Goal: Information Seeking & Learning: Learn about a topic

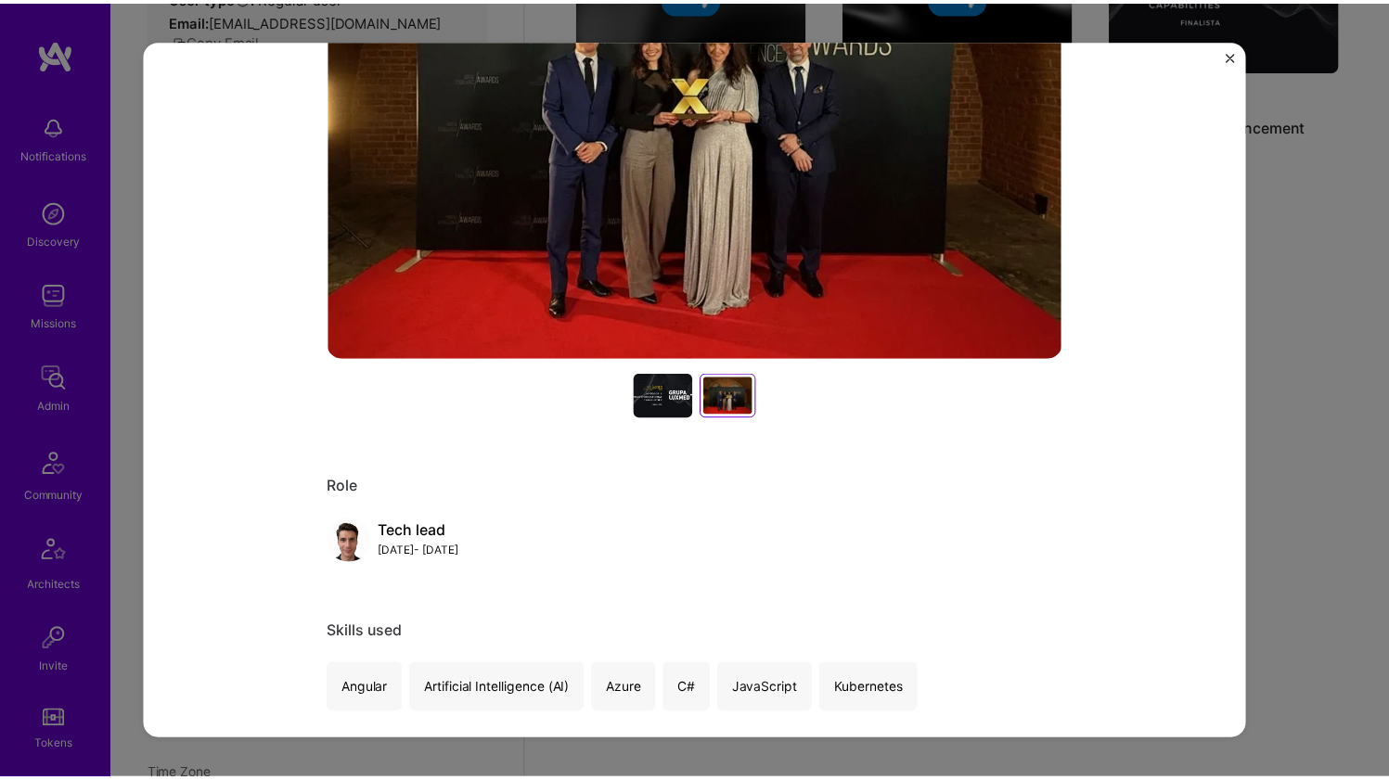
scroll to position [273, 0]
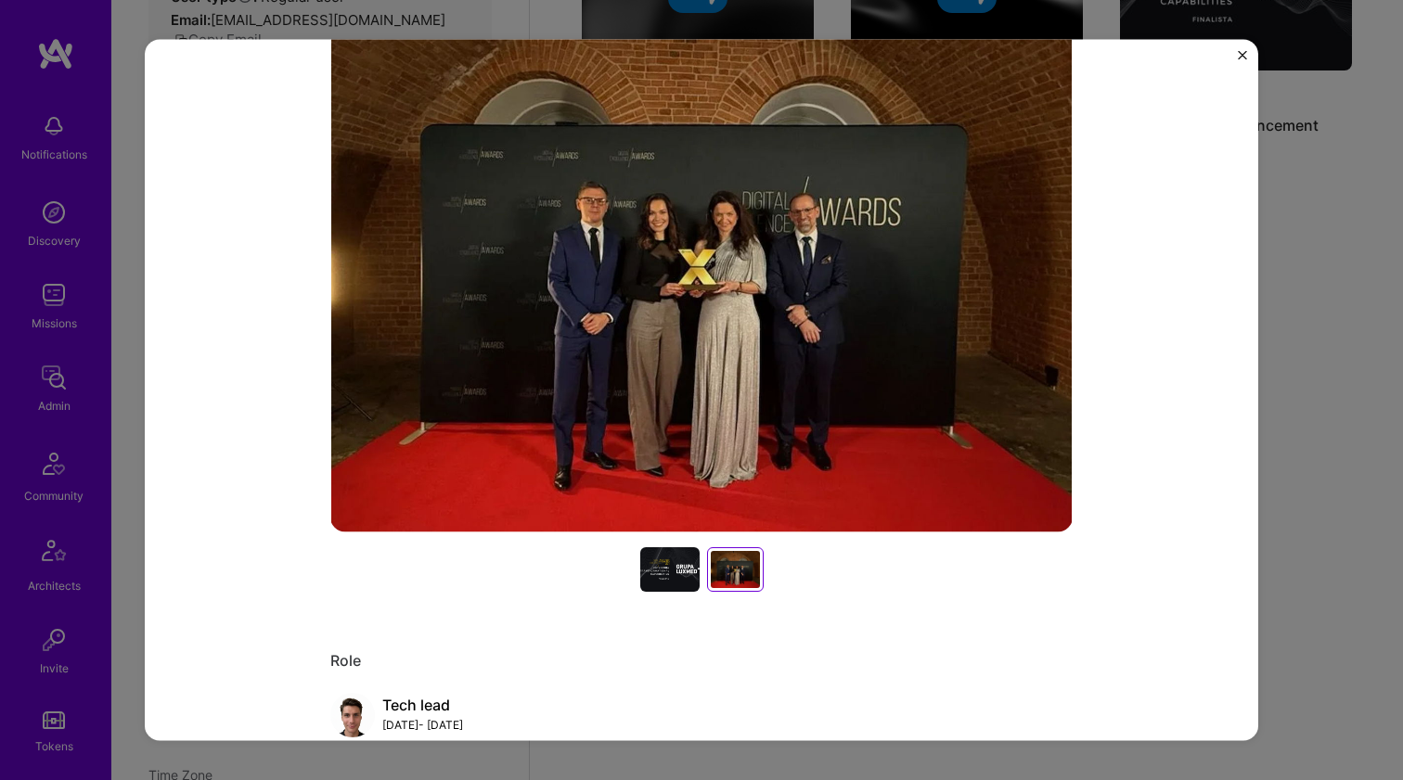
click at [1307, 267] on div "Patient Portal Enhancement Bupa Healthcare Role Tech lead Jan, 2024 - Nov, 2024…" at bounding box center [701, 390] width 1403 height 780
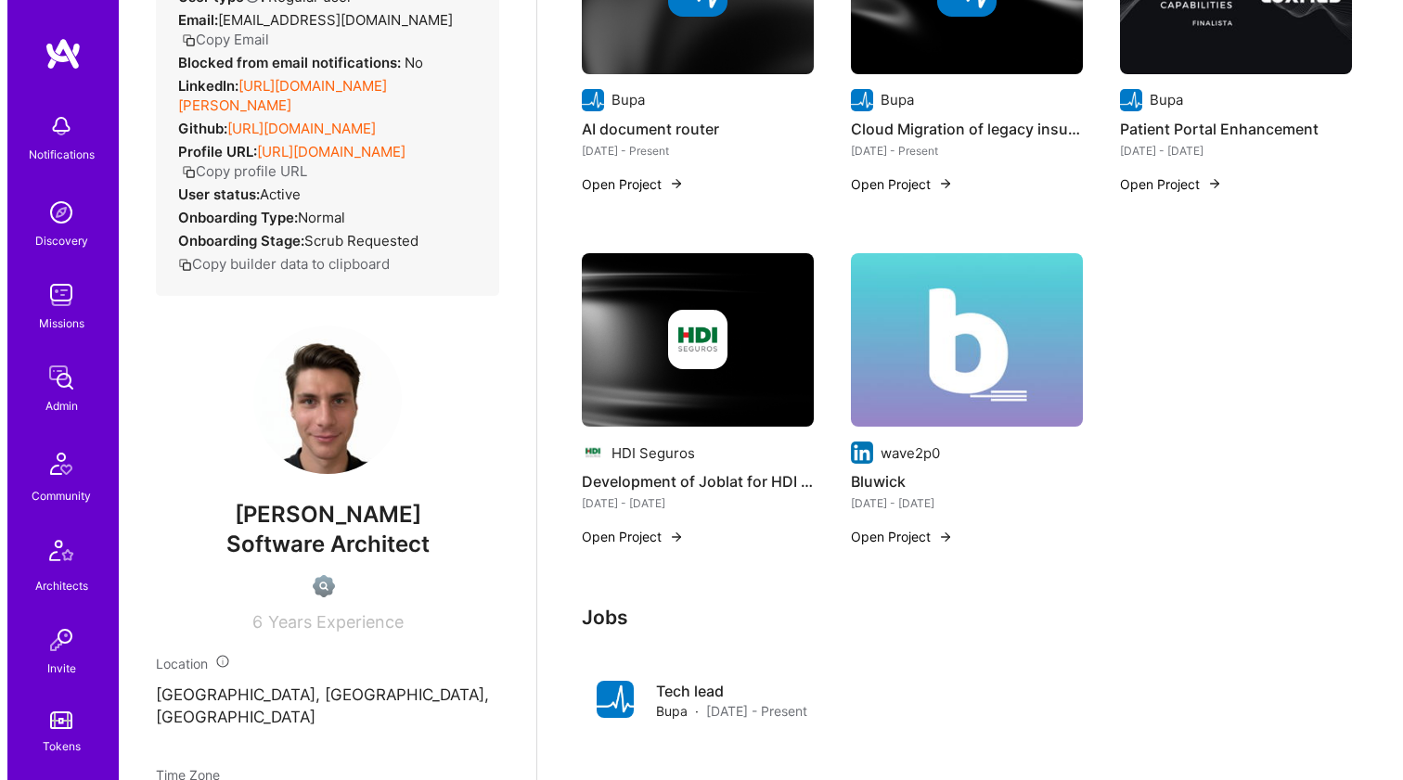
scroll to position [290, 0]
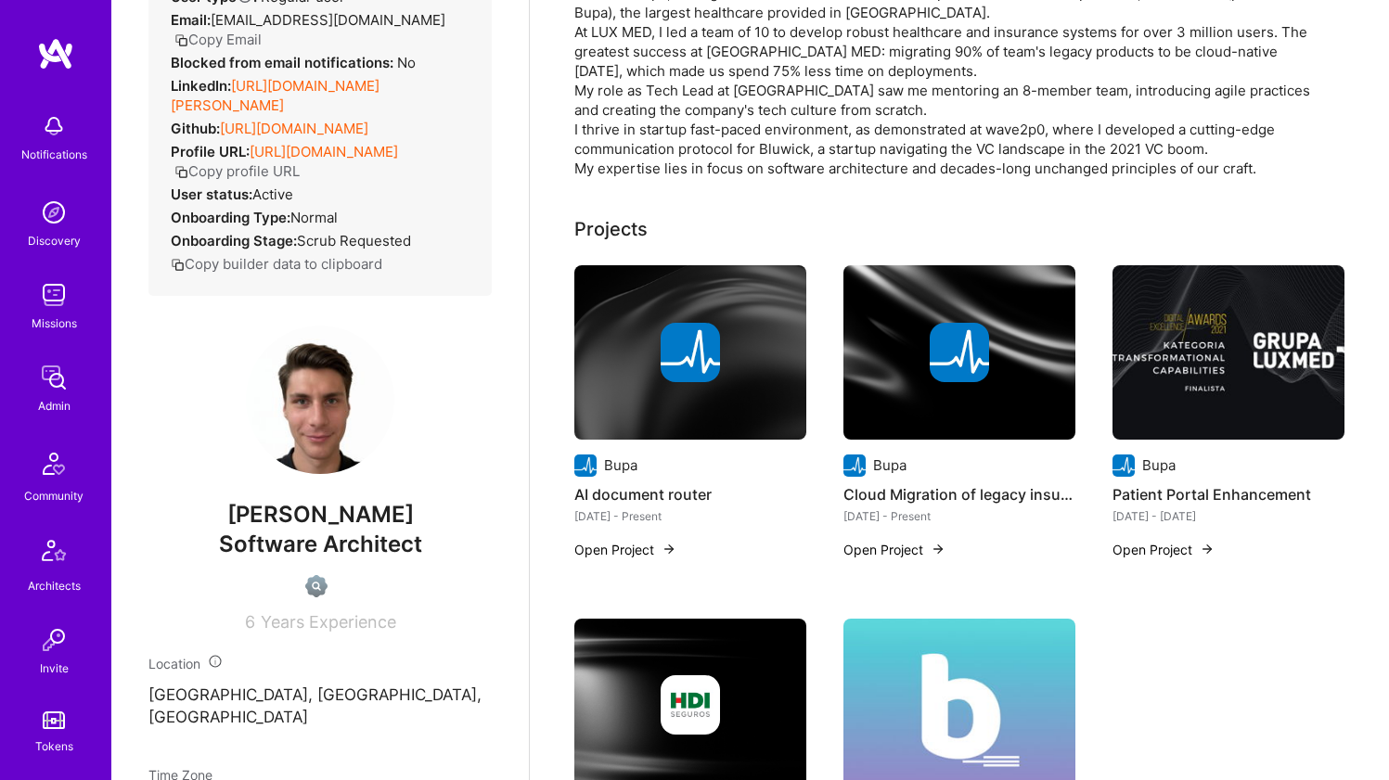
click at [778, 315] on img at bounding box center [690, 352] width 232 height 174
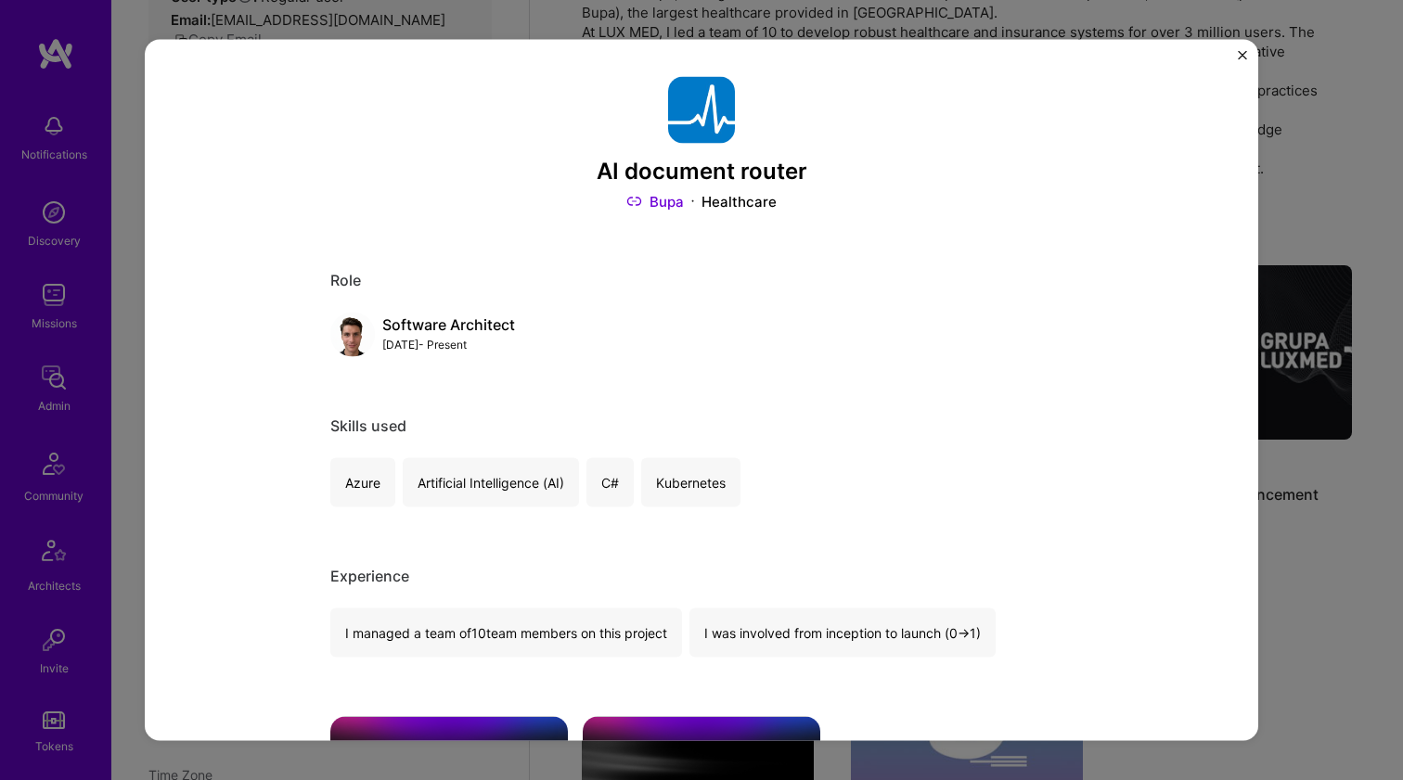
scroll to position [572, 0]
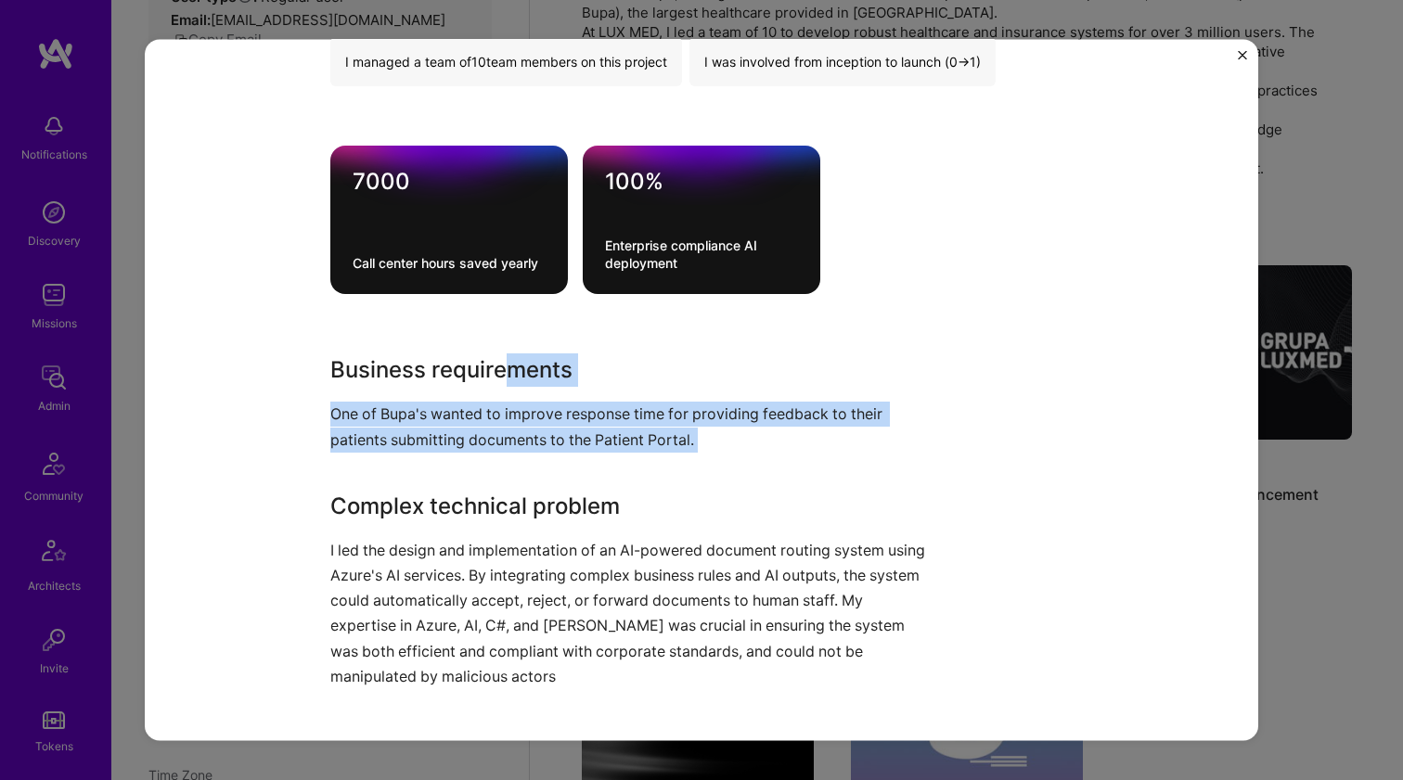
drag, startPoint x: 497, startPoint y: 356, endPoint x: 594, endPoint y: 465, distance: 145.3
click at [594, 465] on div "Business requirements One of Bupa's wanted to improve response time for providi…" at bounding box center [631, 522] width 603 height 336
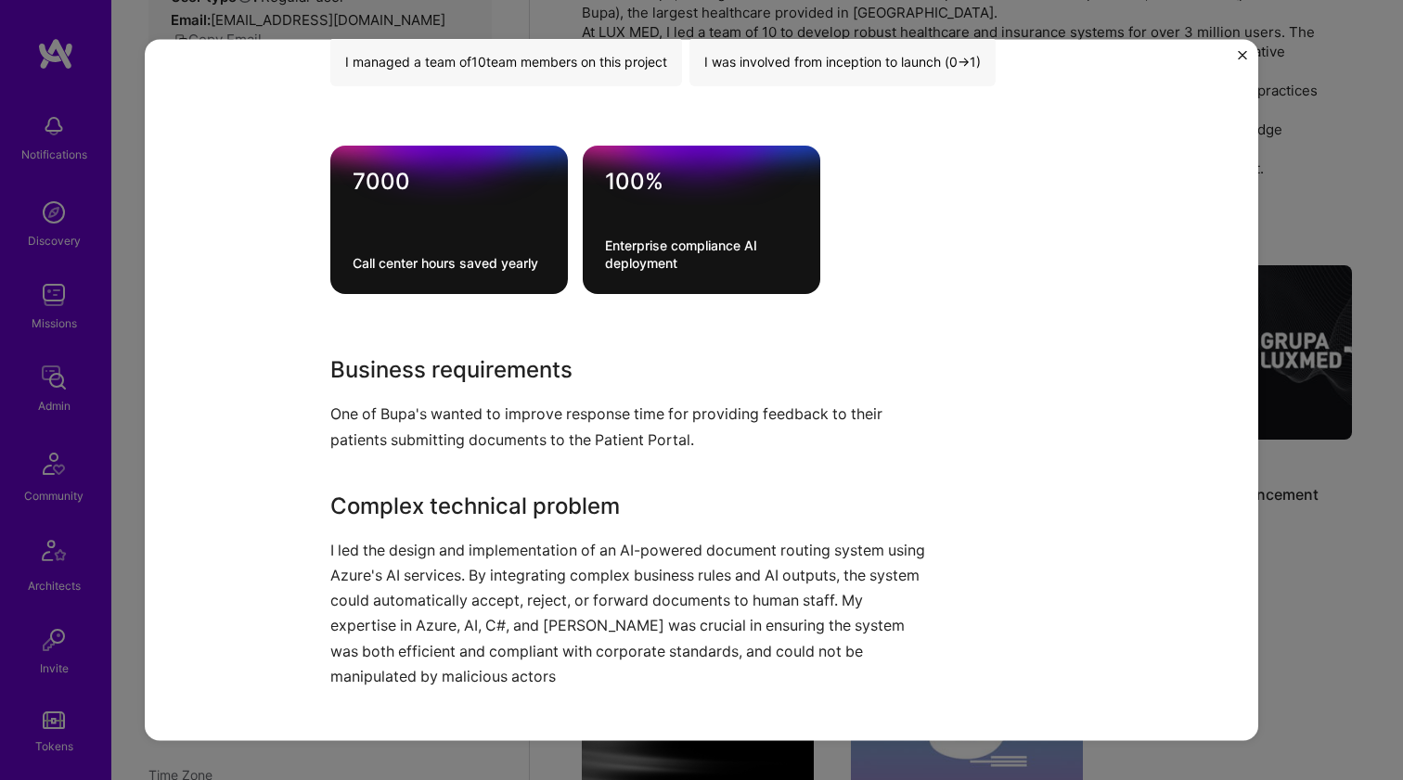
click at [594, 464] on div "Business requirements One of Bupa's wanted to improve response time for providi…" at bounding box center [631, 522] width 603 height 336
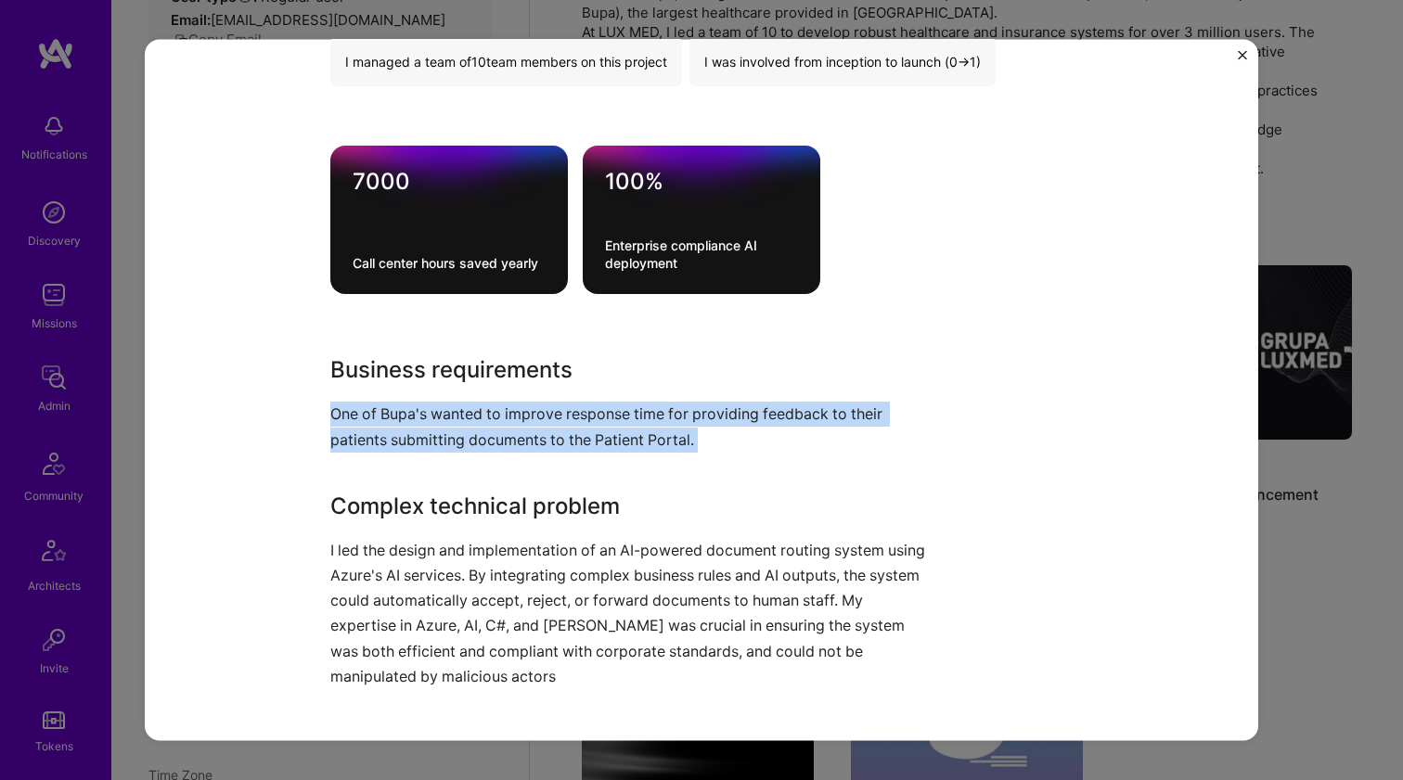
drag, startPoint x: 605, startPoint y: 457, endPoint x: 595, endPoint y: 372, distance: 86.0
click at [595, 374] on div "Business requirements One of Bupa's wanted to improve response time for providi…" at bounding box center [631, 522] width 603 height 336
click at [595, 372] on h3 "Business requirements" at bounding box center [631, 370] width 603 height 33
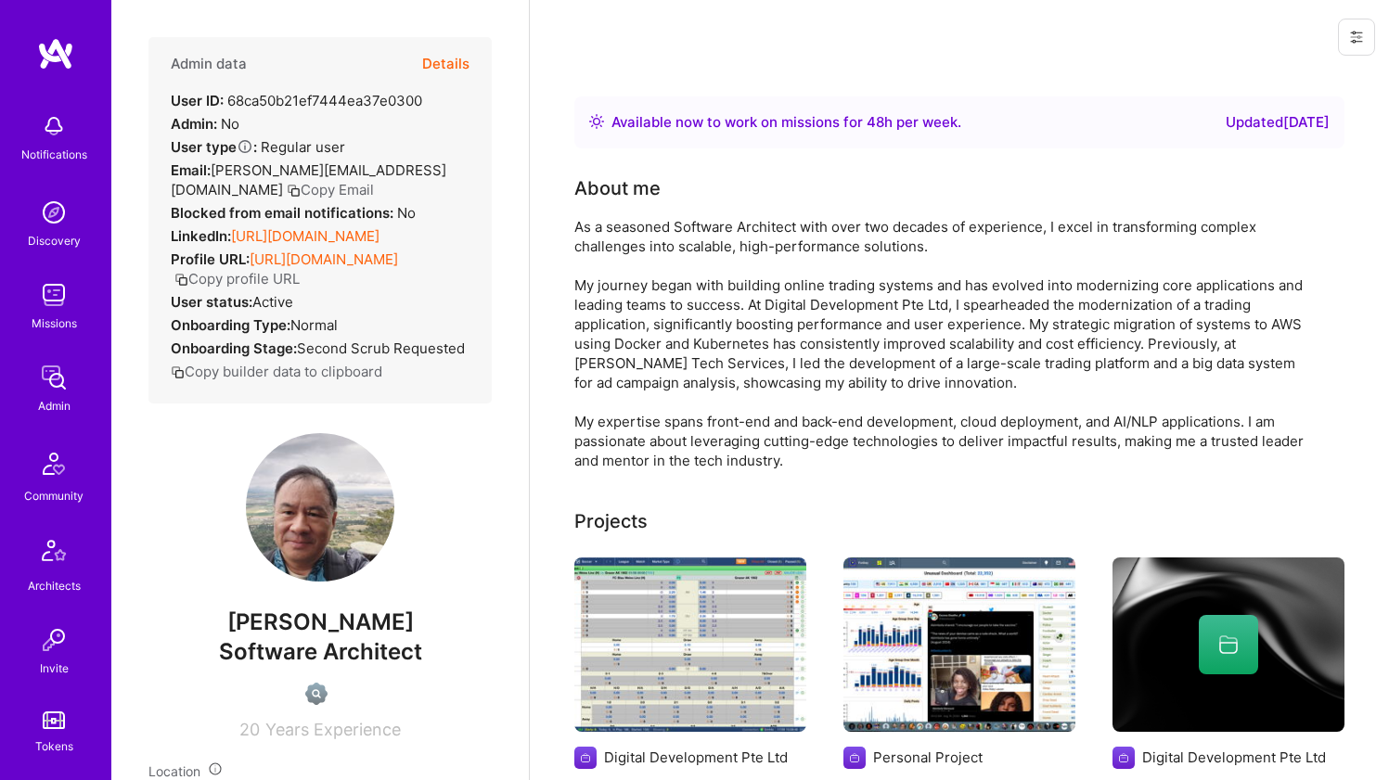
click at [333, 237] on link "[URL][DOMAIN_NAME]" at bounding box center [305, 236] width 148 height 18
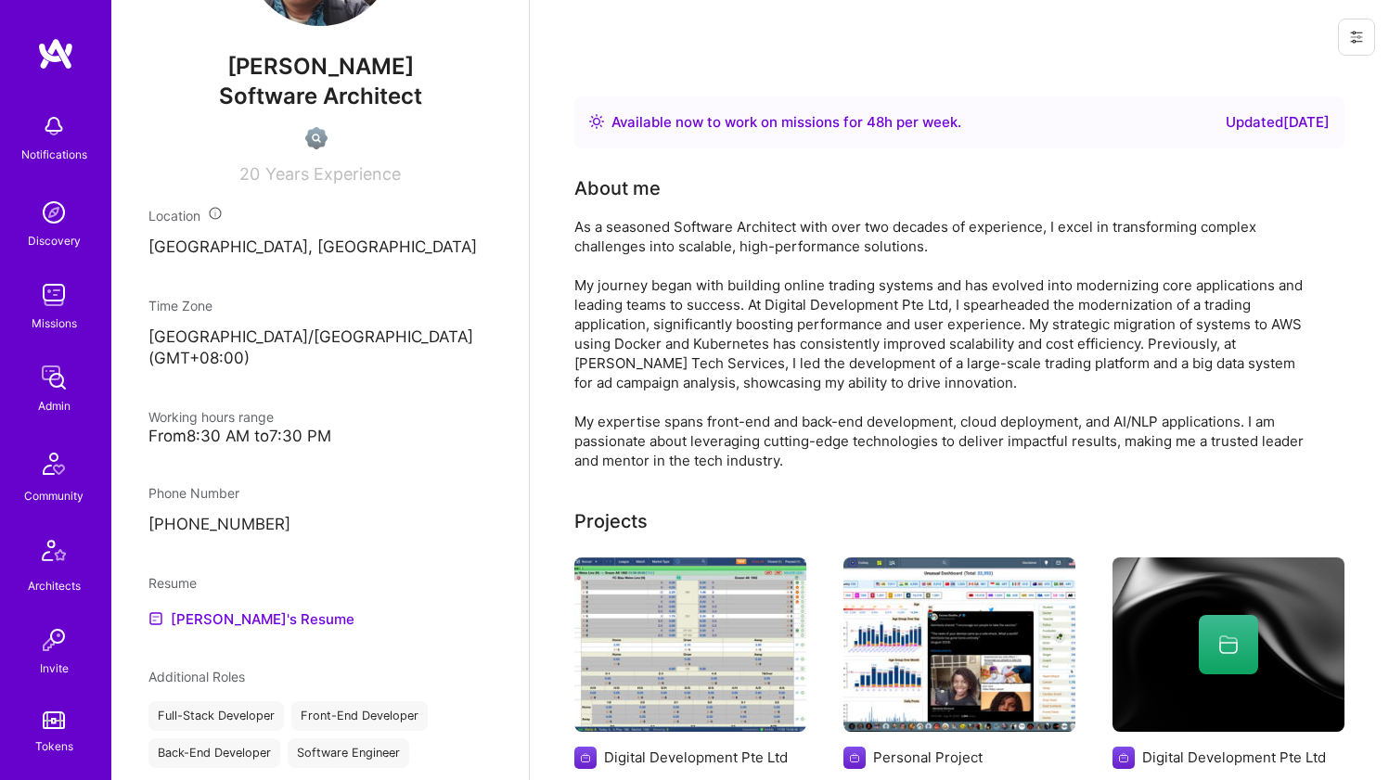
scroll to position [560, 0]
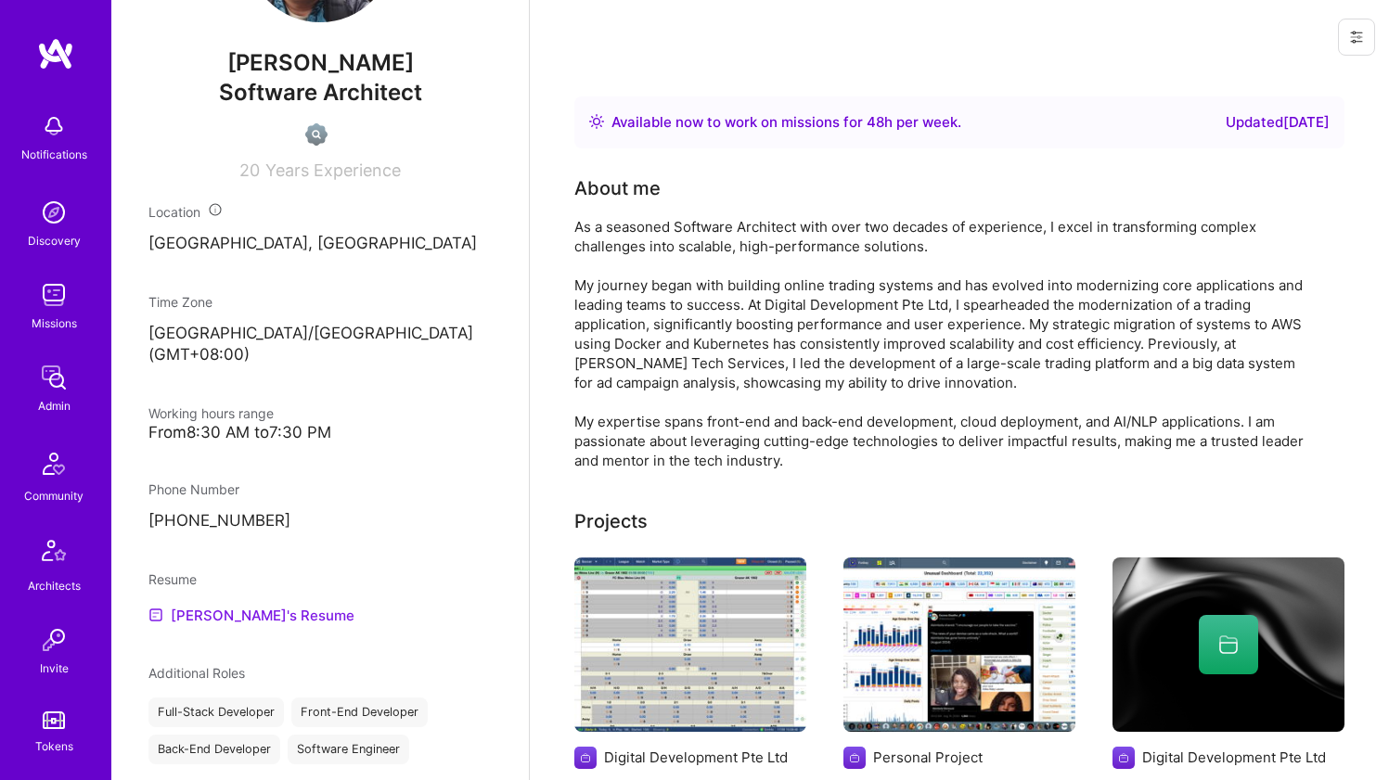
click at [251, 625] on link "[PERSON_NAME]'s Resume" at bounding box center [251, 615] width 206 height 22
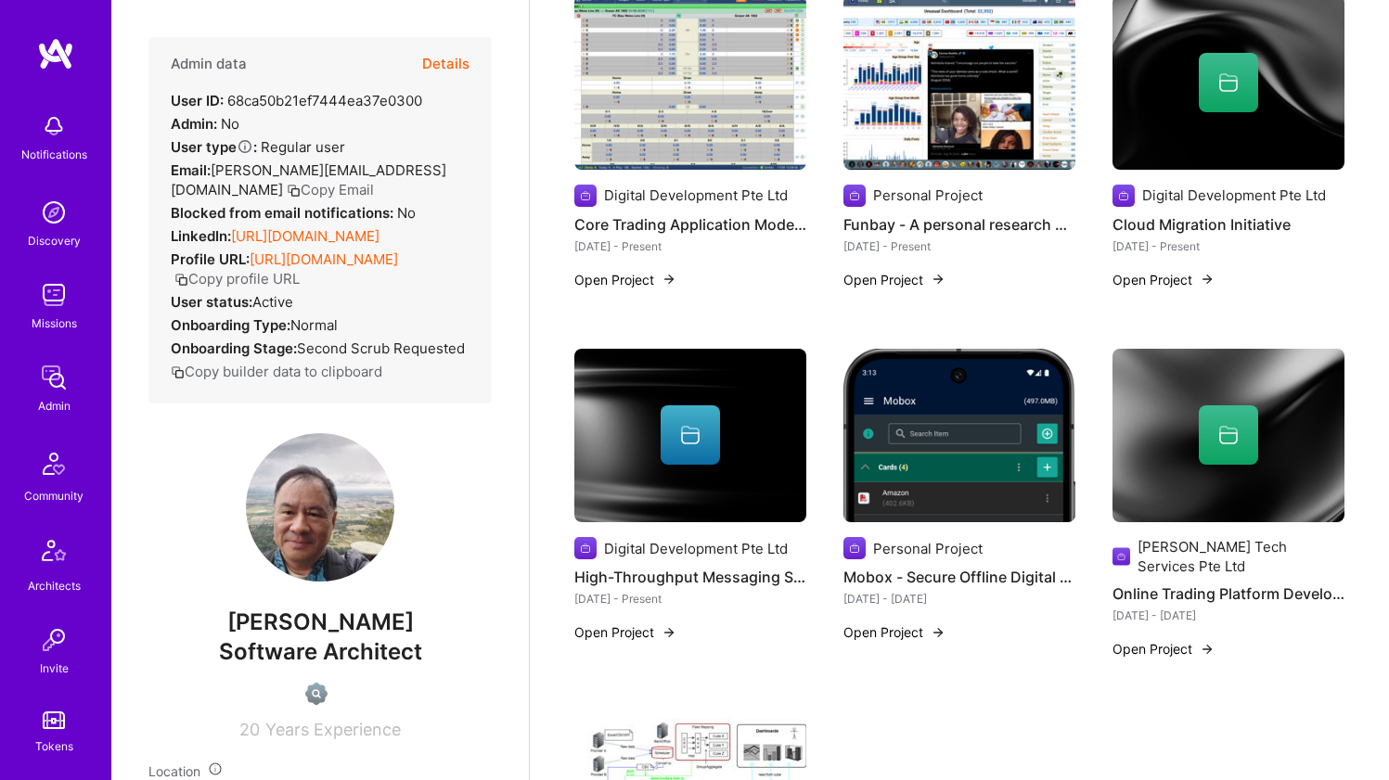
scroll to position [0, 0]
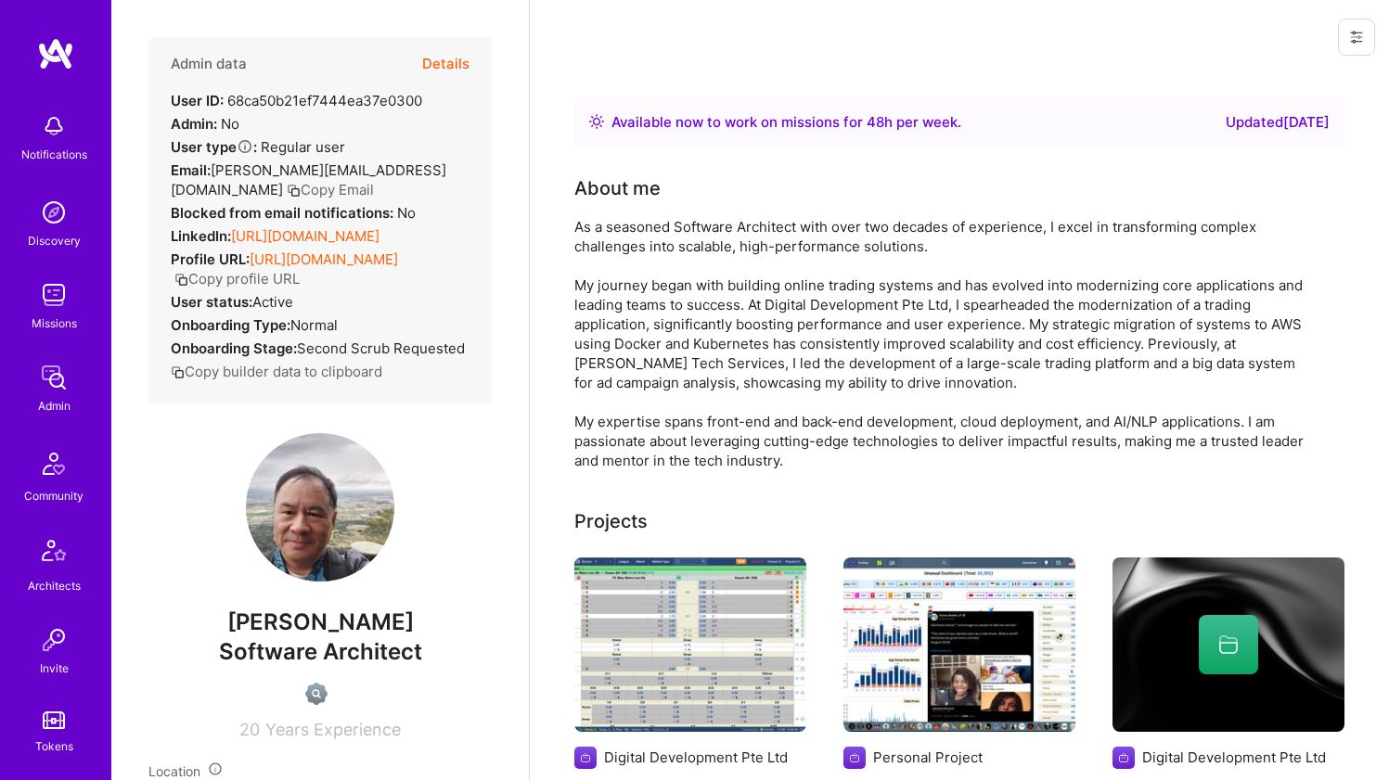
click at [740, 230] on div "As a seasoned Software Architect with over two decades of experience, I excel i…" at bounding box center [945, 343] width 742 height 253
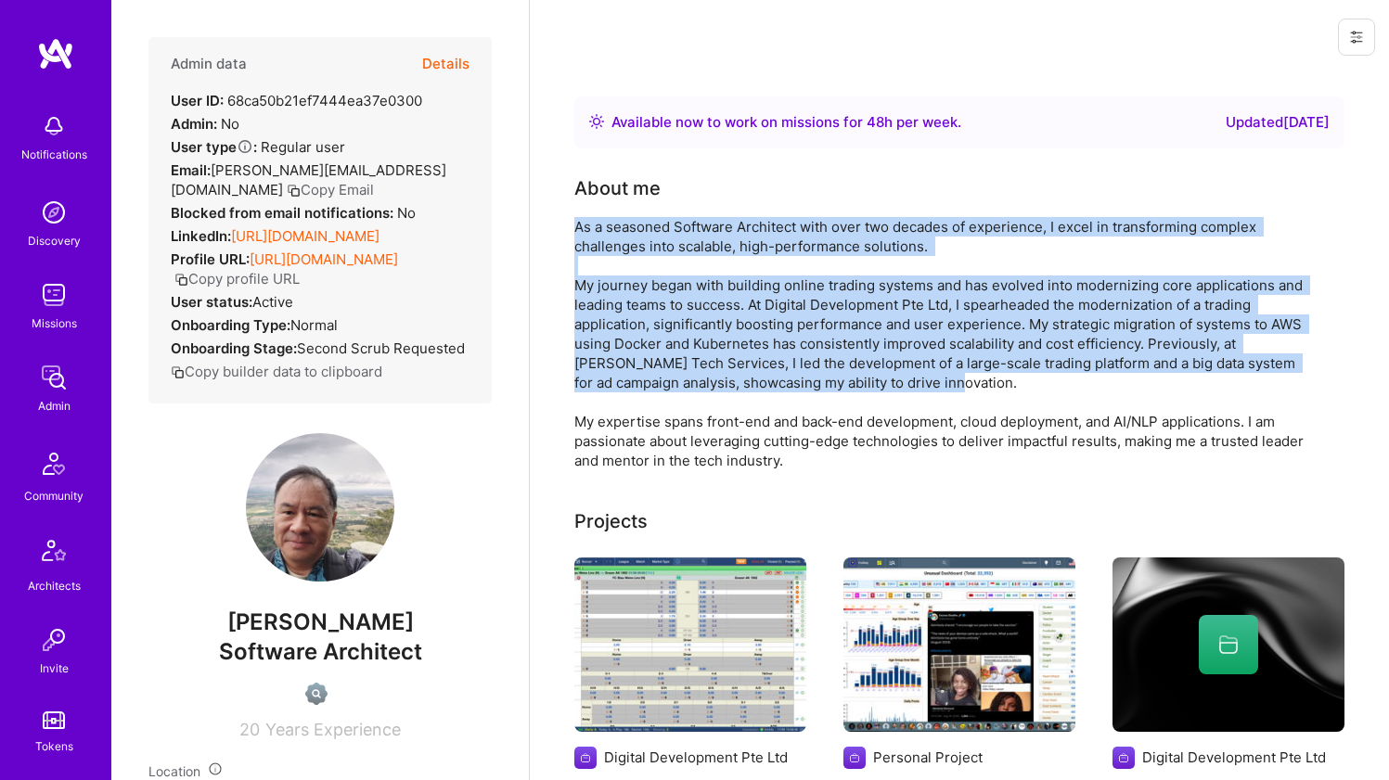
drag, startPoint x: 740, startPoint y: 230, endPoint x: 725, endPoint y: 336, distance: 107.0
click at [725, 336] on div "As a seasoned Software Architect with over two decades of experience, I excel i…" at bounding box center [945, 343] width 742 height 253
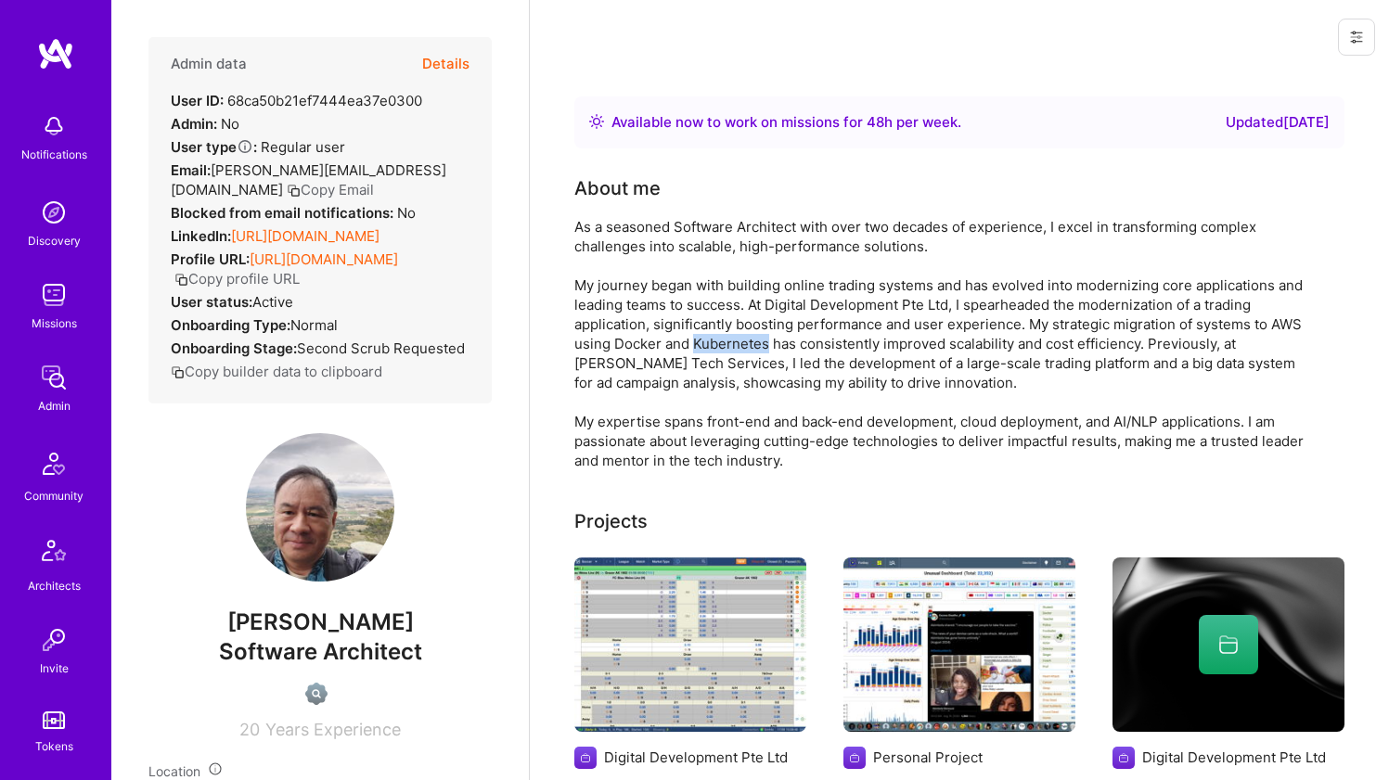
click at [725, 336] on div "As a seasoned Software Architect with over two decades of experience, I excel i…" at bounding box center [945, 343] width 742 height 253
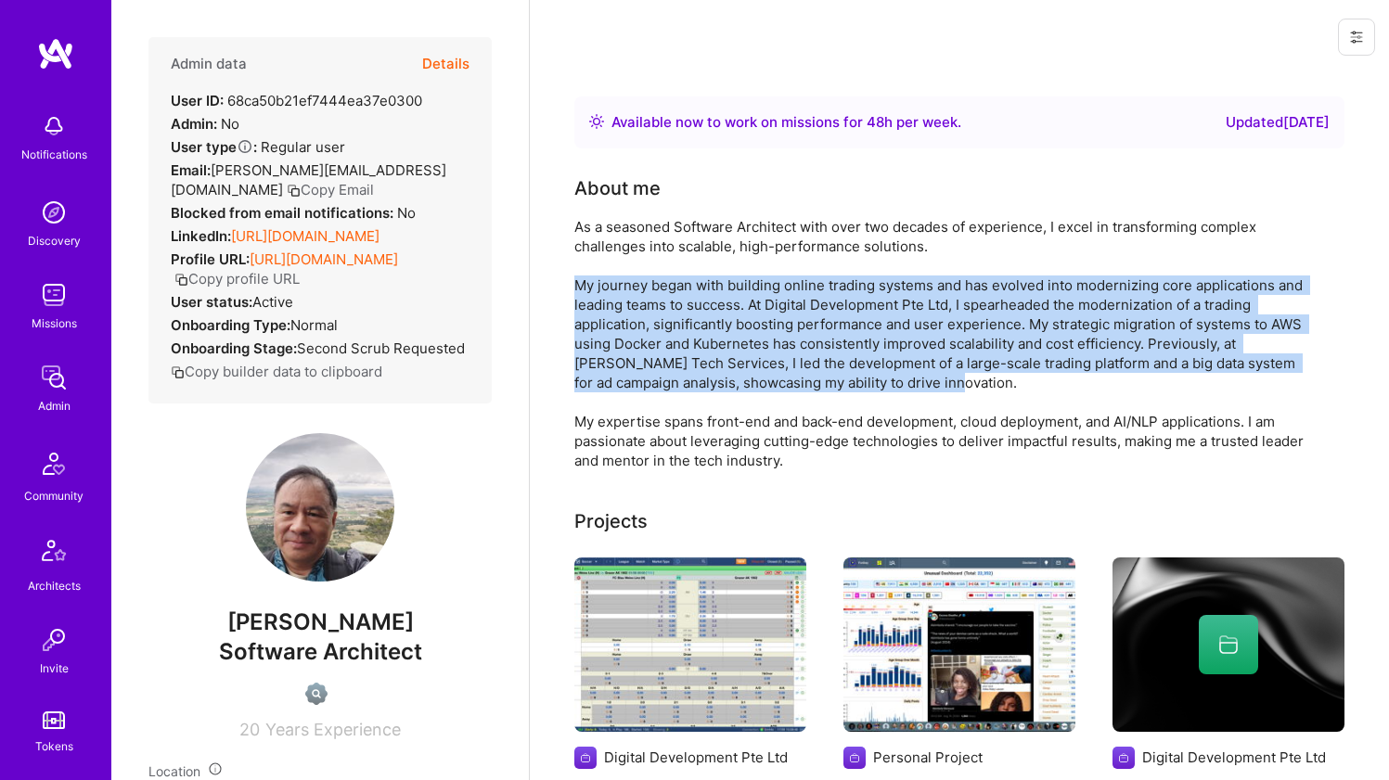
click at [725, 336] on div "As a seasoned Software Architect with over two decades of experience, I excel i…" at bounding box center [945, 343] width 742 height 253
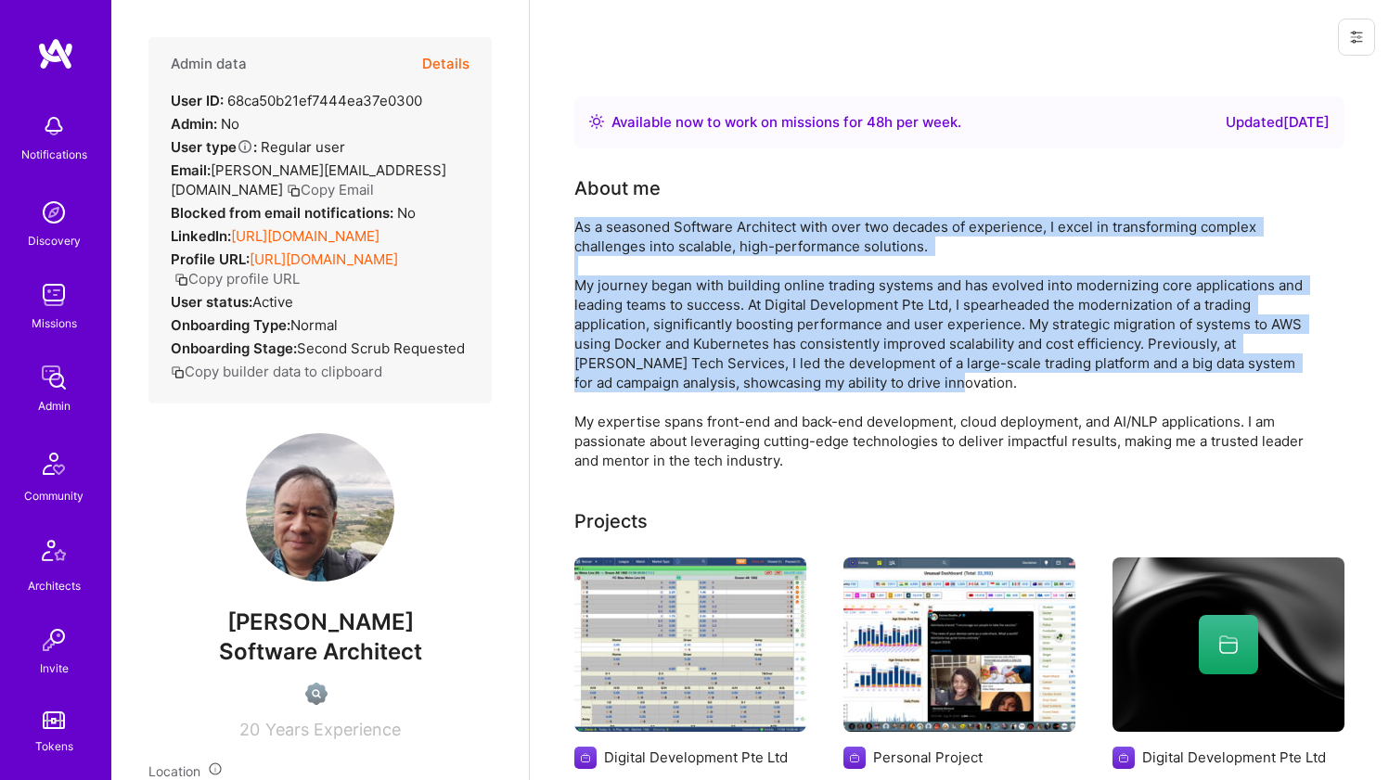
drag, startPoint x: 725, startPoint y: 335, endPoint x: 746, endPoint y: 226, distance: 110.6
click at [746, 226] on div "As a seasoned Software Architect with over two decades of experience, I excel i…" at bounding box center [945, 343] width 742 height 253
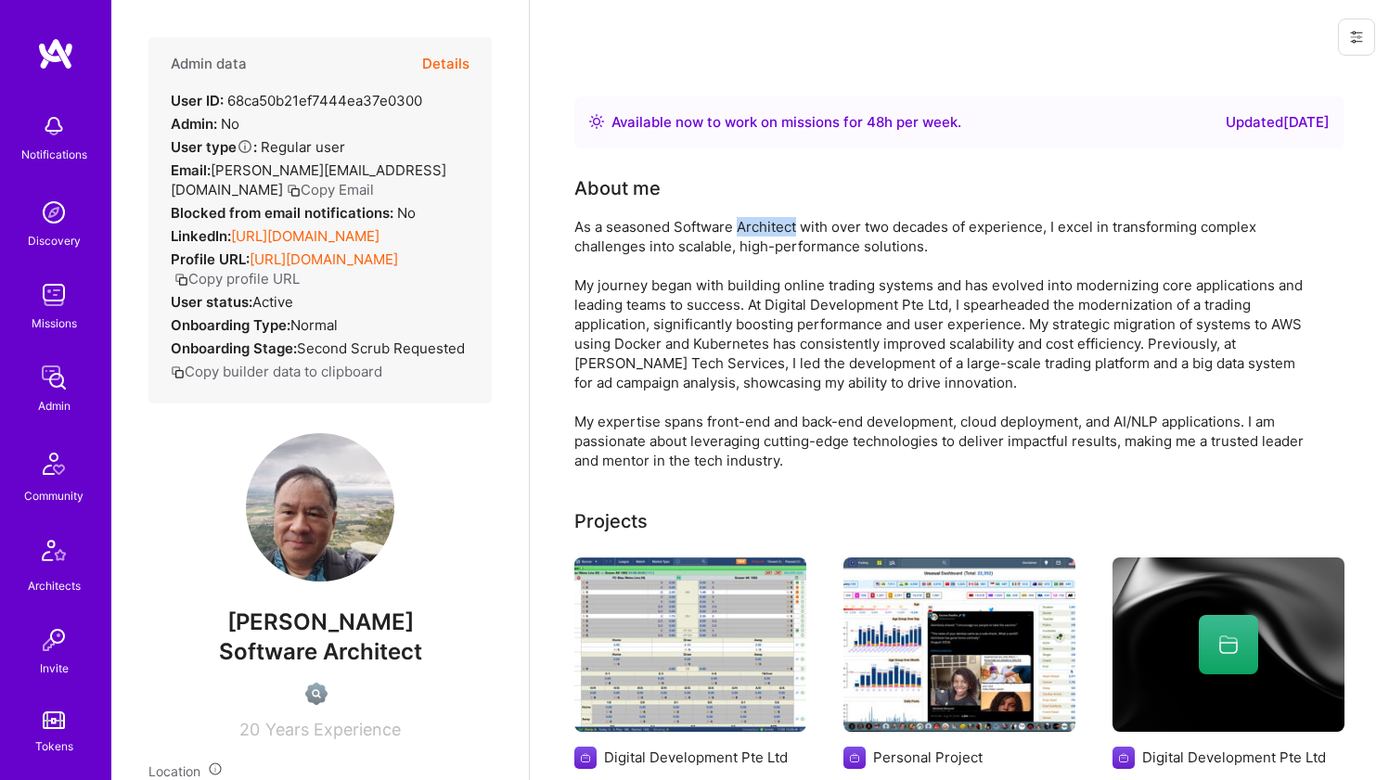
click at [746, 226] on div "As a seasoned Software Architect with over two decades of experience, I excel i…" at bounding box center [945, 343] width 742 height 253
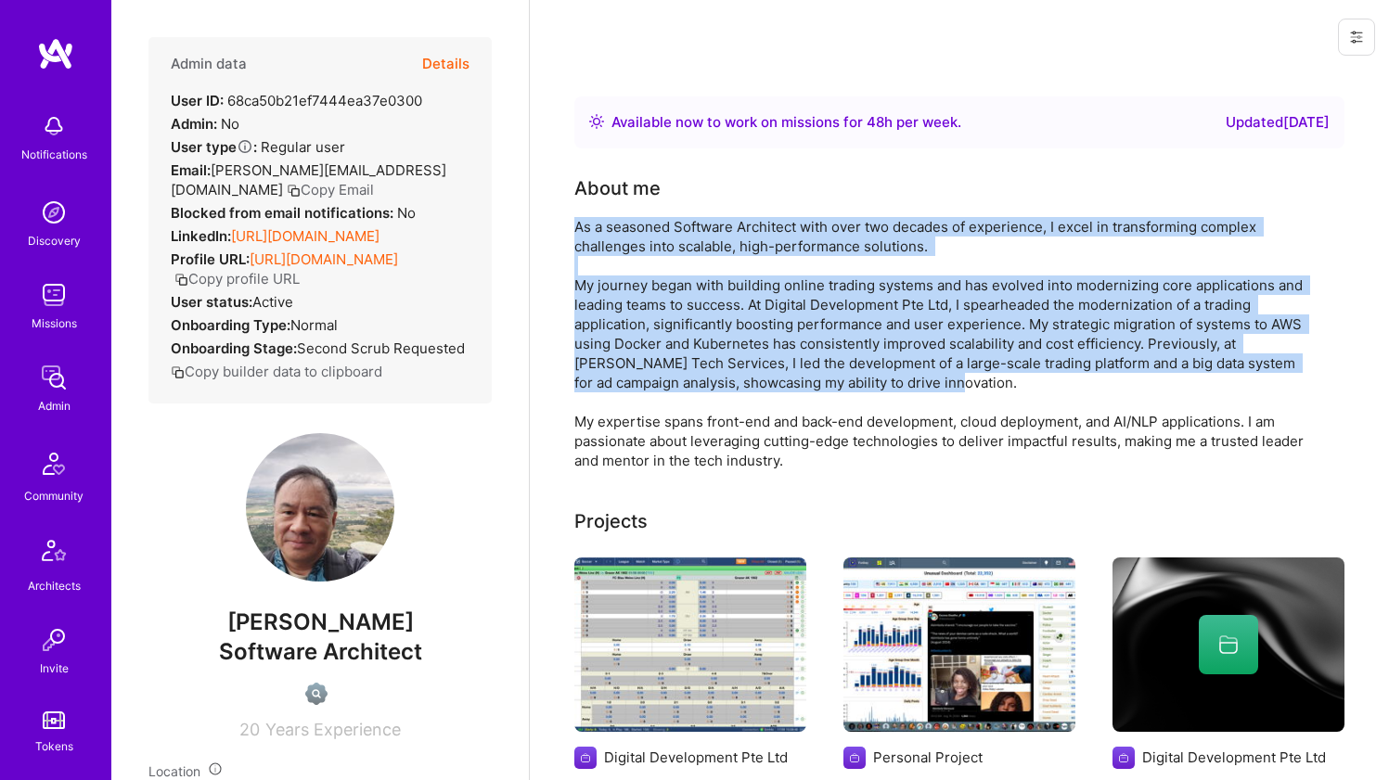
drag, startPoint x: 746, startPoint y: 226, endPoint x: 750, endPoint y: 309, distance: 82.7
click at [750, 309] on div "As a seasoned Software Architect with over two decades of experience, I excel i…" at bounding box center [945, 343] width 742 height 253
click at [751, 309] on div "As a seasoned Software Architect with over two decades of experience, I excel i…" at bounding box center [945, 343] width 742 height 253
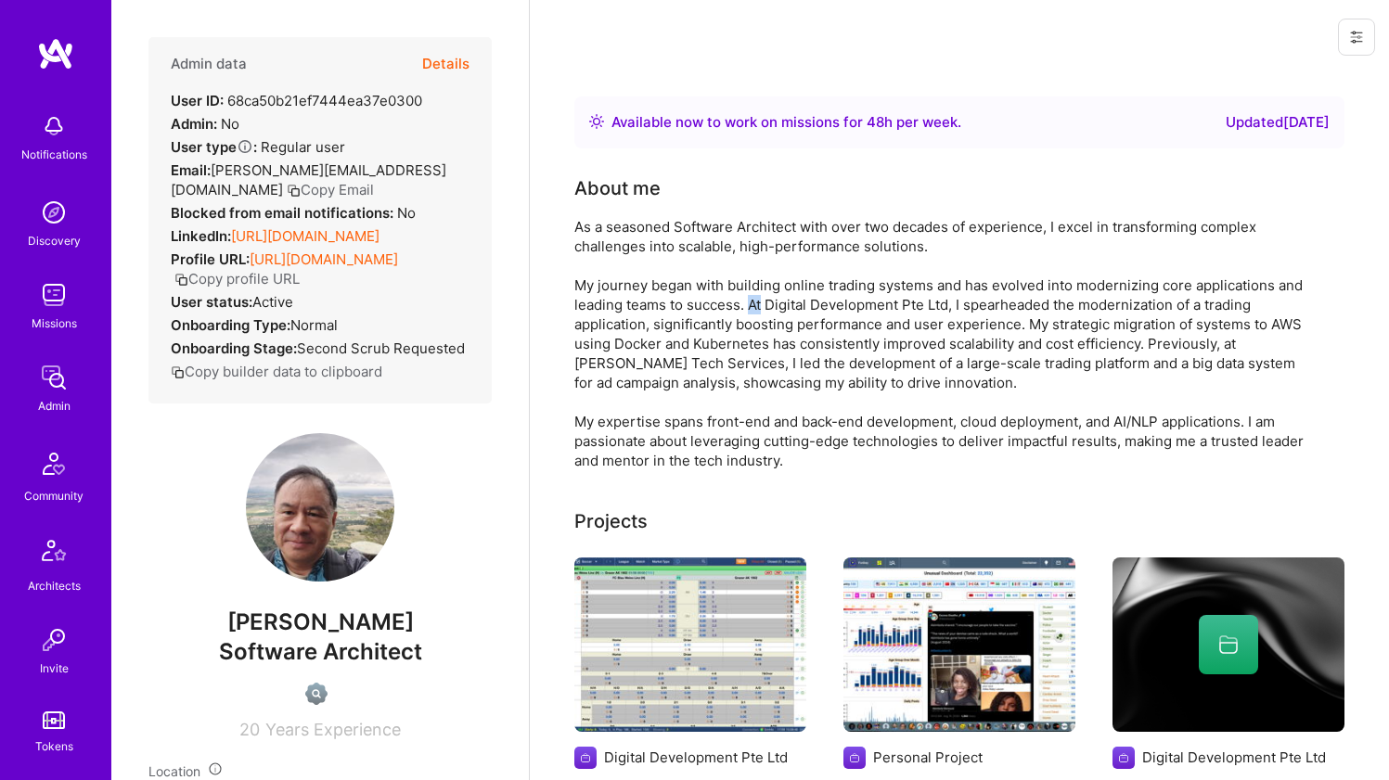
click at [751, 309] on div "As a seasoned Software Architect with over two decades of experience, I excel i…" at bounding box center [945, 343] width 742 height 253
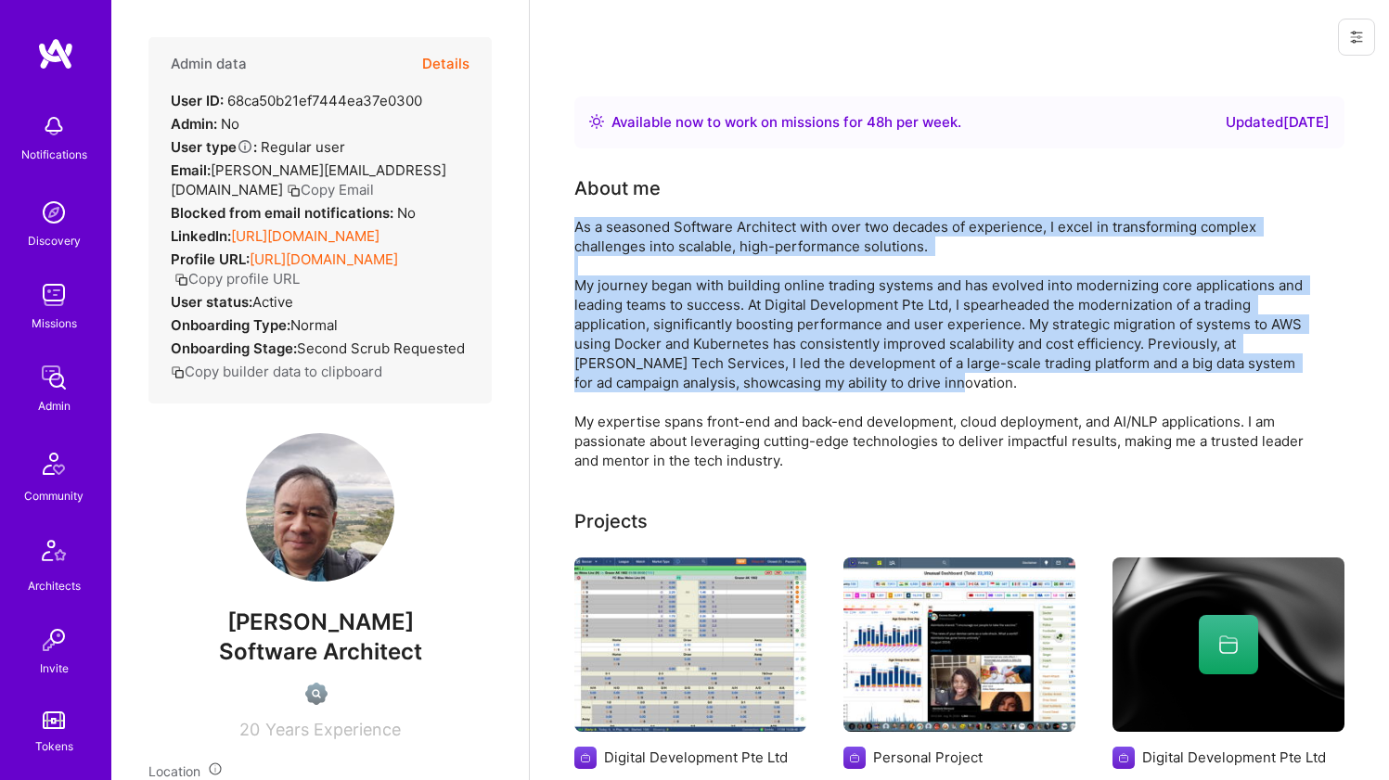
drag, startPoint x: 751, startPoint y: 309, endPoint x: 754, endPoint y: 249, distance: 60.4
click at [754, 249] on div "As a seasoned Software Architect with over two decades of experience, I excel i…" at bounding box center [945, 343] width 742 height 253
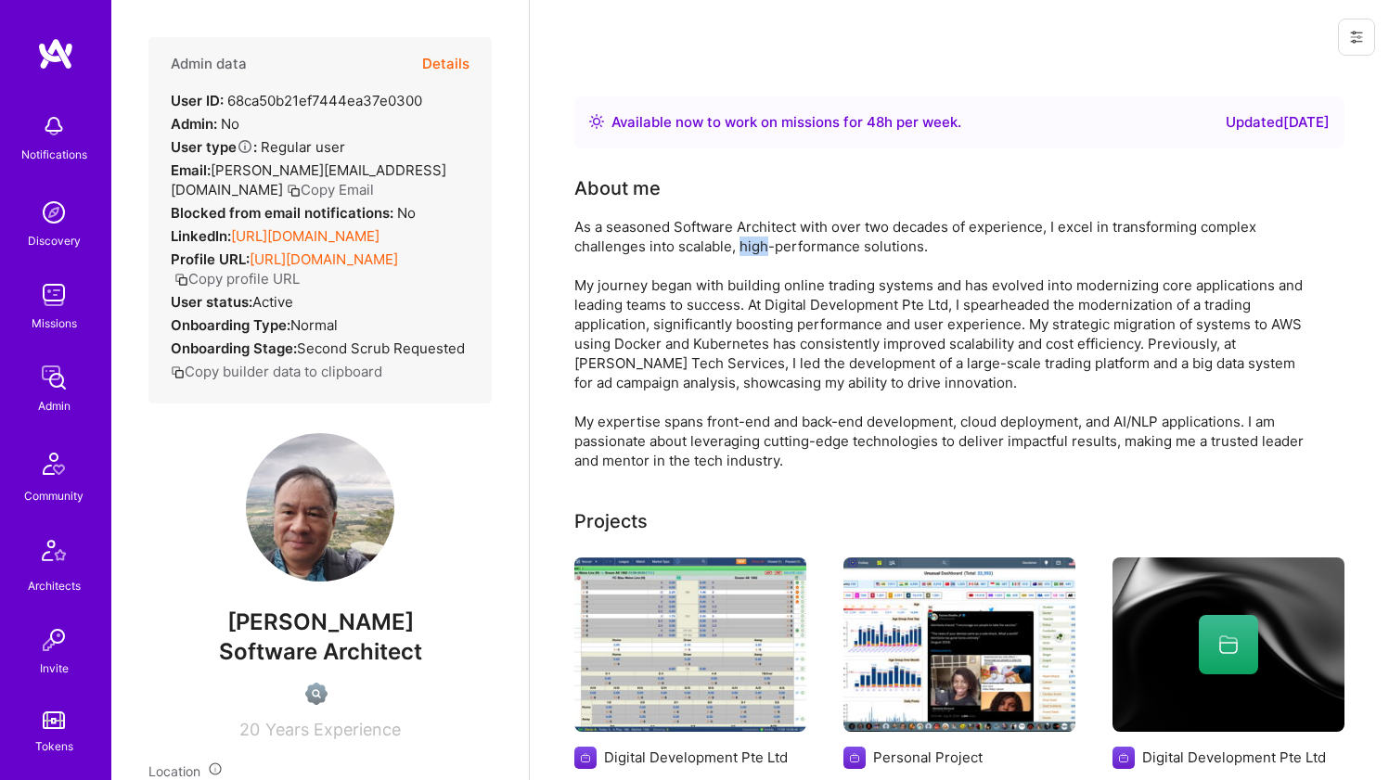
click at [754, 249] on div "As a seasoned Software Architect with over two decades of experience, I excel i…" at bounding box center [945, 343] width 742 height 253
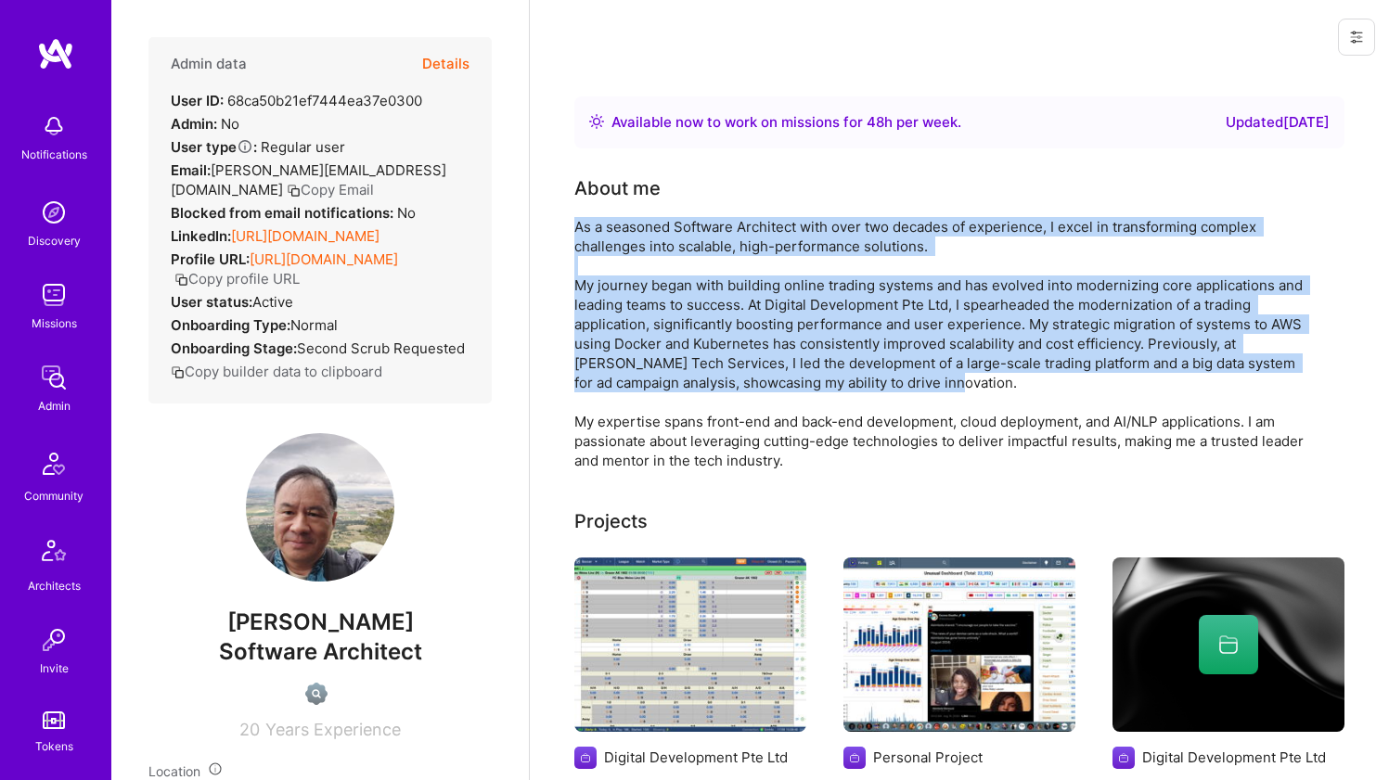
drag, startPoint x: 754, startPoint y: 249, endPoint x: 754, endPoint y: 304, distance: 55.7
click at [754, 304] on div "As a seasoned Software Architect with over two decades of experience, I excel i…" at bounding box center [945, 343] width 742 height 253
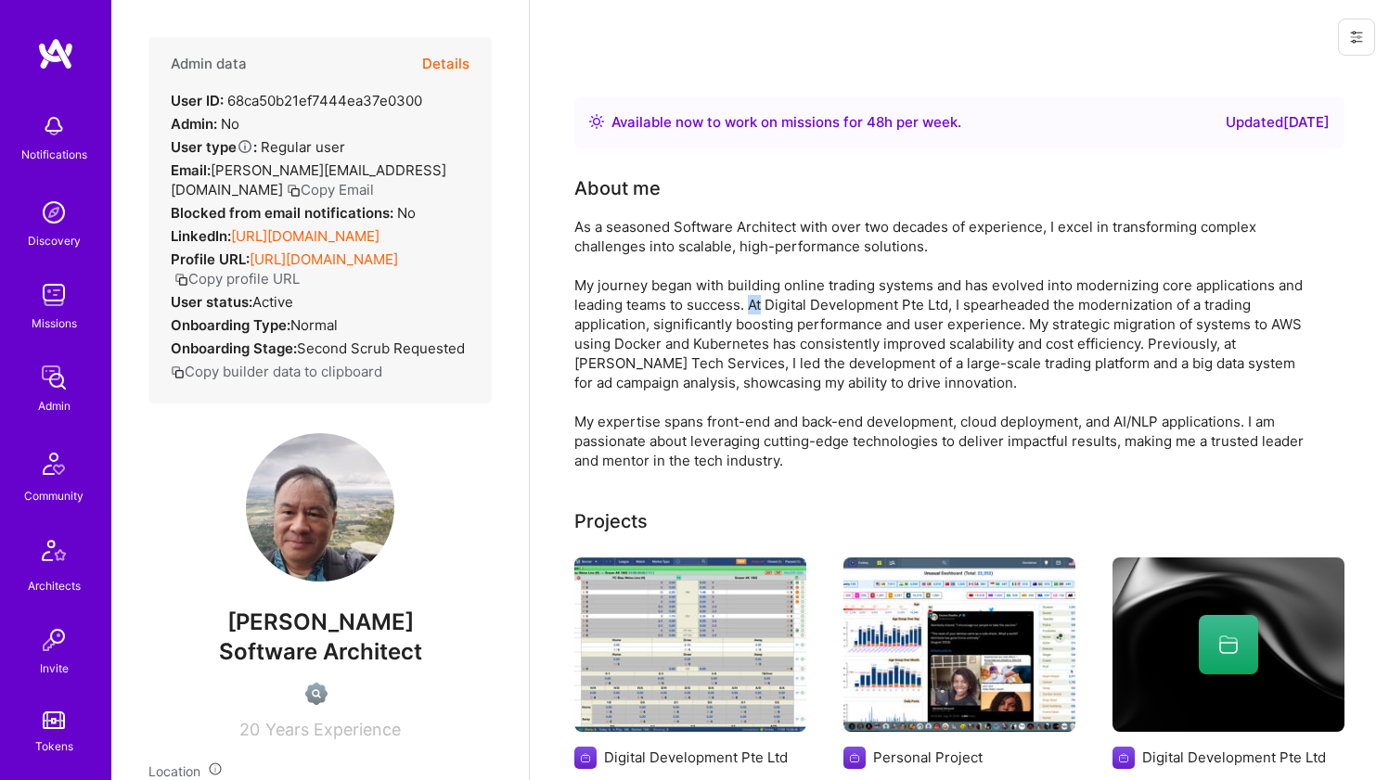
click at [754, 304] on div "As a seasoned Software Architect with over two decades of experience, I excel i…" at bounding box center [945, 343] width 742 height 253
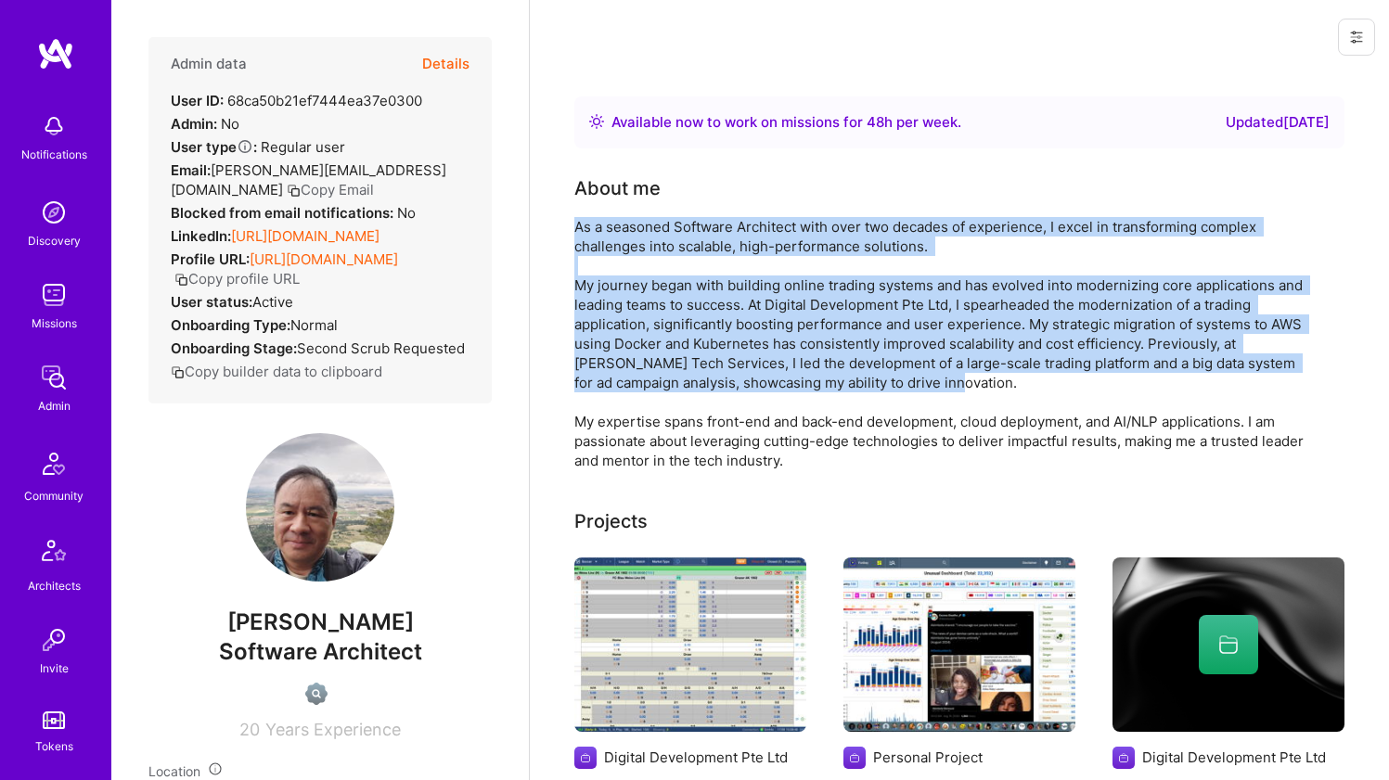
drag, startPoint x: 754, startPoint y: 304, endPoint x: 758, endPoint y: 229, distance: 75.3
click at [758, 229] on div "As a seasoned Software Architect with over two decades of experience, I excel i…" at bounding box center [945, 343] width 742 height 253
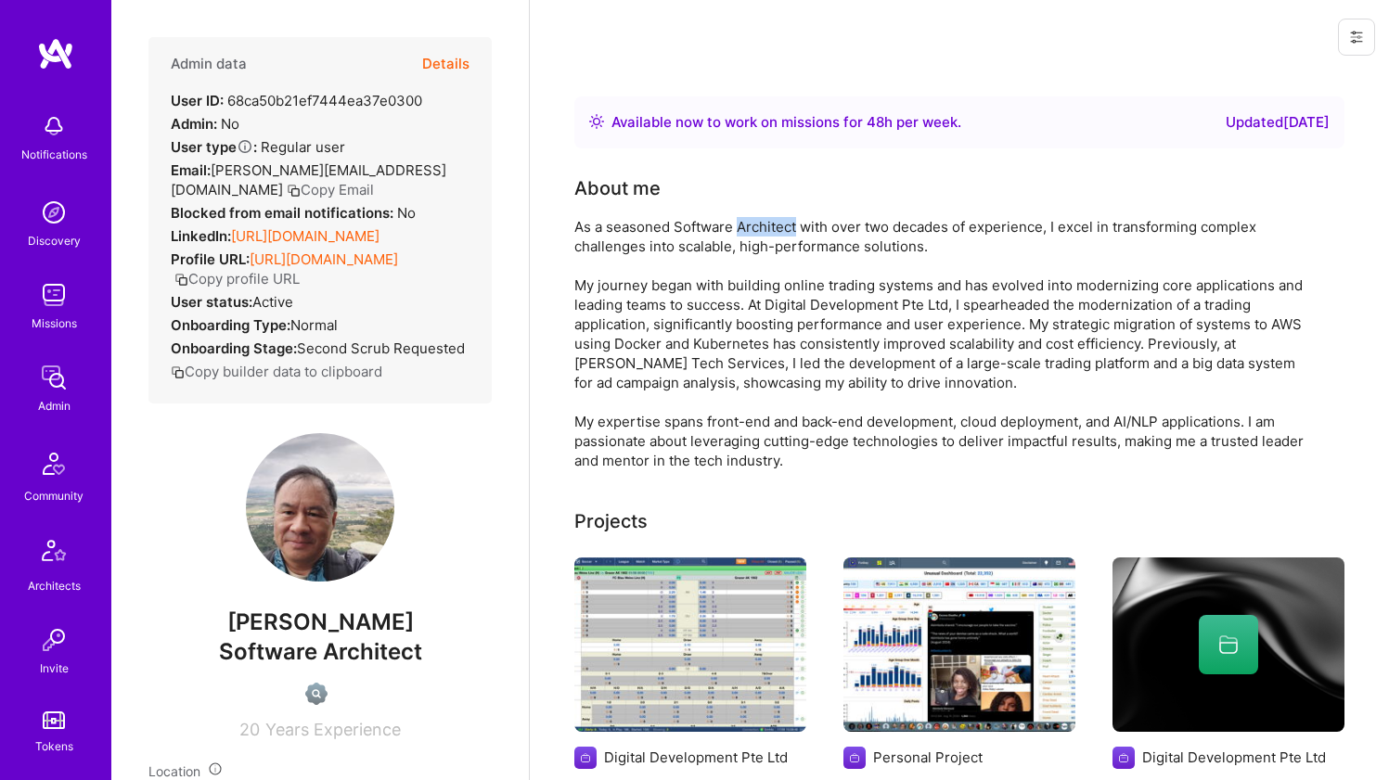
click at [758, 229] on div "As a seasoned Software Architect with over two decades of experience, I excel i…" at bounding box center [945, 343] width 742 height 253
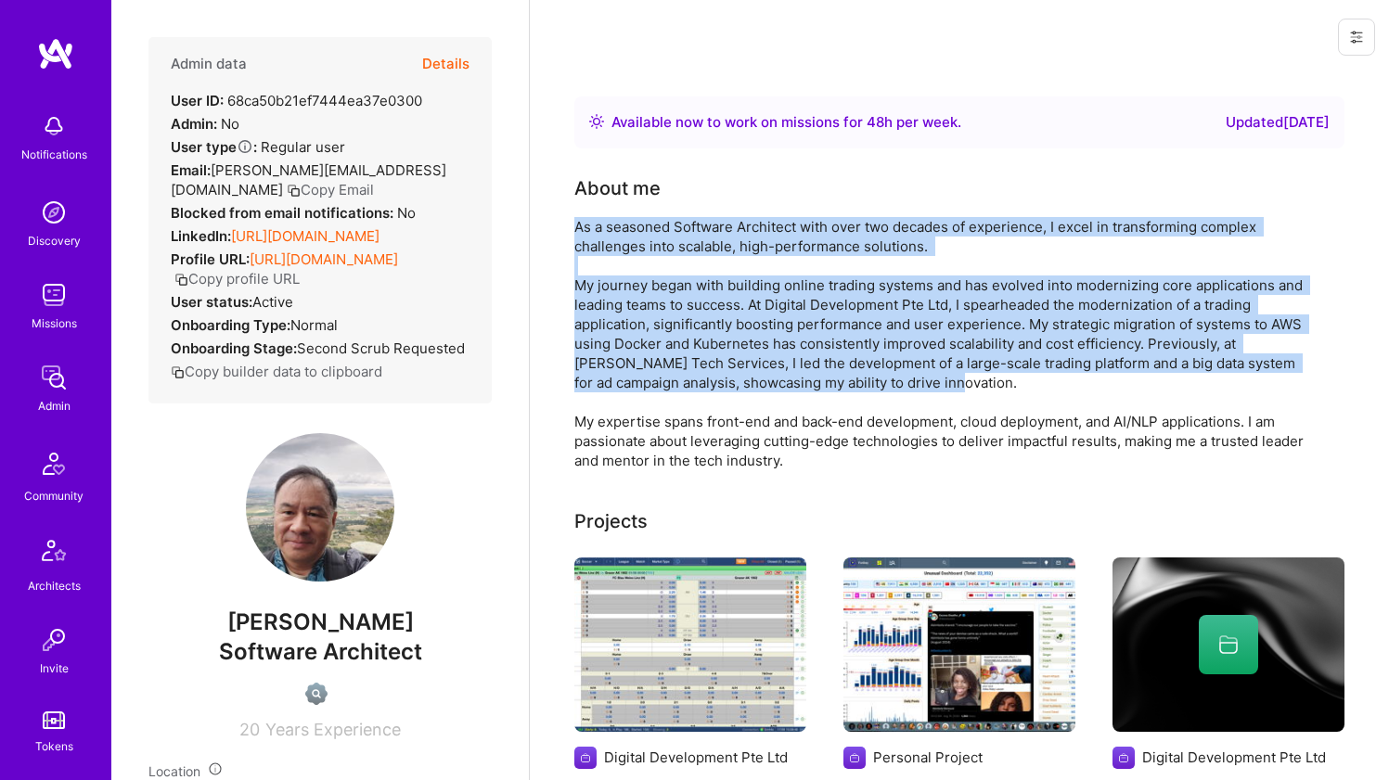
drag, startPoint x: 758, startPoint y: 229, endPoint x: 731, endPoint y: 341, distance: 114.6
click at [731, 341] on div "As a seasoned Software Architect with over two decades of experience, I excel i…" at bounding box center [945, 343] width 742 height 253
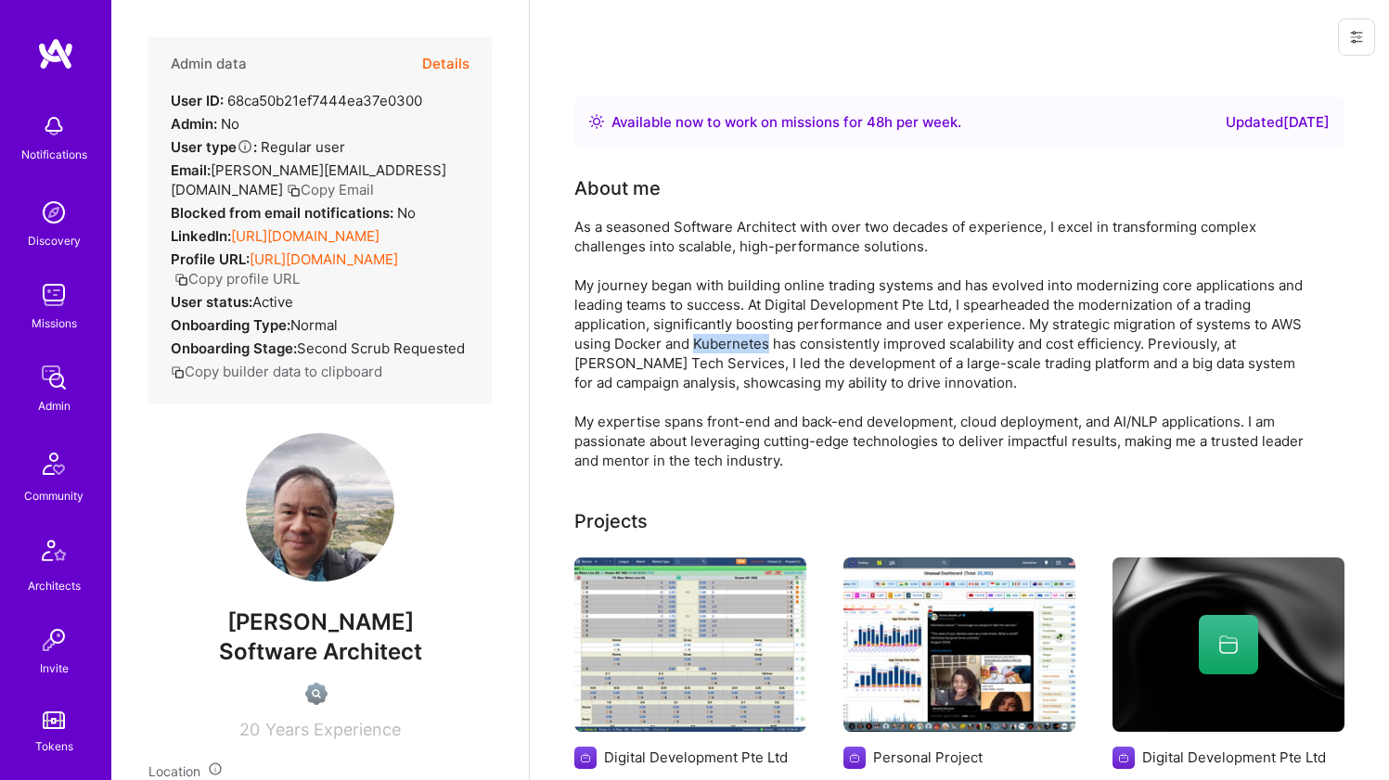
click at [731, 341] on div "As a seasoned Software Architect with over two decades of experience, I excel i…" at bounding box center [945, 343] width 742 height 253
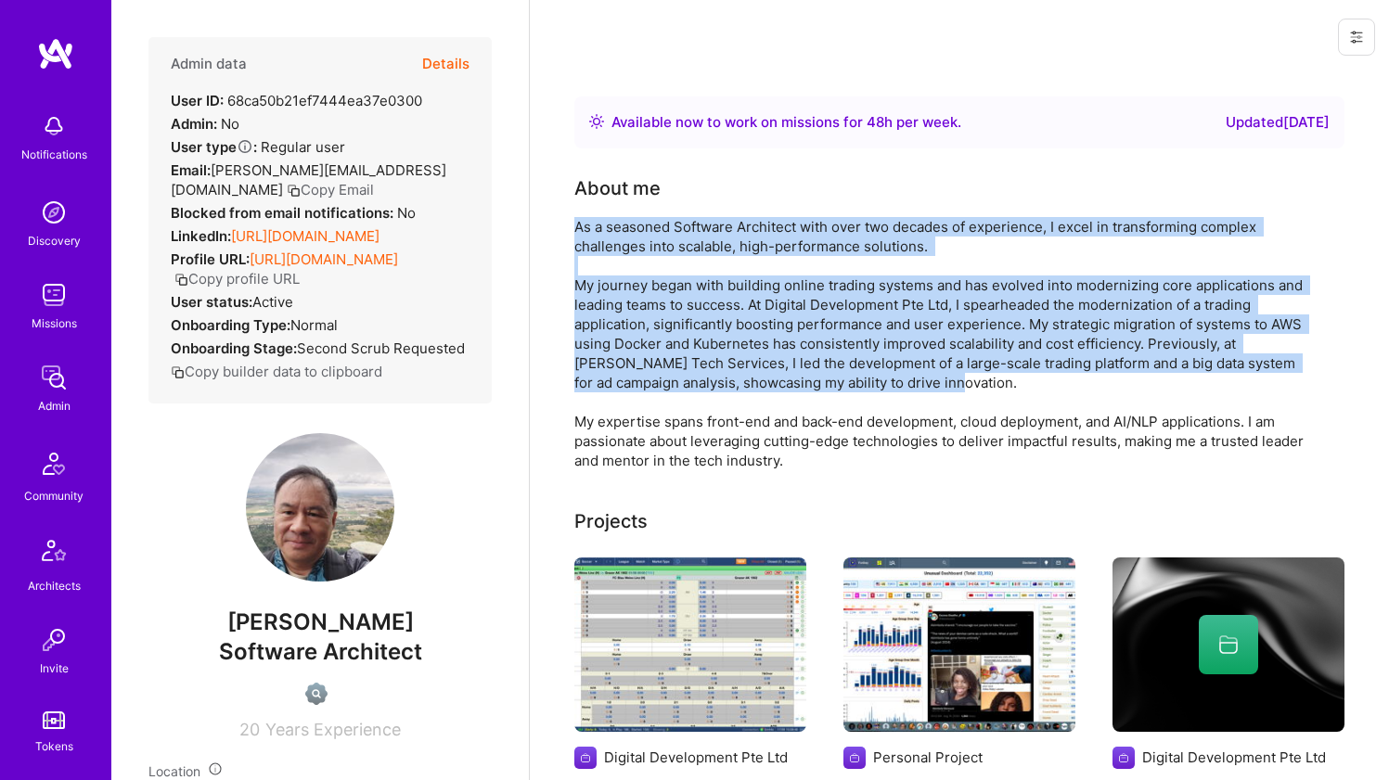
drag, startPoint x: 731, startPoint y: 341, endPoint x: 740, endPoint y: 238, distance: 103.3
click at [740, 238] on div "As a seasoned Software Architect with over two decades of experience, I excel i…" at bounding box center [945, 343] width 742 height 253
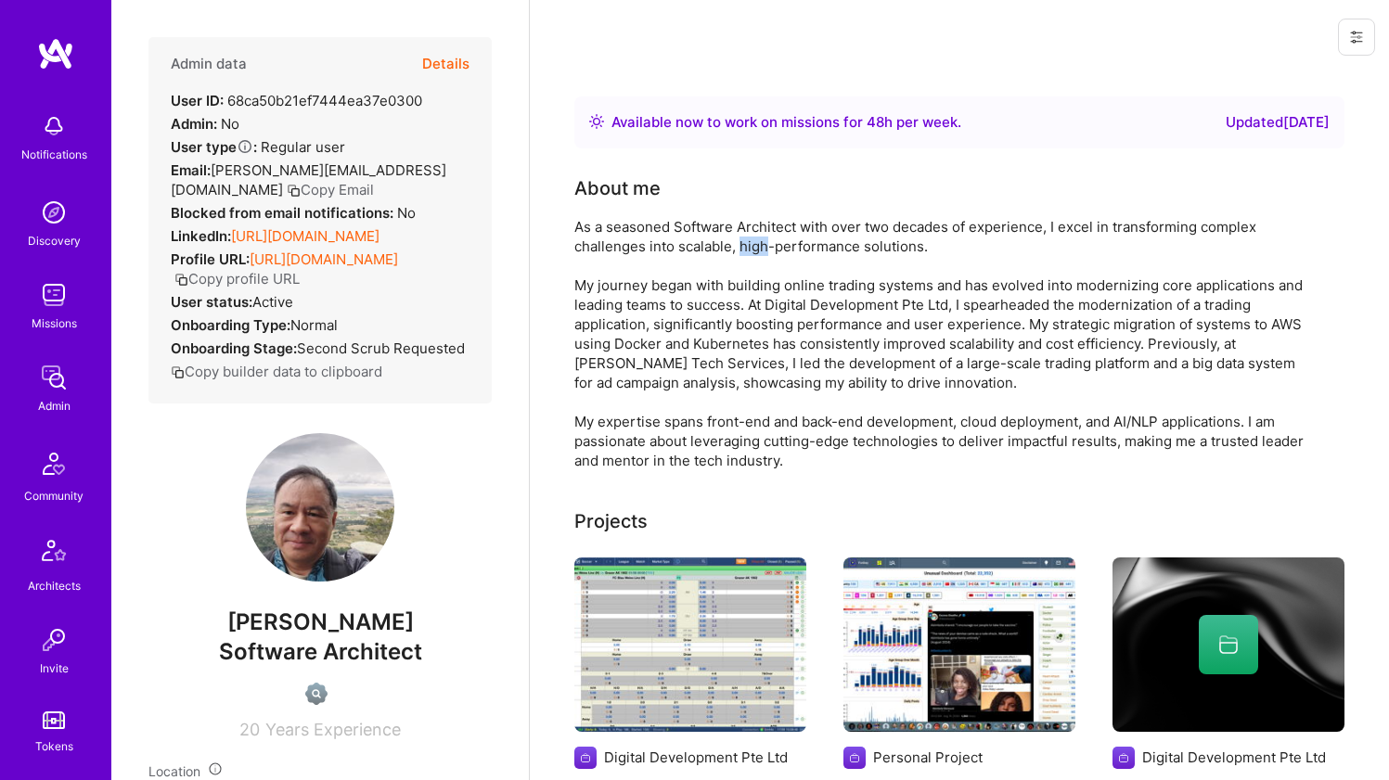
click at [740, 238] on div "As a seasoned Software Architect with over two decades of experience, I excel i…" at bounding box center [945, 343] width 742 height 253
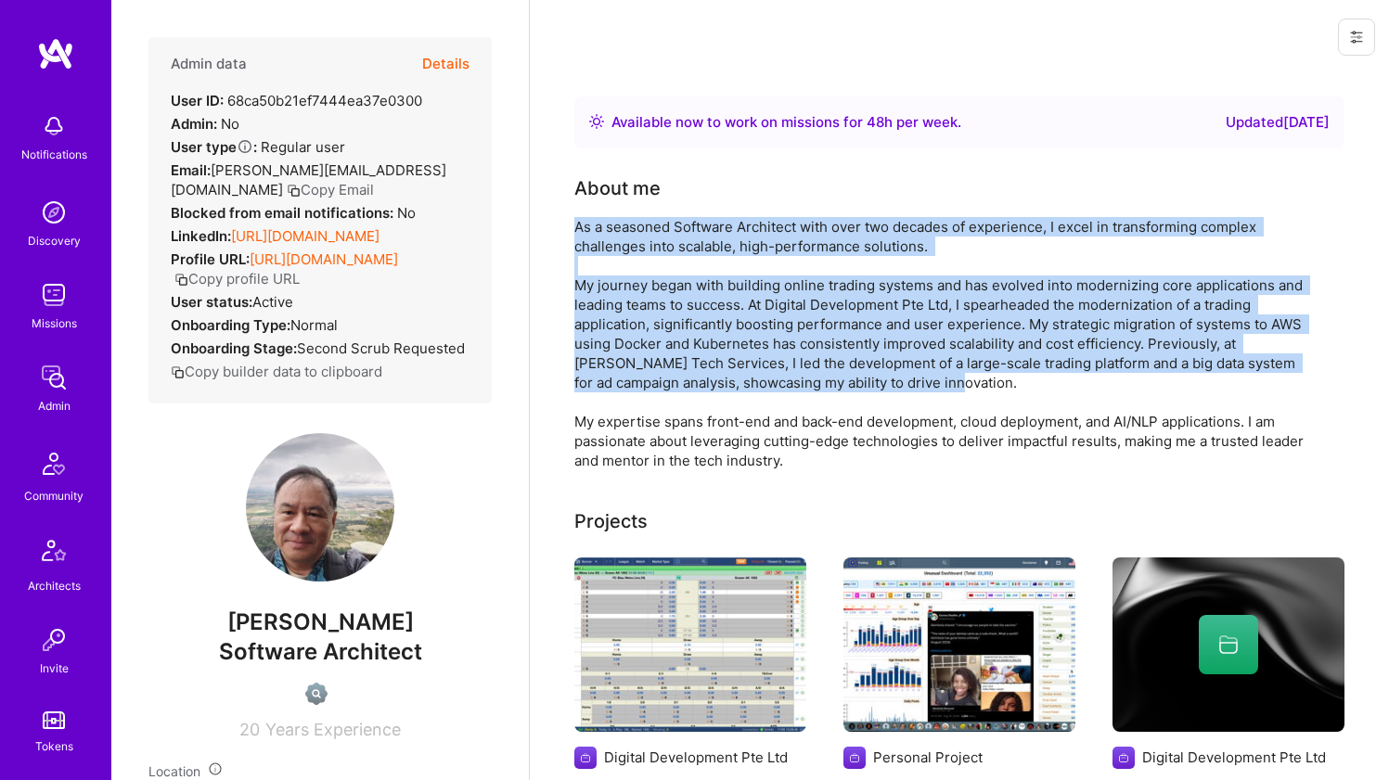
drag, startPoint x: 740, startPoint y: 238, endPoint x: 724, endPoint y: 310, distance: 74.1
click at [724, 310] on div "As a seasoned Software Architect with over two decades of experience, I excel i…" at bounding box center [945, 343] width 742 height 253
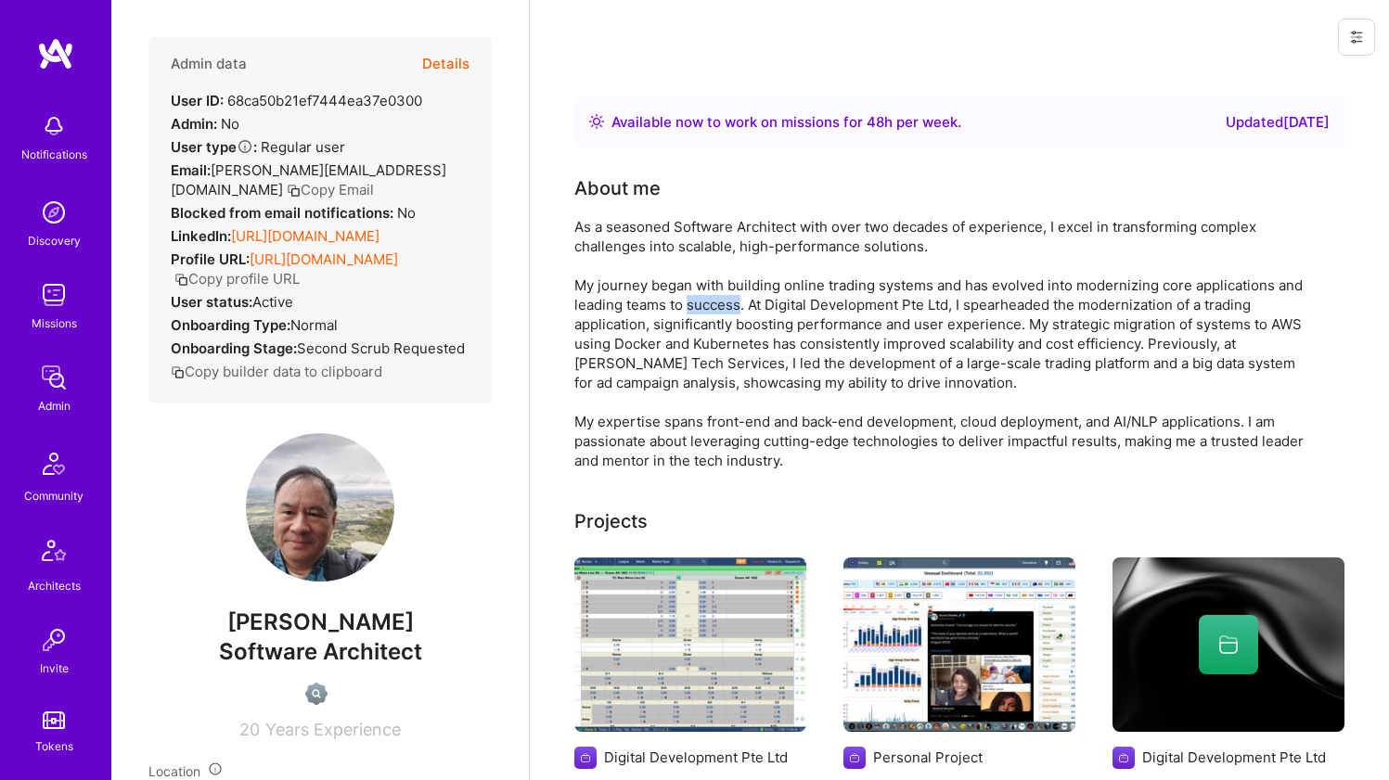
click at [724, 310] on div "As a seasoned Software Architect with over two decades of experience, I excel i…" at bounding box center [945, 343] width 742 height 253
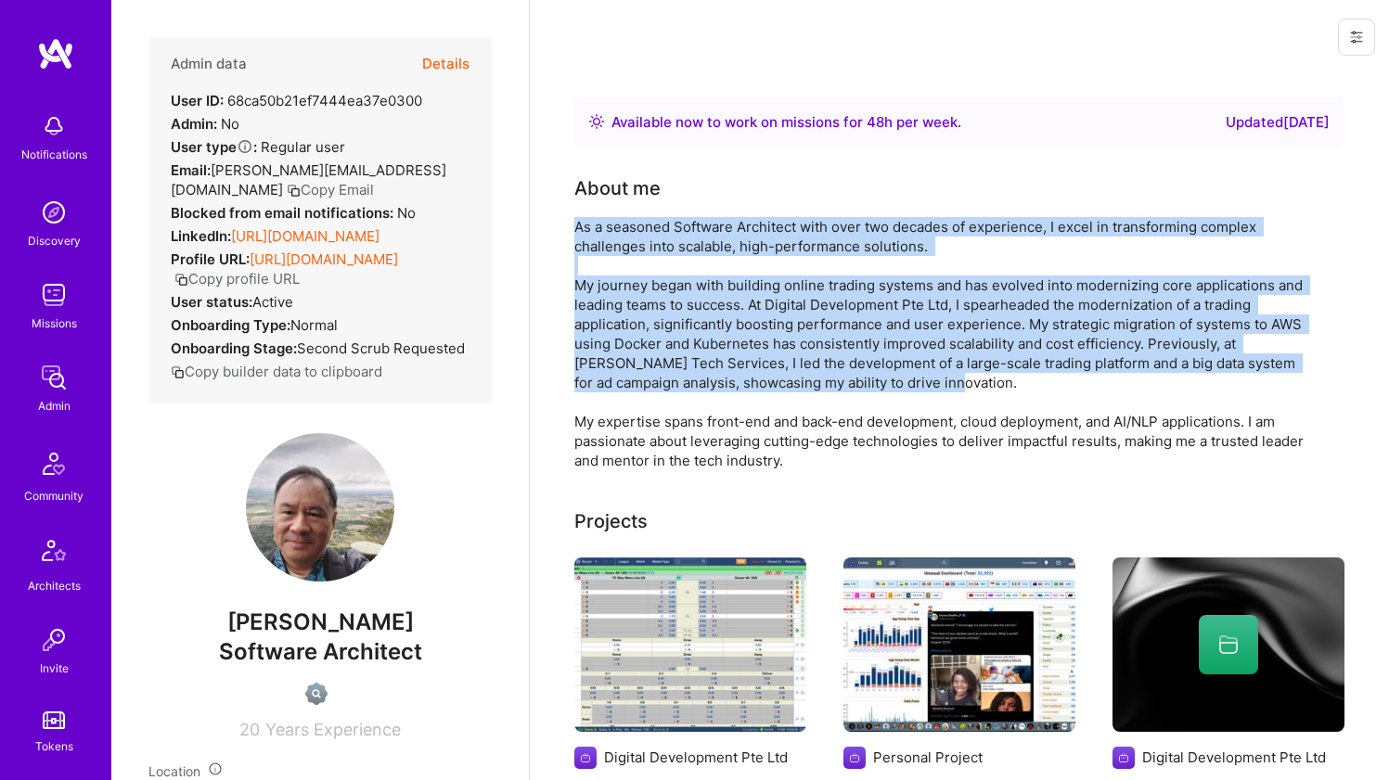
drag, startPoint x: 724, startPoint y: 310, endPoint x: 730, endPoint y: 223, distance: 87.5
click at [730, 224] on div "As a seasoned Software Architect with over two decades of experience, I excel i…" at bounding box center [945, 343] width 742 height 253
click at [730, 223] on div "As a seasoned Software Architect with over two decades of experience, I excel i…" at bounding box center [945, 343] width 742 height 253
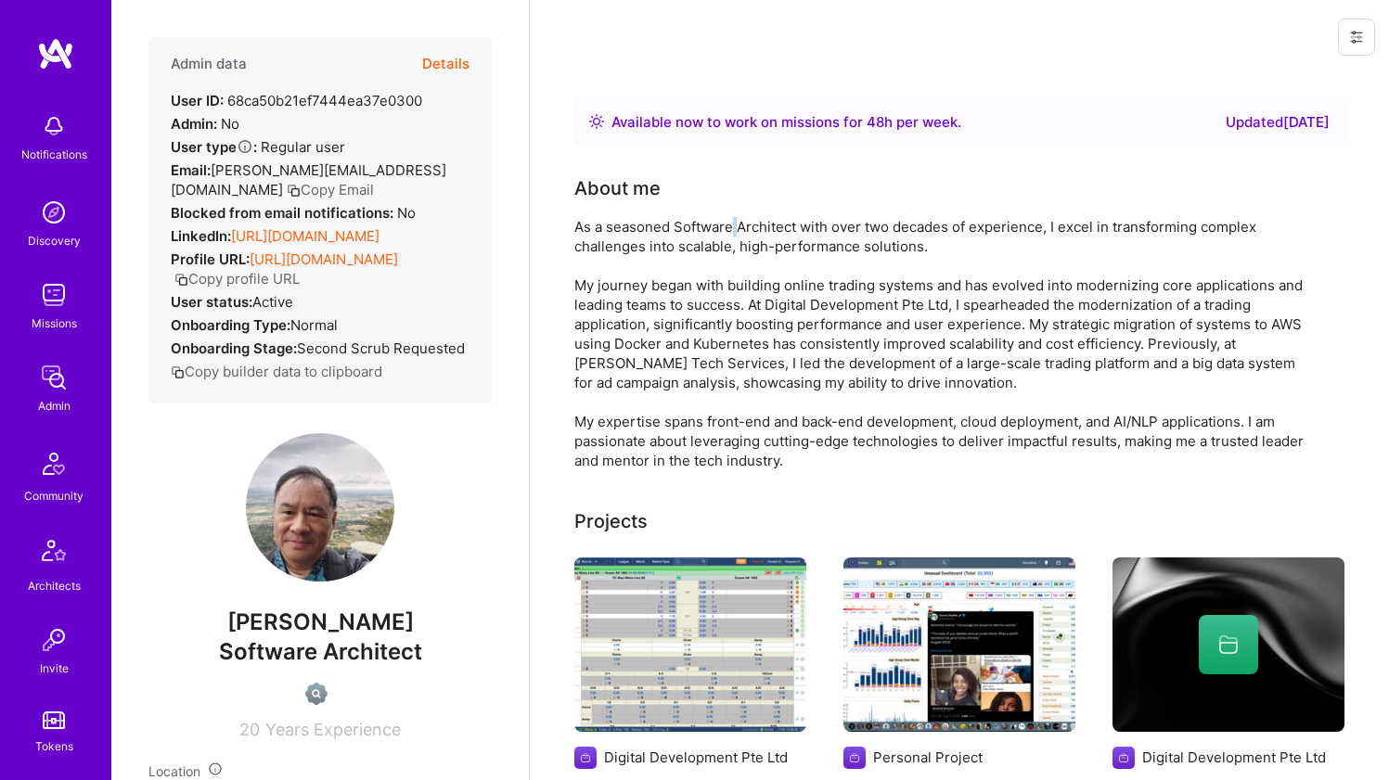
click at [730, 223] on div "As a seasoned Software Architect with over two decades of experience, I excel i…" at bounding box center [945, 343] width 742 height 253
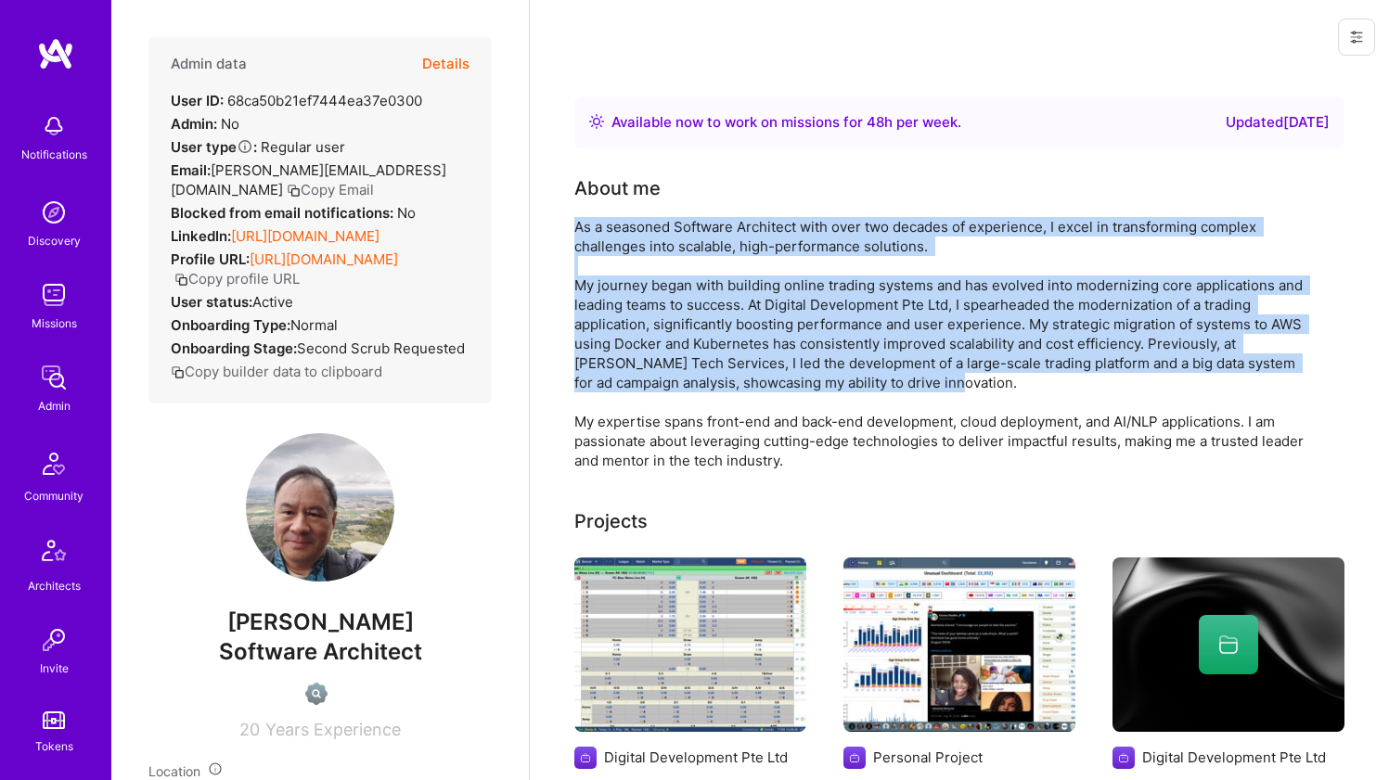
drag, startPoint x: 730, startPoint y: 223, endPoint x: 714, endPoint y: 302, distance: 81.3
click at [714, 302] on div "As a seasoned Software Architect with over two decades of experience, I excel i…" at bounding box center [945, 343] width 742 height 253
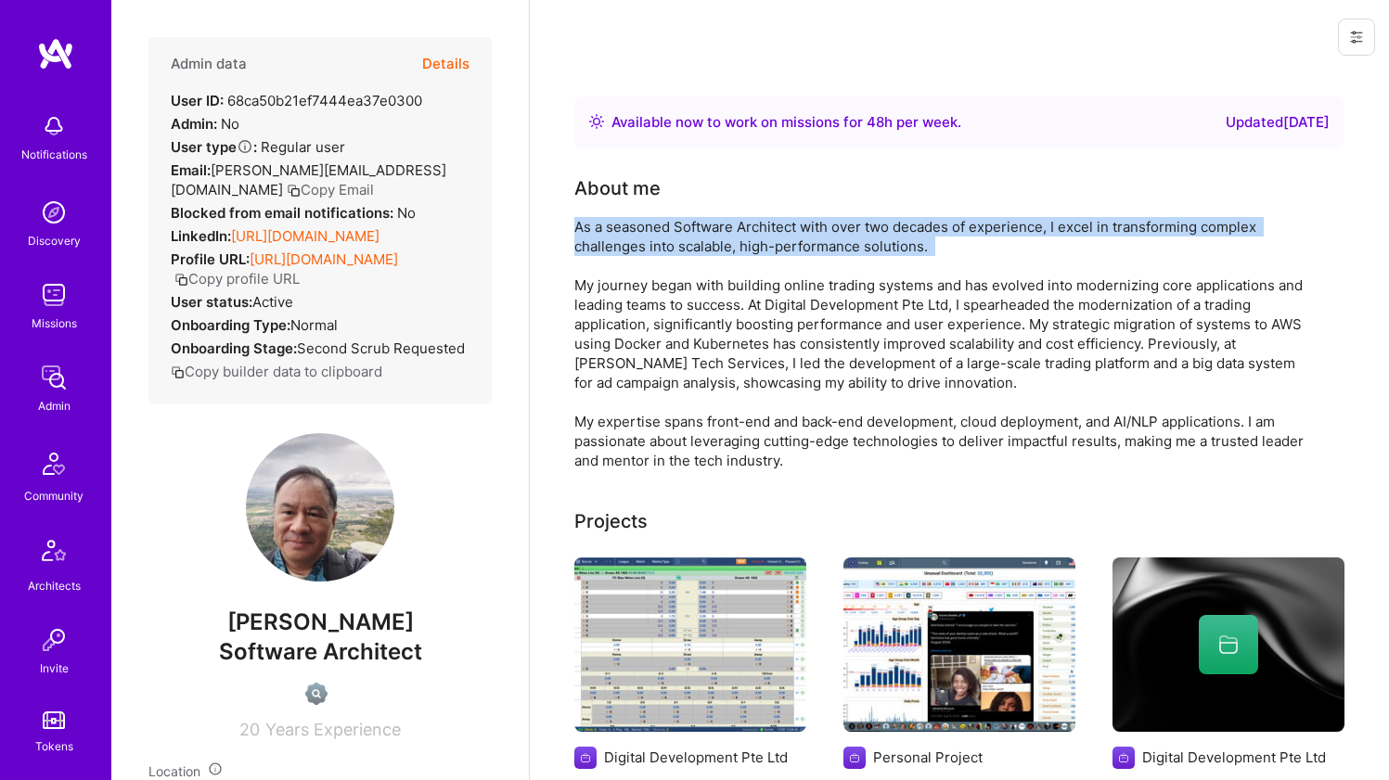
click at [604, 249] on div "As a seasoned Software Architect with over two decades of experience, I excel i…" at bounding box center [945, 343] width 742 height 253
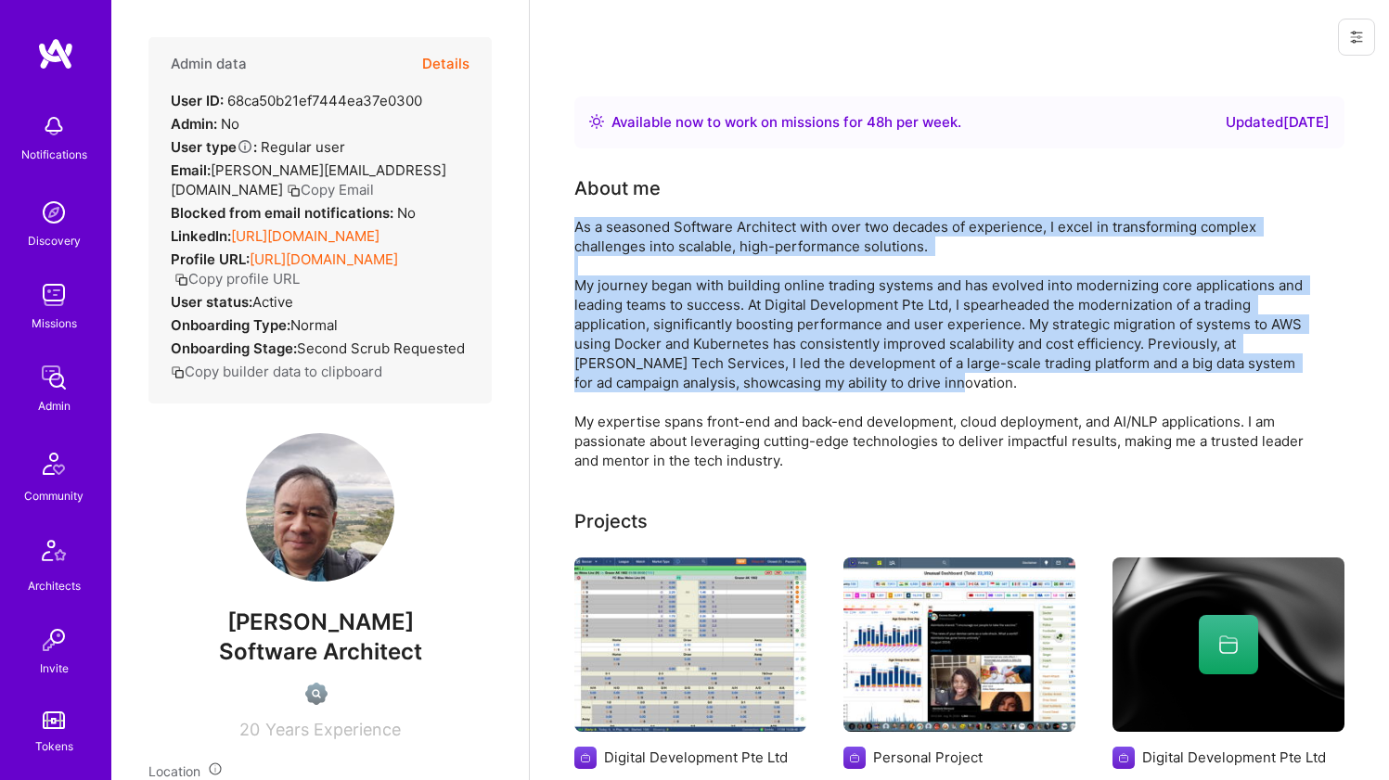
drag, startPoint x: 604, startPoint y: 249, endPoint x: 598, endPoint y: 326, distance: 77.3
click at [598, 326] on div "As a seasoned Software Architect with over two decades of experience, I excel i…" at bounding box center [945, 343] width 742 height 253
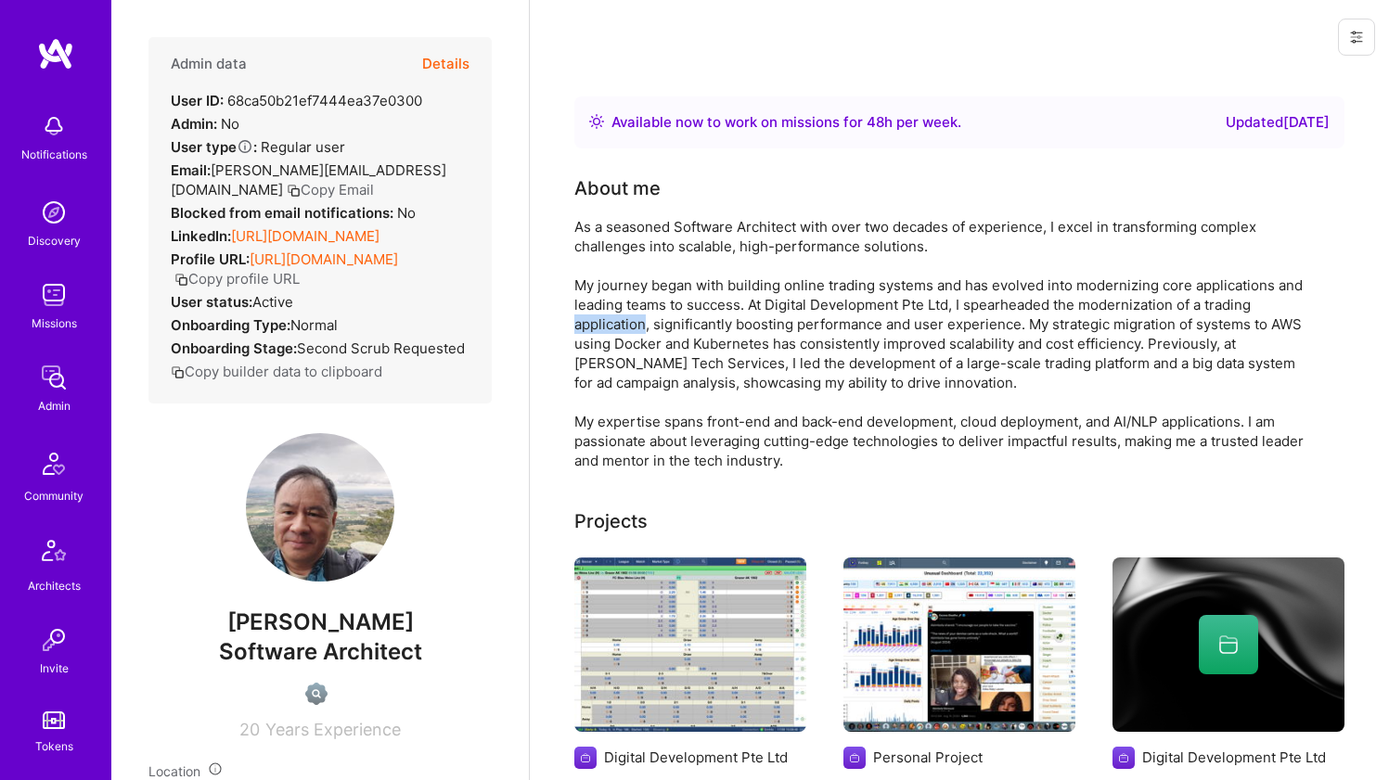
click at [598, 326] on div "As a seasoned Software Architect with over two decades of experience, I excel i…" at bounding box center [945, 343] width 742 height 253
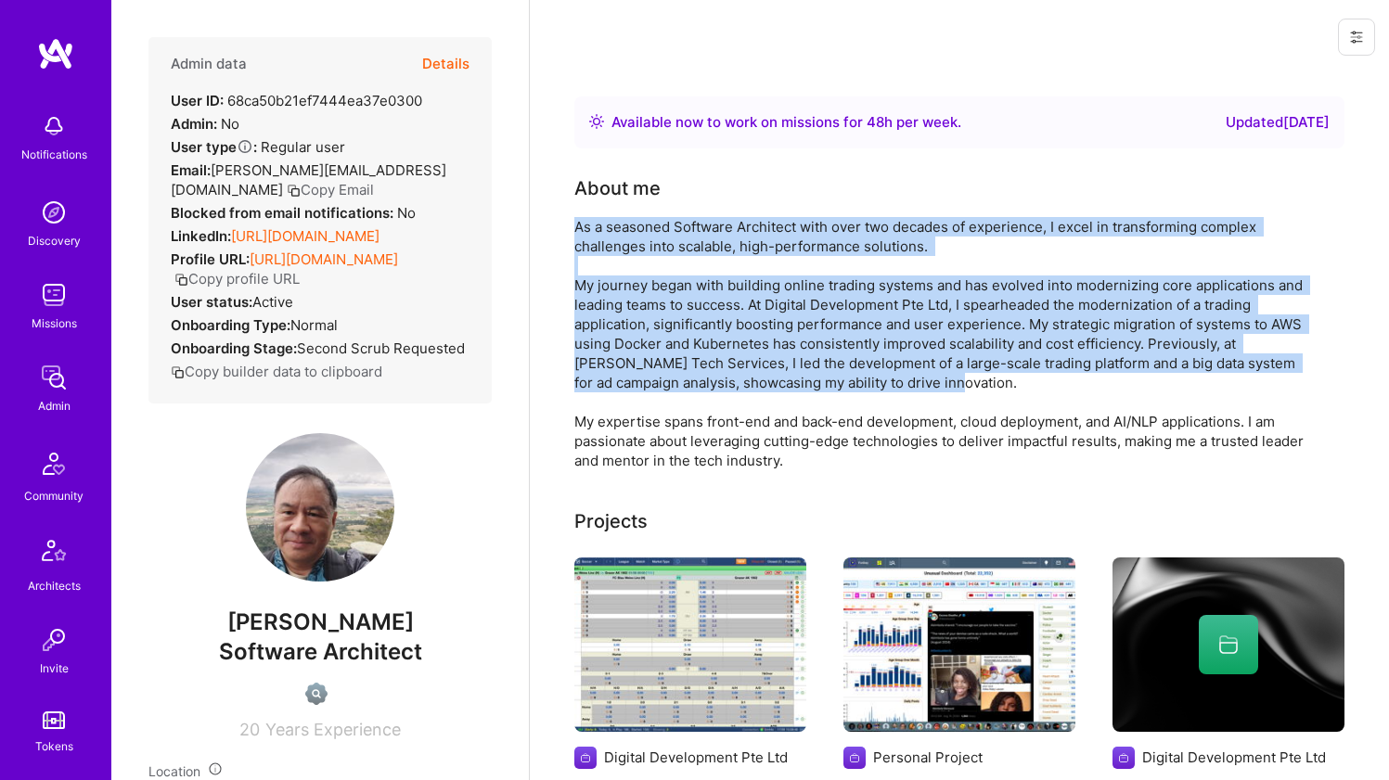
drag, startPoint x: 598, startPoint y: 326, endPoint x: 599, endPoint y: 242, distance: 83.5
click at [599, 242] on div "As a seasoned Software Architect with over two decades of experience, I excel i…" at bounding box center [945, 343] width 742 height 253
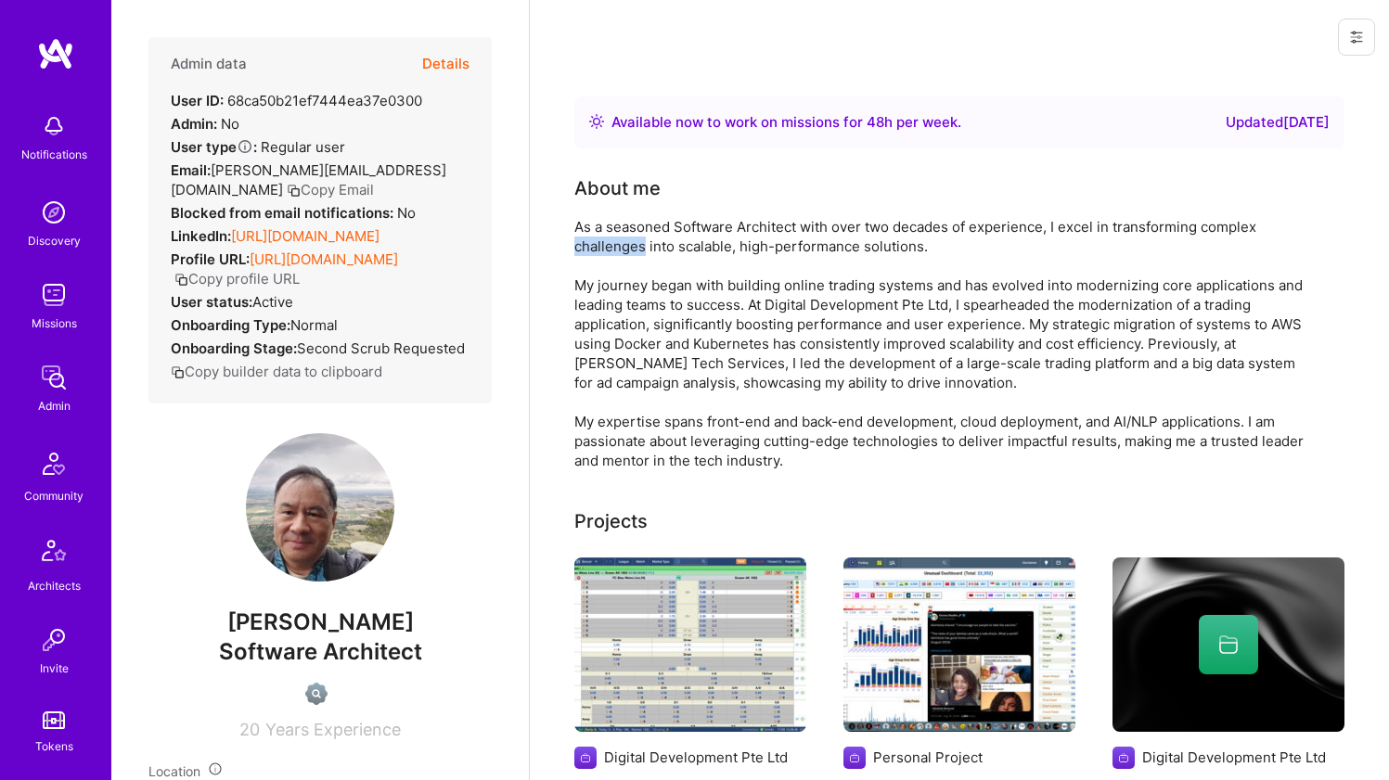
click at [599, 242] on div "As a seasoned Software Architect with over two decades of experience, I excel i…" at bounding box center [945, 343] width 742 height 253
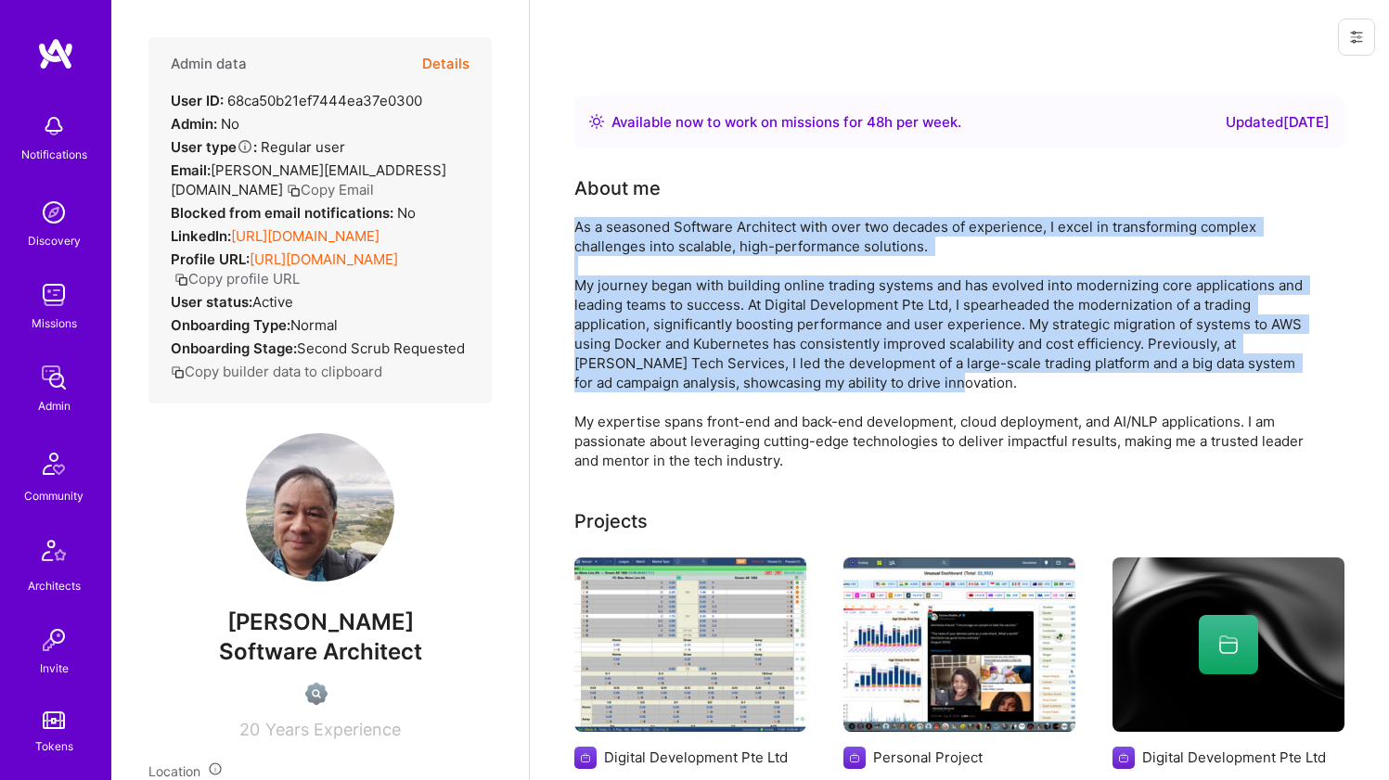
drag, startPoint x: 599, startPoint y: 242, endPoint x: 581, endPoint y: 335, distance: 94.6
click at [581, 335] on div "As a seasoned Software Architect with over two decades of experience, I excel i…" at bounding box center [945, 343] width 742 height 253
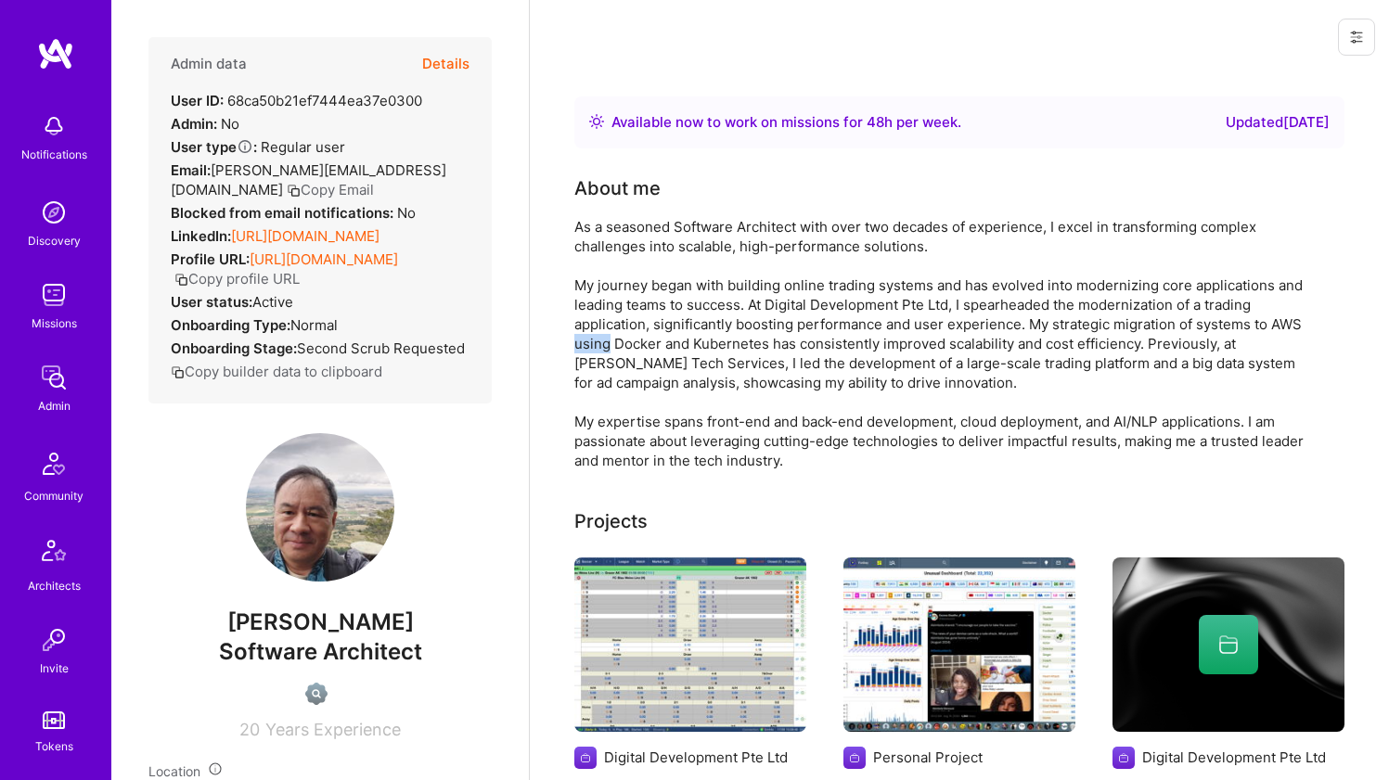
click at [581, 335] on div "As a seasoned Software Architect with over two decades of experience, I excel i…" at bounding box center [945, 343] width 742 height 253
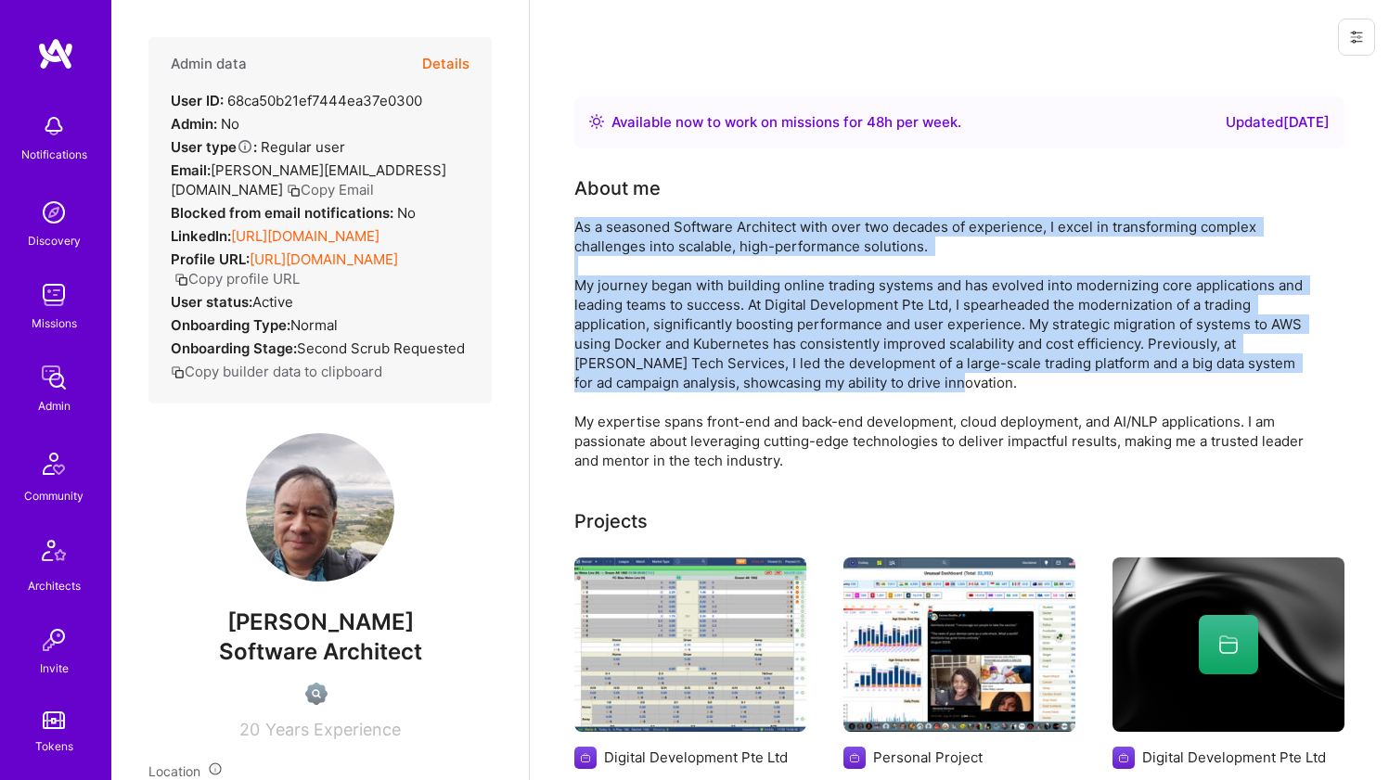
drag, startPoint x: 581, startPoint y: 335, endPoint x: 581, endPoint y: 238, distance: 96.5
click at [581, 238] on div "As a seasoned Software Architect with over two decades of experience, I excel i…" at bounding box center [945, 343] width 742 height 253
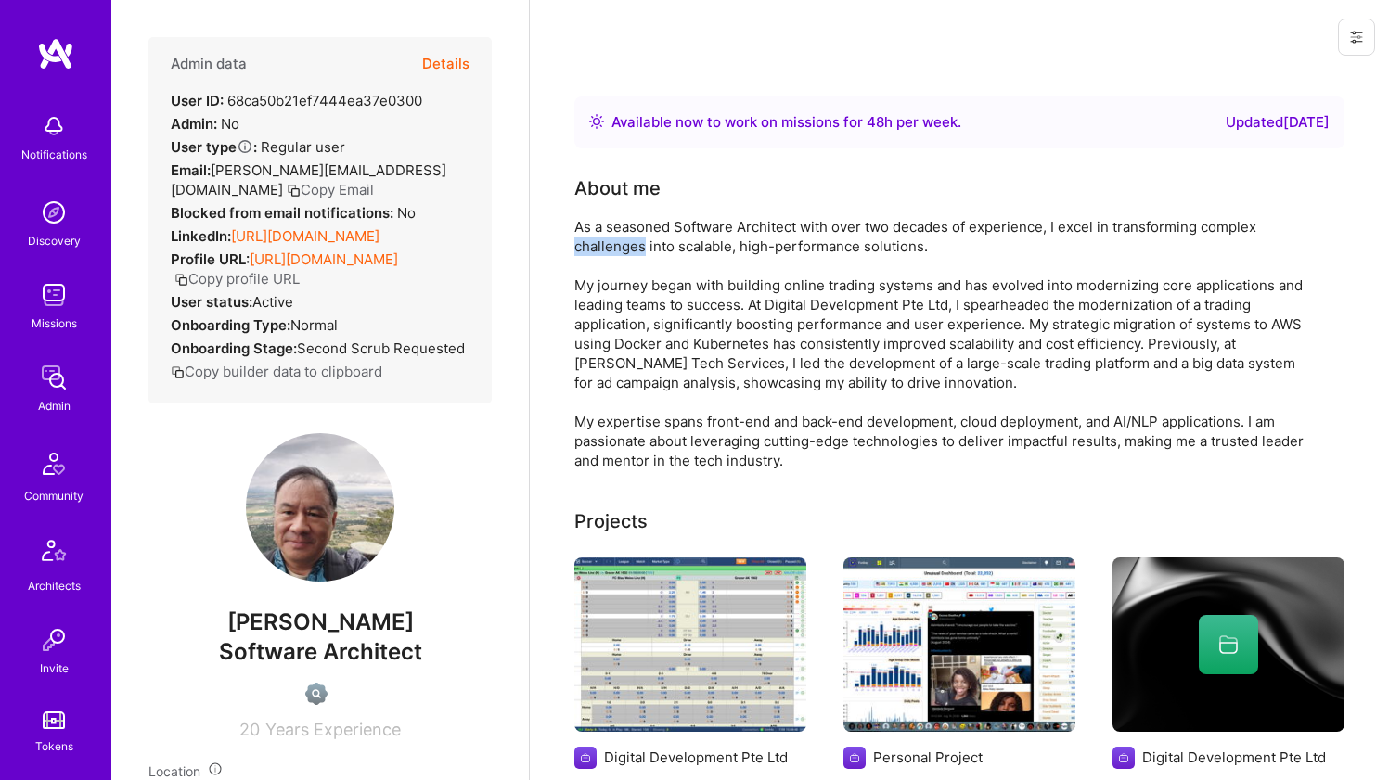
click at [581, 238] on div "As a seasoned Software Architect with over two decades of experience, I excel i…" at bounding box center [945, 343] width 742 height 253
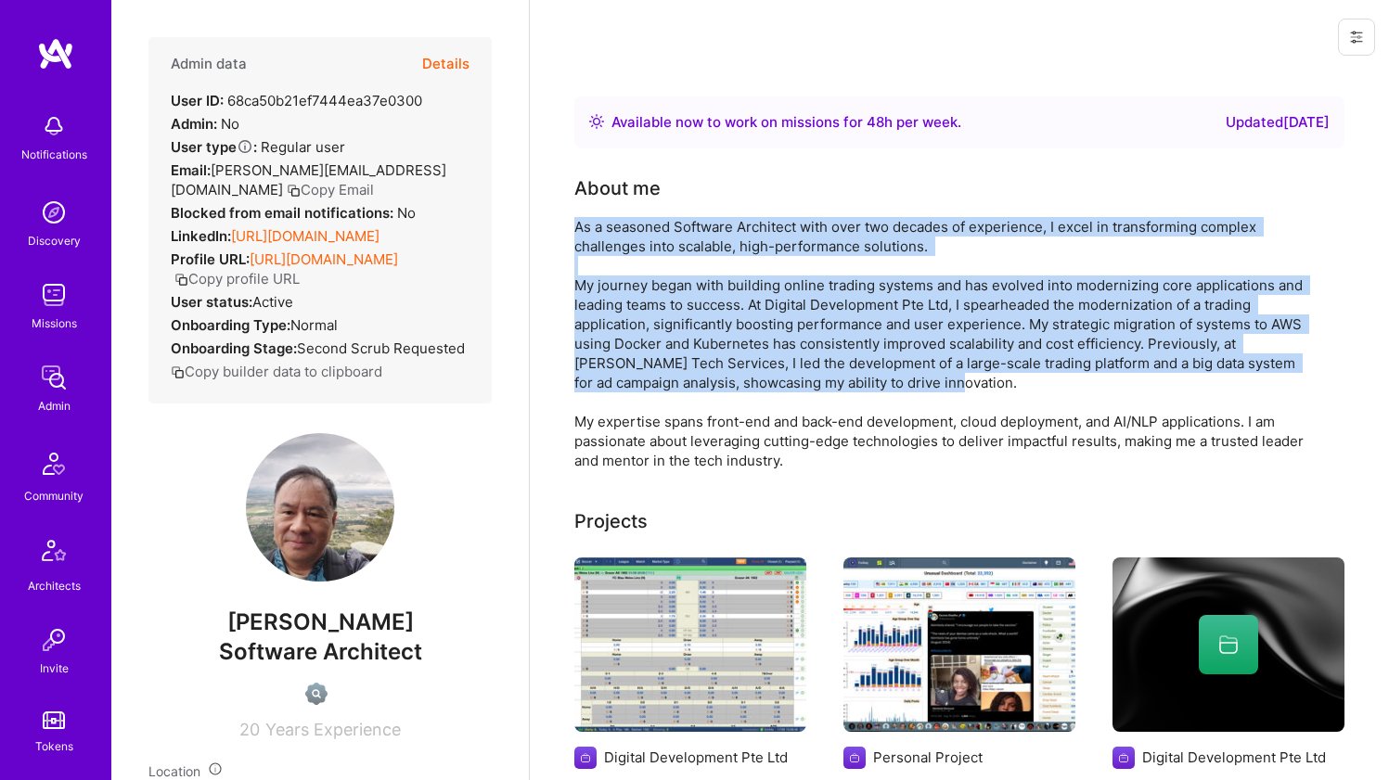
drag, startPoint x: 581, startPoint y: 238, endPoint x: 576, endPoint y: 311, distance: 72.5
click at [576, 311] on div "As a seasoned Software Architect with over two decades of experience, I excel i…" at bounding box center [945, 343] width 742 height 253
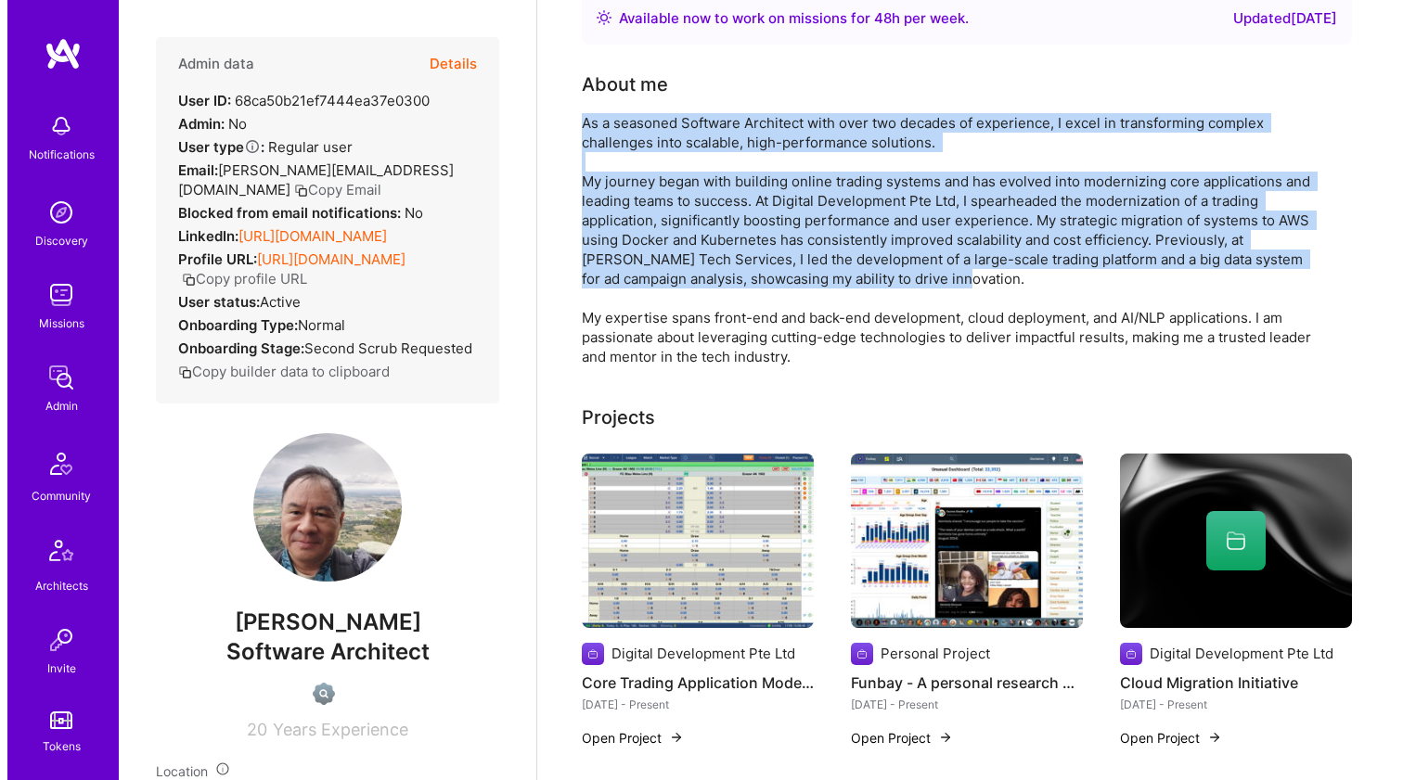
scroll to position [127, 0]
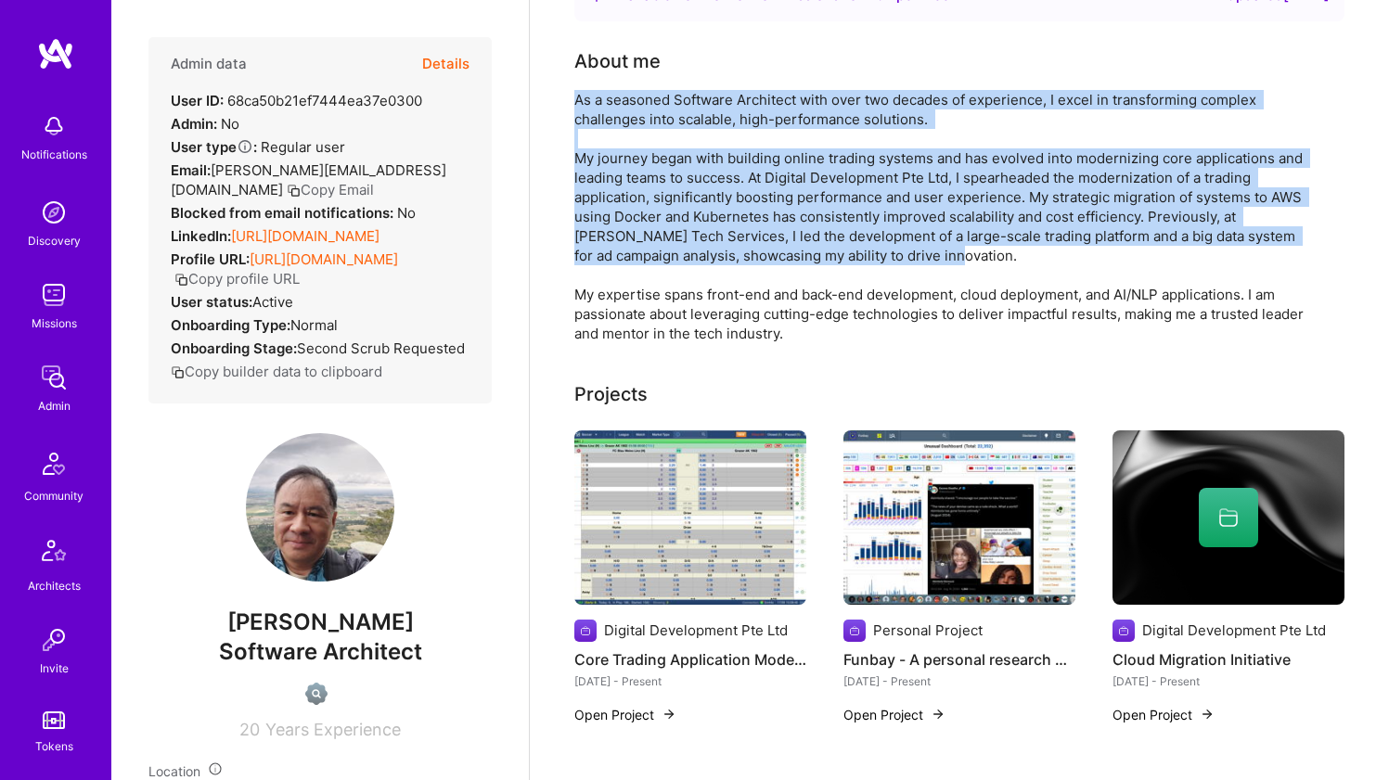
click at [705, 529] on img at bounding box center [690, 518] width 232 height 174
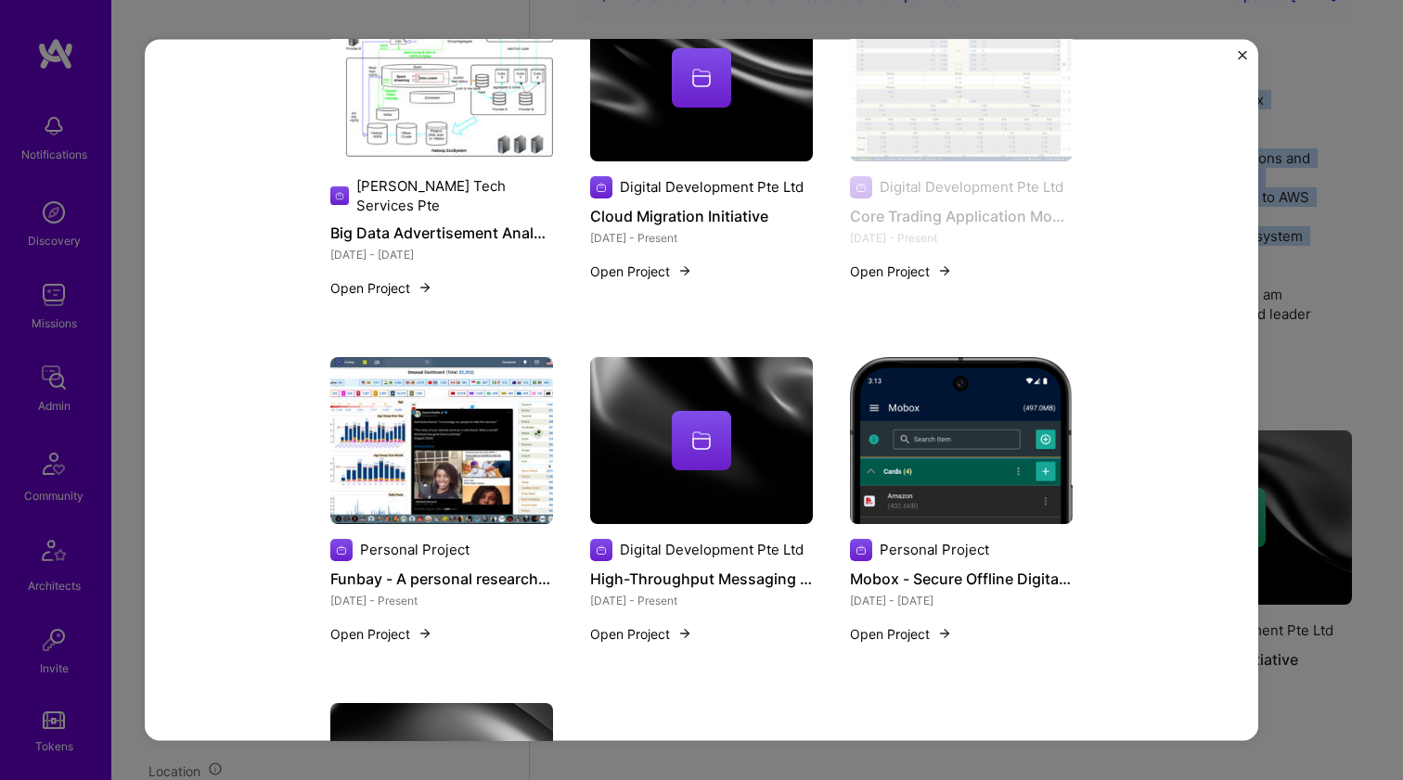
scroll to position [1926, 0]
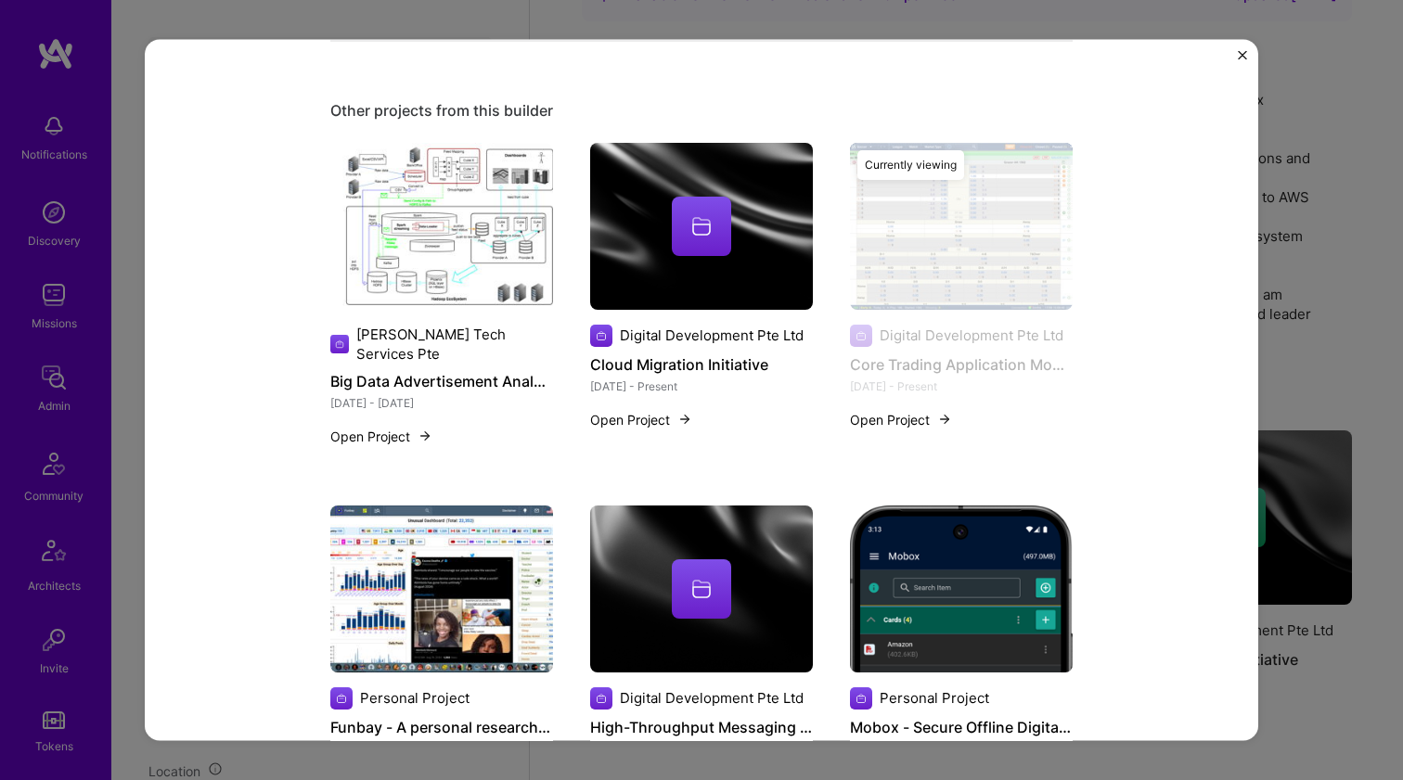
click at [753, 251] on div at bounding box center [701, 225] width 223 height 59
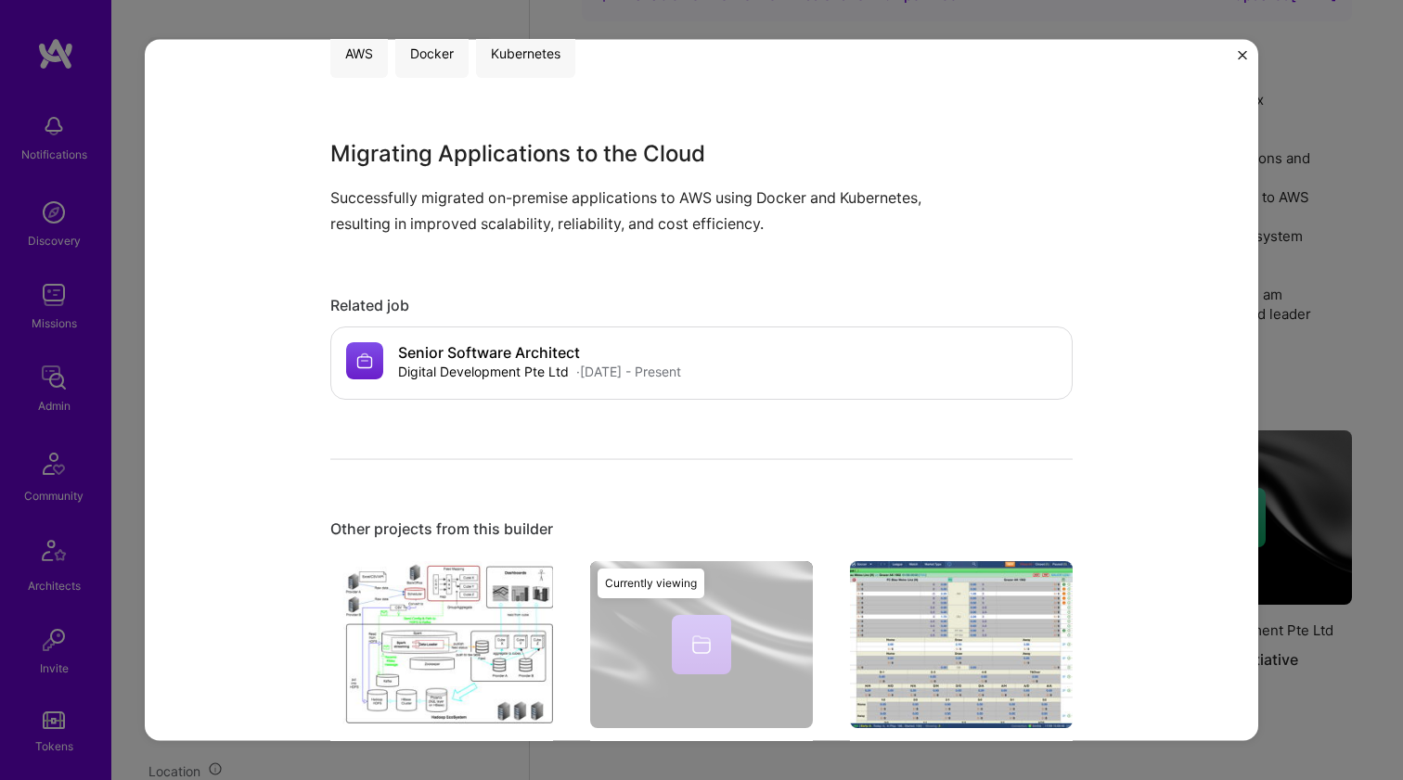
scroll to position [799, 0]
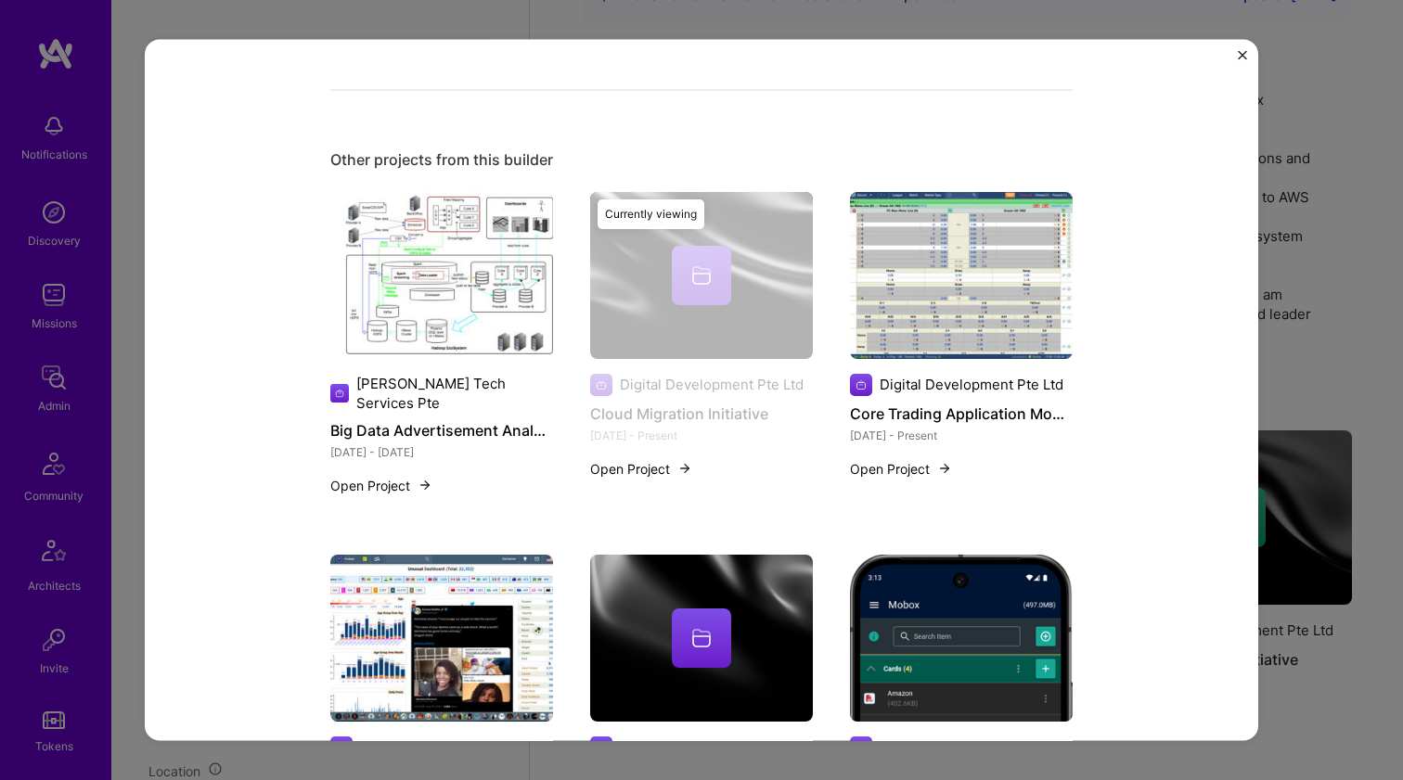
click at [507, 353] on img at bounding box center [441, 274] width 223 height 167
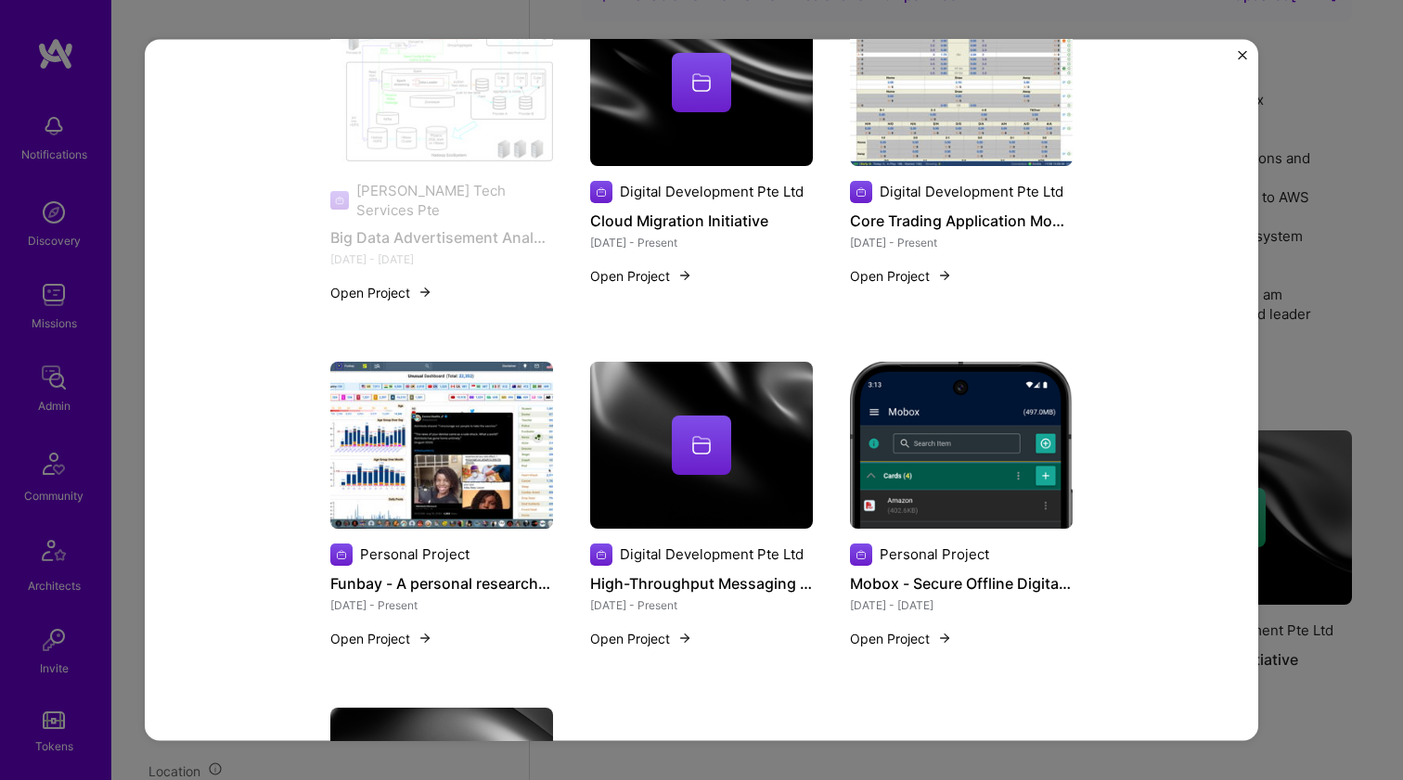
scroll to position [1904, 0]
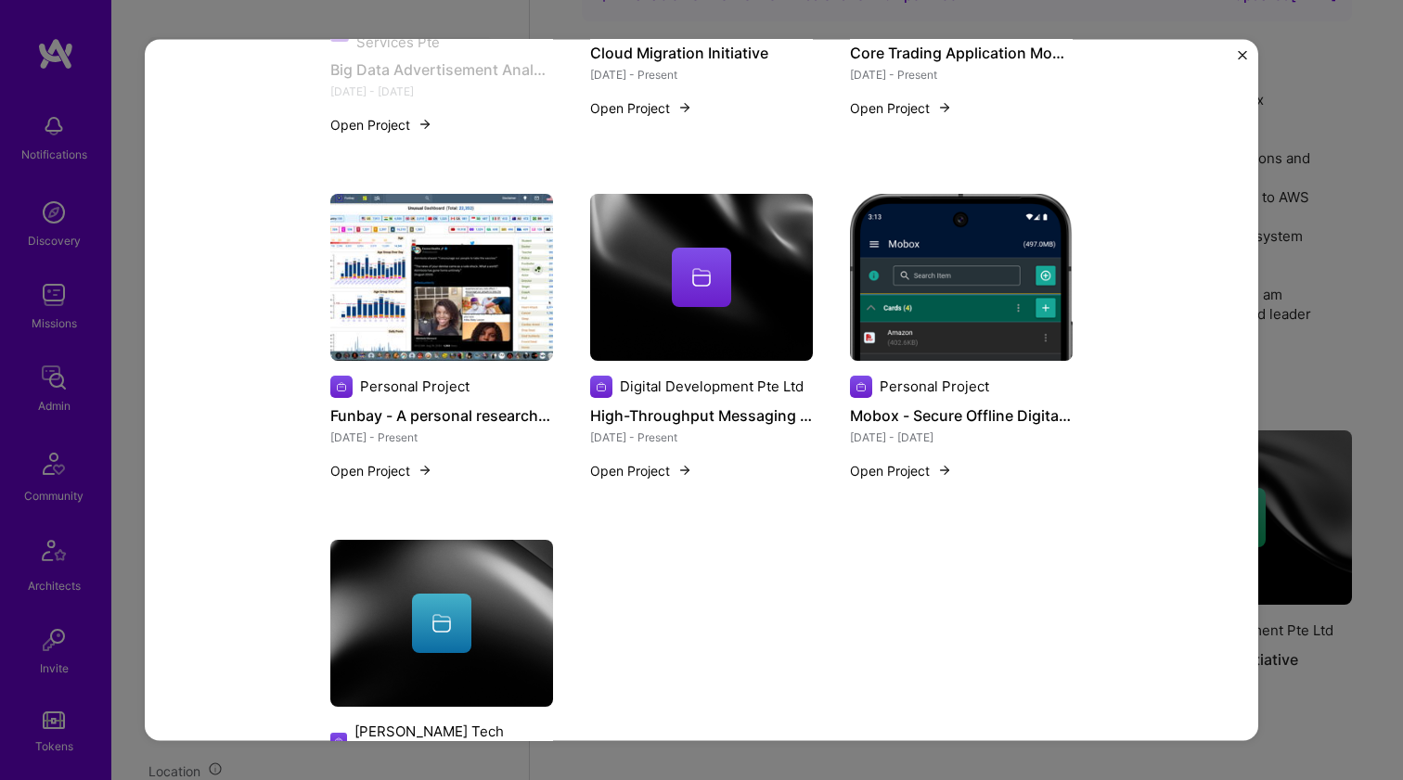
click at [935, 255] on img at bounding box center [961, 276] width 223 height 167
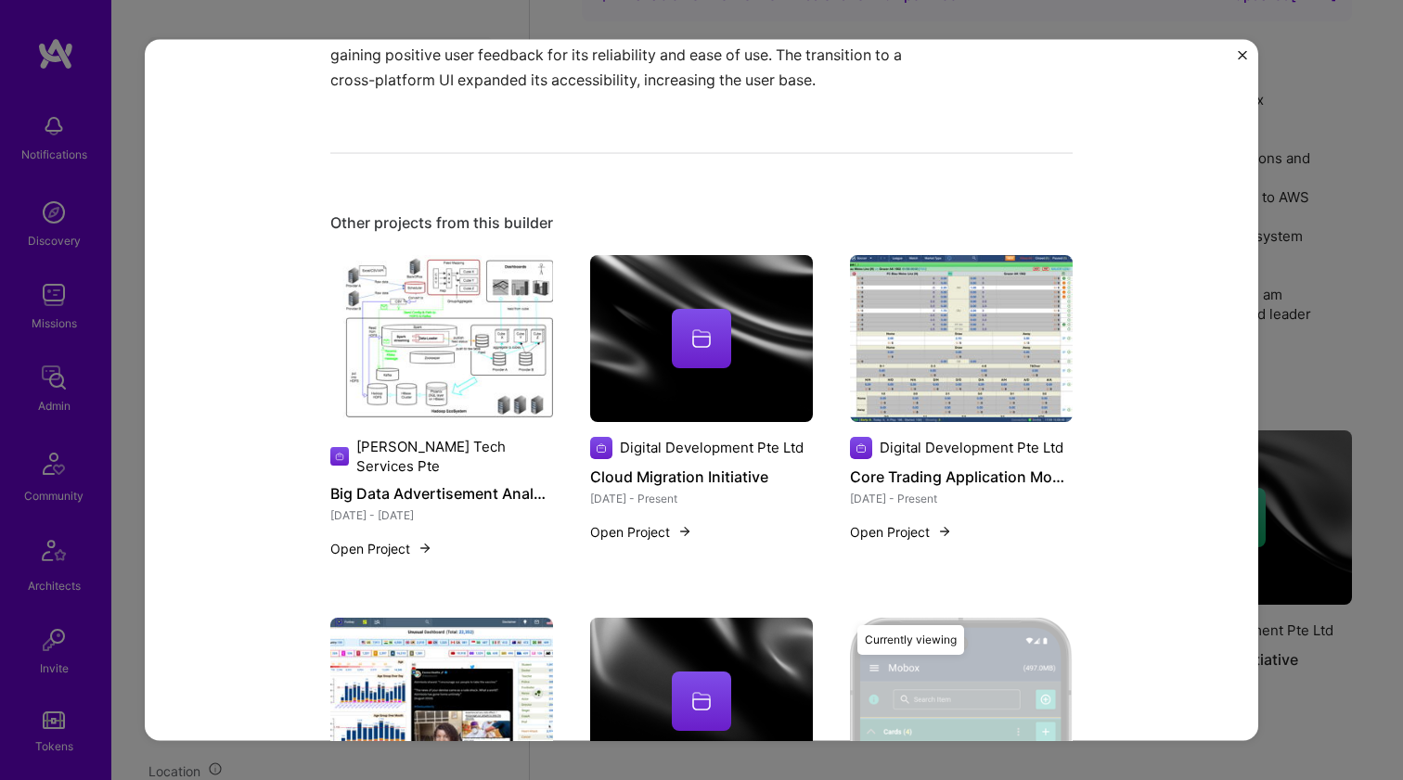
scroll to position [1623, 0]
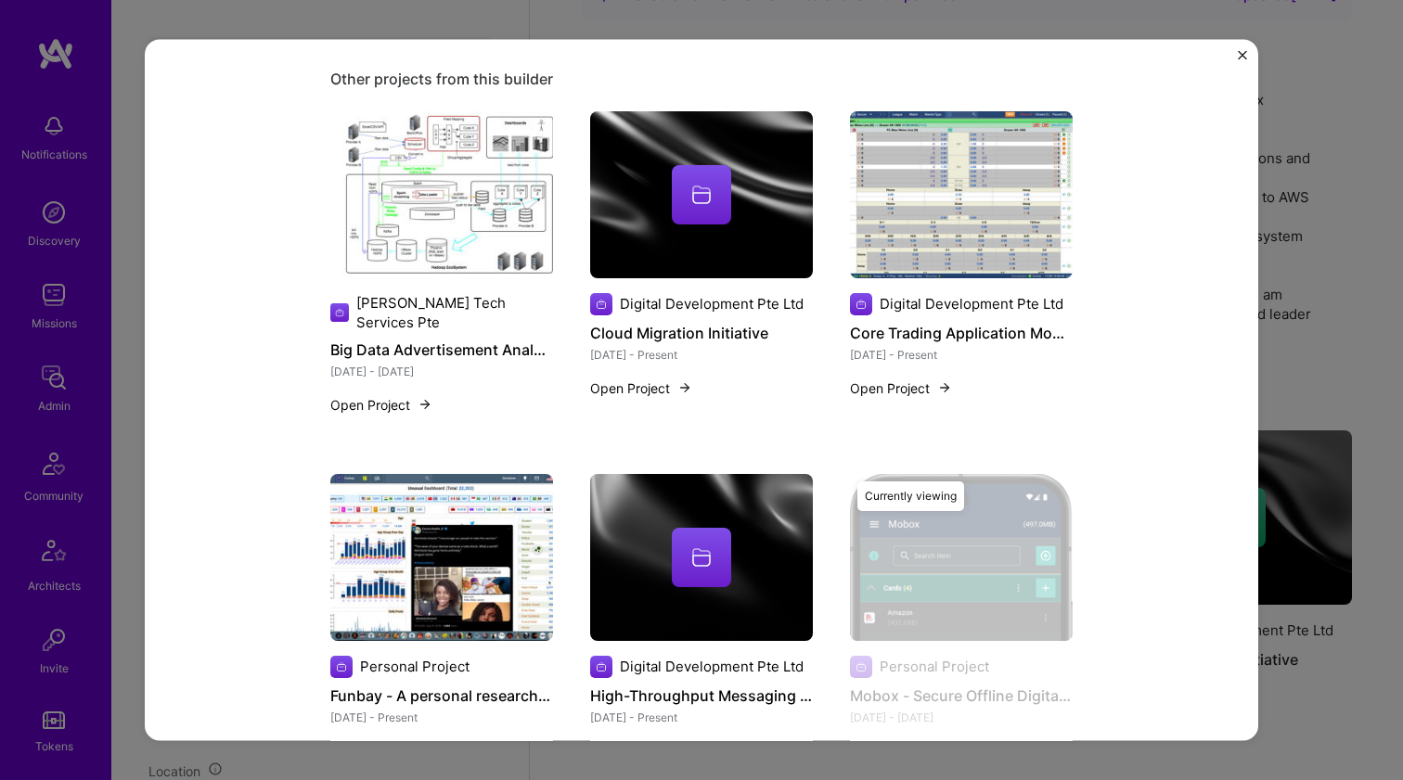
click at [732, 473] on img at bounding box center [701, 556] width 223 height 167
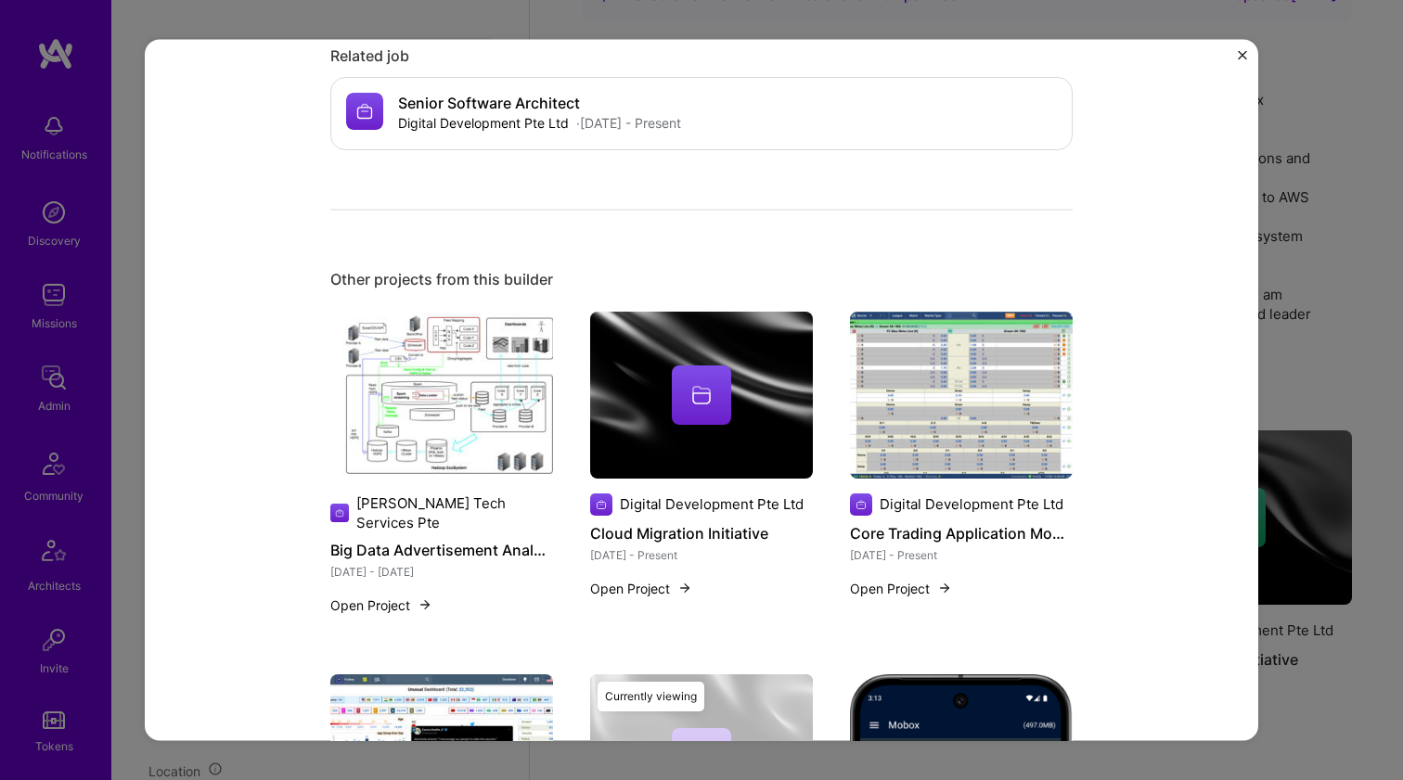
scroll to position [935, 0]
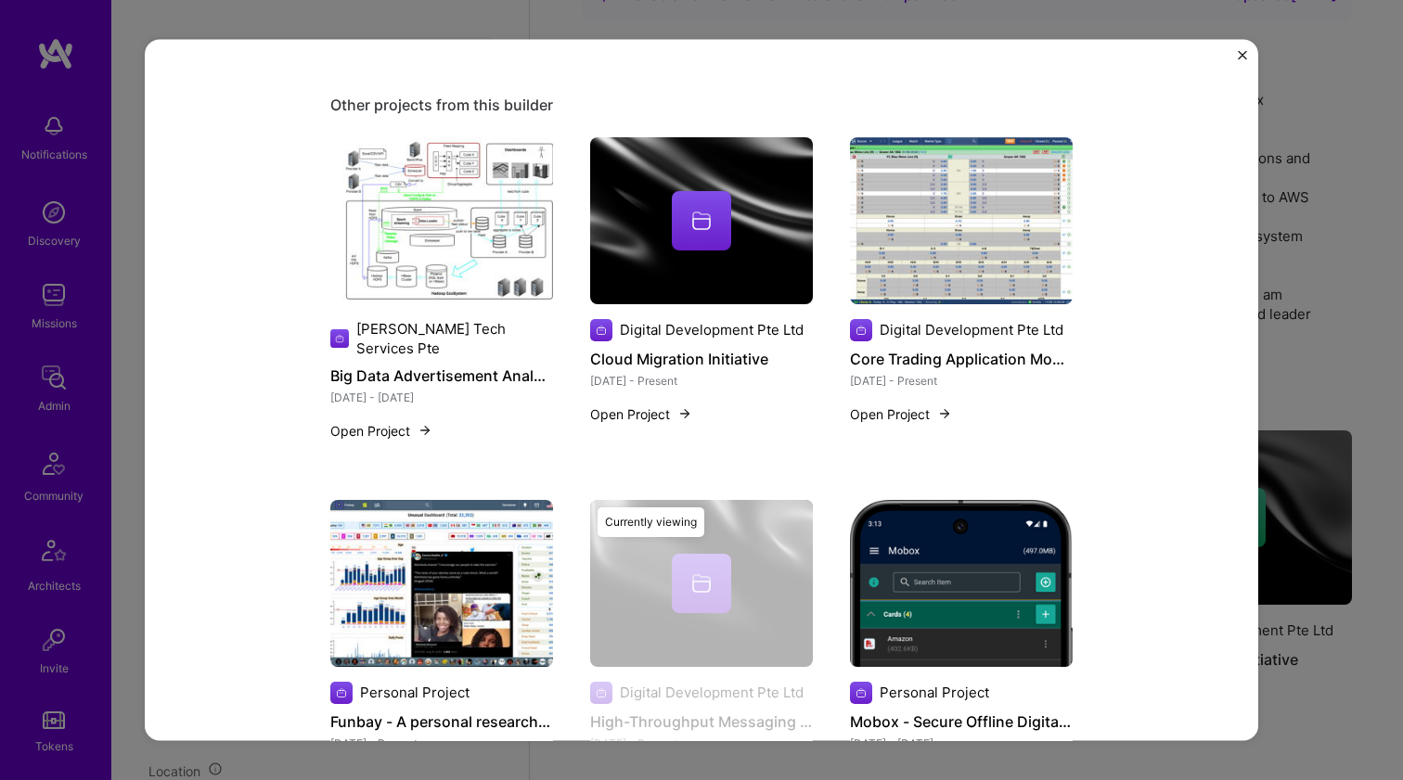
click at [487, 499] on img at bounding box center [441, 582] width 223 height 167
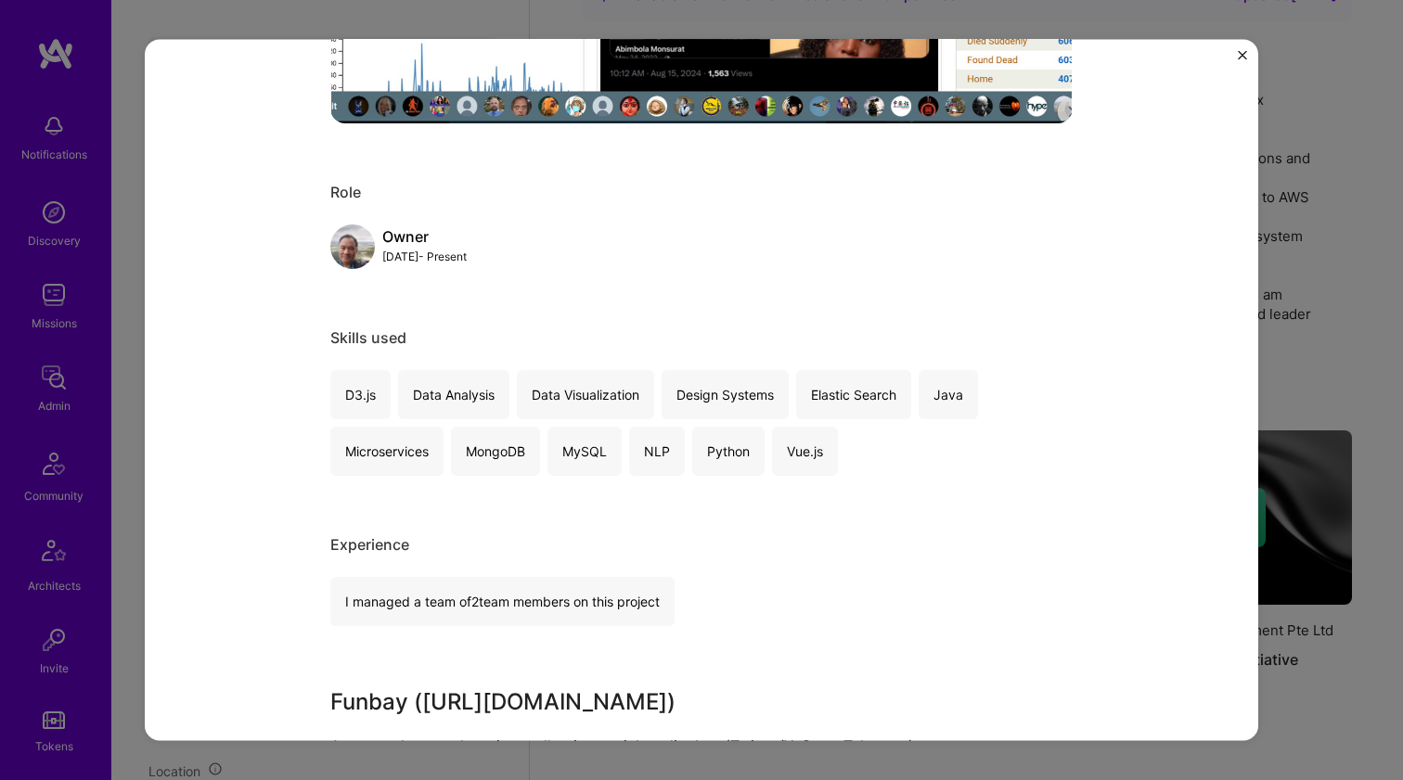
scroll to position [1118, 0]
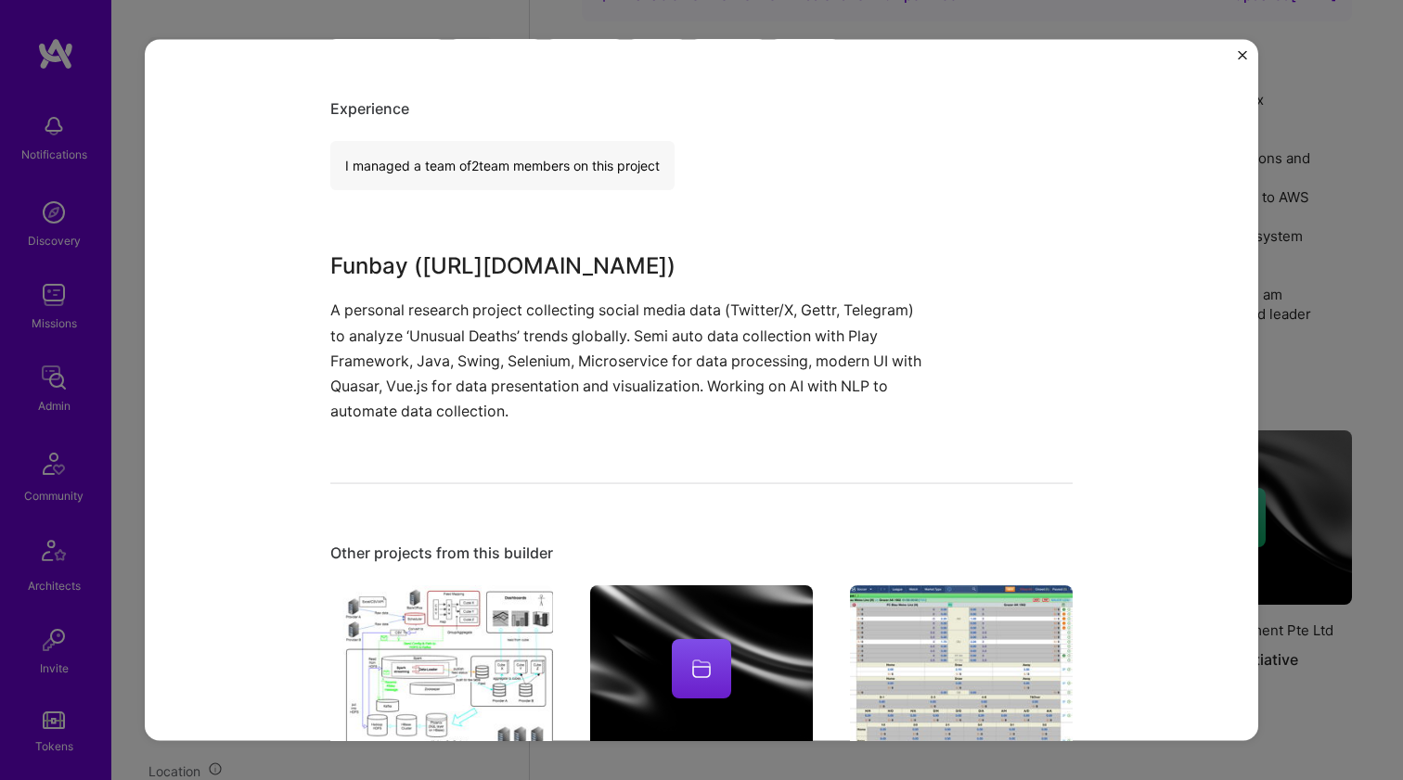
click at [457, 603] on img at bounding box center [441, 669] width 223 height 167
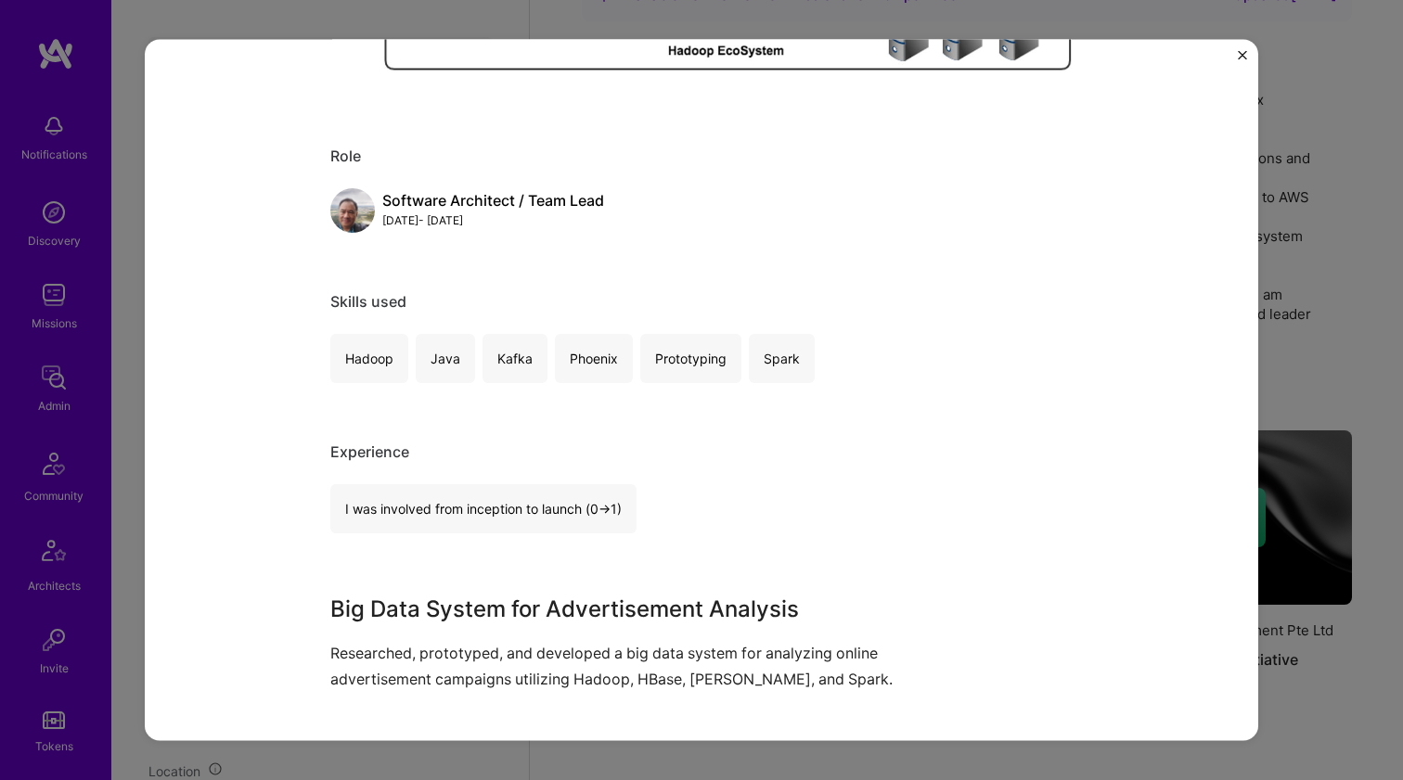
scroll to position [742, 0]
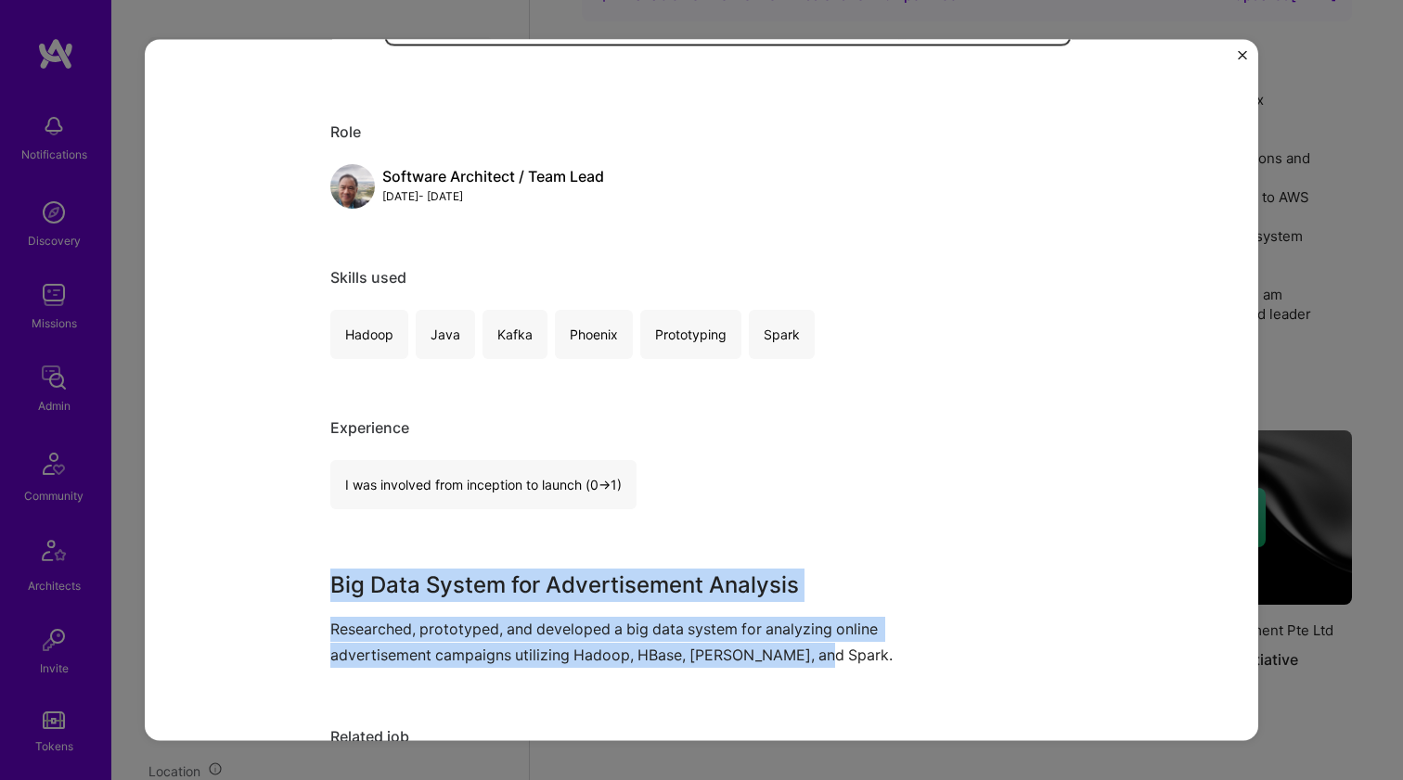
drag, startPoint x: 426, startPoint y: 549, endPoint x: 844, endPoint y: 644, distance: 429.1
click at [844, 644] on div "Big Data Advertisement Analysis Leo Tech Services Pte Big Data, Research Role S…" at bounding box center [701, 680] width 742 height 2693
click at [845, 644] on p "Researched, prototyped, and developed a big data system for analyzing online ad…" at bounding box center [631, 642] width 603 height 50
drag, startPoint x: 845, startPoint y: 643, endPoint x: 616, endPoint y: 571, distance: 240.3
click at [619, 571] on div "Big Data System for Advertisement Analysis Researched, prototyped, and develope…" at bounding box center [631, 618] width 603 height 98
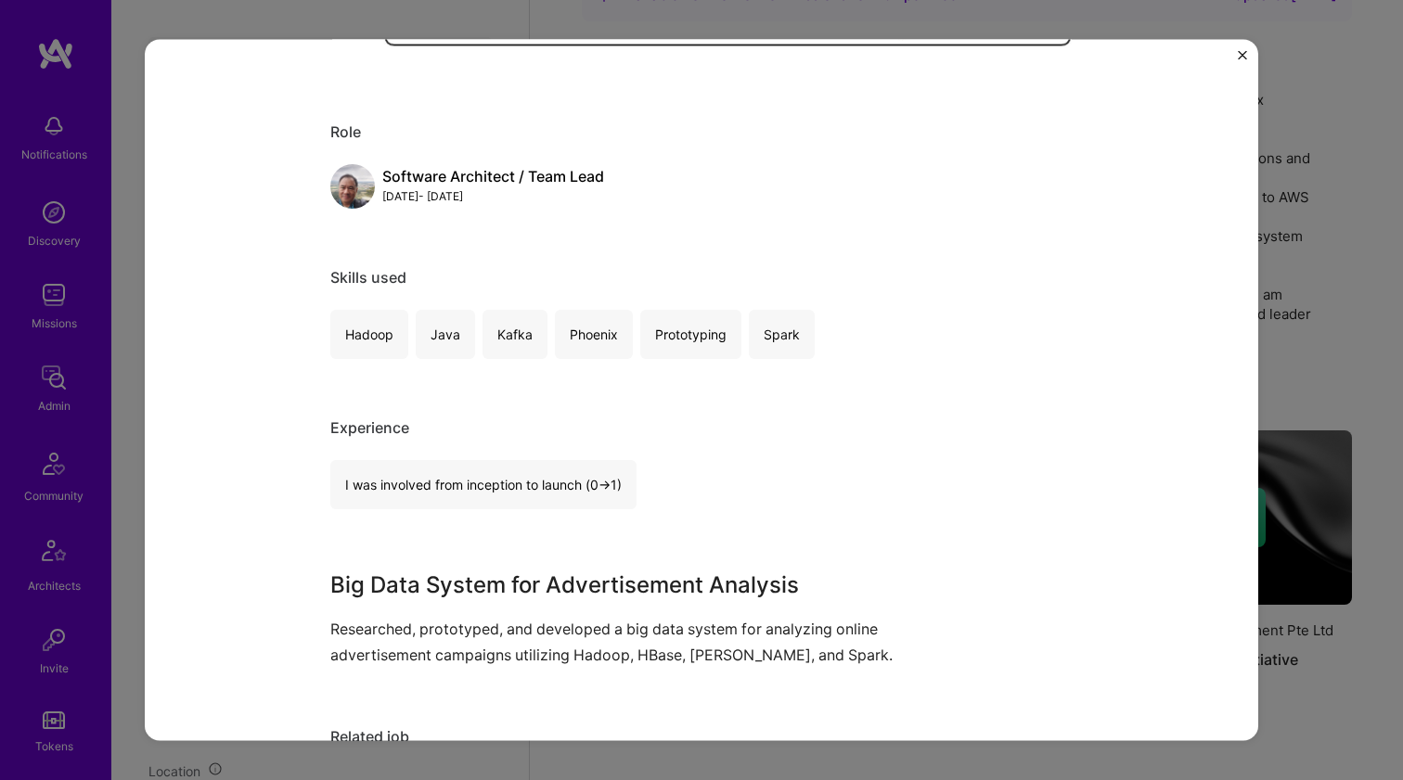
click at [616, 570] on h3 "Big Data System for Advertisement Analysis" at bounding box center [631, 585] width 603 height 33
click at [616, 569] on h3 "Big Data System for Advertisement Analysis" at bounding box center [631, 585] width 603 height 33
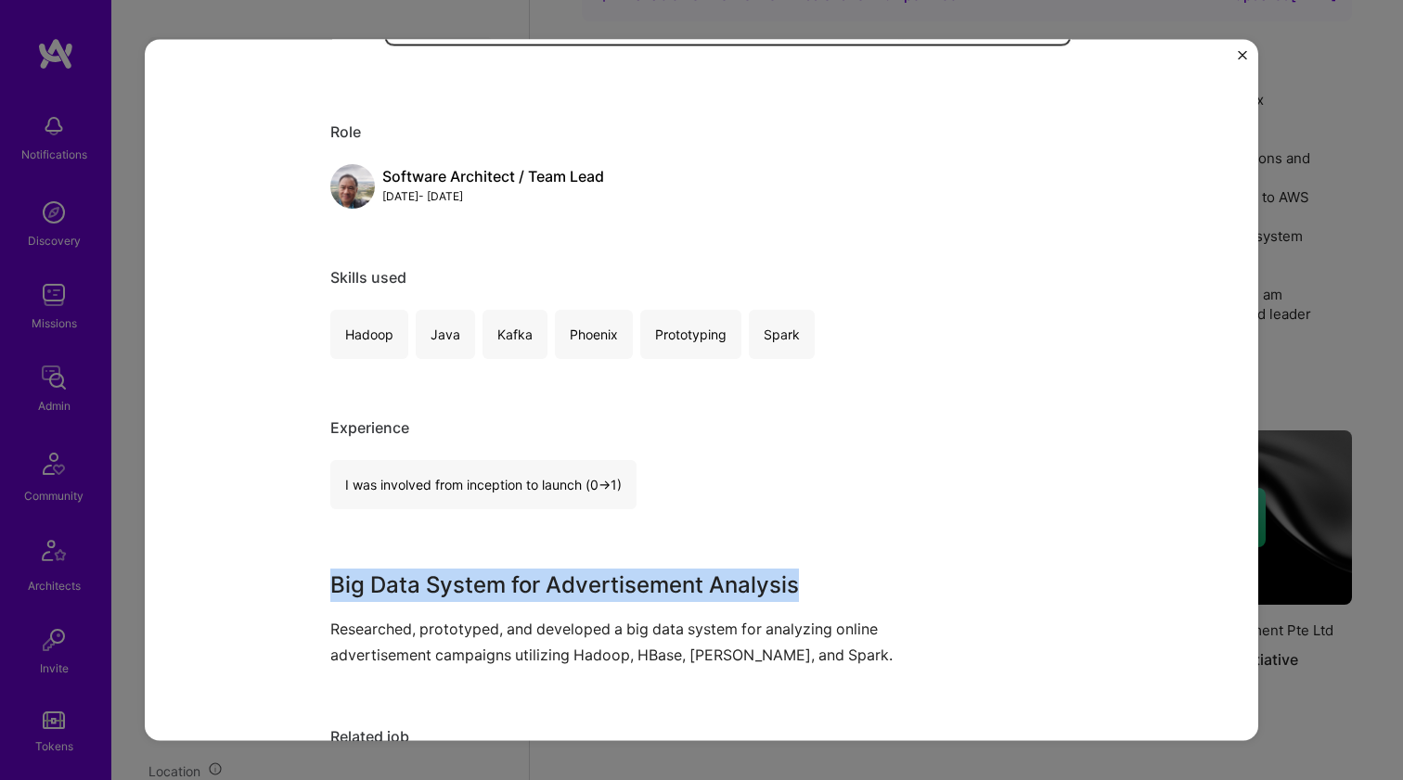
drag, startPoint x: 616, startPoint y: 569, endPoint x: 567, endPoint y: 636, distance: 83.0
click at [568, 636] on div "Big Data System for Advertisement Analysis Researched, prototyped, and develope…" at bounding box center [631, 618] width 603 height 98
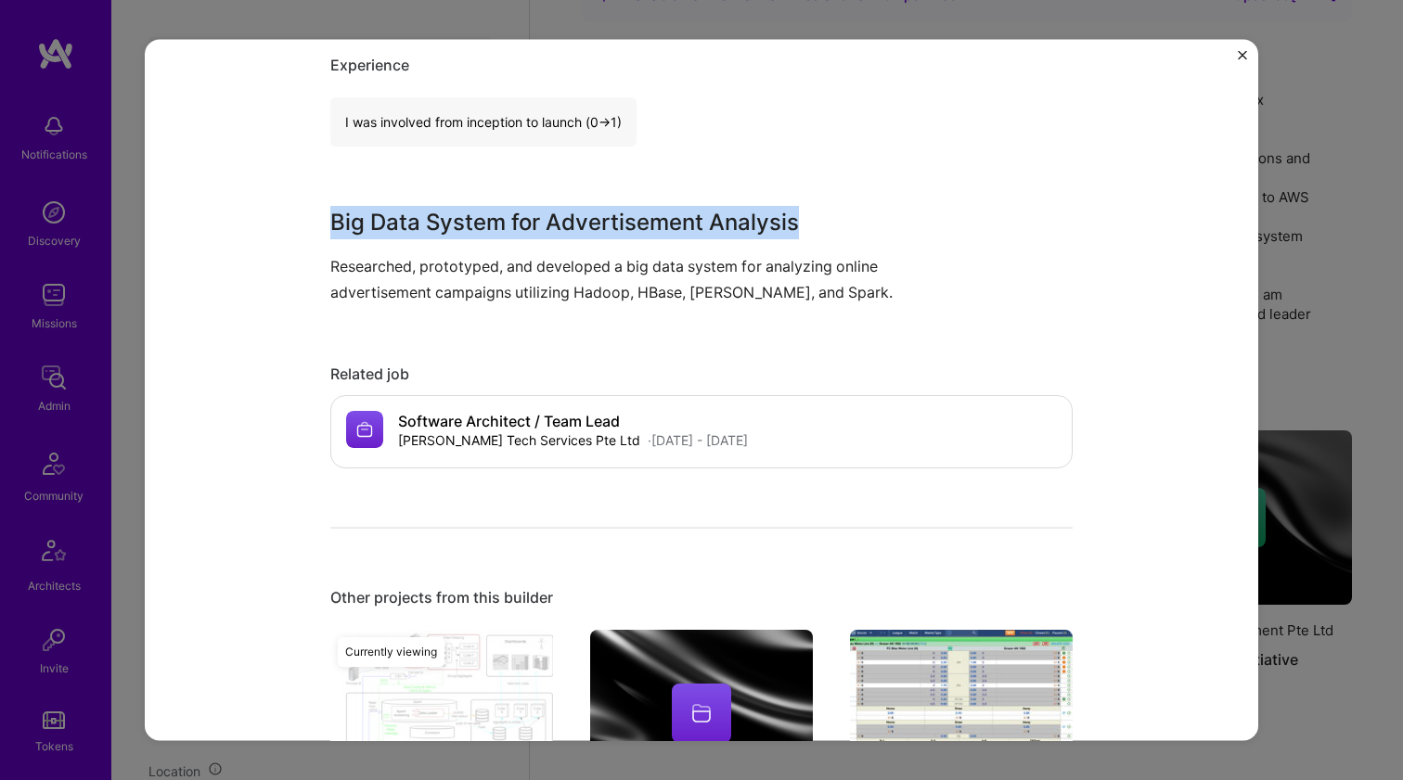
scroll to position [1295, 0]
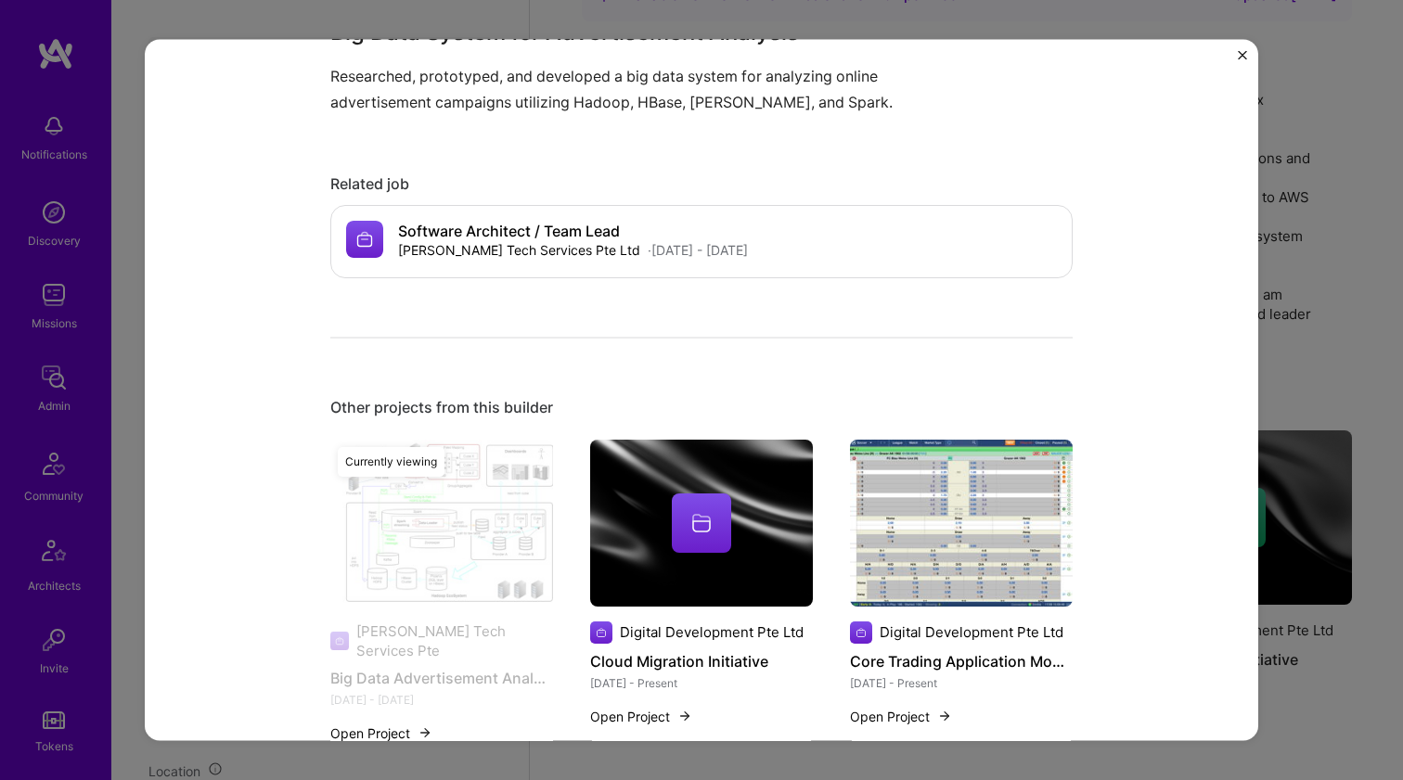
click at [596, 535] on div at bounding box center [701, 522] width 223 height 59
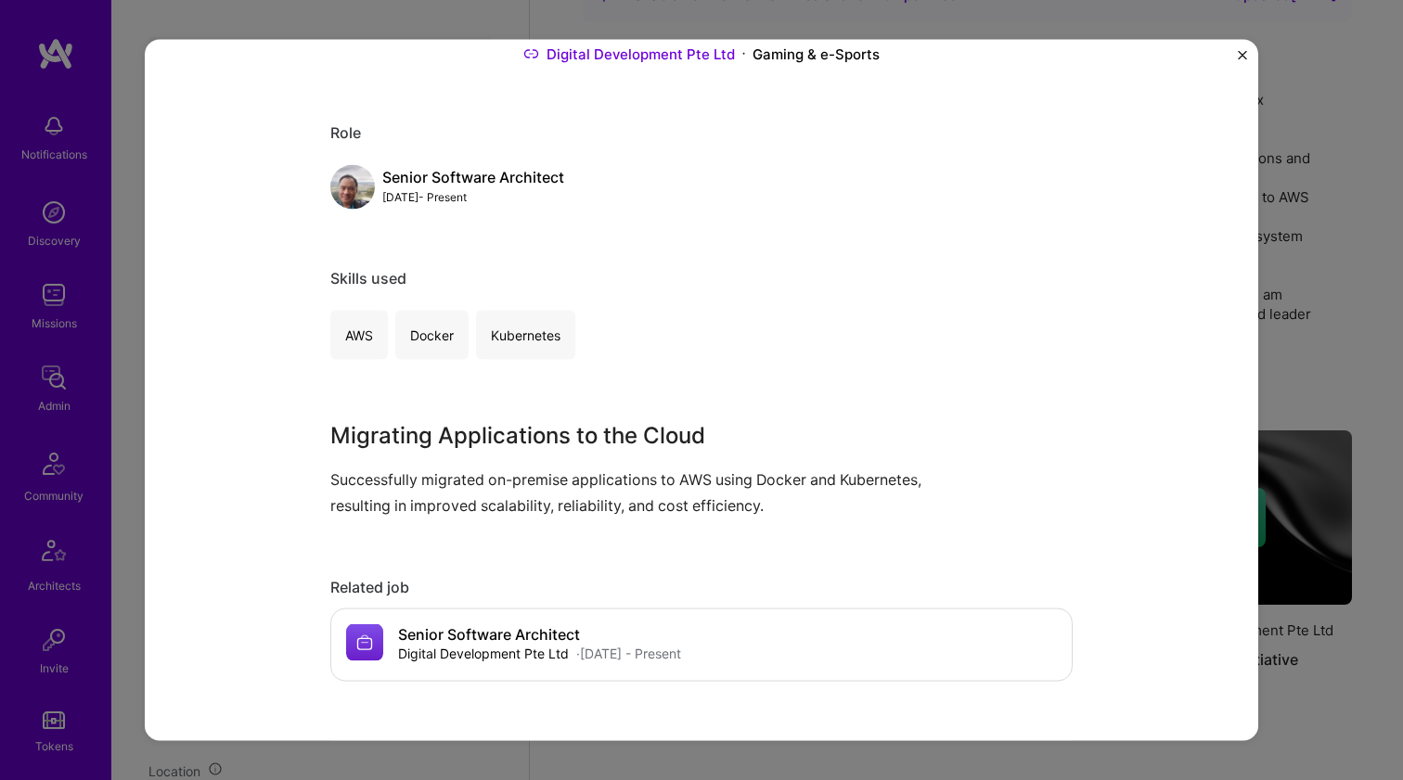
scroll to position [263, 0]
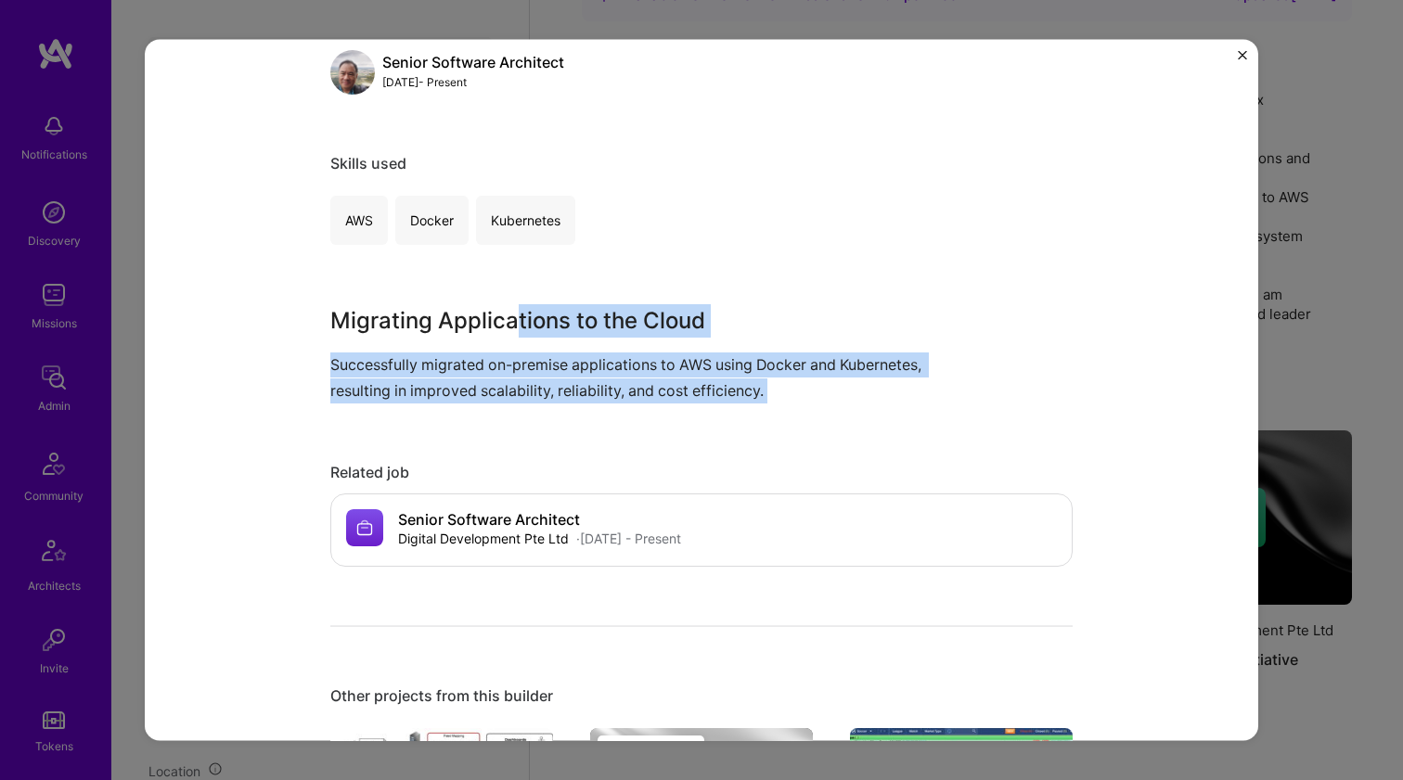
drag, startPoint x: 560, startPoint y: 403, endPoint x: 579, endPoint y: 444, distance: 44.8
click at [577, 443] on div "Cloud Migration Initiative Digital Development Pte Ltd Gaming & e-Sports Role S…" at bounding box center [701, 787] width 742 height 1949
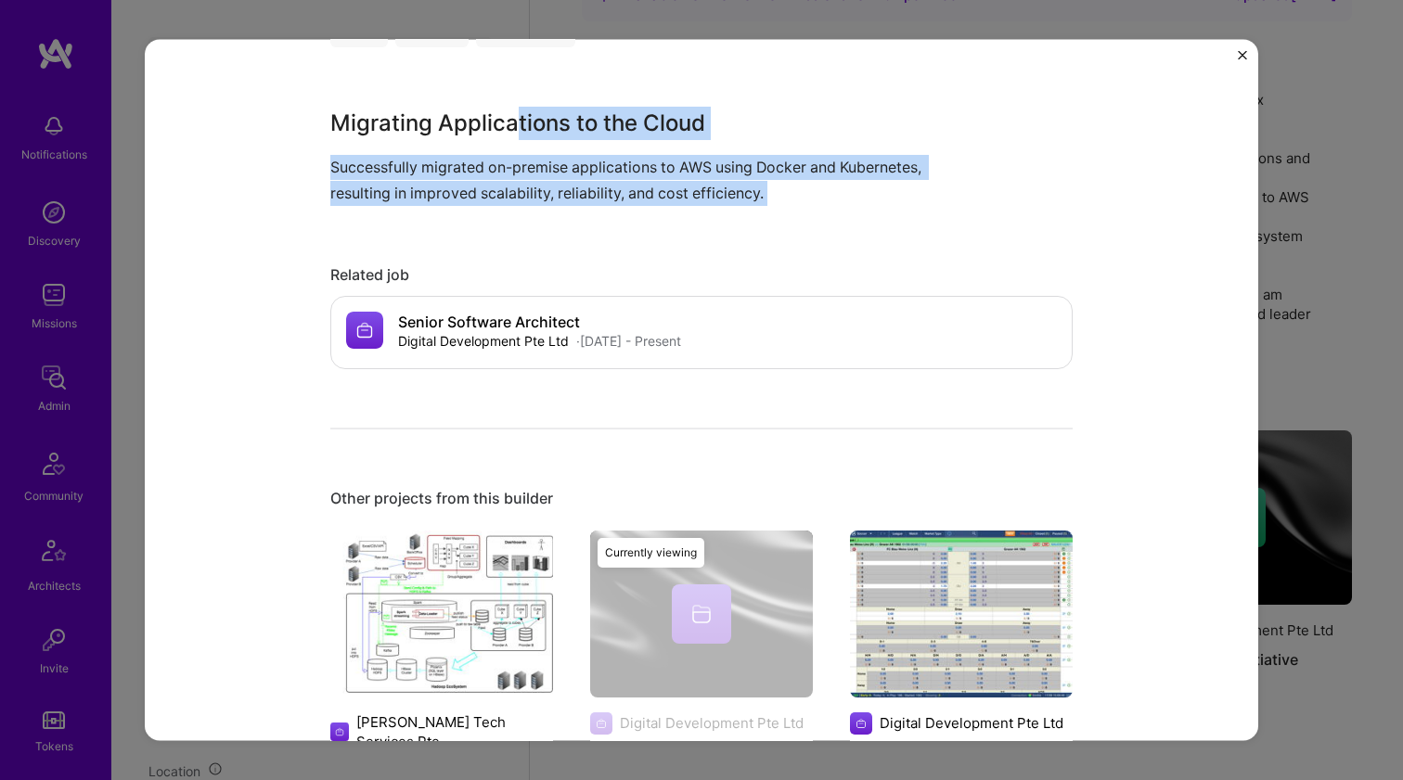
scroll to position [464, 0]
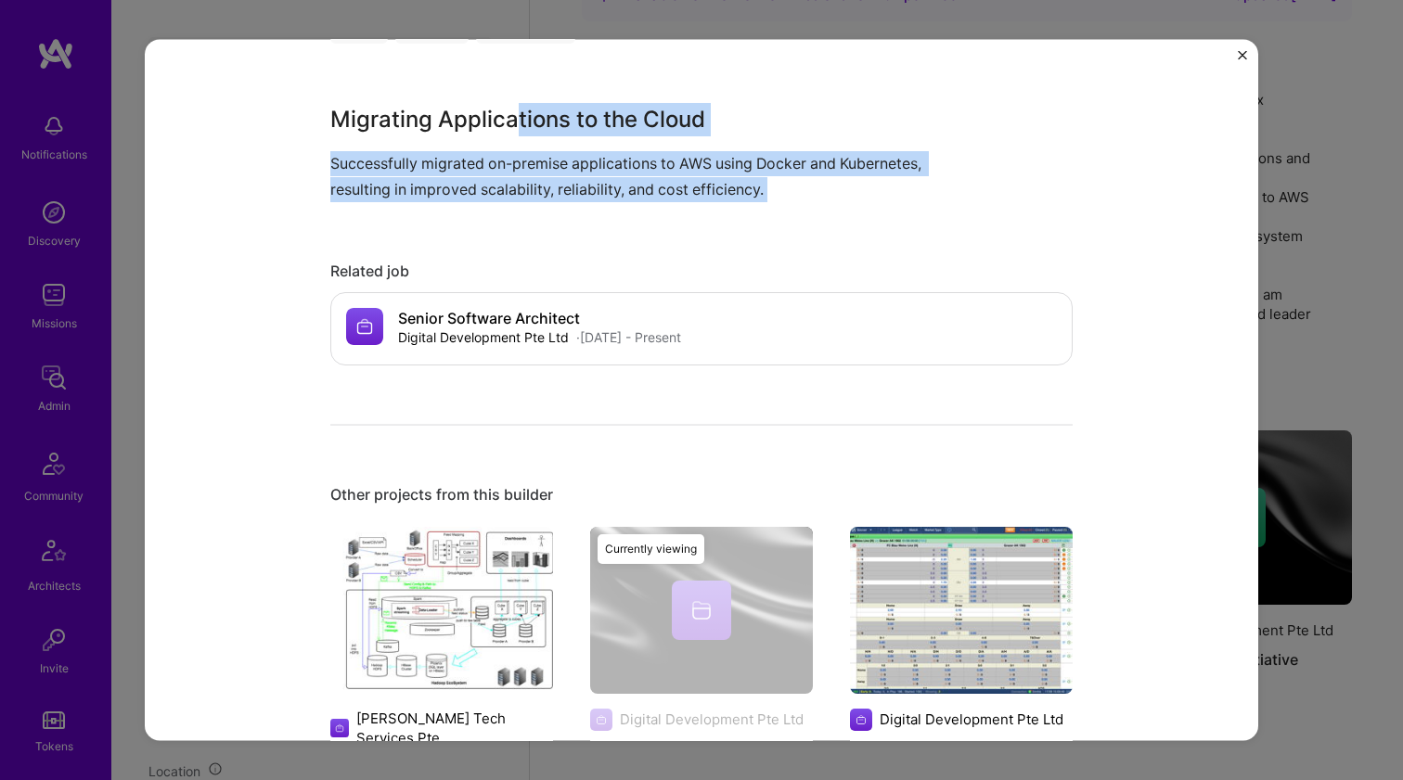
click at [961, 612] on img at bounding box center [961, 609] width 223 height 167
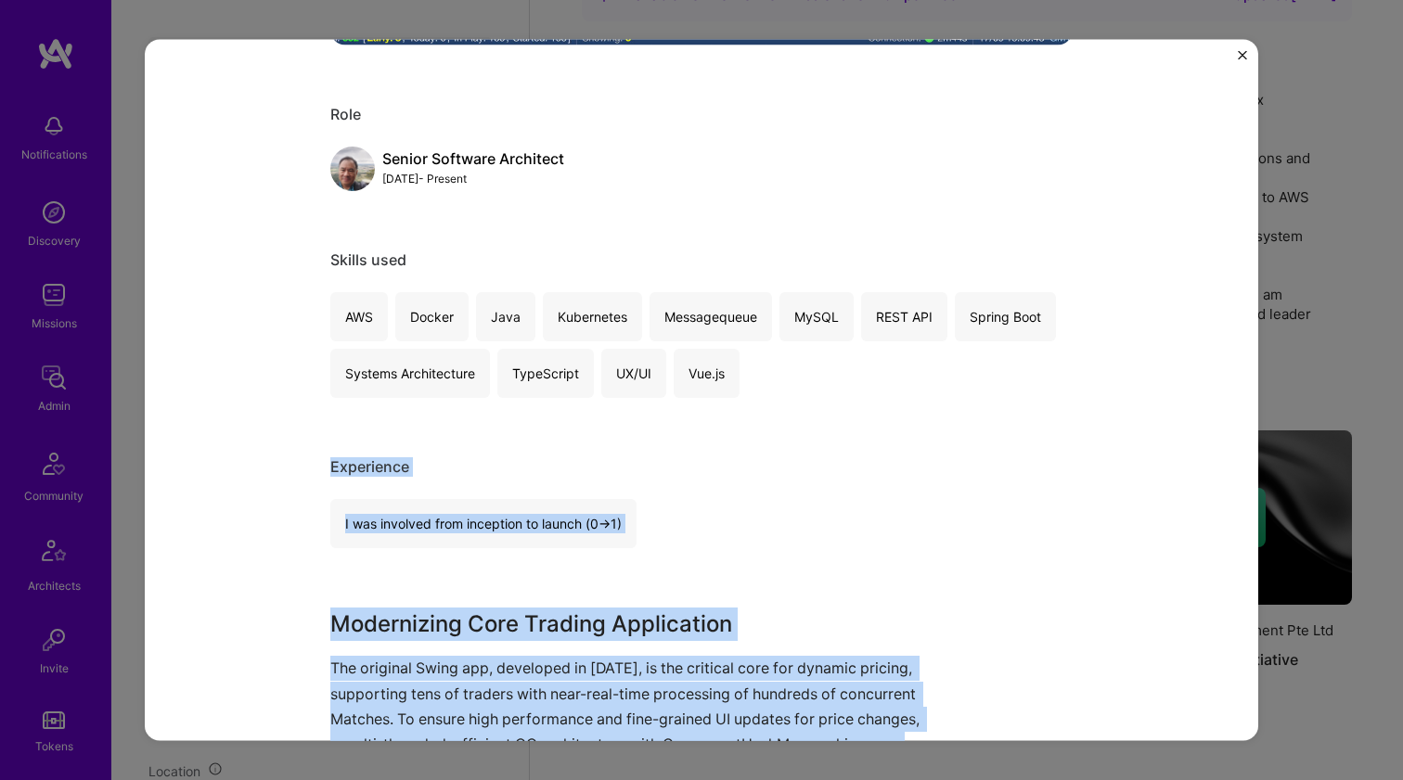
scroll to position [1118, 0]
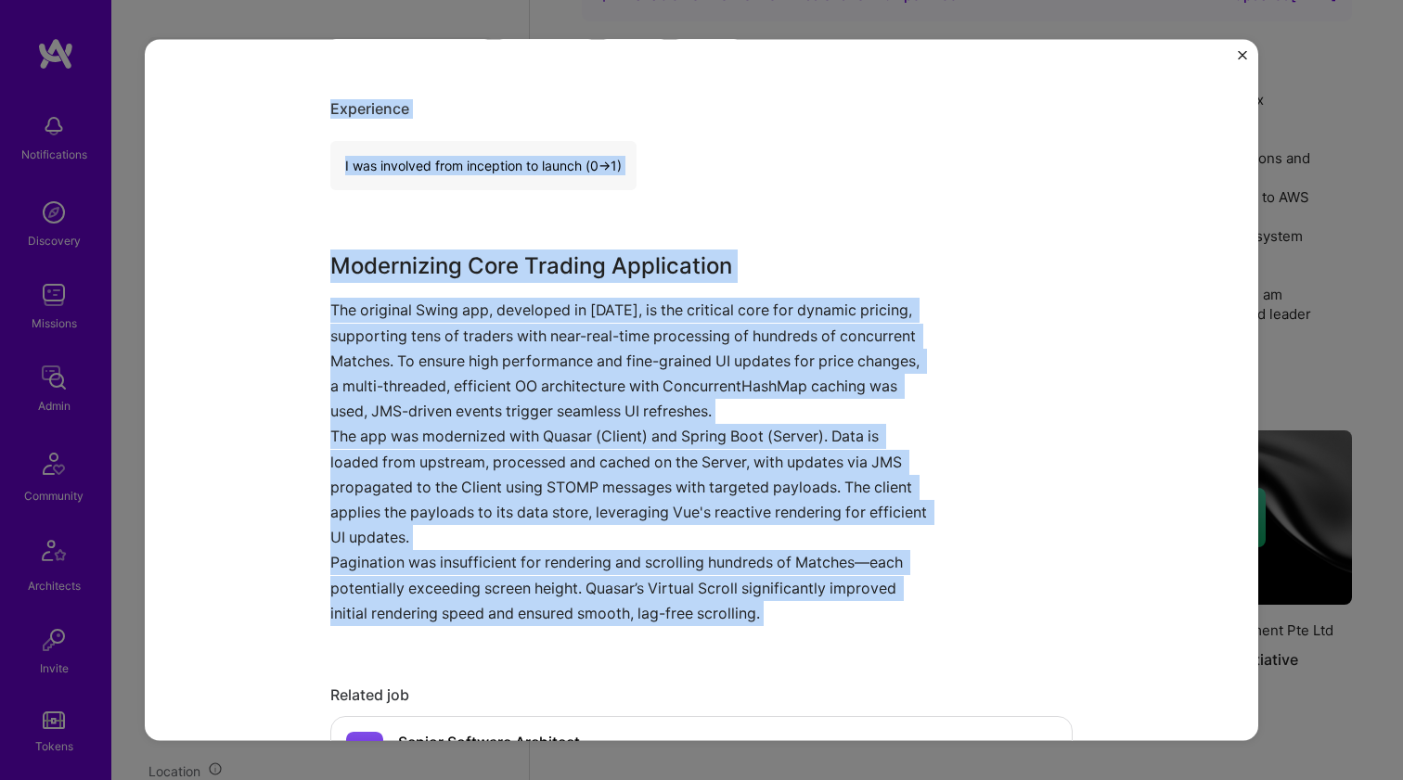
click at [589, 461] on p "The app was modernized with Quasar (Client) and Spring Boot (Server). Data is l…" at bounding box center [631, 487] width 603 height 126
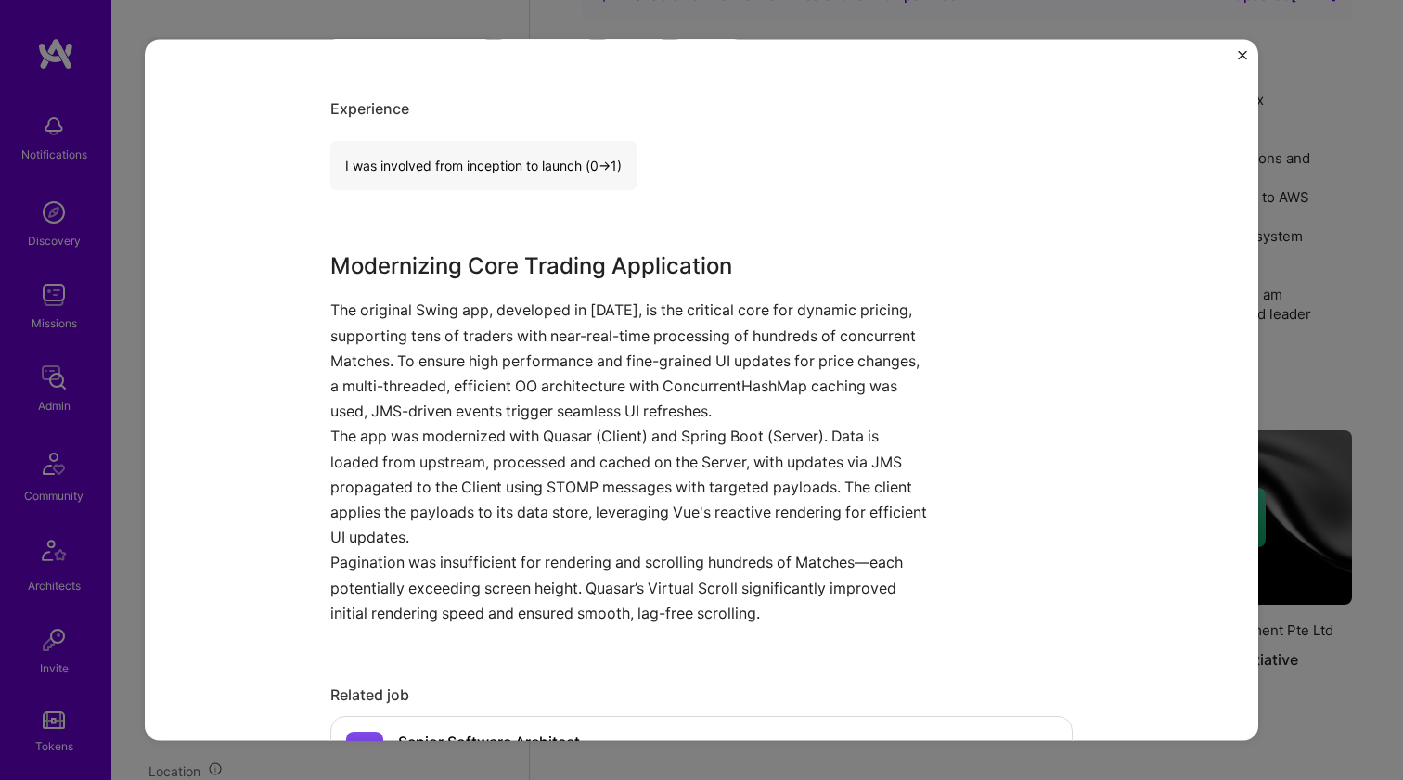
click at [465, 315] on p "The original Swing app, developed in 2011, is the critical core for dynamic pri…" at bounding box center [631, 361] width 603 height 126
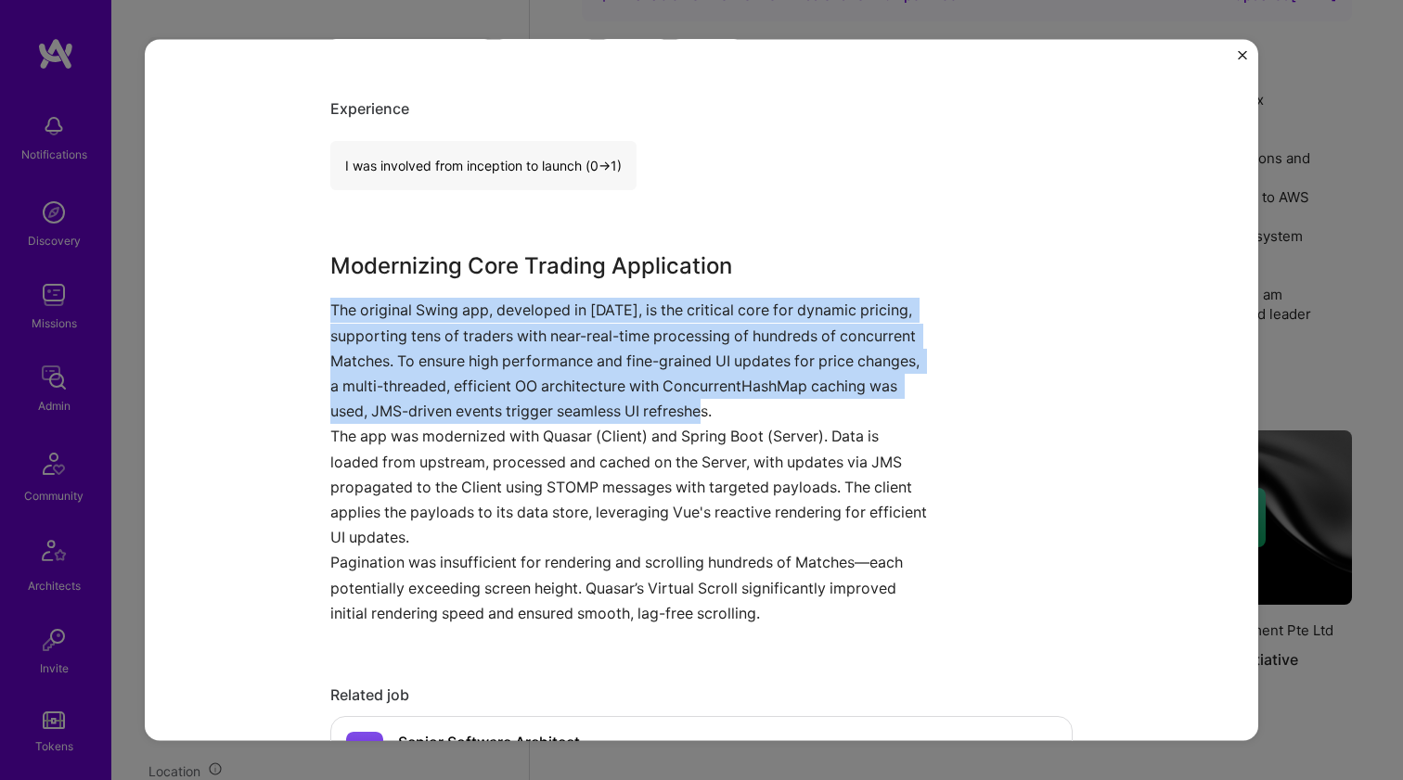
drag, startPoint x: 465, startPoint y: 315, endPoint x: 431, endPoint y: 488, distance: 175.8
click at [431, 488] on div "Modernizing Core Trading Application The original Swing app, developed in 2011,…" at bounding box center [631, 438] width 603 height 377
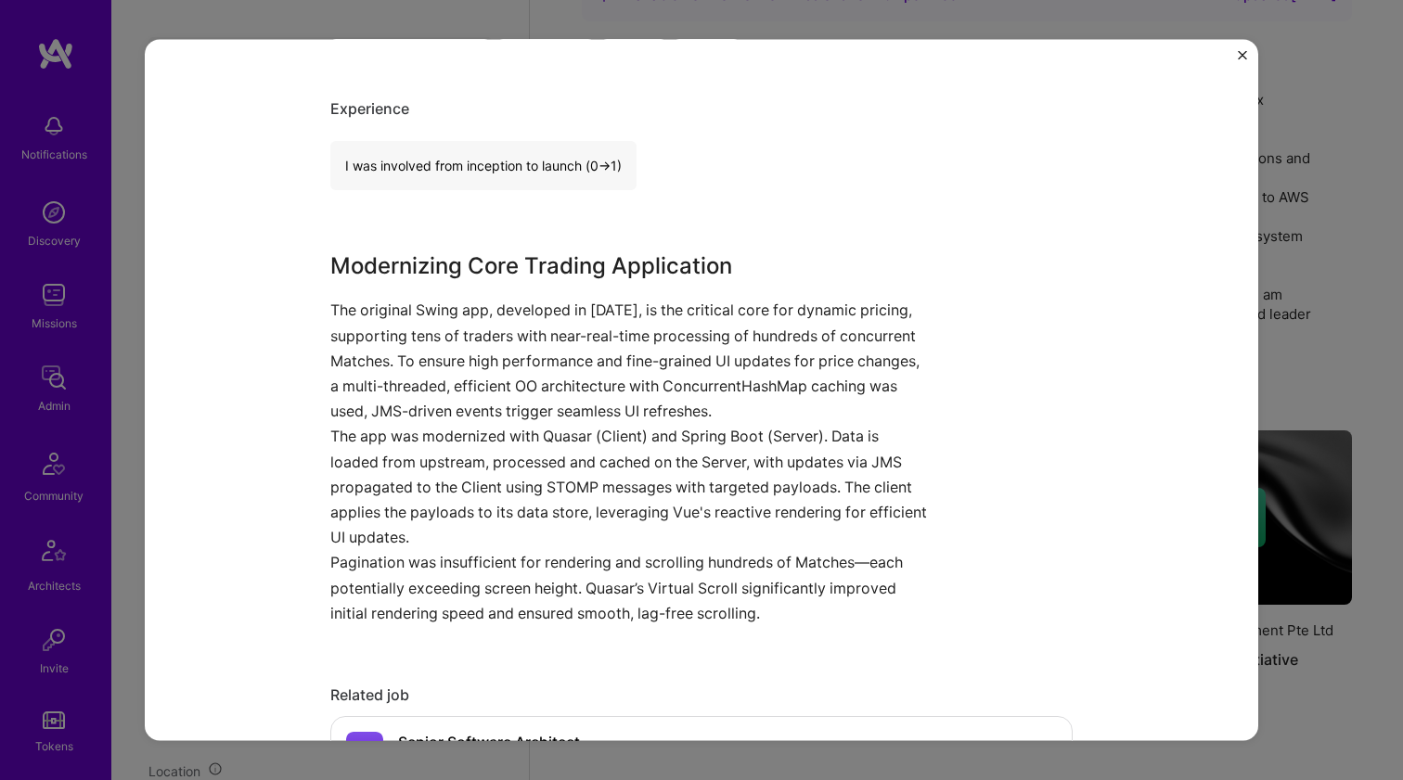
click at [431, 488] on p "The app was modernized with Quasar (Client) and Spring Boot (Server). Data is l…" at bounding box center [631, 487] width 603 height 126
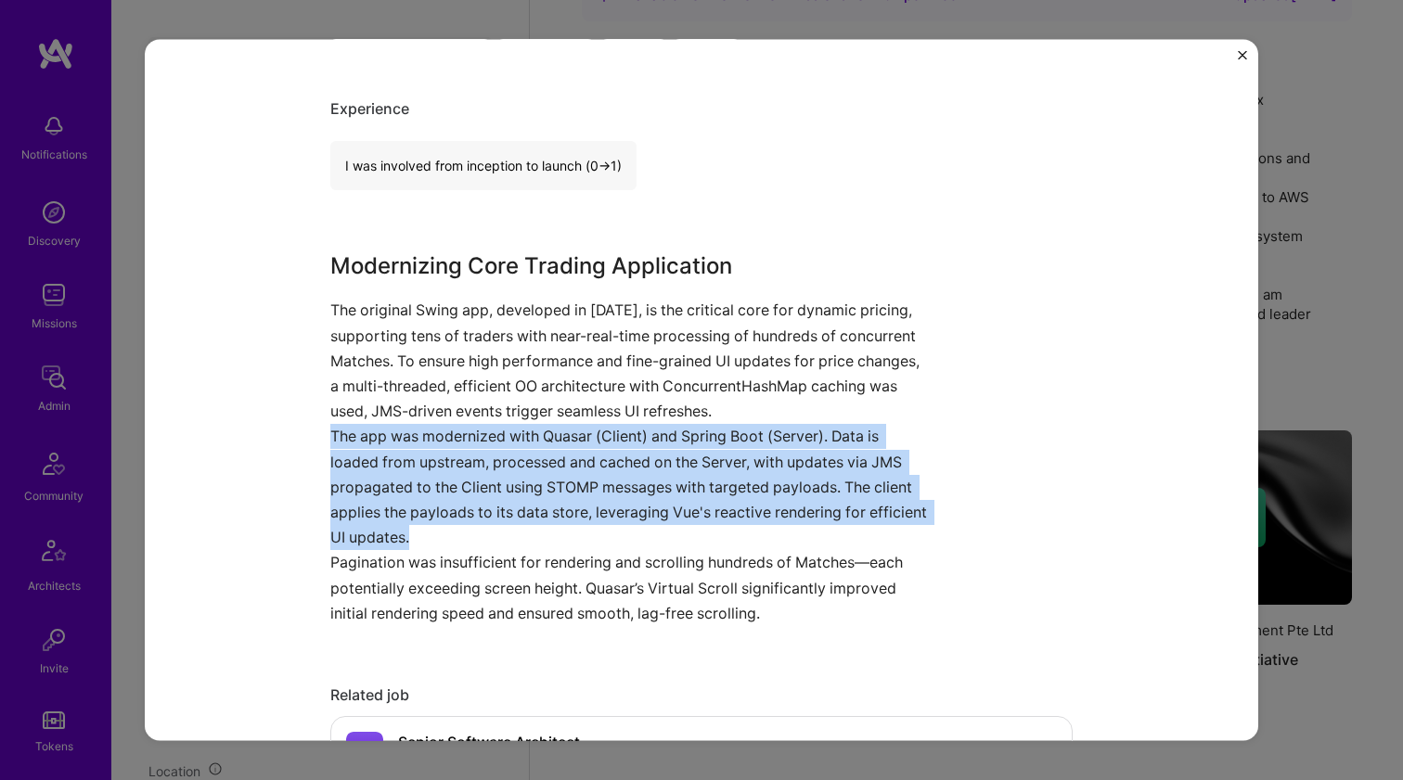
click at [431, 487] on p "The app was modernized with Quasar (Client) and Spring Boot (Server). Data is l…" at bounding box center [631, 487] width 603 height 126
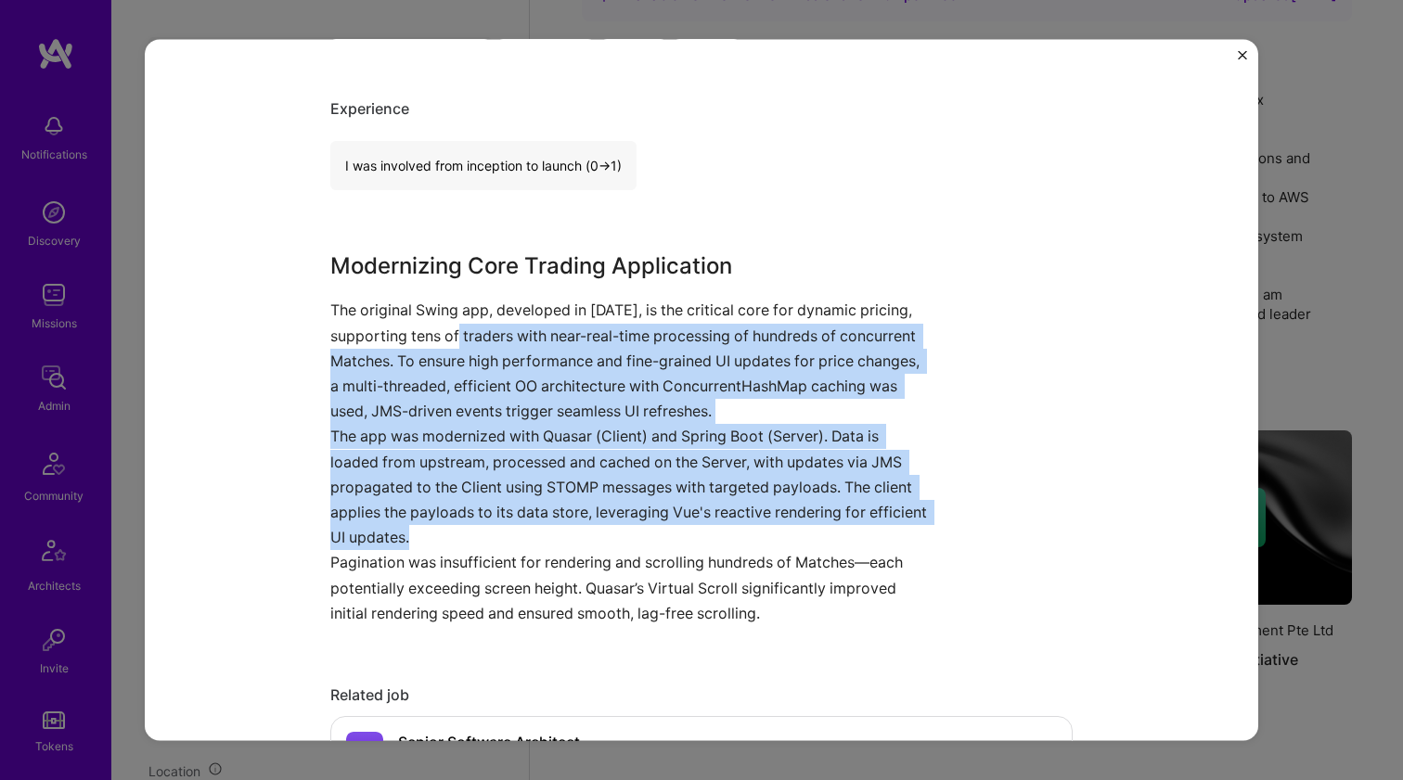
click at [464, 329] on p "The original Swing app, developed in 2011, is the critical core for dynamic pri…" at bounding box center [631, 361] width 603 height 126
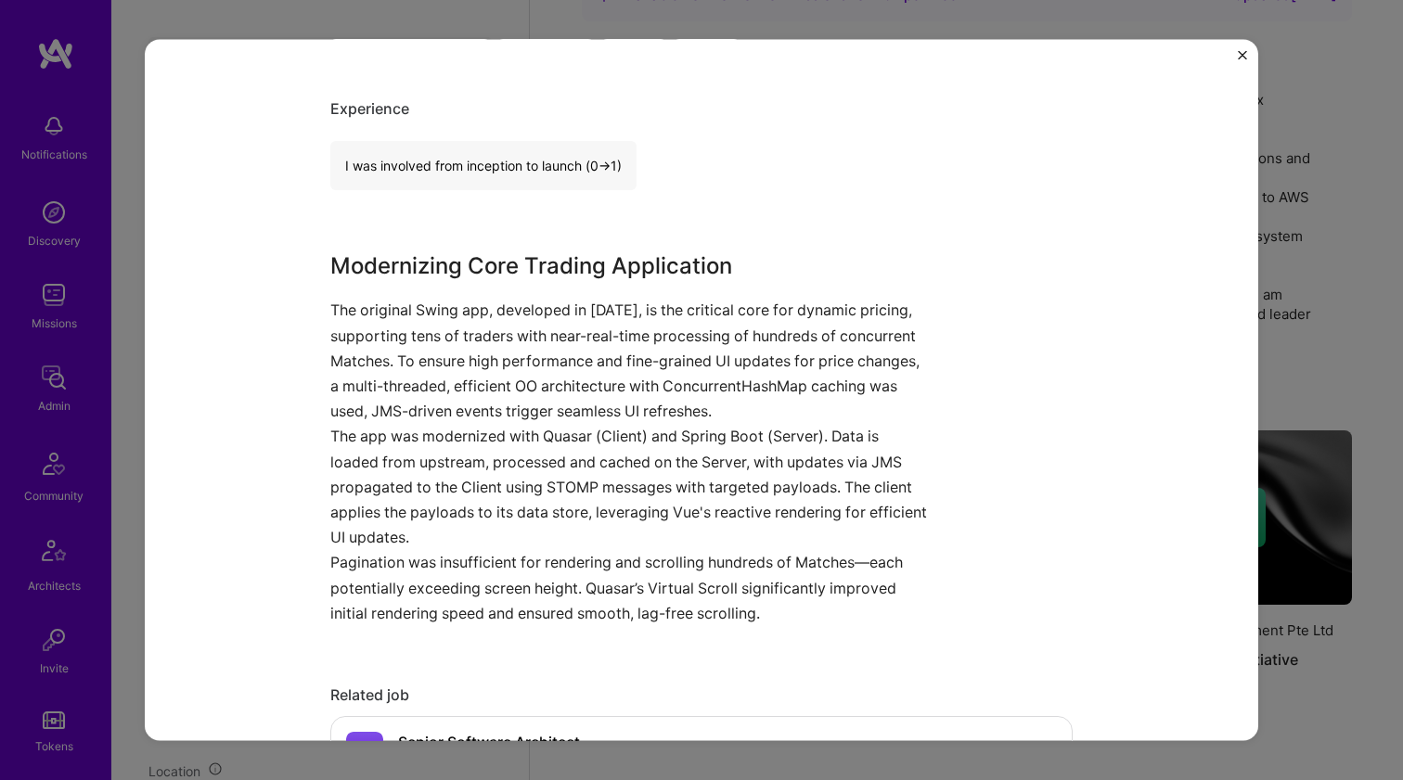
click at [464, 329] on p "The original Swing app, developed in 2011, is the critical core for dynamic pri…" at bounding box center [631, 361] width 603 height 126
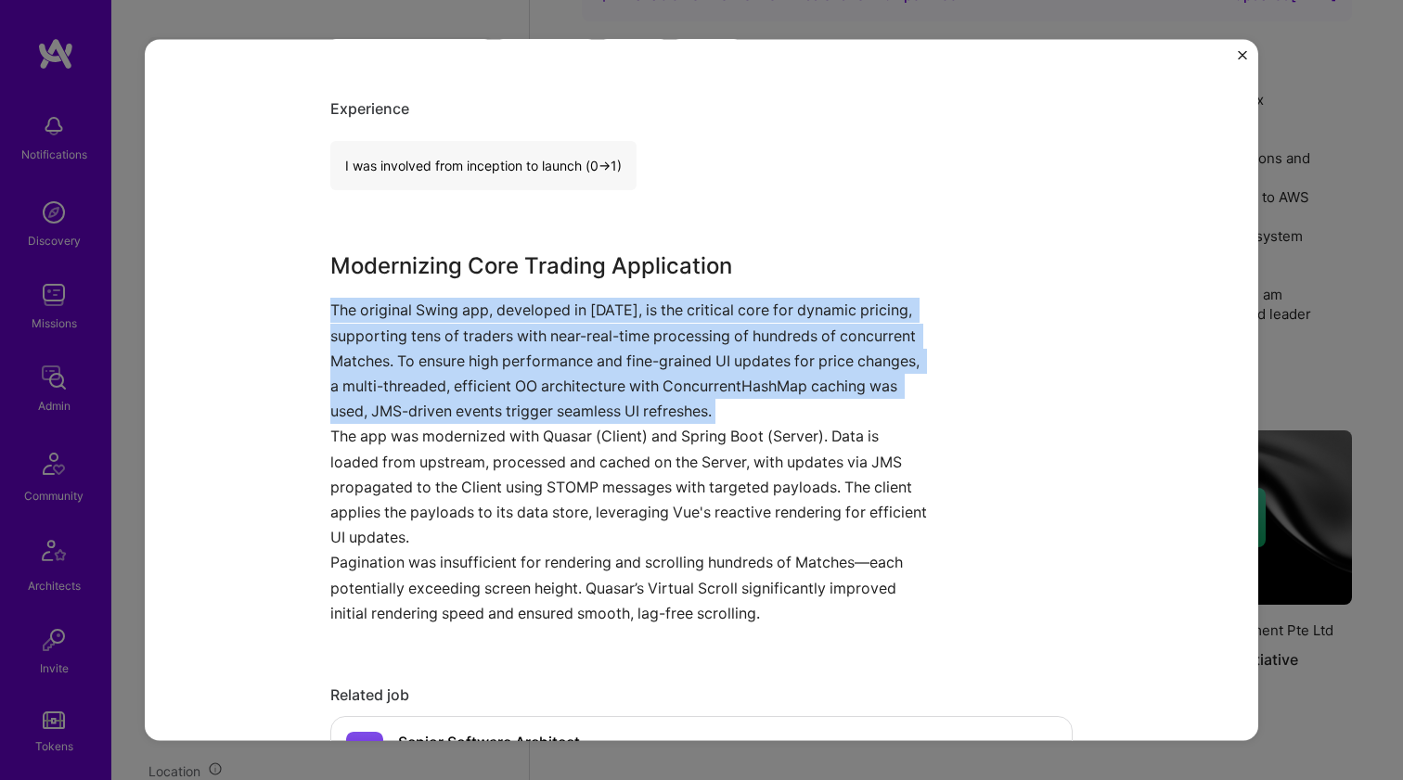
click at [464, 329] on p "The original Swing app, developed in 2011, is the critical core for dynamic pri…" at bounding box center [631, 361] width 603 height 126
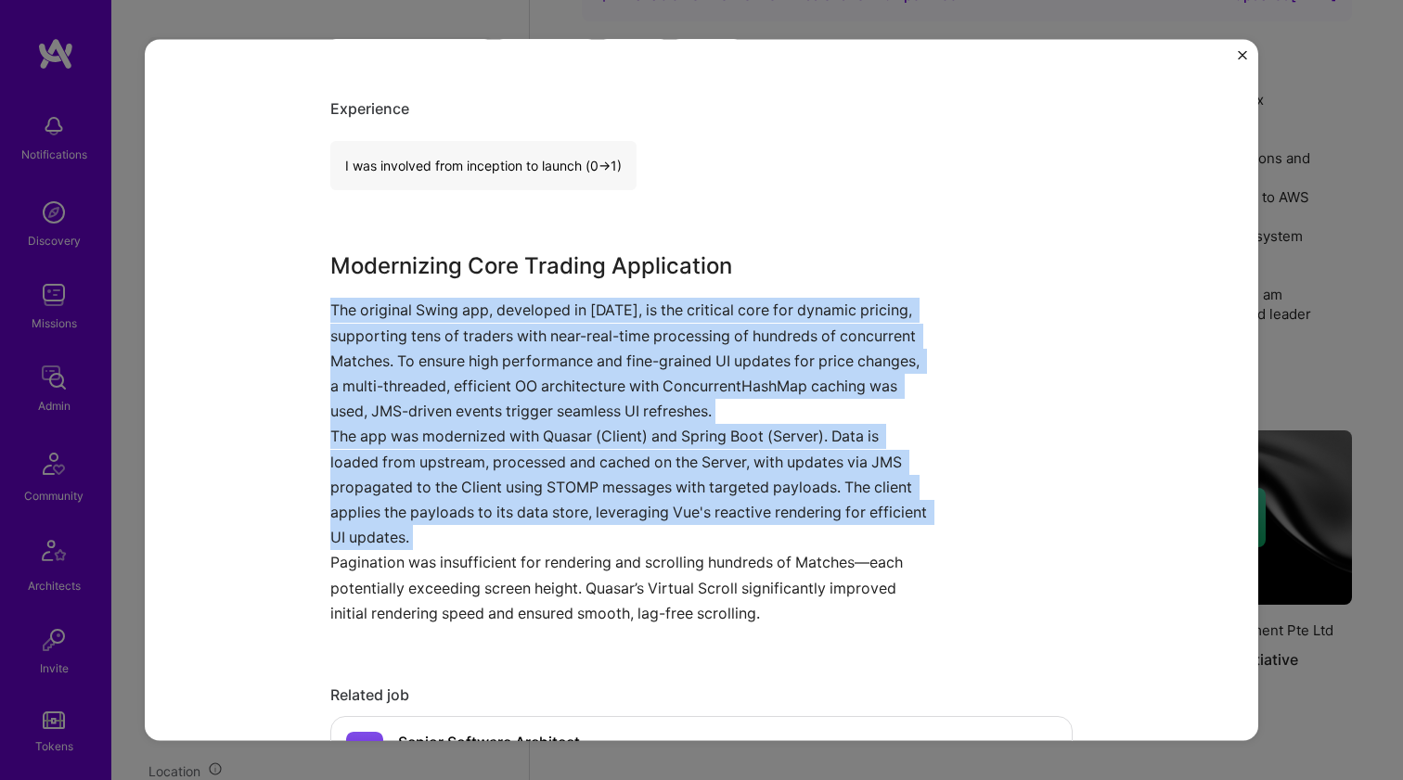
click at [417, 475] on p "The app was modernized with Quasar (Client) and Spring Boot (Server). Data is l…" at bounding box center [631, 487] width 603 height 126
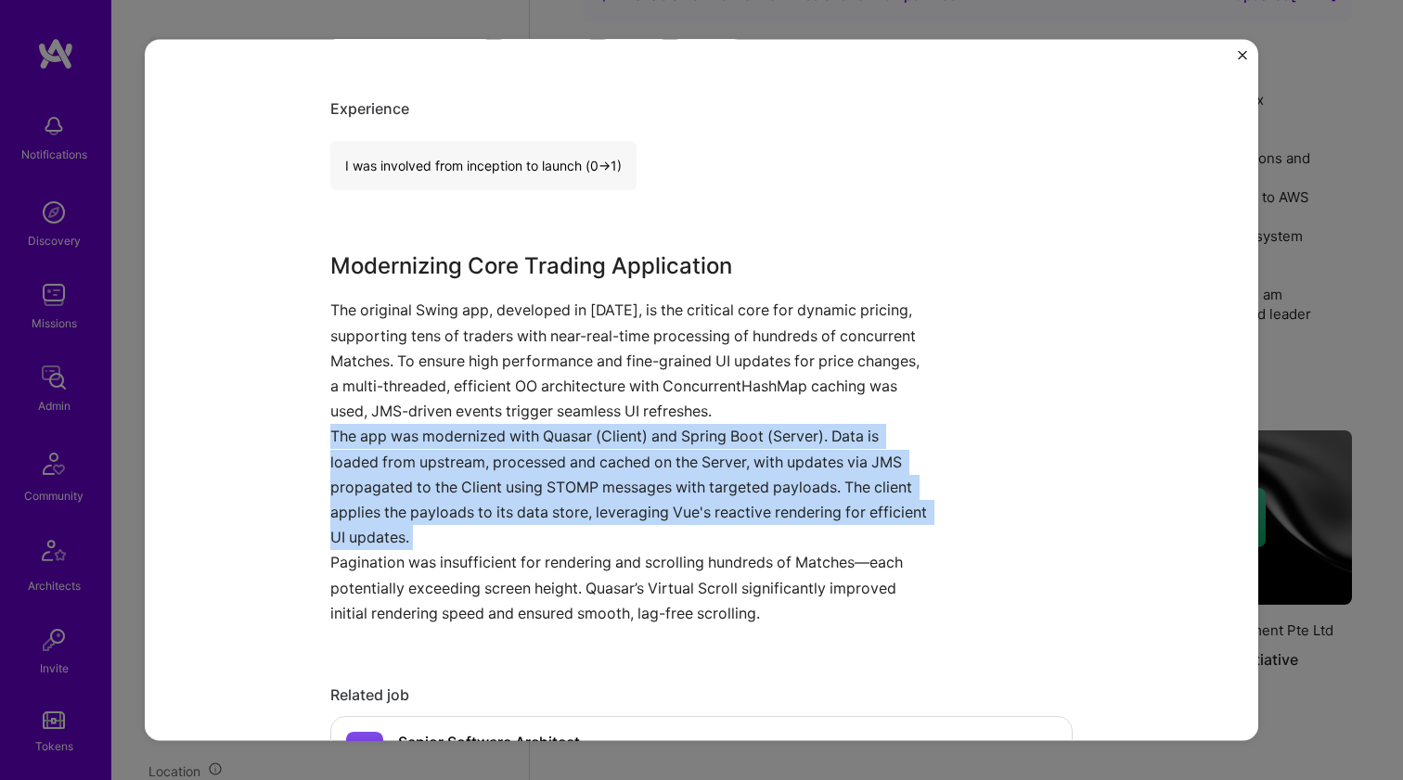
click at [417, 475] on p "The app was modernized with Quasar (Client) and Spring Boot (Server). Data is l…" at bounding box center [631, 487] width 603 height 126
click at [417, 474] on p "The app was modernized with Quasar (Client) and Spring Boot (Server). Data is l…" at bounding box center [631, 487] width 603 height 126
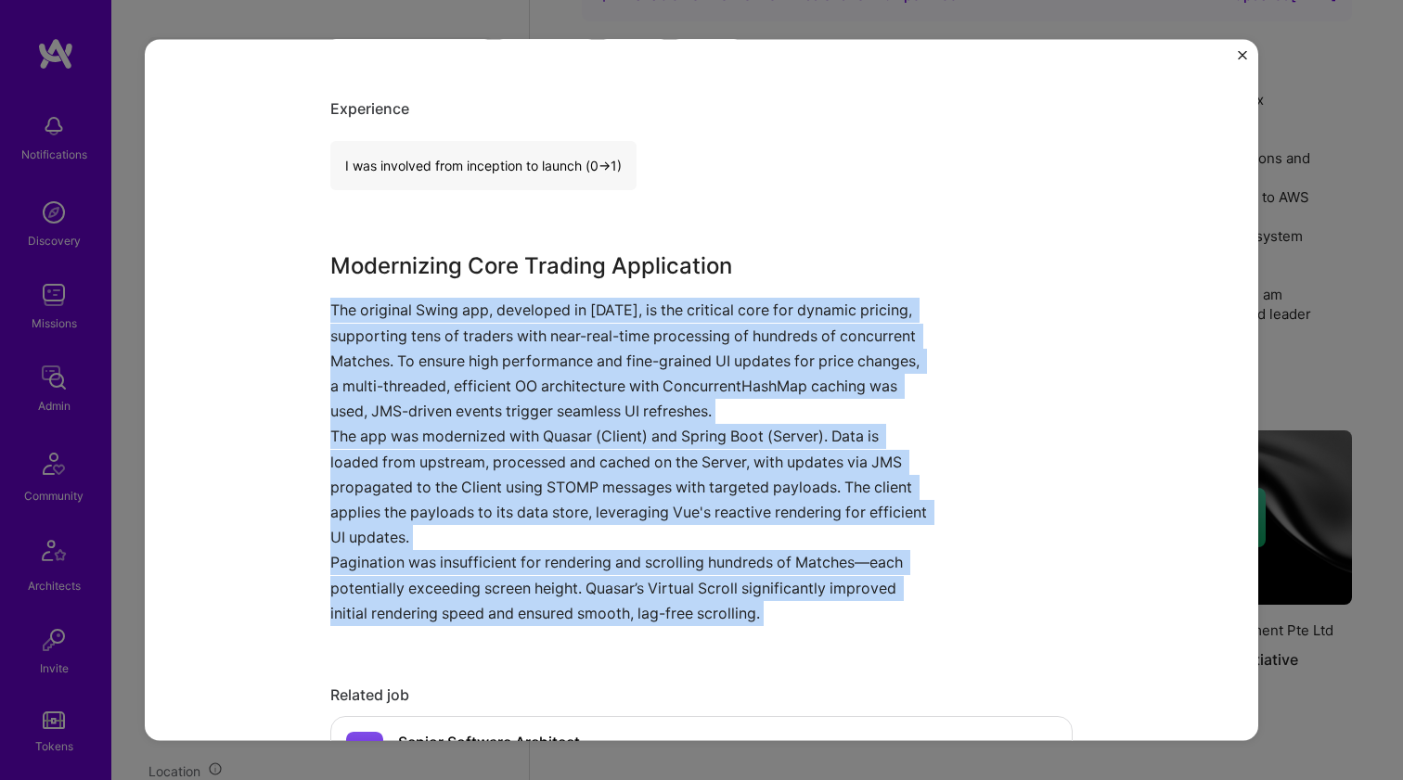
click at [449, 351] on p "The original Swing app, developed in 2011, is the critical core for dynamic pri…" at bounding box center [631, 361] width 603 height 126
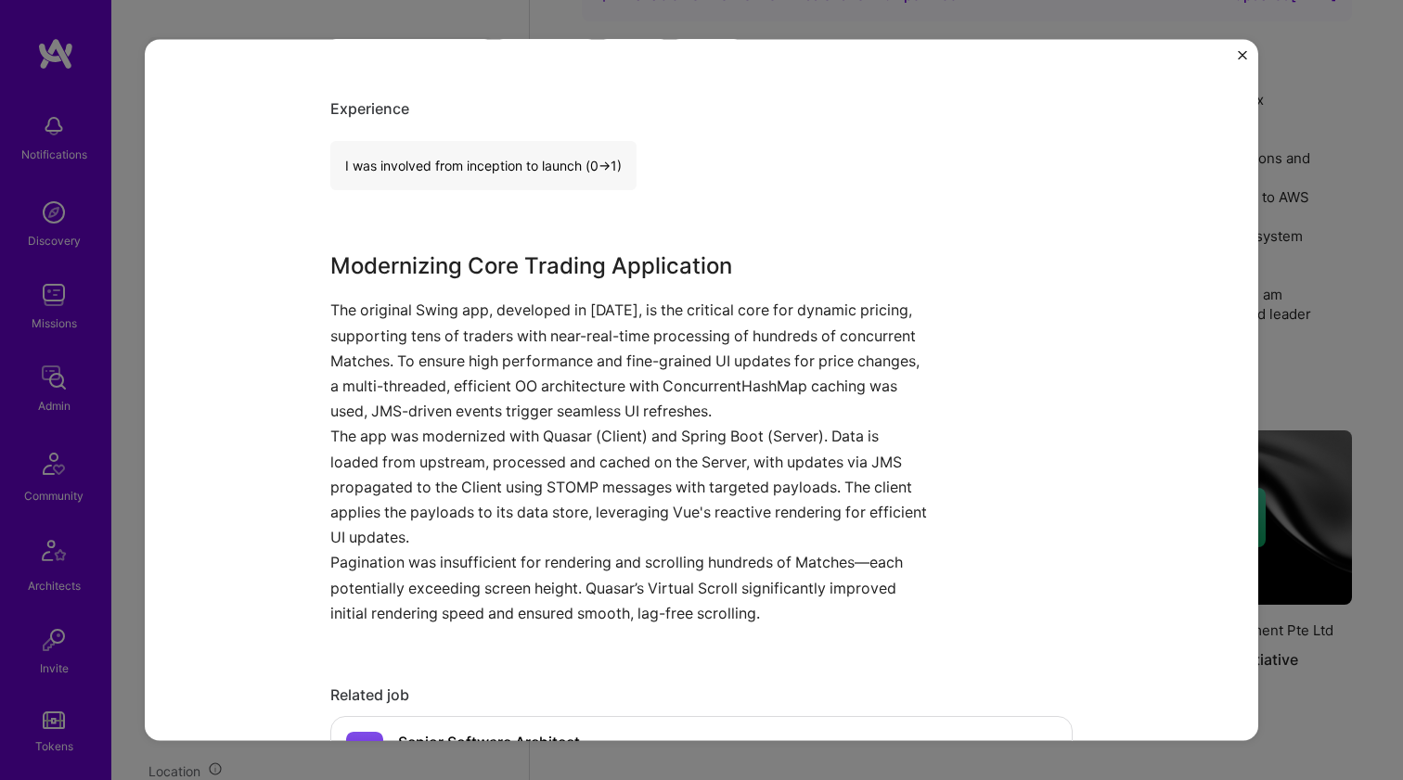
click at [449, 351] on p "The original Swing app, developed in 2011, is the critical core for dynamic pri…" at bounding box center [631, 361] width 603 height 126
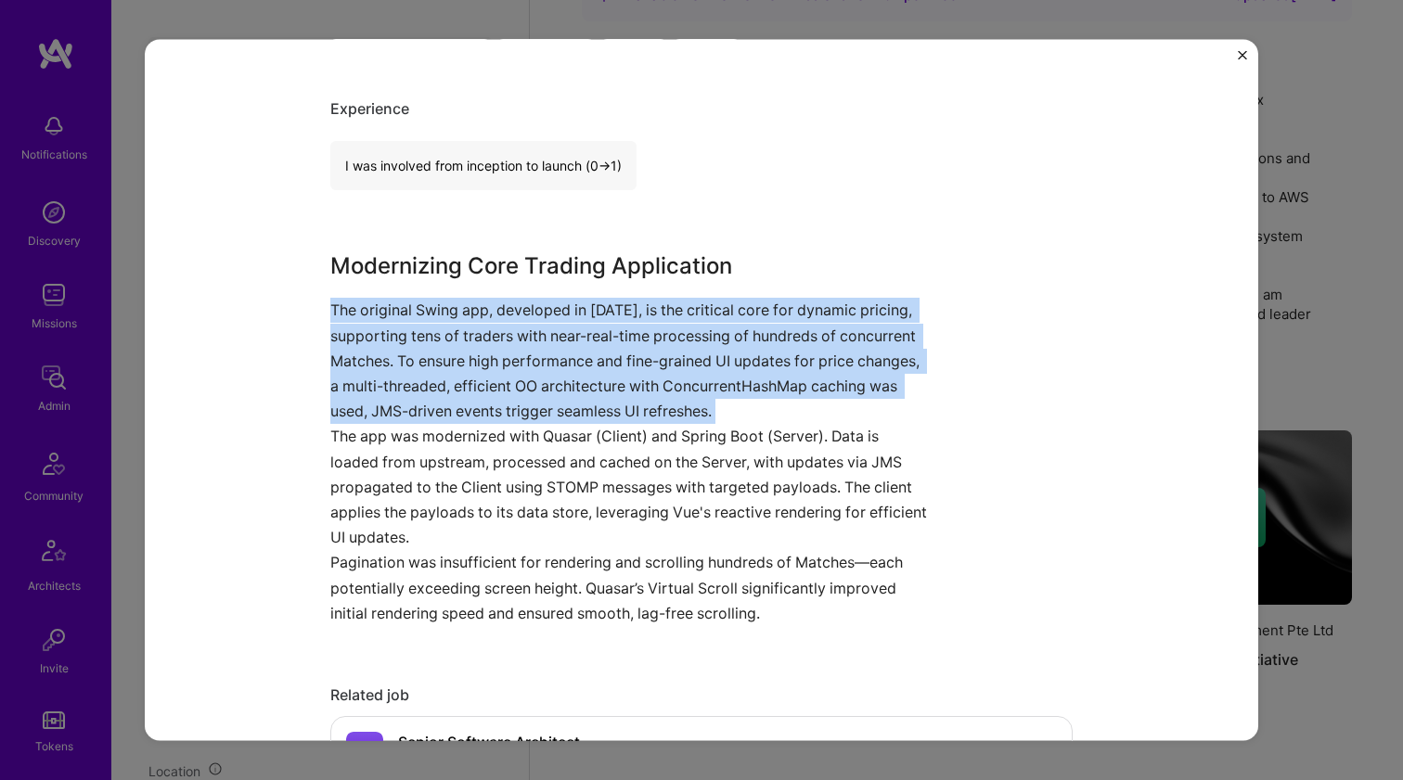
click at [449, 351] on p "The original Swing app, developed in 2011, is the critical core for dynamic pri…" at bounding box center [631, 361] width 603 height 126
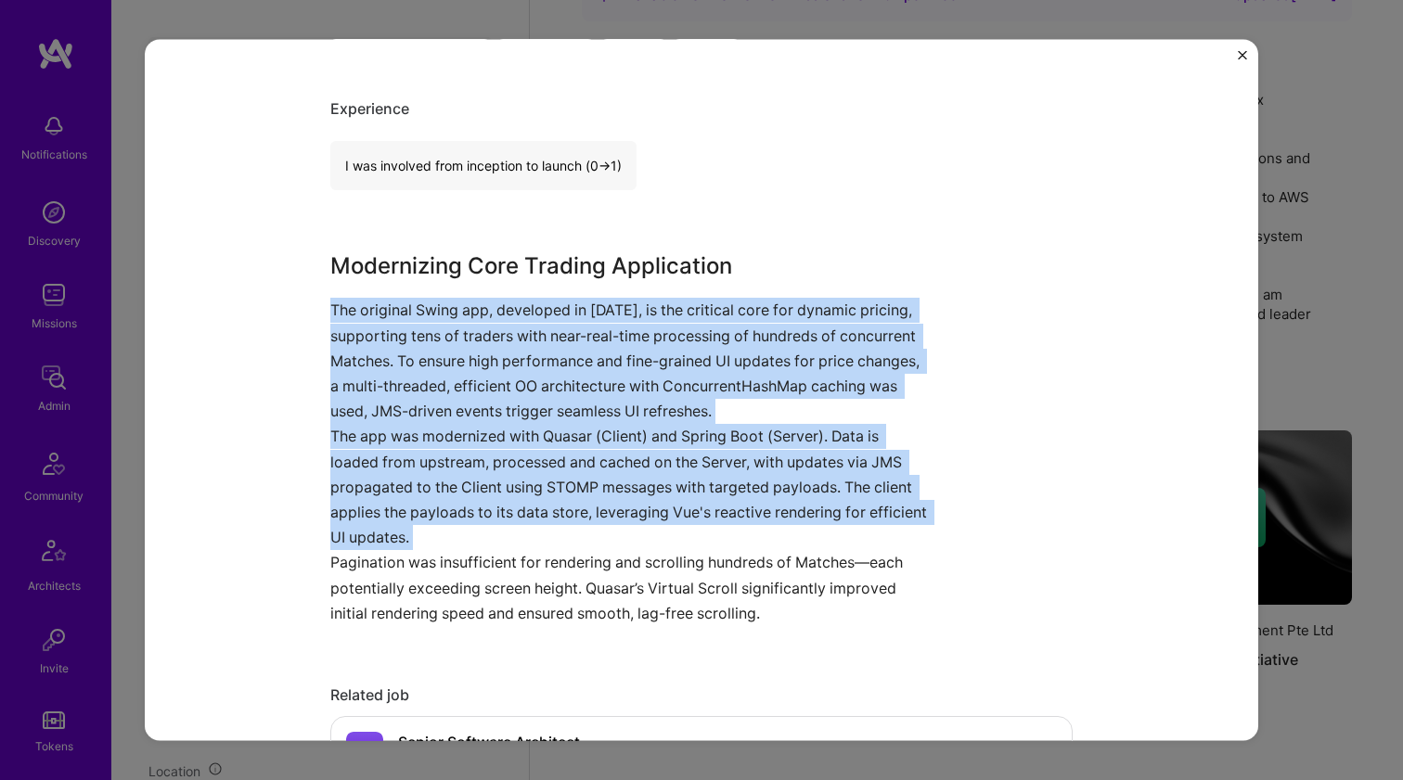
click at [427, 470] on p "The app was modernized with Quasar (Client) and Spring Boot (Server). Data is l…" at bounding box center [631, 487] width 603 height 126
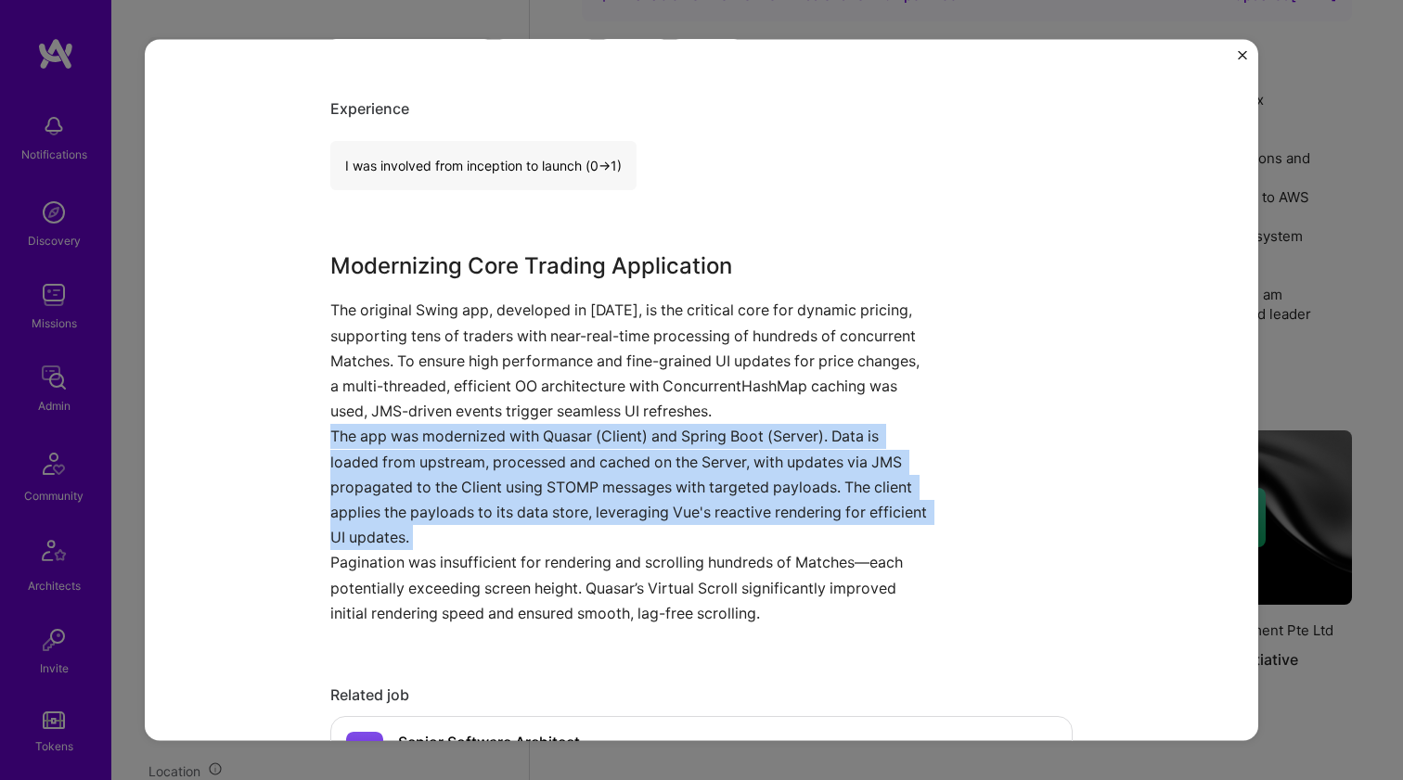
click at [427, 470] on p "The app was modernized with Quasar (Client) and Spring Boot (Server). Data is l…" at bounding box center [631, 487] width 603 height 126
drag, startPoint x: 427, startPoint y: 470, endPoint x: 440, endPoint y: 417, distance: 54.5
click at [427, 470] on p "The app was modernized with Quasar (Client) and Spring Boot (Server). Data is l…" at bounding box center [631, 487] width 603 height 126
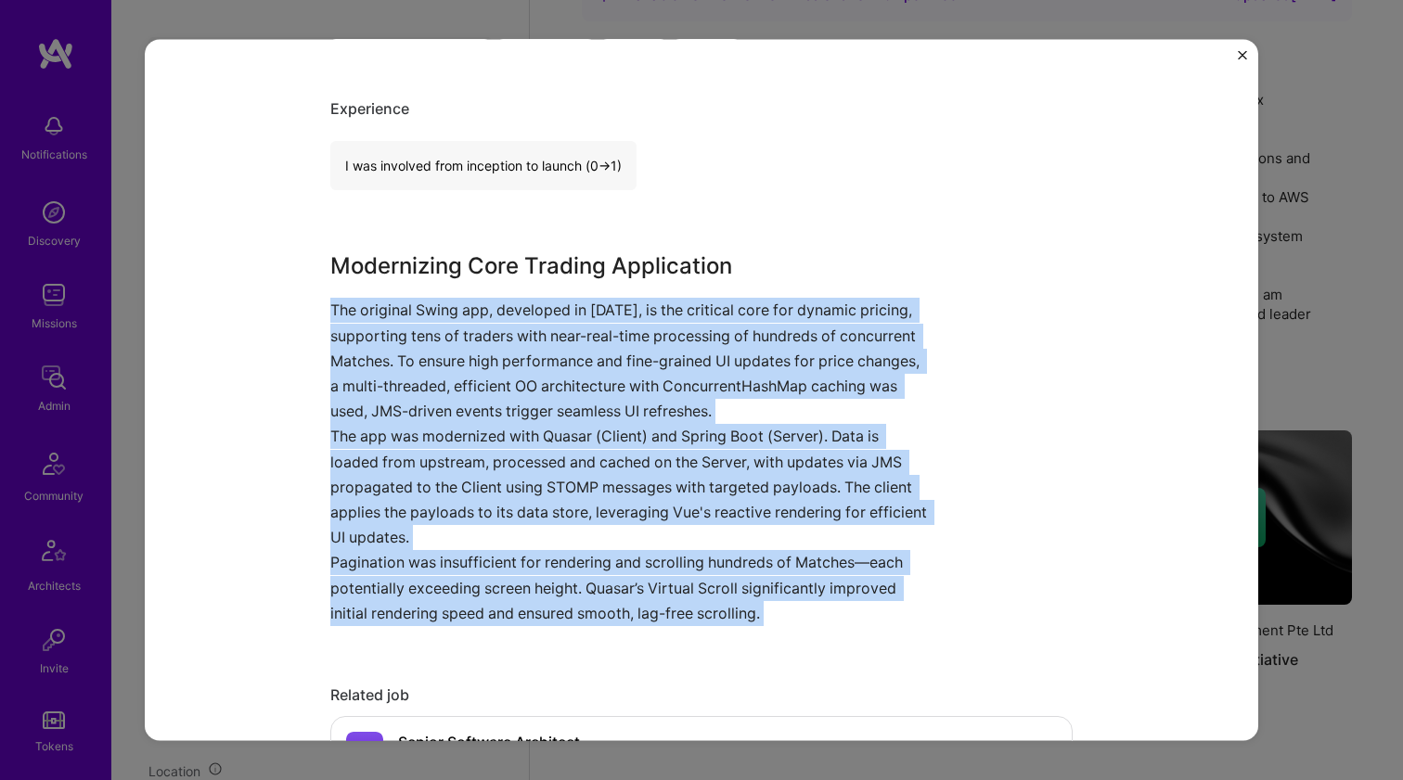
click at [460, 350] on p "The original Swing app, developed in 2011, is the critical core for dynamic pri…" at bounding box center [631, 361] width 603 height 126
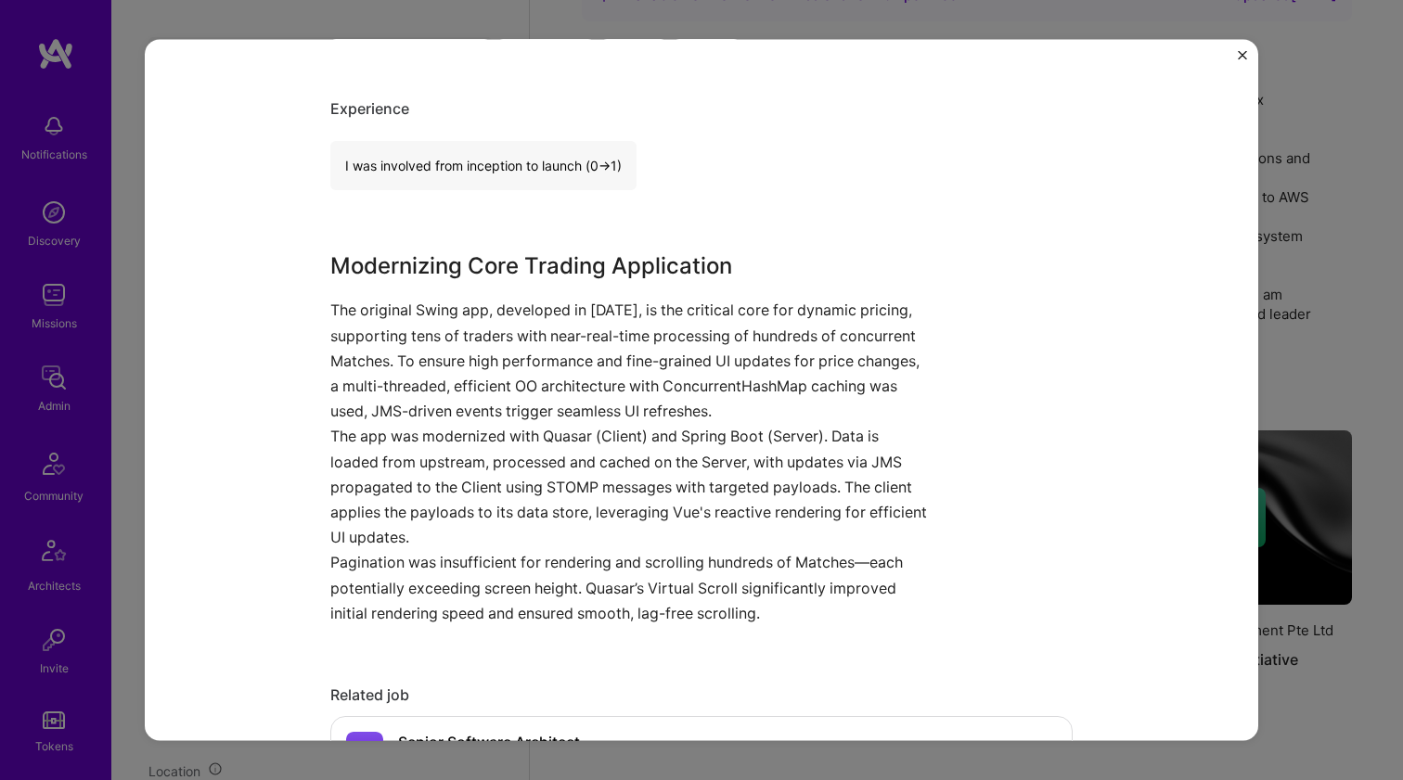
click at [460, 350] on p "The original Swing app, developed in 2011, is the critical core for dynamic pri…" at bounding box center [631, 361] width 603 height 126
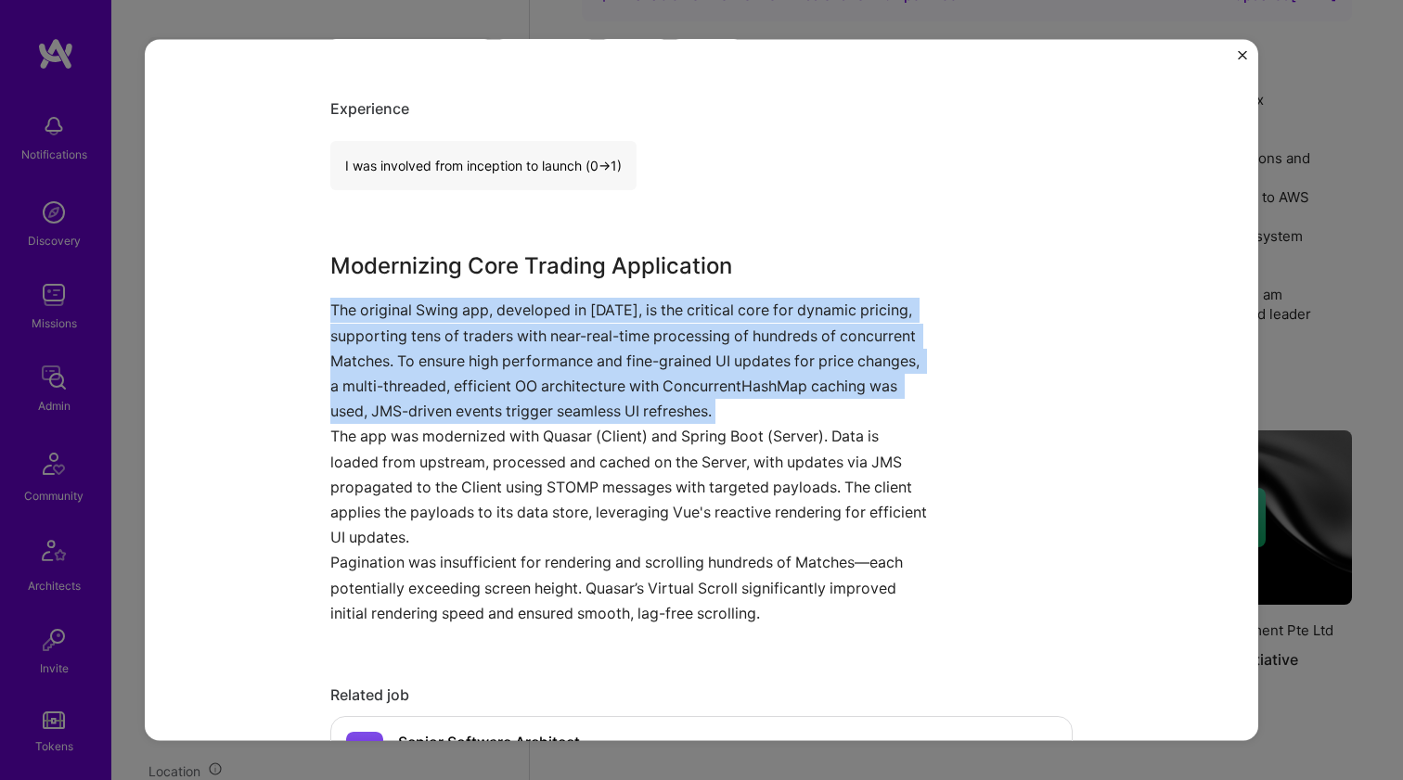
click at [460, 351] on p "The original Swing app, developed in 2011, is the critical core for dynamic pri…" at bounding box center [631, 361] width 603 height 126
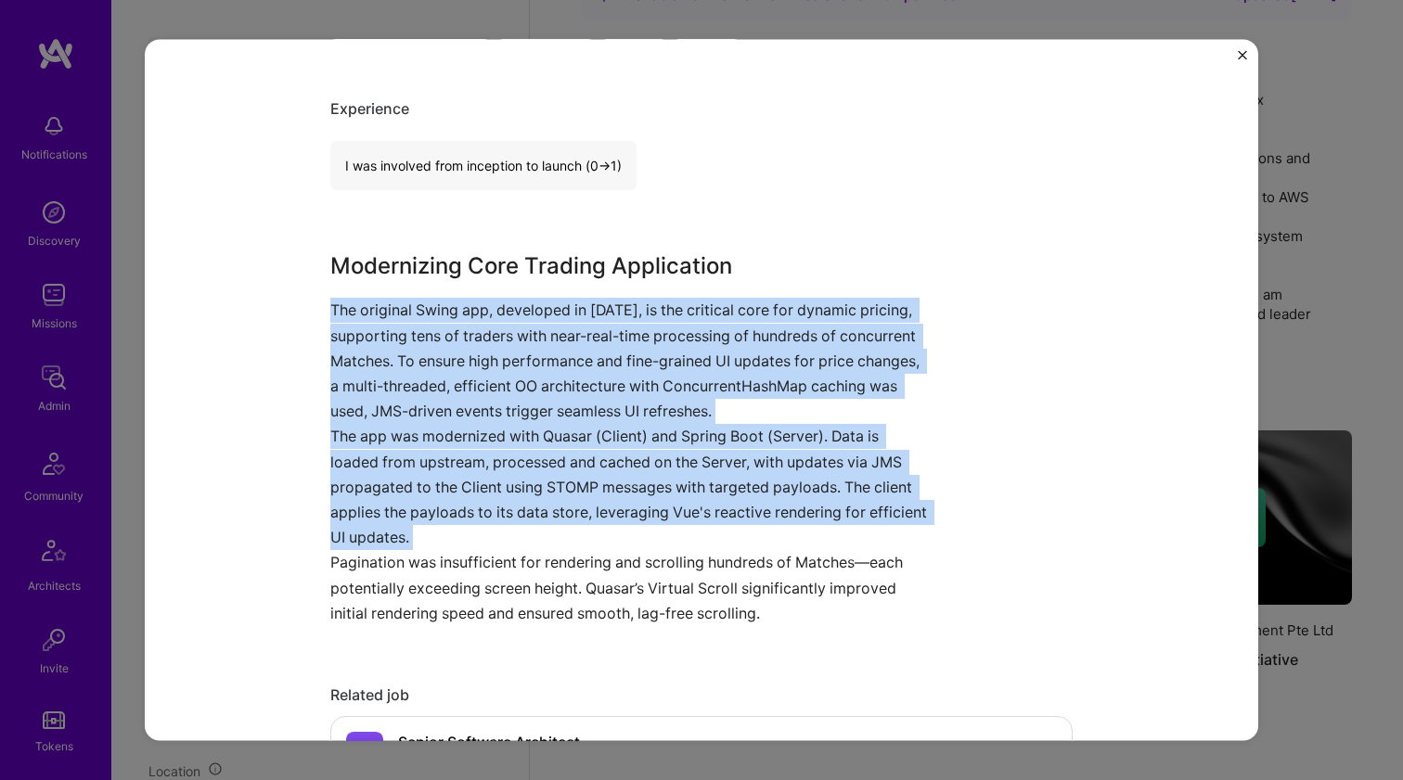
click at [442, 500] on p "The app was modernized with Quasar (Client) and Spring Boot (Server). Data is l…" at bounding box center [631, 487] width 603 height 126
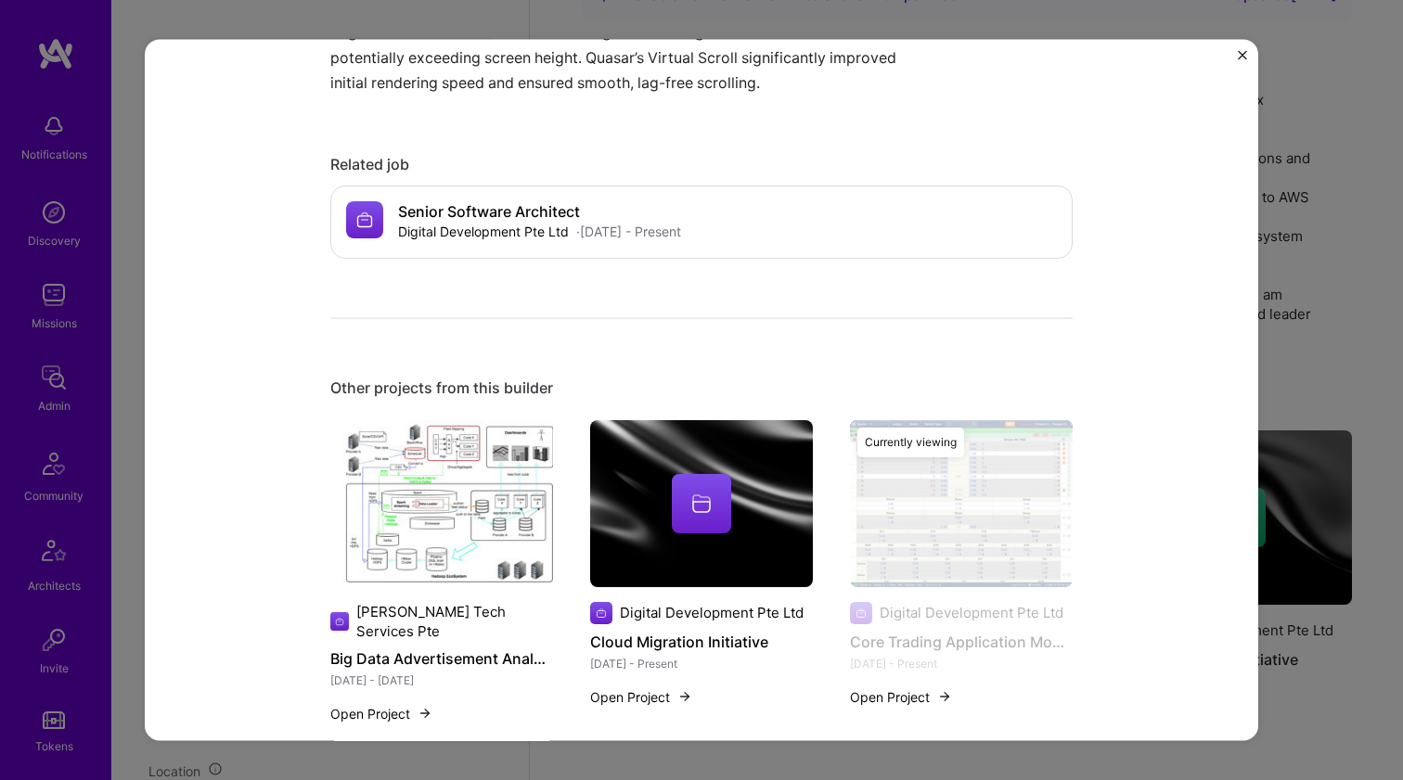
scroll to position [2007, 0]
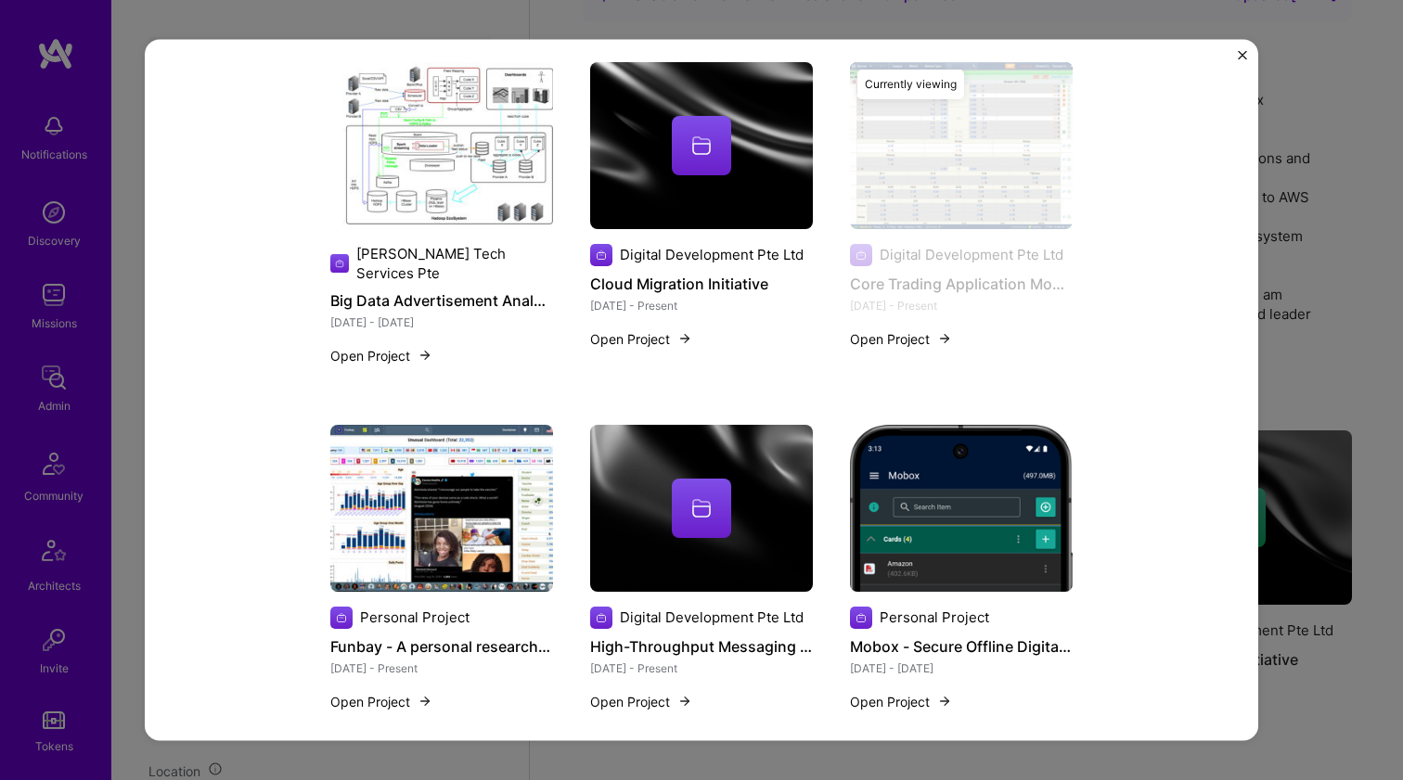
click at [442, 498] on img at bounding box center [441, 507] width 223 height 167
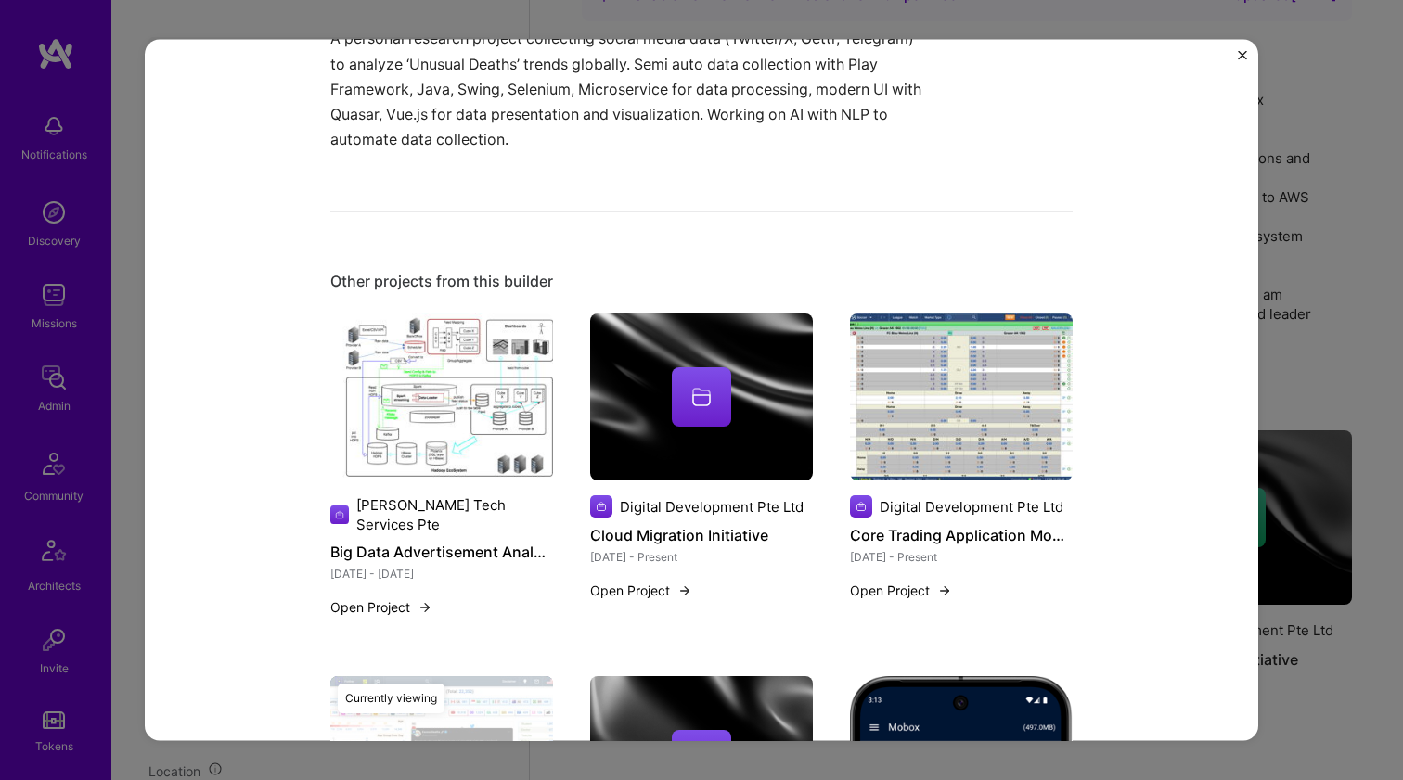
scroll to position [1999, 0]
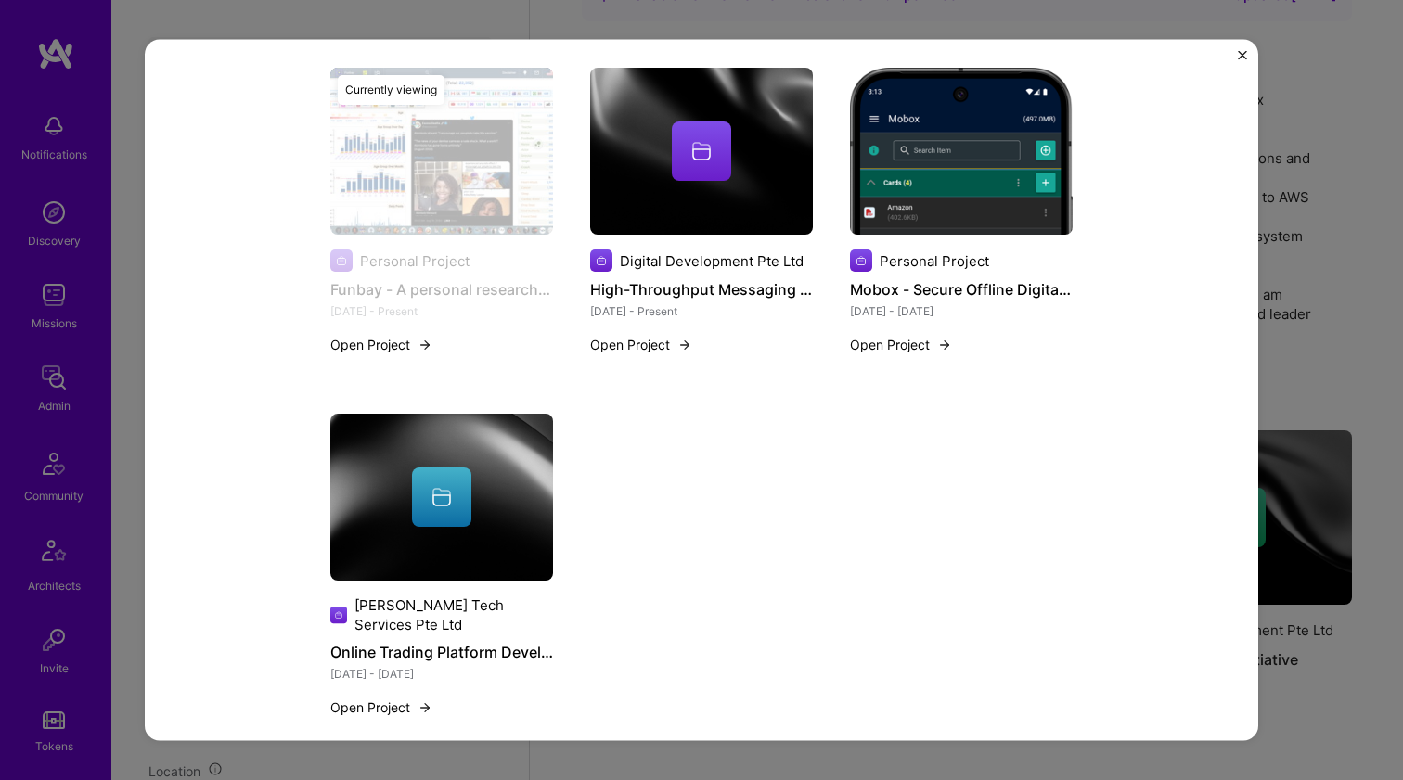
click at [740, 165] on img at bounding box center [701, 151] width 223 height 167
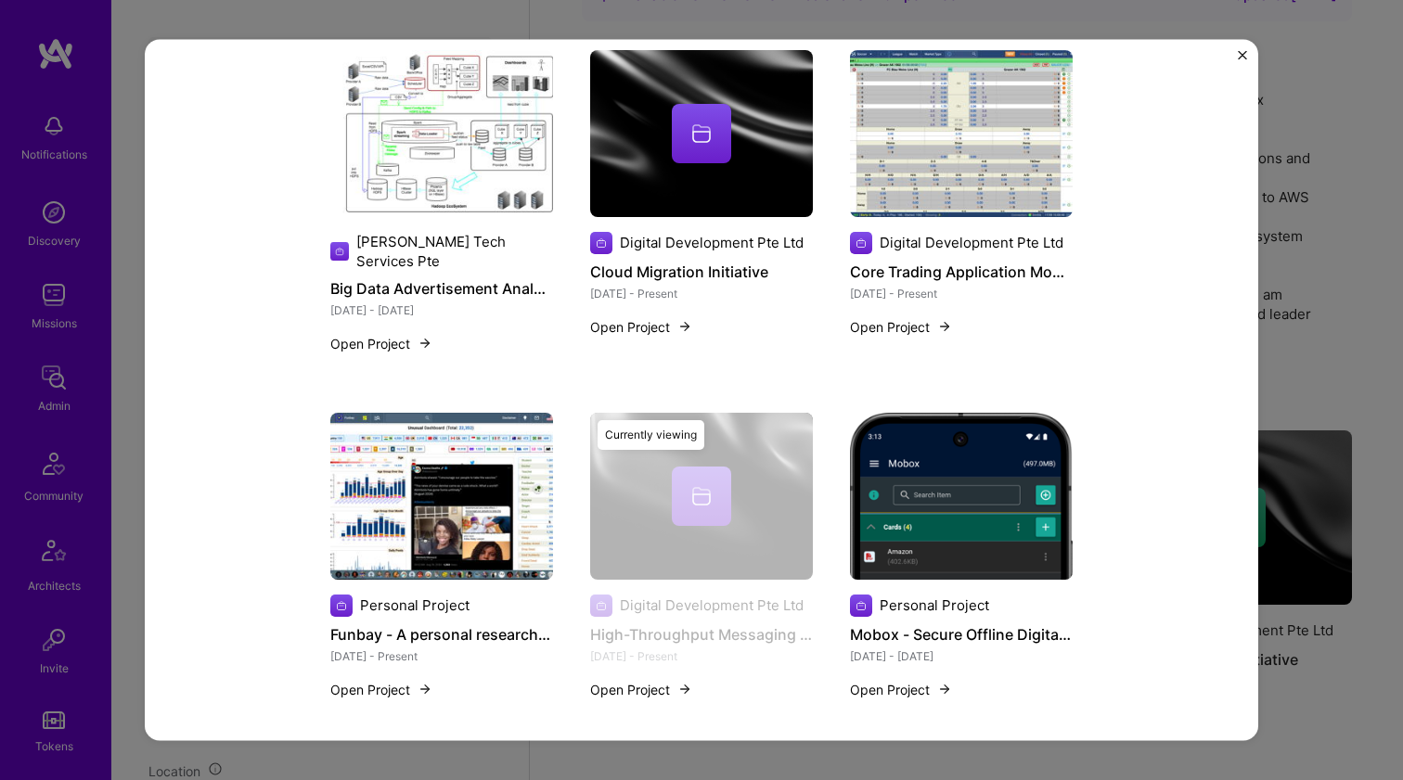
scroll to position [1245, 0]
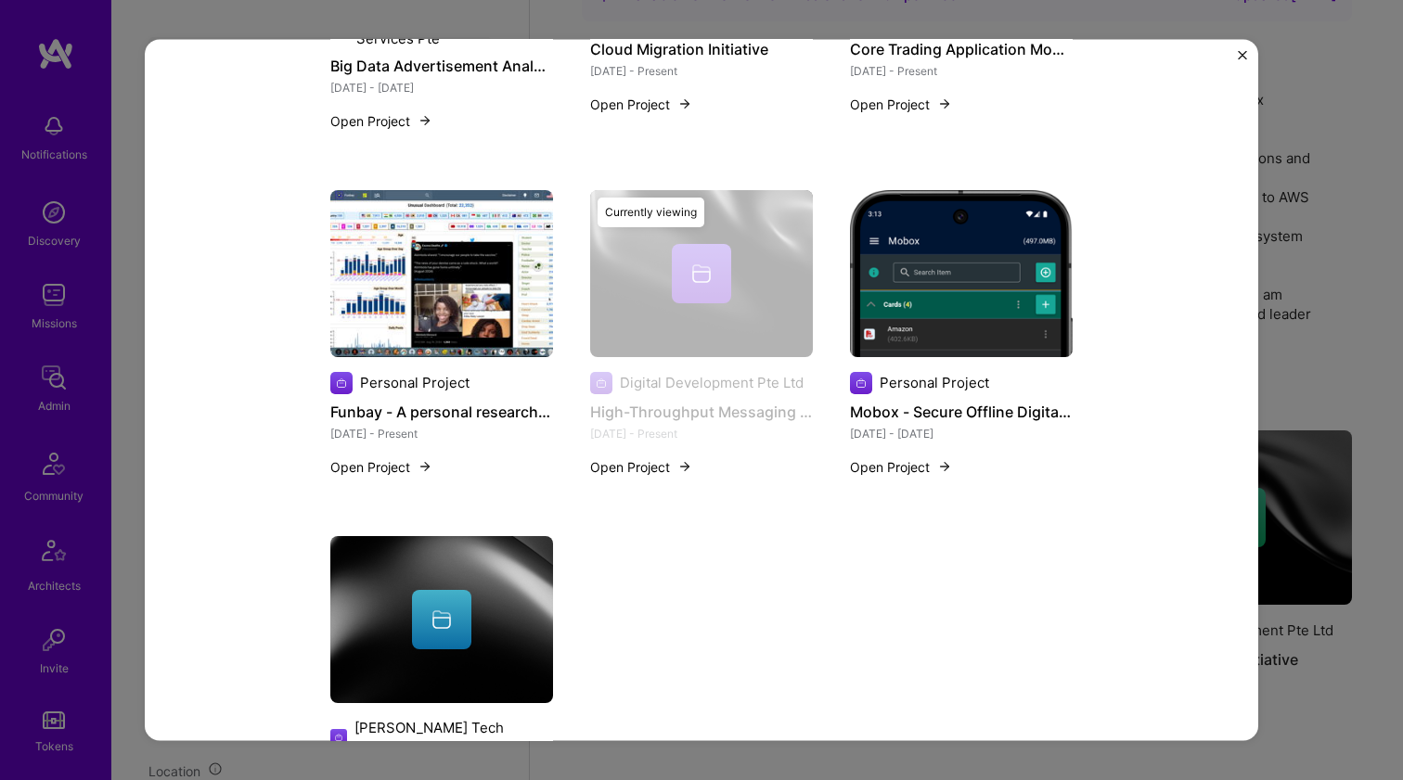
click at [1064, 263] on img at bounding box center [961, 272] width 223 height 167
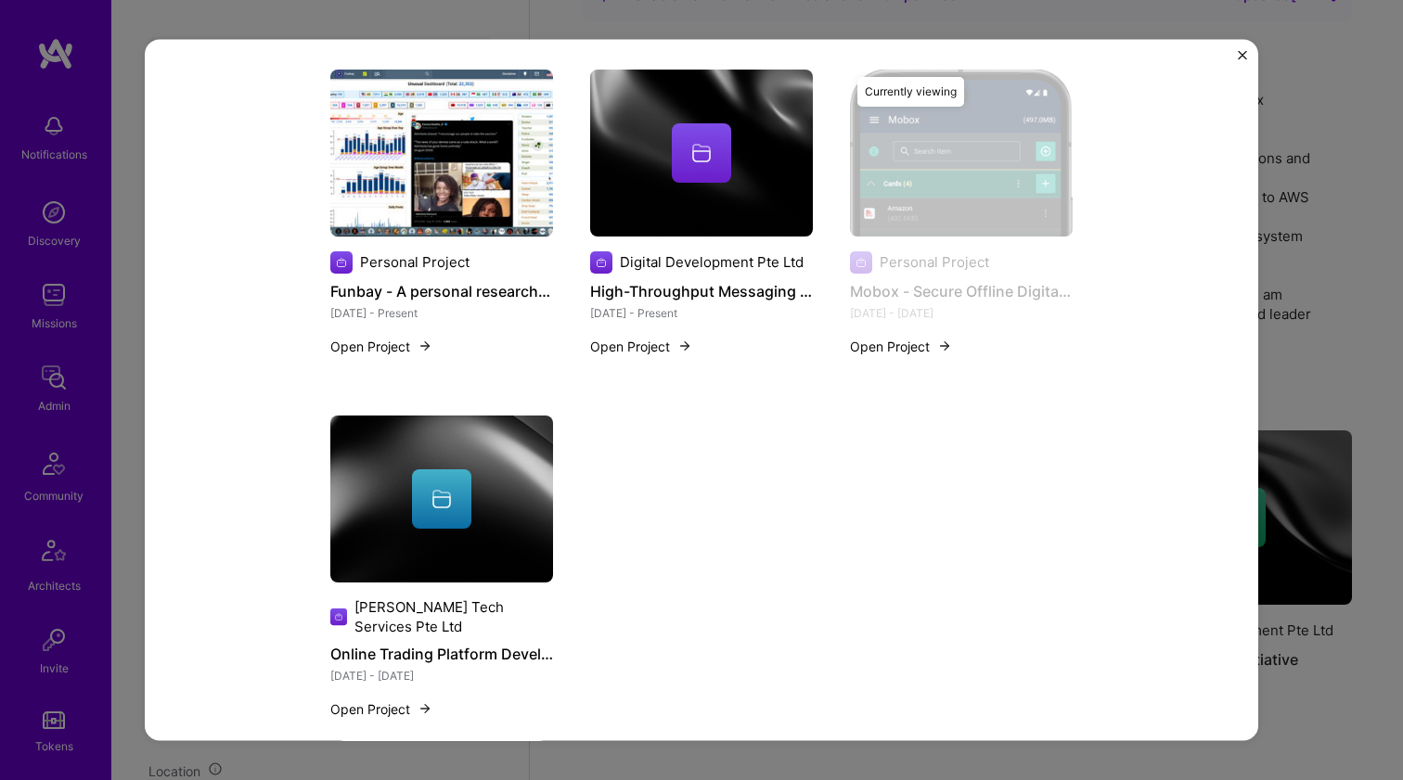
click at [498, 469] on div at bounding box center [441, 498] width 223 height 59
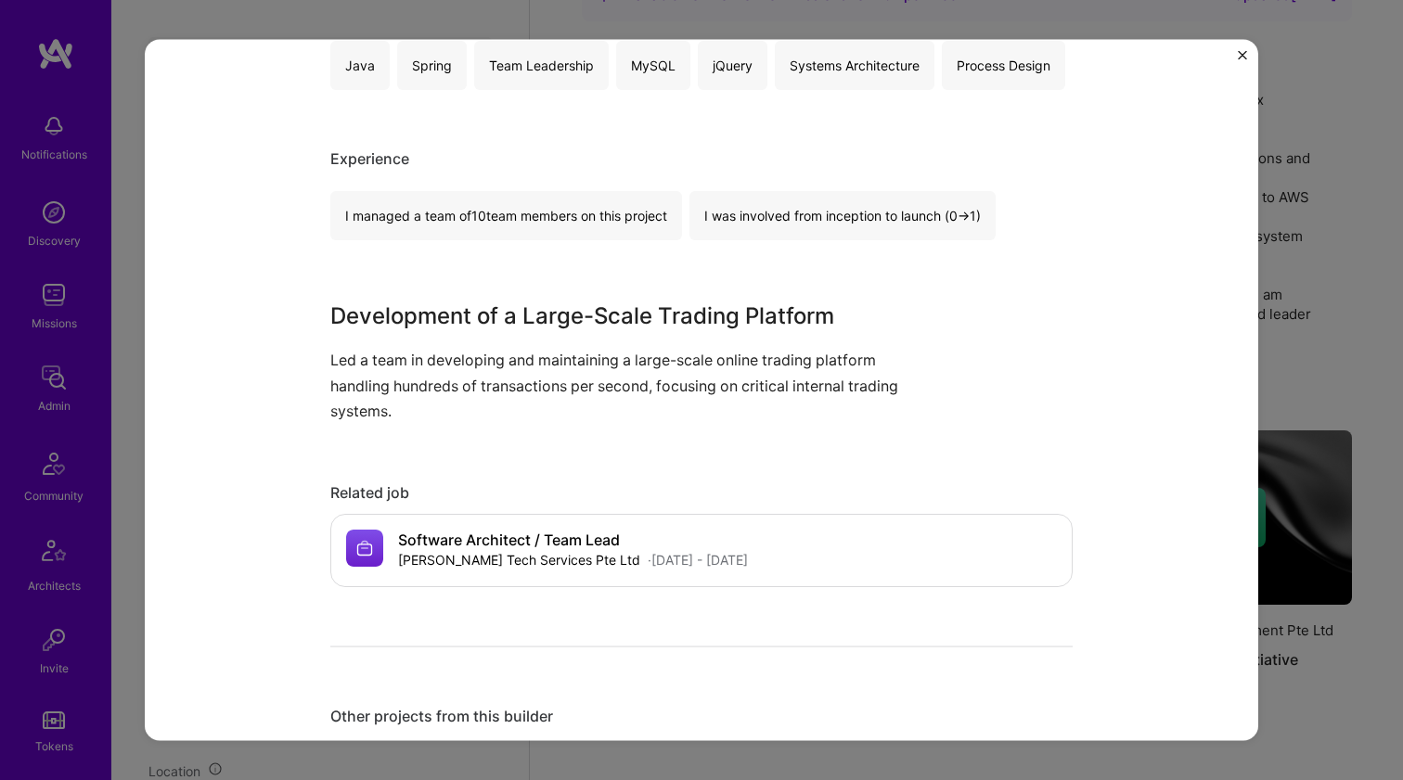
click at [1358, 347] on div "Online Trading Platform Development Leo Tech Services Pte Ltd Gaming & e-Sports…" at bounding box center [701, 390] width 1403 height 780
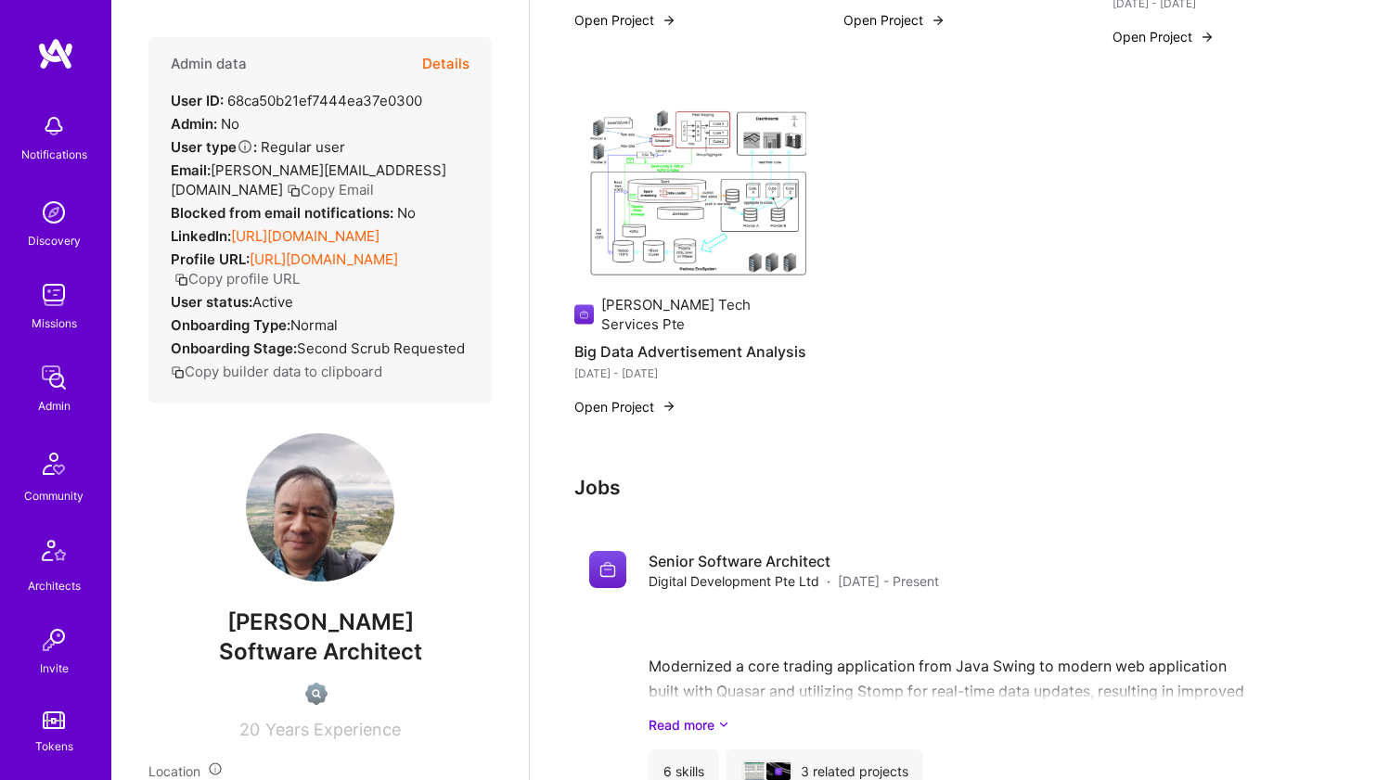
click at [722, 226] on img at bounding box center [690, 193] width 232 height 174
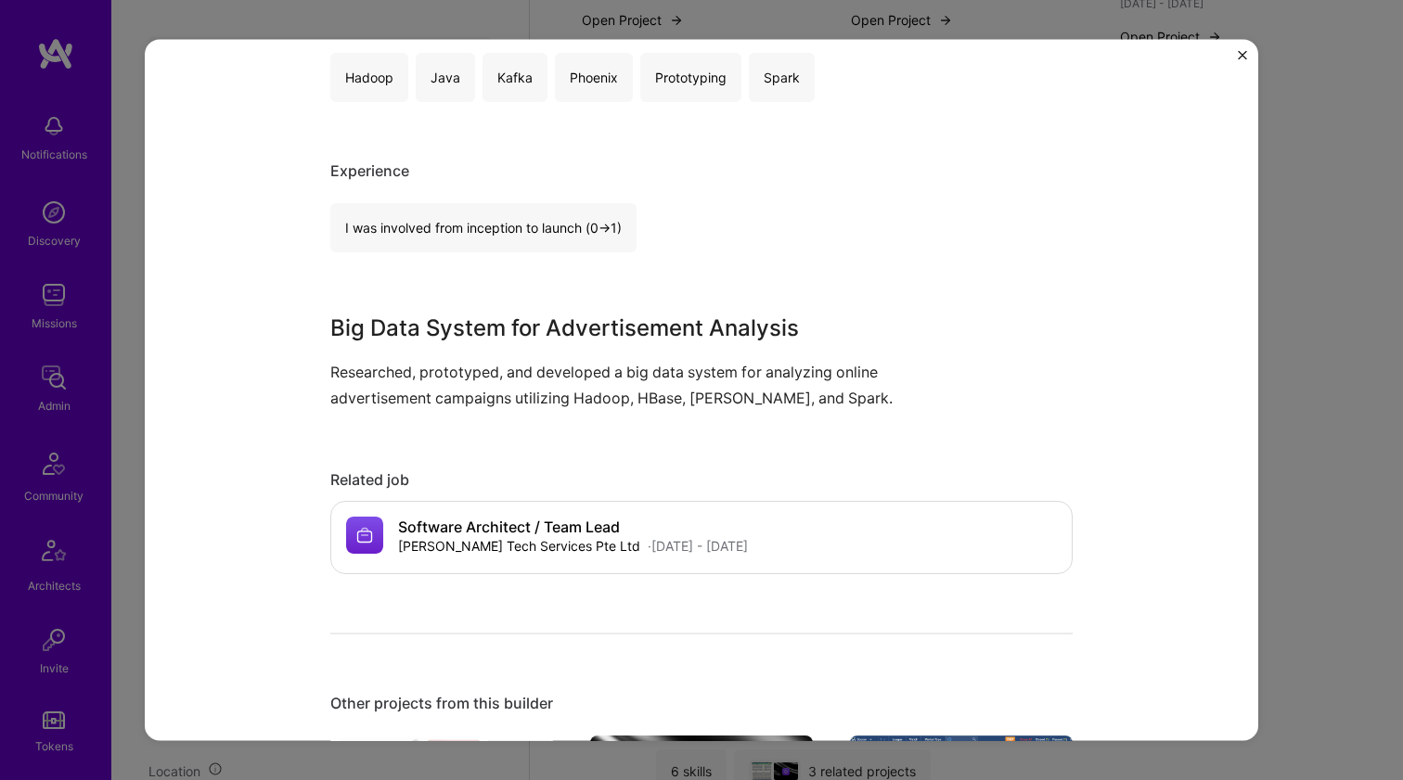
click at [628, 329] on h3 "Big Data System for Advertisement Analysis" at bounding box center [631, 328] width 603 height 33
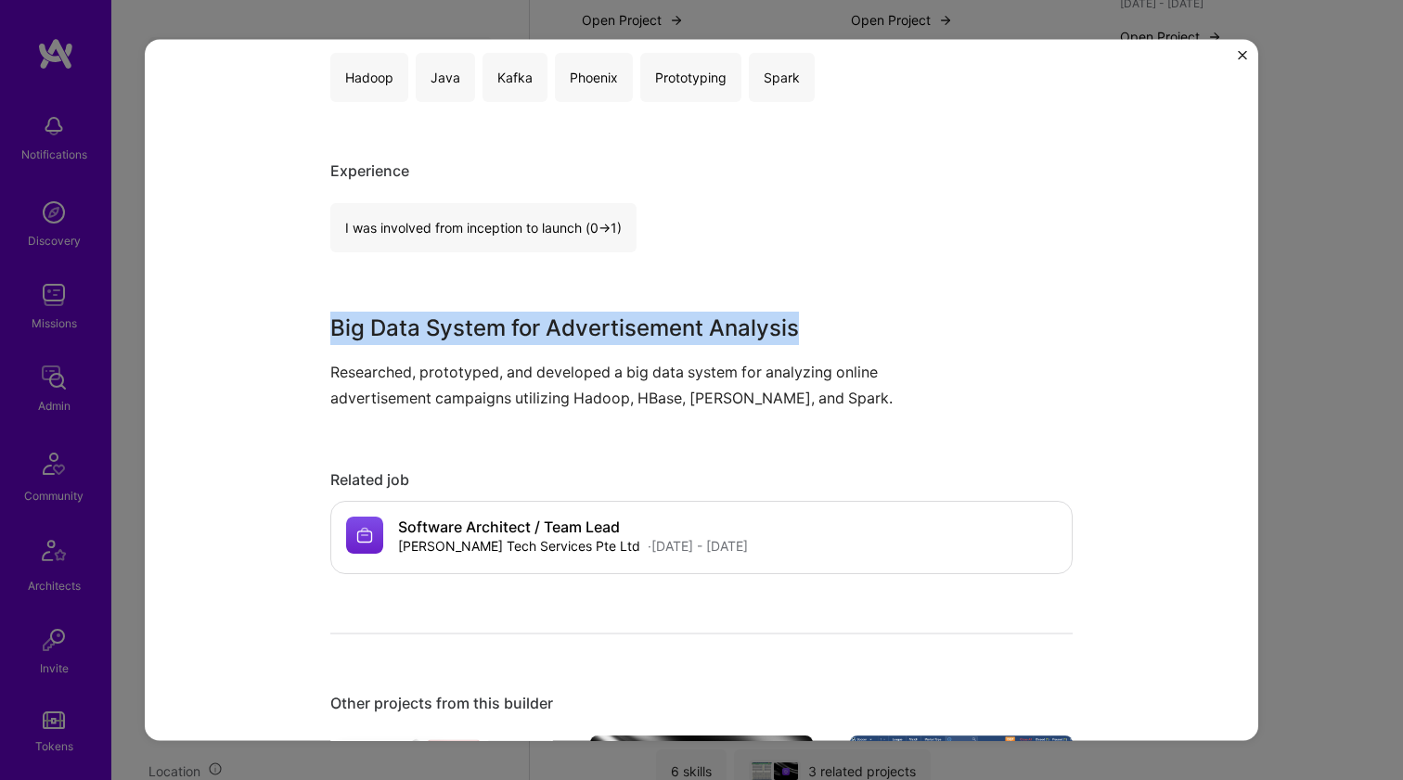
drag, startPoint x: 628, startPoint y: 329, endPoint x: 660, endPoint y: 398, distance: 75.6
click at [660, 398] on div "Big Data System for Advertisement Analysis Researched, prototyped, and develope…" at bounding box center [631, 361] width 603 height 98
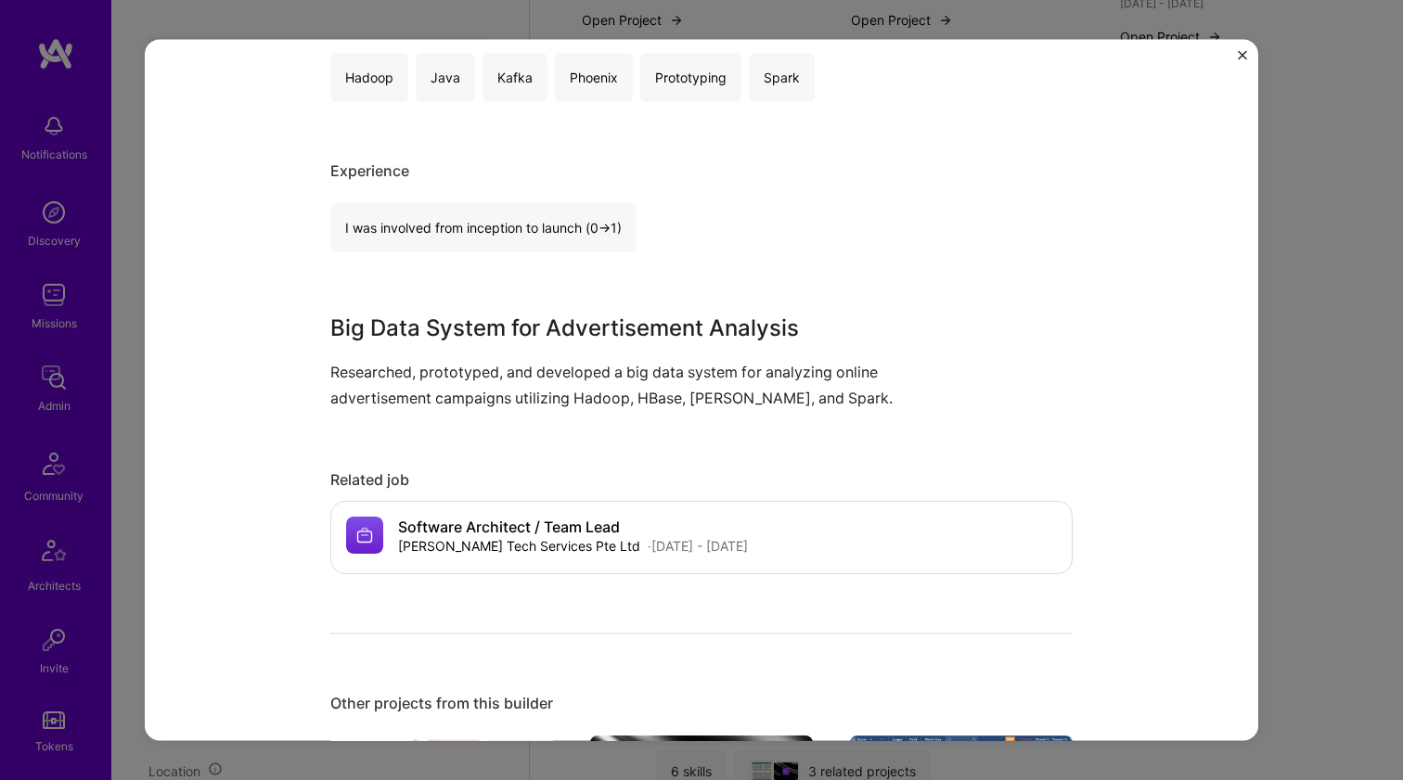
click at [1282, 303] on div "Big Data Advertisement Analysis Leo Tech Services Pte Big Data, Research Role S…" at bounding box center [701, 390] width 1403 height 780
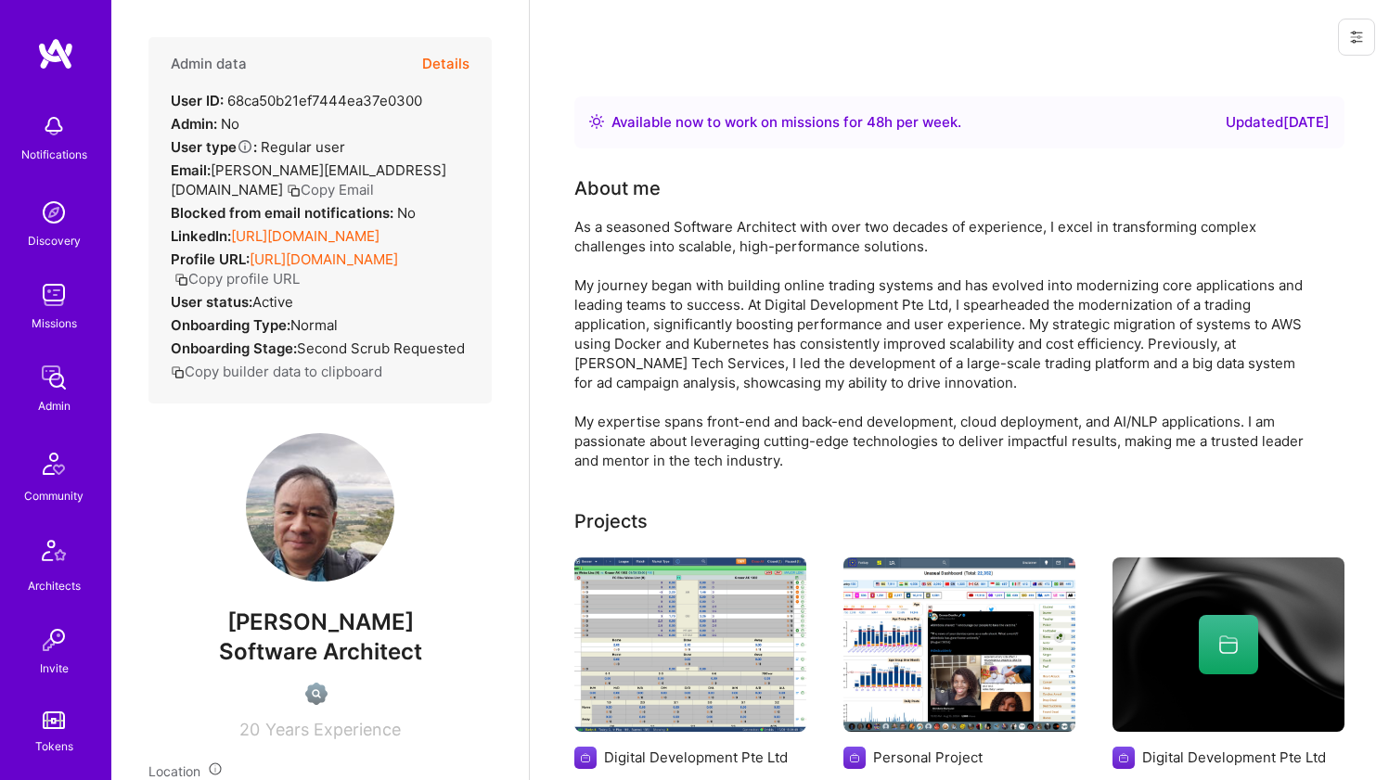
click at [653, 309] on div "As a seasoned Software Architect with over two decades of experience, I excel i…" at bounding box center [945, 343] width 742 height 253
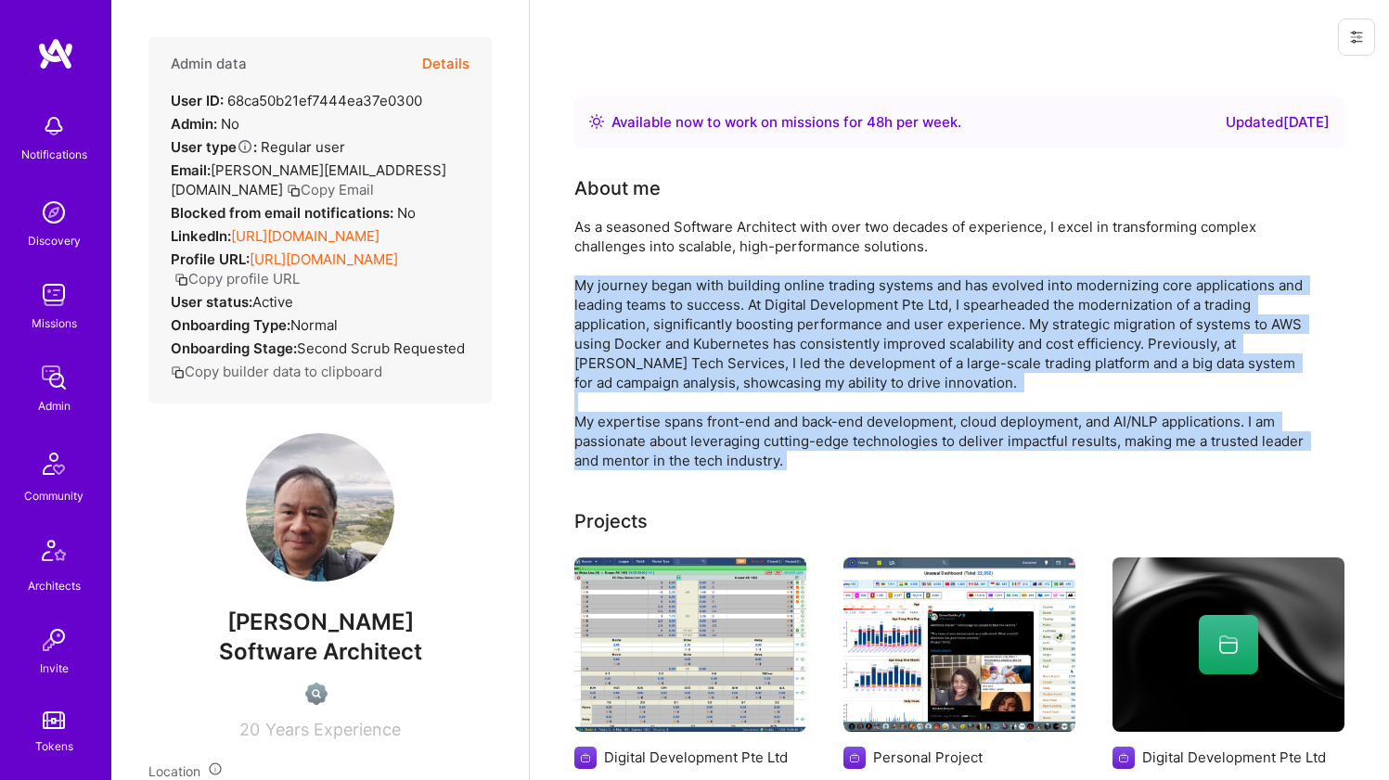
drag, startPoint x: 653, startPoint y: 309, endPoint x: 639, endPoint y: 420, distance: 112.2
click at [639, 419] on div "As a seasoned Software Architect with over two decades of experience, I excel i…" at bounding box center [945, 343] width 742 height 253
click at [640, 423] on div "As a seasoned Software Architect with over two decades of experience, I excel i…" at bounding box center [945, 343] width 742 height 253
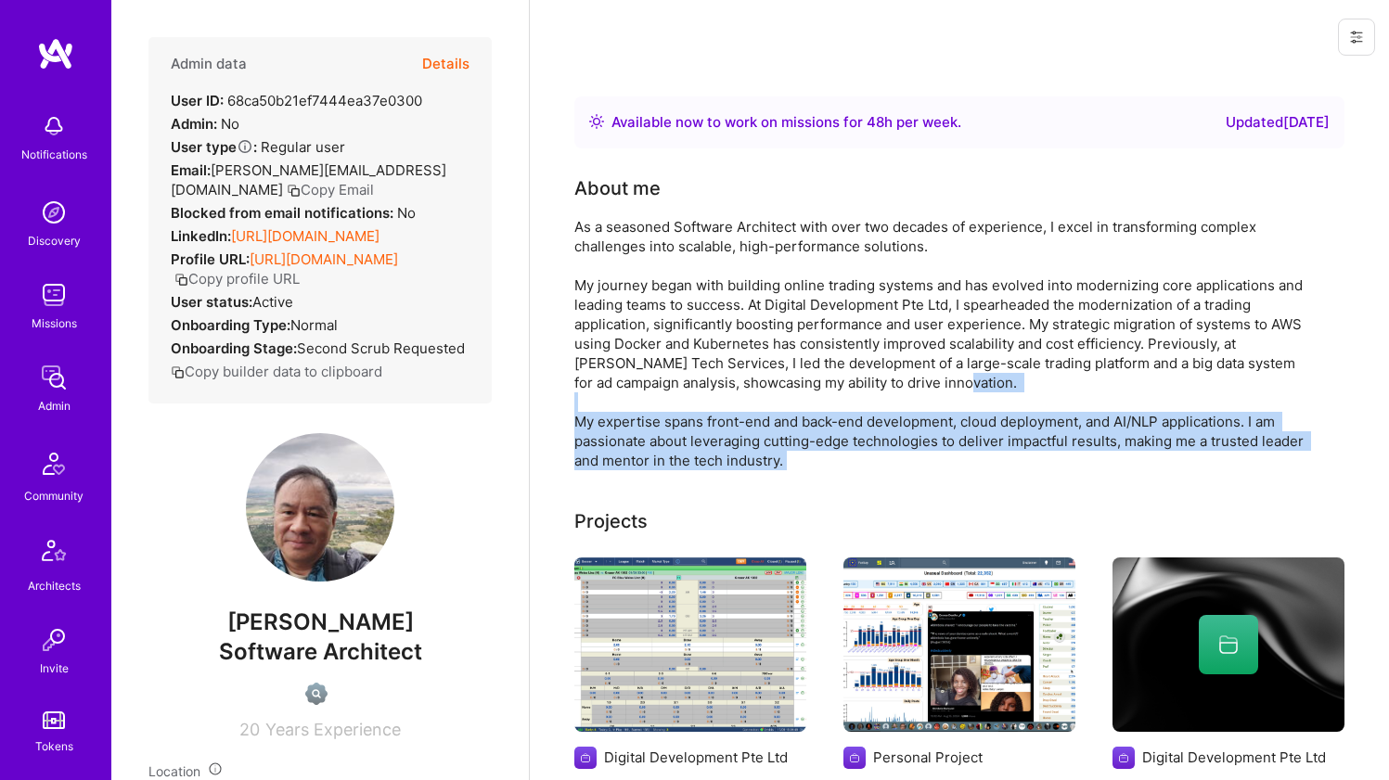
click at [640, 423] on div "As a seasoned Software Architect with over two decades of experience, I excel i…" at bounding box center [945, 343] width 742 height 253
click at [640, 422] on div "As a seasoned Software Architect with over two decades of experience, I excel i…" at bounding box center [945, 343] width 742 height 253
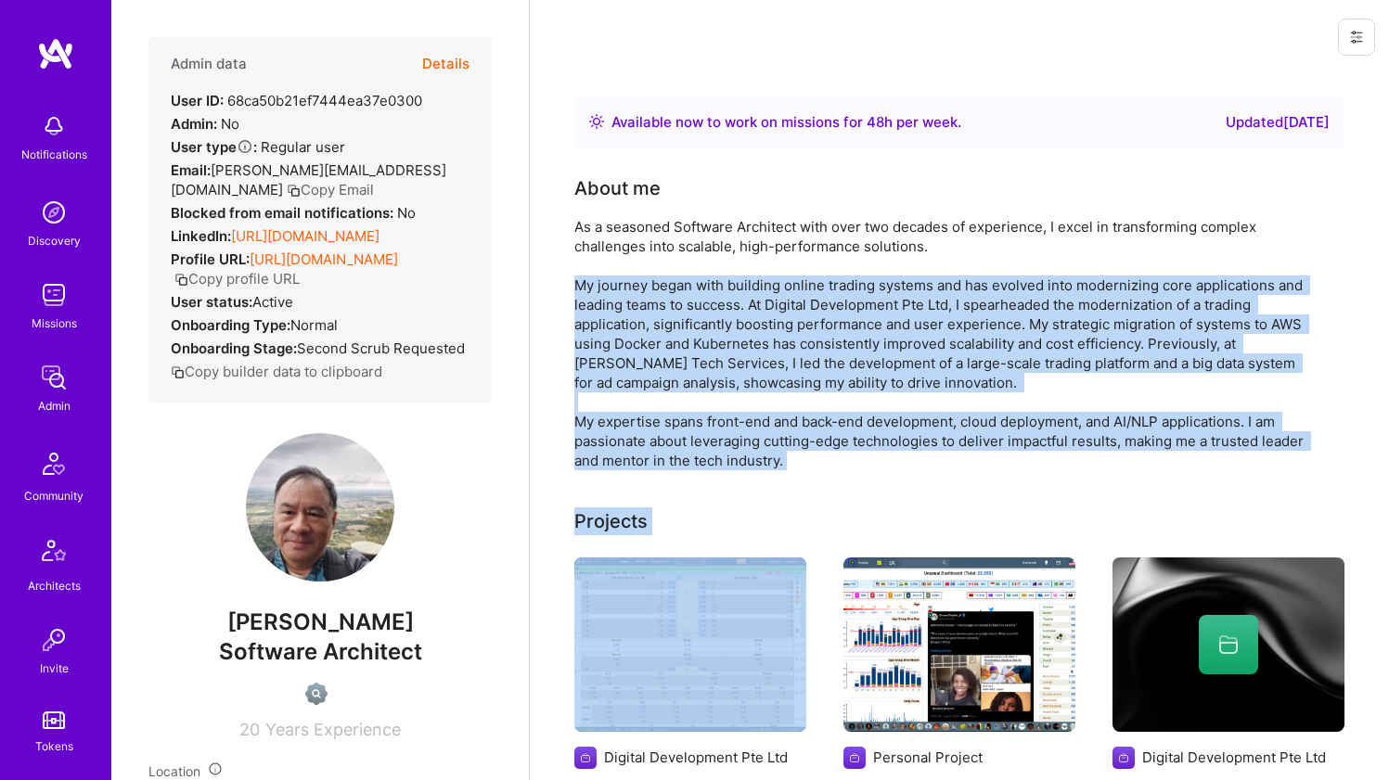
click at [663, 347] on div "As a seasoned Software Architect with over two decades of experience, I excel i…" at bounding box center [945, 343] width 742 height 253
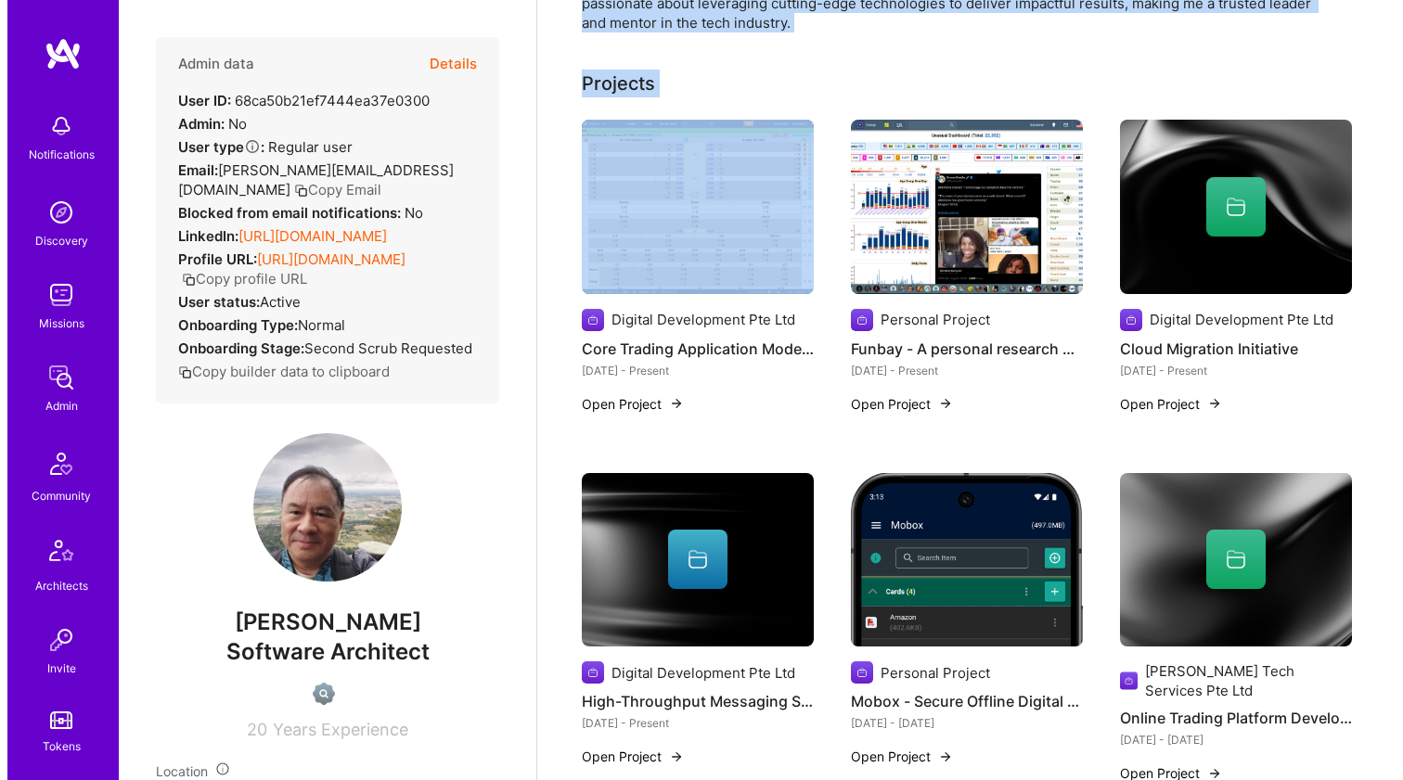
scroll to position [263, 0]
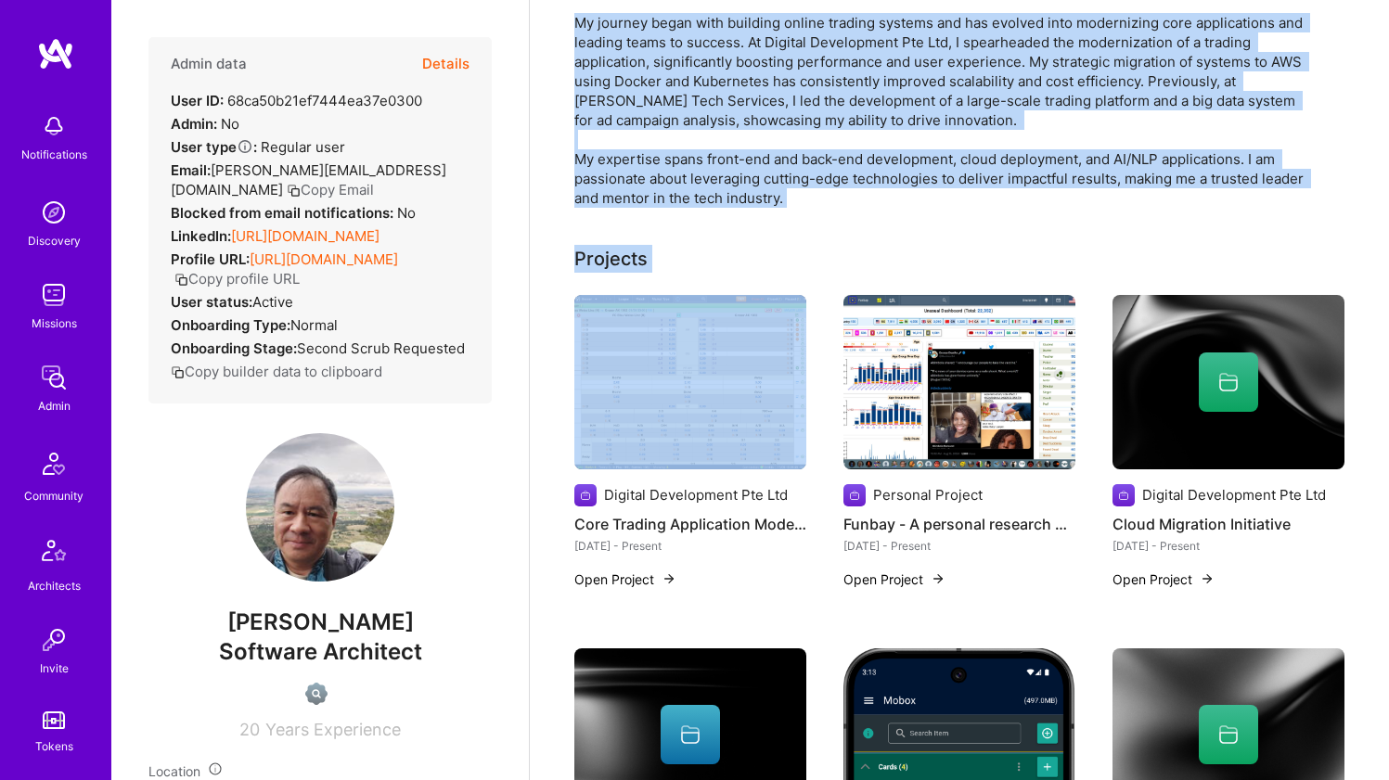
click at [667, 349] on img at bounding box center [690, 382] width 232 height 174
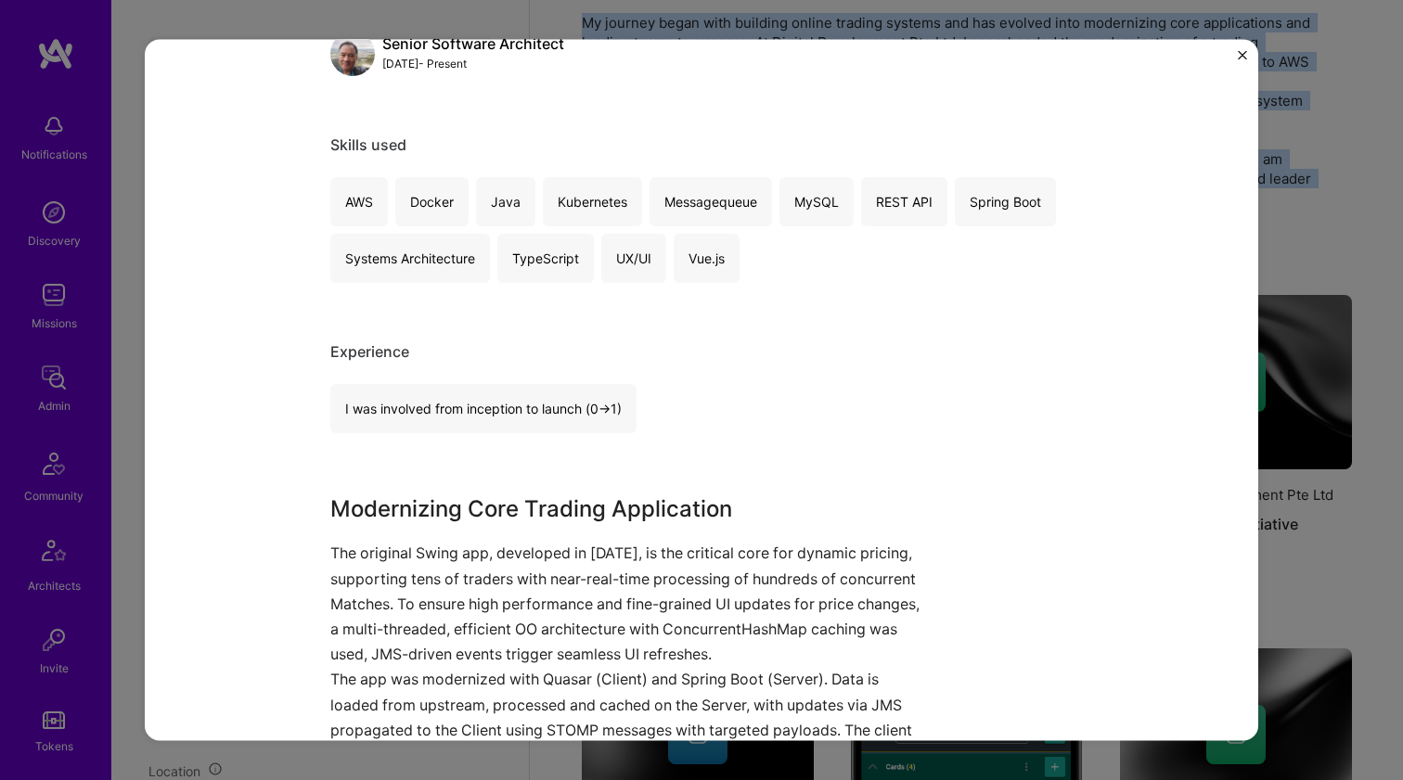
scroll to position [1005, 0]
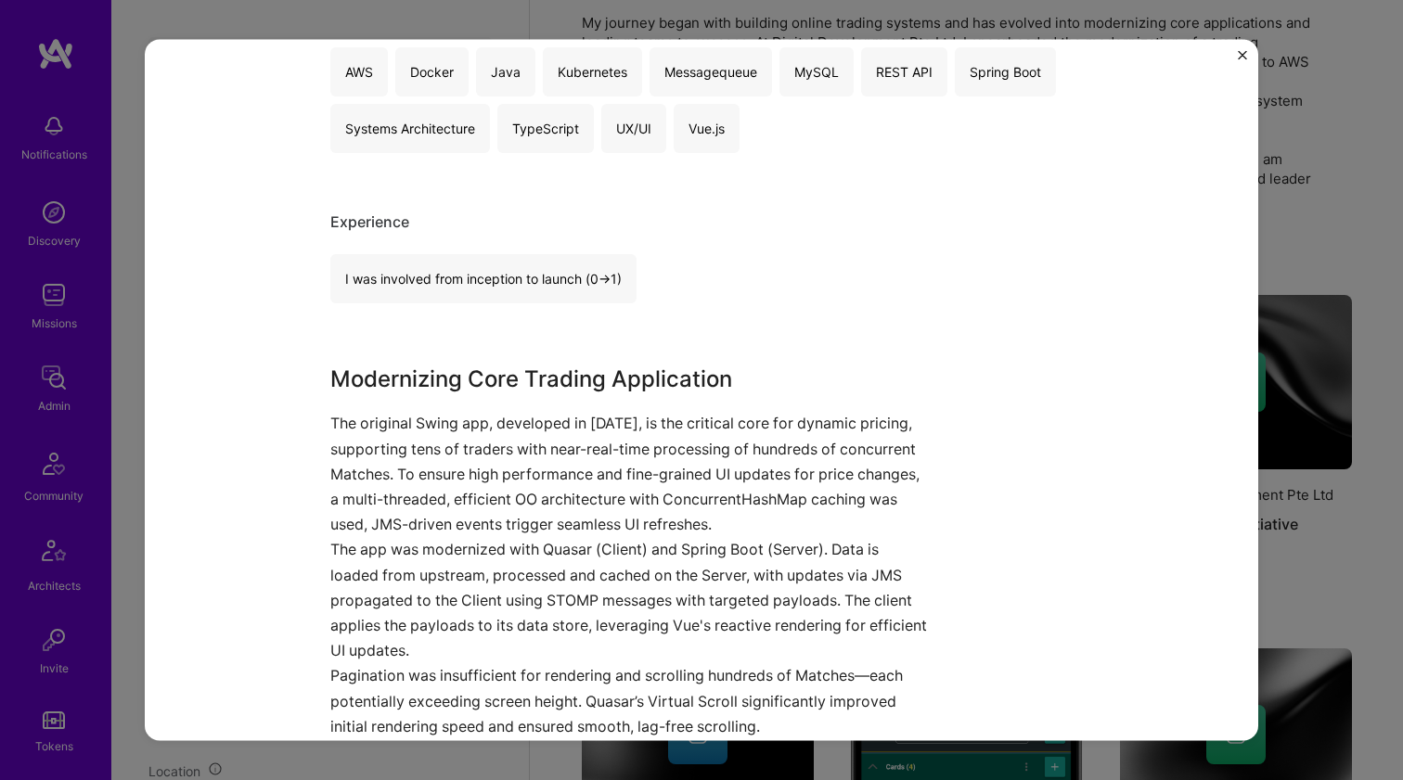
click at [528, 389] on h3 "Modernizing Core Trading Application" at bounding box center [631, 379] width 603 height 33
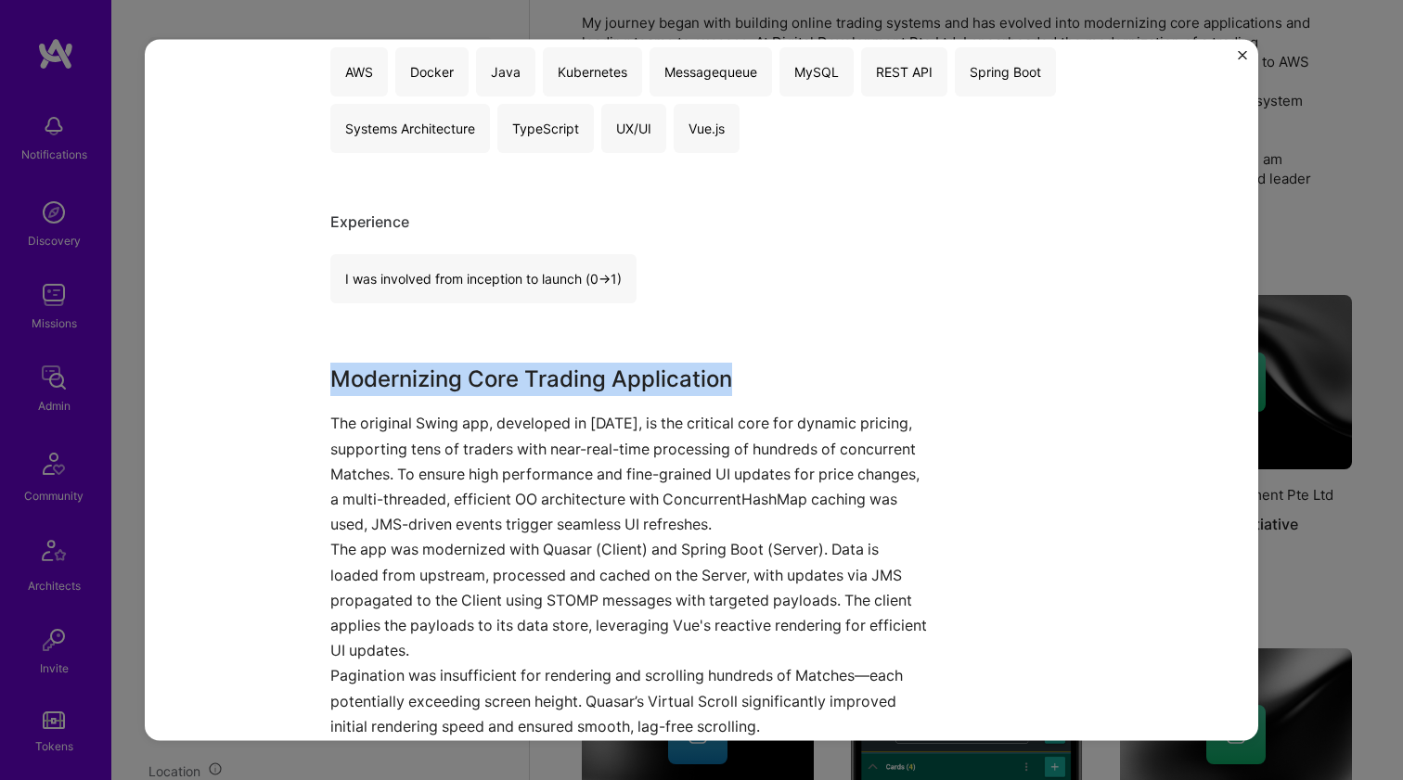
drag, startPoint x: 528, startPoint y: 389, endPoint x: 723, endPoint y: 466, distance: 209.5
click at [580, 468] on div "Modernizing Core Trading Application The original Swing app, developed in 2011,…" at bounding box center [631, 551] width 603 height 377
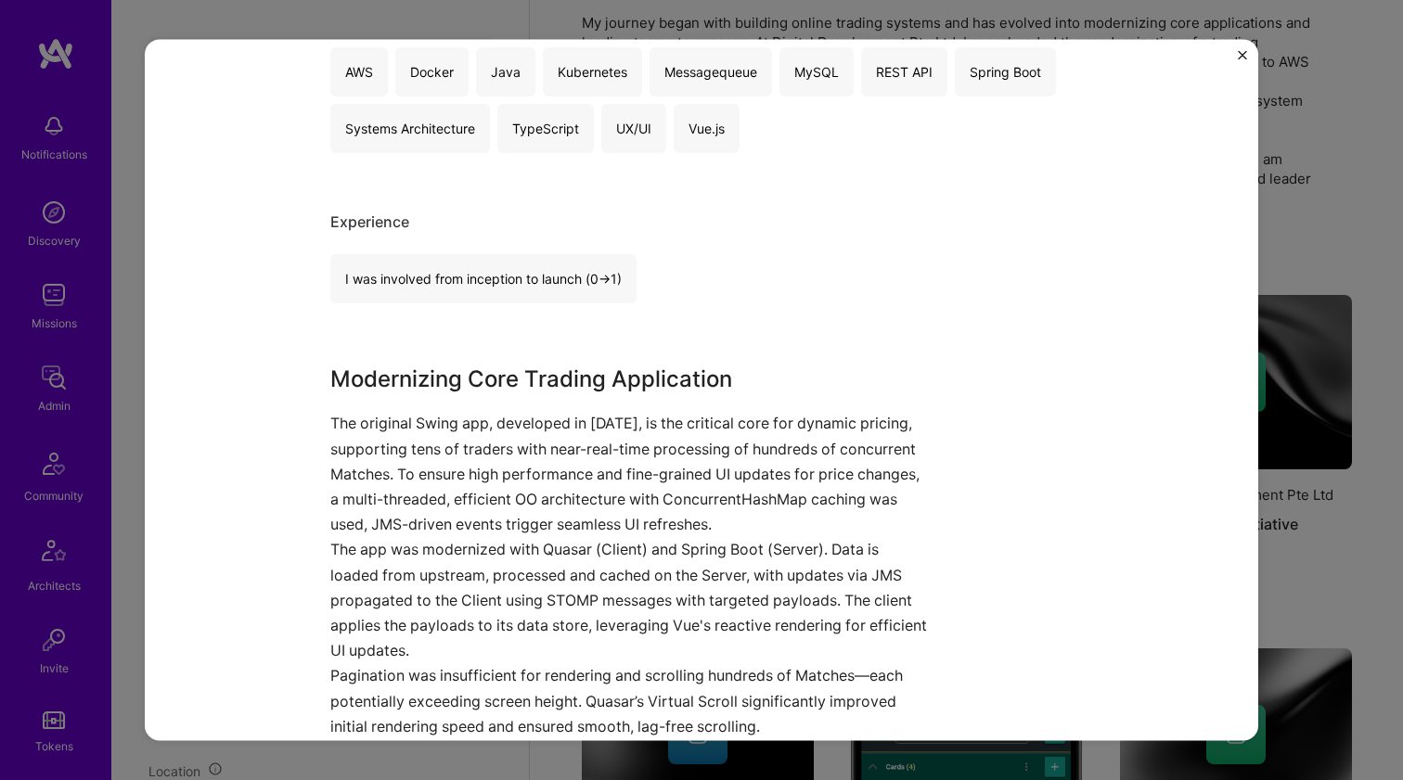
click at [728, 466] on p "The original Swing app, developed in 2011, is the critical core for dynamic pri…" at bounding box center [631, 474] width 603 height 126
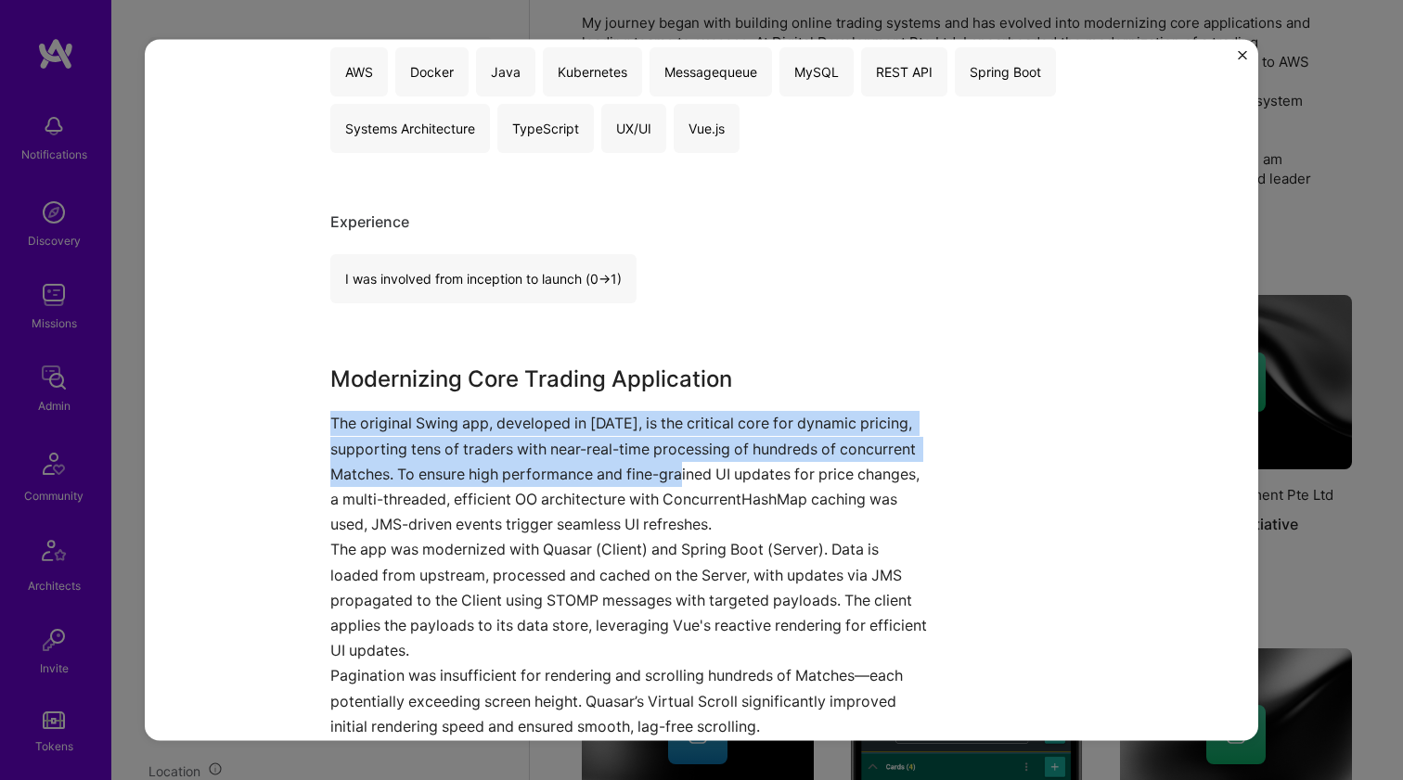
drag, startPoint x: 679, startPoint y: 471, endPoint x: 406, endPoint y: 393, distance: 284.0
click at [406, 393] on div "Modernizing Core Trading Application The original Swing app, developed in 2011,…" at bounding box center [631, 551] width 603 height 377
click at [405, 393] on h3 "Modernizing Core Trading Application" at bounding box center [631, 379] width 603 height 33
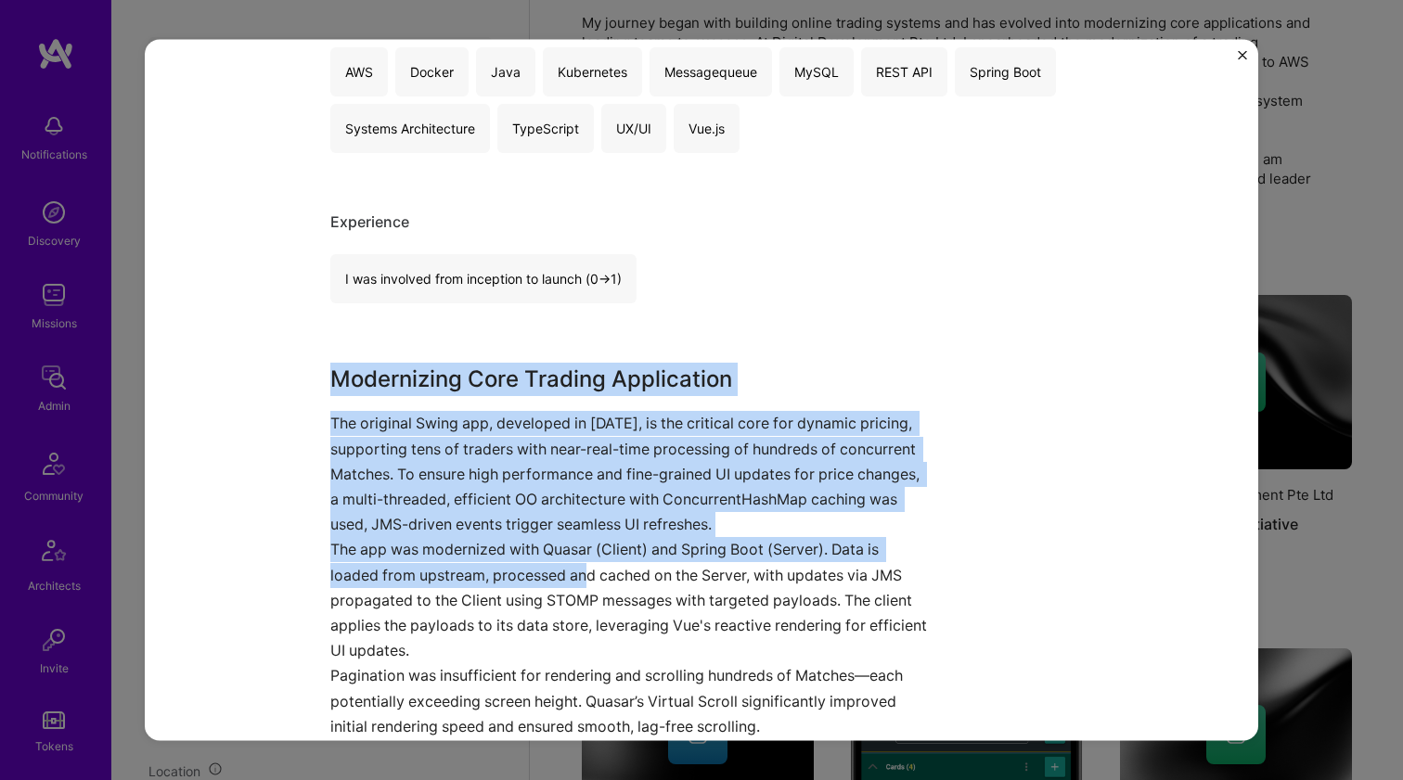
drag, startPoint x: 451, startPoint y: 383, endPoint x: 579, endPoint y: 566, distance: 223.2
click at [579, 566] on div "Core Trading Application Modernization Digital Development Pte Ltd Cloud Servic…" at bounding box center [701, 584] width 742 height 3027
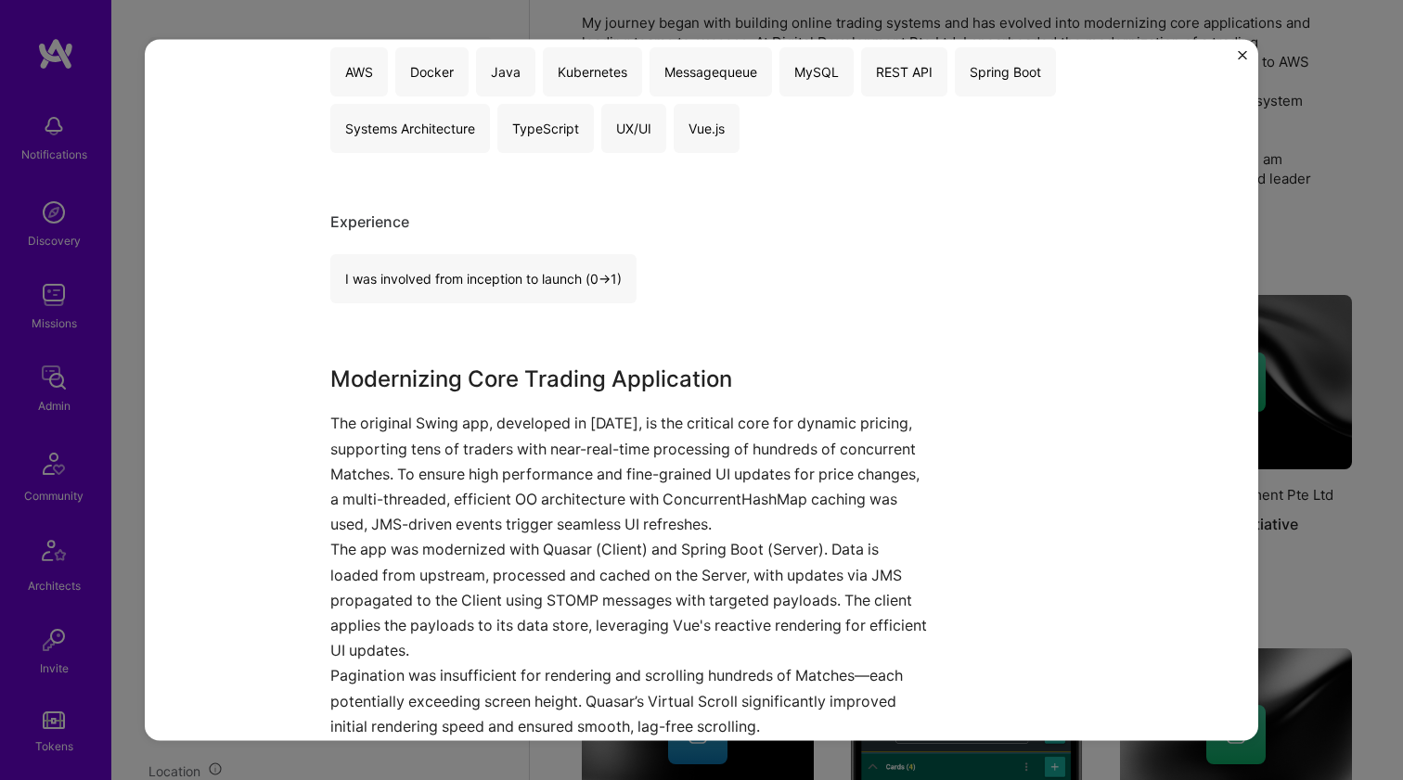
click at [578, 566] on p "The app was modernized with Quasar (Client) and Spring Boot (Server). Data is l…" at bounding box center [631, 600] width 603 height 126
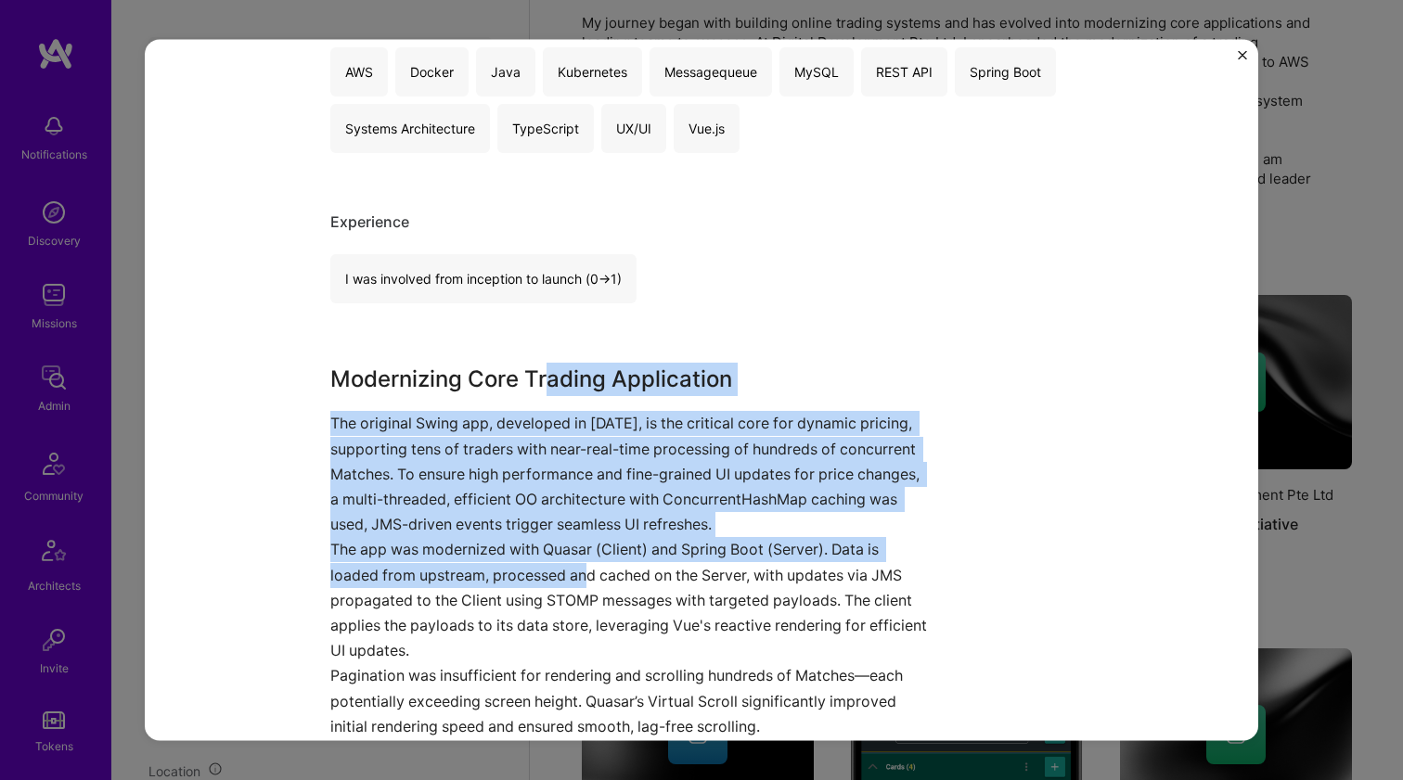
drag, startPoint x: 576, startPoint y: 554, endPoint x: 541, endPoint y: 373, distance: 184.3
click at [541, 373] on div "Modernizing Core Trading Application The original Swing app, developed in 2011,…" at bounding box center [631, 551] width 603 height 377
click at [541, 372] on h3 "Modernizing Core Trading Application" at bounding box center [631, 379] width 603 height 33
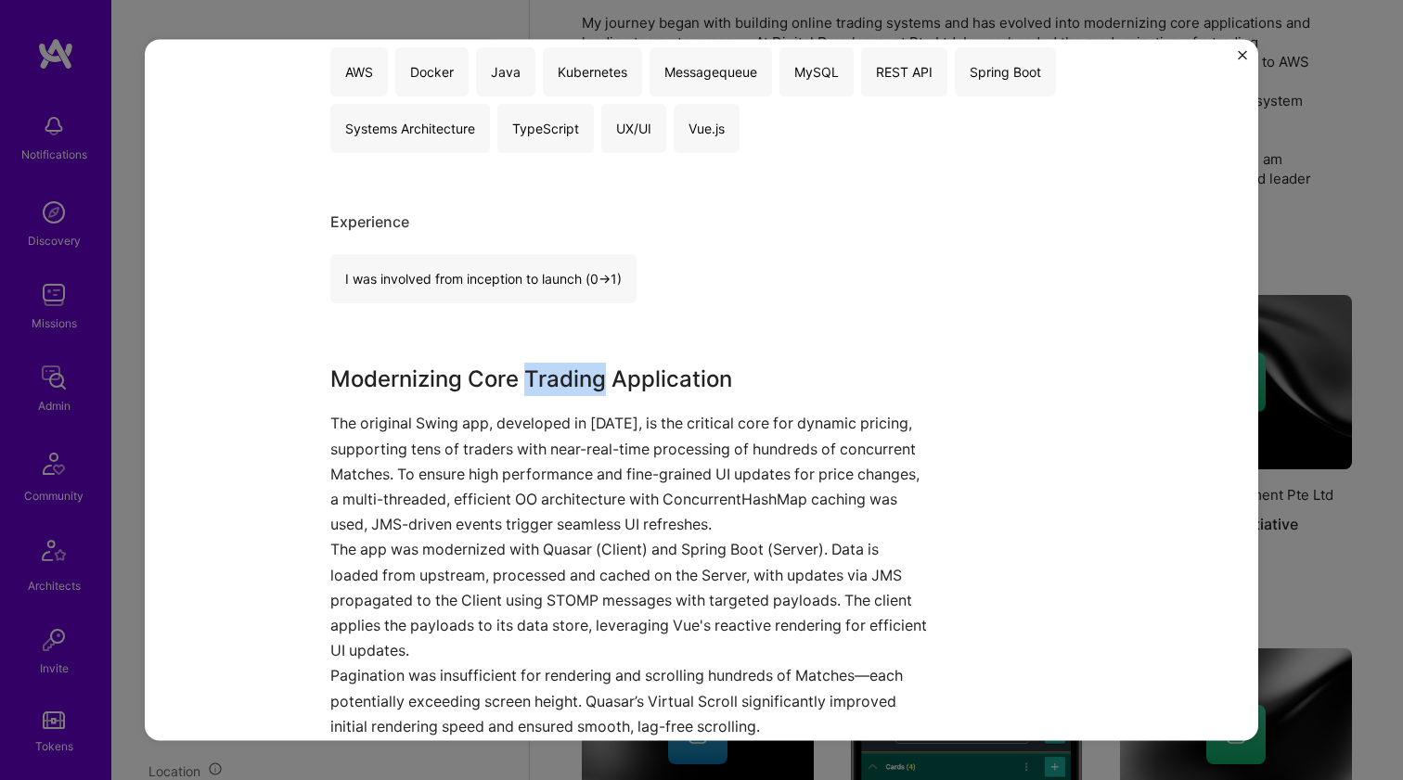
click at [541, 372] on h3 "Modernizing Core Trading Application" at bounding box center [631, 379] width 603 height 33
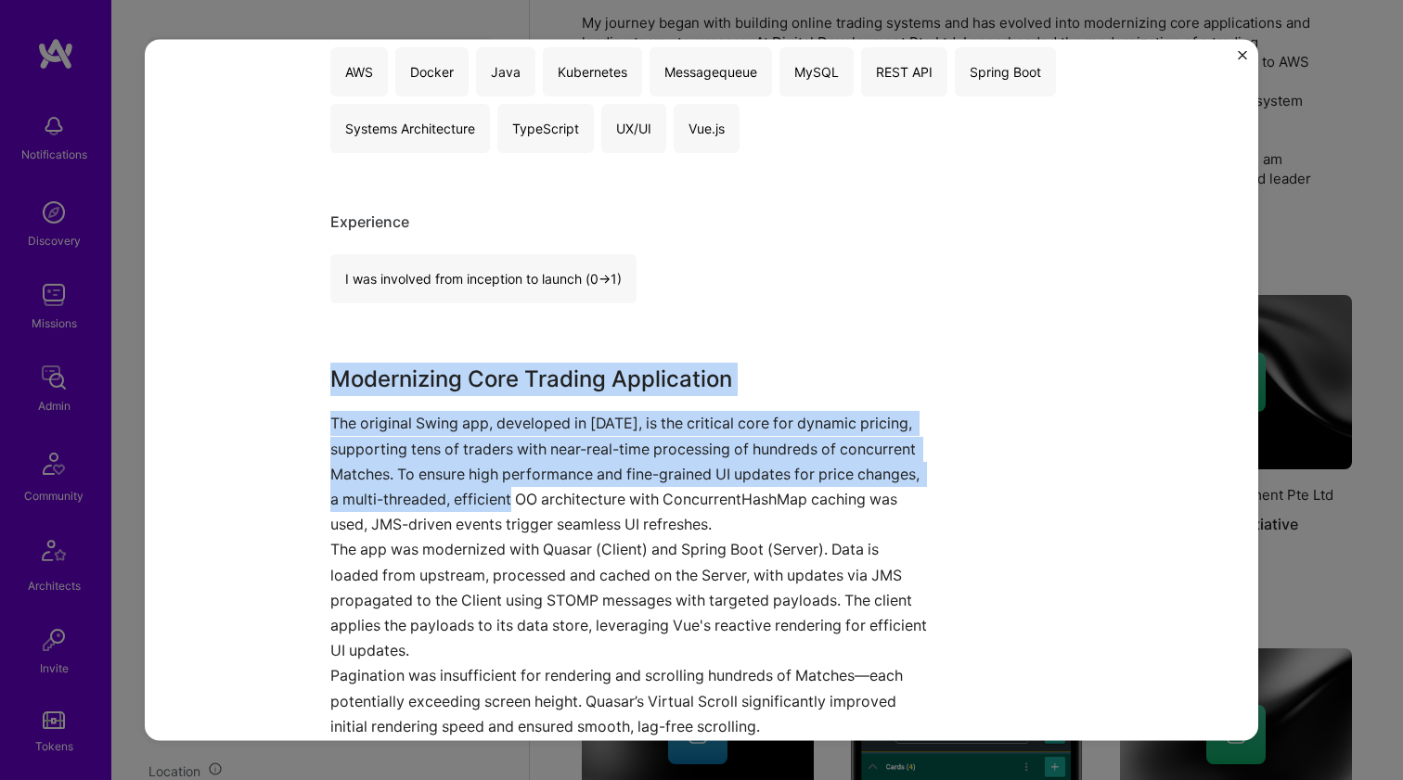
click at [520, 492] on p "The original Swing app, developed in 2011, is the critical core for dynamic pri…" at bounding box center [631, 474] width 603 height 126
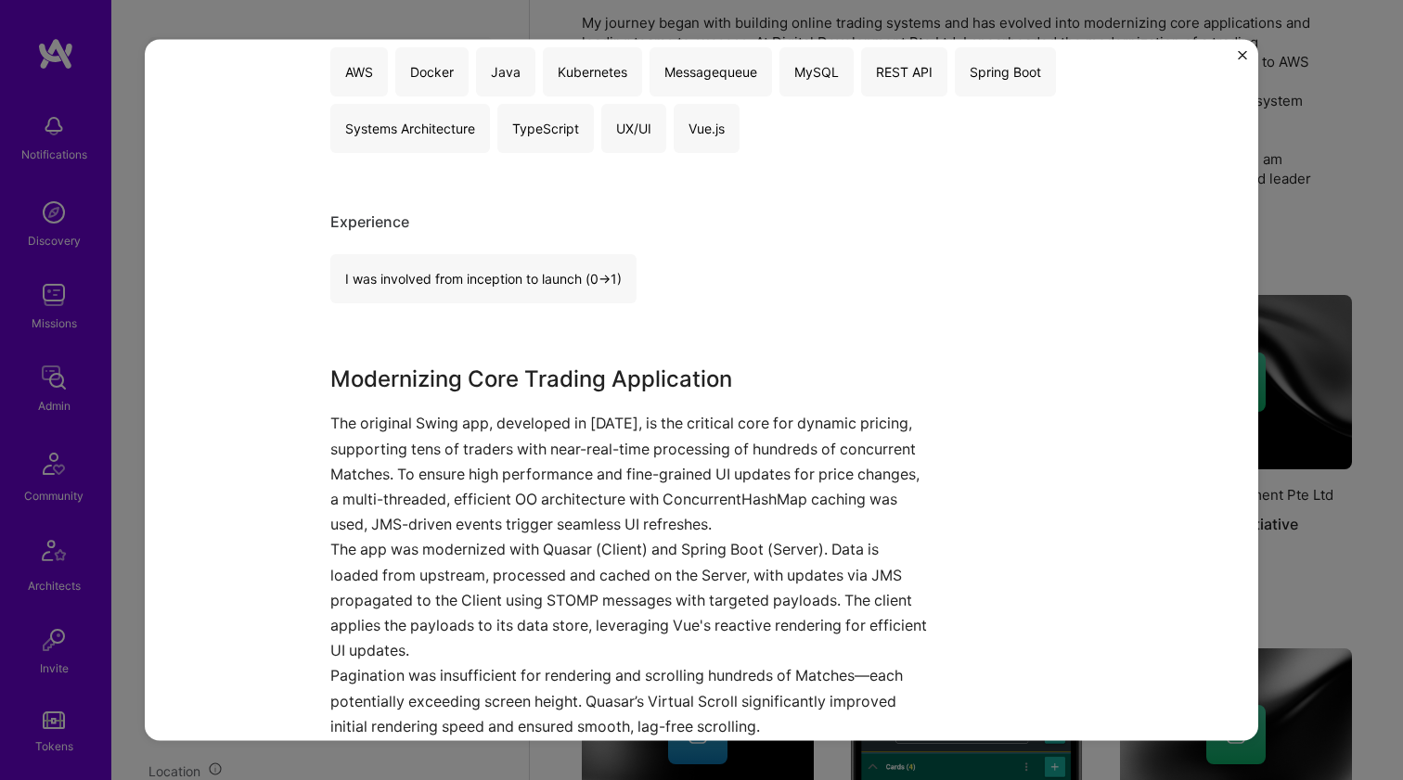
click at [521, 521] on p "The original Swing app, developed in 2011, is the critical core for dynamic pri…" at bounding box center [631, 474] width 603 height 126
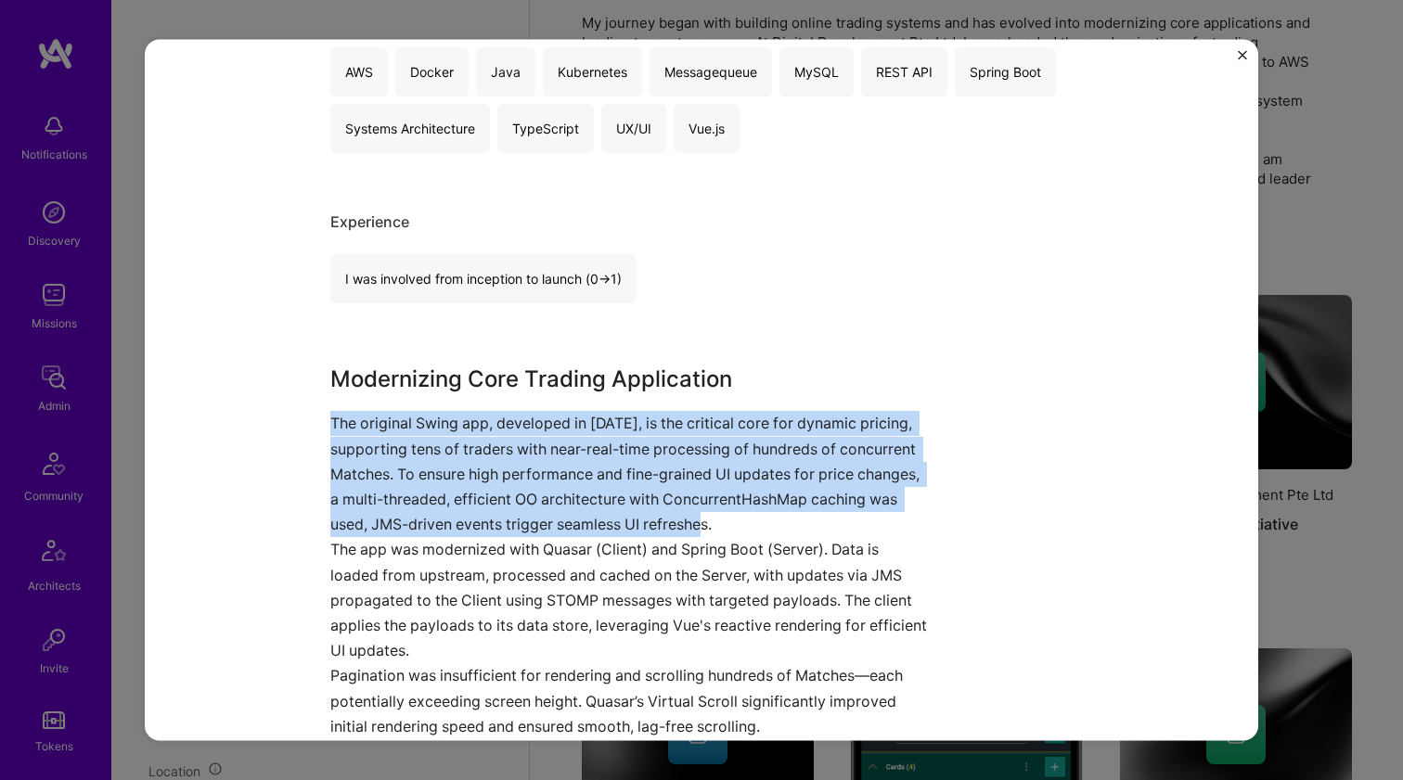
click at [521, 521] on p "The original Swing app, developed in 2011, is the critical core for dynamic pri…" at bounding box center [631, 474] width 603 height 126
click at [538, 376] on h3 "Modernizing Core Trading Application" at bounding box center [631, 379] width 603 height 33
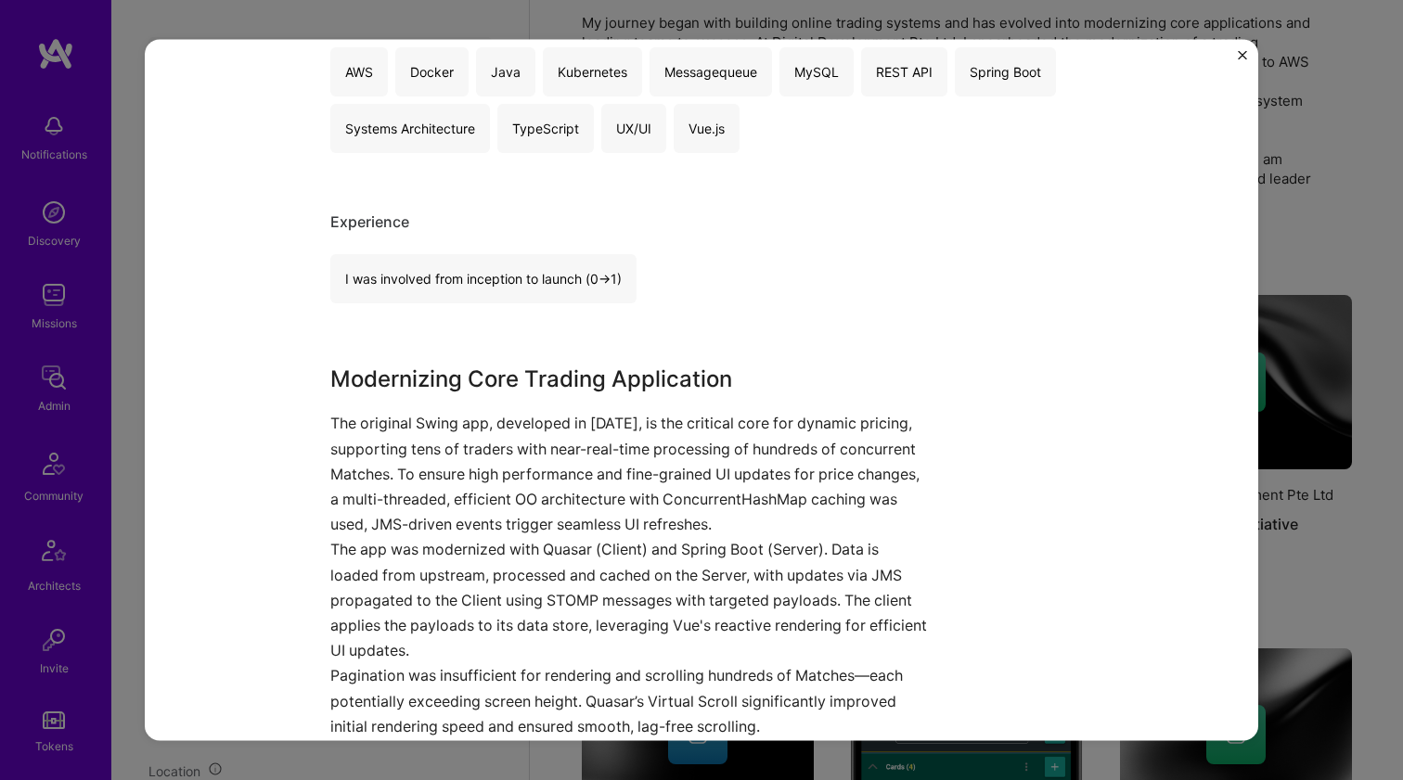
click at [537, 380] on h3 "Modernizing Core Trading Application" at bounding box center [631, 379] width 603 height 33
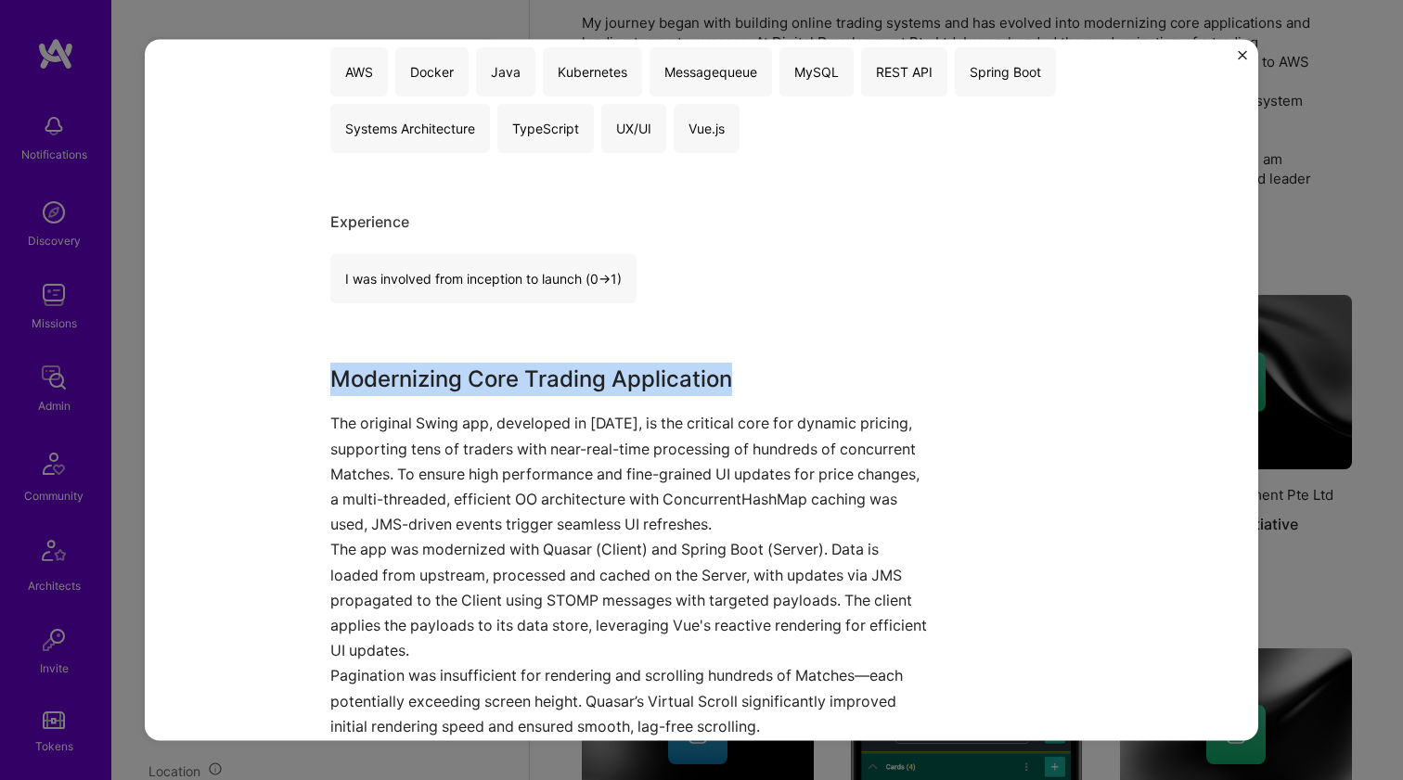
click at [537, 380] on h3 "Modernizing Core Trading Application" at bounding box center [631, 379] width 603 height 33
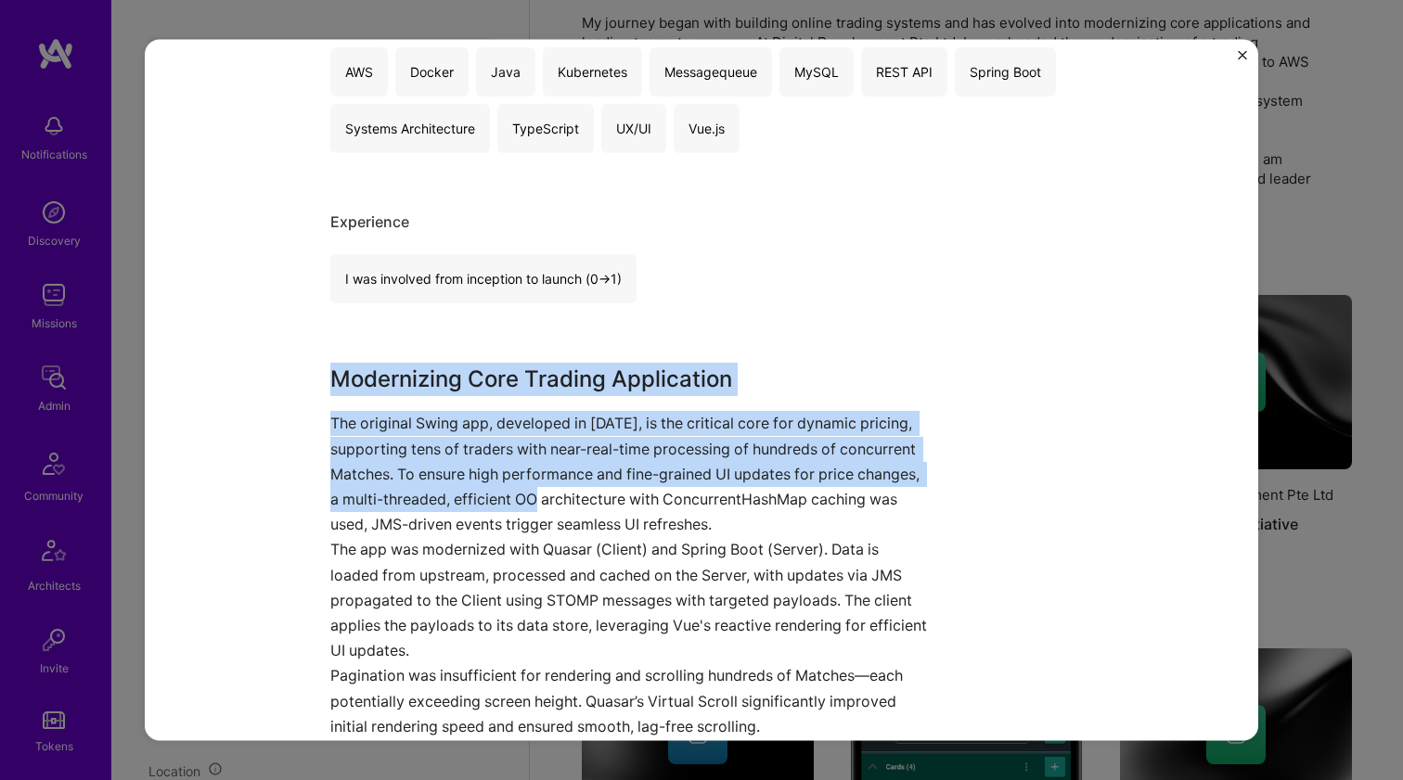
click at [543, 484] on p "The original Swing app, developed in 2011, is the critical core for dynamic pri…" at bounding box center [631, 474] width 603 height 126
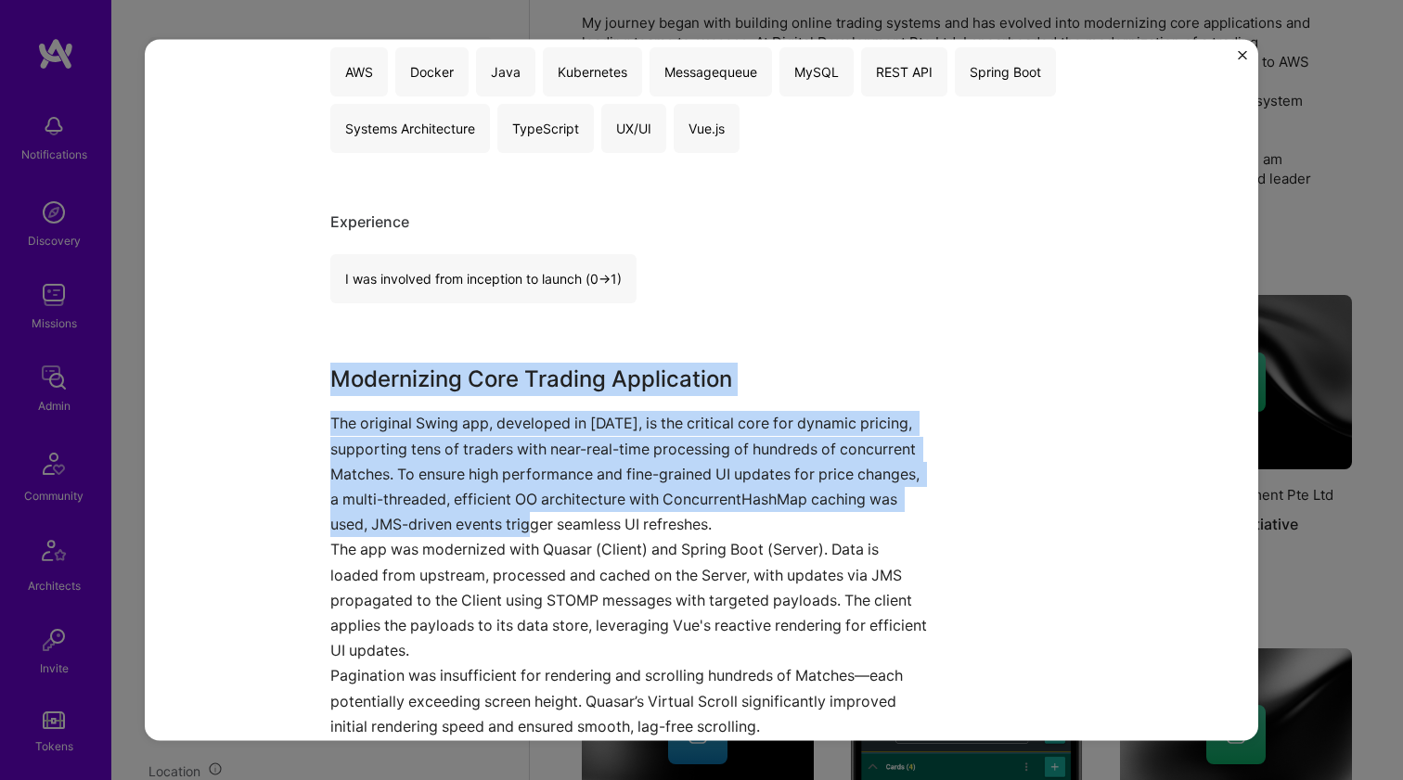
click at [539, 514] on p "The original Swing app, developed in 2011, is the critical core for dynamic pri…" at bounding box center [631, 474] width 603 height 126
click at [534, 560] on p "The app was modernized with Quasar (Client) and Spring Boot (Server). Data is l…" at bounding box center [631, 600] width 603 height 126
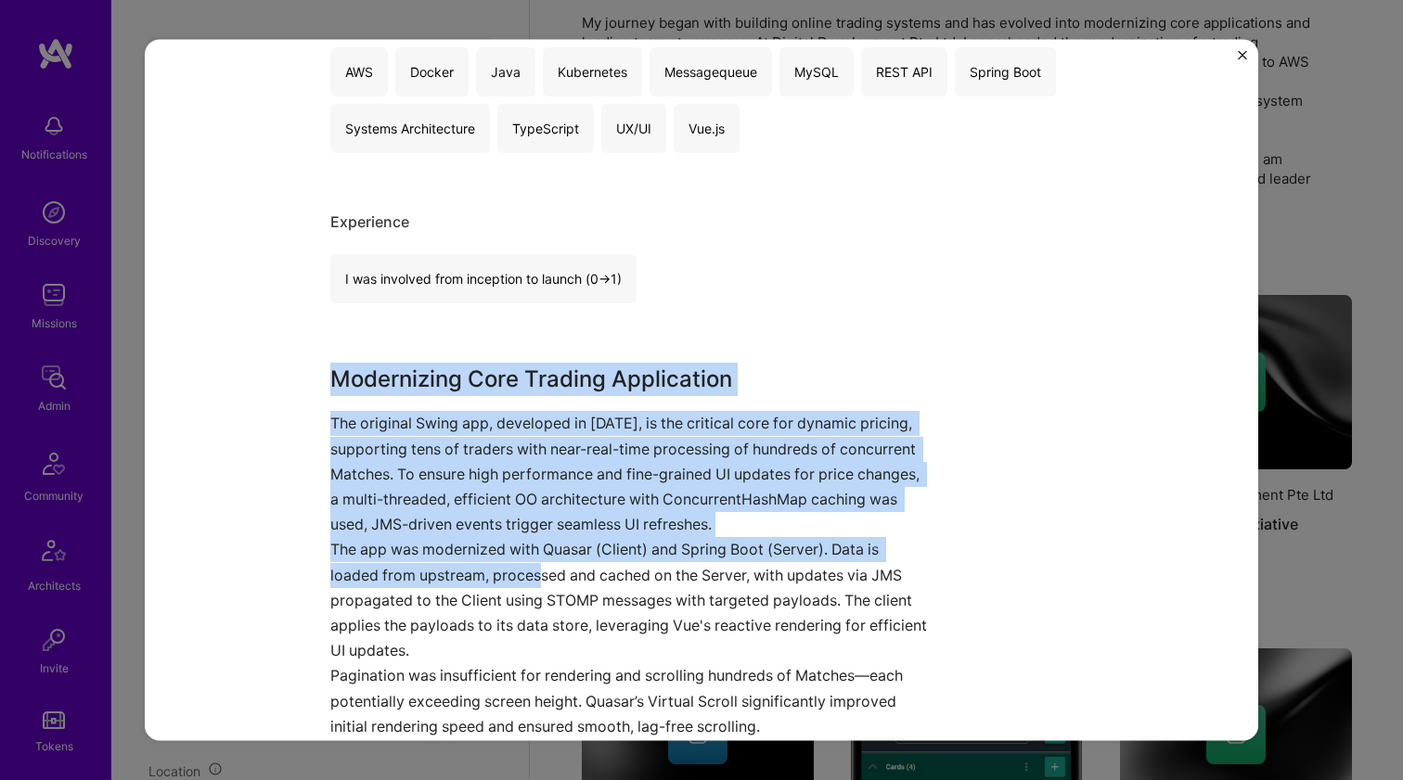
click at [533, 562] on p "The app was modernized with Quasar (Client) and Spring Boot (Server). Data is l…" at bounding box center [631, 600] width 603 height 126
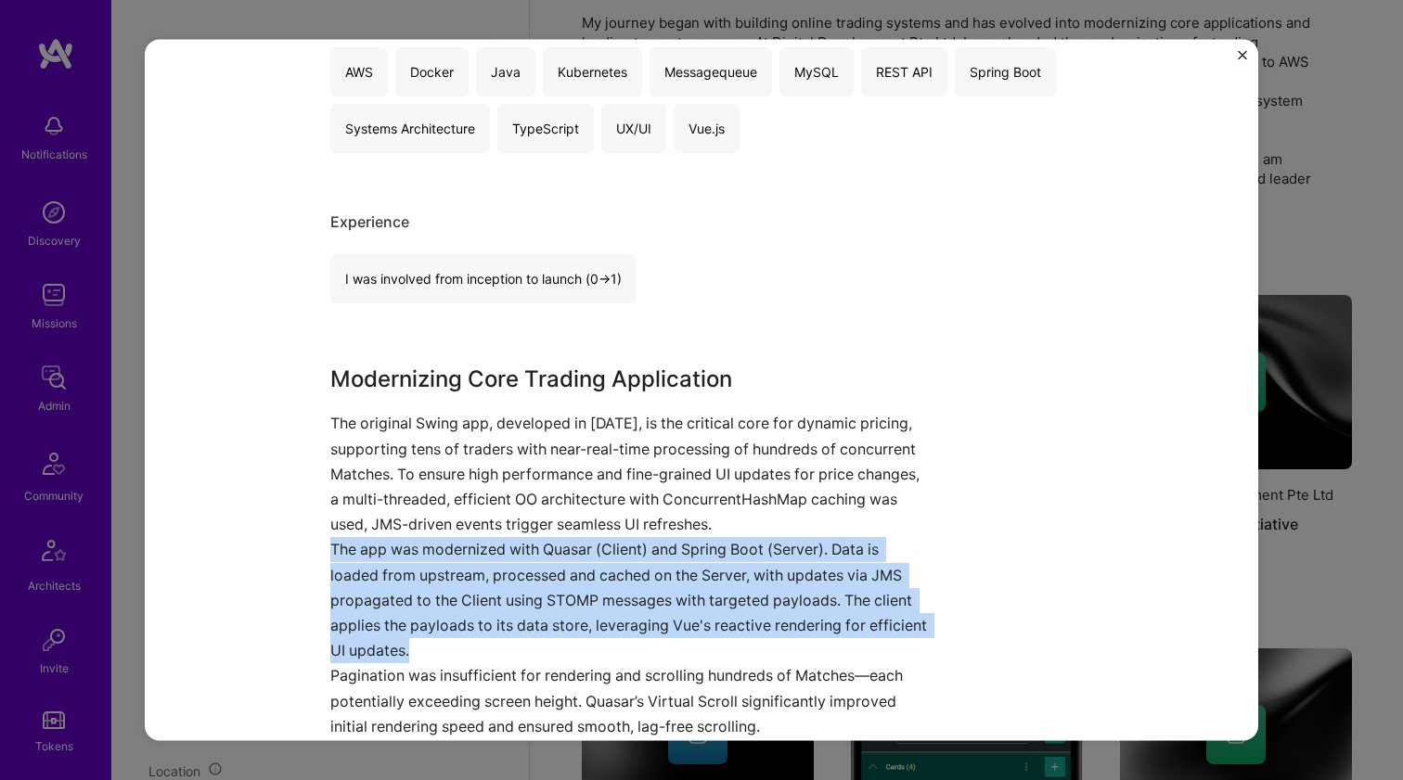
drag, startPoint x: 534, startPoint y: 550, endPoint x: 534, endPoint y: 378, distance: 172.6
click at [530, 386] on div "Modernizing Core Trading Application The original Swing app, developed in 2011,…" at bounding box center [631, 551] width 603 height 377
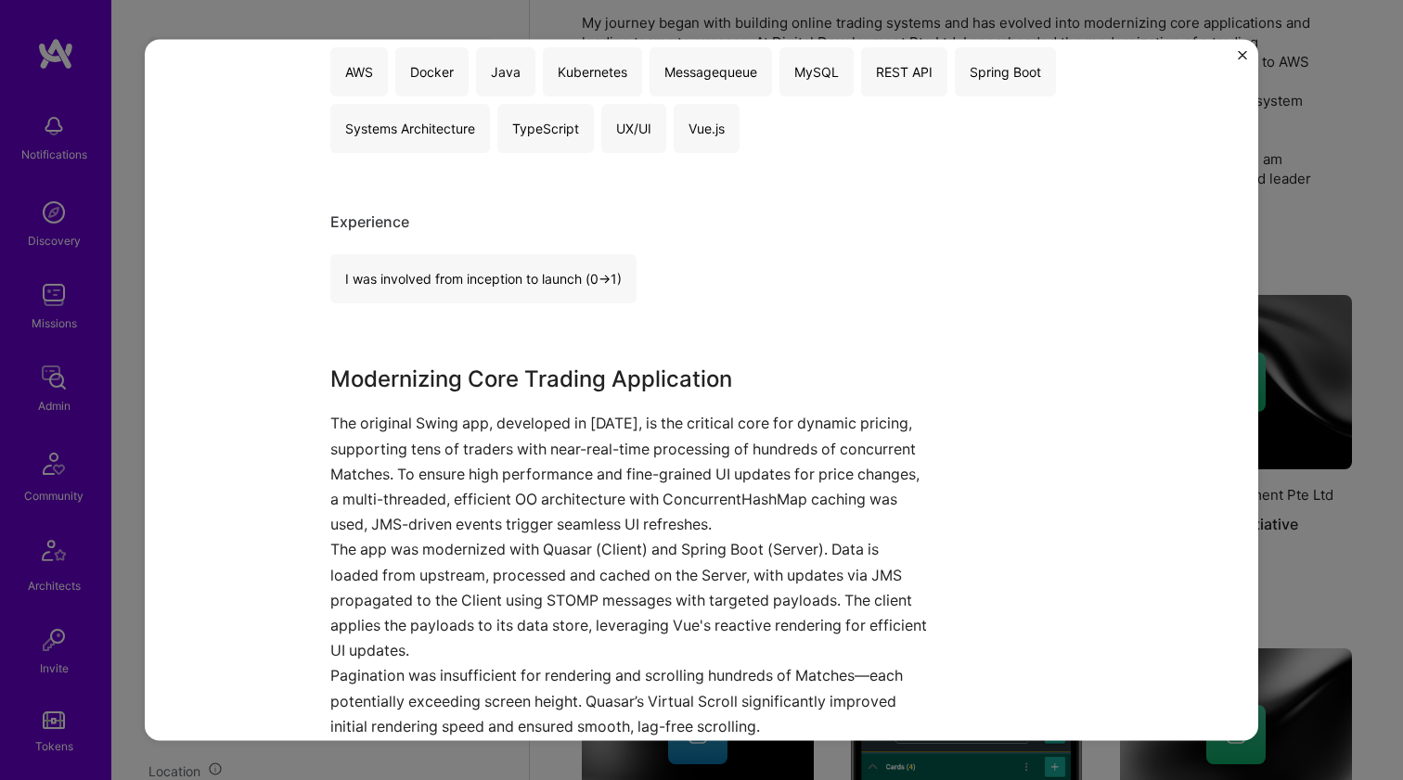
click at [534, 377] on h3 "Modernizing Core Trading Application" at bounding box center [631, 379] width 603 height 33
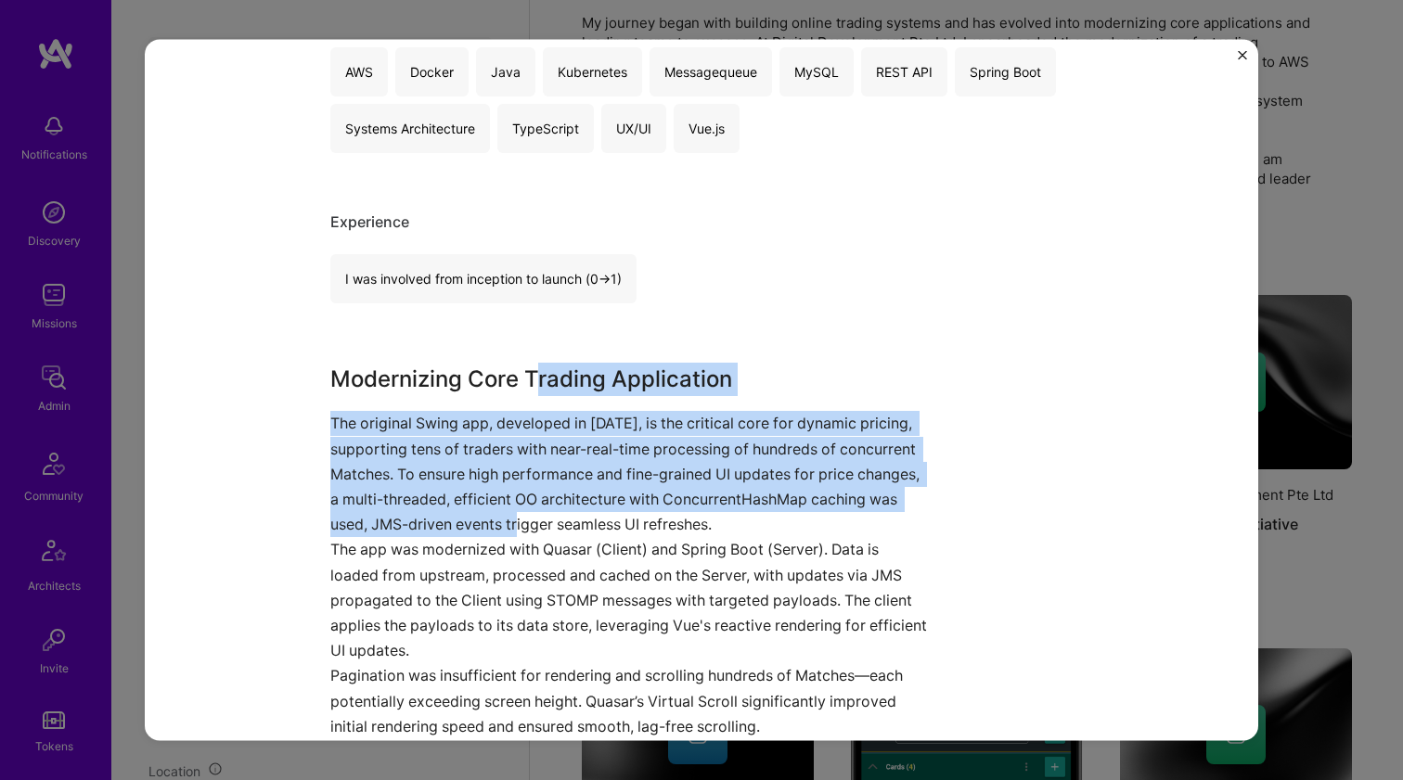
drag, startPoint x: 525, startPoint y: 424, endPoint x: 532, endPoint y: 523, distance: 99.5
click at [529, 520] on div "Modernizing Core Trading Application The original Swing app, developed in 2011,…" at bounding box center [631, 551] width 603 height 377
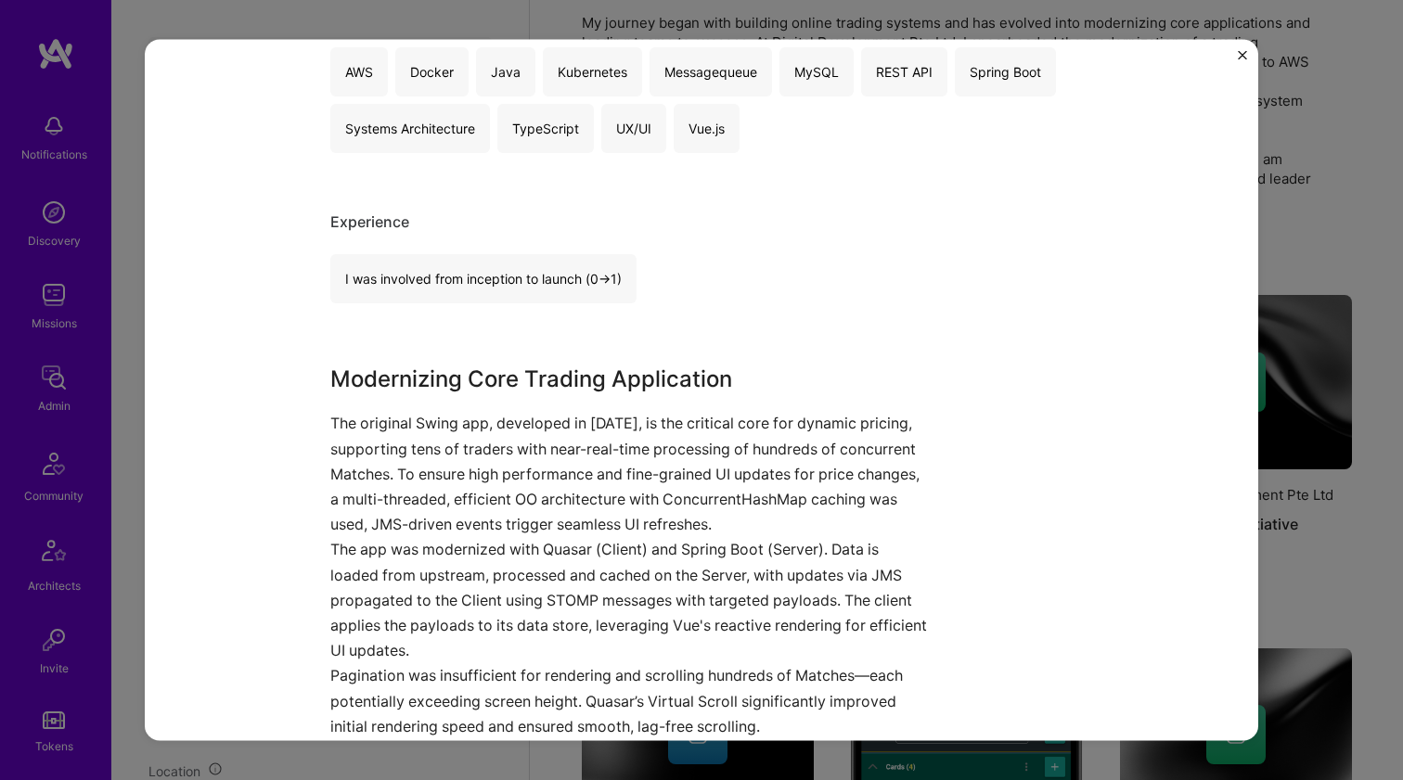
click at [532, 523] on p "The original Swing app, developed in 2011, is the critical core for dynamic pri…" at bounding box center [631, 474] width 603 height 126
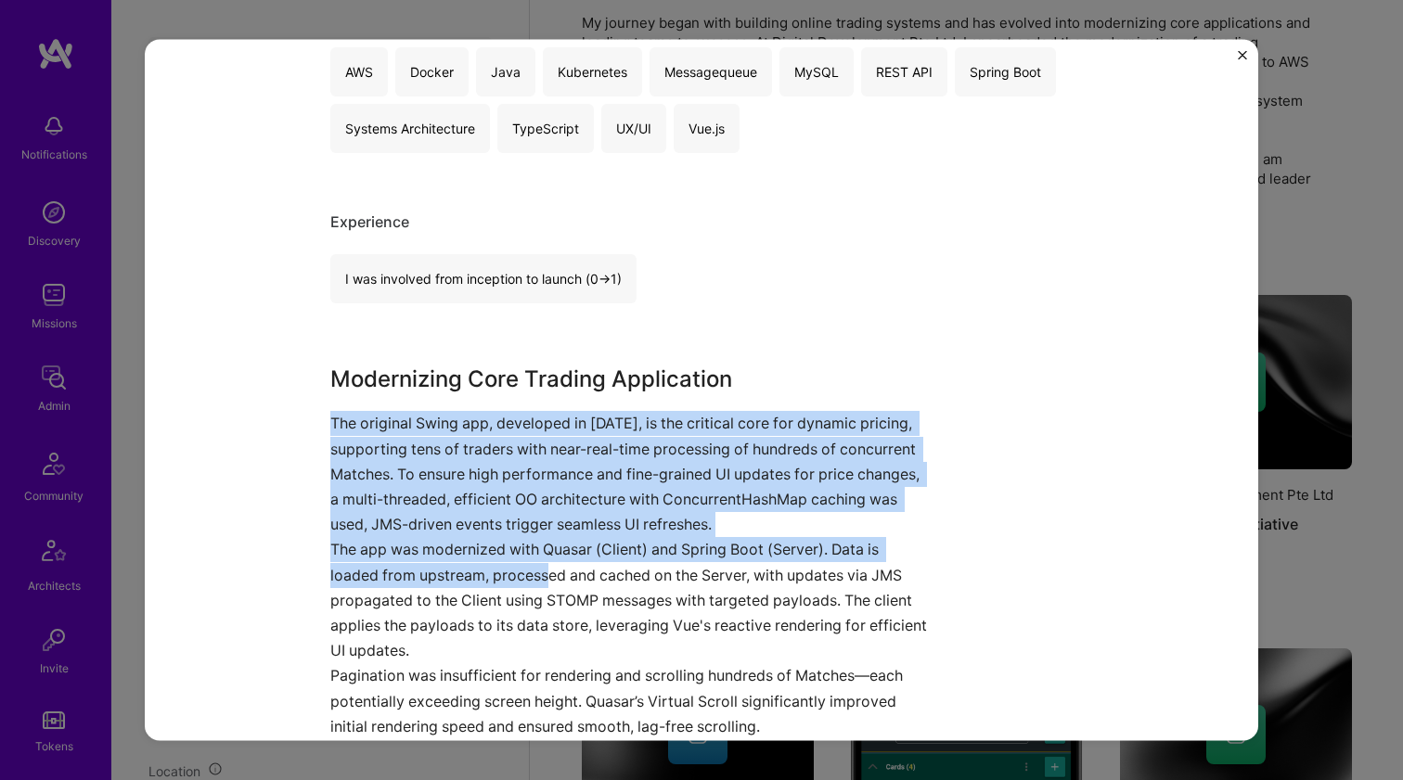
drag, startPoint x: 536, startPoint y: 539, endPoint x: 523, endPoint y: 392, distance: 148.1
click at [523, 392] on div "Modernizing Core Trading Application The original Swing app, developed in 2011,…" at bounding box center [631, 551] width 603 height 377
click at [523, 392] on h3 "Modernizing Core Trading Application" at bounding box center [631, 379] width 603 height 33
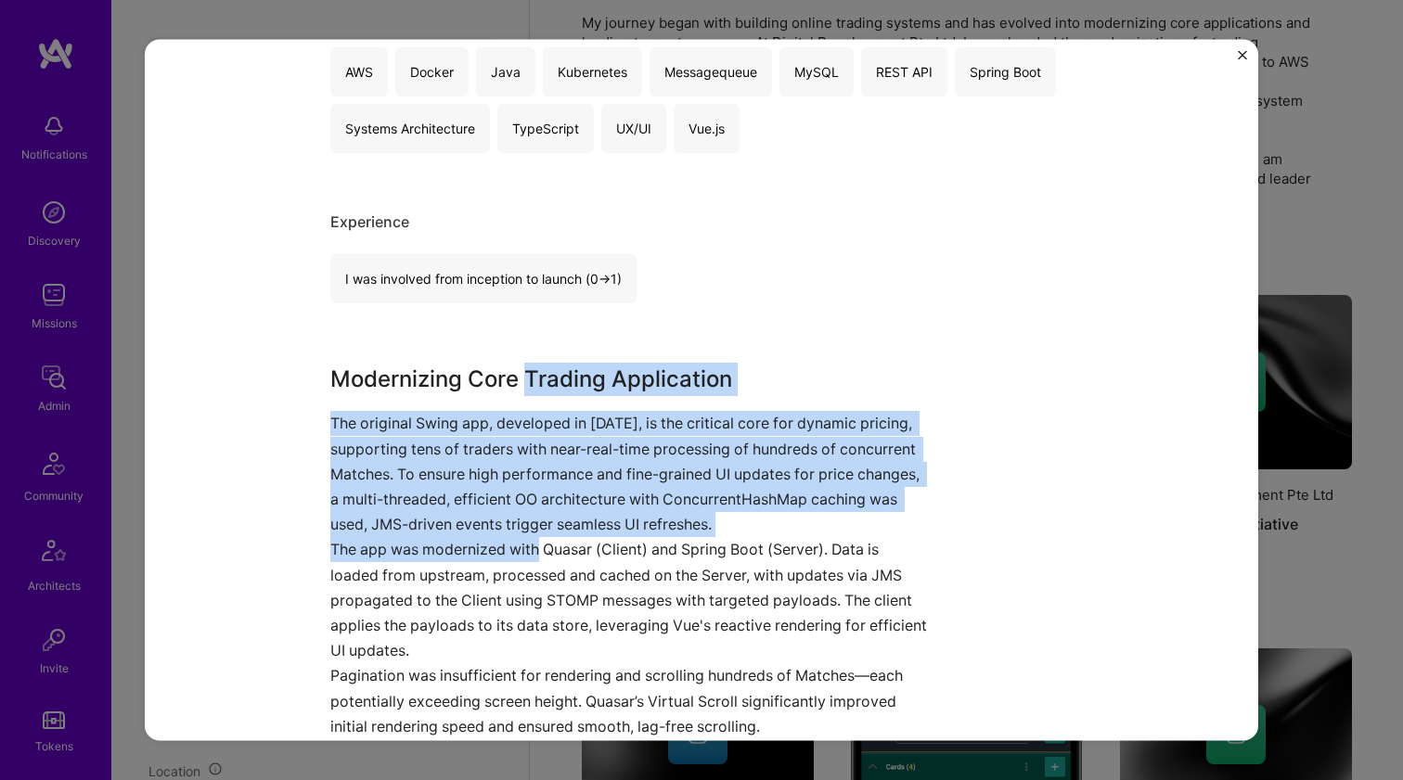
drag, startPoint x: 519, startPoint y: 376, endPoint x: 532, endPoint y: 556, distance: 180.5
click at [532, 555] on div "Modernizing Core Trading Application The original Swing app, developed in 2011,…" at bounding box center [631, 551] width 603 height 377
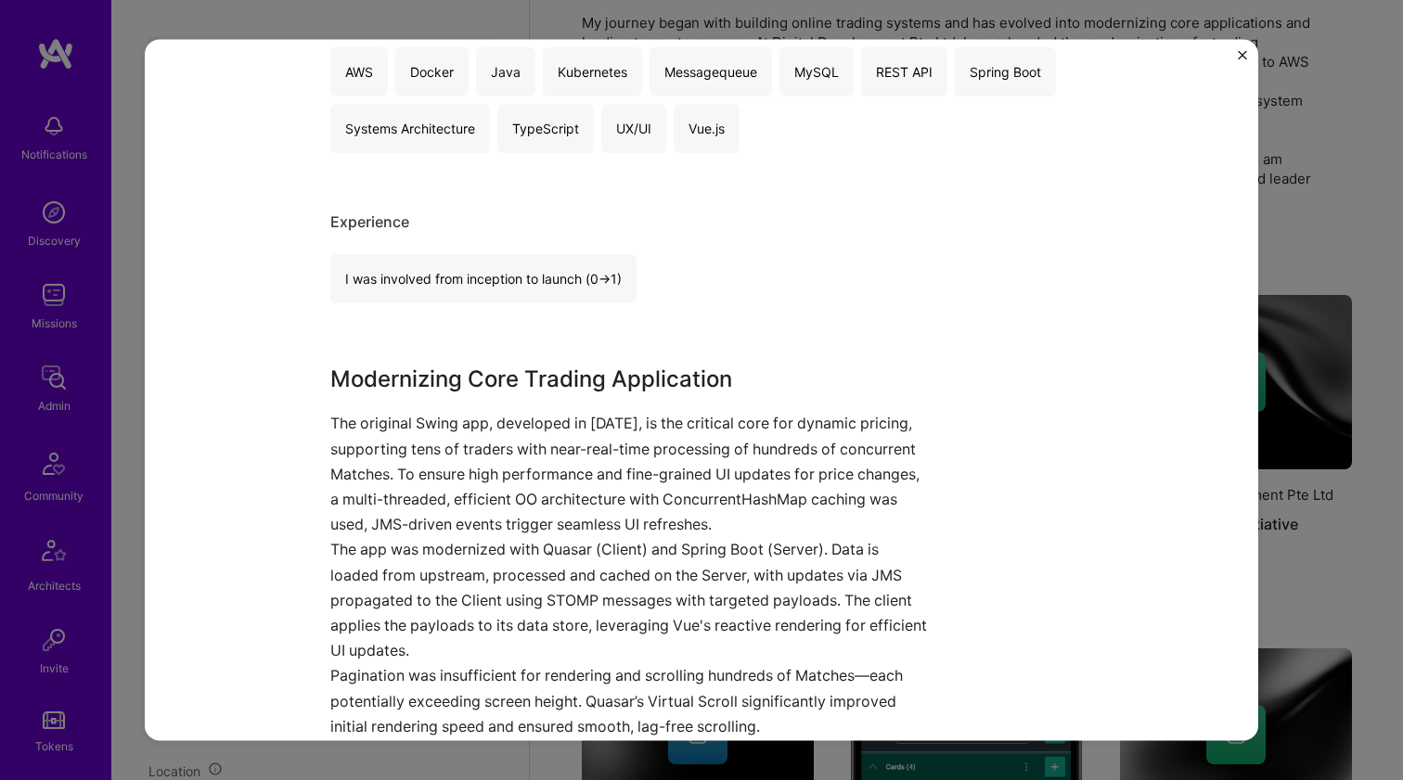
click at [532, 558] on p "The app was modernized with Quasar (Client) and Spring Boot (Server). Data is l…" at bounding box center [631, 600] width 603 height 126
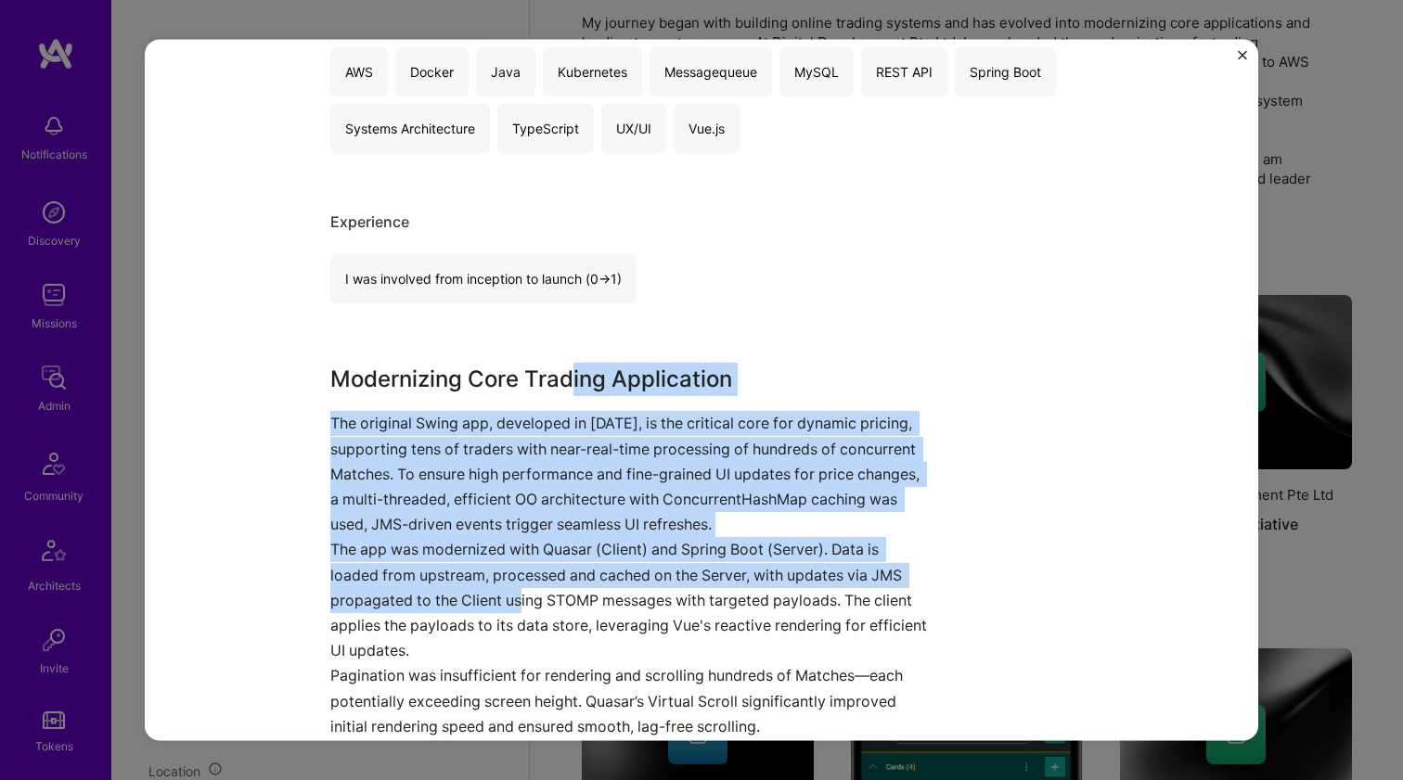
drag, startPoint x: 516, startPoint y: 589, endPoint x: 565, endPoint y: 367, distance: 228.1
click at [565, 367] on div "Modernizing Core Trading Application The original Swing app, developed in 2011,…" at bounding box center [631, 551] width 603 height 377
click at [565, 367] on h3 "Modernizing Core Trading Application" at bounding box center [631, 379] width 603 height 33
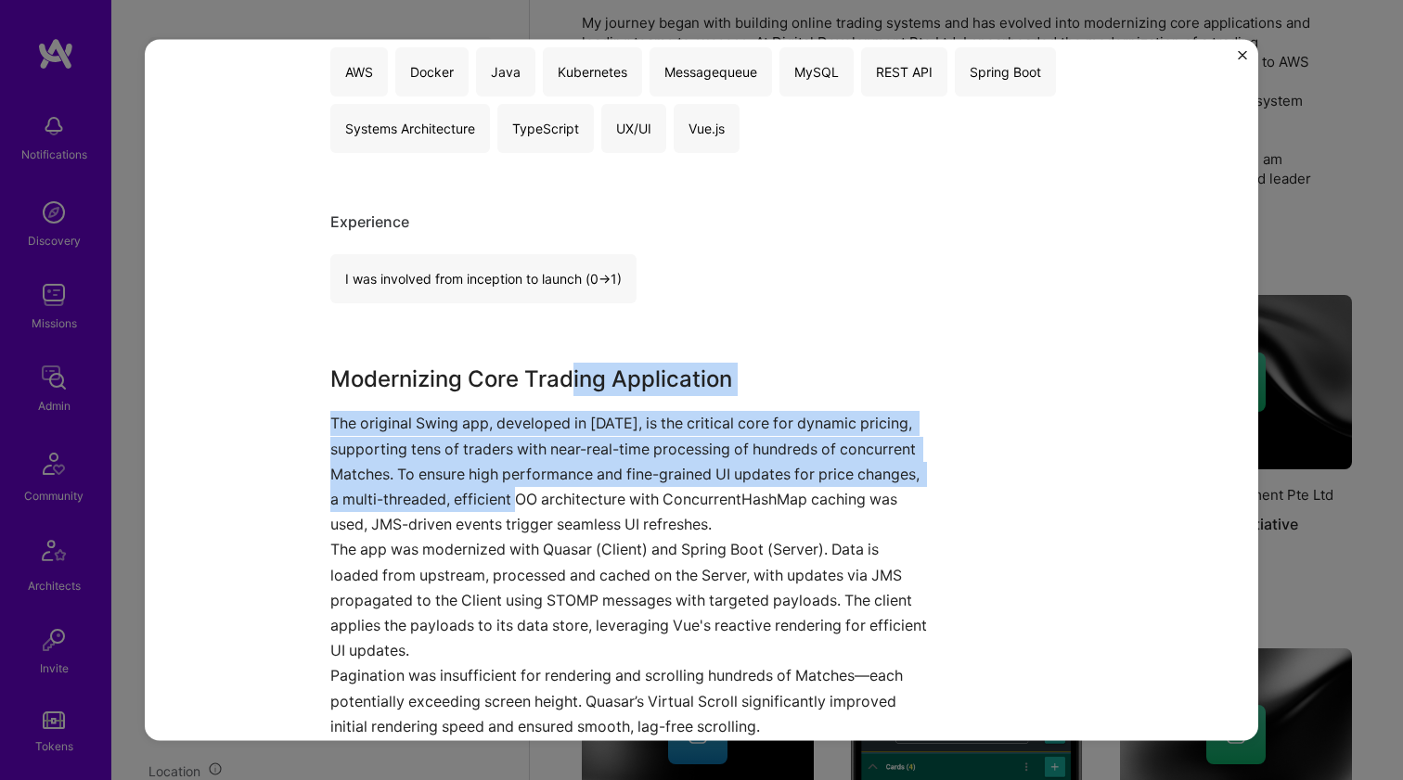
drag, startPoint x: 560, startPoint y: 368, endPoint x: 532, endPoint y: 511, distance: 145.6
click at [532, 510] on div "Modernizing Core Trading Application The original Swing app, developed in 2011,…" at bounding box center [631, 551] width 603 height 377
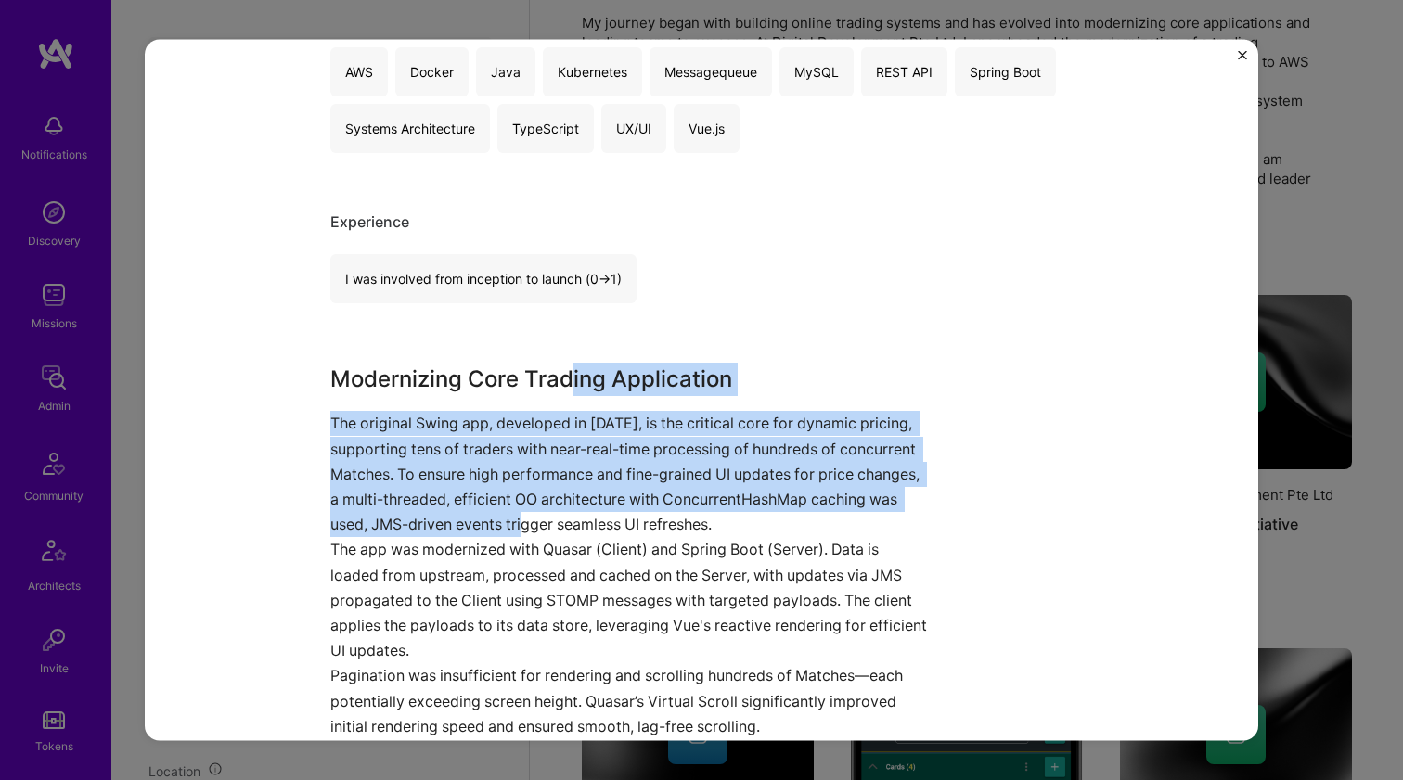
click at [532, 511] on p "The original Swing app, developed in 2011, is the critical core for dynamic pri…" at bounding box center [631, 474] width 603 height 126
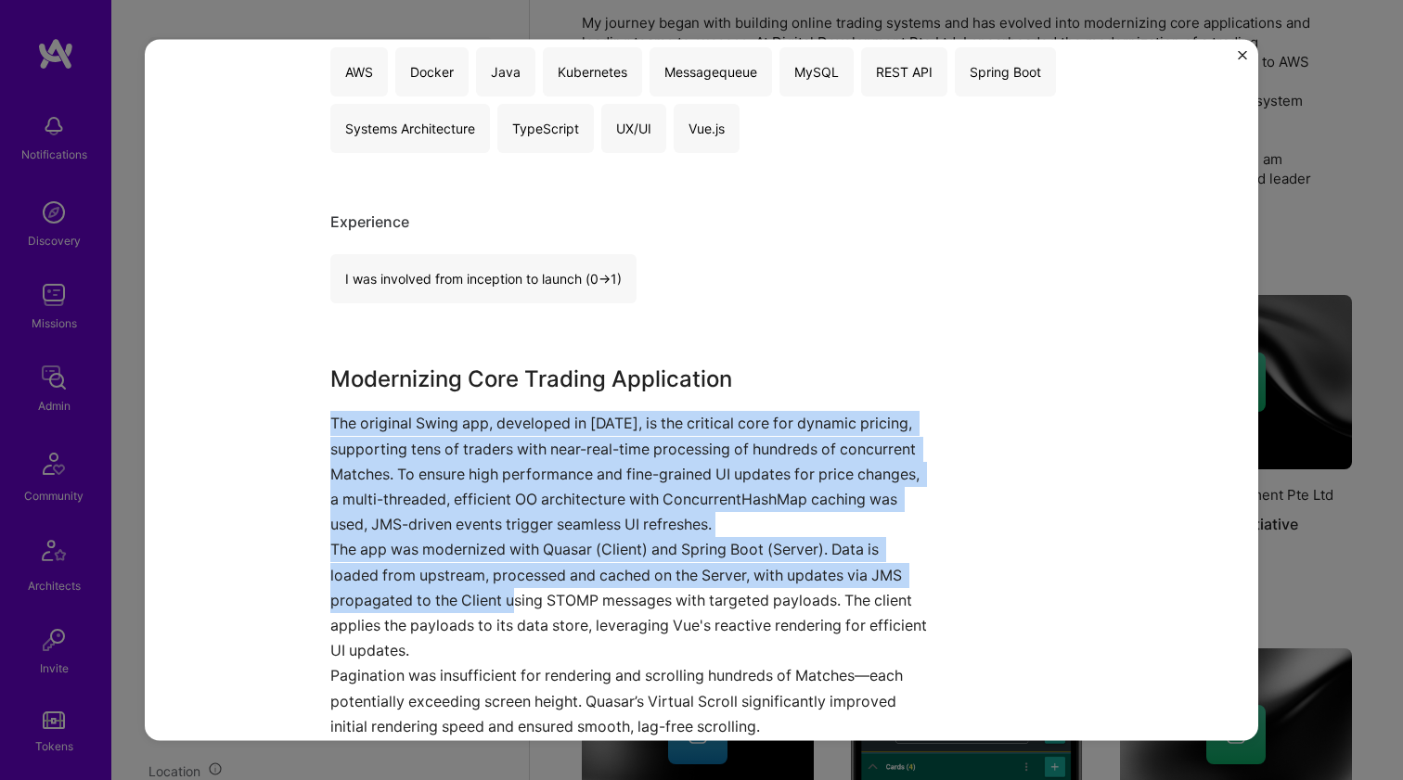
drag, startPoint x: 503, startPoint y: 583, endPoint x: 521, endPoint y: 392, distance: 192.0
click at [521, 395] on div "Modernizing Core Trading Application The original Swing app, developed in 2011,…" at bounding box center [631, 551] width 603 height 377
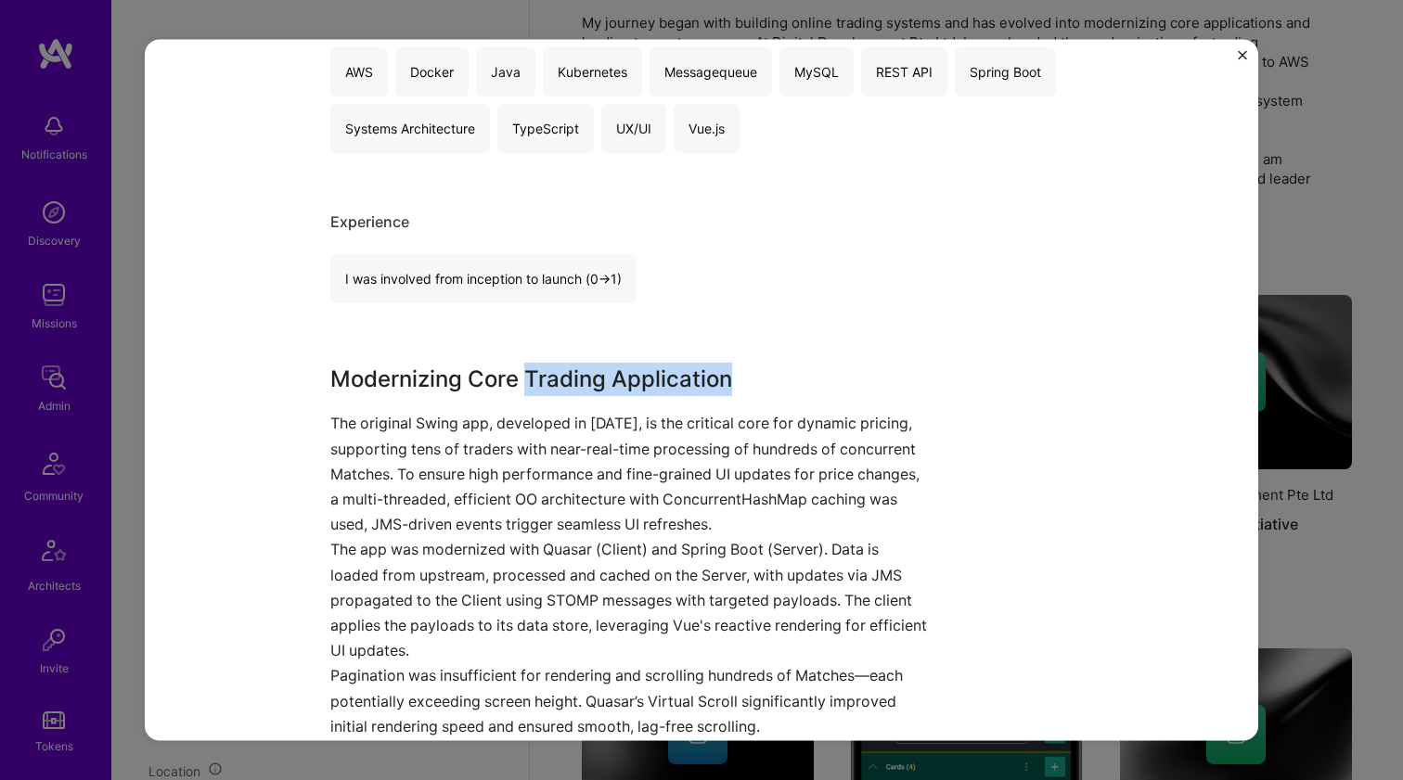
click at [521, 391] on h3 "Modernizing Core Trading Application" at bounding box center [631, 379] width 603 height 33
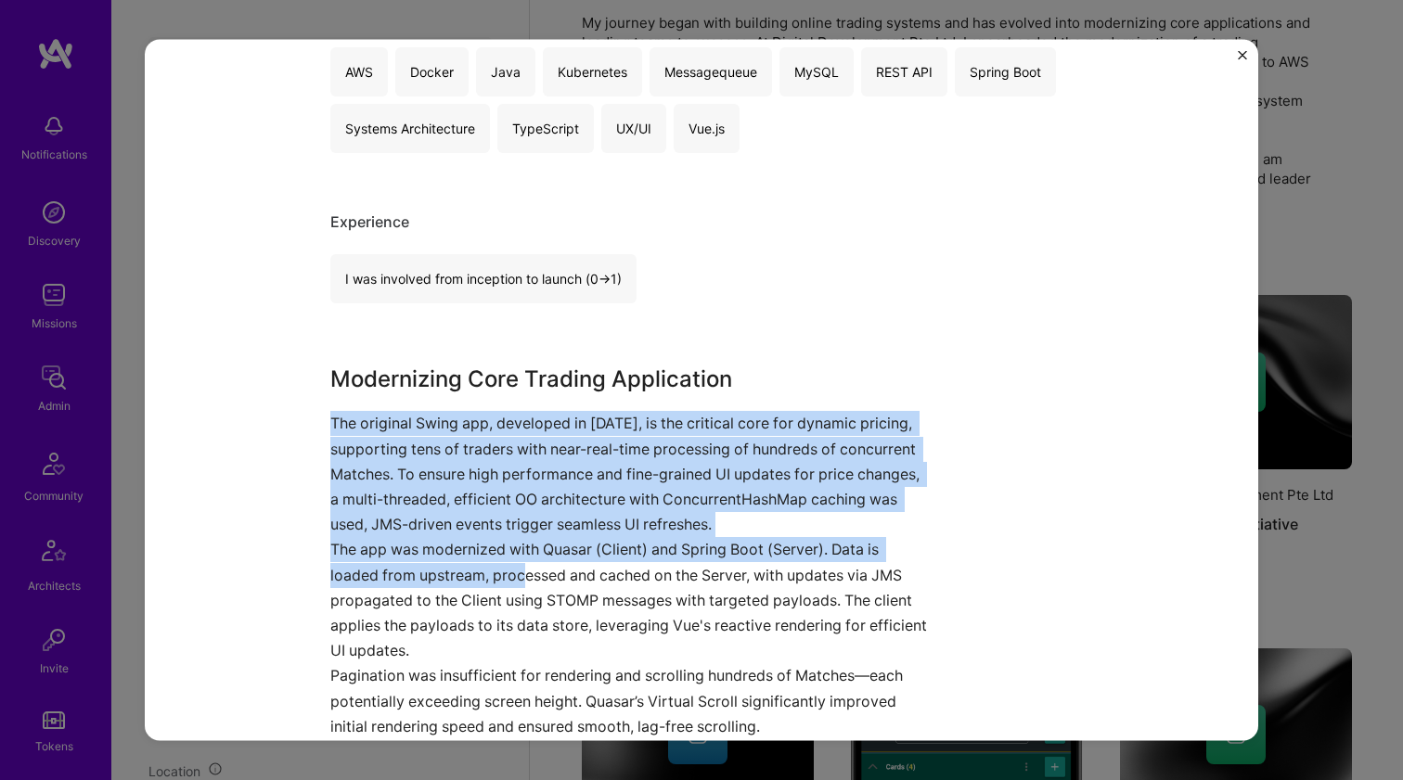
drag, startPoint x: 521, startPoint y: 391, endPoint x: 515, endPoint y: 564, distance: 173.6
click at [515, 564] on div "Modernizing Core Trading Application The original Swing app, developed in 2011,…" at bounding box center [631, 551] width 603 height 377
drag, startPoint x: 515, startPoint y: 565, endPoint x: 508, endPoint y: 600, distance: 35.9
click at [515, 565] on p "The app was modernized with Quasar (Client) and Spring Boot (Server). Data is l…" at bounding box center [631, 600] width 603 height 126
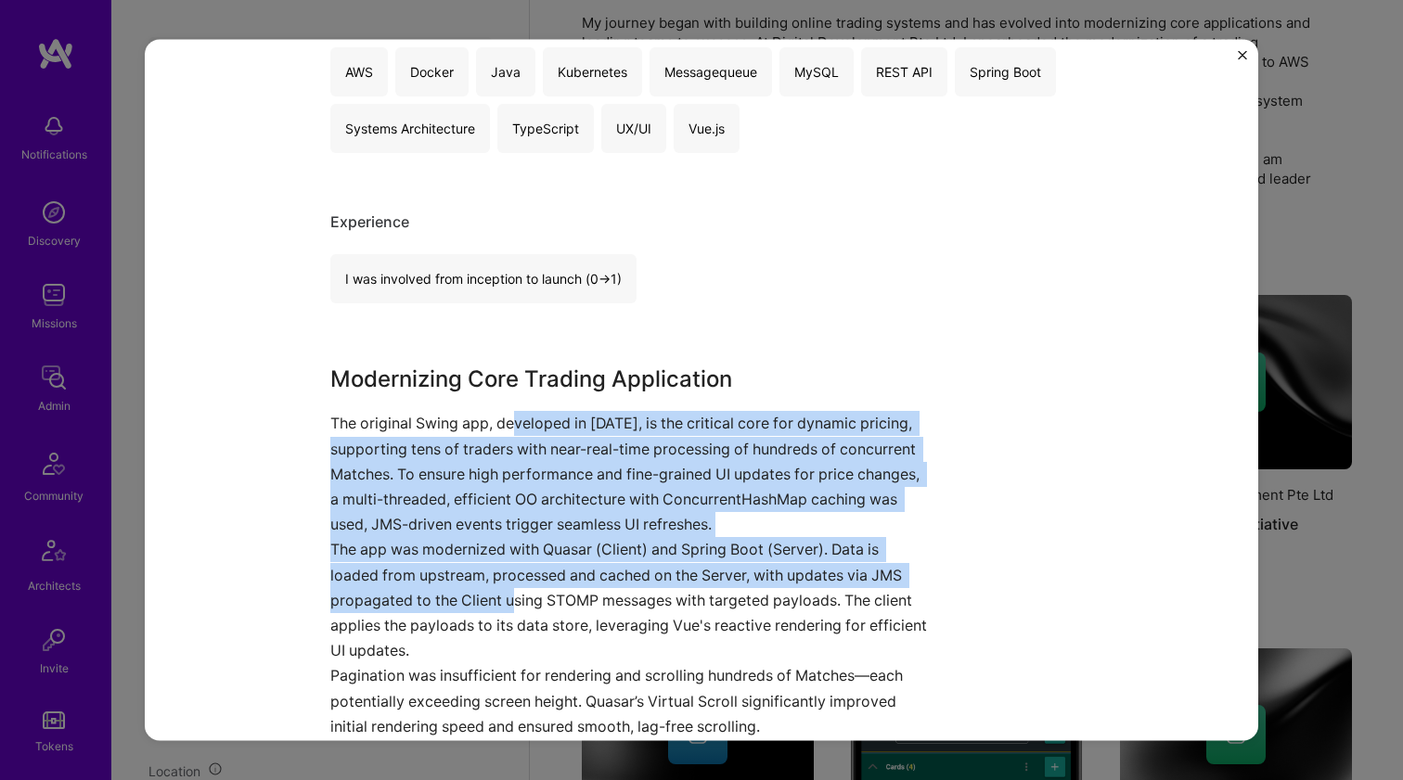
drag, startPoint x: 508, startPoint y: 599, endPoint x: 511, endPoint y: 410, distance: 189.3
click at [511, 410] on div "Modernizing Core Trading Application The original Swing app, developed in 2011,…" at bounding box center [631, 551] width 603 height 377
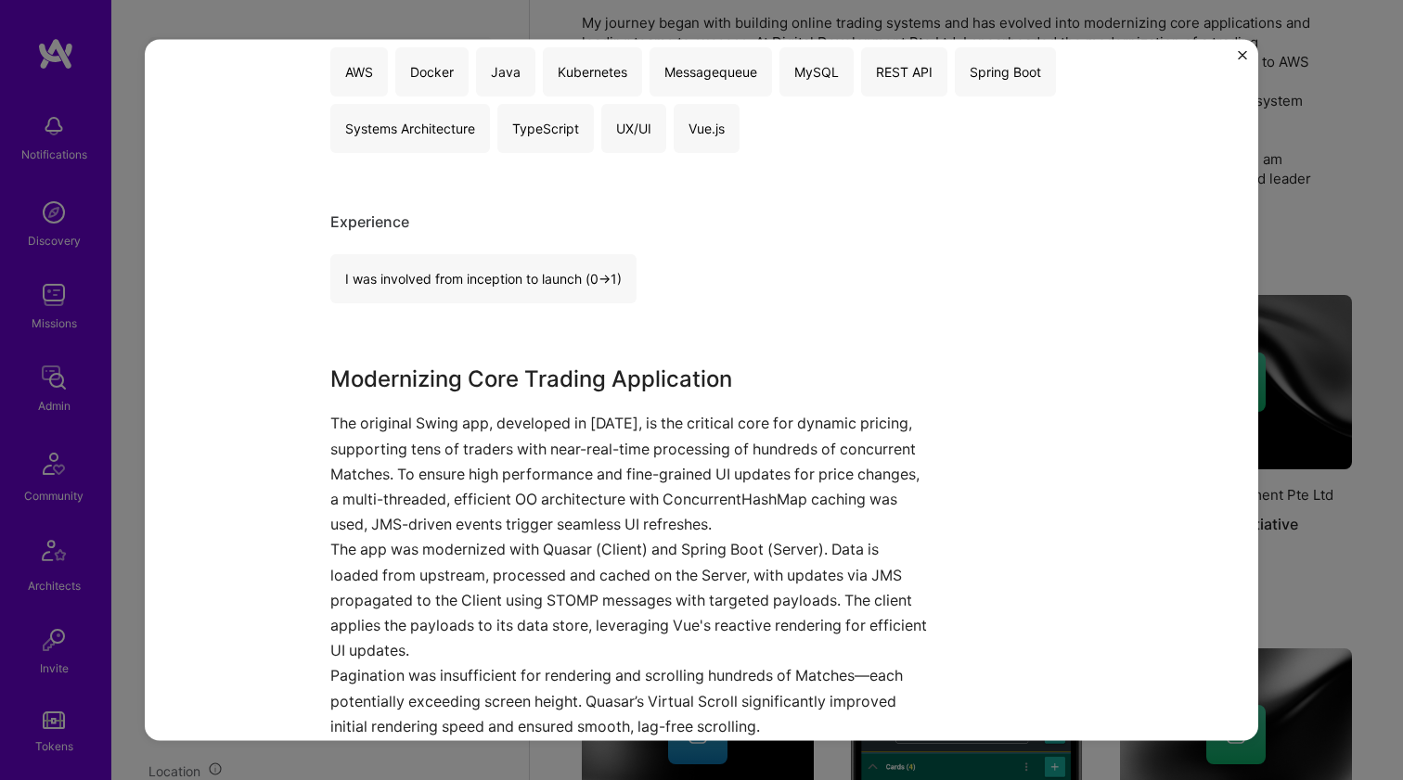
click at [511, 411] on p "The original Swing app, developed in 2011, is the critical core for dynamic pri…" at bounding box center [631, 474] width 603 height 126
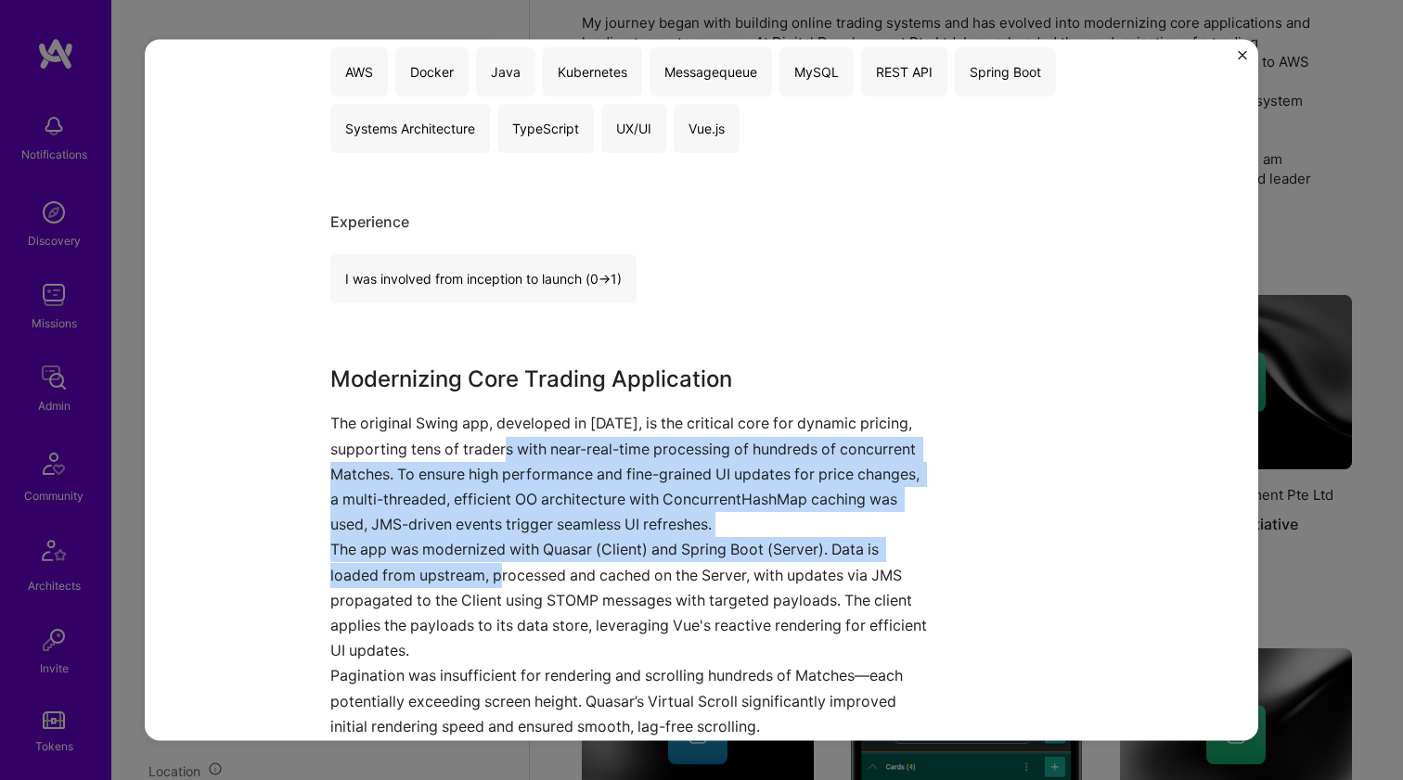
drag, startPoint x: 506, startPoint y: 522, endPoint x: 495, endPoint y: 594, distance: 72.2
click at [495, 591] on div "Modernizing Core Trading Application The original Swing app, developed in 2011,…" at bounding box center [631, 551] width 603 height 377
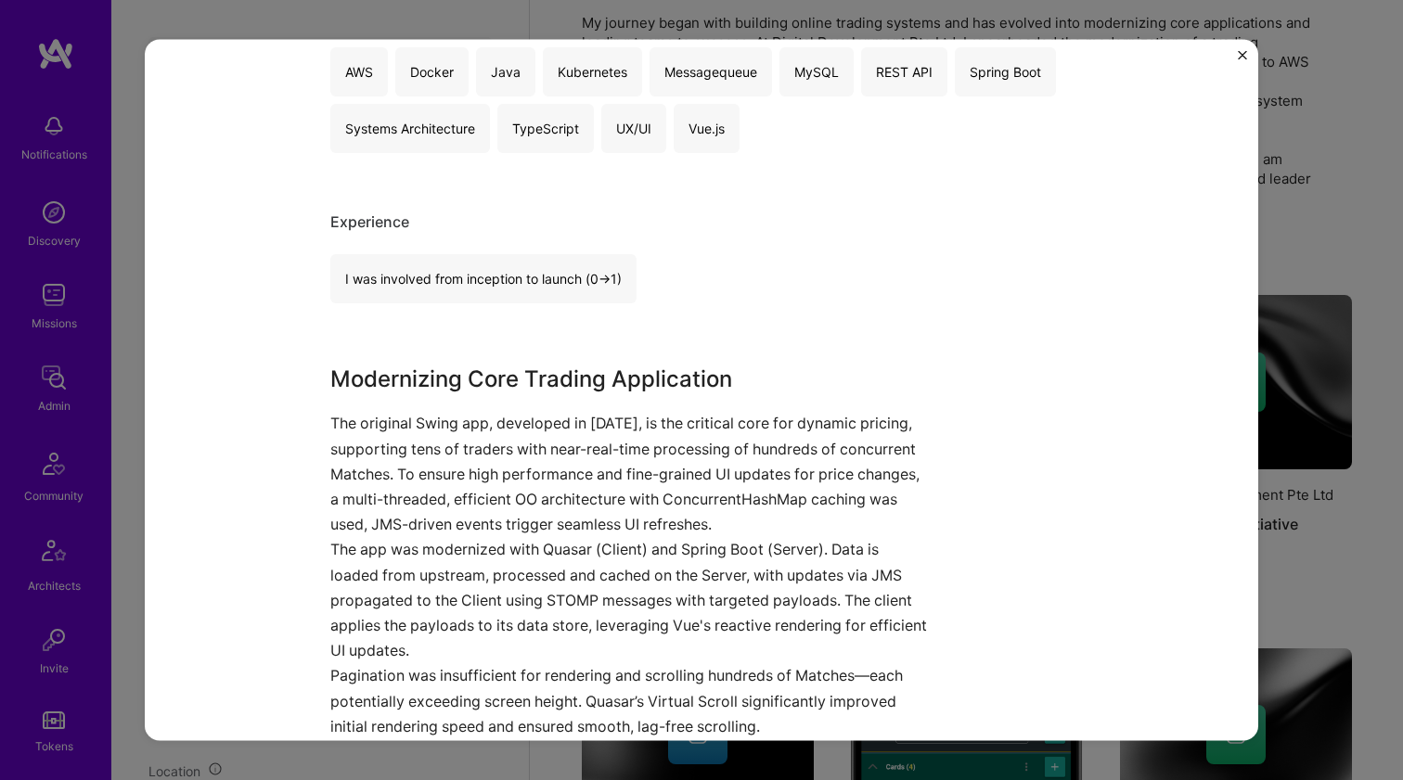
drag, startPoint x: 495, startPoint y: 594, endPoint x: 493, endPoint y: 610, distance: 16.0
click at [495, 596] on p "The app was modernized with Quasar (Client) and Spring Boot (Server). Data is l…" at bounding box center [631, 600] width 603 height 126
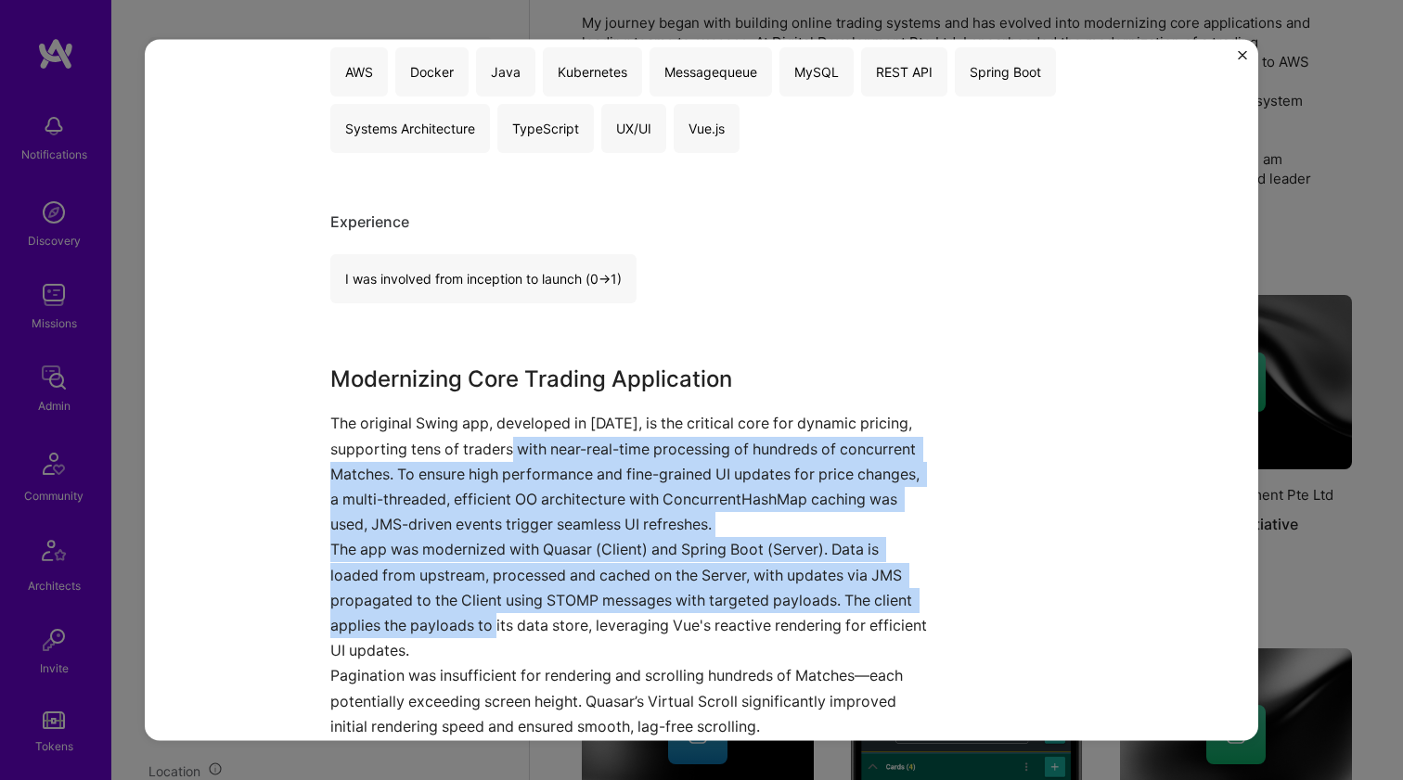
drag, startPoint x: 489, startPoint y: 617, endPoint x: 520, endPoint y: 433, distance: 186.3
click at [520, 434] on div "Modernizing Core Trading Application The original Swing app, developed in 2011,…" at bounding box center [631, 551] width 603 height 377
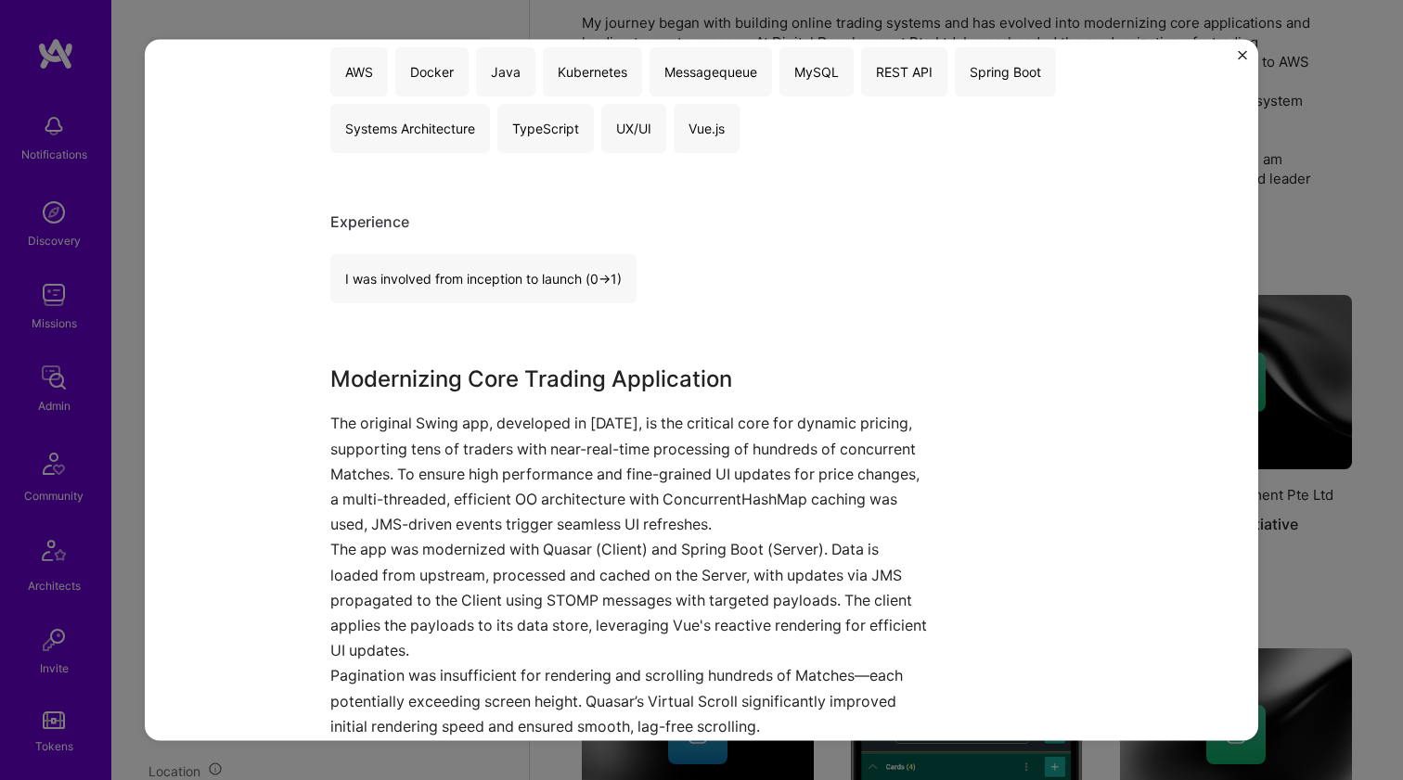
click at [519, 433] on p "The original Swing app, developed in 2011, is the critical core for dynamic pri…" at bounding box center [631, 474] width 603 height 126
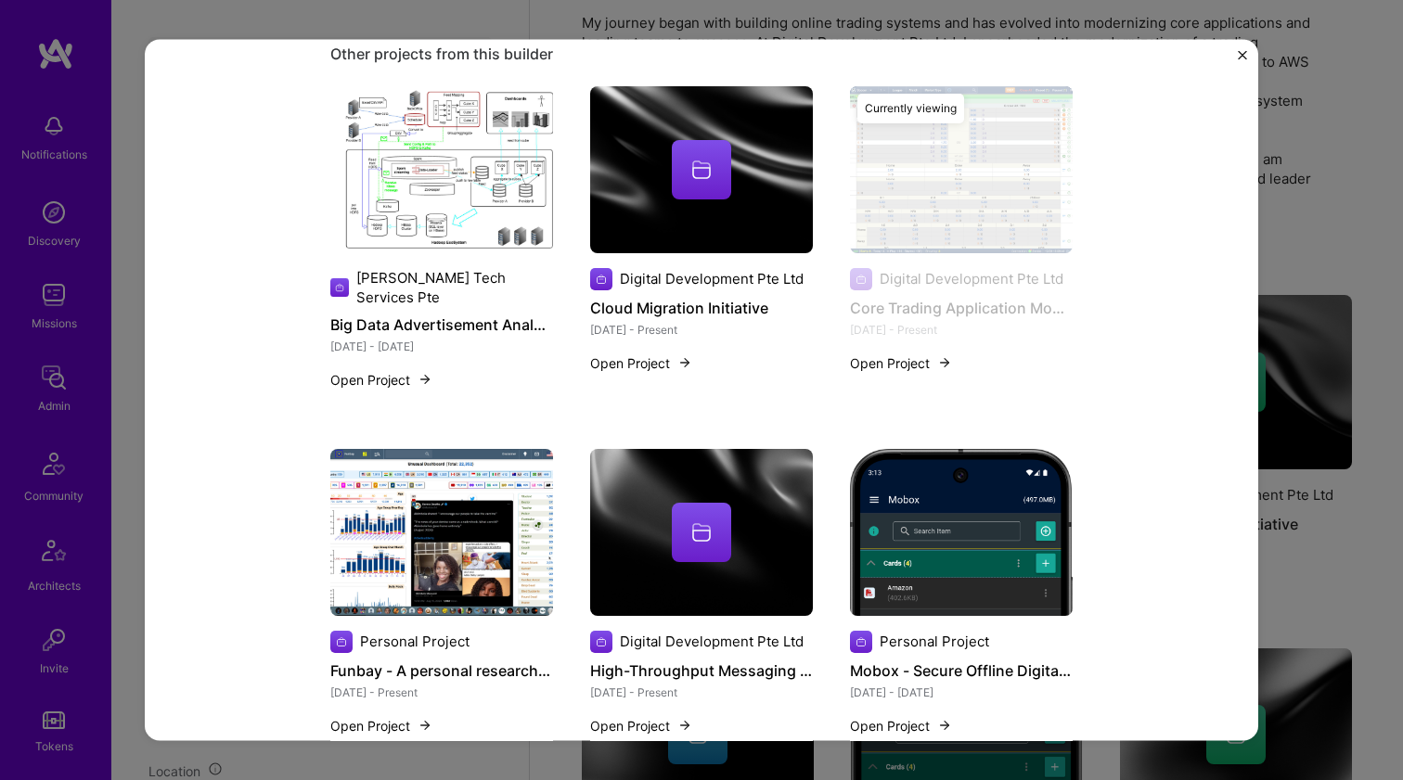
scroll to position [2168, 0]
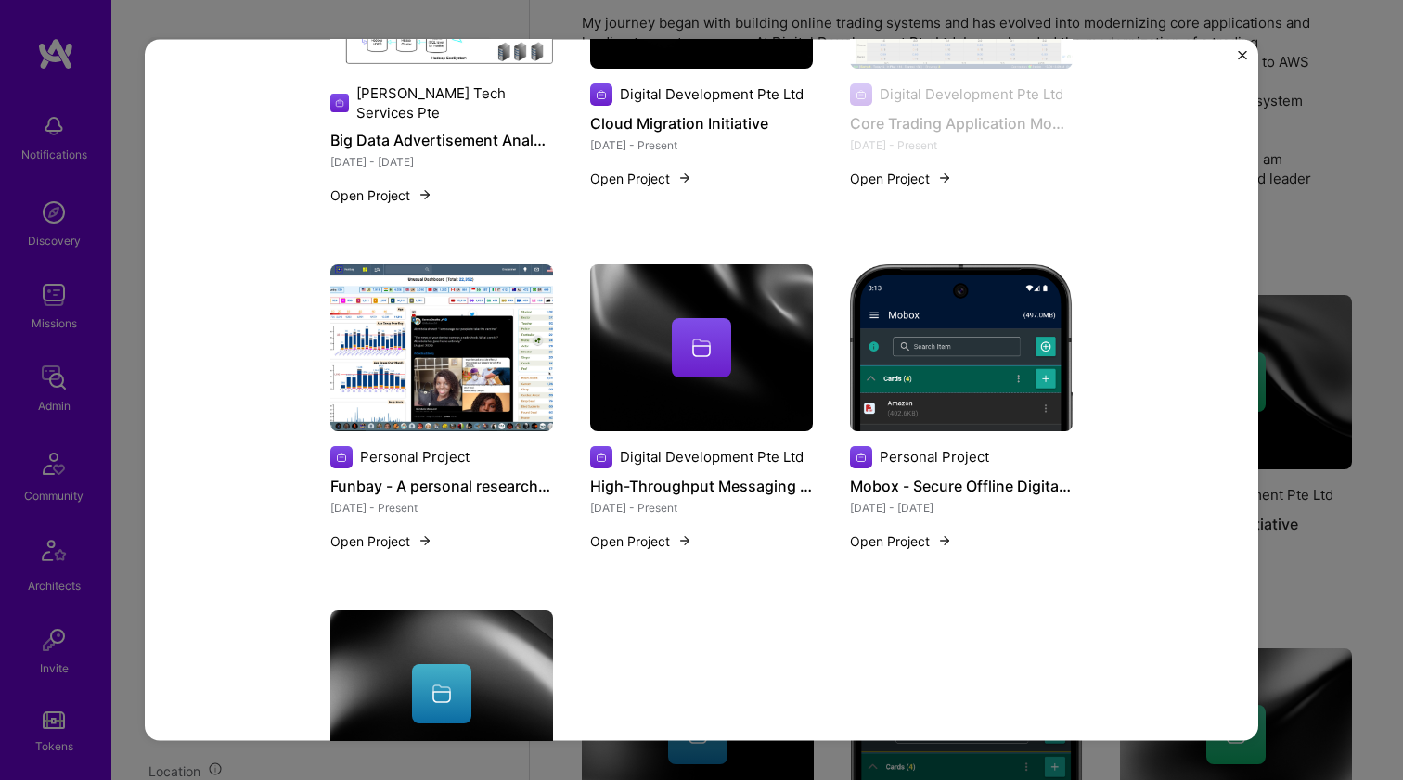
click at [496, 363] on img at bounding box center [441, 347] width 223 height 167
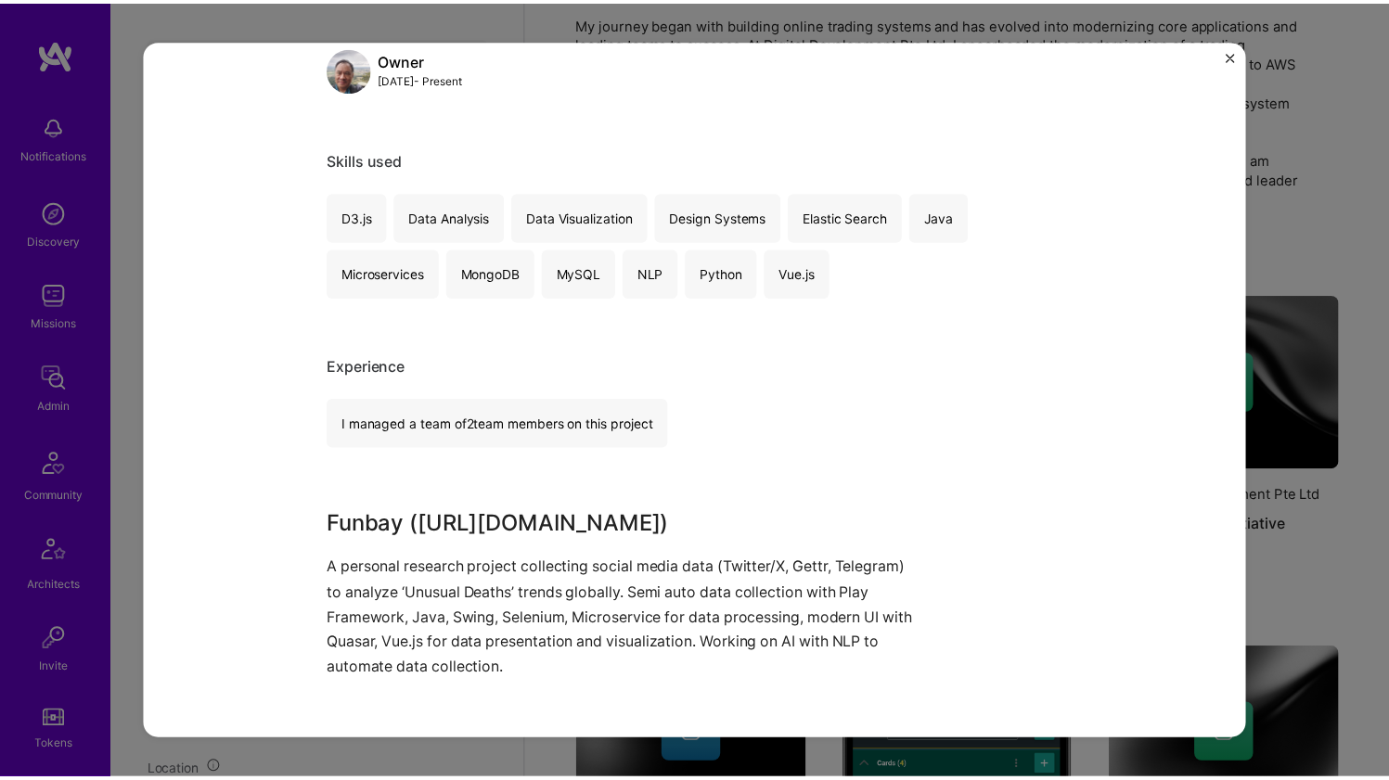
scroll to position [965, 0]
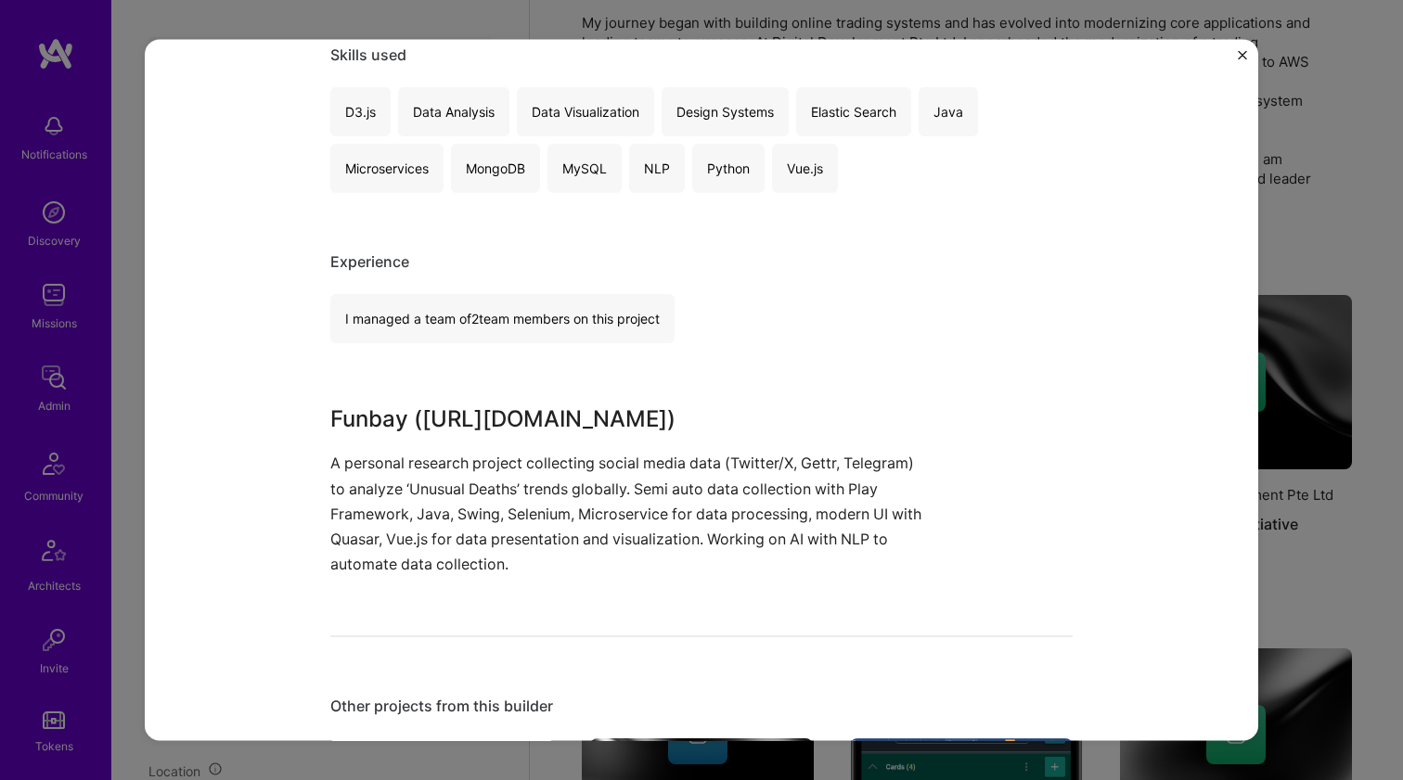
click at [1321, 174] on div "Funbay - A personal research project Personal Project Social, Research Project …" at bounding box center [701, 390] width 1403 height 780
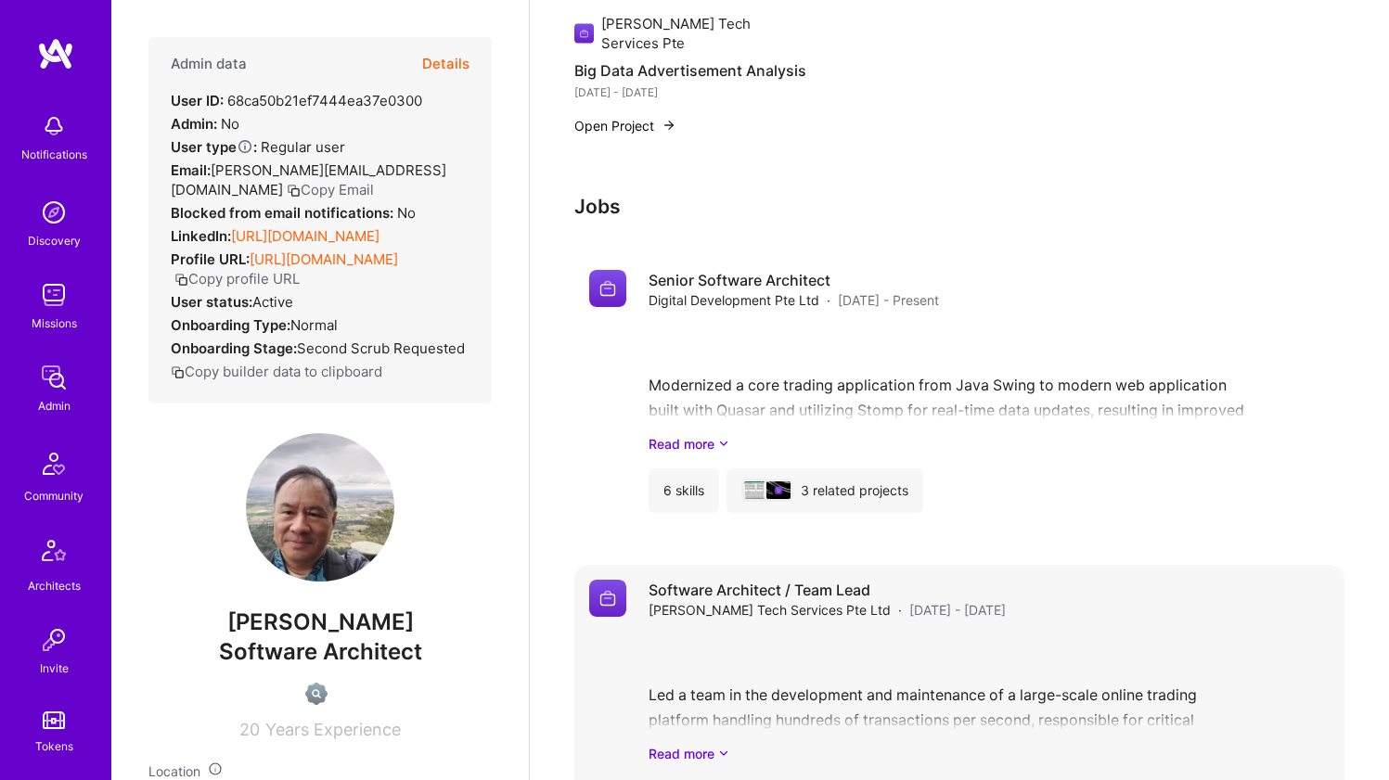
scroll to position [1652, 0]
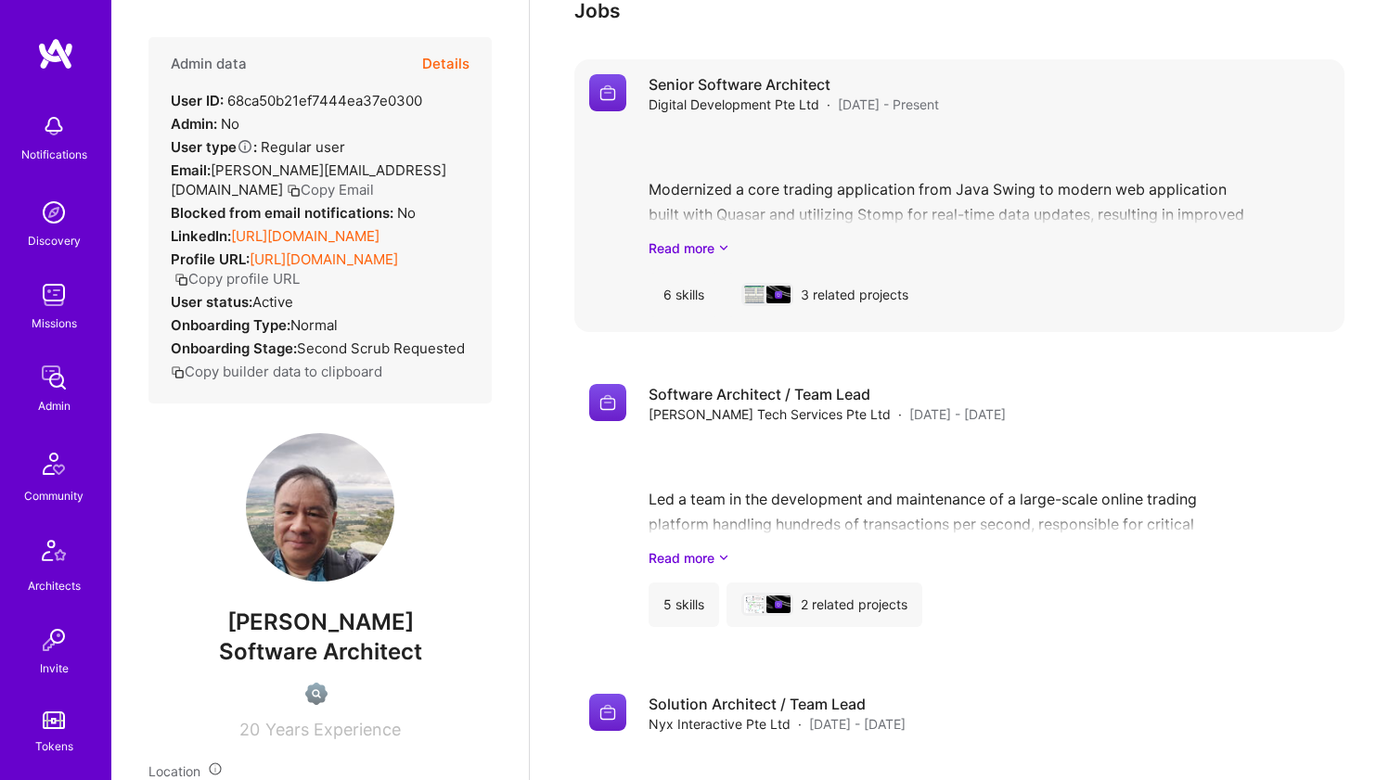
click at [823, 190] on div "Modernized a core trading application from Java Swing to modern web application…" at bounding box center [989, 193] width 681 height 129
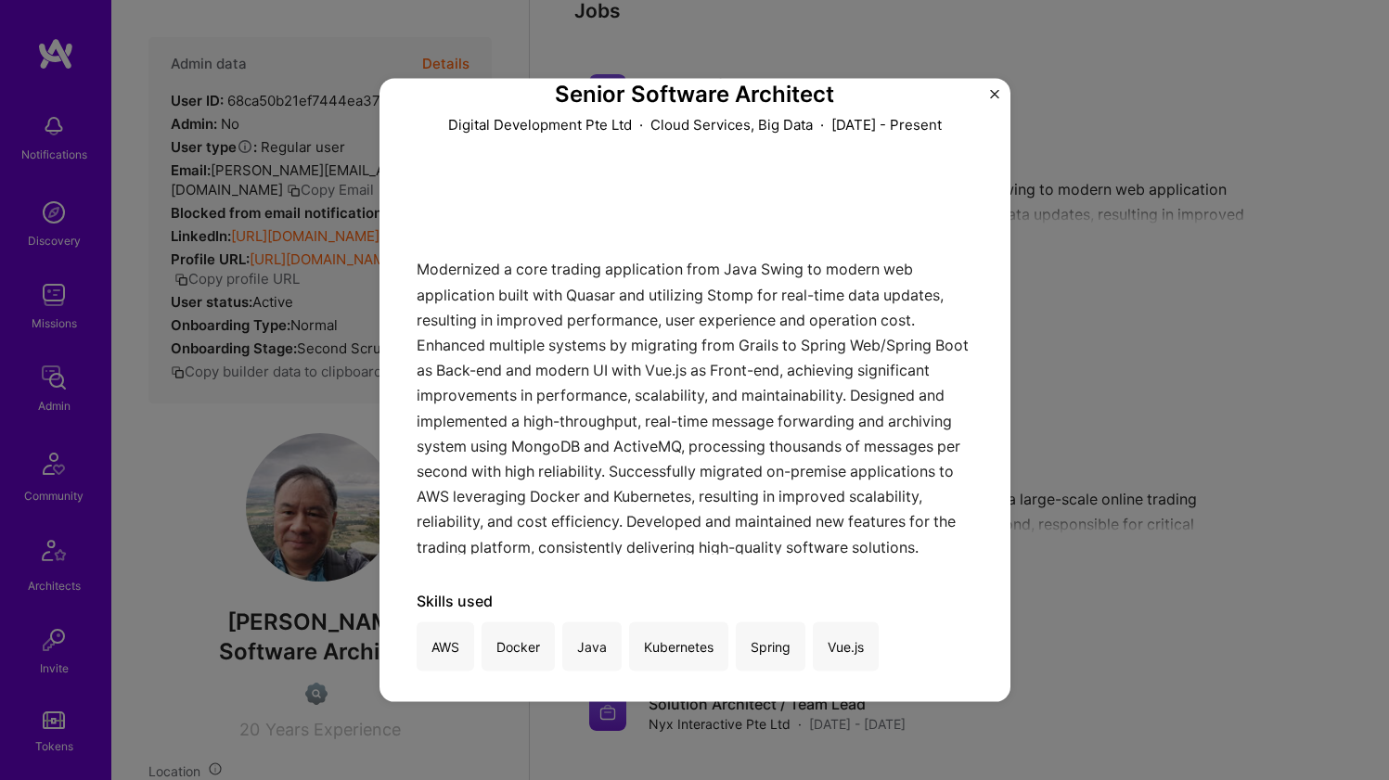
scroll to position [187, 0]
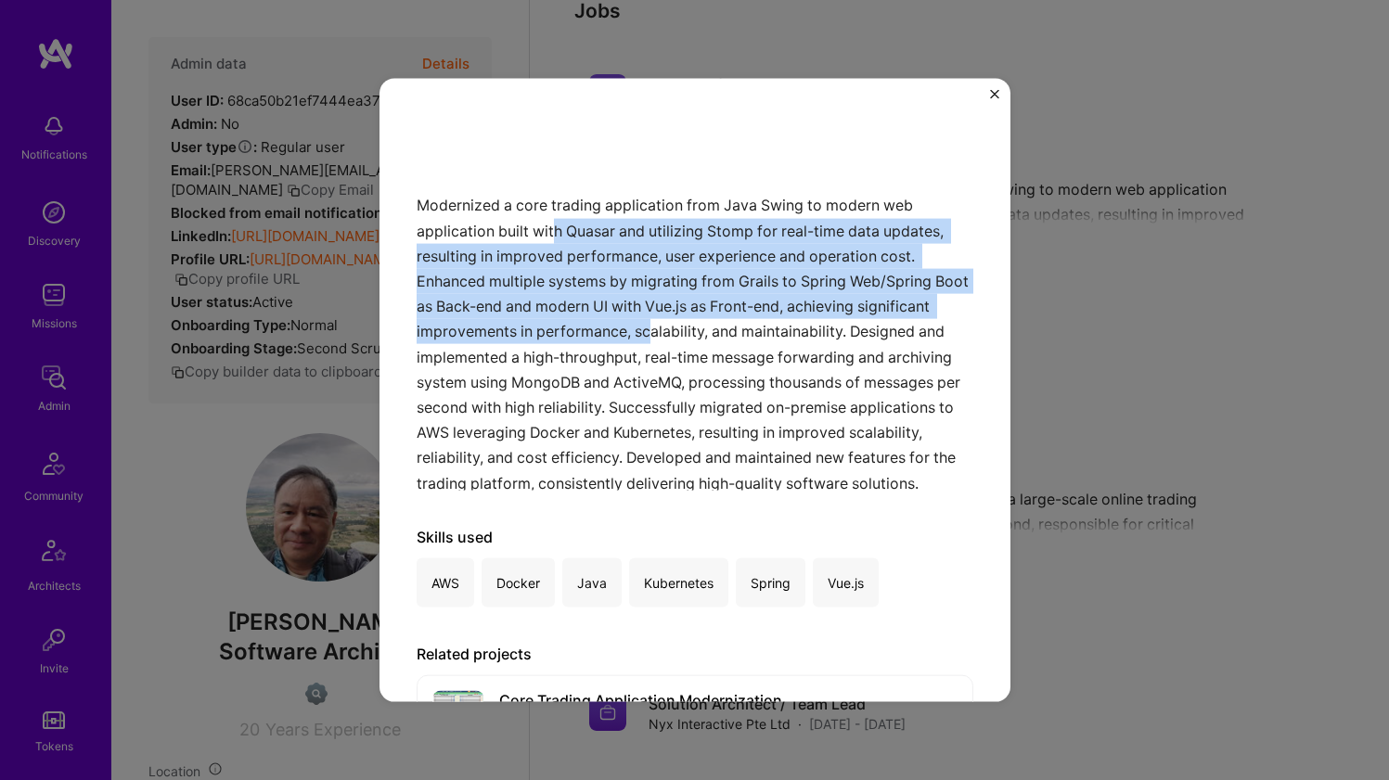
drag, startPoint x: 725, startPoint y: 333, endPoint x: 555, endPoint y: 214, distance: 207.2
click at [555, 214] on div "Modernized a core trading application from Java Swing to modern web application…" at bounding box center [695, 299] width 557 height 383
click at [552, 208] on div "Modernized a core trading application from Java Swing to modern web application…" at bounding box center [695, 299] width 557 height 383
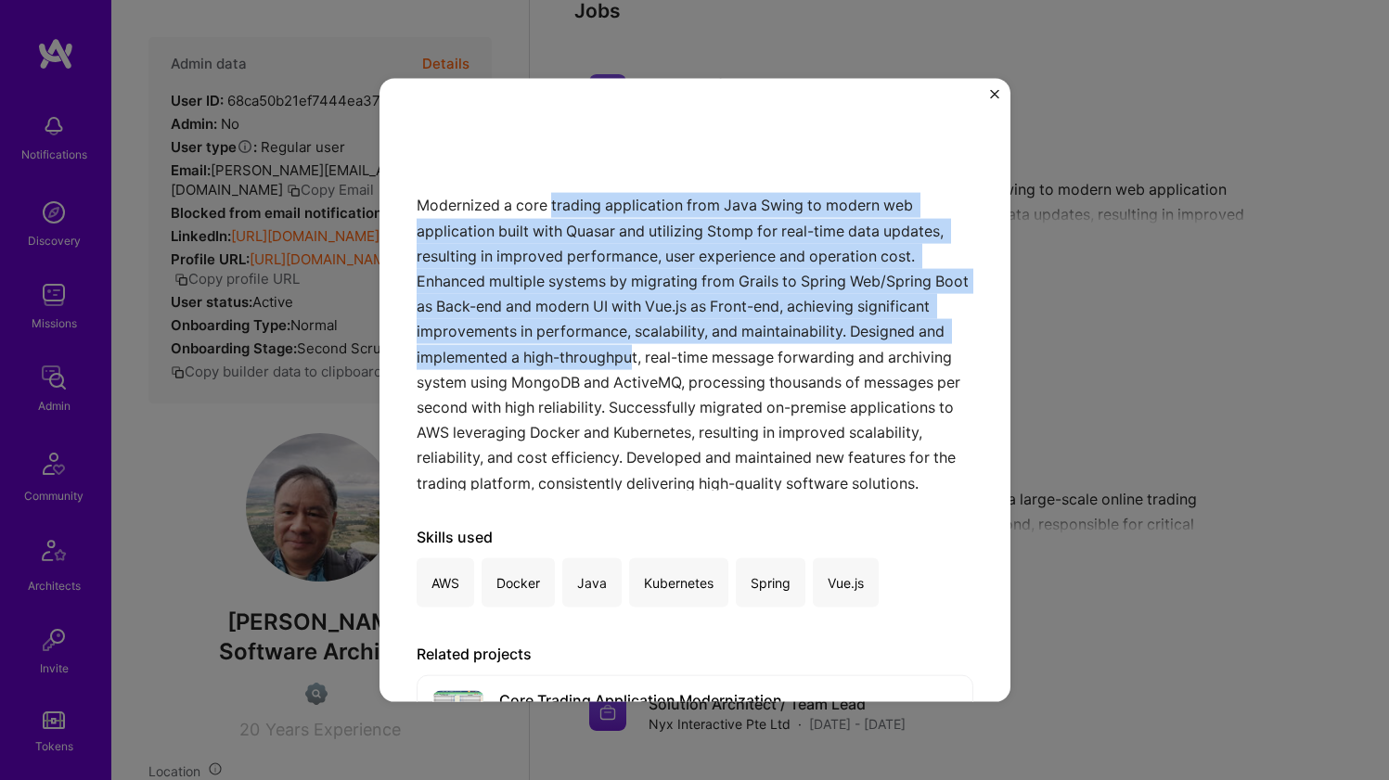
drag, startPoint x: 667, startPoint y: 272, endPoint x: 742, endPoint y: 356, distance: 113.0
click at [740, 351] on div "Modernized a core trading application from Java Swing to modern web application…" at bounding box center [695, 299] width 557 height 383
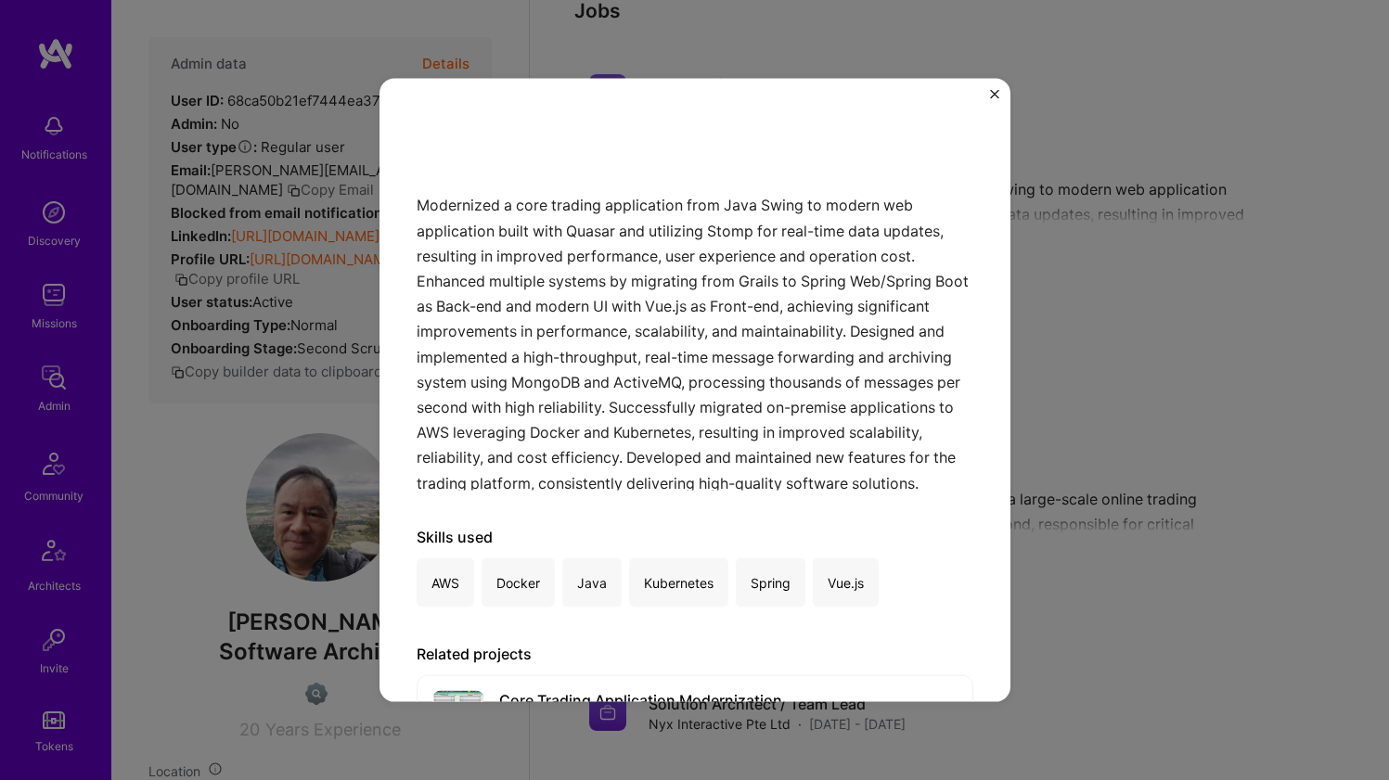
click at [750, 372] on div "Modernized a core trading application from Java Swing to modern web application…" at bounding box center [695, 299] width 557 height 383
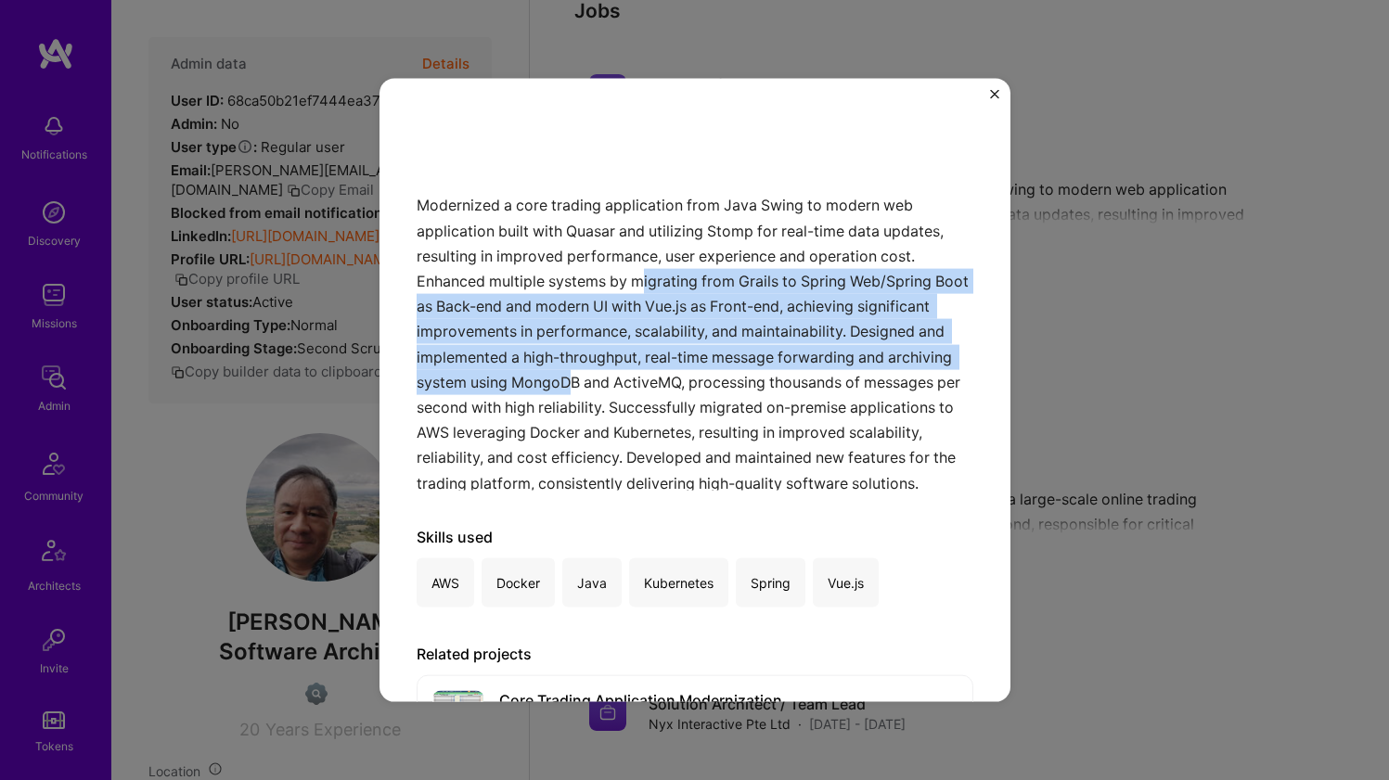
scroll to position [184, 0]
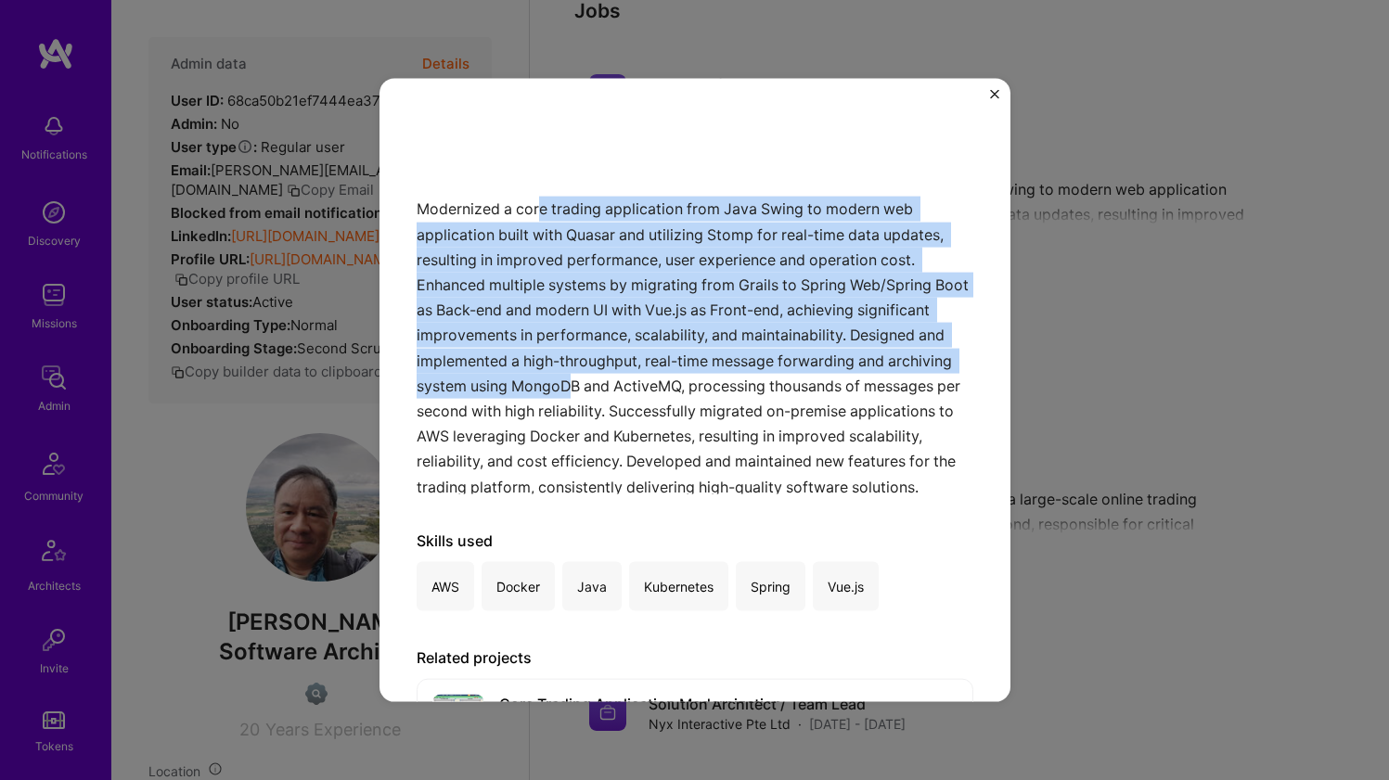
drag, startPoint x: 740, startPoint y: 372, endPoint x: 543, endPoint y: 211, distance: 254.5
click at [543, 211] on div "Modernized a core trading application from Java Swing to modern web application…" at bounding box center [695, 302] width 557 height 383
drag, startPoint x: 543, startPoint y: 211, endPoint x: 642, endPoint y: 387, distance: 202.3
click at [642, 387] on div "Modernized a core trading application from Java Swing to modern web application…" at bounding box center [695, 302] width 557 height 383
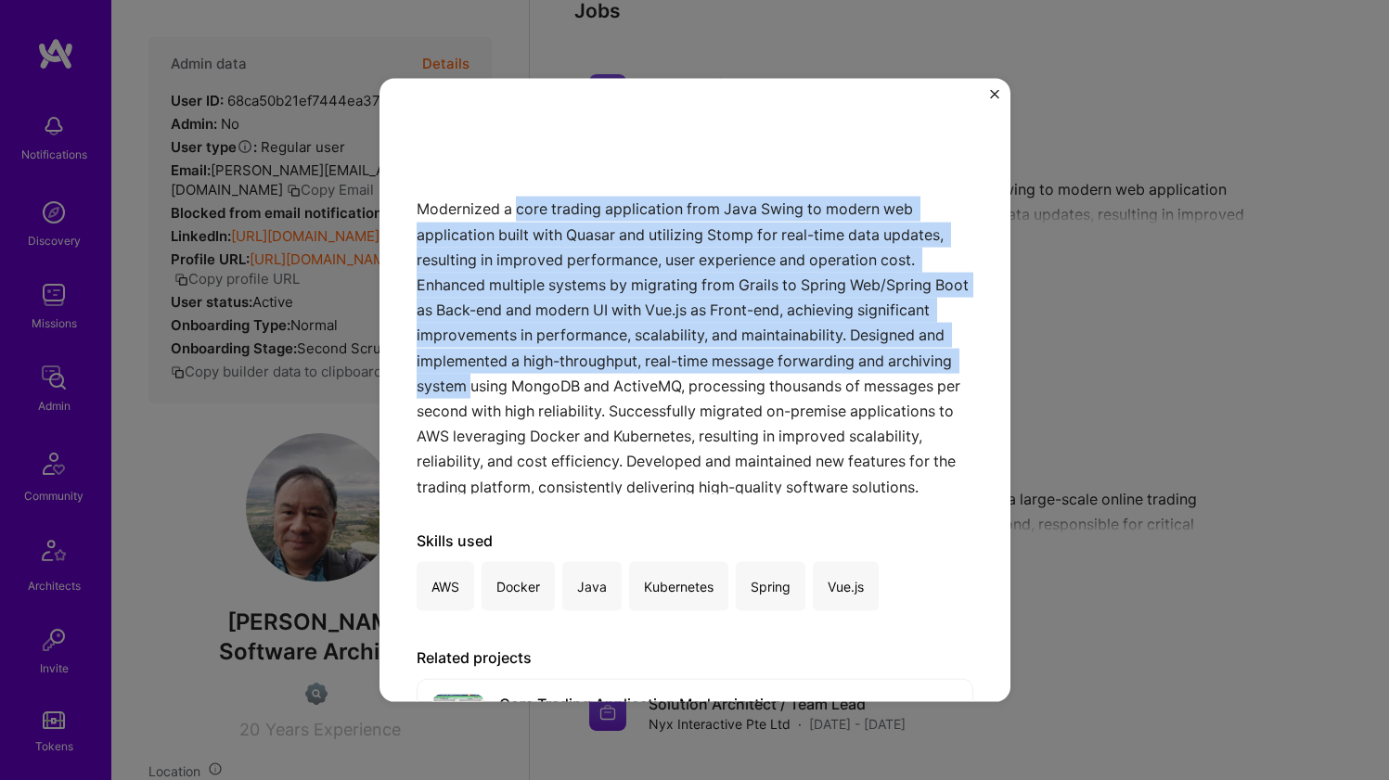
click at [649, 395] on div "Modernized a core trading application from Java Swing to modern web application…" at bounding box center [695, 302] width 557 height 383
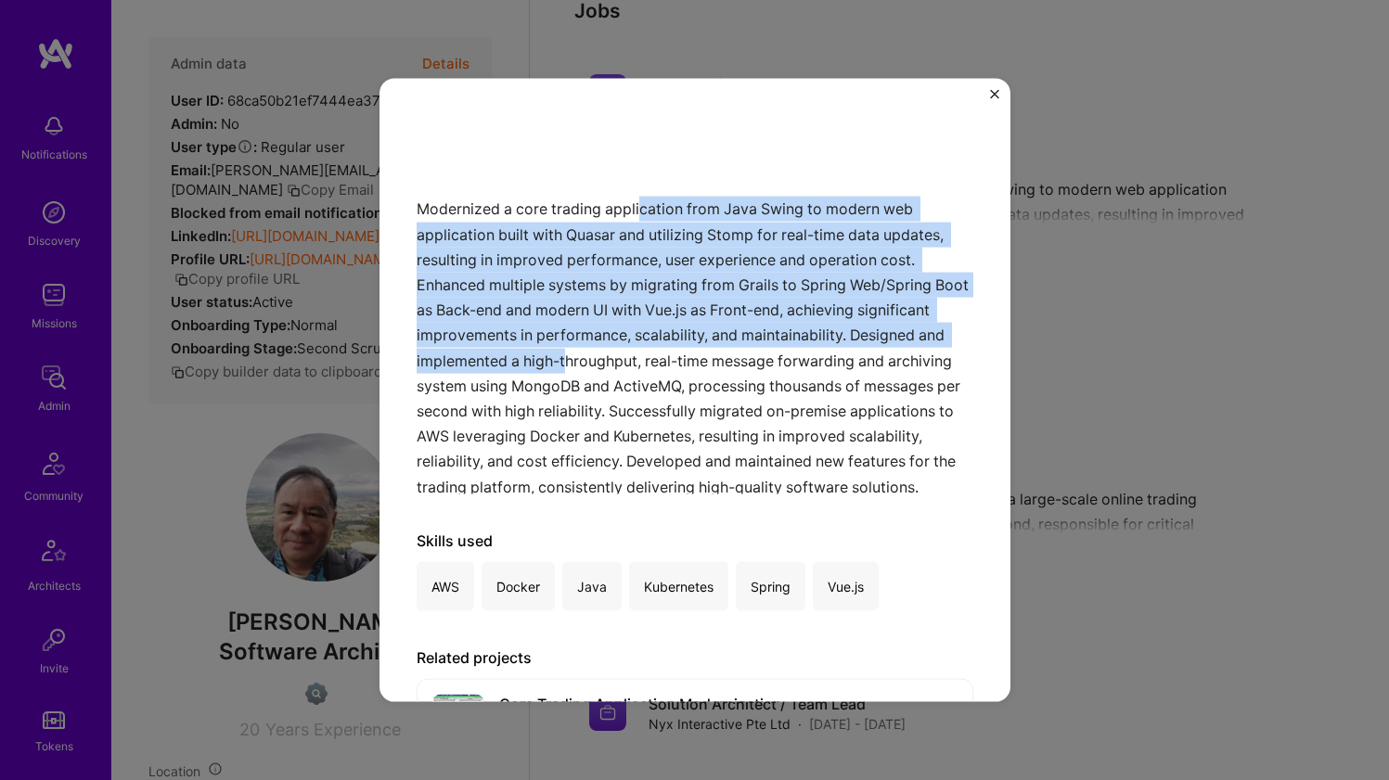
drag, startPoint x: 639, startPoint y: 212, endPoint x: 670, endPoint y: 349, distance: 139.8
click at [670, 349] on div "Modernized a core trading application from Java Swing to modern web application…" at bounding box center [695, 302] width 557 height 383
click at [670, 348] on div "Modernized a core trading application from Java Swing to modern web application…" at bounding box center [695, 302] width 557 height 383
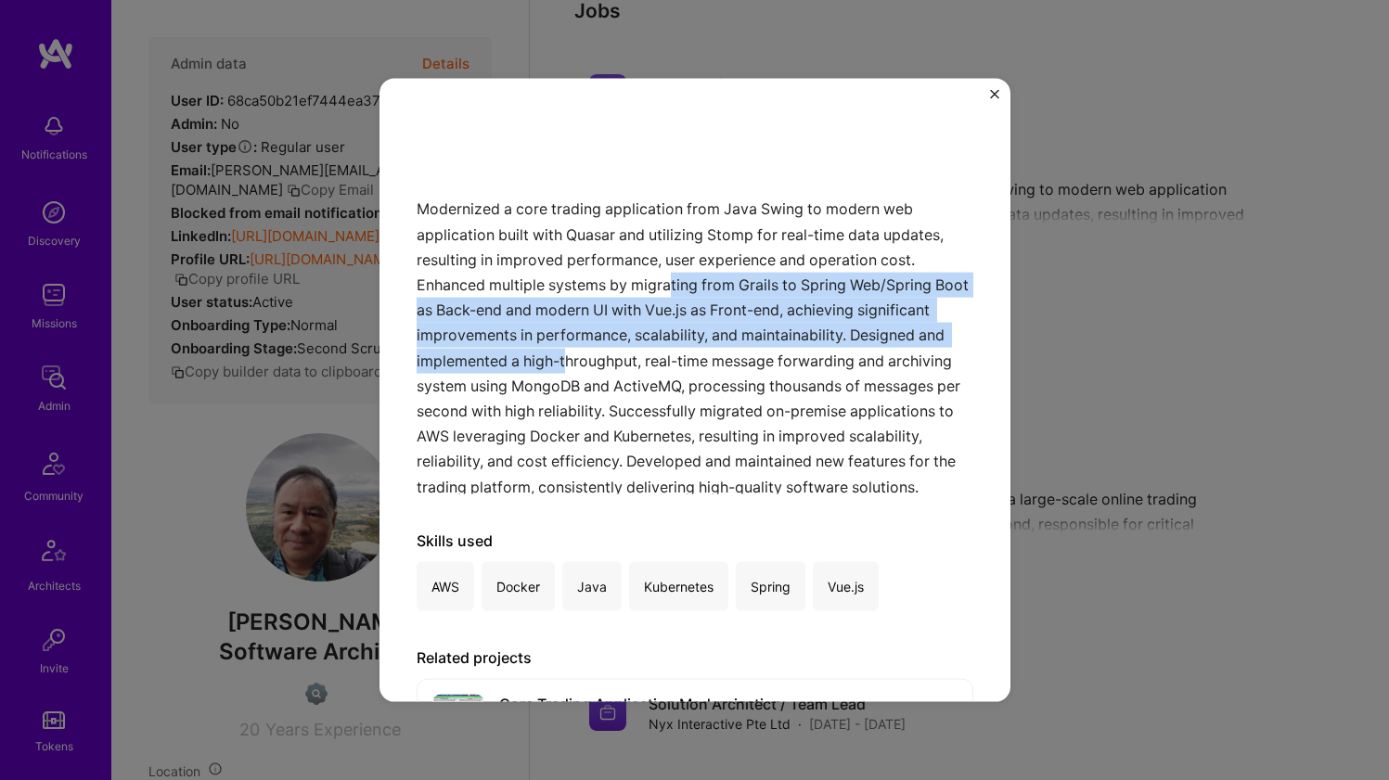
drag, startPoint x: 671, startPoint y: 343, endPoint x: 669, endPoint y: 285, distance: 58.5
click at [669, 285] on div "Modernized a core trading application from Java Swing to modern web application…" at bounding box center [695, 302] width 557 height 383
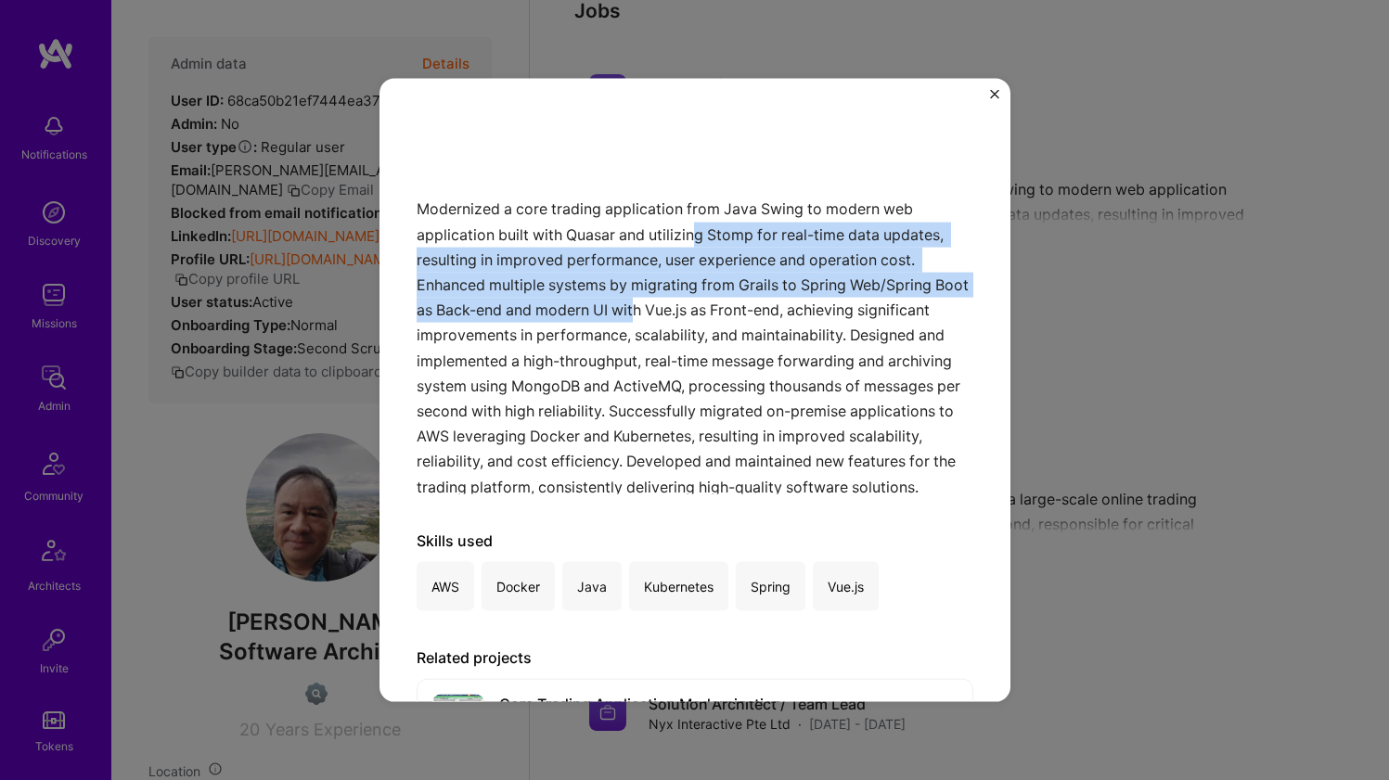
drag, startPoint x: 676, startPoint y: 310, endPoint x: 691, endPoint y: 220, distance: 91.4
click at [691, 220] on div "Modernized a core trading application from Java Swing to modern web application…" at bounding box center [695, 302] width 557 height 383
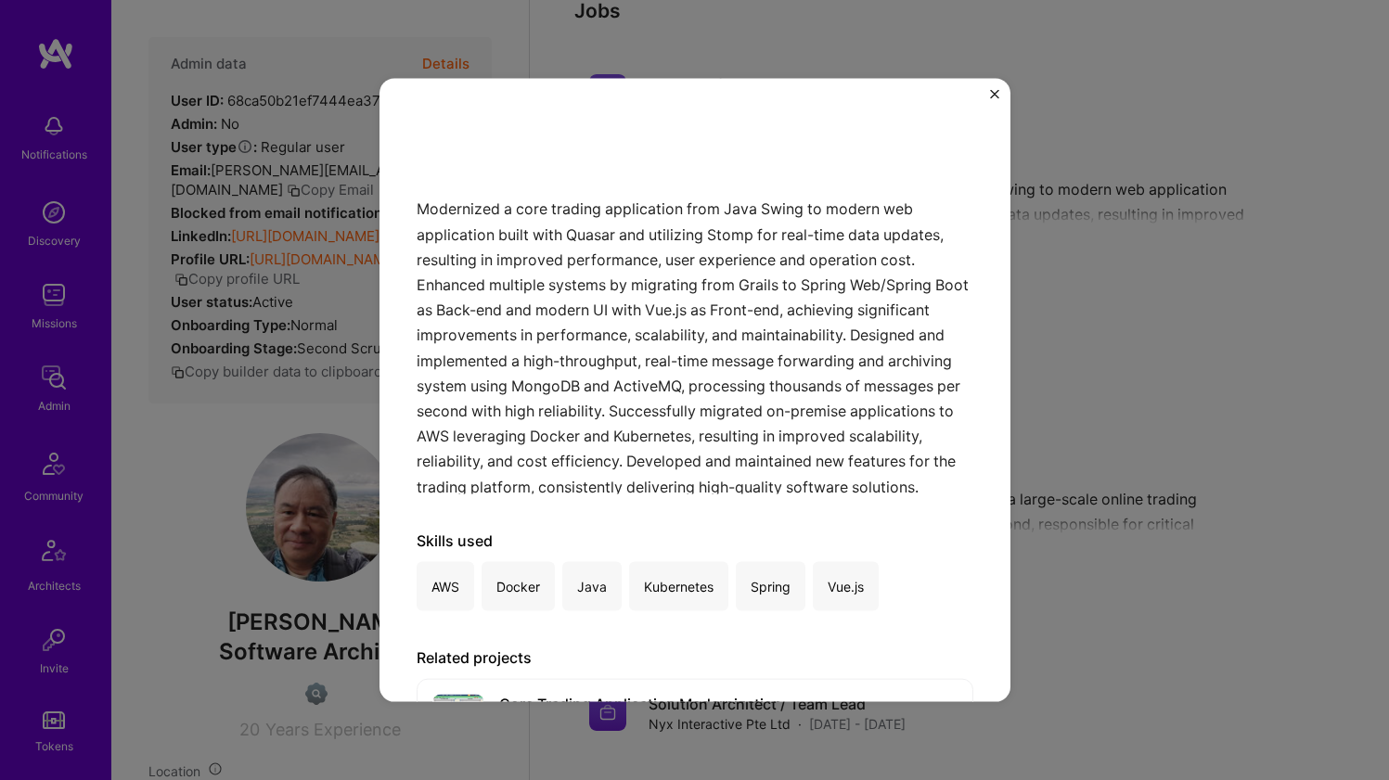
click at [689, 215] on div "Modernized a core trading application from Java Swing to modern web application…" at bounding box center [695, 302] width 557 height 383
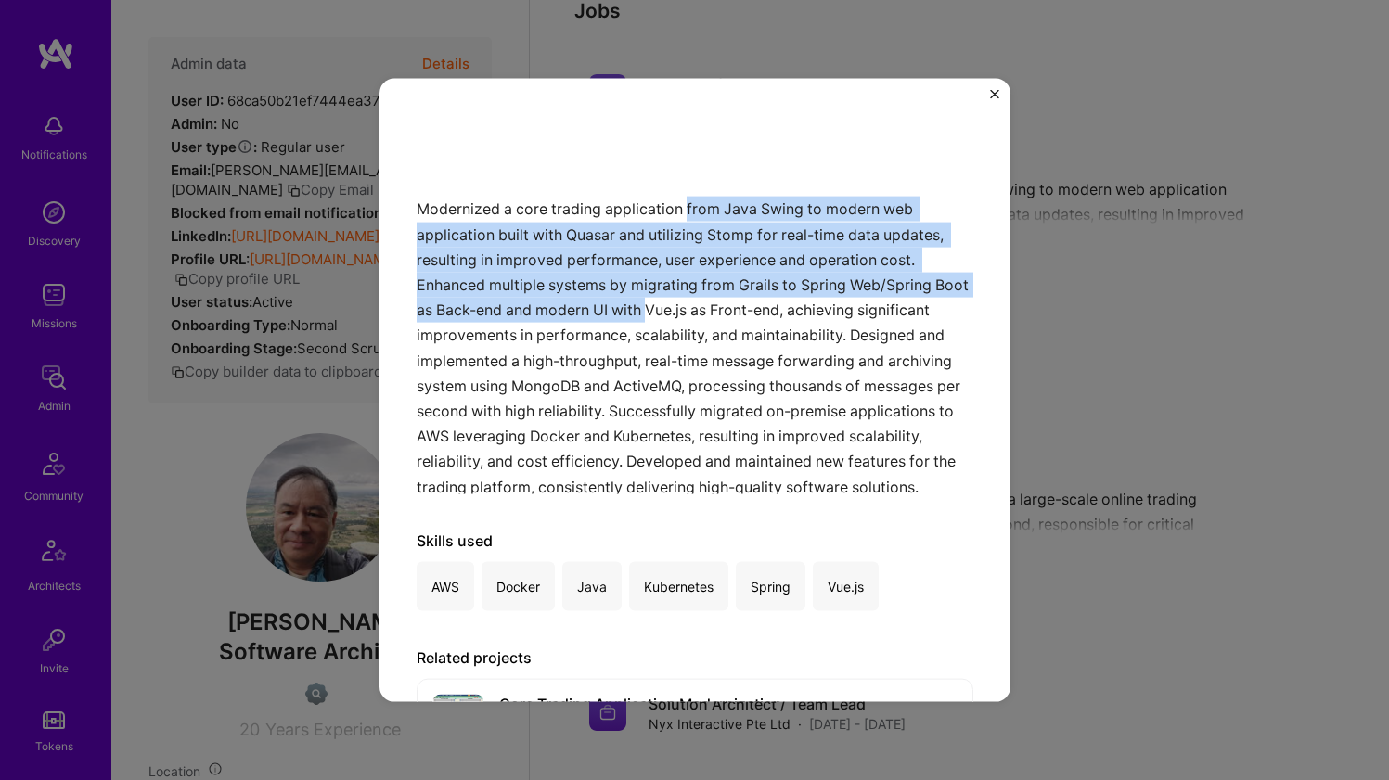
drag, startPoint x: 689, startPoint y: 214, endPoint x: 690, endPoint y: 319, distance: 104.9
click at [689, 317] on div "Modernized a core trading application from Java Swing to modern web application…" at bounding box center [695, 302] width 557 height 383
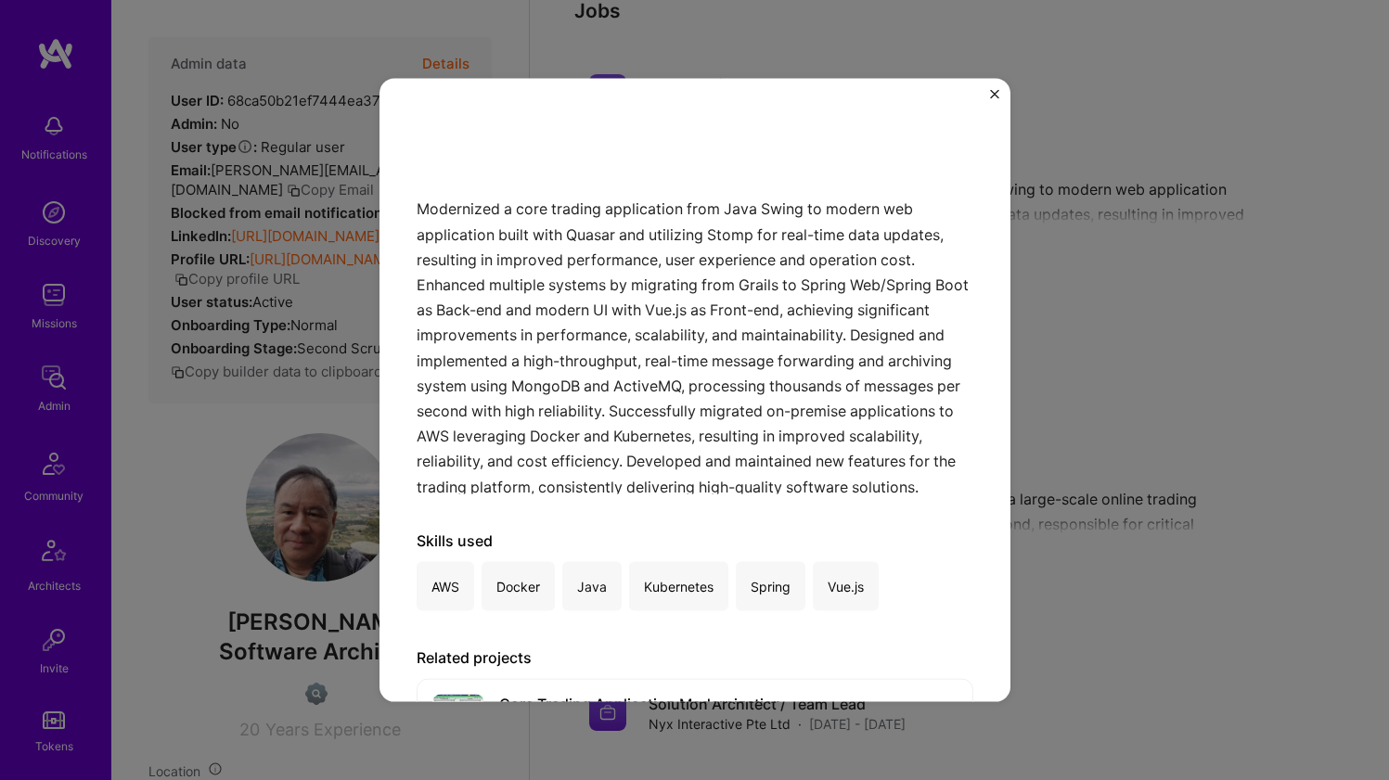
click at [690, 319] on div "Modernized a core trading application from Java Swing to modern web application…" at bounding box center [695, 302] width 557 height 383
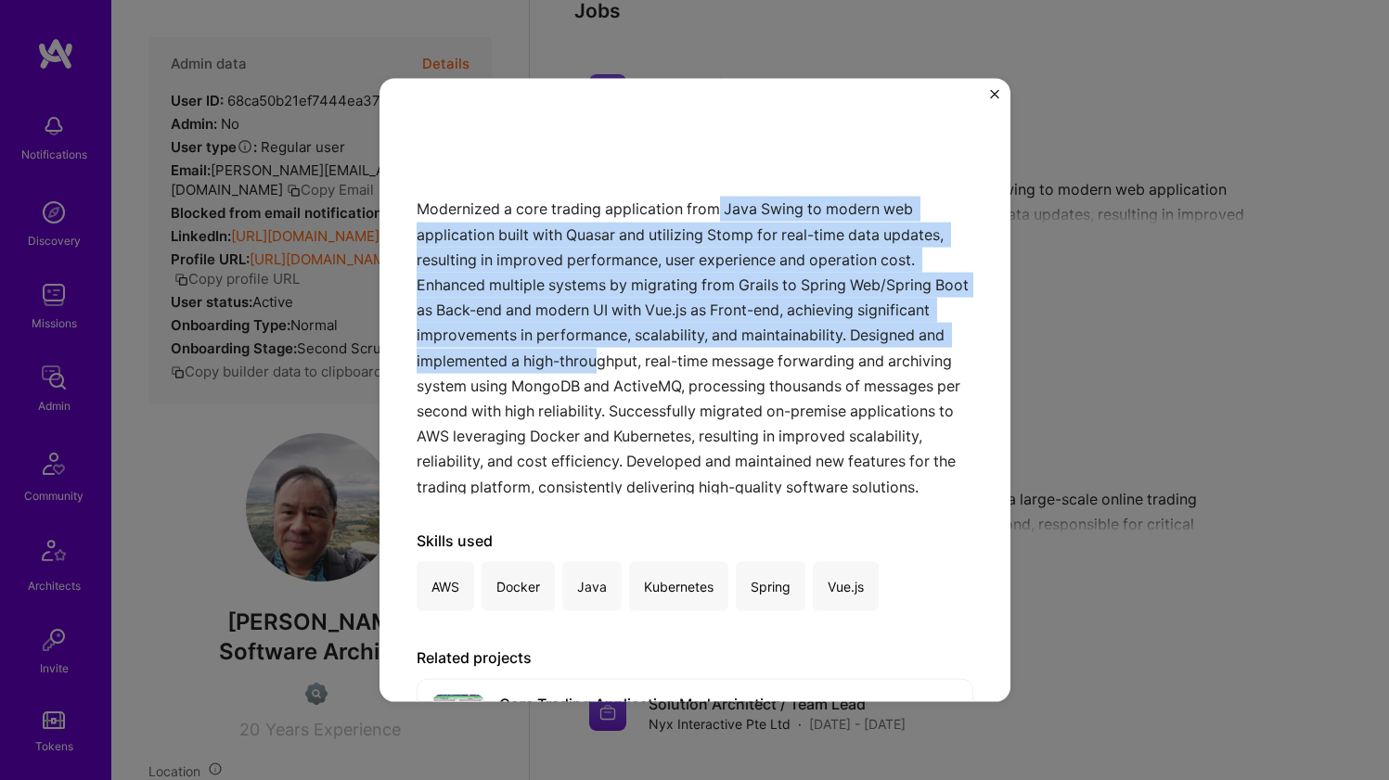
drag, startPoint x: 700, startPoint y: 344, endPoint x: 717, endPoint y: 210, distance: 135.7
click at [717, 210] on div "Modernized a core trading application from Java Swing to modern web application…" at bounding box center [695, 302] width 557 height 383
click at [718, 209] on div "Modernized a core trading application from Java Swing to modern web application…" at bounding box center [695, 302] width 557 height 383
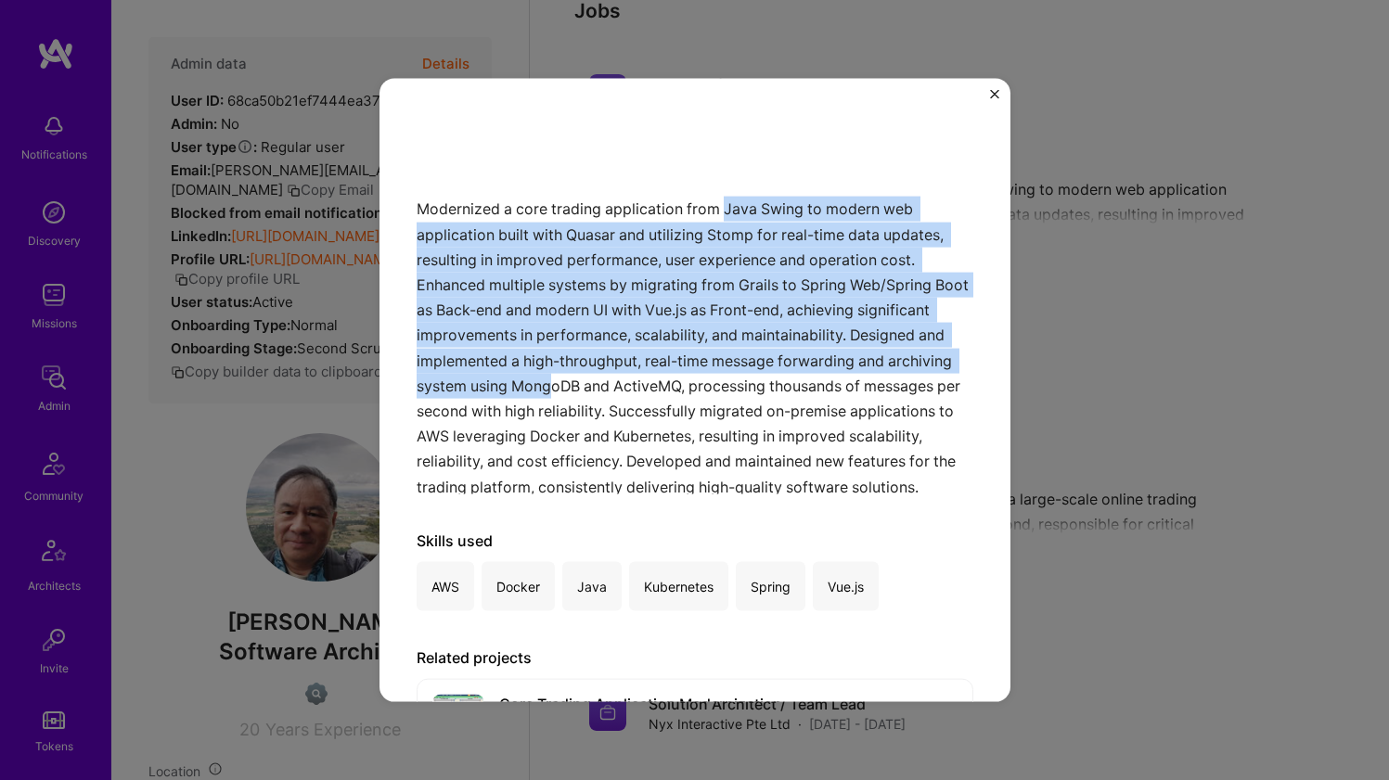
drag, startPoint x: 725, startPoint y: 201, endPoint x: 733, endPoint y: 372, distance: 170.9
click at [732, 372] on div "Modernized a core trading application from Java Swing to modern web application…" at bounding box center [695, 302] width 557 height 383
click at [733, 372] on div "Modernized a core trading application from Java Swing to modern web application…" at bounding box center [695, 302] width 557 height 383
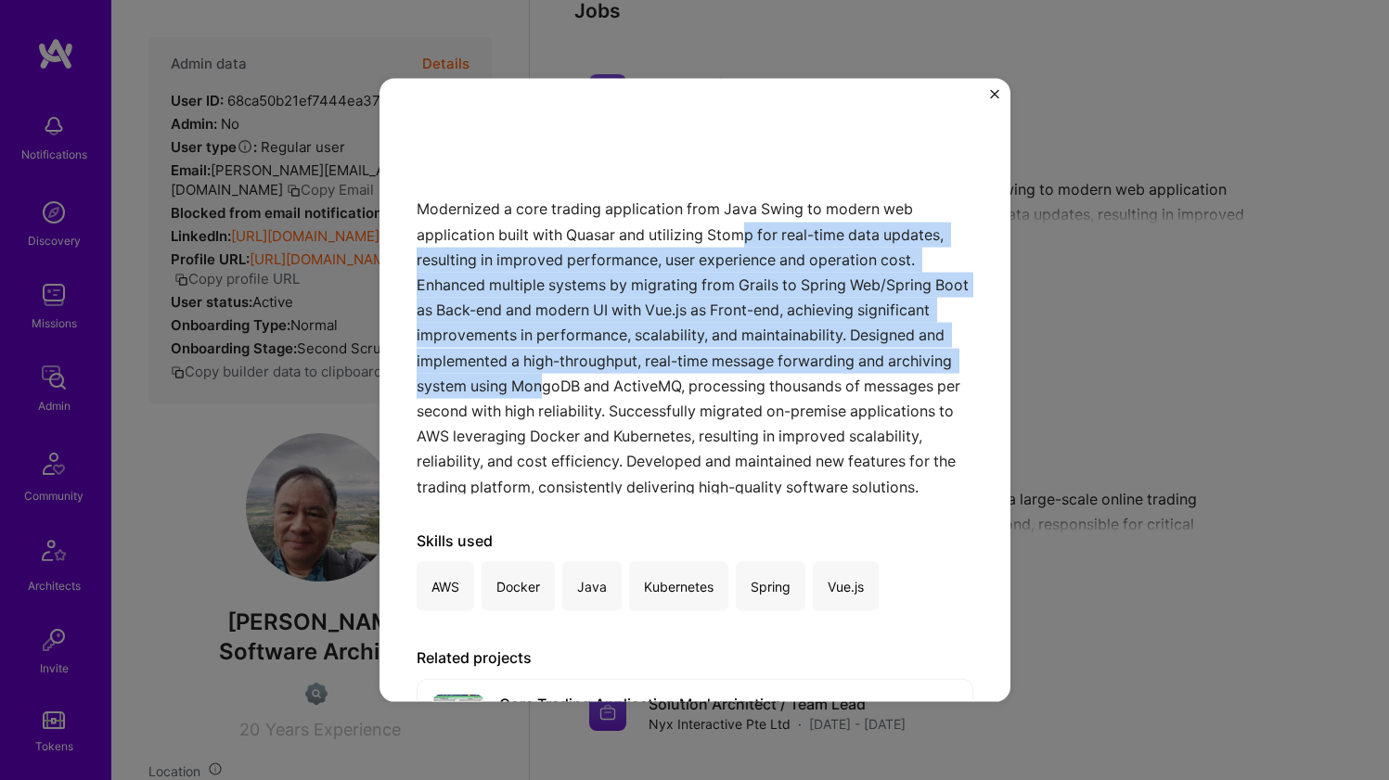
drag, startPoint x: 725, startPoint y: 391, endPoint x: 743, endPoint y: 236, distance: 156.1
click at [743, 236] on div "Modernized a core trading application from Java Swing to modern web application…" at bounding box center [695, 302] width 557 height 383
click at [725, 225] on div "Modernized a core trading application from Java Swing to modern web application…" at bounding box center [695, 302] width 557 height 383
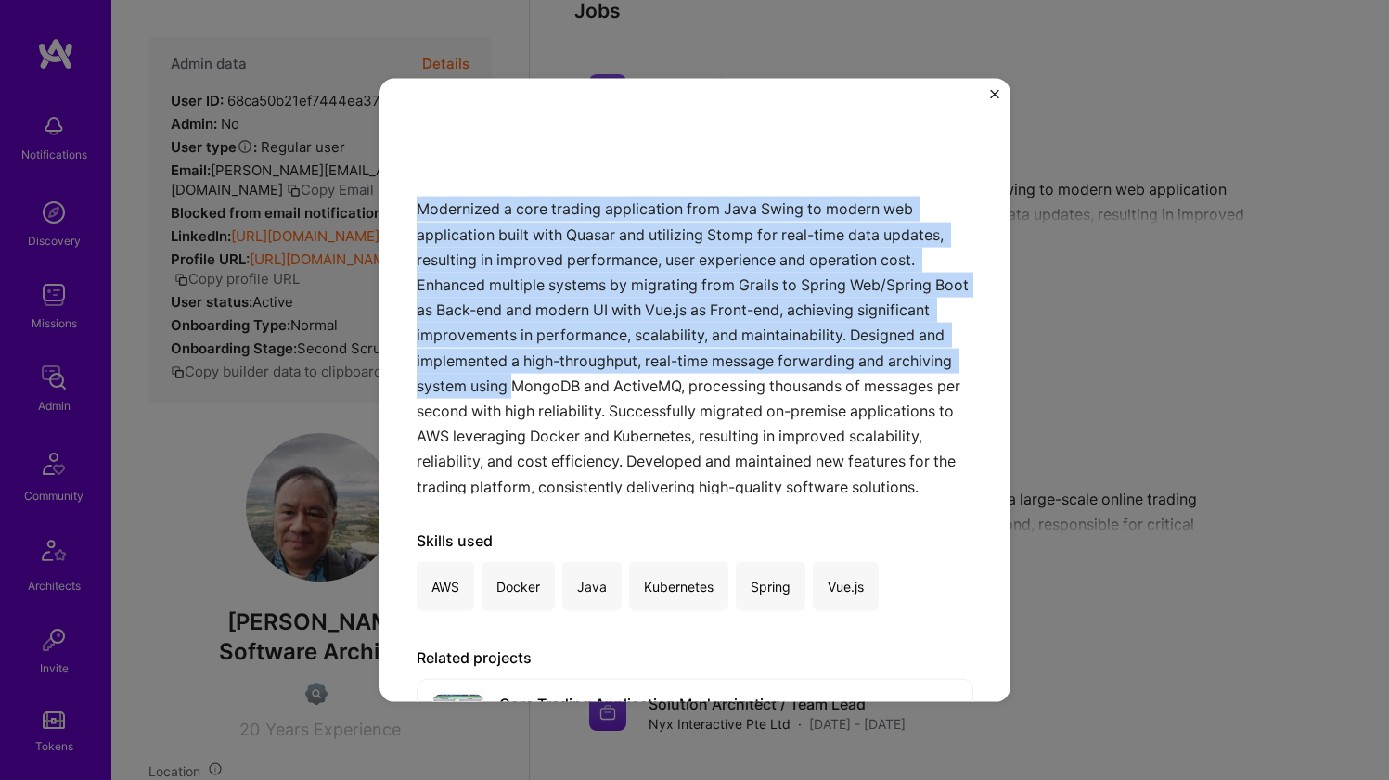
drag, startPoint x: 590, startPoint y: 194, endPoint x: 695, endPoint y: 391, distance: 222.9
click at [695, 391] on div "Modernized a core trading application from Java Swing to modern web application…" at bounding box center [695, 302] width 557 height 383
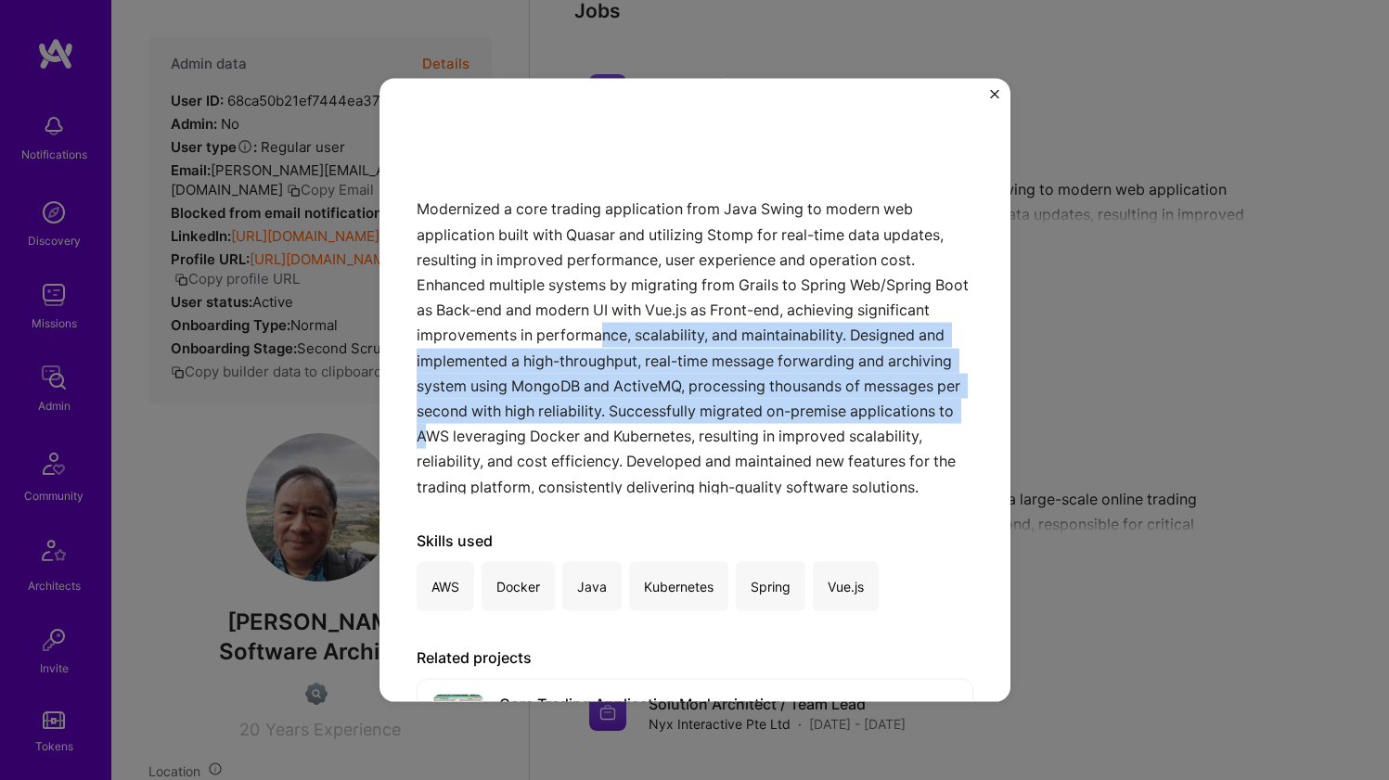
drag, startPoint x: 682, startPoint y: 422, endPoint x: 676, endPoint y: 334, distance: 88.4
click at [676, 334] on div "Modernized a core trading application from Java Swing to modern web application…" at bounding box center [695, 302] width 557 height 383
click at [660, 292] on div "Modernized a core trading application from Java Swing to modern web application…" at bounding box center [695, 302] width 557 height 383
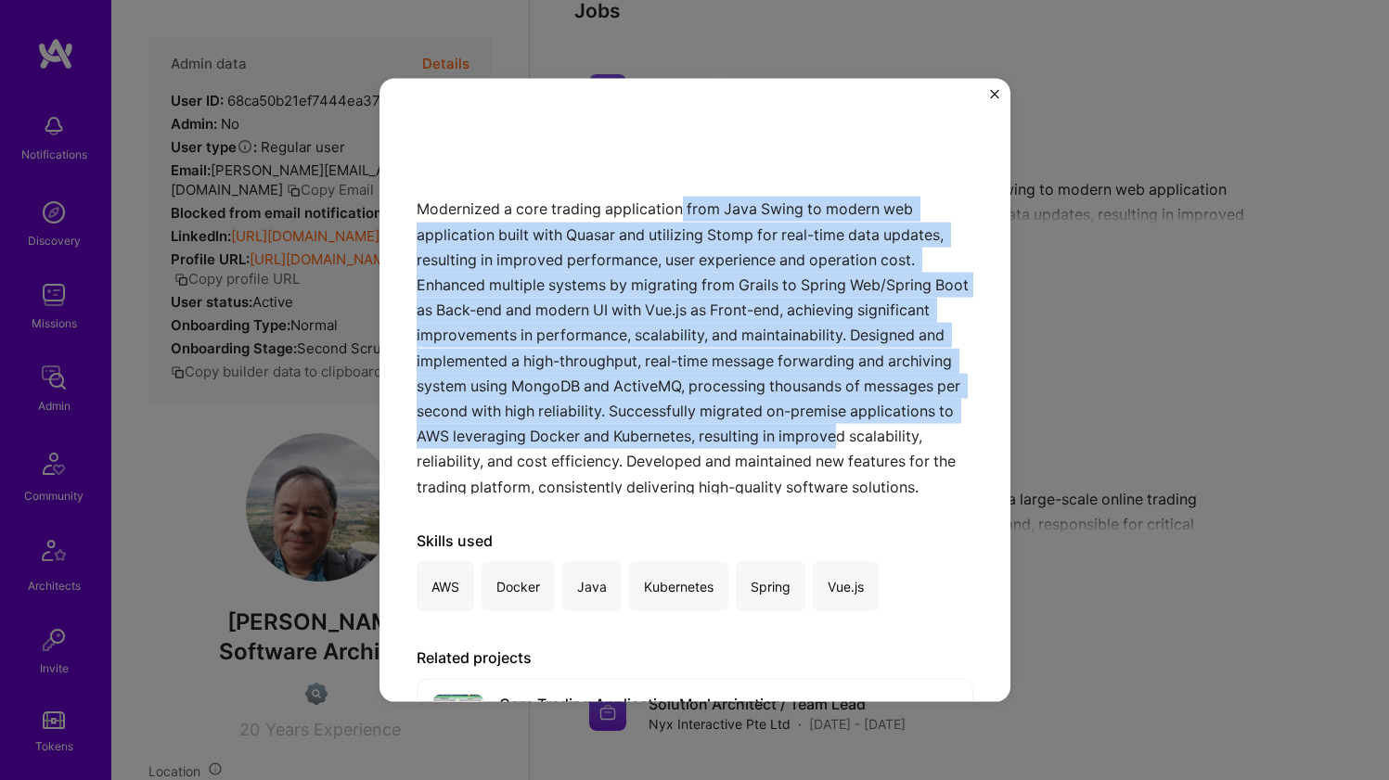
drag, startPoint x: 679, startPoint y: 211, endPoint x: 644, endPoint y: 457, distance: 248.4
click at [644, 457] on div "Modernized a core trading application from Java Swing to modern web application…" at bounding box center [695, 302] width 557 height 383
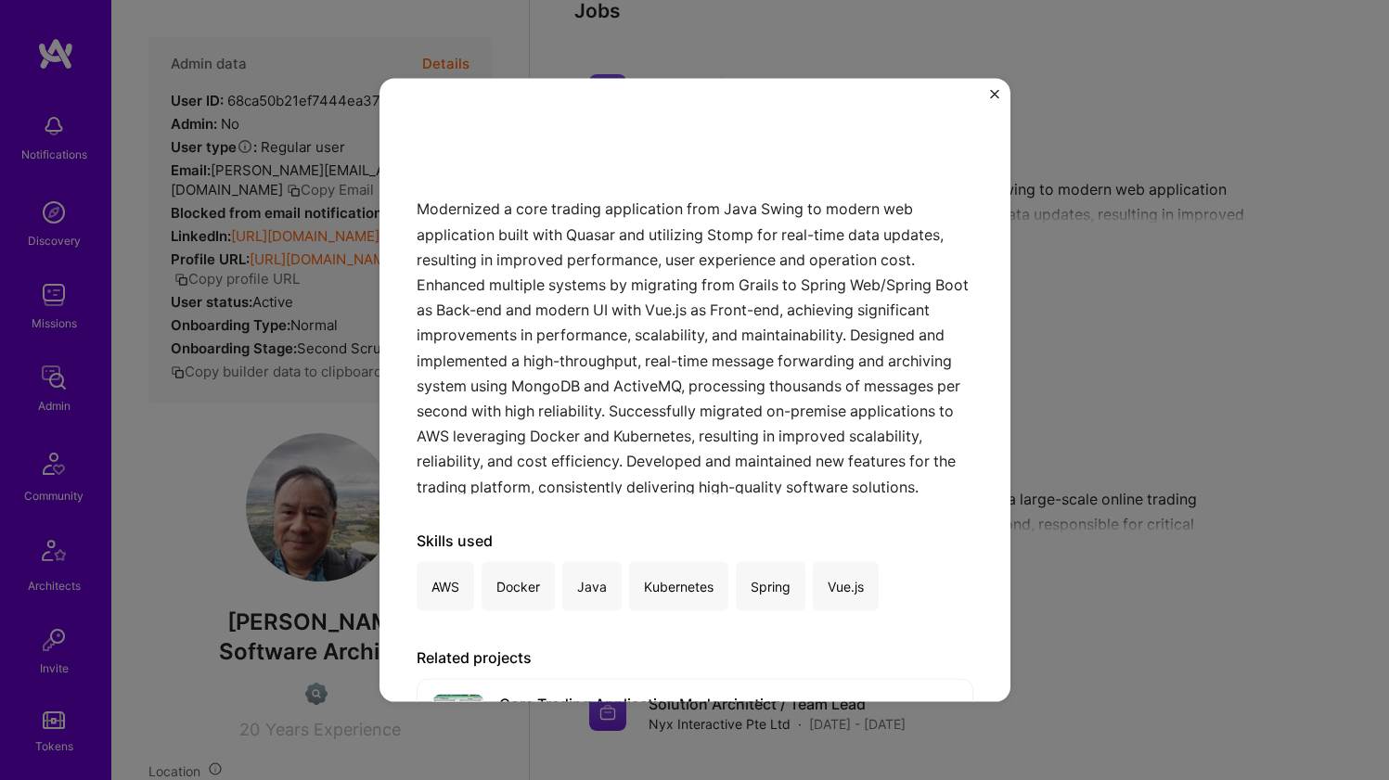
click at [643, 457] on div "Modernized a core trading application from Java Swing to modern web application…" at bounding box center [695, 302] width 557 height 383
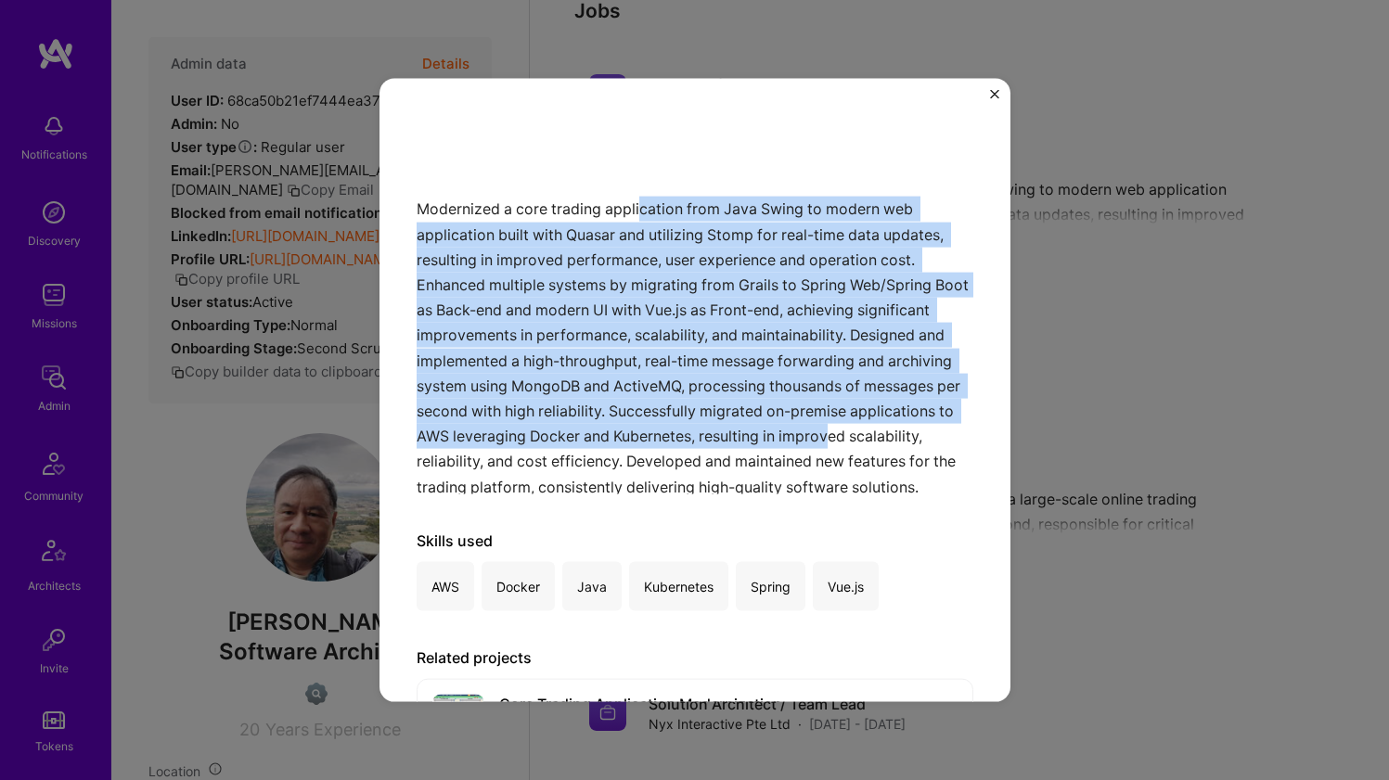
drag, startPoint x: 630, startPoint y: 458, endPoint x: 637, endPoint y: 201, distance: 257.1
click at [637, 201] on div "Modernized a core trading application from Java Swing to modern web application…" at bounding box center [695, 302] width 557 height 383
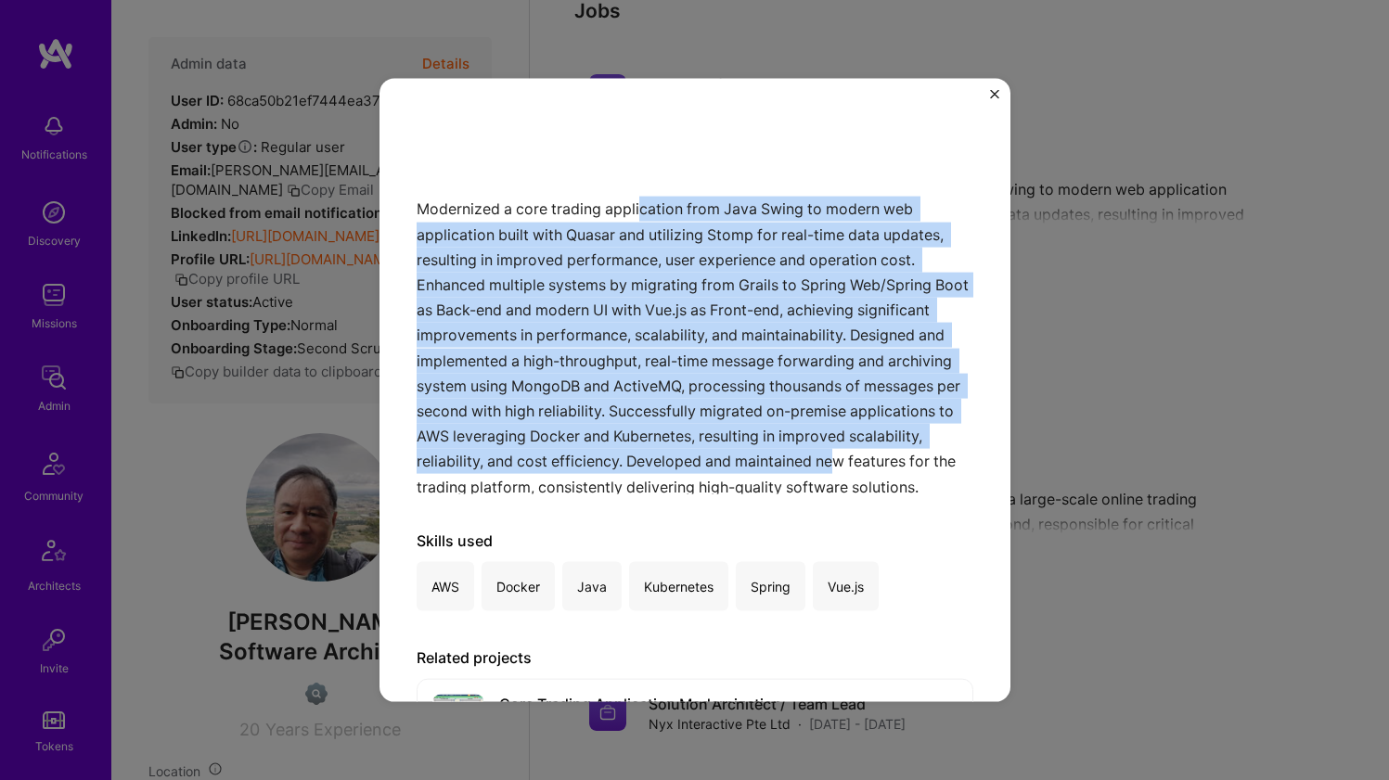
drag, startPoint x: 637, startPoint y: 207, endPoint x: 622, endPoint y: 478, distance: 271.4
click at [622, 478] on div "Modernized a core trading application from Java Swing to modern web application…" at bounding box center [695, 302] width 557 height 383
drag, startPoint x: 624, startPoint y: 468, endPoint x: 637, endPoint y: 207, distance: 261.1
click at [637, 207] on div "Modernized a core trading application from Java Swing to modern web application…" at bounding box center [695, 302] width 557 height 383
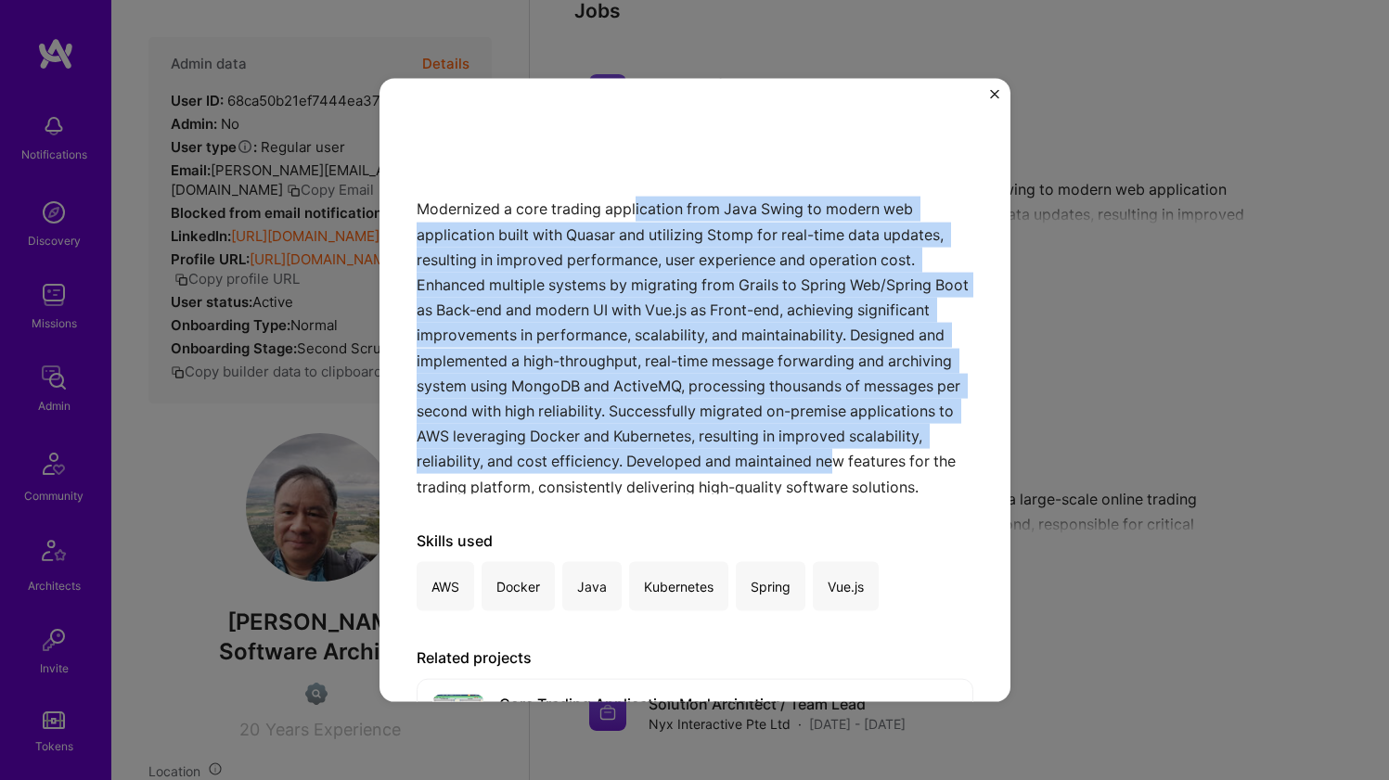
click at [637, 207] on div "Modernized a core trading application from Java Swing to modern web application…" at bounding box center [695, 302] width 557 height 383
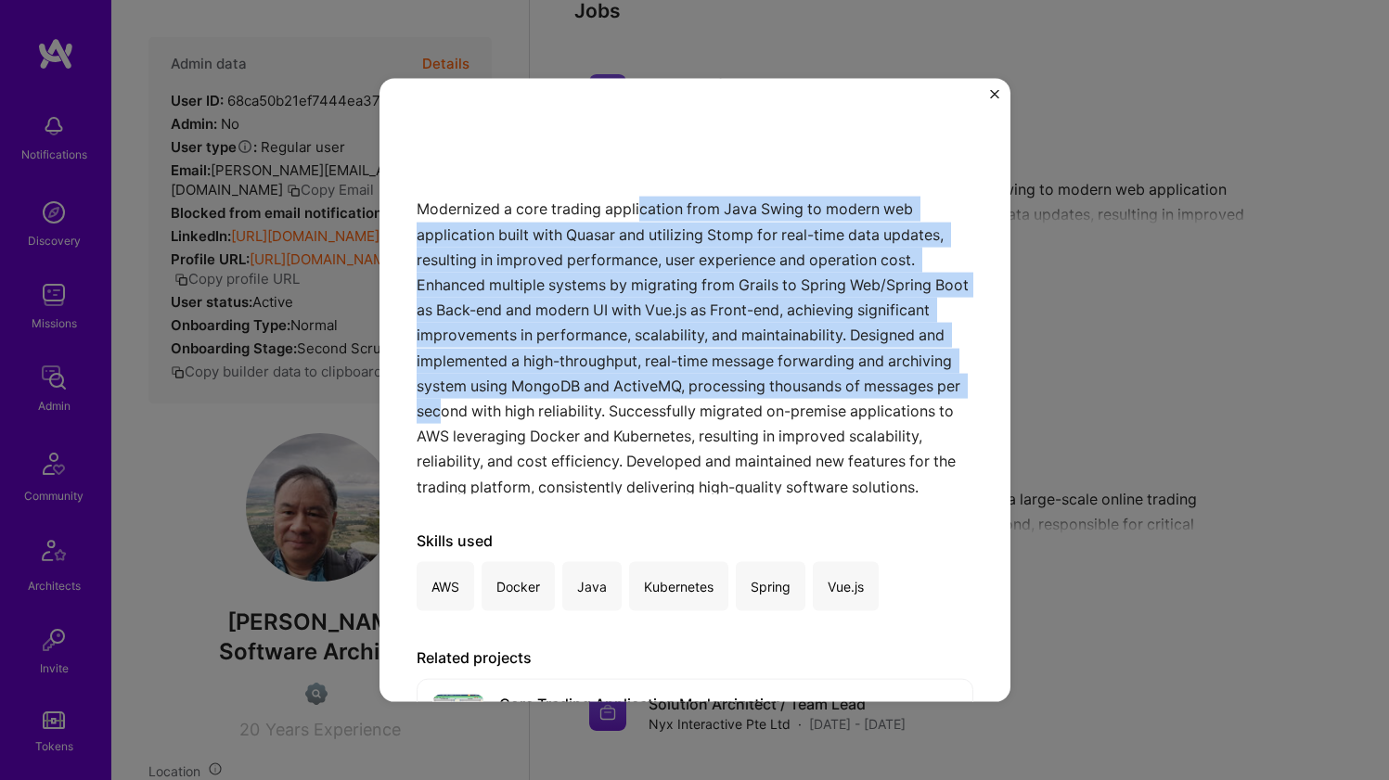
drag, startPoint x: 637, startPoint y: 206, endPoint x: 642, endPoint y: 417, distance: 210.7
click at [642, 417] on div "Modernized a core trading application from Java Swing to modern web application…" at bounding box center [695, 302] width 557 height 383
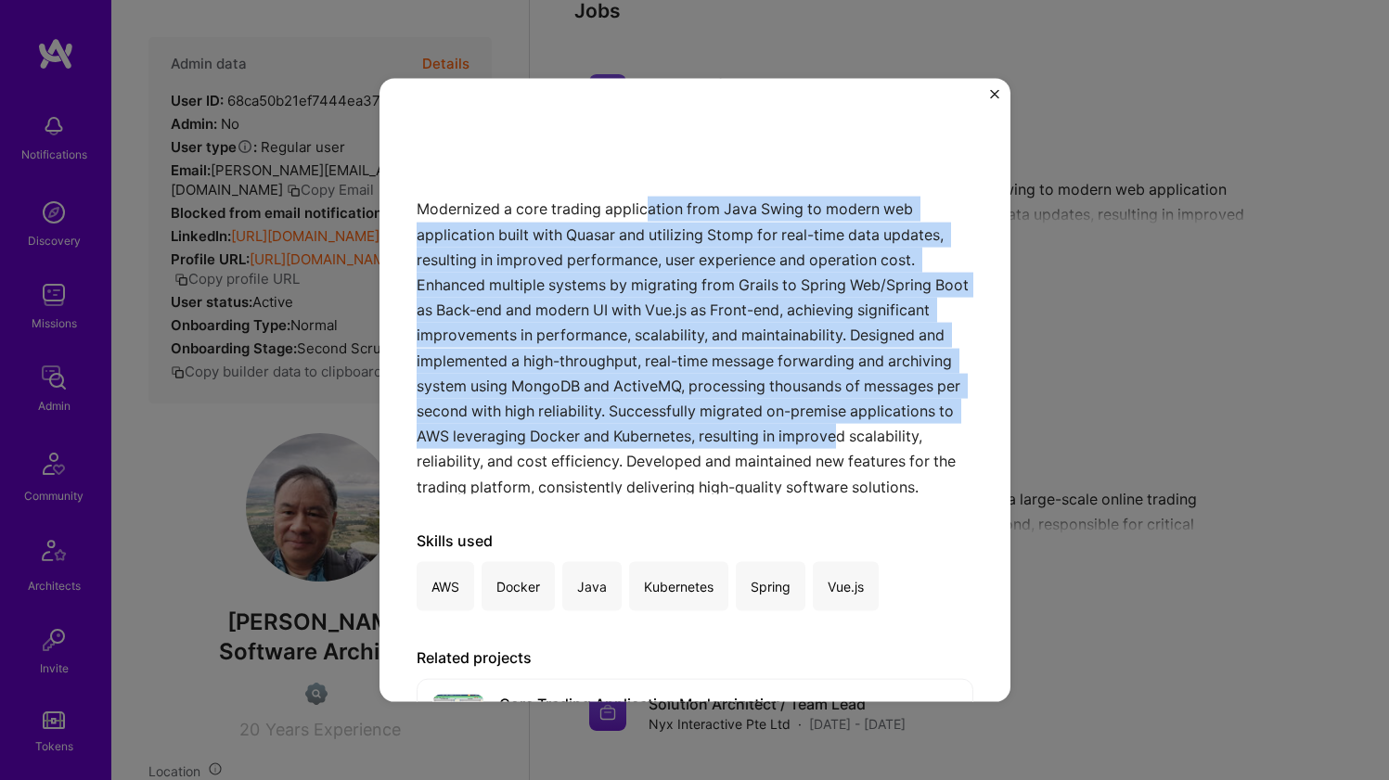
drag, startPoint x: 637, startPoint y: 442, endPoint x: 650, endPoint y: 210, distance: 232.4
click at [650, 210] on div "Modernized a core trading application from Java Swing to modern web application…" at bounding box center [695, 302] width 557 height 383
click at [546, 212] on div "Modernized a core trading application from Java Swing to modern web application…" at bounding box center [695, 302] width 557 height 383
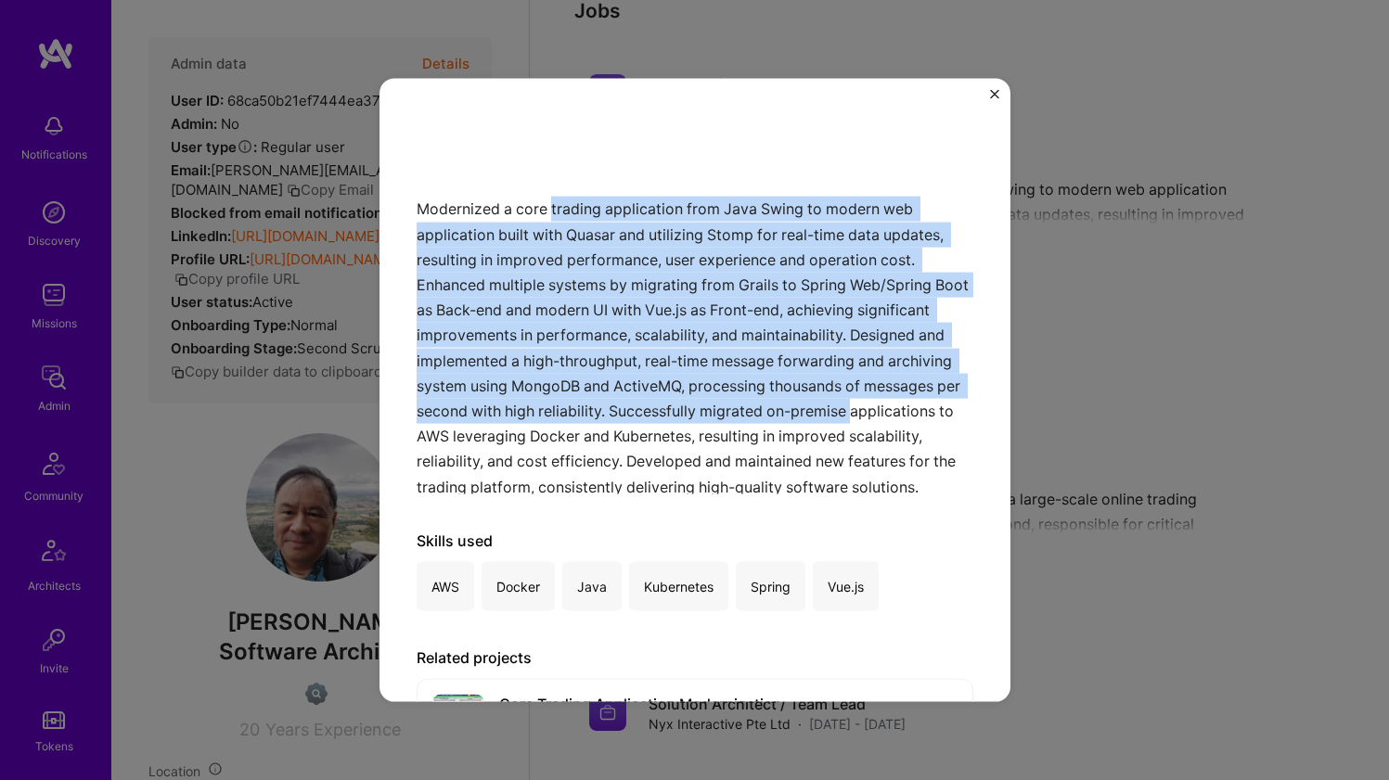
drag, startPoint x: 552, startPoint y: 208, endPoint x: 571, endPoint y: 424, distance: 217.0
click at [571, 424] on div "Modernized a core trading application from Java Swing to modern web application…" at bounding box center [695, 302] width 557 height 383
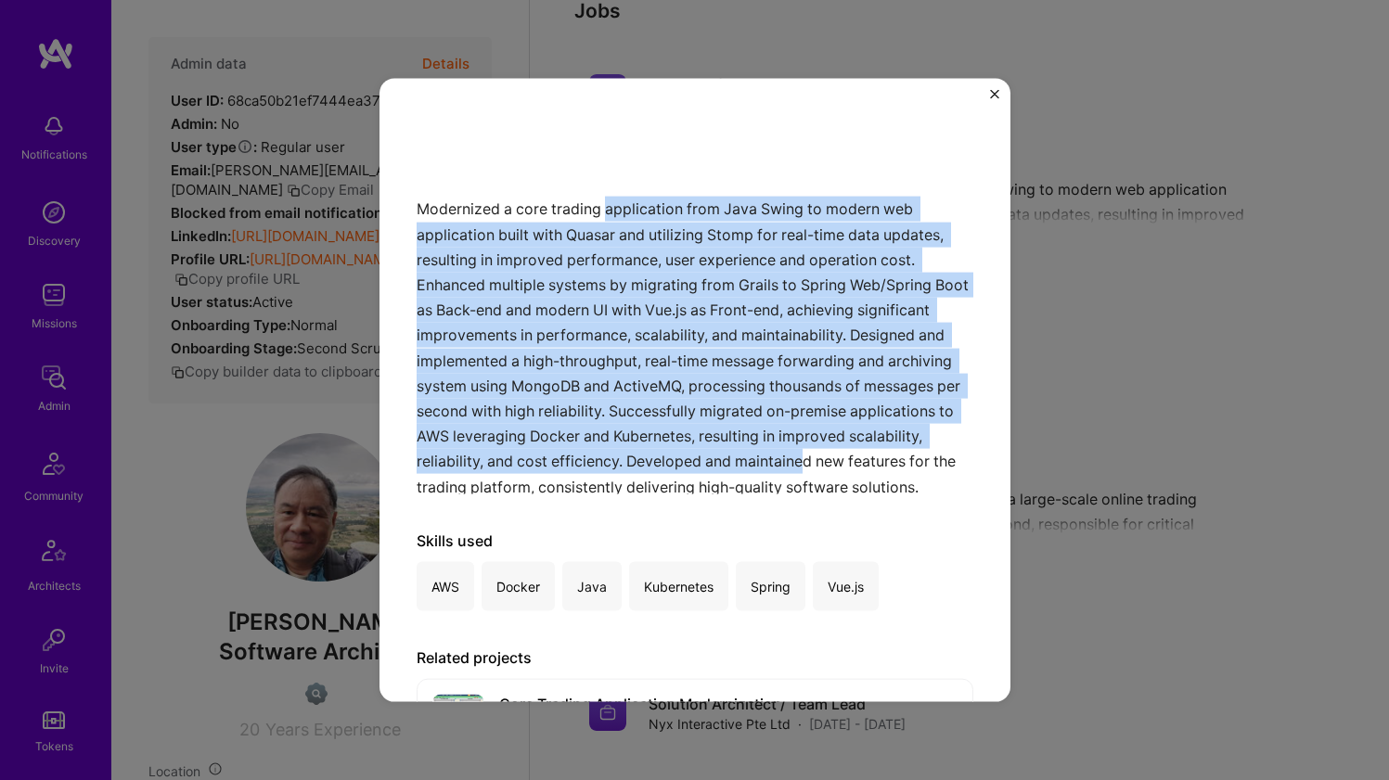
drag, startPoint x: 590, startPoint y: 469, endPoint x: 606, endPoint y: 212, distance: 257.5
click at [606, 212] on div "Modernized a core trading application from Java Swing to modern web application…" at bounding box center [695, 302] width 557 height 383
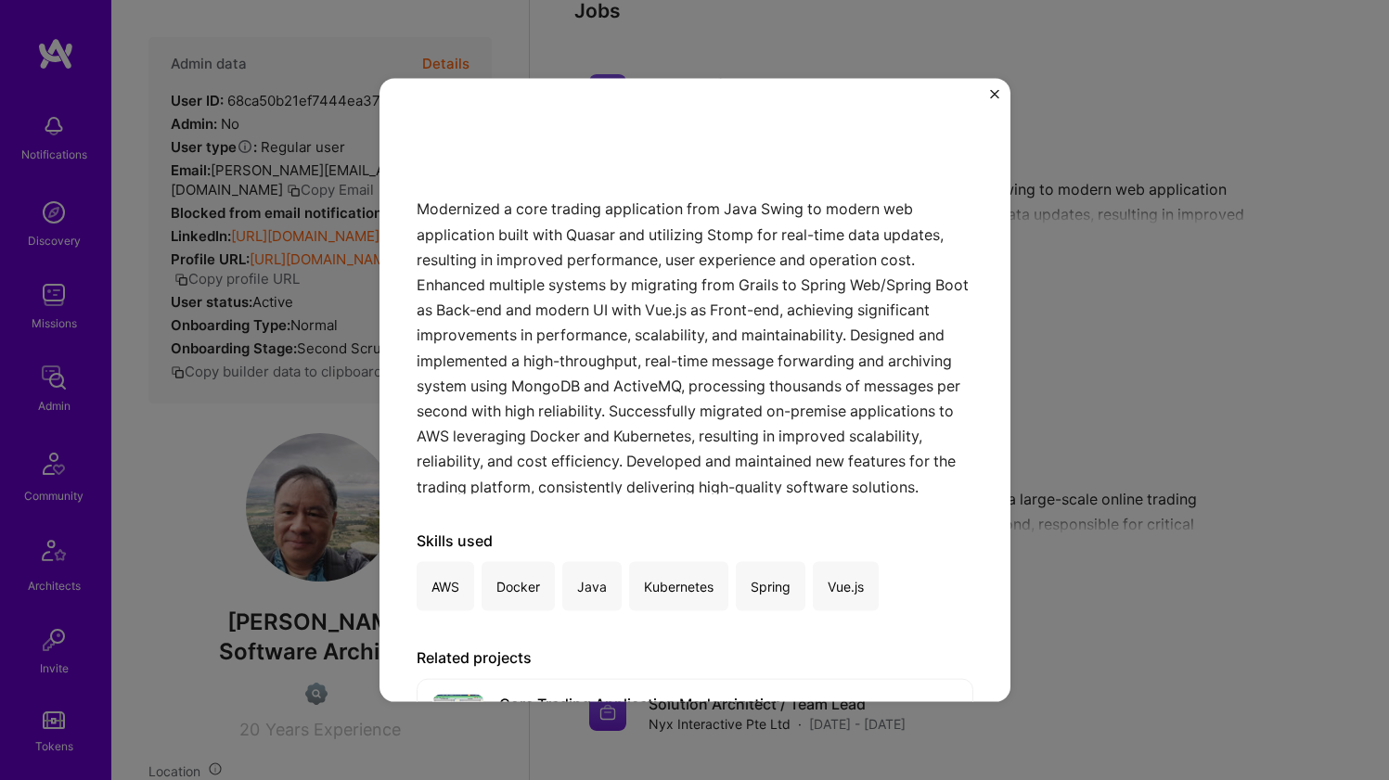
click at [516, 208] on div "Modernized a core trading application from Java Swing to modern web application…" at bounding box center [695, 302] width 557 height 383
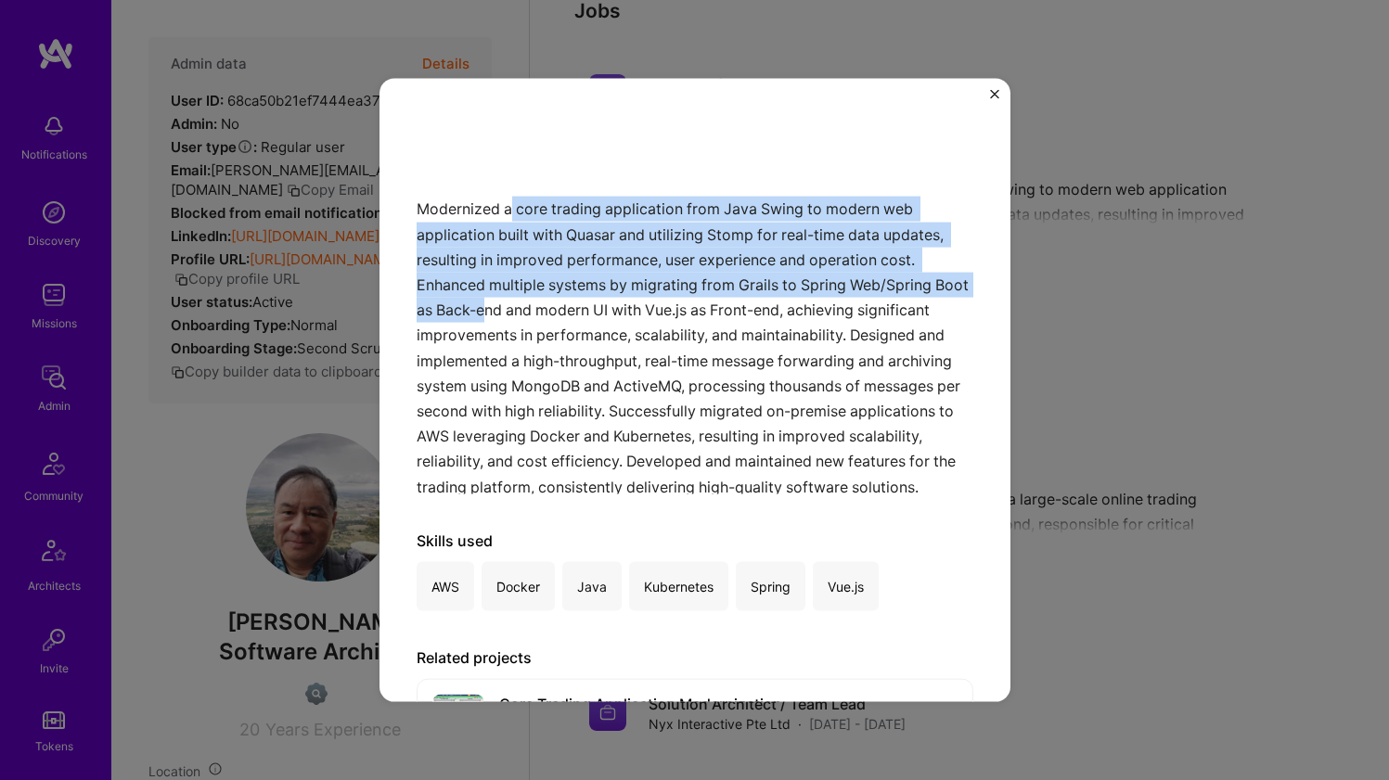
drag, startPoint x: 514, startPoint y: 207, endPoint x: 530, endPoint y: 305, distance: 99.6
click at [528, 302] on div "Modernized a core trading application from Java Swing to modern web application…" at bounding box center [695, 302] width 557 height 383
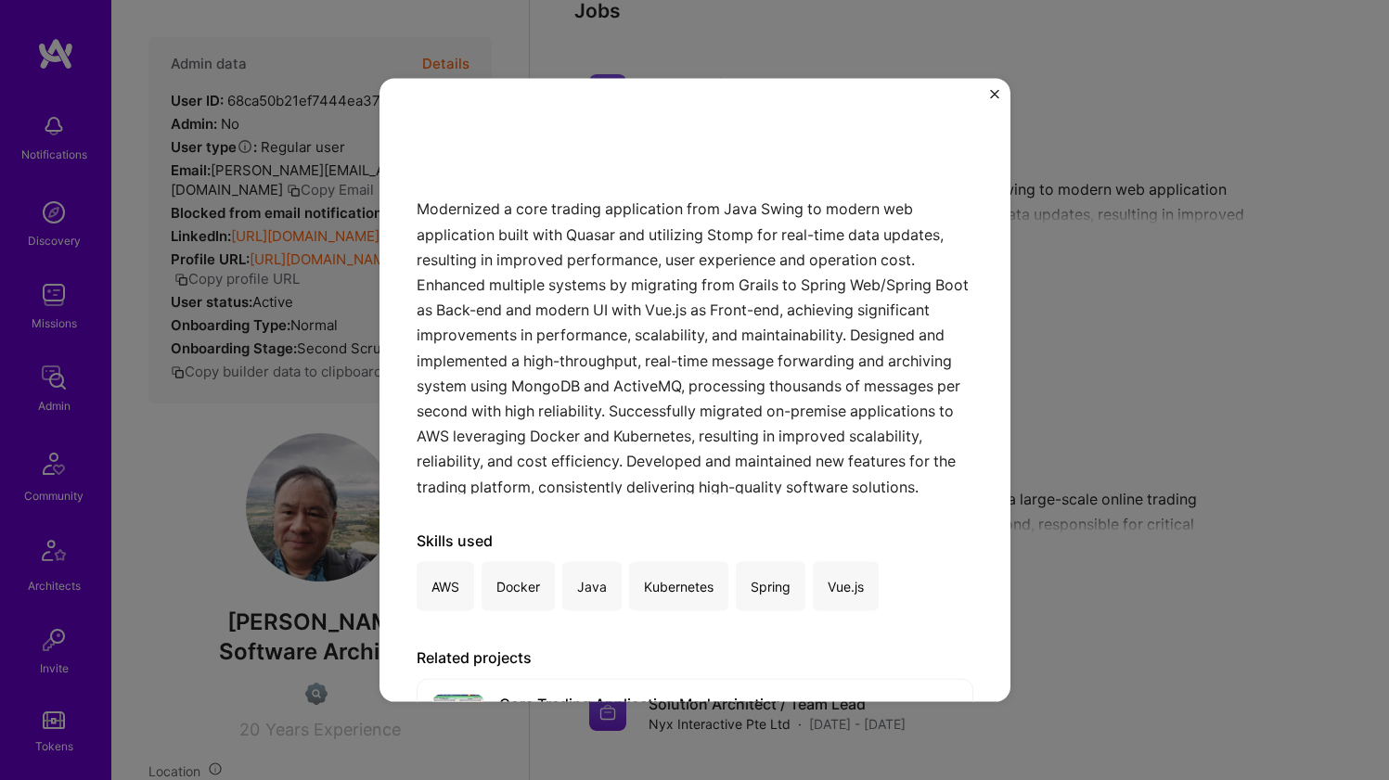
click at [530, 306] on div "Modernized a core trading application from Java Swing to modern web application…" at bounding box center [695, 302] width 557 height 383
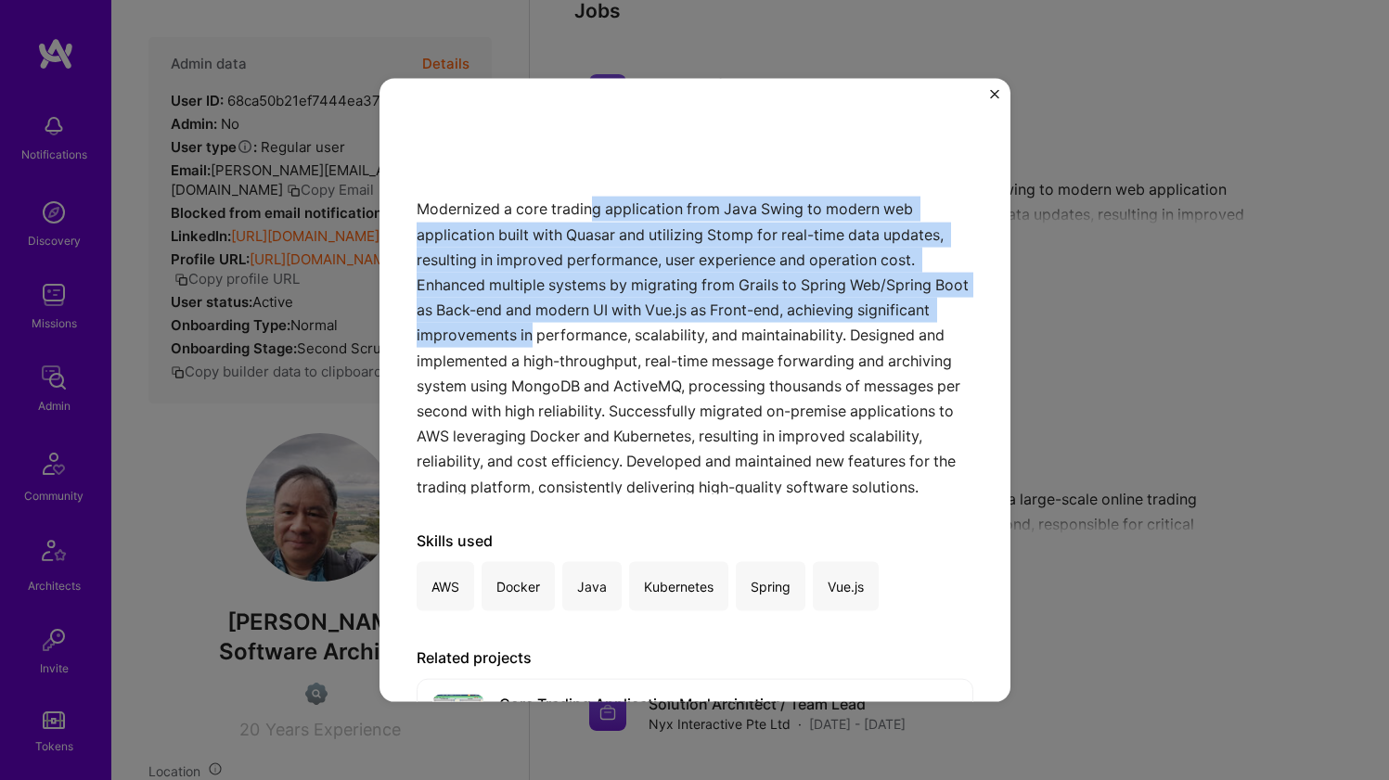
drag, startPoint x: 607, startPoint y: 325, endPoint x: 589, endPoint y: 210, distance: 116.4
click at [589, 210] on div "Modernized a core trading application from Java Swing to modern web application…" at bounding box center [695, 302] width 557 height 383
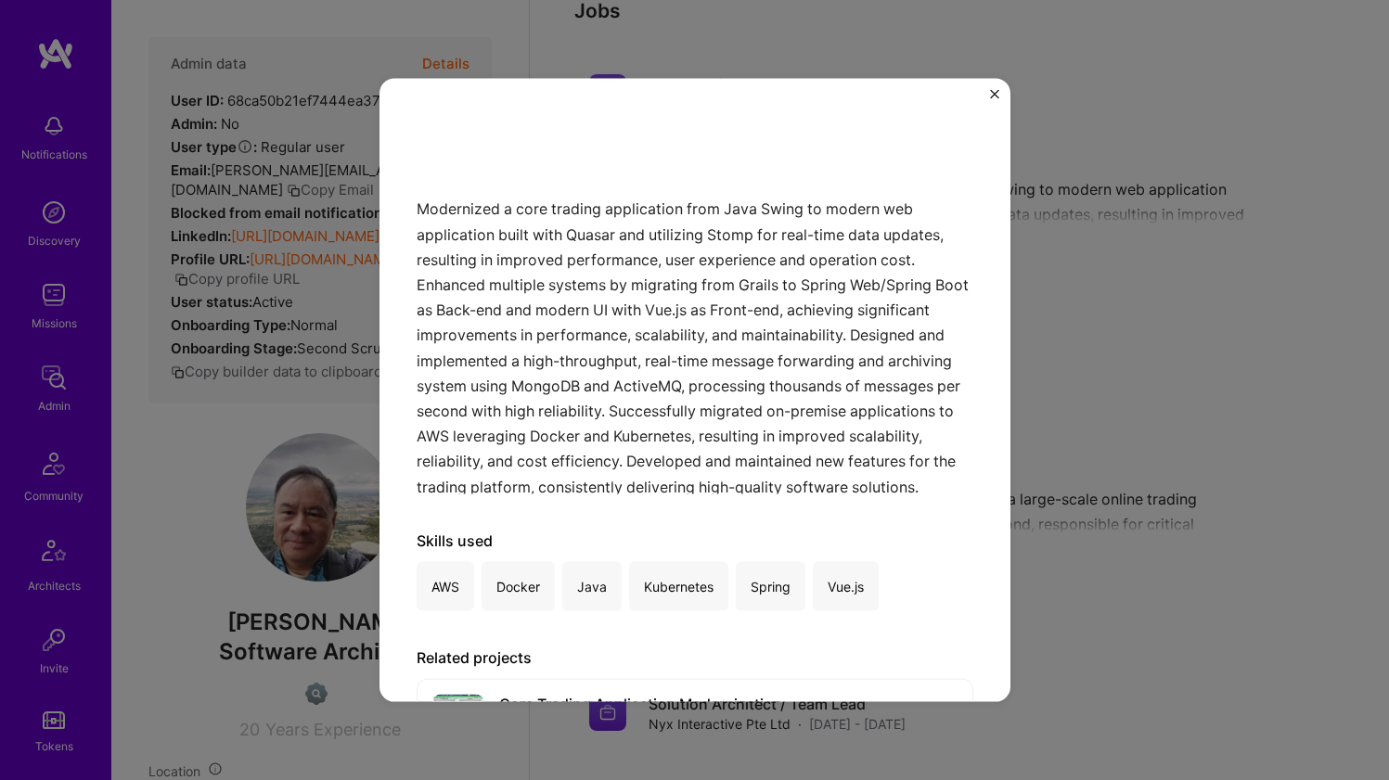
click at [587, 208] on div "Modernized a core trading application from Java Swing to modern web application…" at bounding box center [695, 302] width 557 height 383
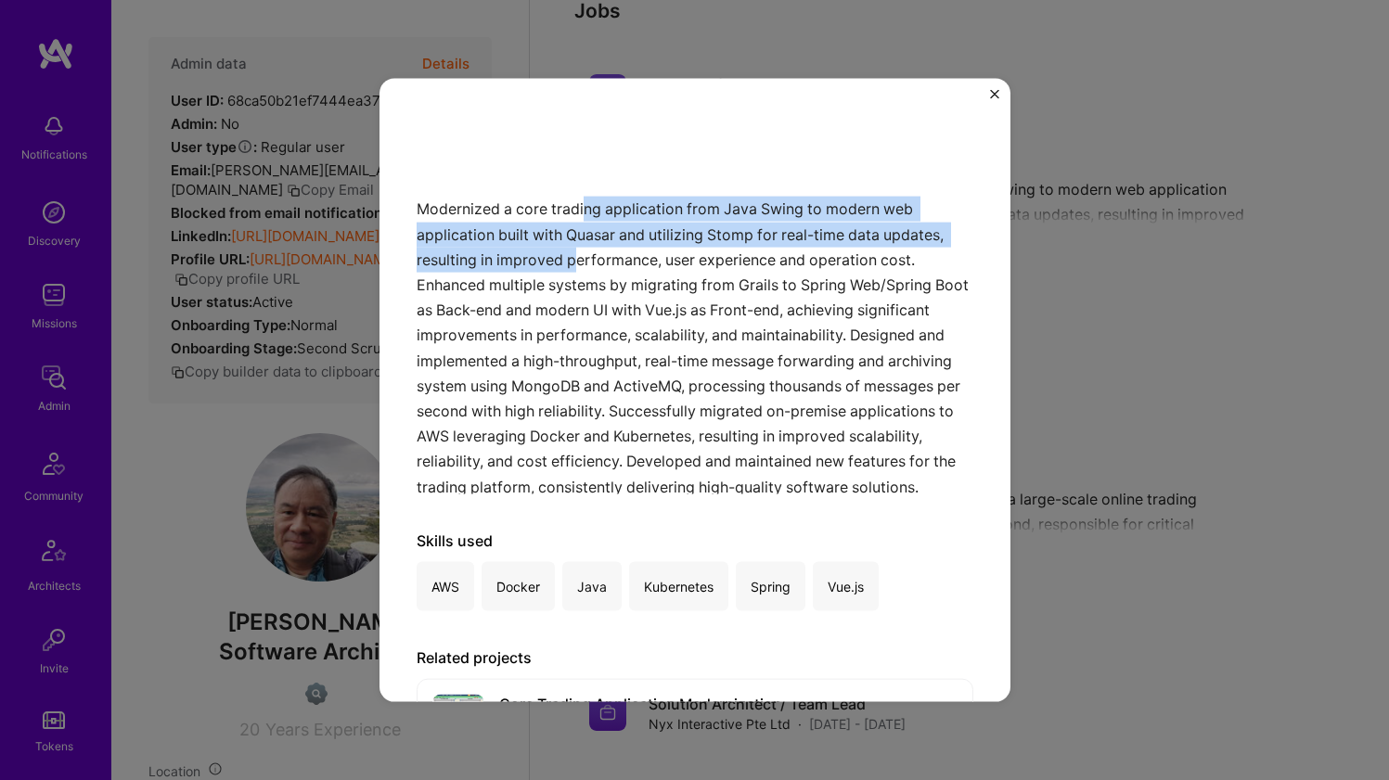
drag, startPoint x: 586, startPoint y: 208, endPoint x: 579, endPoint y: 252, distance: 45.0
click at [579, 252] on div "Modernized a core trading application from Java Swing to modern web application…" at bounding box center [695, 302] width 557 height 383
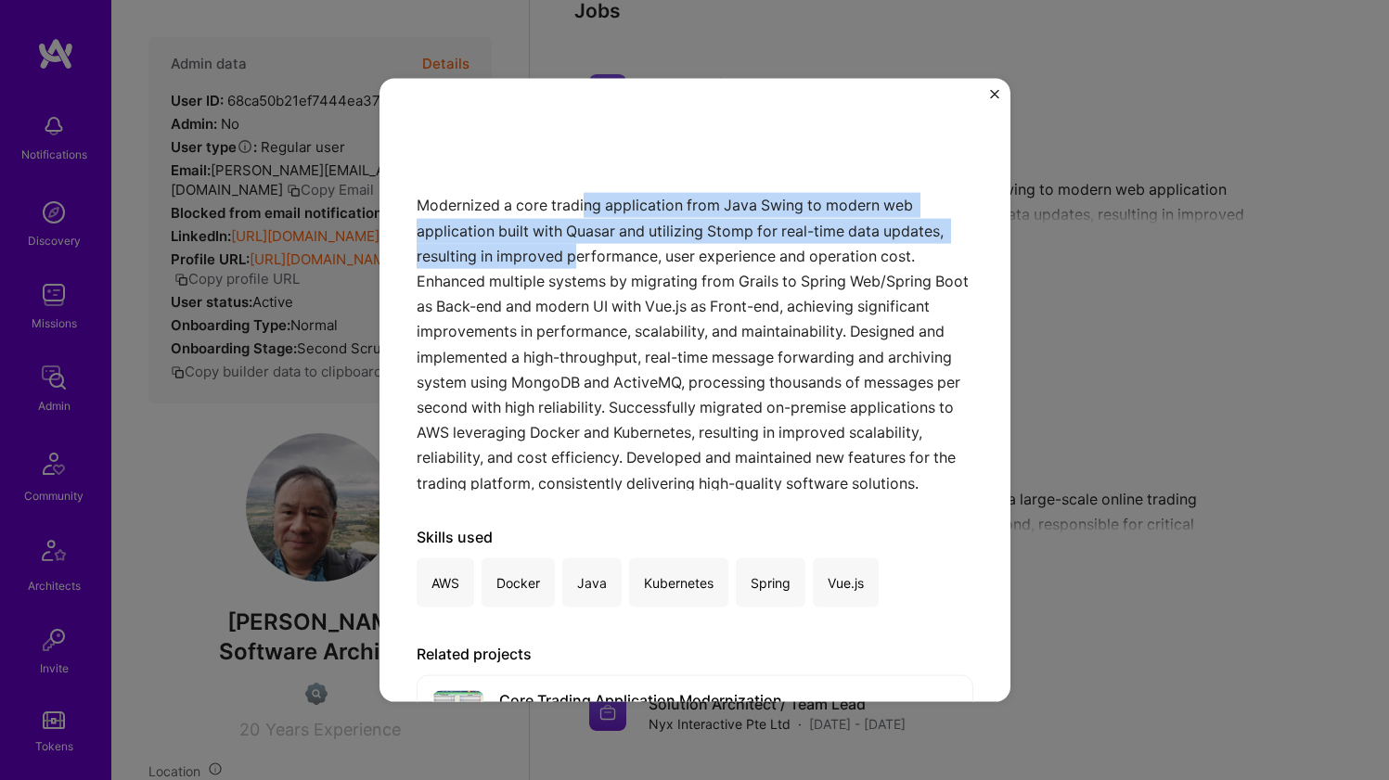
scroll to position [212, 0]
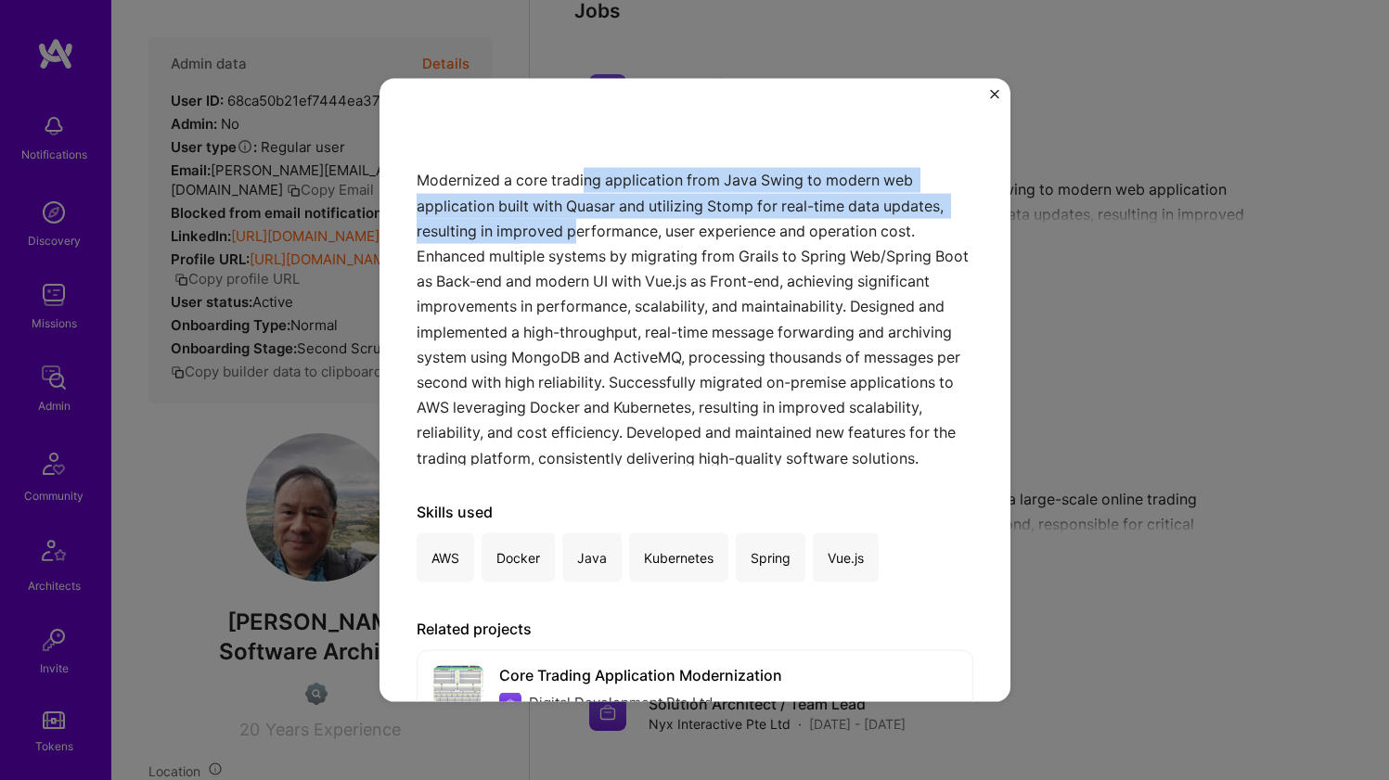
click at [568, 236] on div "Modernized a core trading application from Java Swing to modern web application…" at bounding box center [695, 274] width 557 height 383
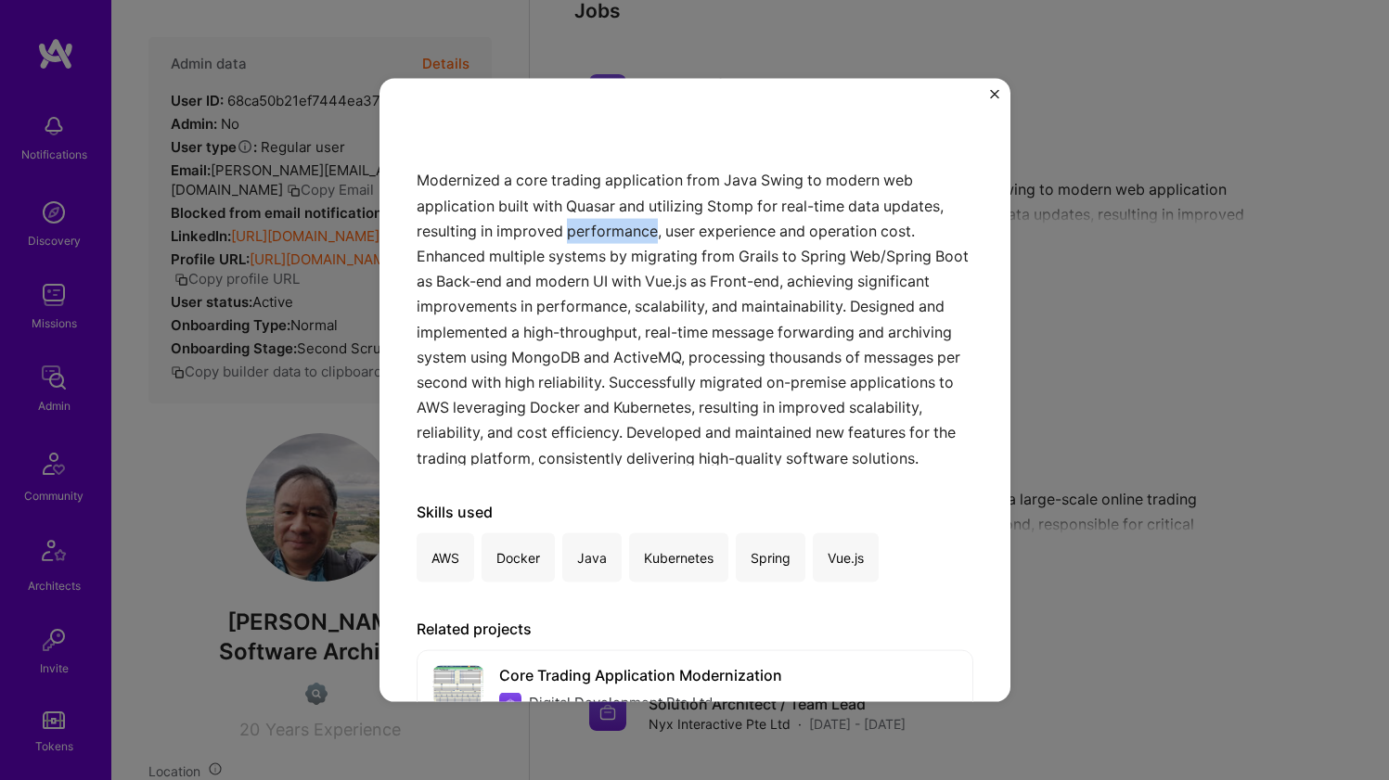
click at [568, 236] on div "Modernized a core trading application from Java Swing to modern web application…" at bounding box center [695, 274] width 557 height 383
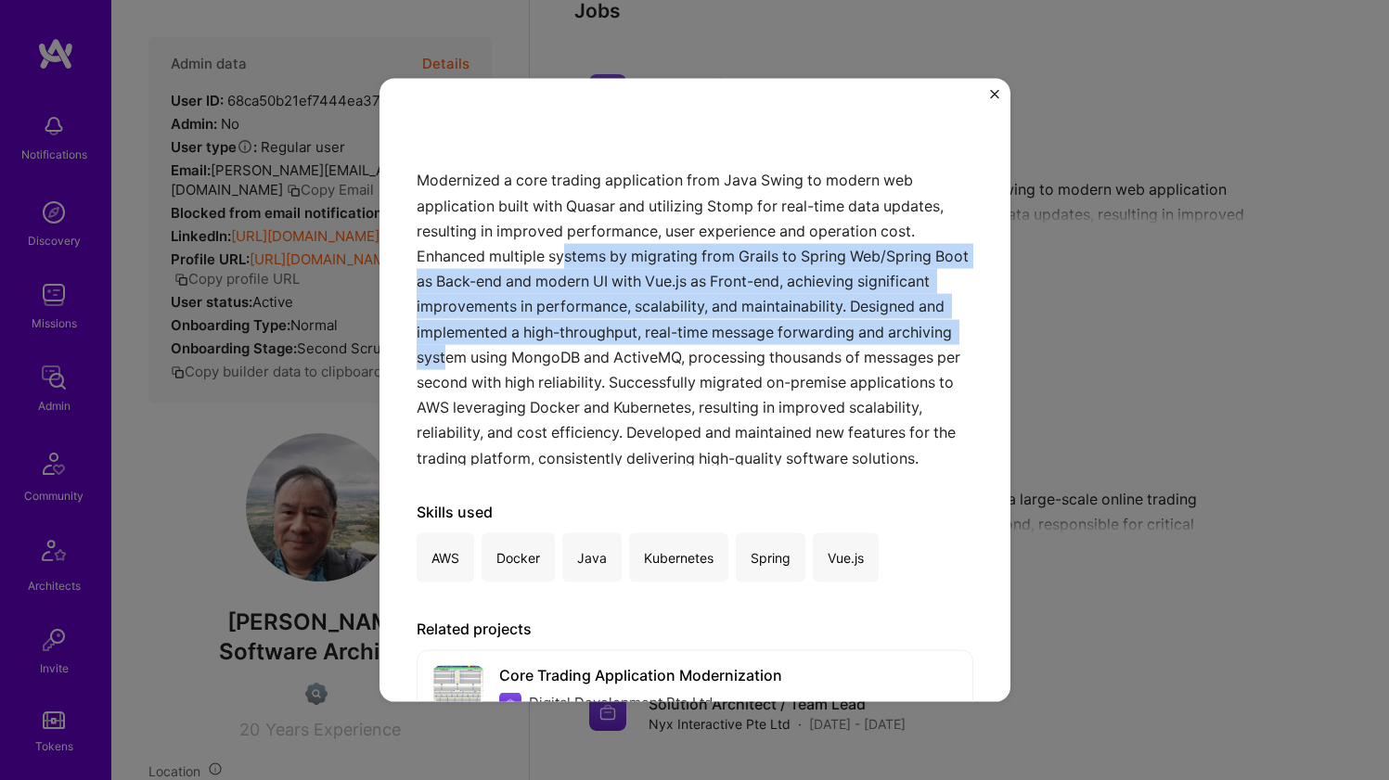
drag, startPoint x: 565, startPoint y: 244, endPoint x: 624, endPoint y: 355, distance: 125.8
click at [624, 355] on div "Modernized a core trading application from Java Swing to modern web application…" at bounding box center [695, 274] width 557 height 383
drag, startPoint x: 624, startPoint y: 355, endPoint x: 623, endPoint y: 340, distance: 15.8
click at [624, 355] on div "Modernized a core trading application from Java Swing to modern web application…" at bounding box center [695, 274] width 557 height 383
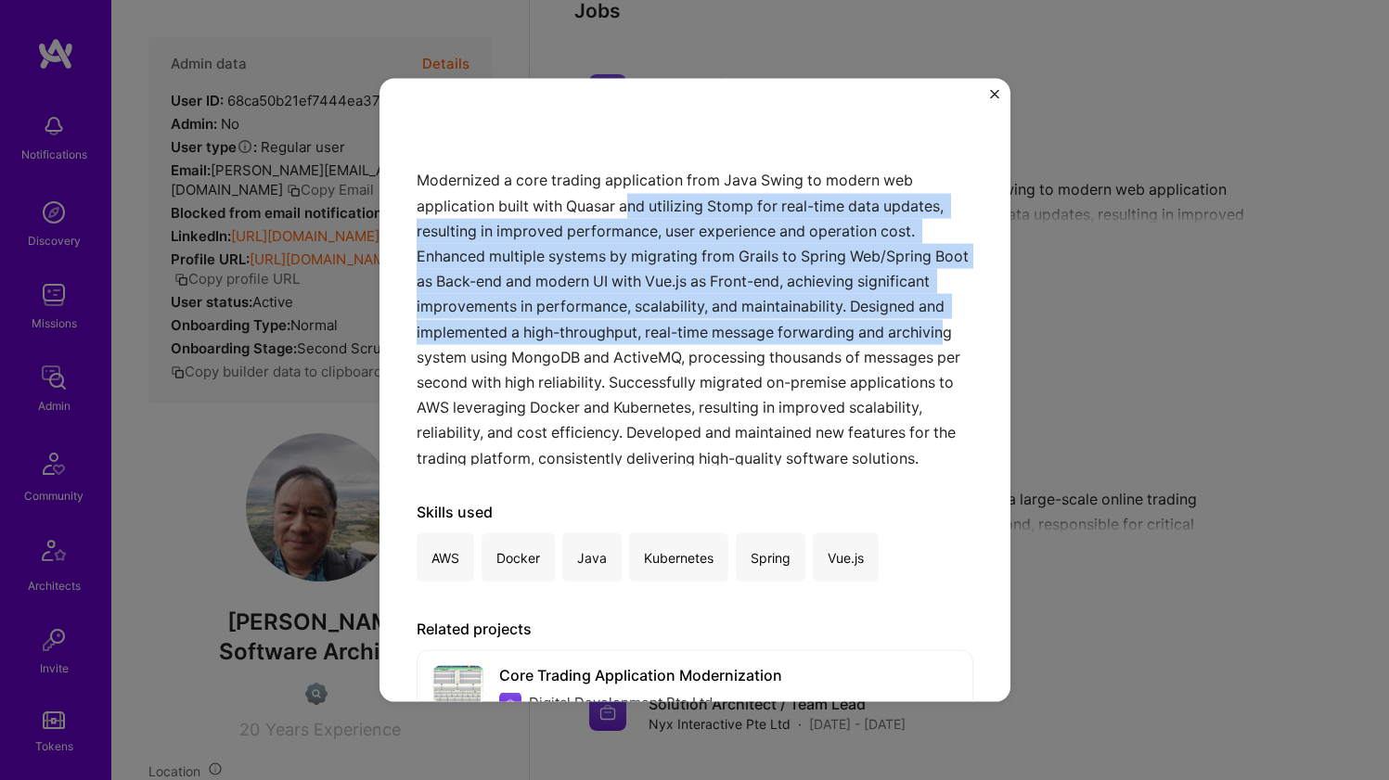
drag, startPoint x: 631, startPoint y: 199, endPoint x: 577, endPoint y: 340, distance: 151.0
click at [577, 340] on div "Modernized a core trading application from Java Swing to modern web application…" at bounding box center [695, 274] width 557 height 383
drag, startPoint x: 592, startPoint y: 350, endPoint x: 592, endPoint y: 204, distance: 145.7
click at [592, 204] on div "Modernized a core trading application from Java Swing to modern web application…" at bounding box center [695, 274] width 557 height 383
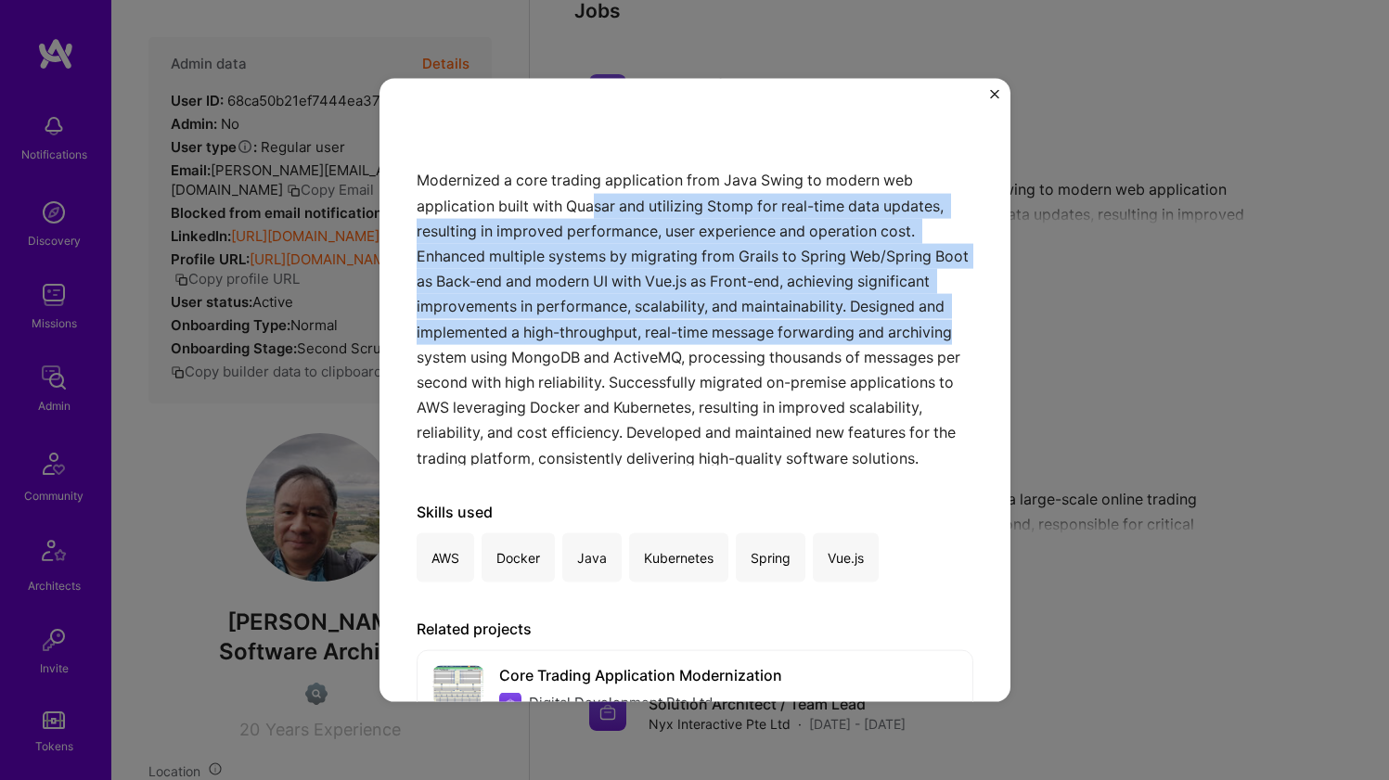
click at [592, 204] on div "Modernized a core trading application from Java Swing to modern web application…" at bounding box center [695, 274] width 557 height 383
drag, startPoint x: 589, startPoint y: 213, endPoint x: 562, endPoint y: 319, distance: 109.1
click at [562, 319] on div "Modernized a core trading application from Java Swing to modern web application…" at bounding box center [695, 274] width 557 height 383
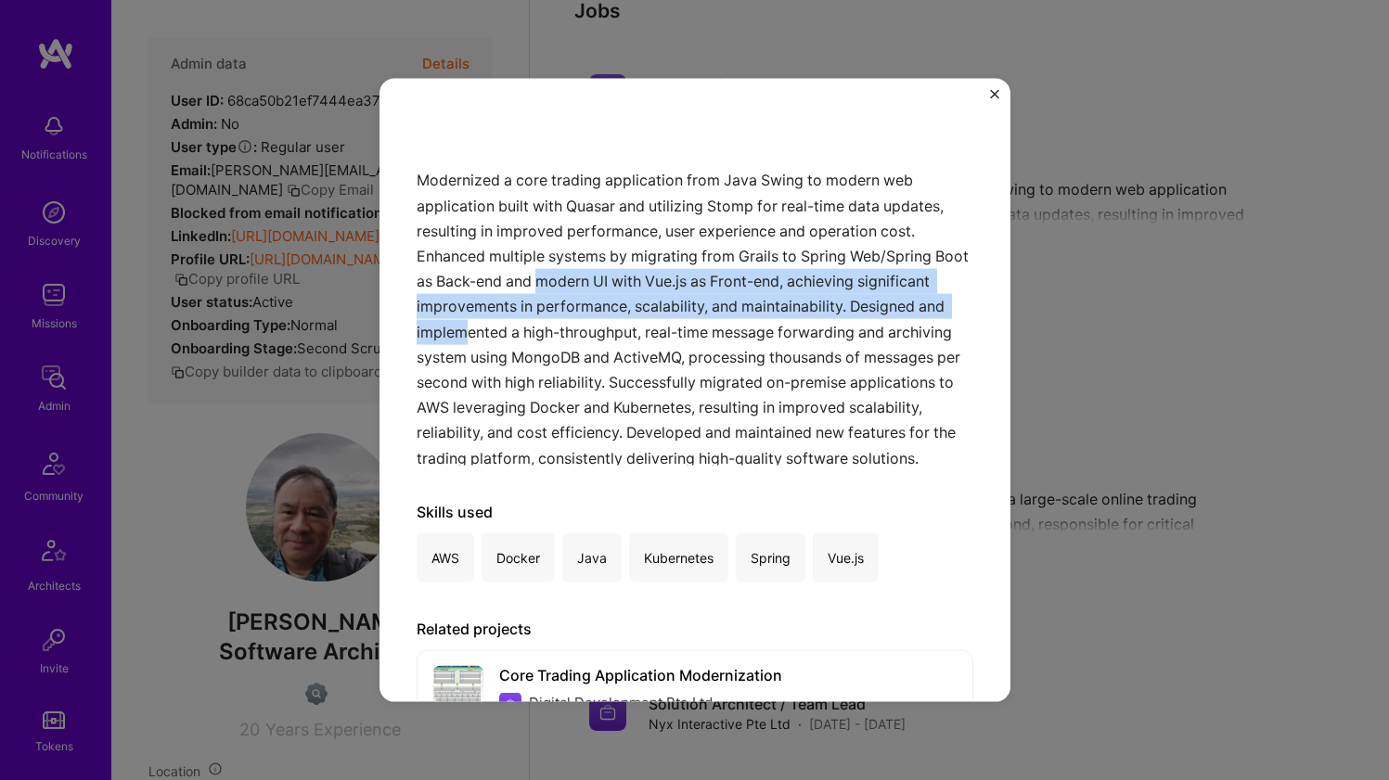
drag, startPoint x: 569, startPoint y: 312, endPoint x: 573, endPoint y: 273, distance: 39.2
click at [573, 273] on div "Modernized a core trading application from Java Swing to modern web application…" at bounding box center [695, 274] width 557 height 383
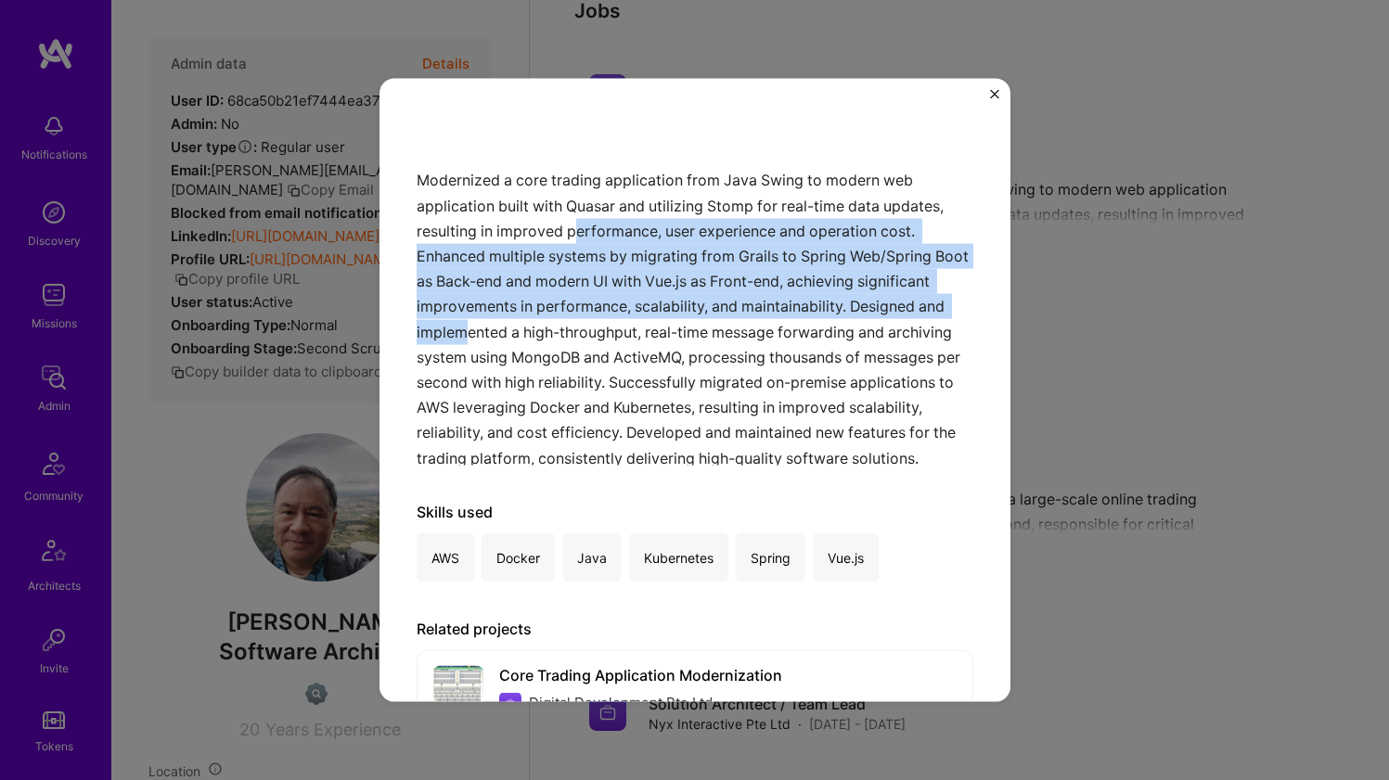
drag, startPoint x: 576, startPoint y: 238, endPoint x: 564, endPoint y: 334, distance: 97.3
click at [564, 334] on div "Modernized a core trading application from Java Swing to modern web application…" at bounding box center [695, 274] width 557 height 383
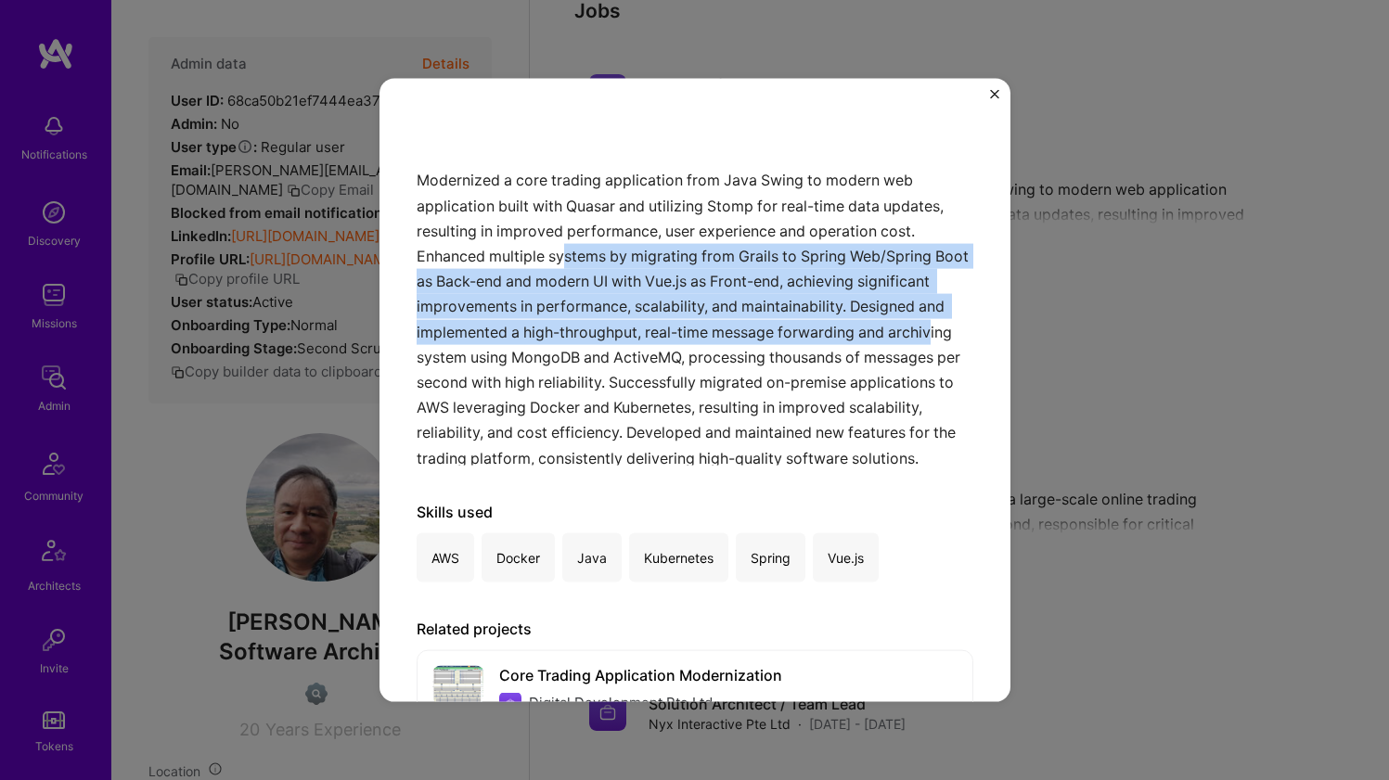
drag, startPoint x: 566, startPoint y: 343, endPoint x: 568, endPoint y: 256, distance: 87.2
click at [568, 256] on div "Modernized a core trading application from Java Swing to modern web application…" at bounding box center [695, 274] width 557 height 383
drag, startPoint x: 568, startPoint y: 246, endPoint x: 574, endPoint y: 354, distance: 108.8
click at [574, 354] on div "Modernized a core trading application from Java Swing to modern web application…" at bounding box center [695, 274] width 557 height 383
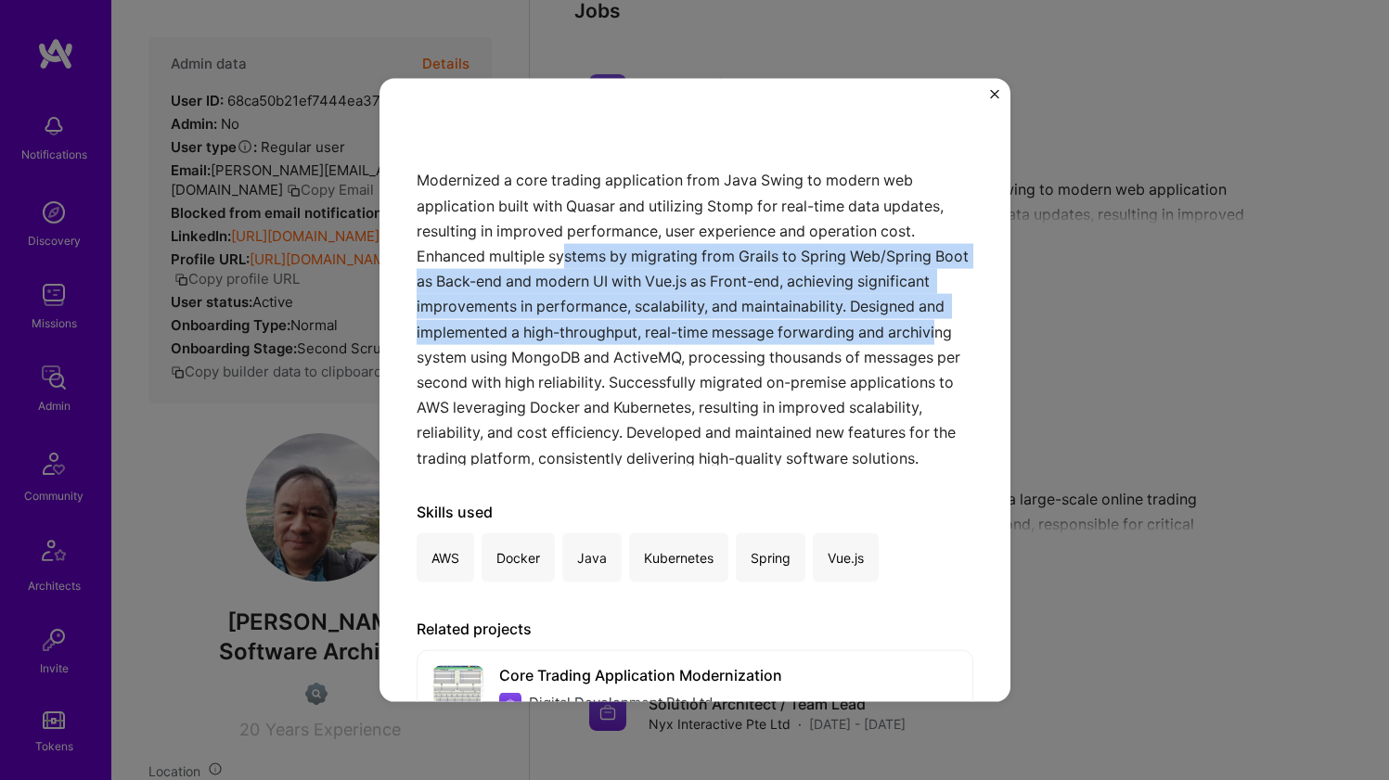
click at [575, 355] on div "Modernized a core trading application from Java Swing to modern web application…" at bounding box center [695, 274] width 557 height 383
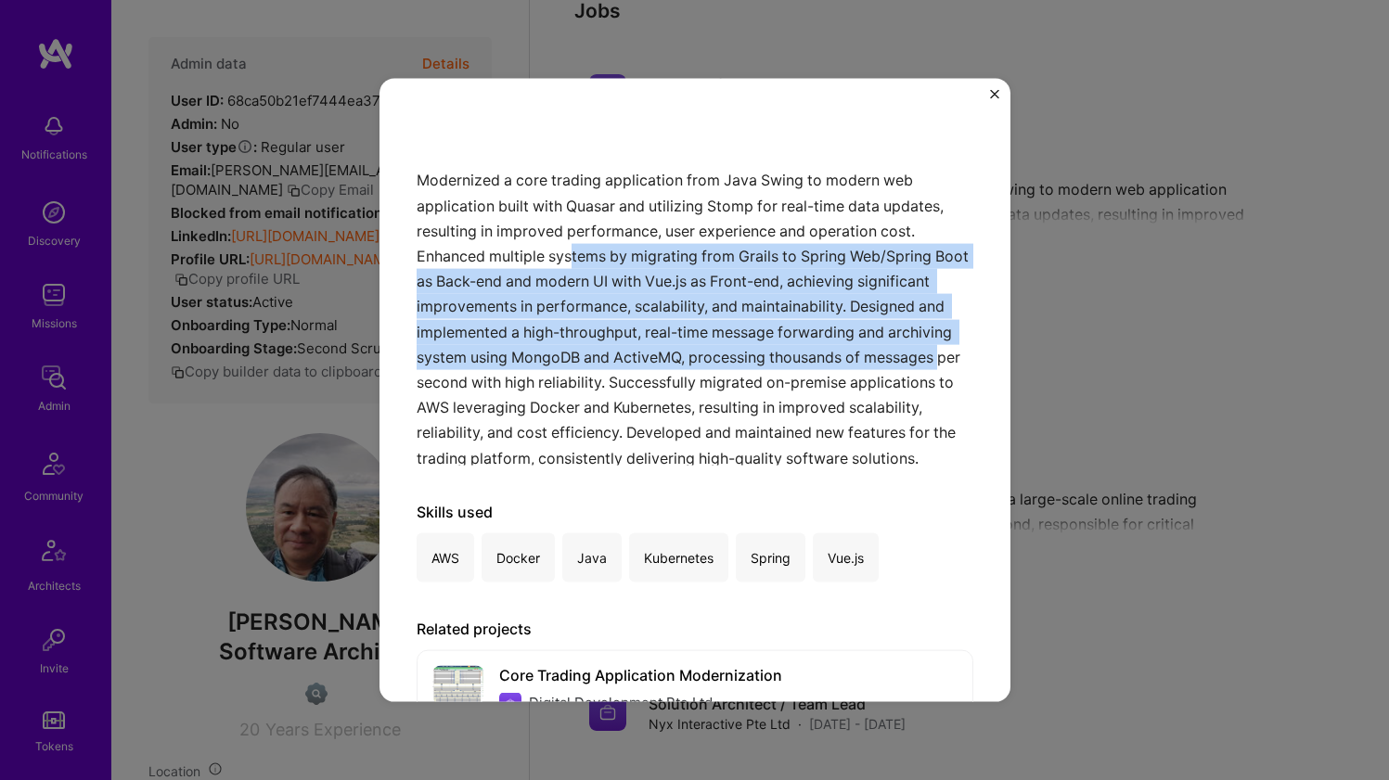
drag, startPoint x: 587, startPoint y: 378, endPoint x: 575, endPoint y: 245, distance: 133.2
click at [575, 245] on div "Modernized a core trading application from Java Swing to modern web application…" at bounding box center [695, 274] width 557 height 383
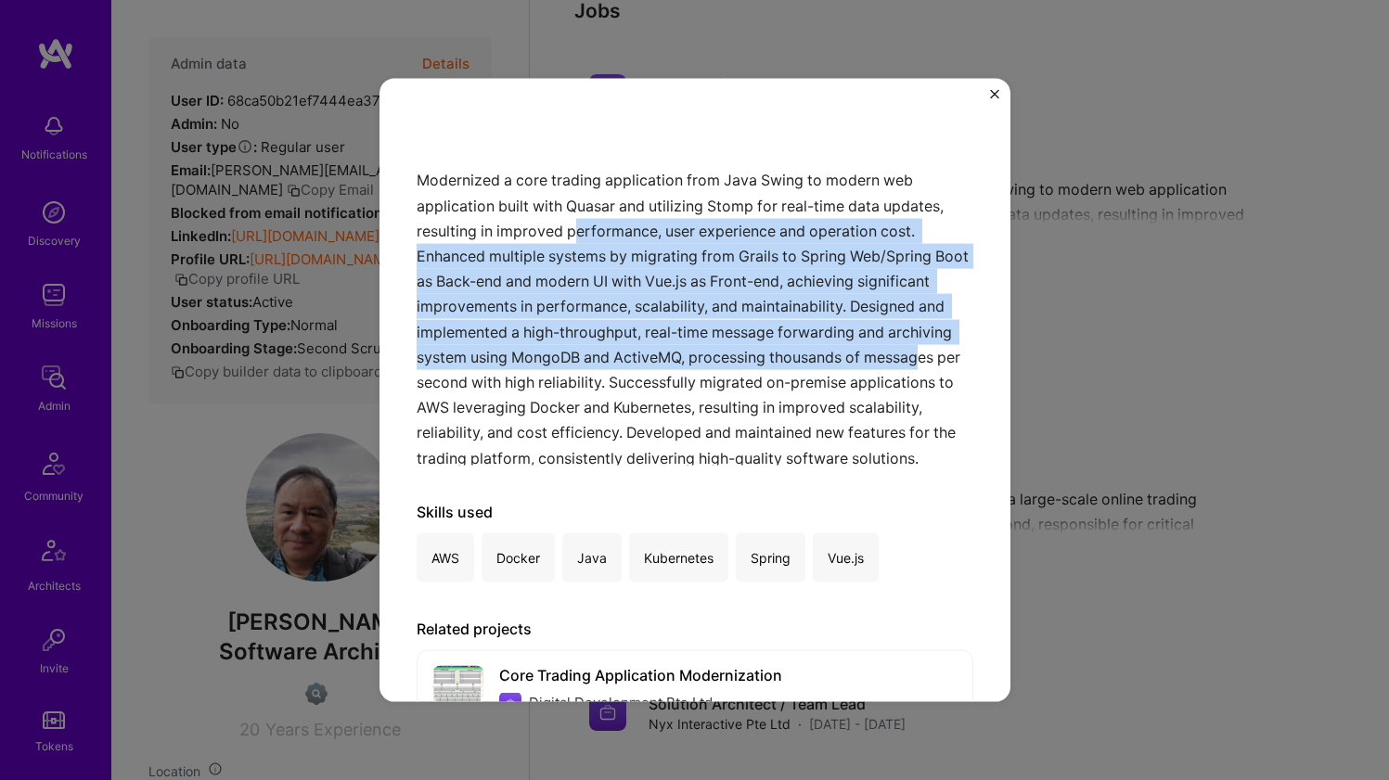
drag, startPoint x: 573, startPoint y: 224, endPoint x: 571, endPoint y: 364, distance: 140.1
click at [571, 364] on div "Modernized a core trading application from Java Swing to modern web application…" at bounding box center [695, 274] width 557 height 383
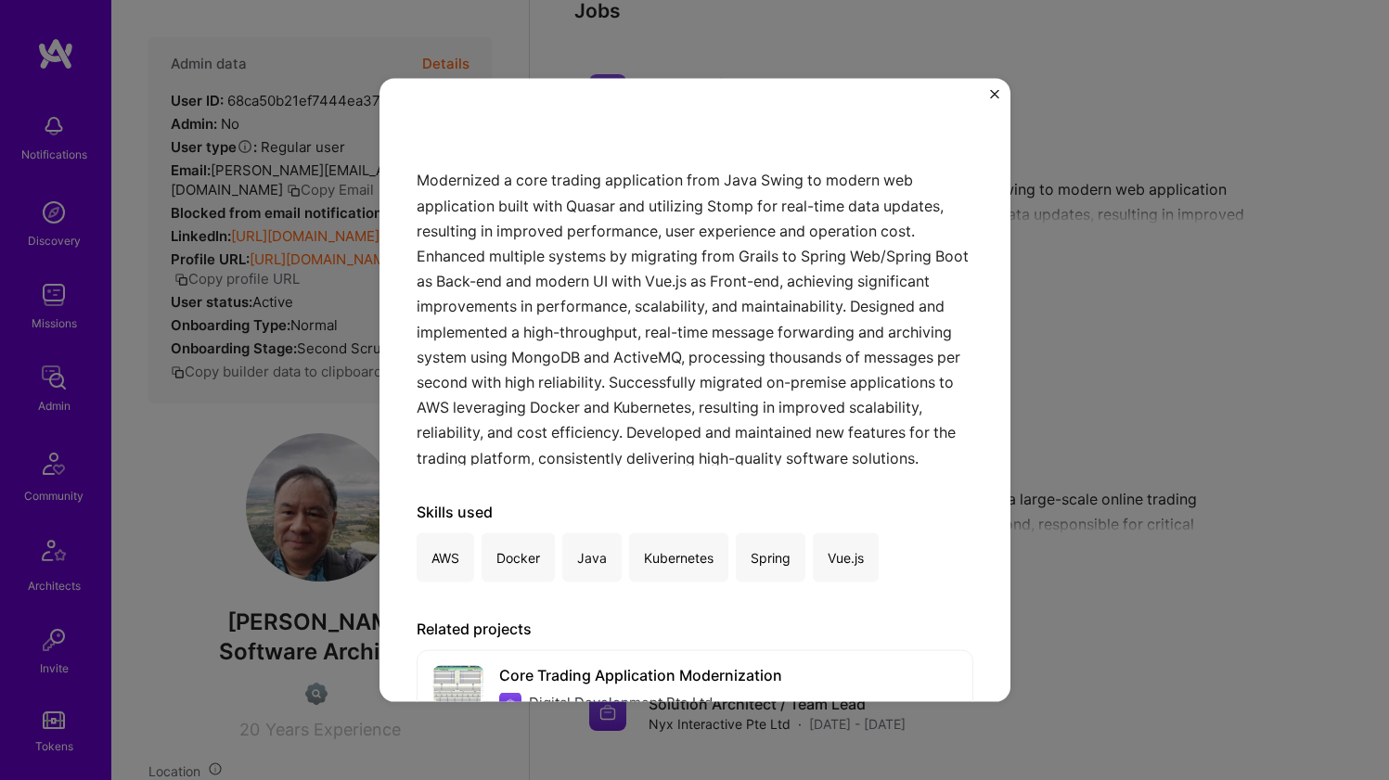
drag, startPoint x: 571, startPoint y: 364, endPoint x: 577, endPoint y: 377, distance: 14.5
click at [571, 364] on div "Modernized a core trading application from Java Swing to modern web application…" at bounding box center [695, 274] width 557 height 383
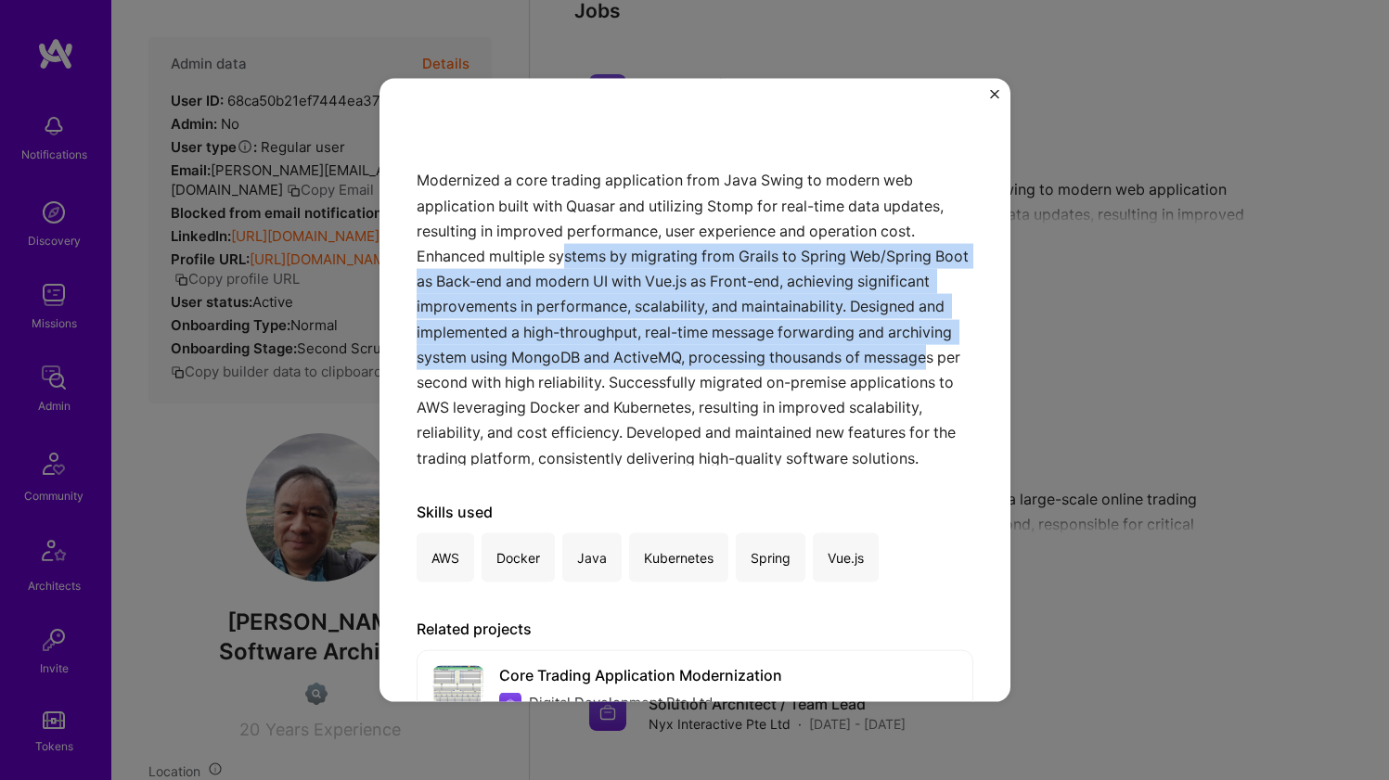
drag, startPoint x: 578, startPoint y: 382, endPoint x: 569, endPoint y: 252, distance: 130.2
click at [569, 252] on div "Modernized a core trading application from Java Swing to modern web application…" at bounding box center [695, 274] width 557 height 383
drag, startPoint x: 569, startPoint y: 252, endPoint x: 551, endPoint y: 375, distance: 123.7
click at [551, 375] on div "Modernized a core trading application from Java Swing to modern web application…" at bounding box center [695, 274] width 557 height 383
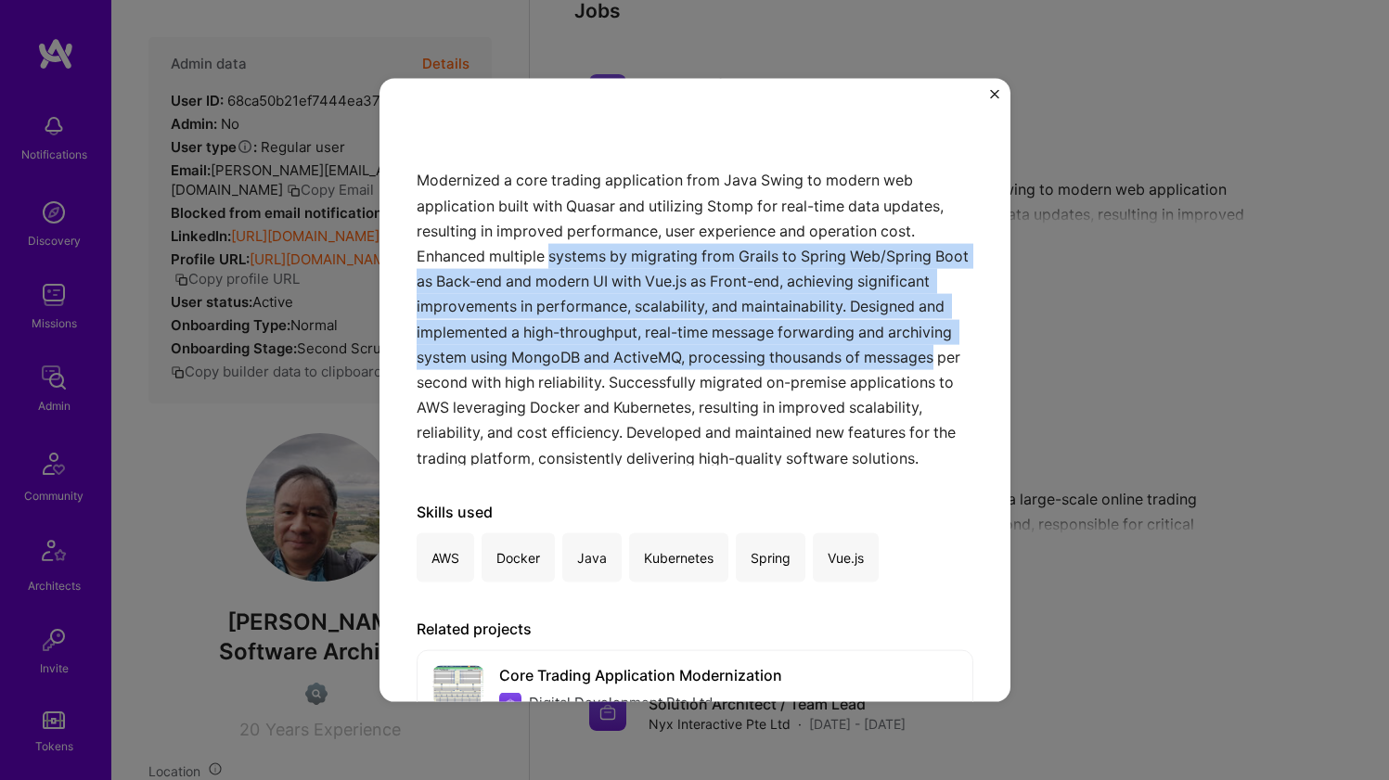
click at [553, 380] on div "Modernized a core trading application from Java Swing to modern web application…" at bounding box center [695, 274] width 557 height 383
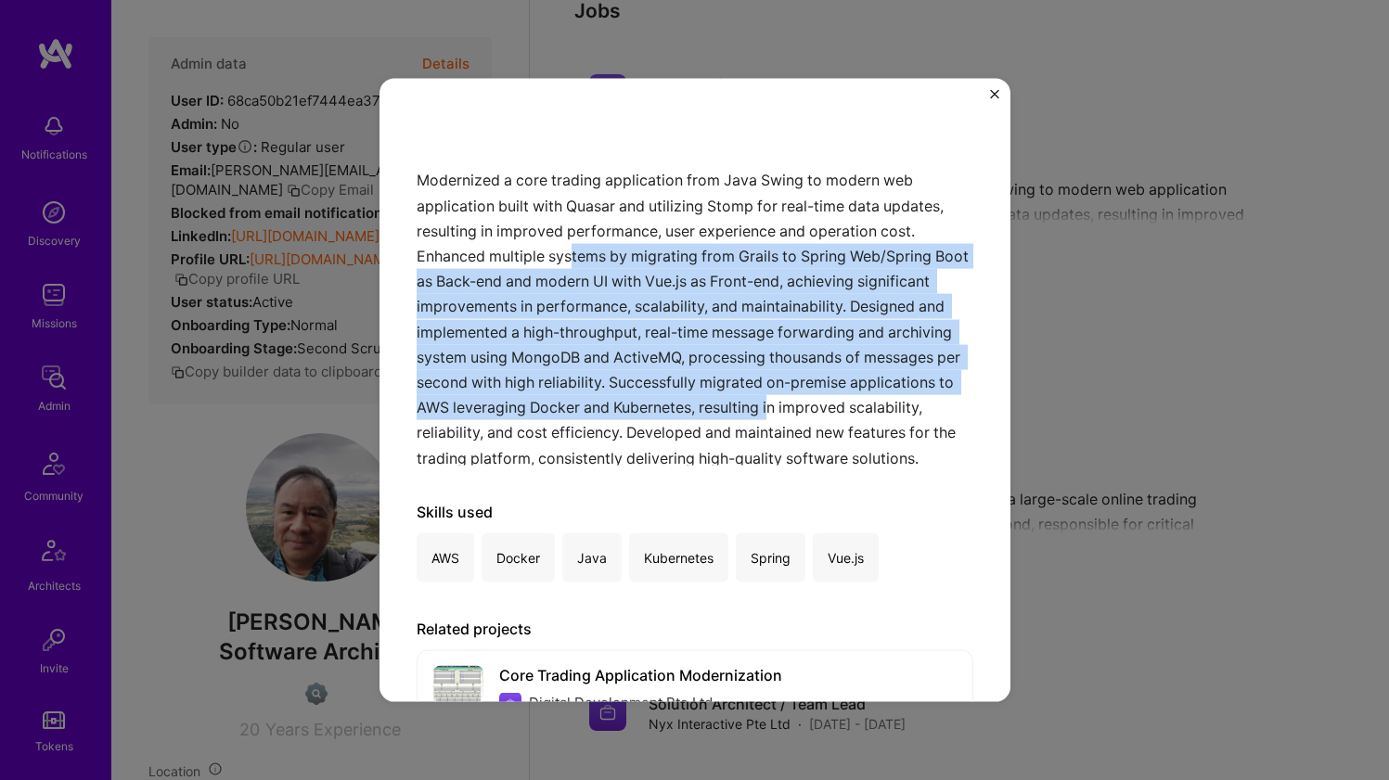
drag, startPoint x: 576, startPoint y: 429, endPoint x: 570, endPoint y: 241, distance: 187.5
click at [570, 242] on div "Modernized a core trading application from Java Swing to modern web application…" at bounding box center [695, 274] width 557 height 383
click at [570, 241] on div "Modernized a core trading application from Java Swing to modern web application…" at bounding box center [695, 274] width 557 height 383
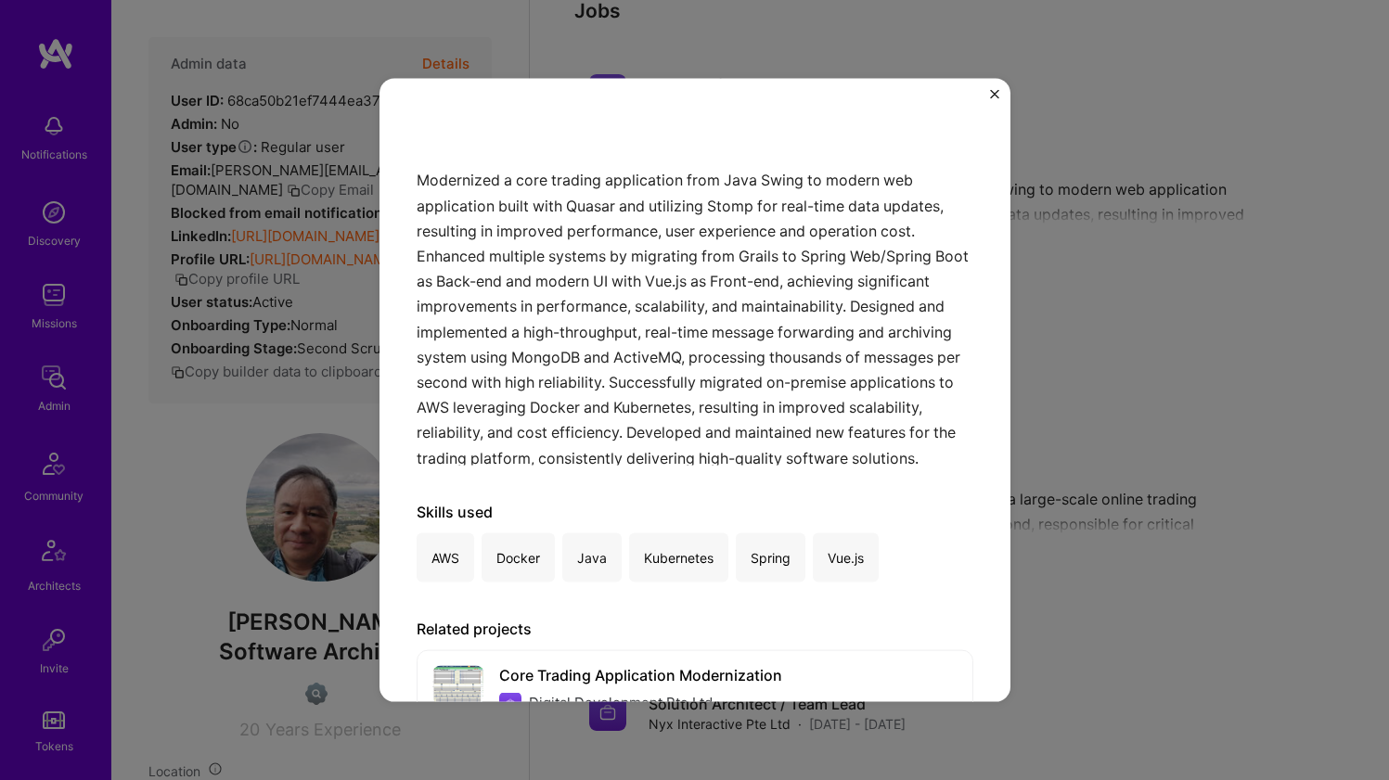
click at [570, 238] on div "Modernized a core trading application from Java Swing to modern web application…" at bounding box center [695, 274] width 557 height 383
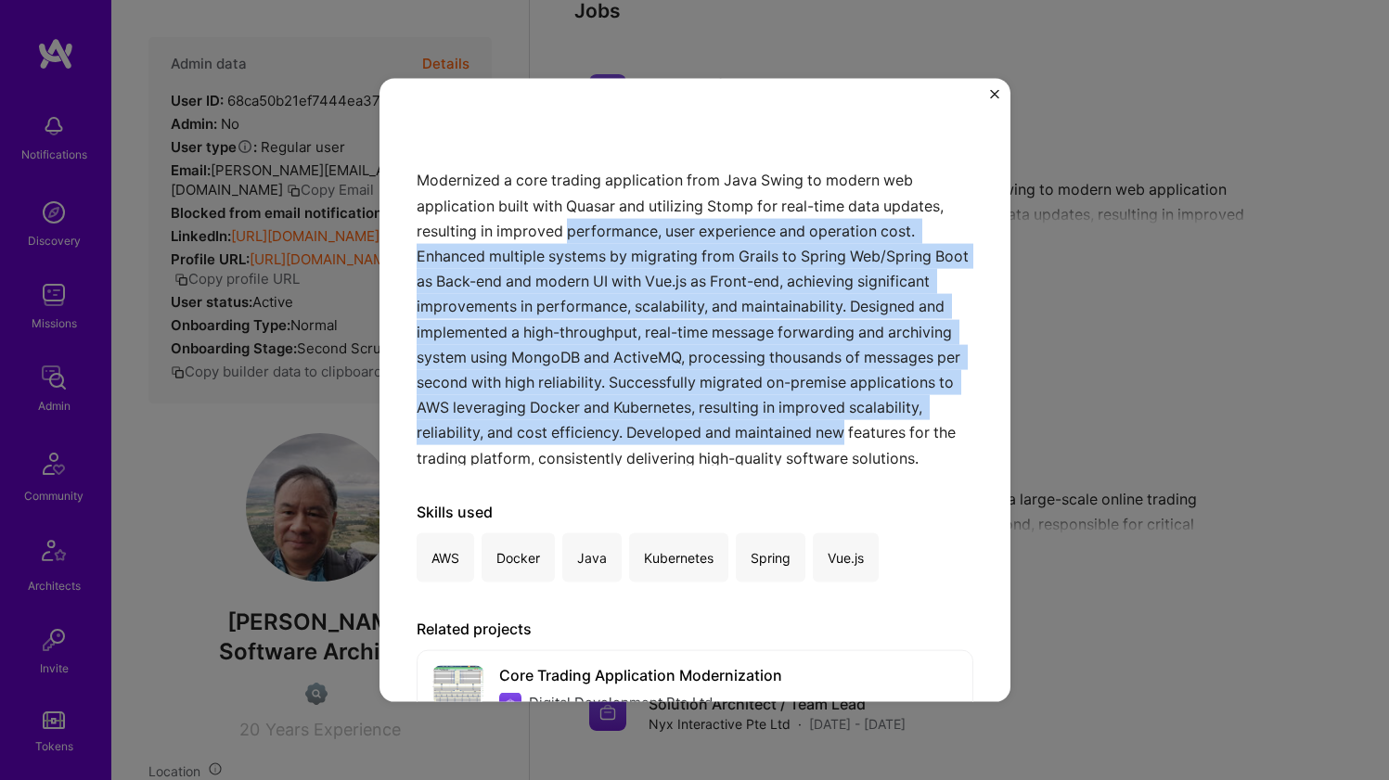
drag, startPoint x: 570, startPoint y: 238, endPoint x: 620, endPoint y: 446, distance: 214.7
click at [620, 447] on div "Modernized a core trading application from Java Swing to modern web application…" at bounding box center [695, 274] width 557 height 383
click at [620, 446] on div "Modernized a core trading application from Java Swing to modern web application…" at bounding box center [695, 274] width 557 height 383
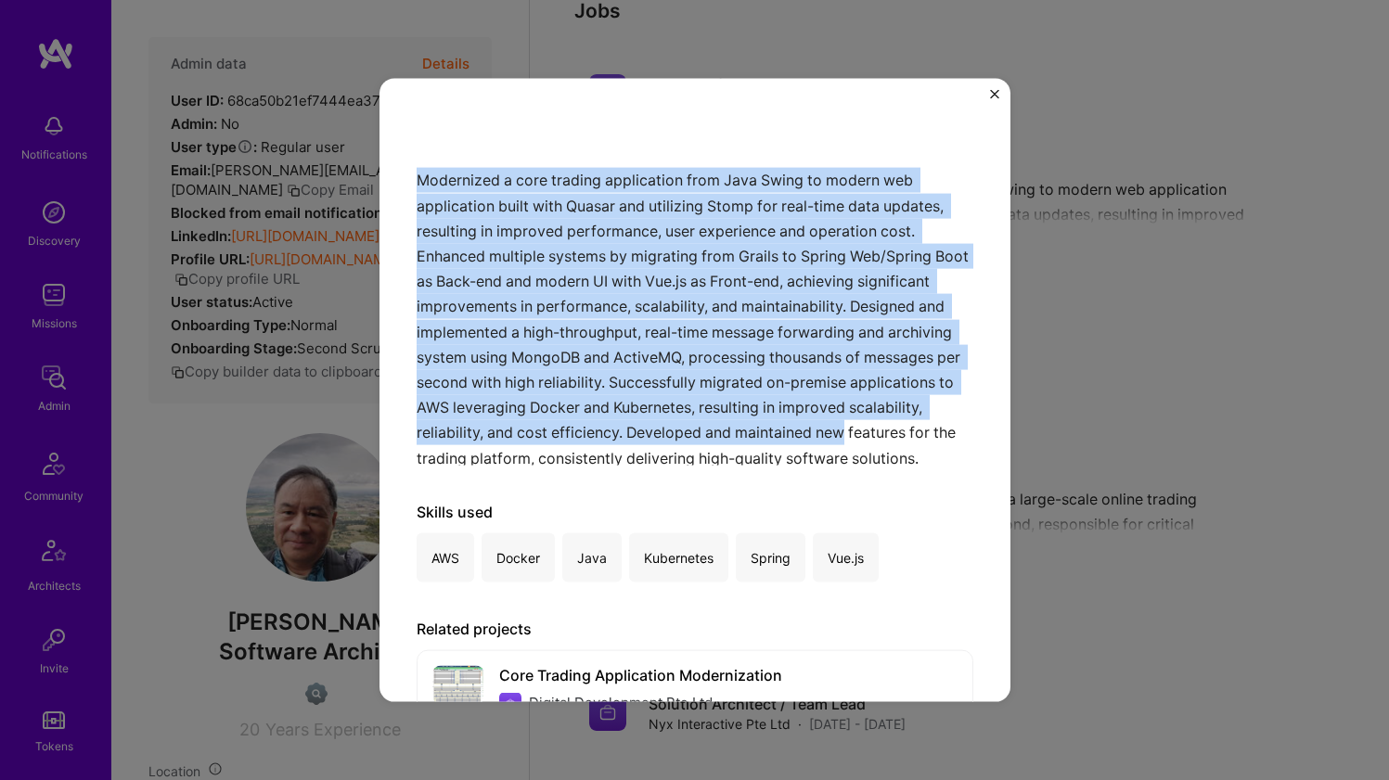
drag, startPoint x: 620, startPoint y: 446, endPoint x: 617, endPoint y: 163, distance: 283.0
click at [617, 163] on div "Modernized a core trading application from Java Swing to modern web application…" at bounding box center [695, 274] width 557 height 383
click at [615, 171] on div "Modernized a core trading application from Java Swing to modern web application…" at bounding box center [695, 274] width 557 height 383
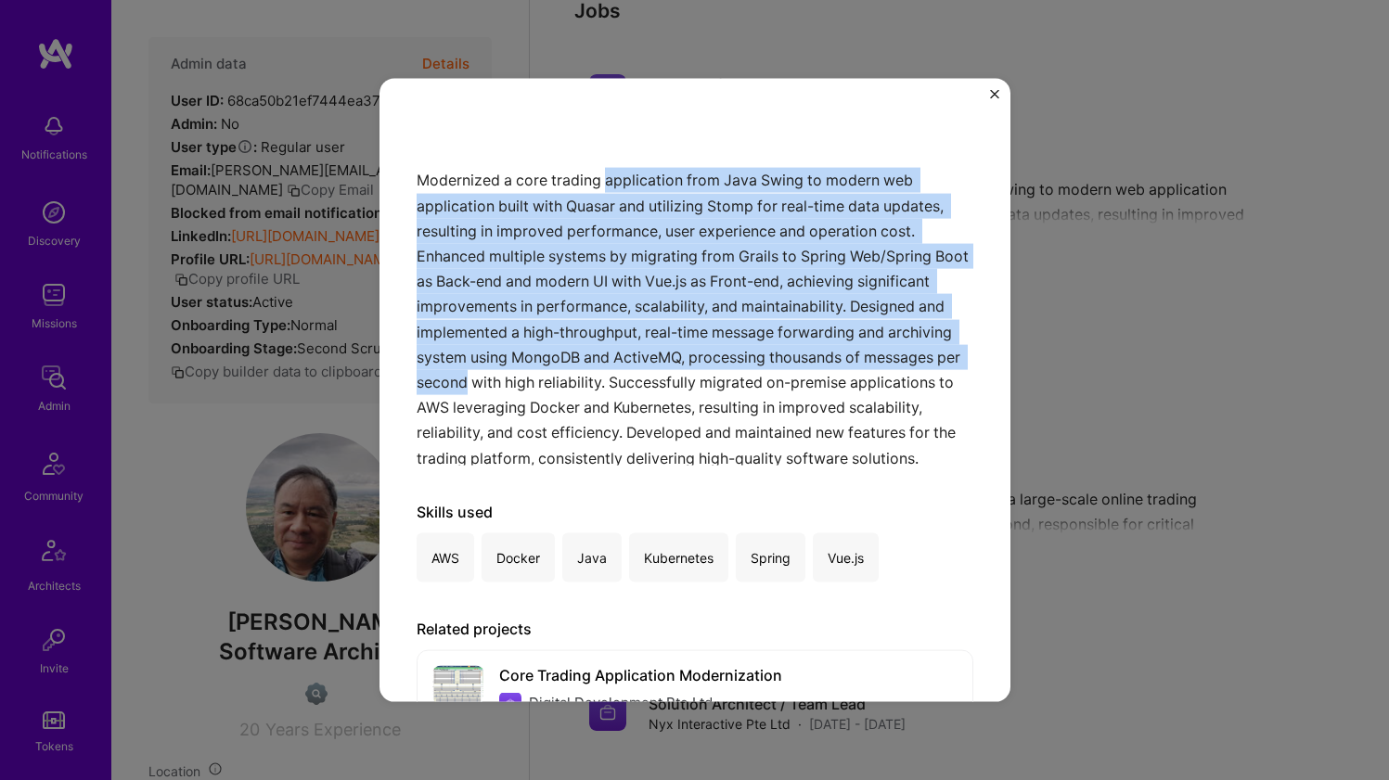
drag, startPoint x: 622, startPoint y: 184, endPoint x: 620, endPoint y: 389, distance: 205.1
click at [620, 389] on div "Modernized a core trading application from Java Swing to modern web application…" at bounding box center [695, 274] width 557 height 383
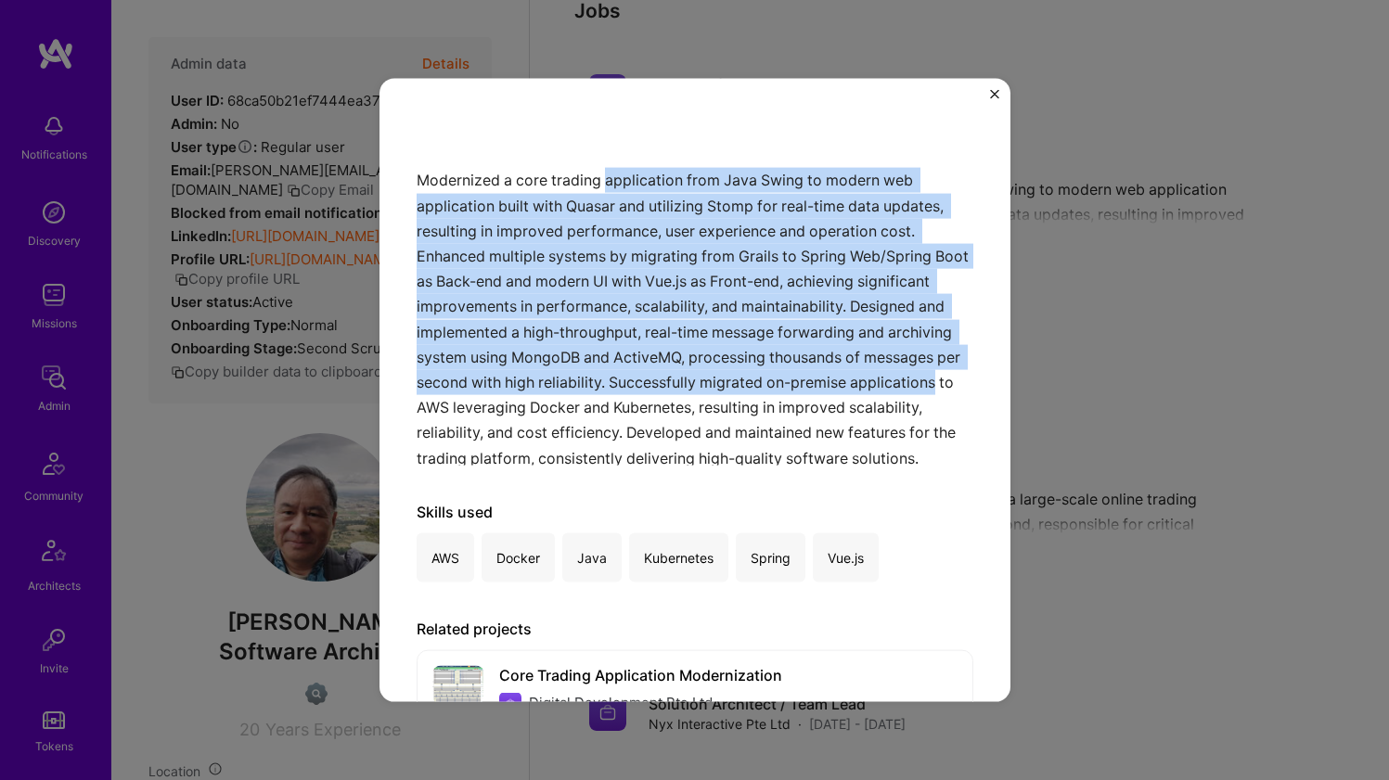
click at [620, 389] on div "Modernized a core trading application from Java Swing to modern web application…" at bounding box center [695, 274] width 557 height 383
drag, startPoint x: 623, startPoint y: 411, endPoint x: 621, endPoint y: 174, distance: 236.6
click at [621, 174] on div "Modernized a core trading application from Java Swing to modern web application…" at bounding box center [695, 274] width 557 height 383
drag, startPoint x: 621, startPoint y: 174, endPoint x: 565, endPoint y: 401, distance: 233.2
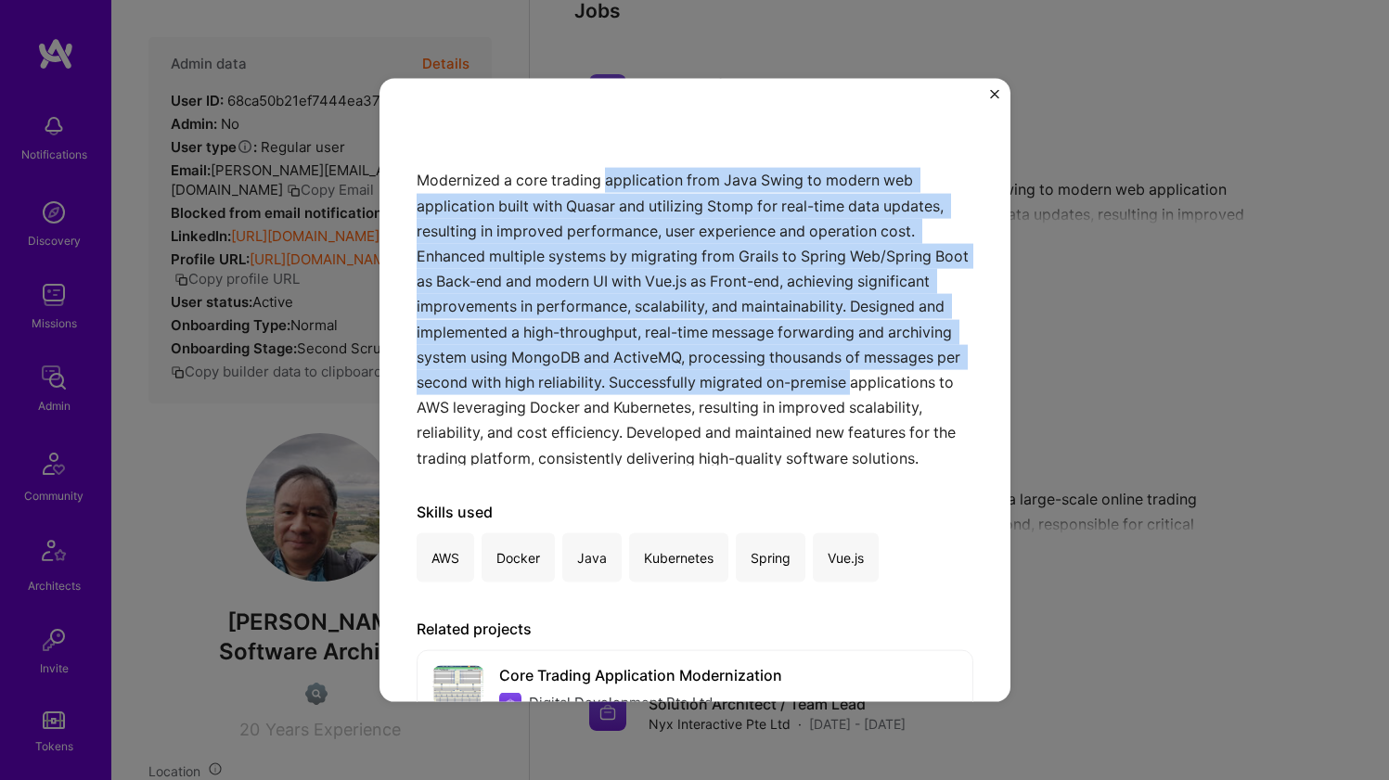
click at [565, 401] on div "Modernized a core trading application from Java Swing to modern web application…" at bounding box center [695, 274] width 557 height 383
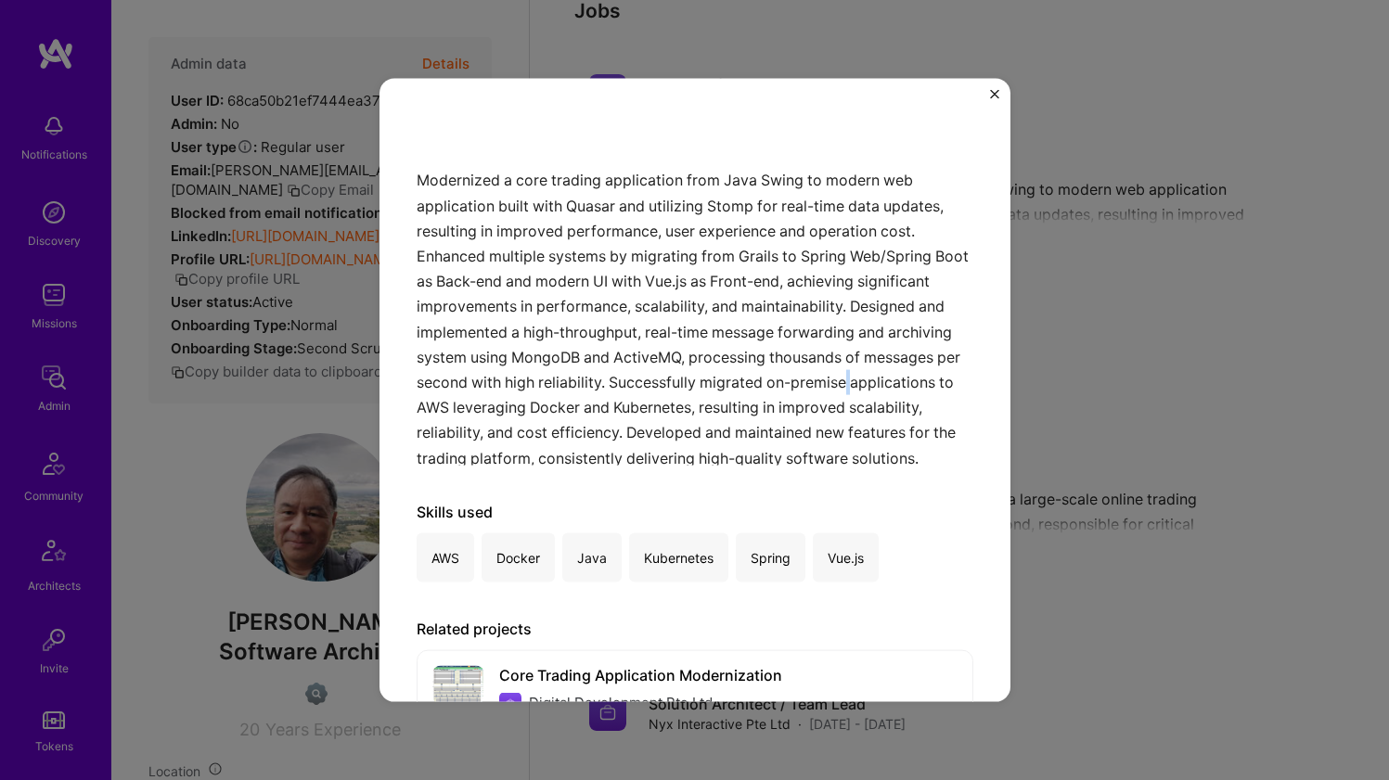
click at [565, 401] on div "Modernized a core trading application from Java Swing to modern web application…" at bounding box center [695, 274] width 557 height 383
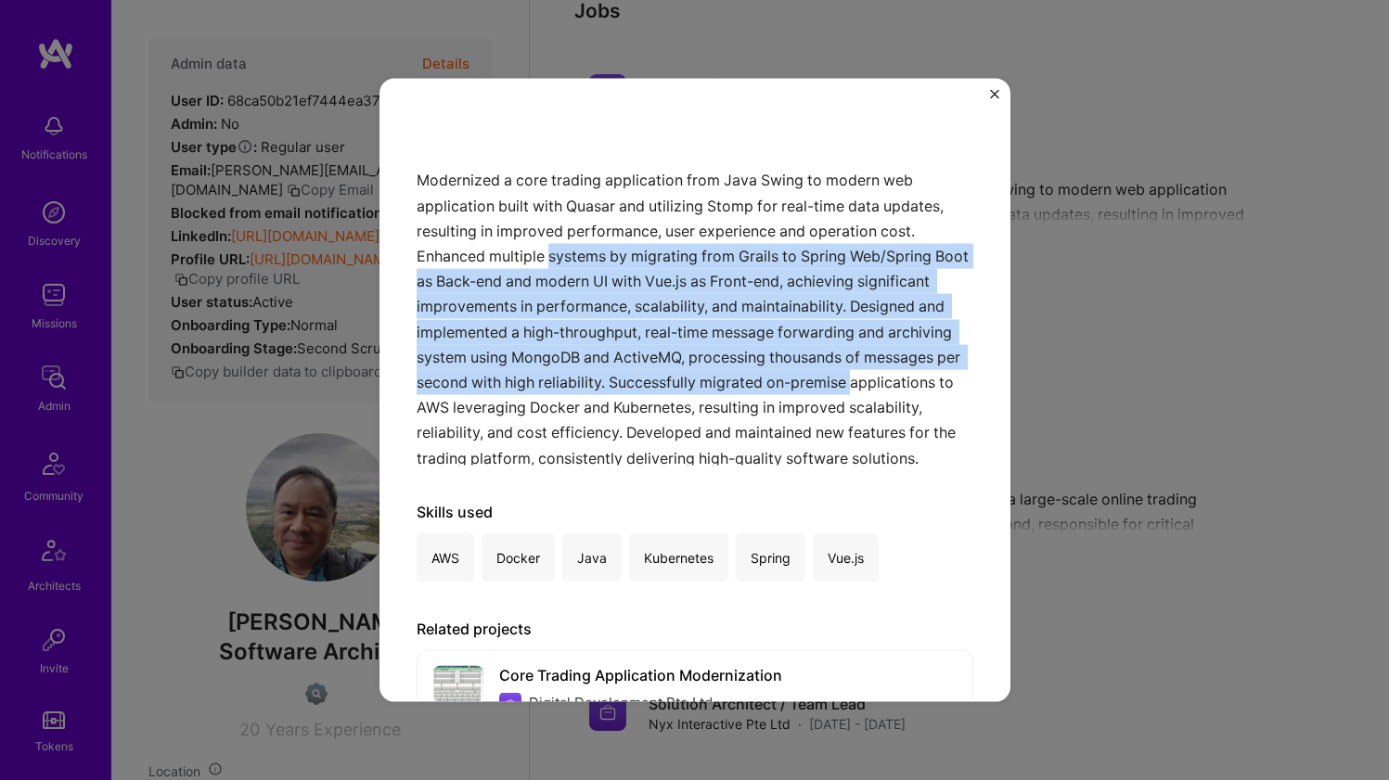
drag, startPoint x: 565, startPoint y: 401, endPoint x: 560, endPoint y: 253, distance: 147.6
click at [560, 253] on div "Modernized a core trading application from Java Swing to modern web application…" at bounding box center [695, 274] width 557 height 383
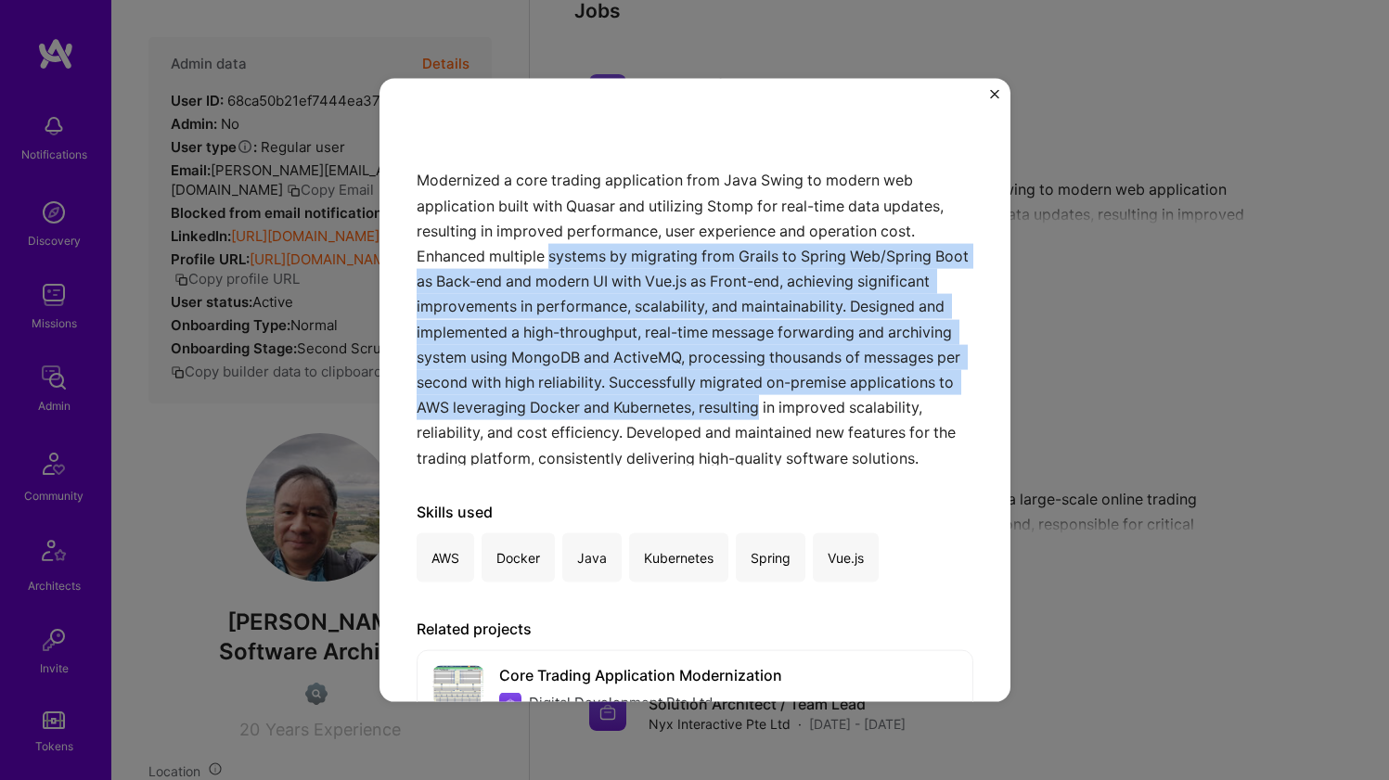
drag, startPoint x: 560, startPoint y: 253, endPoint x: 538, endPoint y: 414, distance: 161.9
click at [538, 414] on div "Modernized a core trading application from Java Swing to modern web application…" at bounding box center [695, 274] width 557 height 383
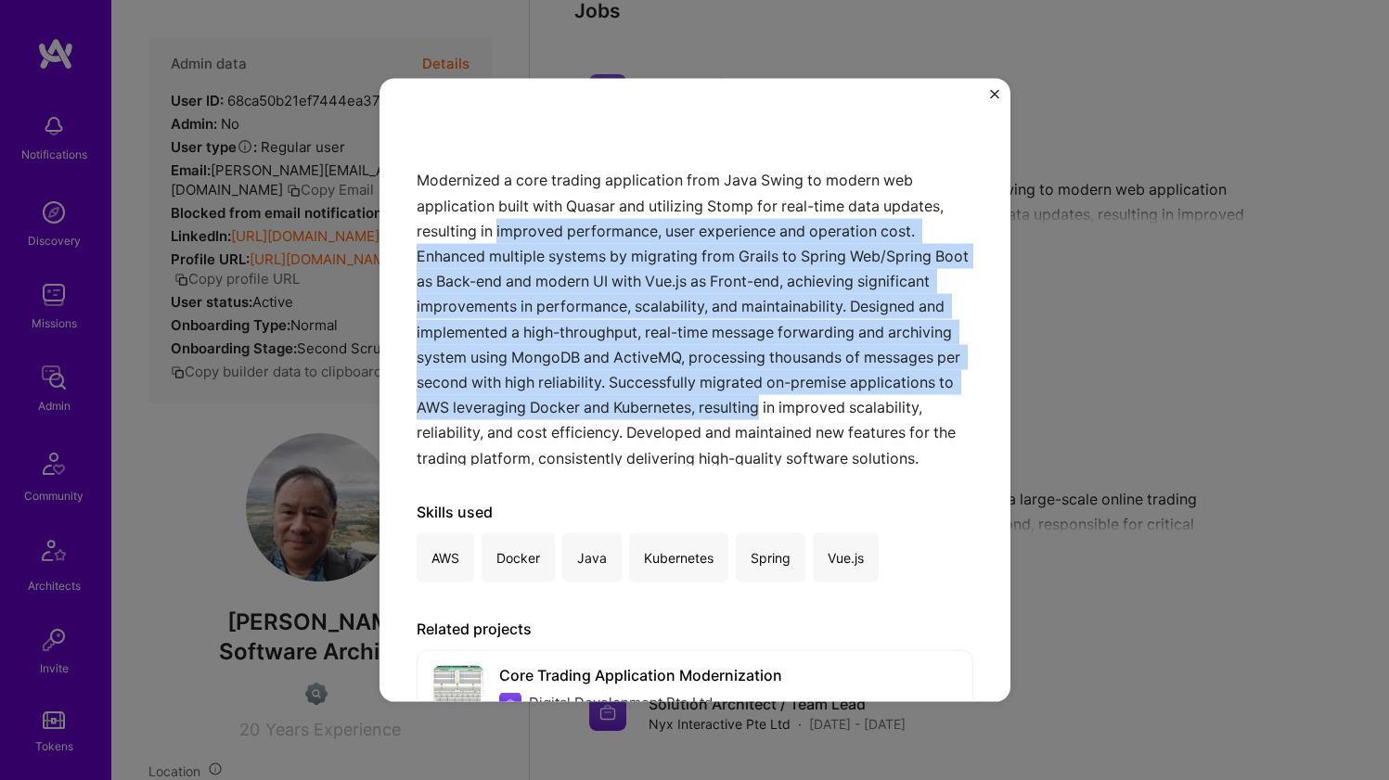
drag, startPoint x: 538, startPoint y: 414, endPoint x: 533, endPoint y: 217, distance: 196.8
click at [533, 217] on div "Modernized a core trading application from Java Swing to modern web application…" at bounding box center [695, 274] width 557 height 383
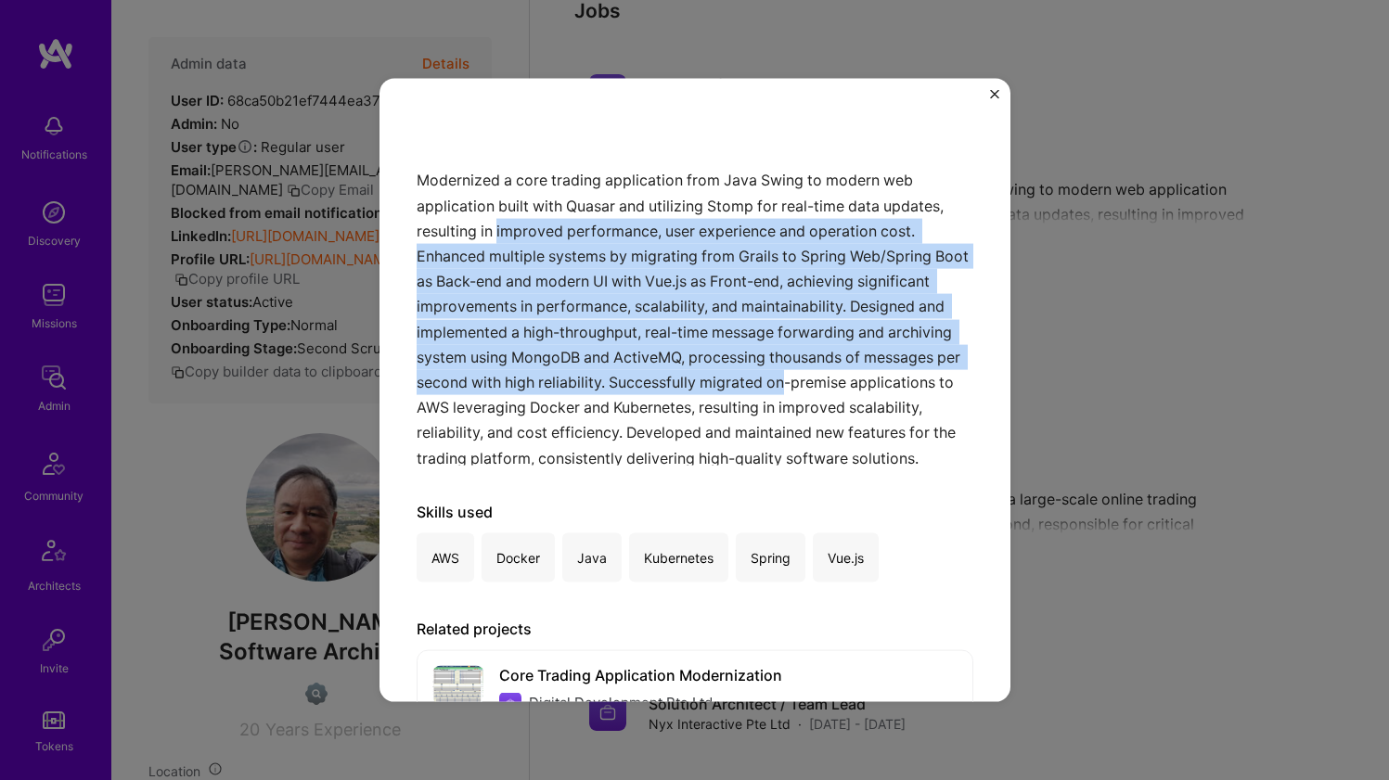
drag, startPoint x: 533, startPoint y: 217, endPoint x: 493, endPoint y: 412, distance: 198.9
click at [493, 412] on div "Modernized a core trading application from Java Swing to modern web application…" at bounding box center [695, 274] width 557 height 383
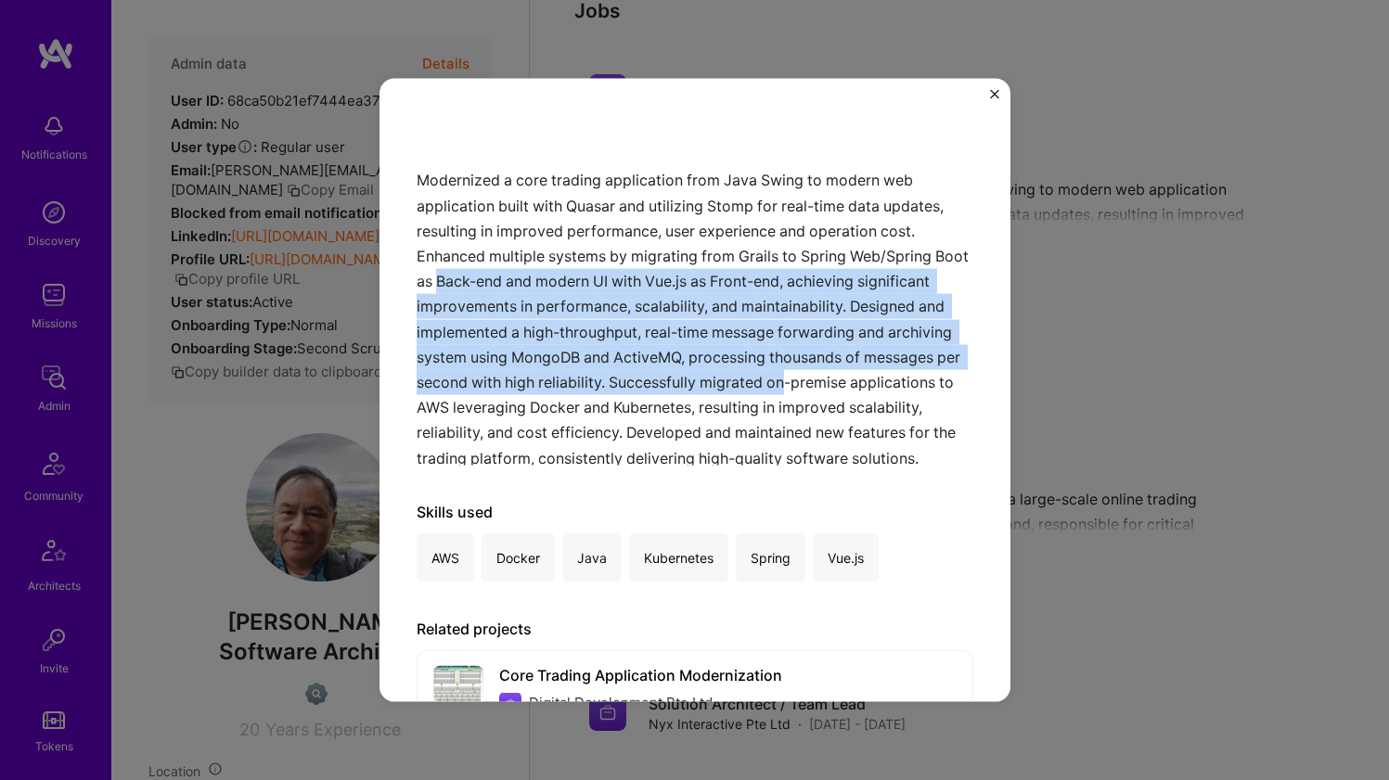
drag, startPoint x: 491, startPoint y: 395, endPoint x: 489, endPoint y: 282, distance: 113.2
click at [489, 282] on div "Modernized a core trading application from Java Swing to modern web application…" at bounding box center [695, 274] width 557 height 383
click at [489, 281] on div "Modernized a core trading application from Java Swing to modern web application…" at bounding box center [695, 274] width 557 height 383
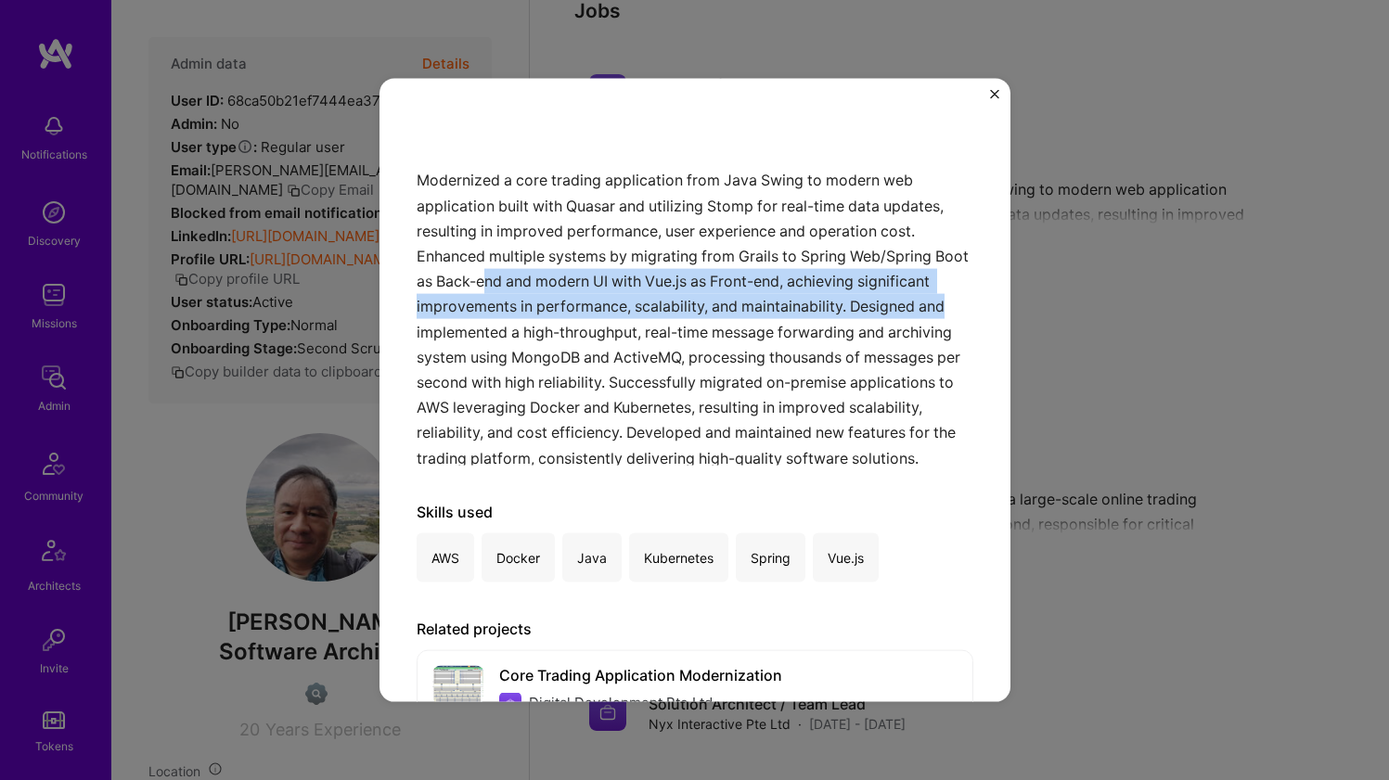
drag, startPoint x: 525, startPoint y: 271, endPoint x: 514, endPoint y: 322, distance: 52.2
click at [514, 322] on div "Modernized a core trading application from Java Swing to modern web application…" at bounding box center [695, 274] width 557 height 383
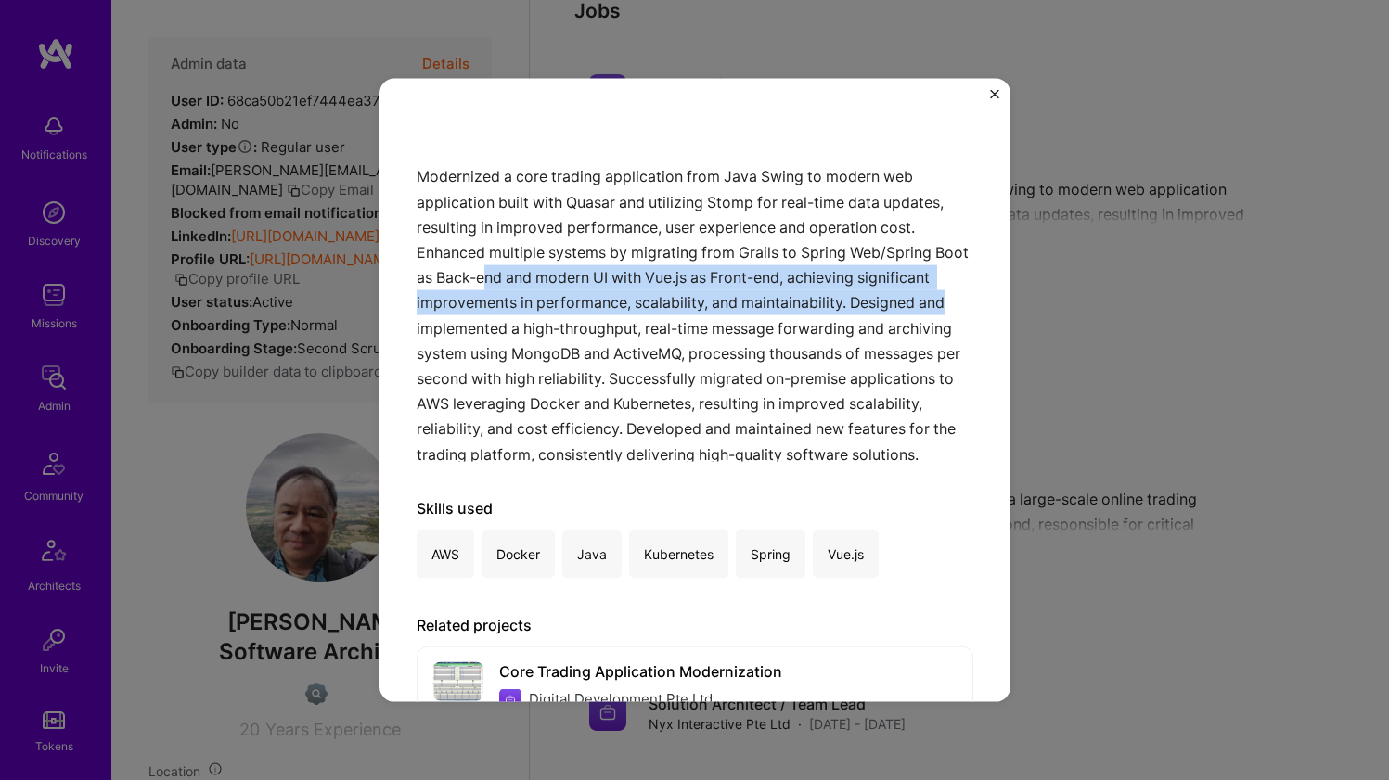
click at [547, 297] on div "Modernized a core trading application from Java Swing to modern web application…" at bounding box center [695, 270] width 557 height 383
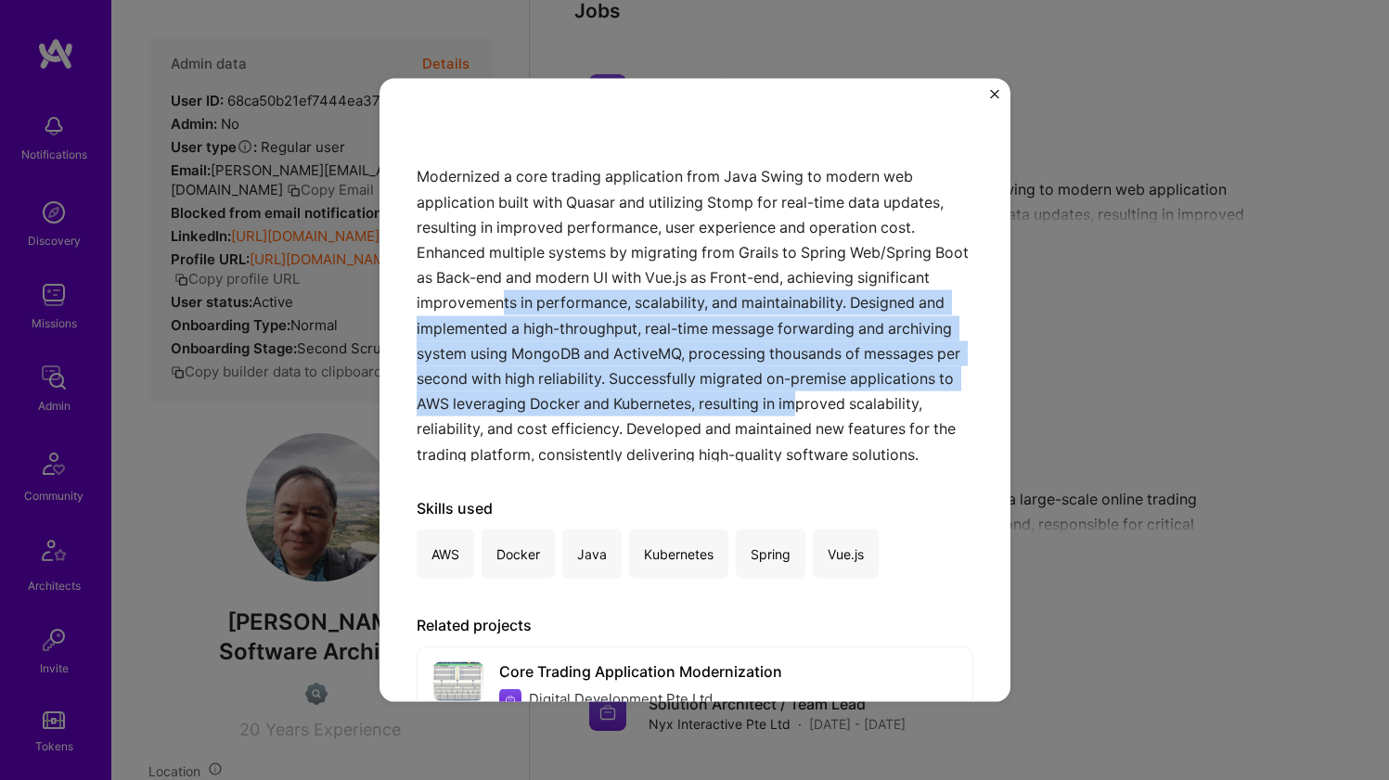
drag, startPoint x: 590, startPoint y: 335, endPoint x: 597, endPoint y: 434, distance: 99.5
click at [597, 434] on div "Modernized a core trading application from Java Swing to modern web application…" at bounding box center [695, 270] width 557 height 383
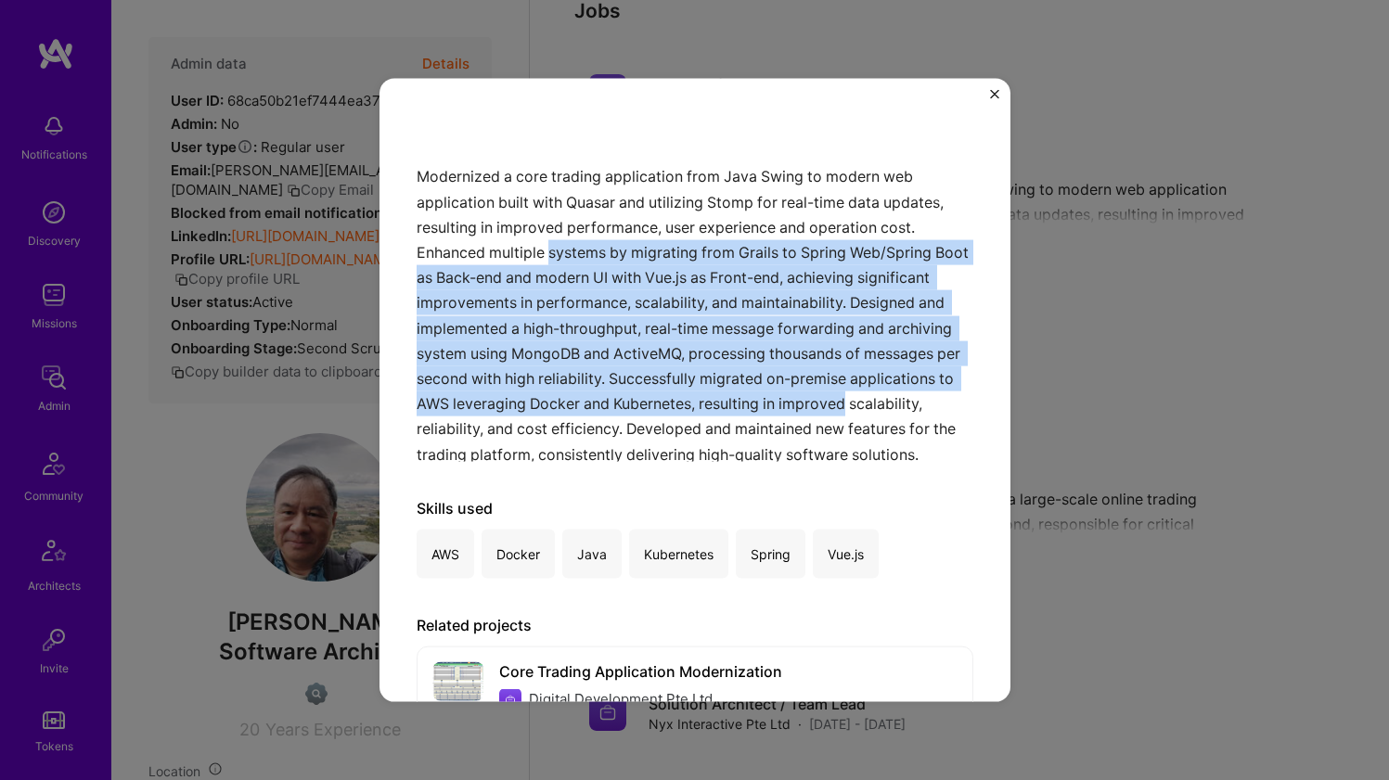
drag
click at [593, 242] on div "Modernized a core trading application from Java Swing to modern web application…" at bounding box center [695, 270] width 557 height 383
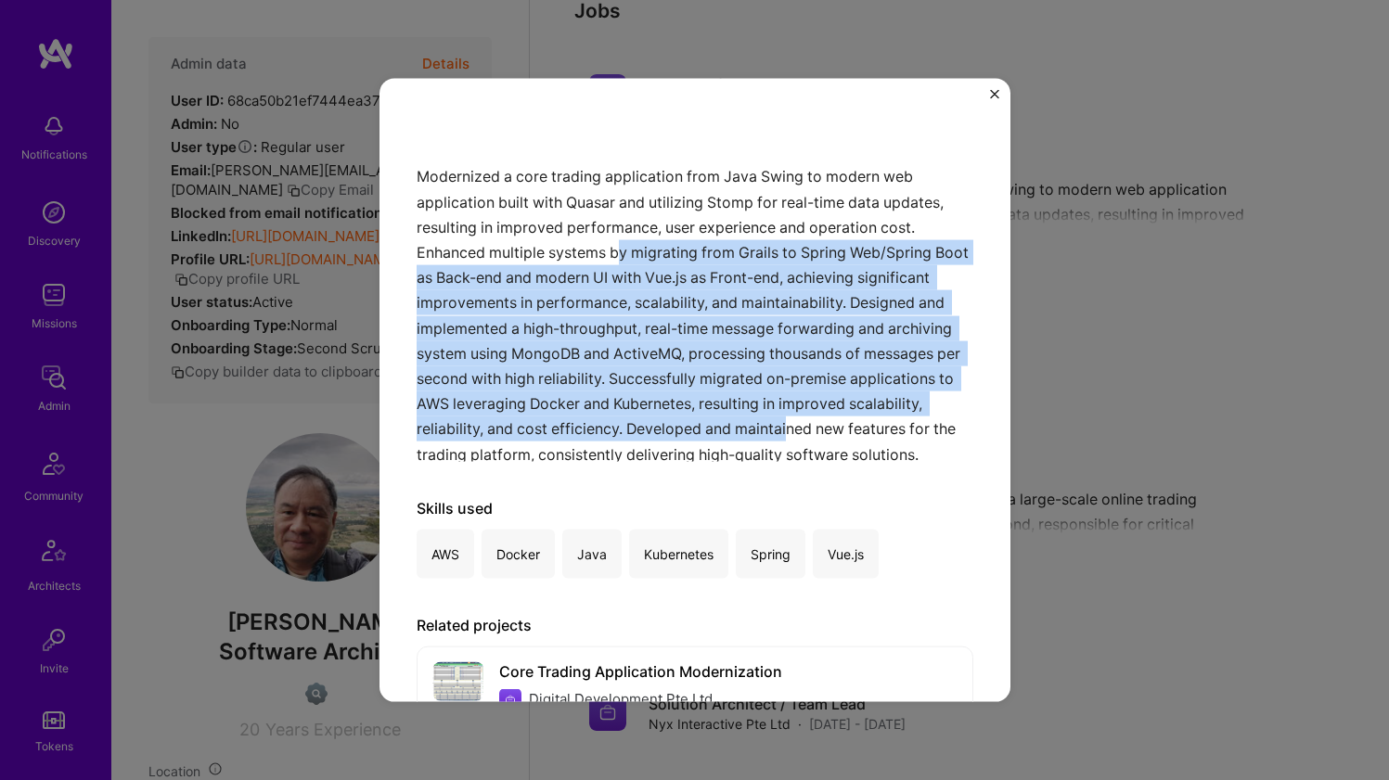
click at [579, 446] on div "Modernized a core trading application from Java Swing to modern web application…" at bounding box center [695, 270] width 557 height 383
click at [583, 245] on div "Modernized a core trading application from Java Swing to modern web application…" at bounding box center [695, 270] width 557 height 383
click at [559, 443] on div "Modernized a core trading application from Java Swing to modern web application…" at bounding box center [695, 270] width 557 height 383
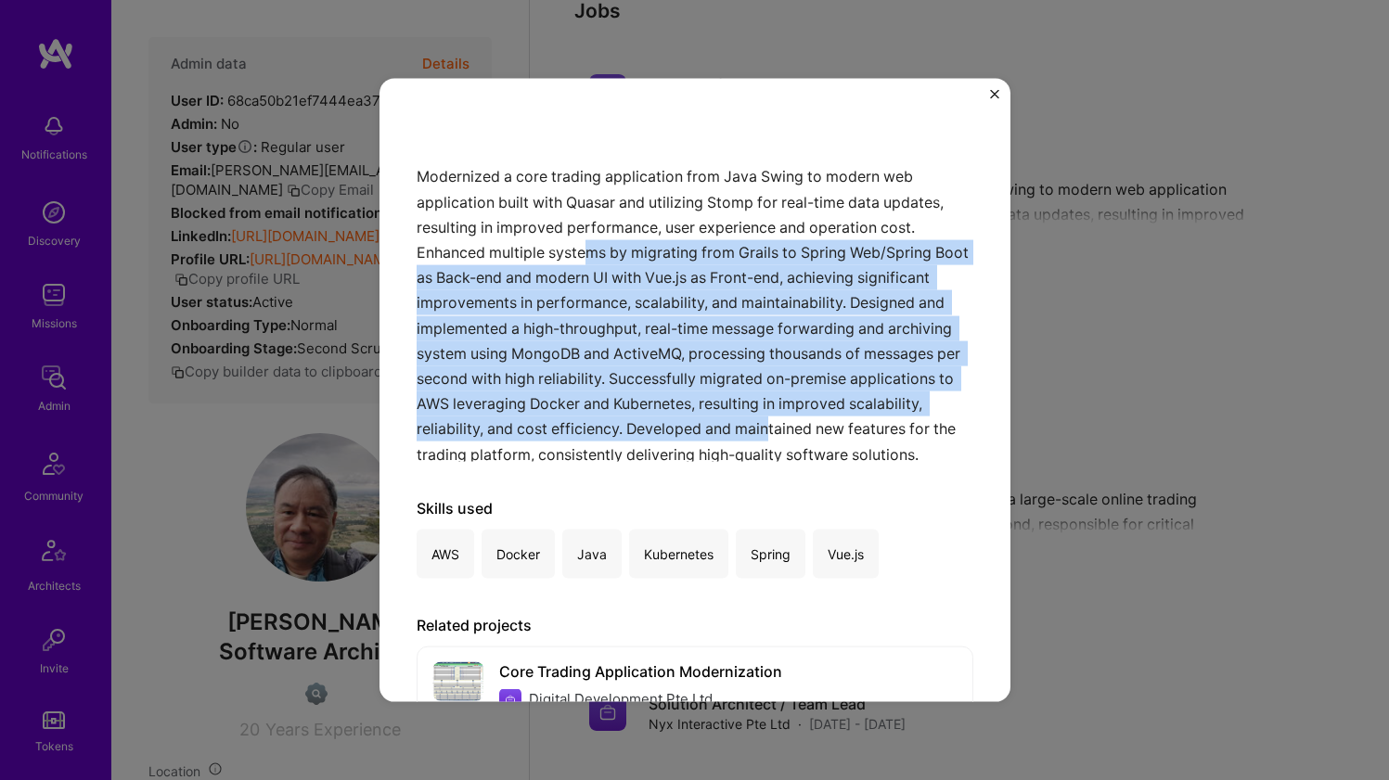
click at [559, 442] on div "Modernized a core trading application from Java Swing to modern web application…" at bounding box center [695, 270] width 557 height 383
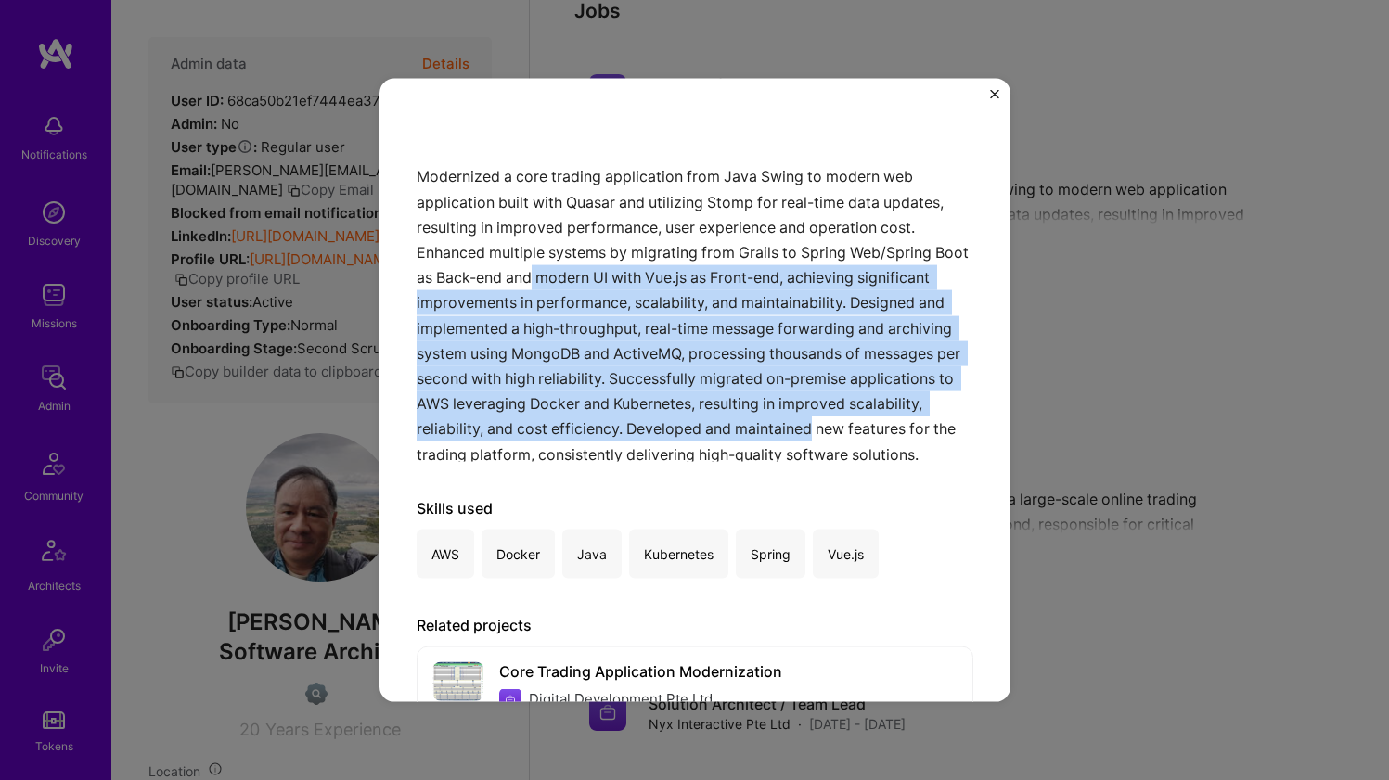
click at [568, 279] on div "Modernized a core trading application from Java Swing to modern web application…" at bounding box center [695, 270] width 557 height 383
click at [568, 278] on div "Modernized a core trading application from Java Swing to modern web application…" at bounding box center [695, 270] width 557 height 383
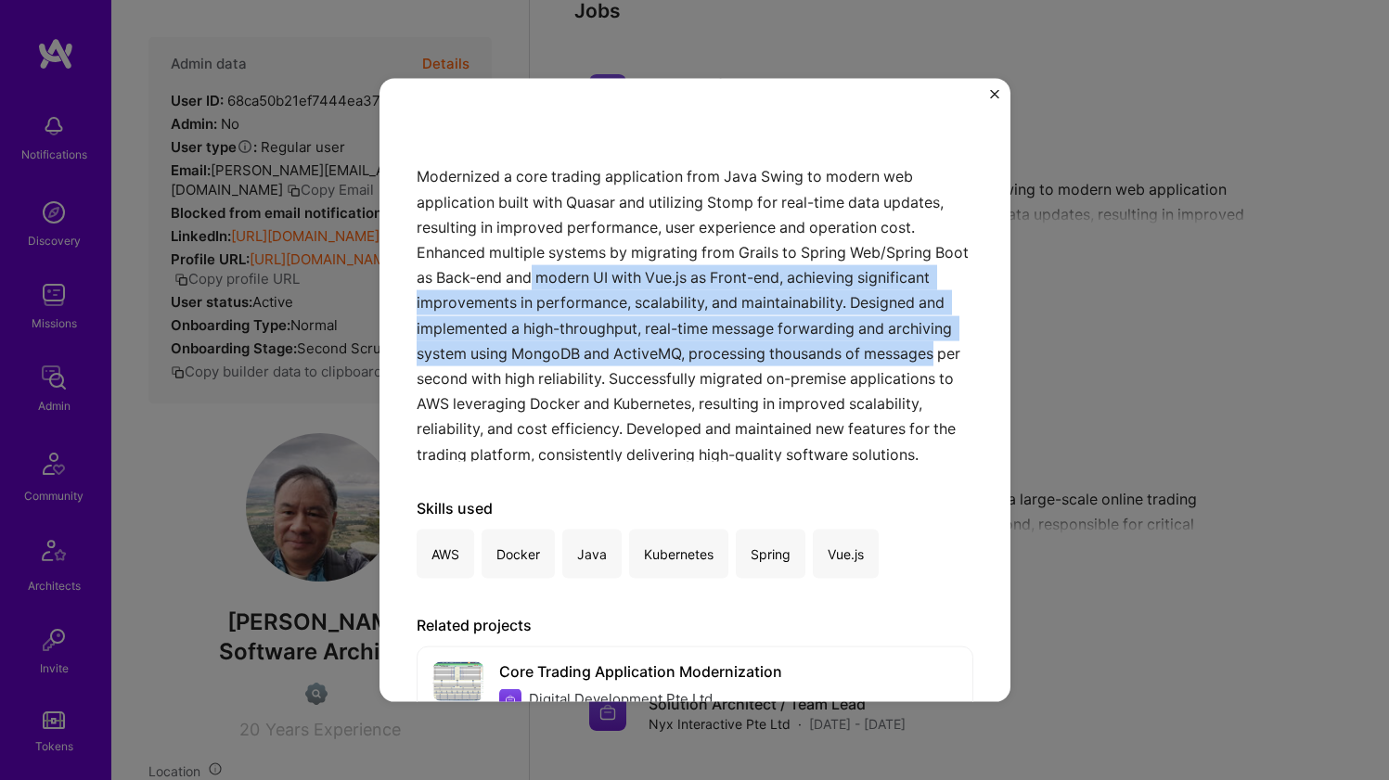
click at [545, 384] on div "Modernized a core trading application from Java Swing to modern web application…" at bounding box center [695, 270] width 557 height 383
click at [548, 266] on div "Modernized a core trading application from Java Swing to modern web application…" at bounding box center [695, 270] width 557 height 383
click at [530, 365] on div "Modernized a core trading application from Java Swing to modern web application…" at bounding box center [695, 270] width 557 height 383
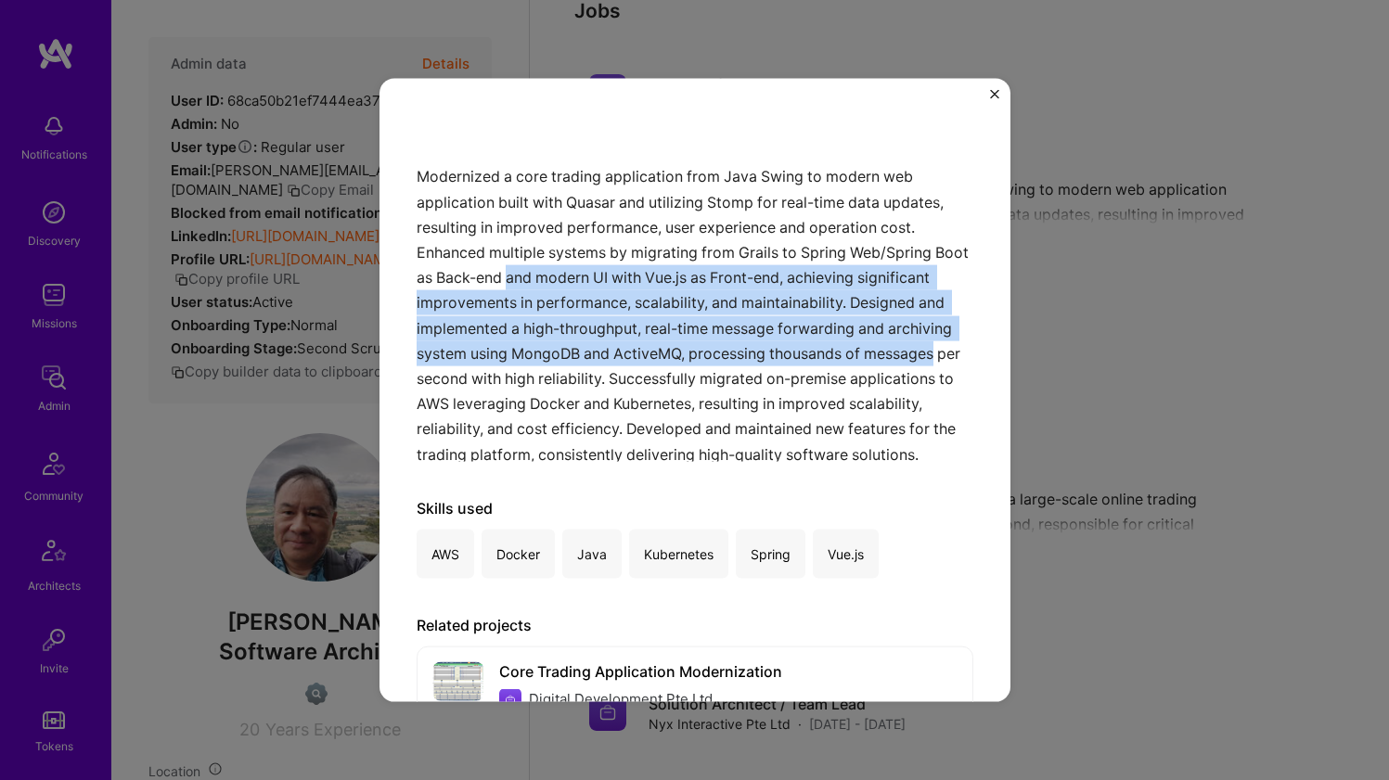
click at [530, 365] on div "Modernized a core trading application from Java Swing to modern web application…" at bounding box center [695, 270] width 557 height 383
click at [543, 274] on div "Modernized a core trading application from Java Swing to modern web application…" at bounding box center [695, 270] width 557 height 383
click at [543, 273] on div "Modernized a core trading application from Java Swing to modern web application…" at bounding box center [695, 270] width 557 height 383
click at [521, 369] on div "Modernized a core trading application from Java Swing to modern web application…" at bounding box center [695, 270] width 557 height 383
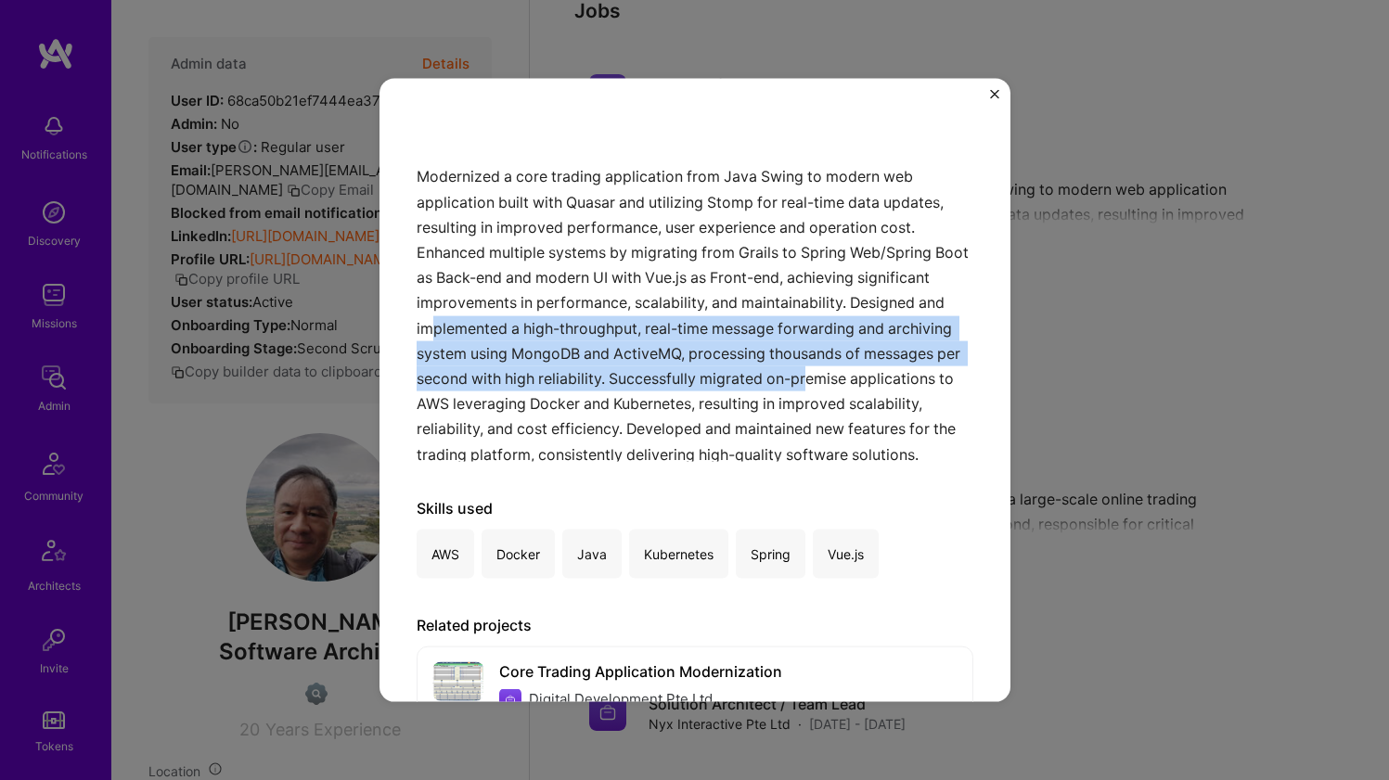
click at [530, 311] on div "Modernized a core trading application from Java Swing to modern web application…" at bounding box center [695, 270] width 557 height 383
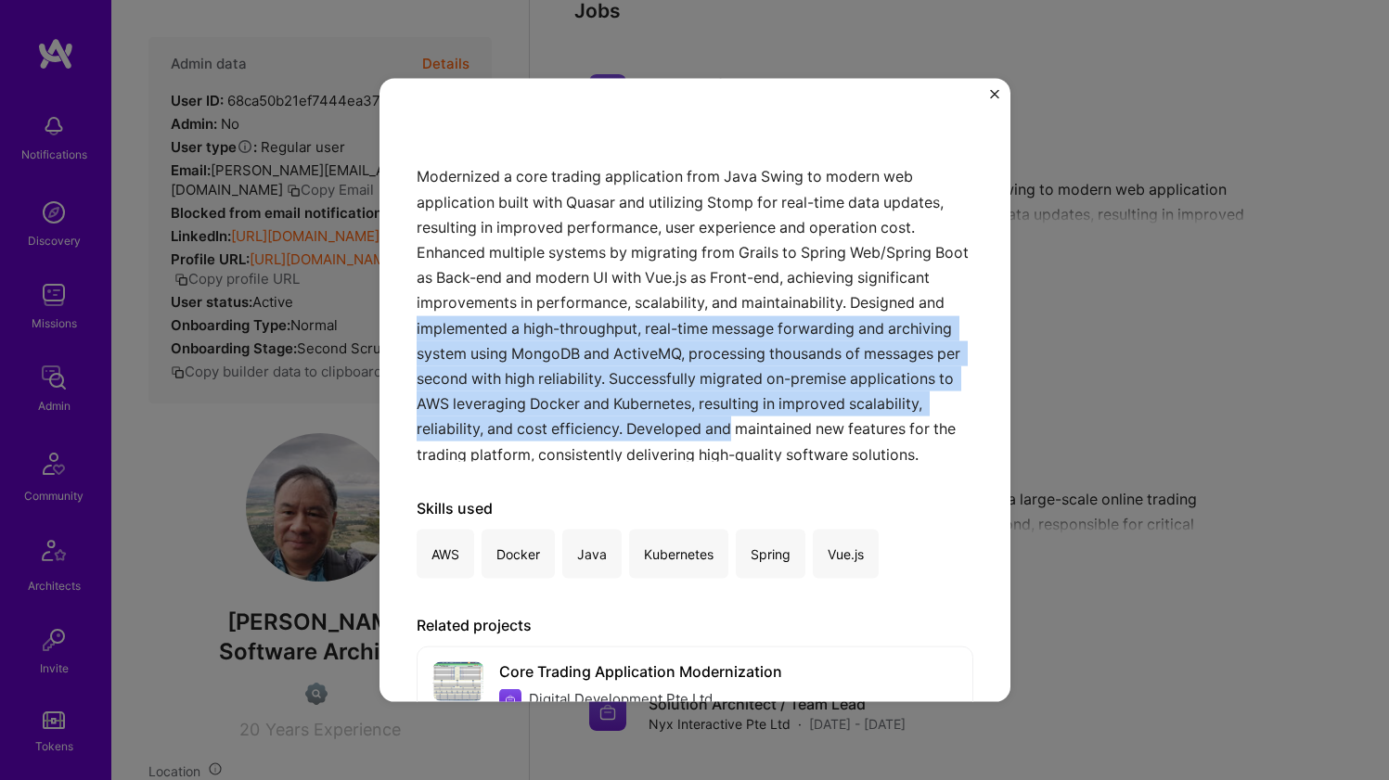
click at [511, 450] on div "Modernized a core trading application from Java Swing to modern web application…" at bounding box center [695, 270] width 557 height 383
click at [534, 301] on div "Modernized a core trading application from Java Swing to modern web application…" at bounding box center [695, 270] width 557 height 383
click at [535, 299] on div "Modernized a core trading application from Java Swing to modern web application…" at bounding box center [695, 270] width 557 height 383
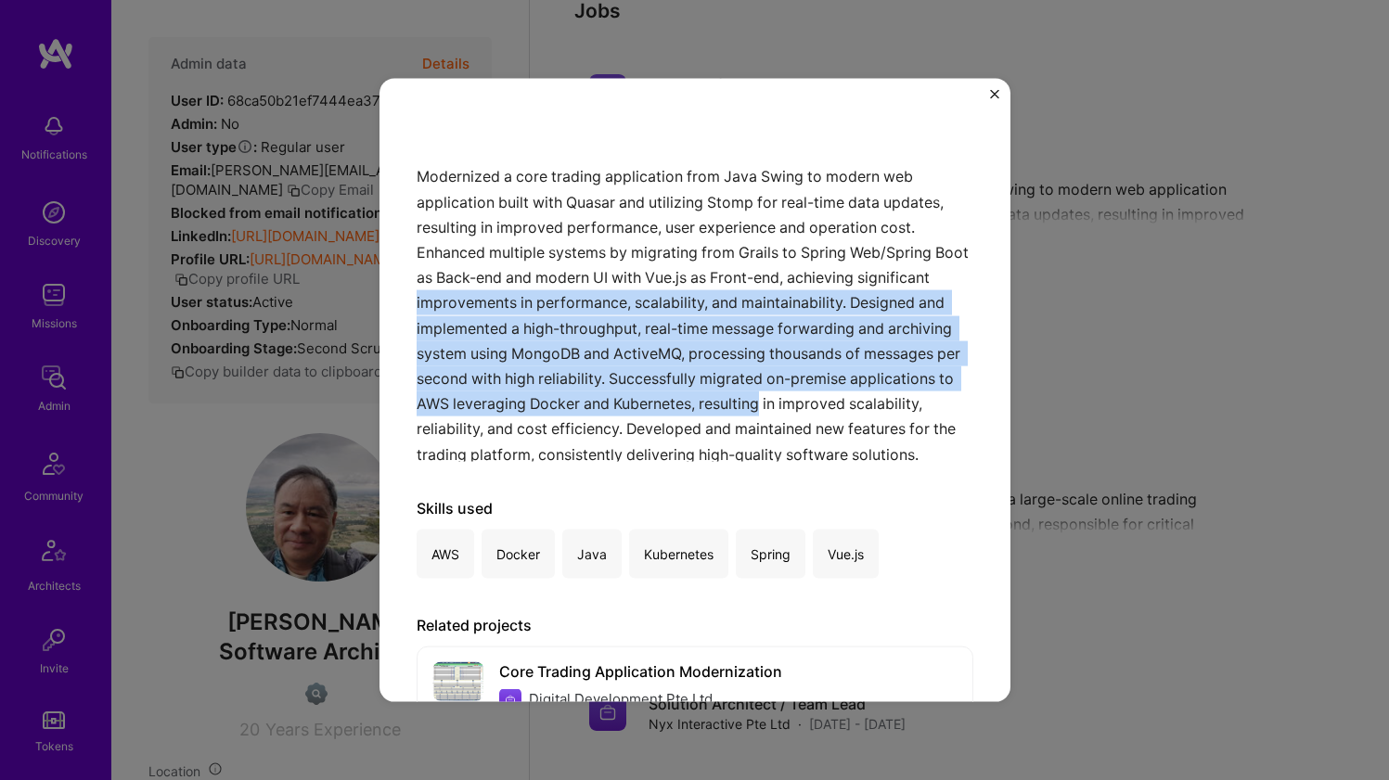
click at [519, 423] on div "Modernized a core trading application from Java Swing to modern web application…" at bounding box center [695, 270] width 557 height 383
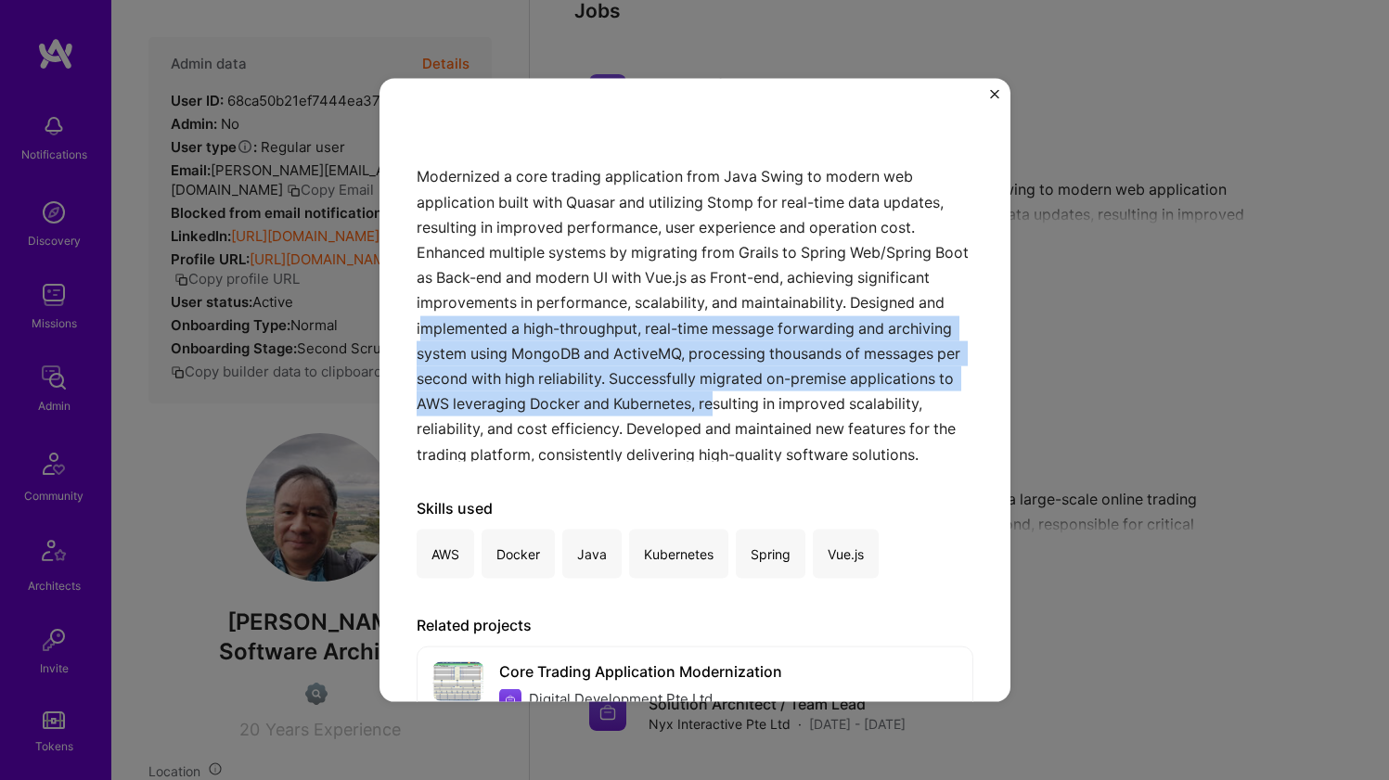
click at [522, 318] on div "Modernized a core trading application from Java Swing to modern web application…" at bounding box center [695, 270] width 557 height 383
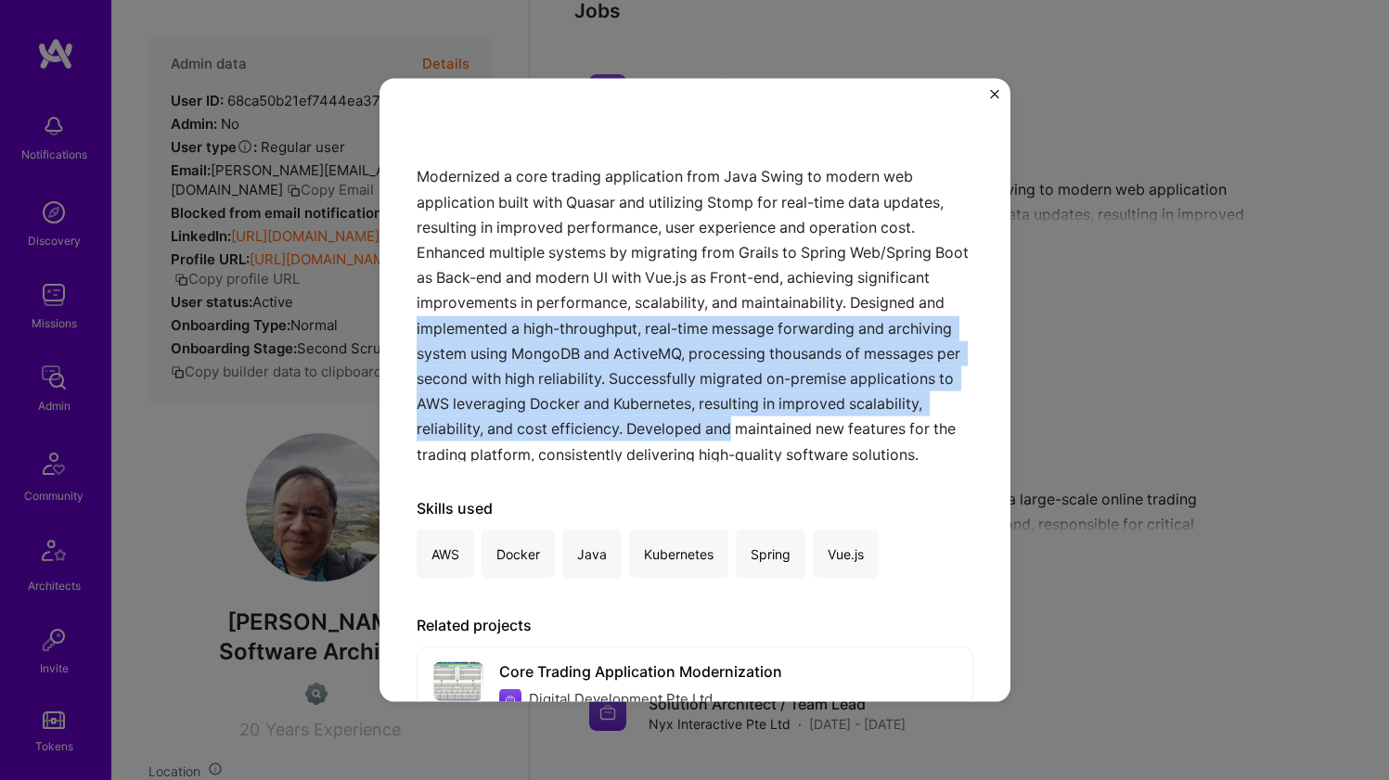
click at [514, 440] on div "Modernized a core trading application from Java Swing to modern web application…" at bounding box center [695, 270] width 557 height 383
click at [525, 333] on div "Modernized a core trading application from Java Swing to modern web application…" at bounding box center [695, 270] width 557 height 383
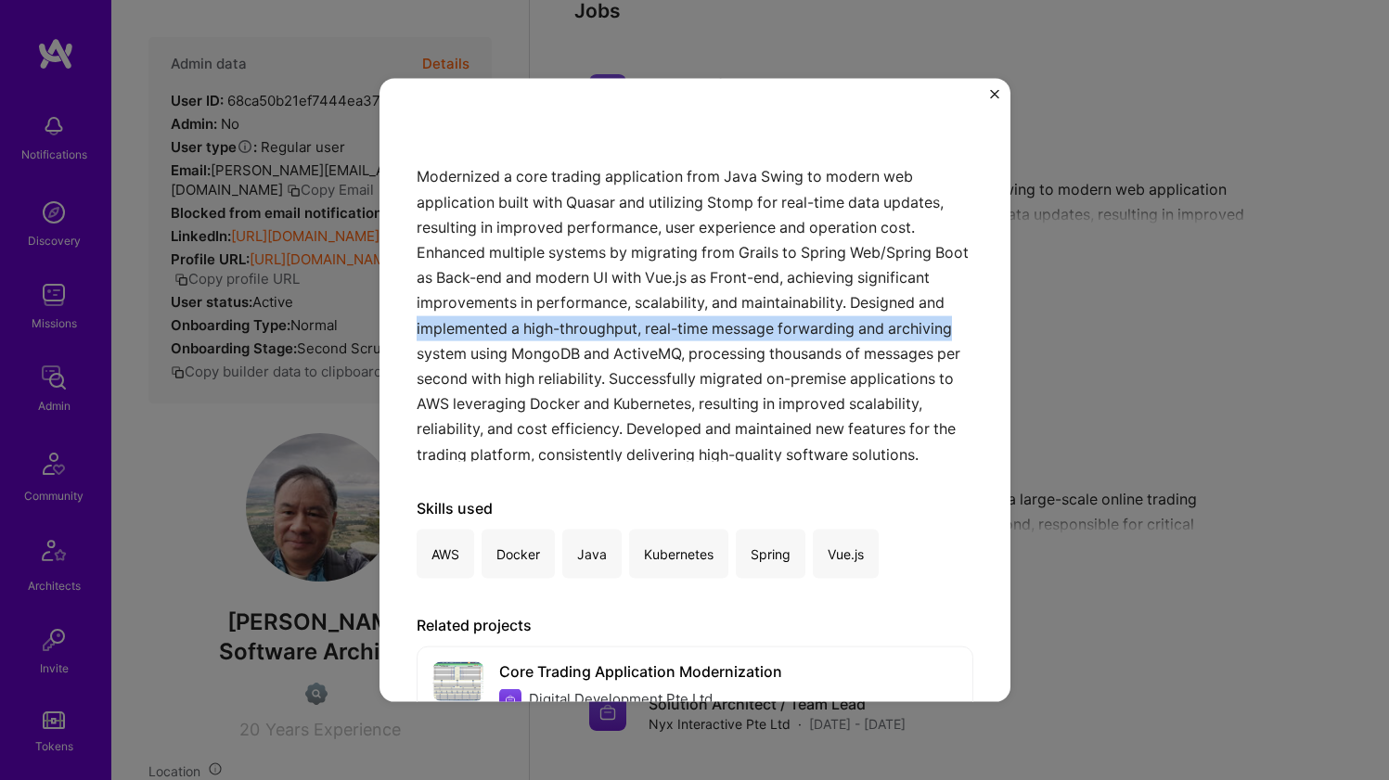
click at [523, 351] on div "Modernized a core trading application from Java Swing to modern web application…" at bounding box center [695, 270] width 557 height 383
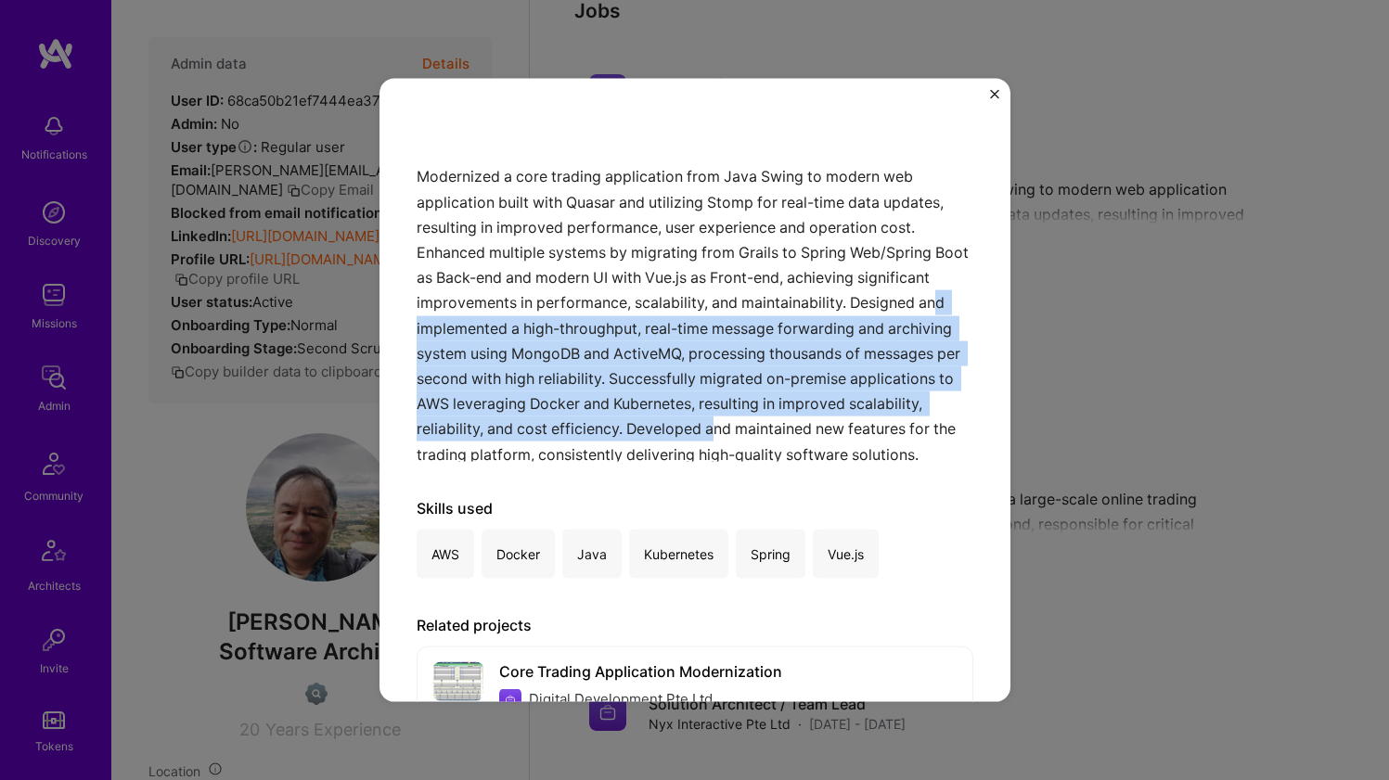
click at [504, 319] on div "Modernized a core trading application from Java Swing to modern web application…" at bounding box center [695, 270] width 557 height 383
click at [495, 437] on div "Modernized a core trading application from Java Swing to modern web application…" at bounding box center [695, 270] width 557 height 383
click at [496, 322] on div "Modernized a core trading application from Java Swing to modern web application…" at bounding box center [695, 270] width 557 height 383
click at [497, 317] on div "Modernized a core trading application from Java Swing to modern web application…" at bounding box center [695, 270] width 557 height 383
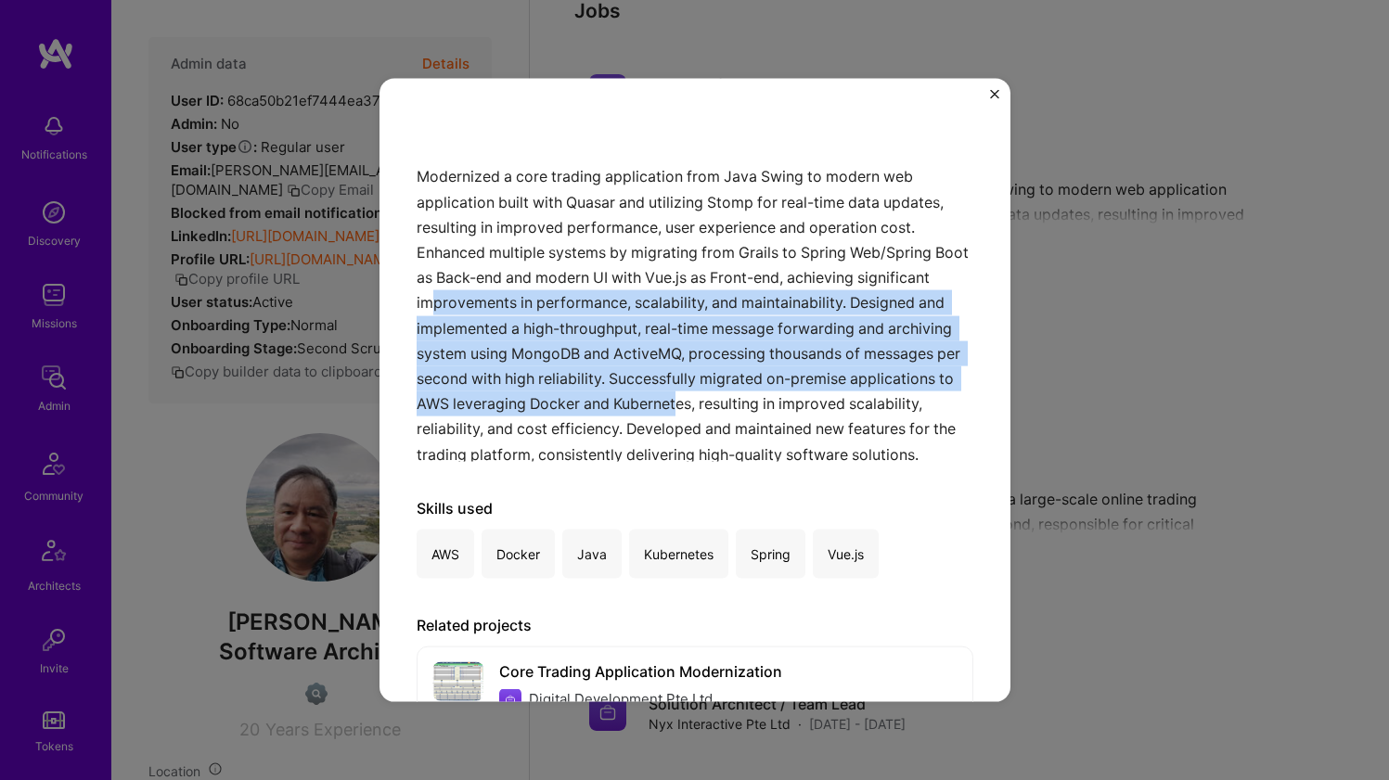
click at [482, 418] on div "Modernized a core trading application from Java Swing to modern web application…" at bounding box center [695, 270] width 557 height 383
click at [513, 287] on div "Modernized a core trading application from Java Swing to modern web application…" at bounding box center [695, 270] width 557 height 383
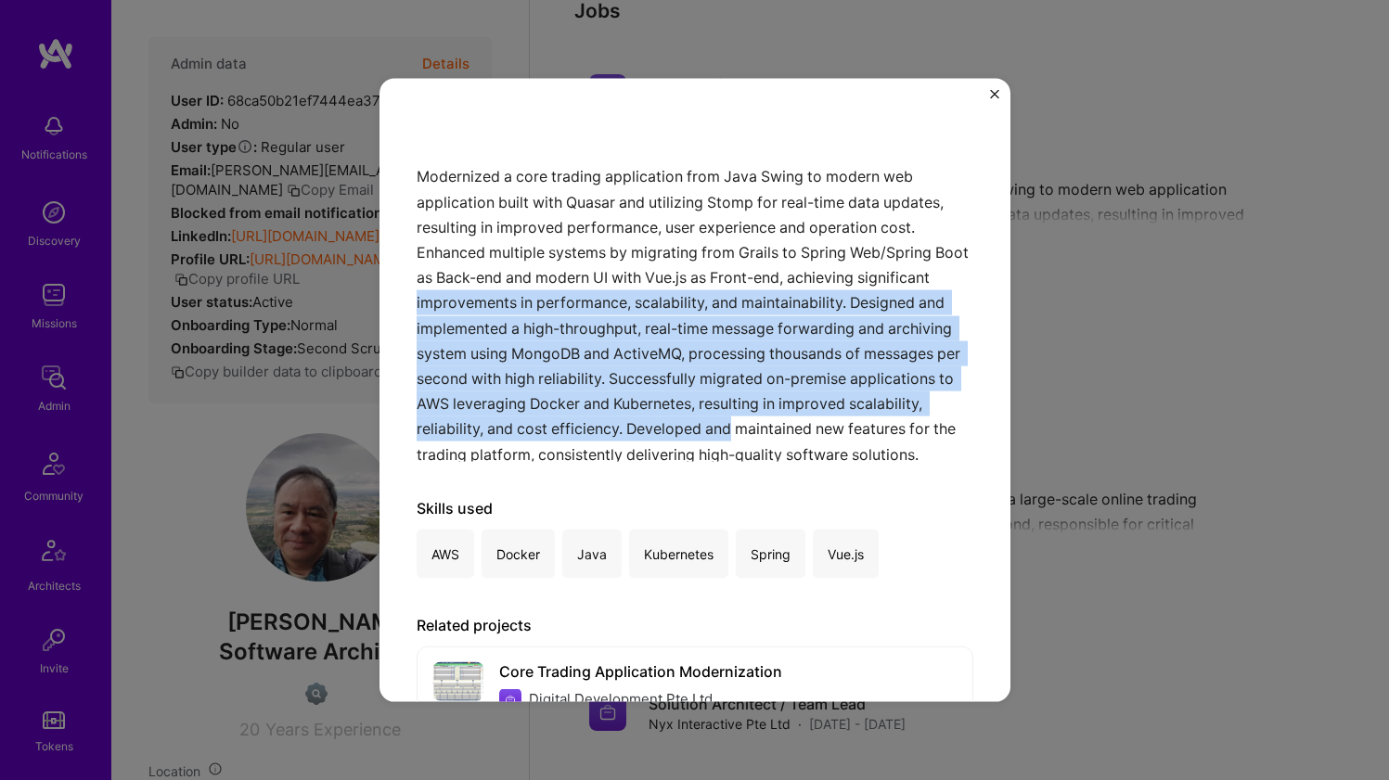
click at [499, 443] on div "Modernized a core trading application from Java Swing to modern web application…" at bounding box center [695, 270] width 557 height 383
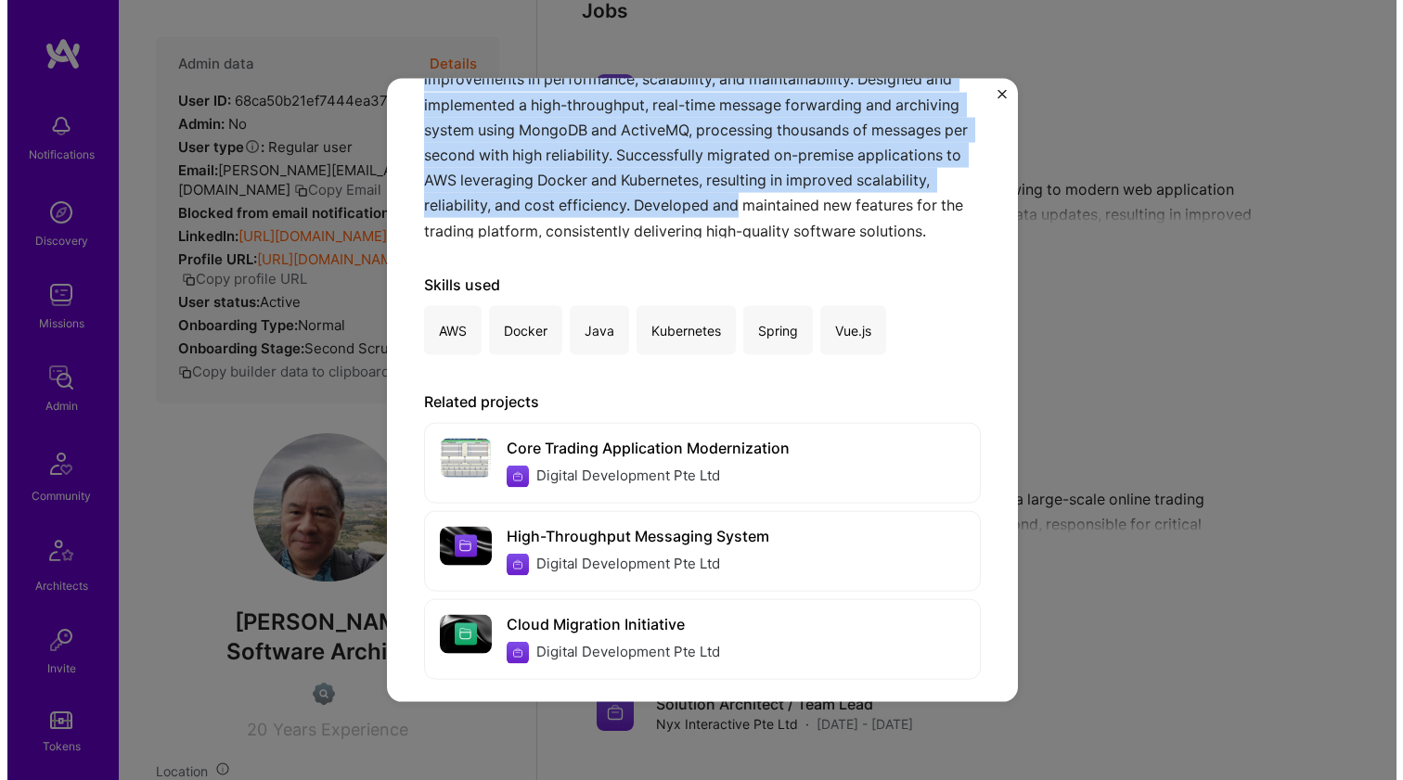
scroll to position [444, 0]
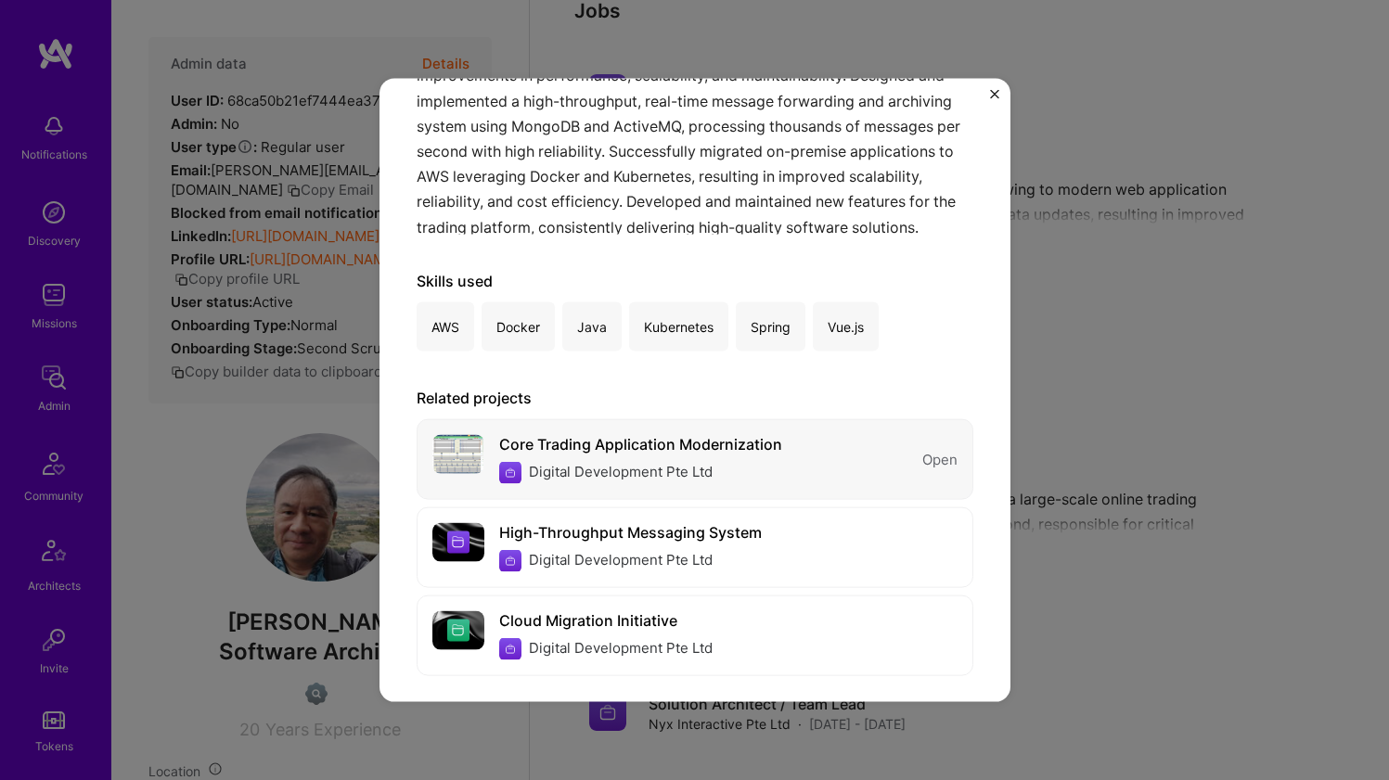
click at [548, 443] on div "Core Trading Application Modernization" at bounding box center [640, 444] width 283 height 19
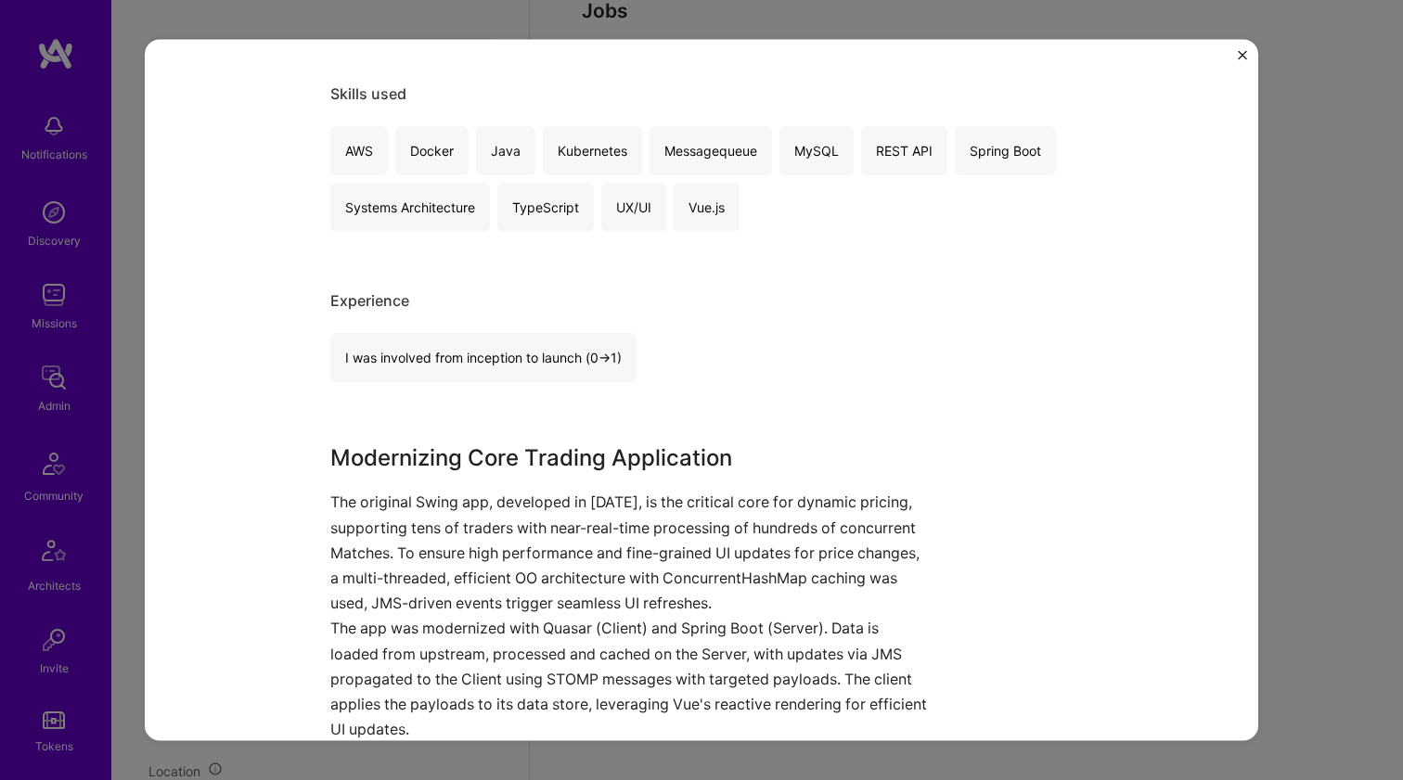
scroll to position [1068, 0]
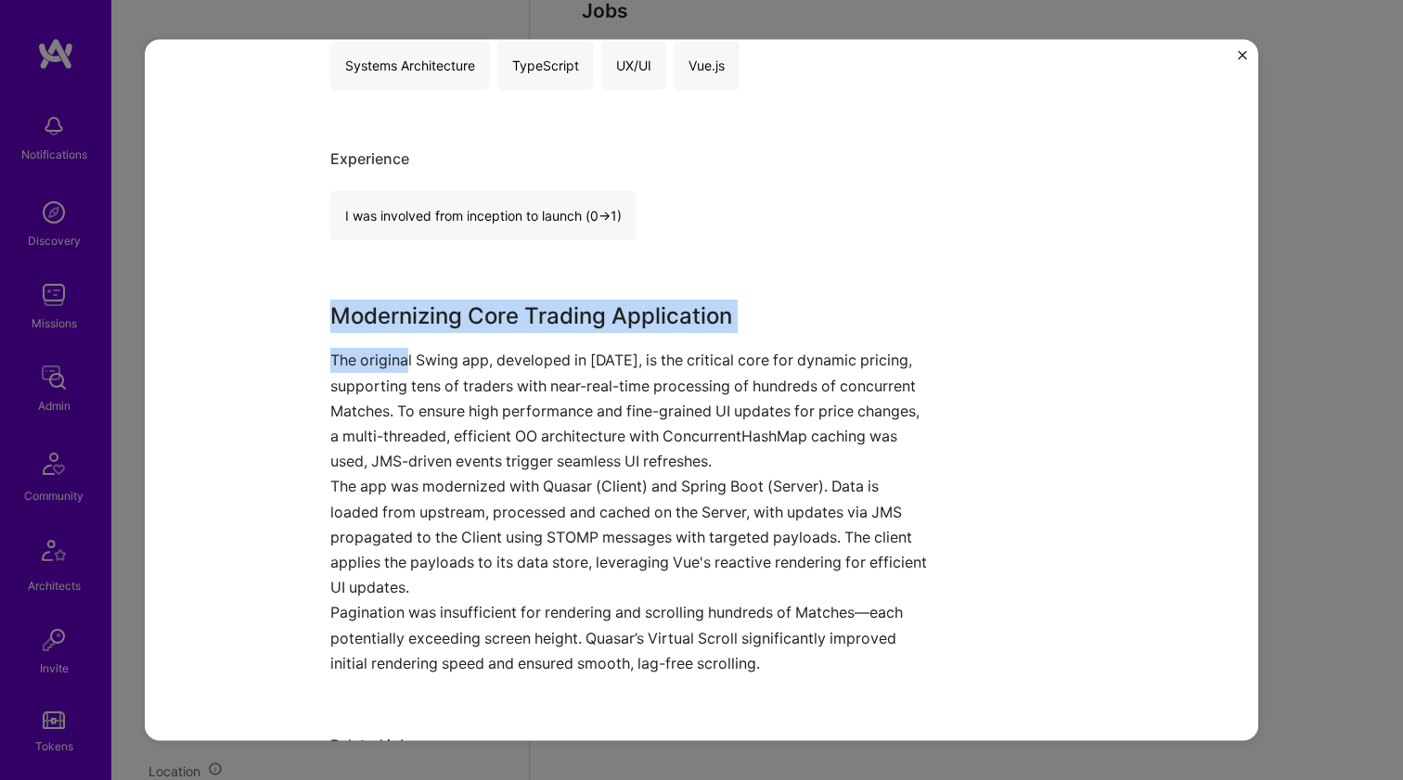
drag, startPoint x: 265, startPoint y: 321, endPoint x: 400, endPoint y: 353, distance: 138.2
click at [400, 354] on div "Core Trading Application Modernization Digital Development Pte Ltd Cloud Servic…" at bounding box center [701, 390] width 1113 height 702
click at [400, 352] on p "The original Swing app, developed in 2011, is the critical core for dynamic pri…" at bounding box center [631, 411] width 603 height 126
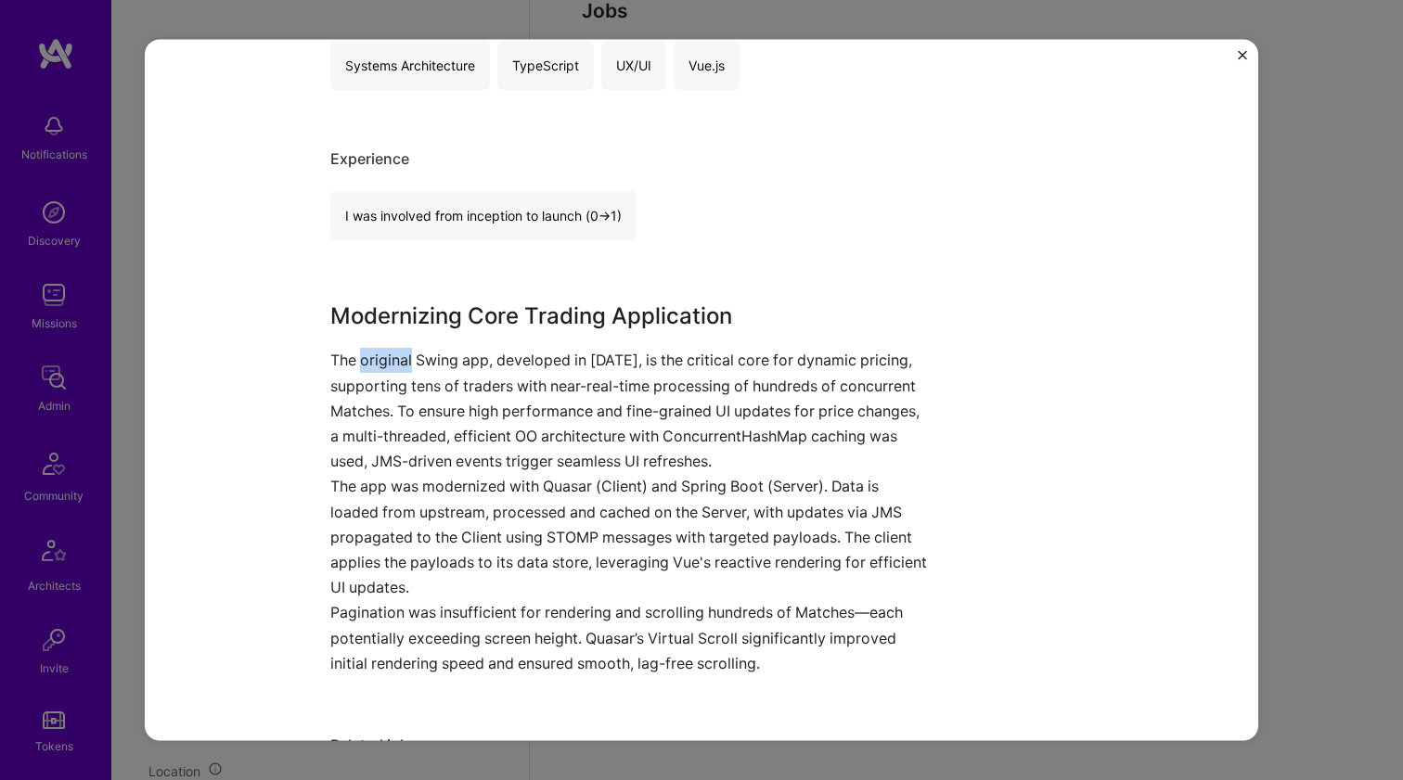
click at [400, 352] on p "The original Swing app, developed in 2011, is the critical core for dynamic pri…" at bounding box center [631, 411] width 603 height 126
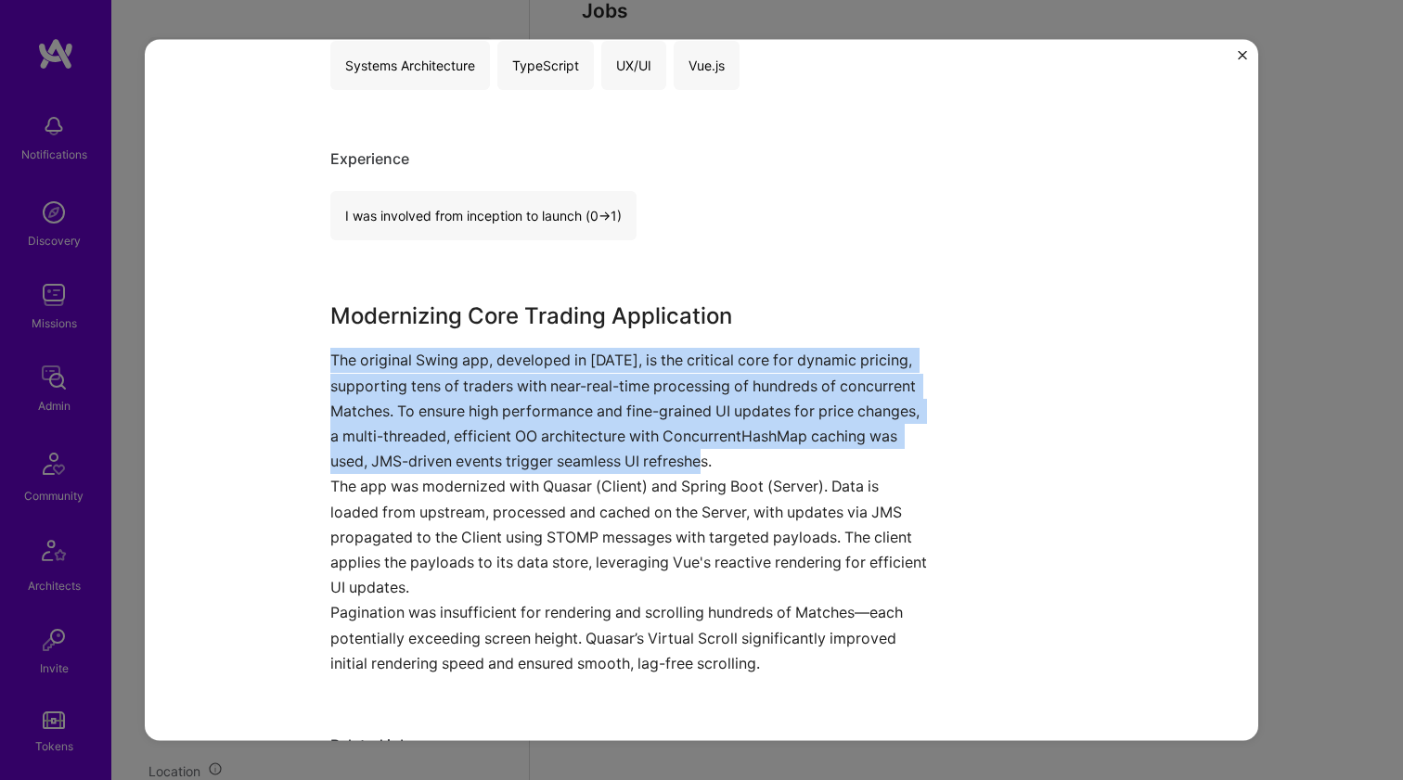
click at [400, 352] on p "The original Swing app, developed in 2011, is the critical core for dynamic pri…" at bounding box center [631, 411] width 603 height 126
drag, startPoint x: 296, startPoint y: 359, endPoint x: 514, endPoint y: 444, distance: 234.2
click at [514, 444] on div "Core Trading Application Modernization Digital Development Pte Ltd Cloud Servic…" at bounding box center [701, 390] width 1113 height 702
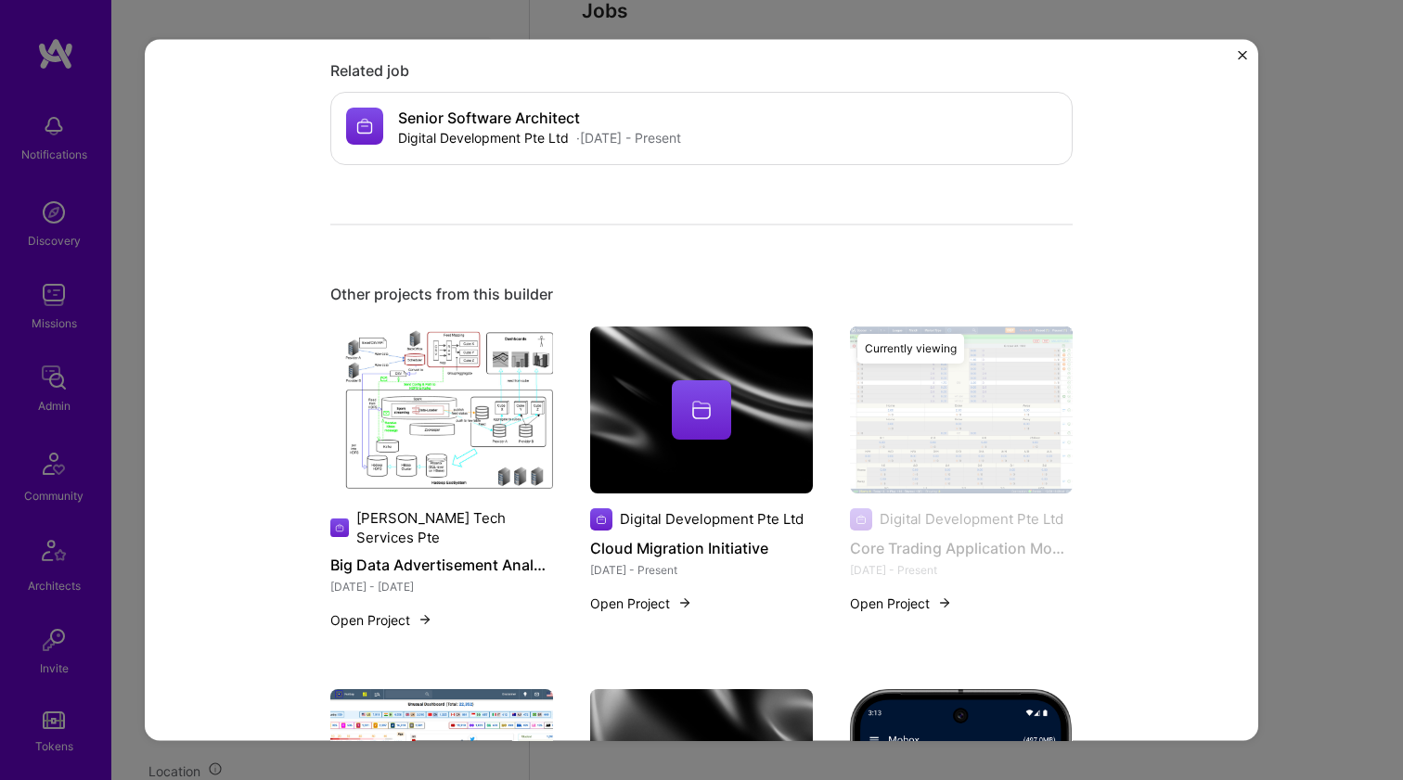
scroll to position [1893, 0]
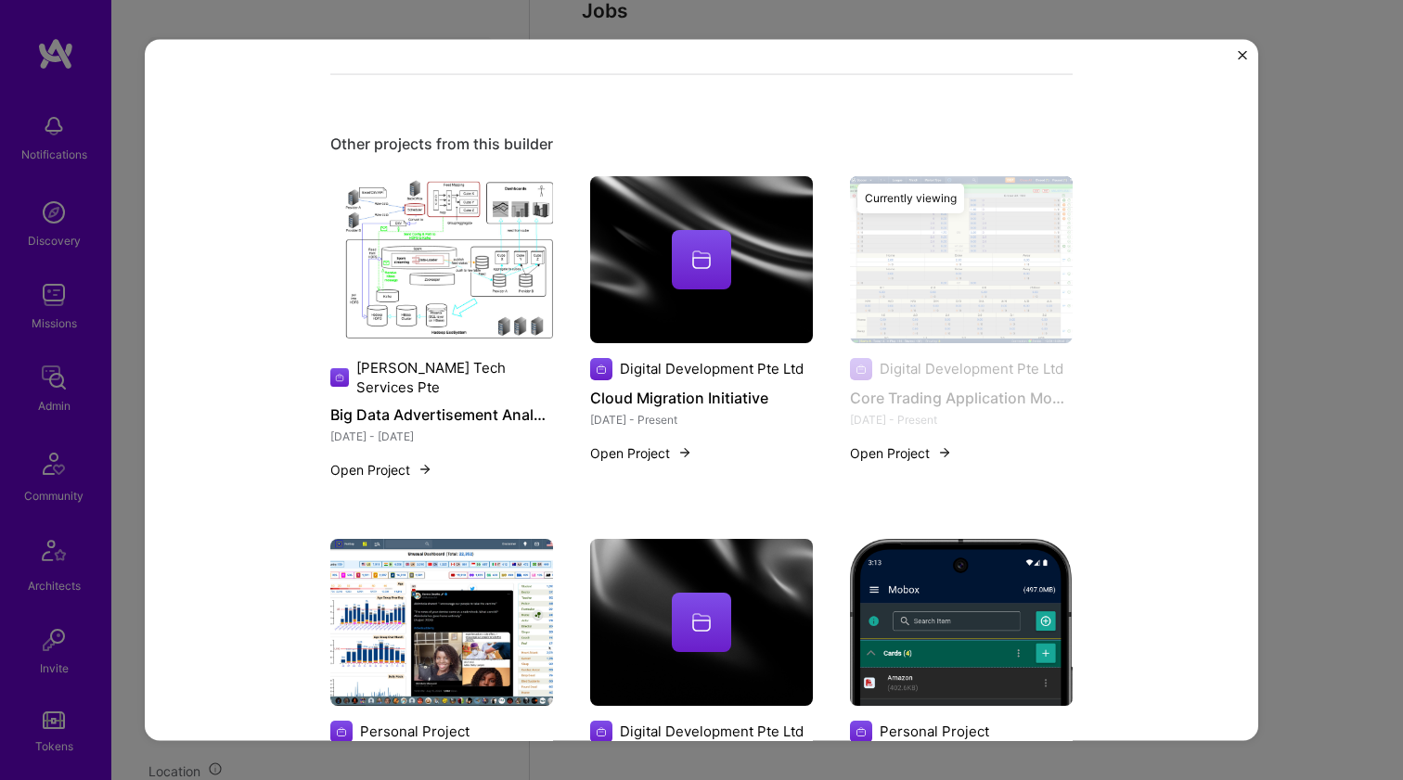
click at [470, 563] on img at bounding box center [441, 621] width 223 height 167
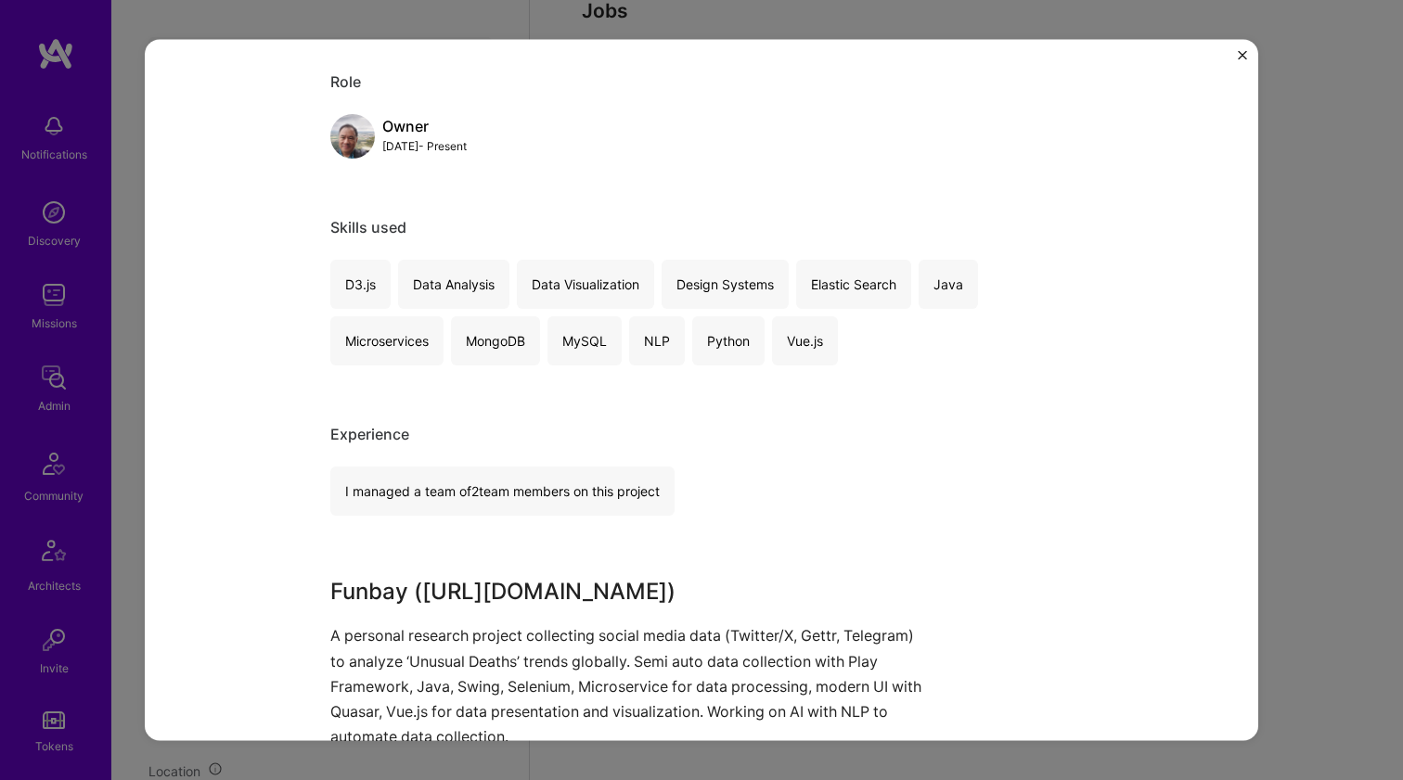
scroll to position [960, 0]
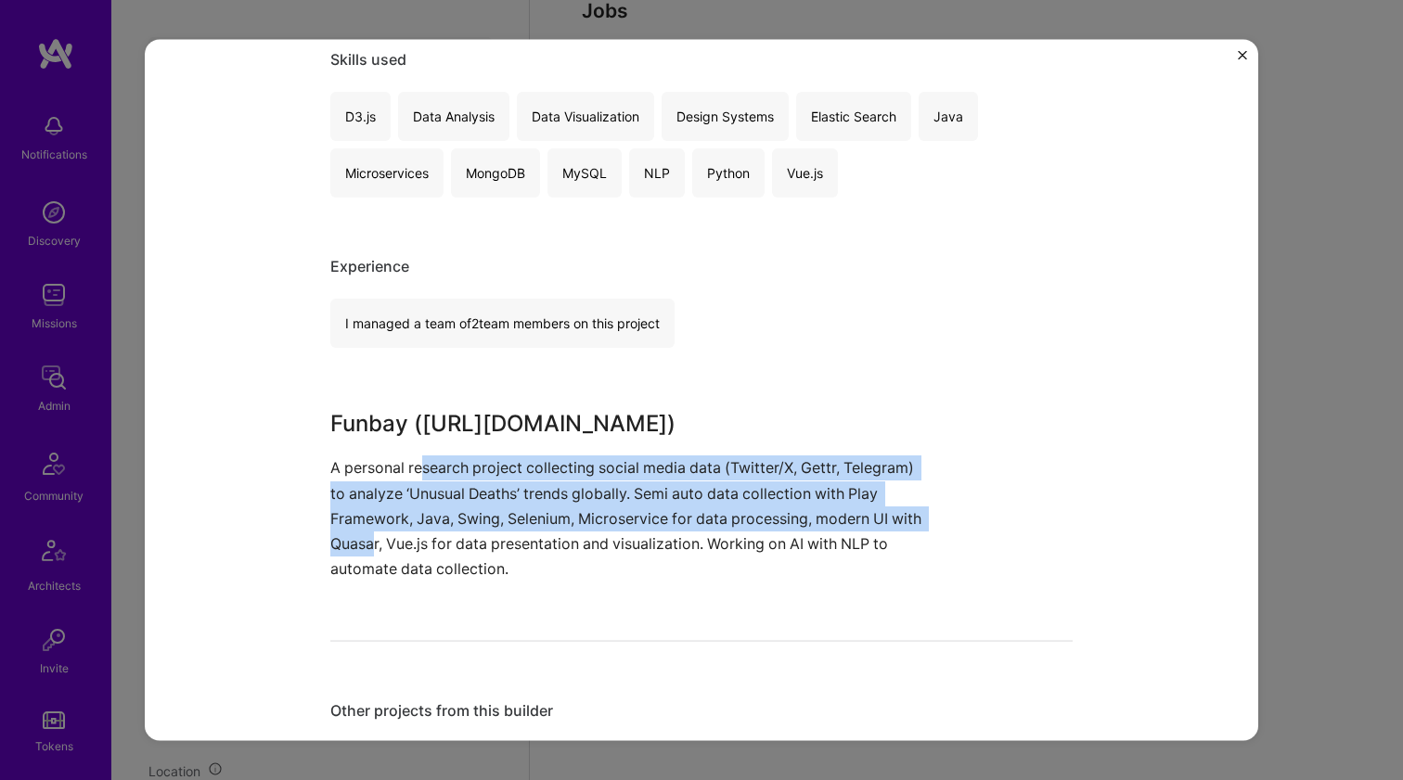
drag, startPoint x: 413, startPoint y: 468, endPoint x: 369, endPoint y: 537, distance: 82.1
click at [369, 537] on p "A personal research project collecting social media data (Twitter/X, Gettr, Tel…" at bounding box center [631, 519] width 603 height 126
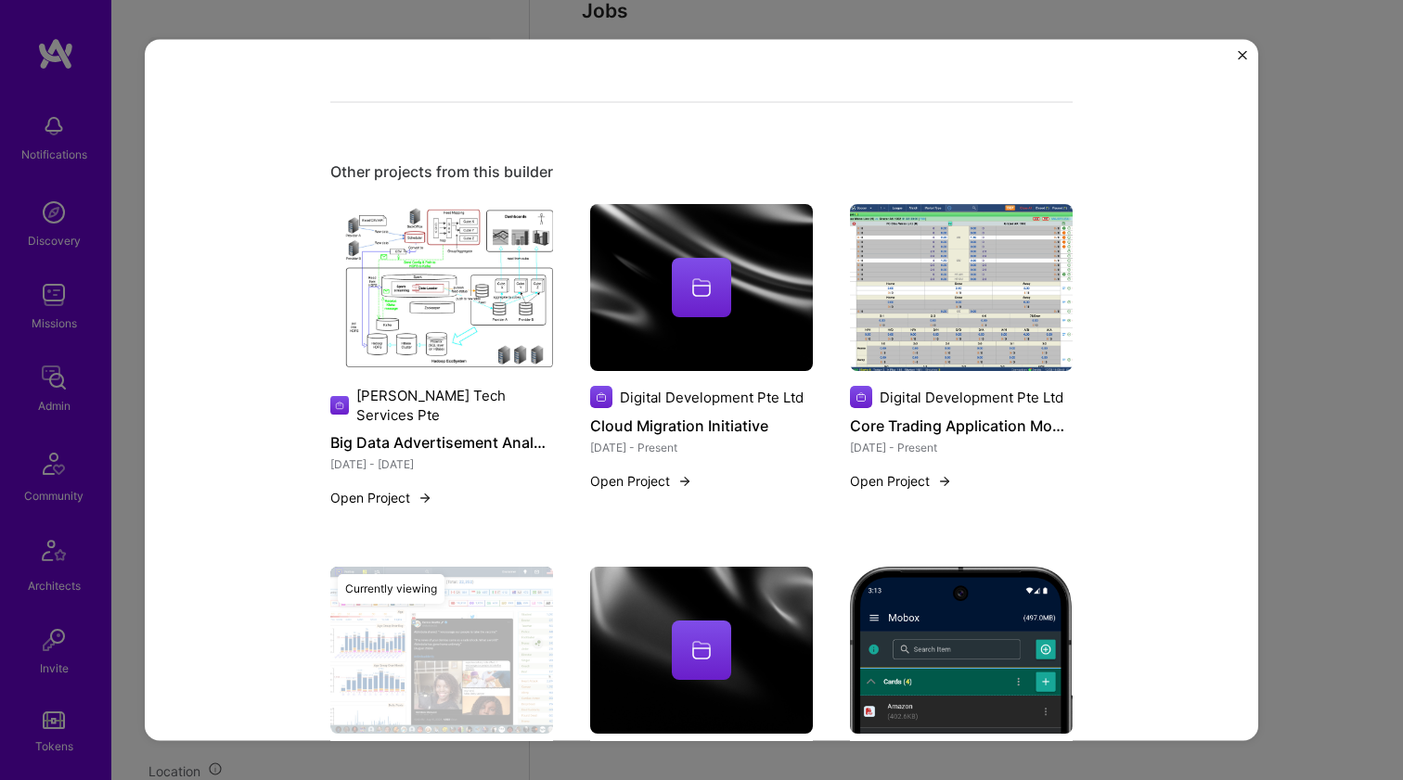
scroll to position [1856, 0]
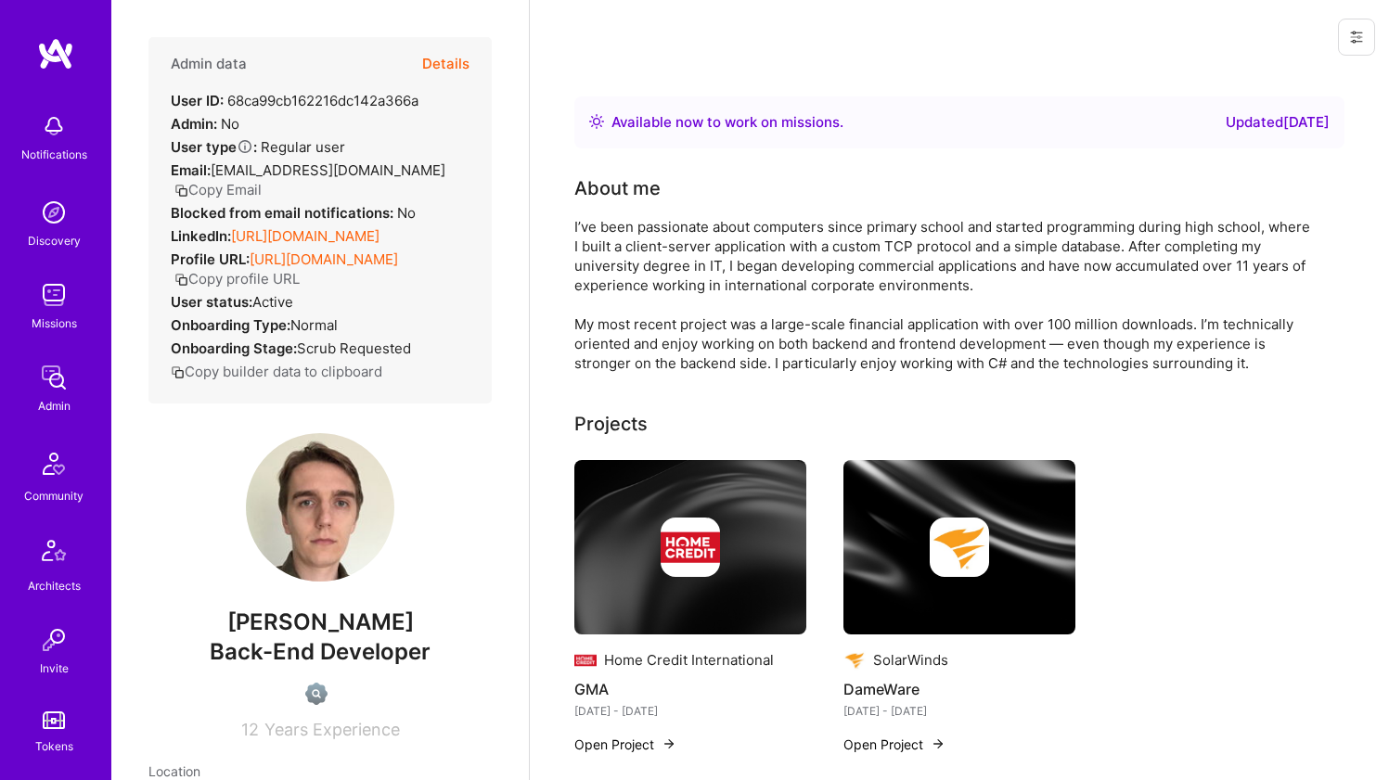
click at [302, 233] on link "https://linkedin.com/in/petr-%C4%8D%C3%A1pek-6401839b?lipi=urn%3Ali%3Apage%3Ad_…" at bounding box center [305, 236] width 148 height 18
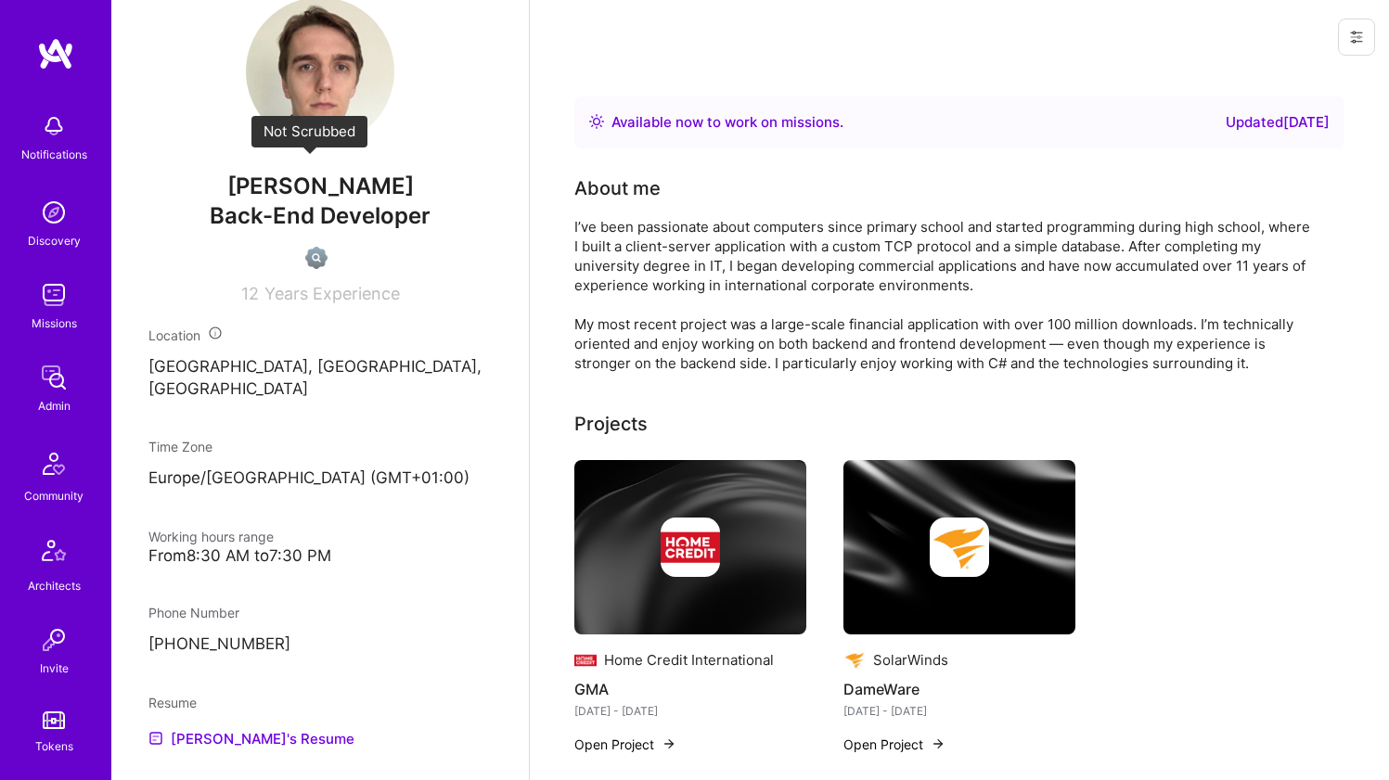
scroll to position [754, 0]
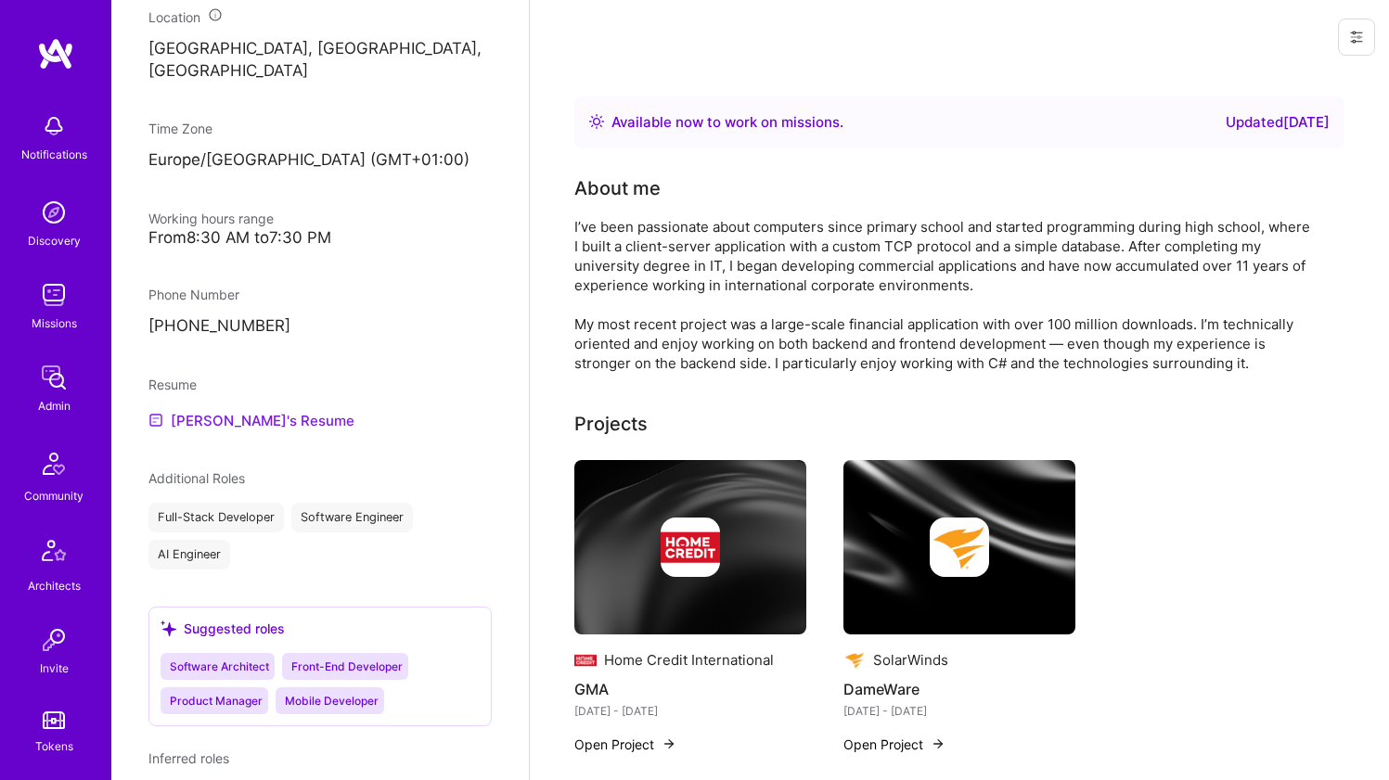
click at [211, 431] on link "Petr's Resume" at bounding box center [251, 420] width 206 height 22
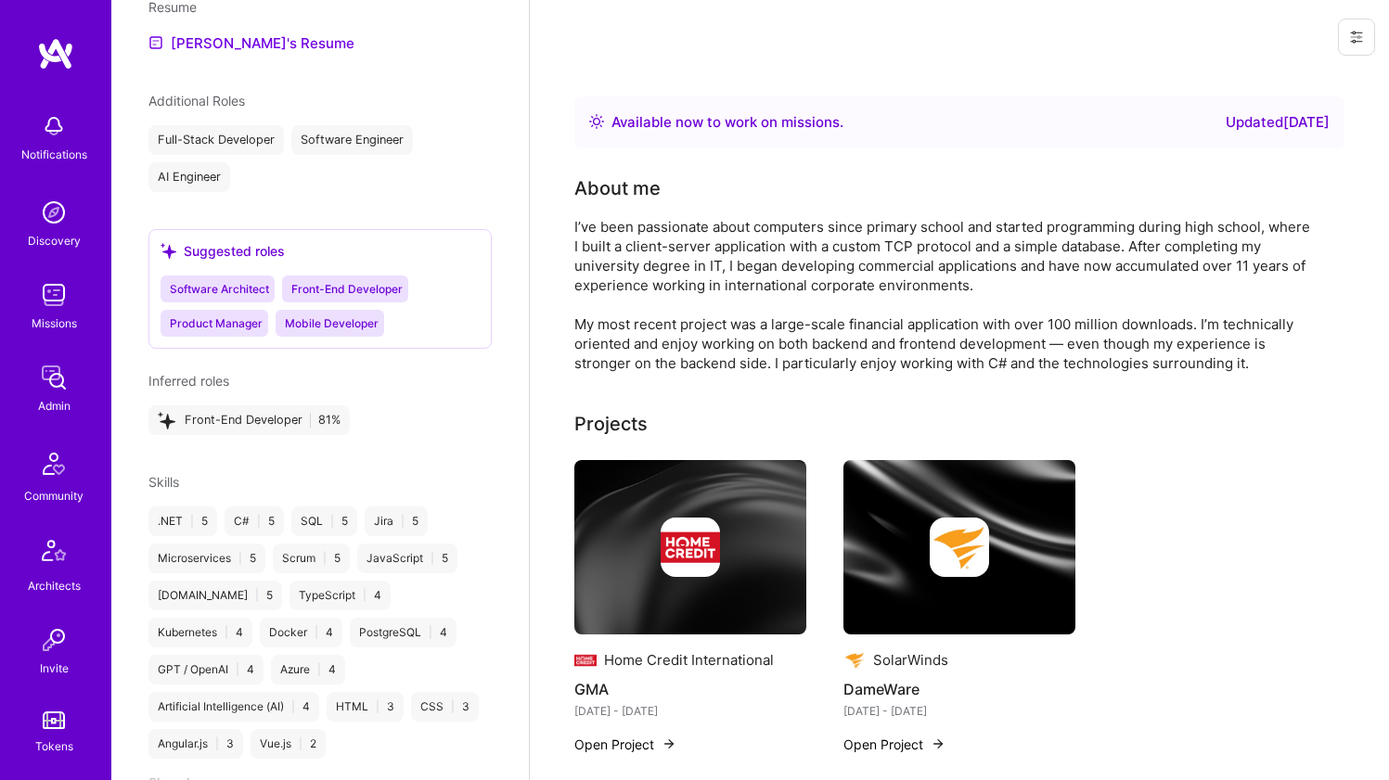
scroll to position [1343, 0]
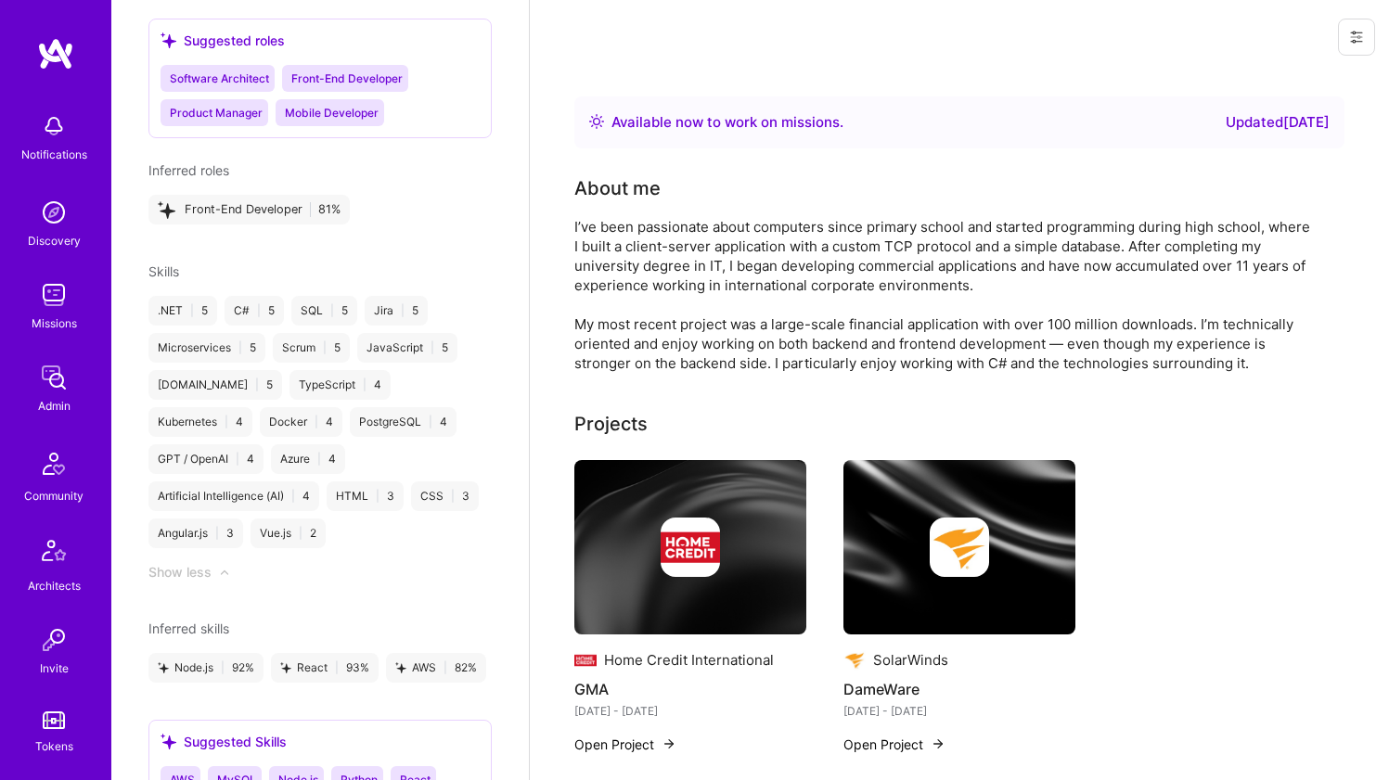
click at [798, 232] on div "I’ve been passionate about computers since primary school and started programmi…" at bounding box center [945, 295] width 742 height 156
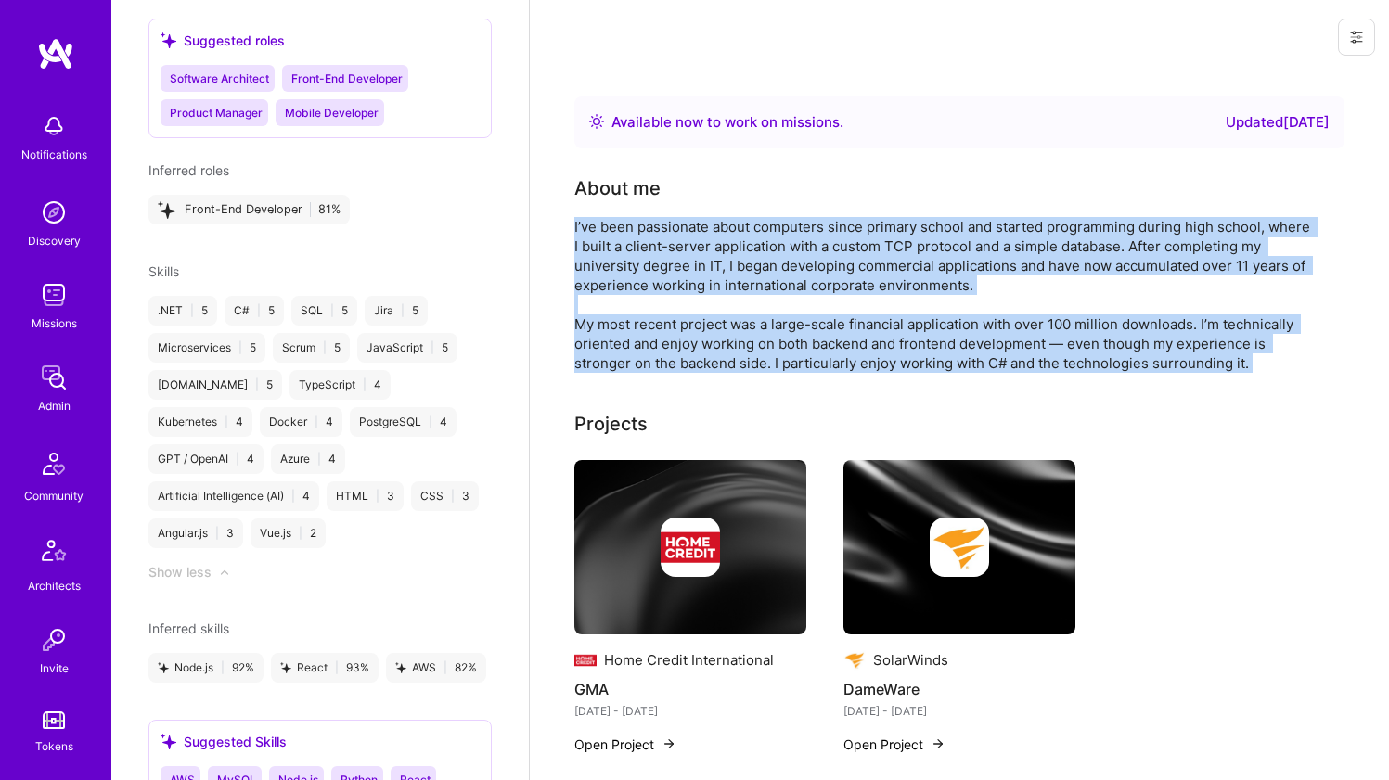
drag, startPoint x: 798, startPoint y: 232, endPoint x: 759, endPoint y: 338, distance: 112.7
click at [759, 338] on div "I’ve been passionate about computers since primary school and started programmi…" at bounding box center [945, 295] width 742 height 156
click at [758, 338] on div "I’ve been passionate about computers since primary school and started programmi…" at bounding box center [945, 295] width 742 height 156
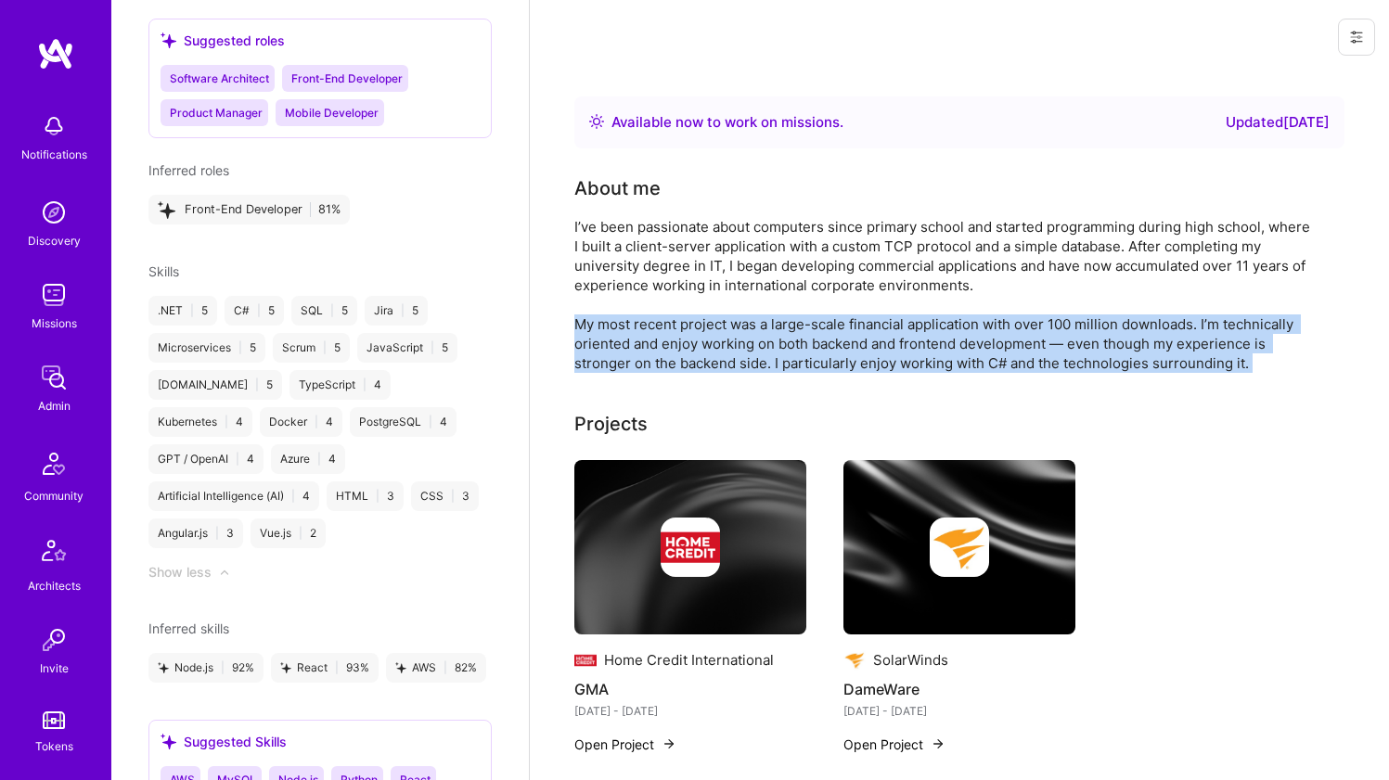
click at [758, 338] on div "I’ve been passionate about computers since primary school and started programmi…" at bounding box center [945, 295] width 742 height 156
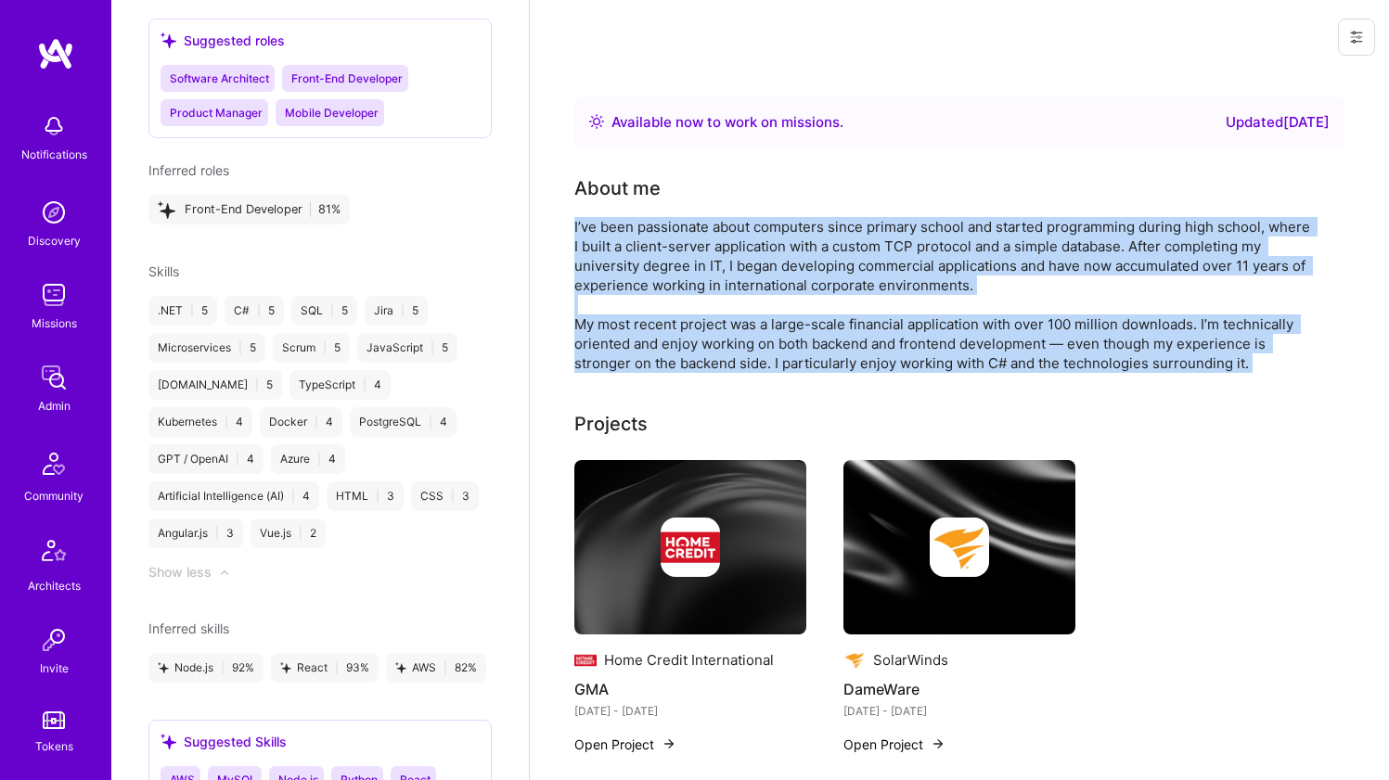
drag, startPoint x: 758, startPoint y: 338, endPoint x: 760, endPoint y: 242, distance: 95.6
click at [760, 242] on div "I’ve been passionate about computers since primary school and started programmi…" at bounding box center [945, 295] width 742 height 156
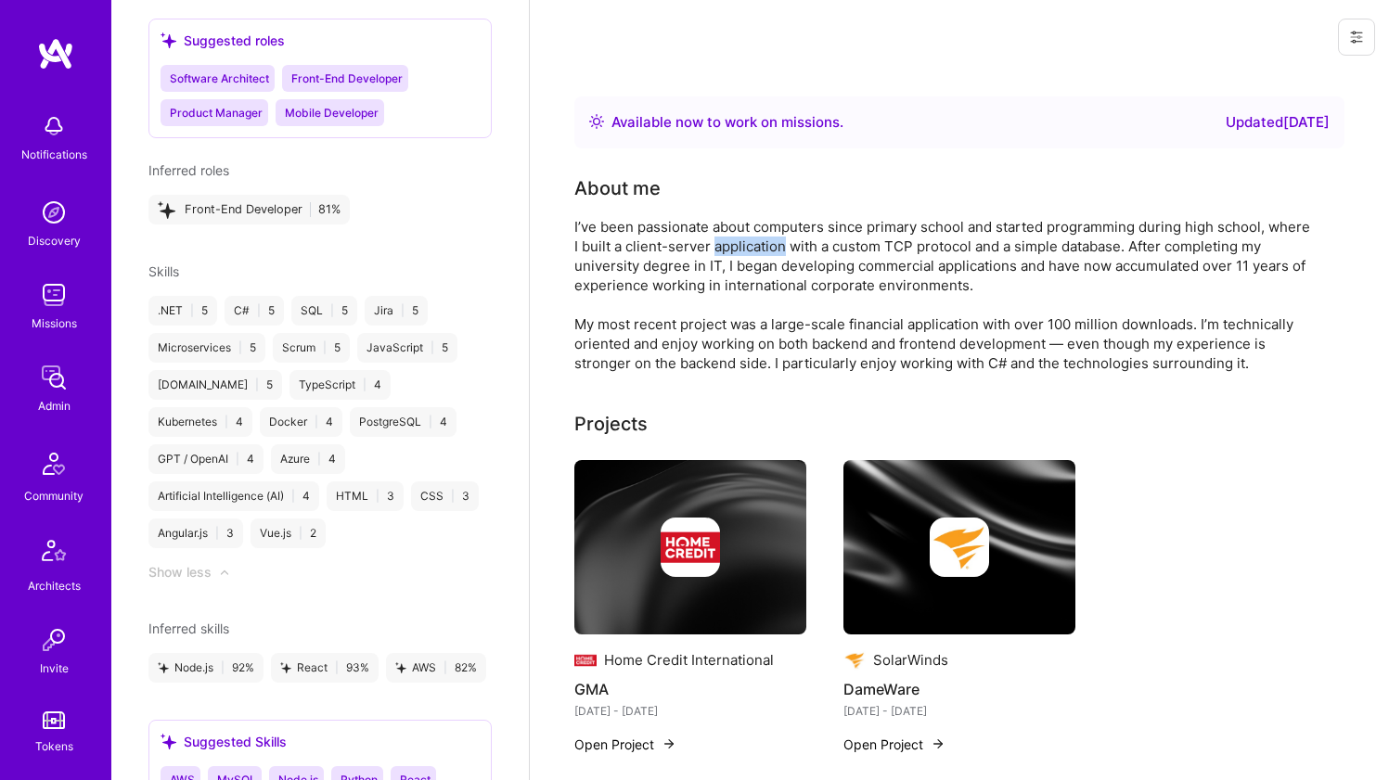
click at [760, 242] on div "I’ve been passionate about computers since primary school and started programmi…" at bounding box center [945, 295] width 742 height 156
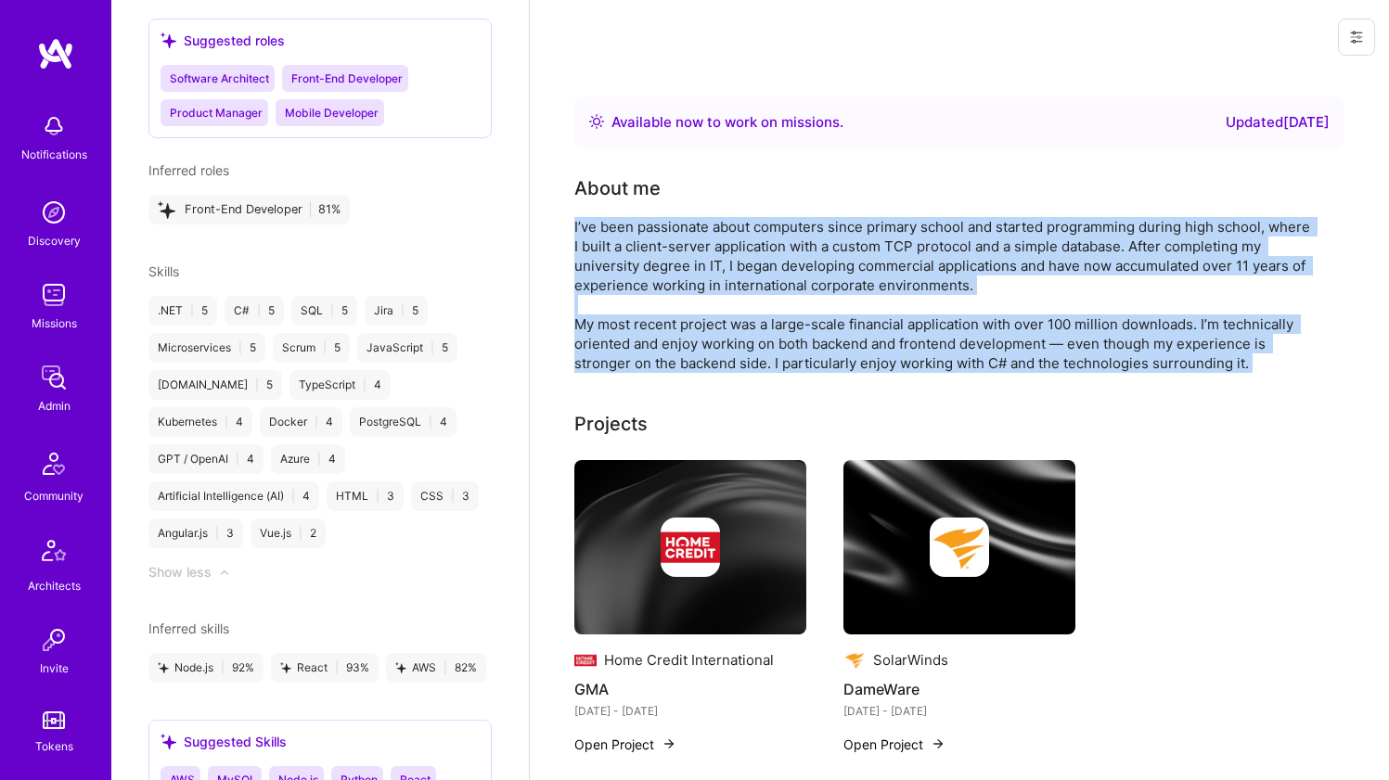
drag, startPoint x: 760, startPoint y: 242, endPoint x: 731, endPoint y: 317, distance: 80.5
click at [731, 317] on div "I’ve been passionate about computers since primary school and started programmi…" at bounding box center [945, 295] width 742 height 156
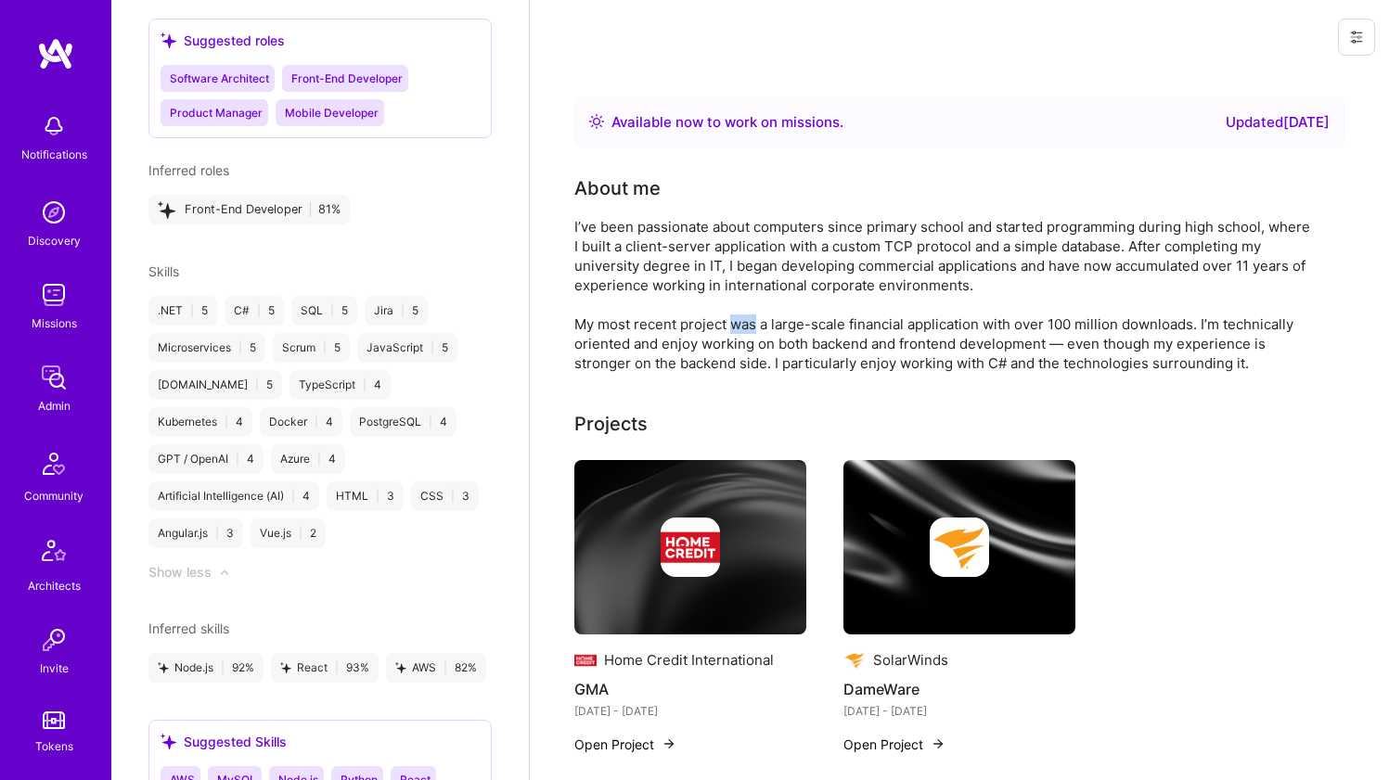
click at [731, 317] on div "I’ve been passionate about computers since primary school and started programmi…" at bounding box center [945, 295] width 742 height 156
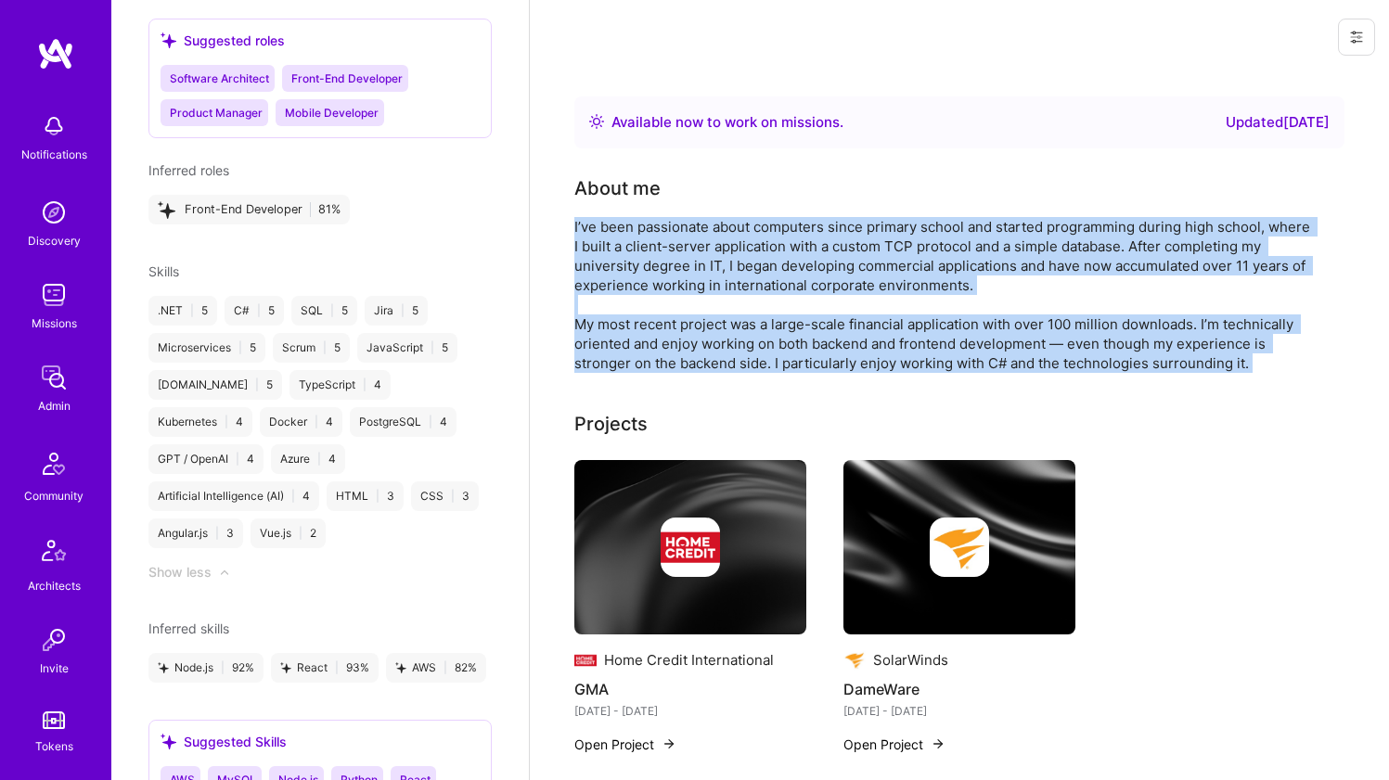
drag, startPoint x: 731, startPoint y: 317, endPoint x: 729, endPoint y: 246, distance: 71.5
click at [729, 246] on div "I’ve been passionate about computers since primary school and started programmi…" at bounding box center [945, 295] width 742 height 156
click at [756, 264] on div "I’ve been passionate about computers since primary school and started programmi…" at bounding box center [945, 295] width 742 height 156
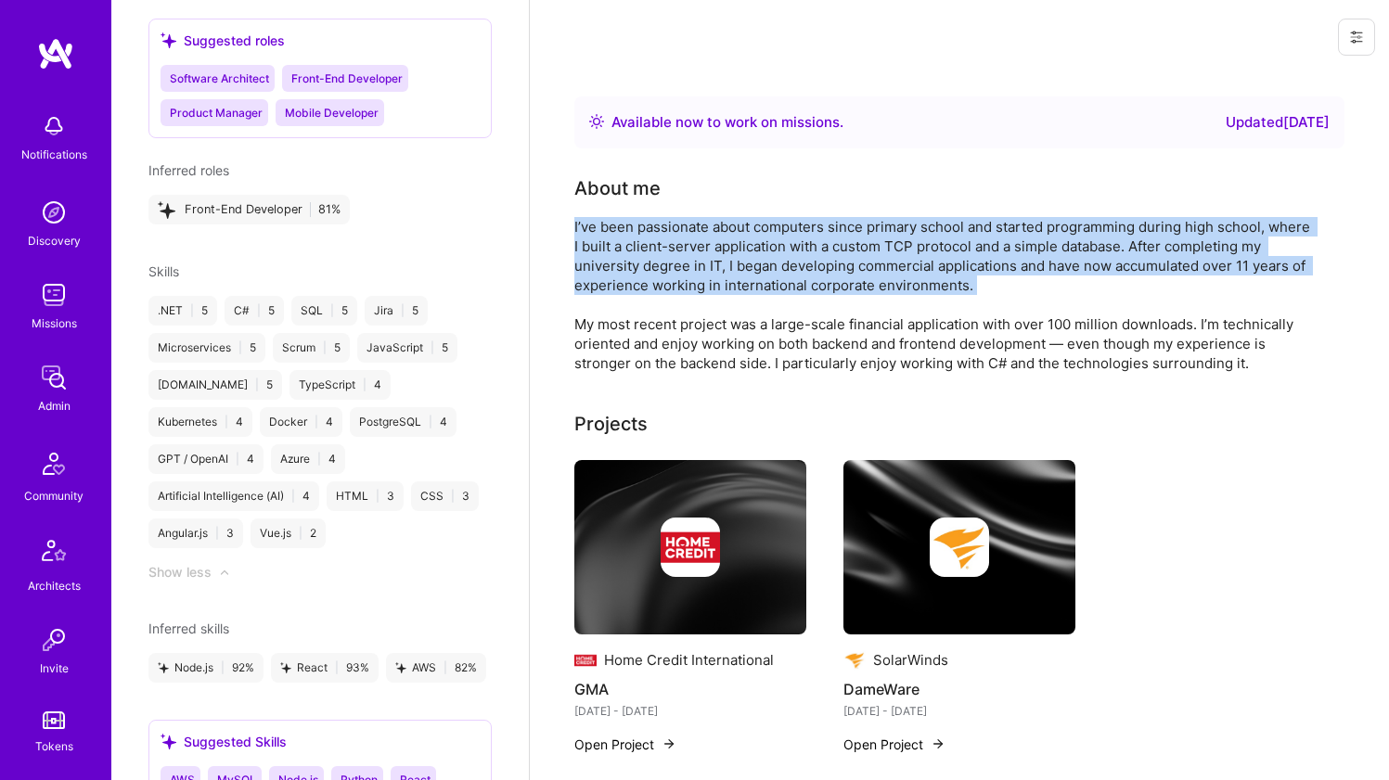
click at [756, 264] on div "I’ve been passionate about computers since primary school and started programmi…" at bounding box center [945, 295] width 742 height 156
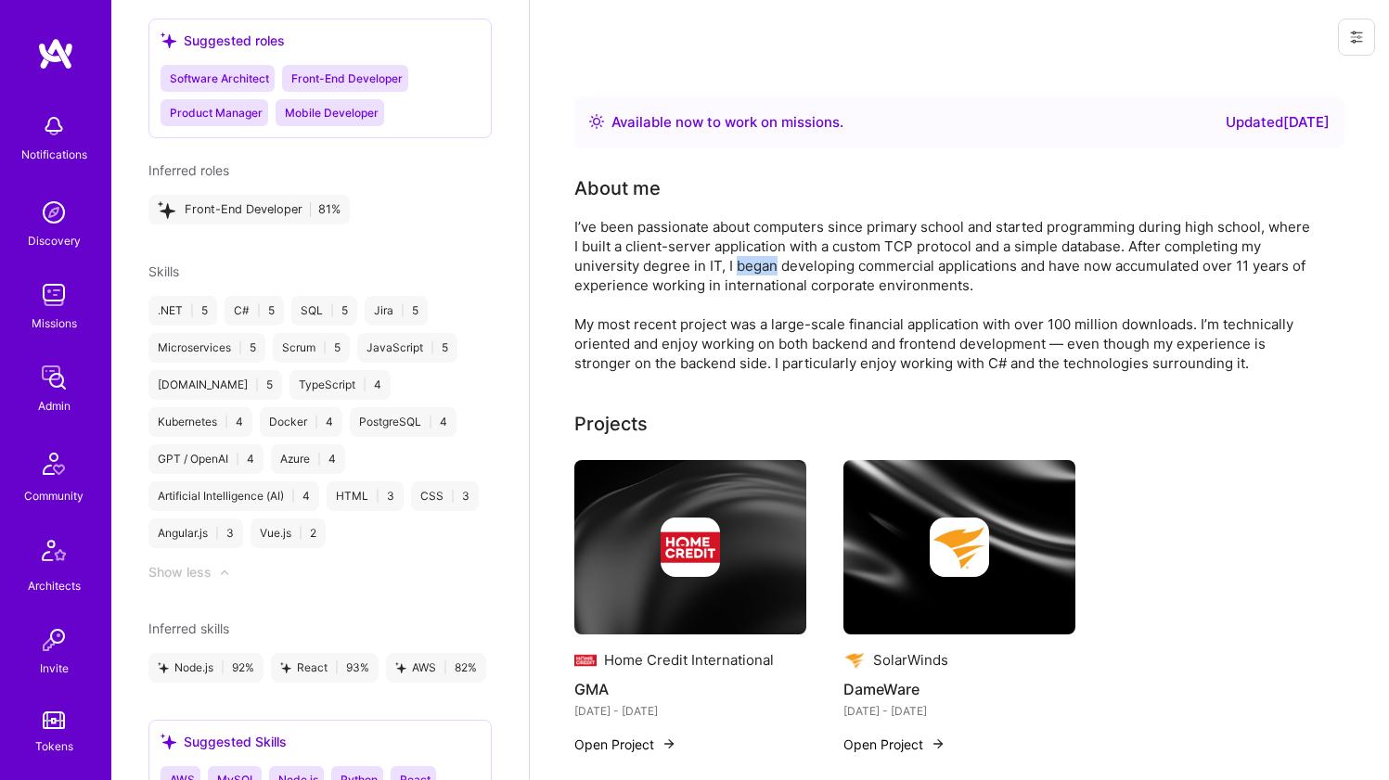
click at [756, 264] on div "I’ve been passionate about computers since primary school and started programmi…" at bounding box center [945, 295] width 742 height 156
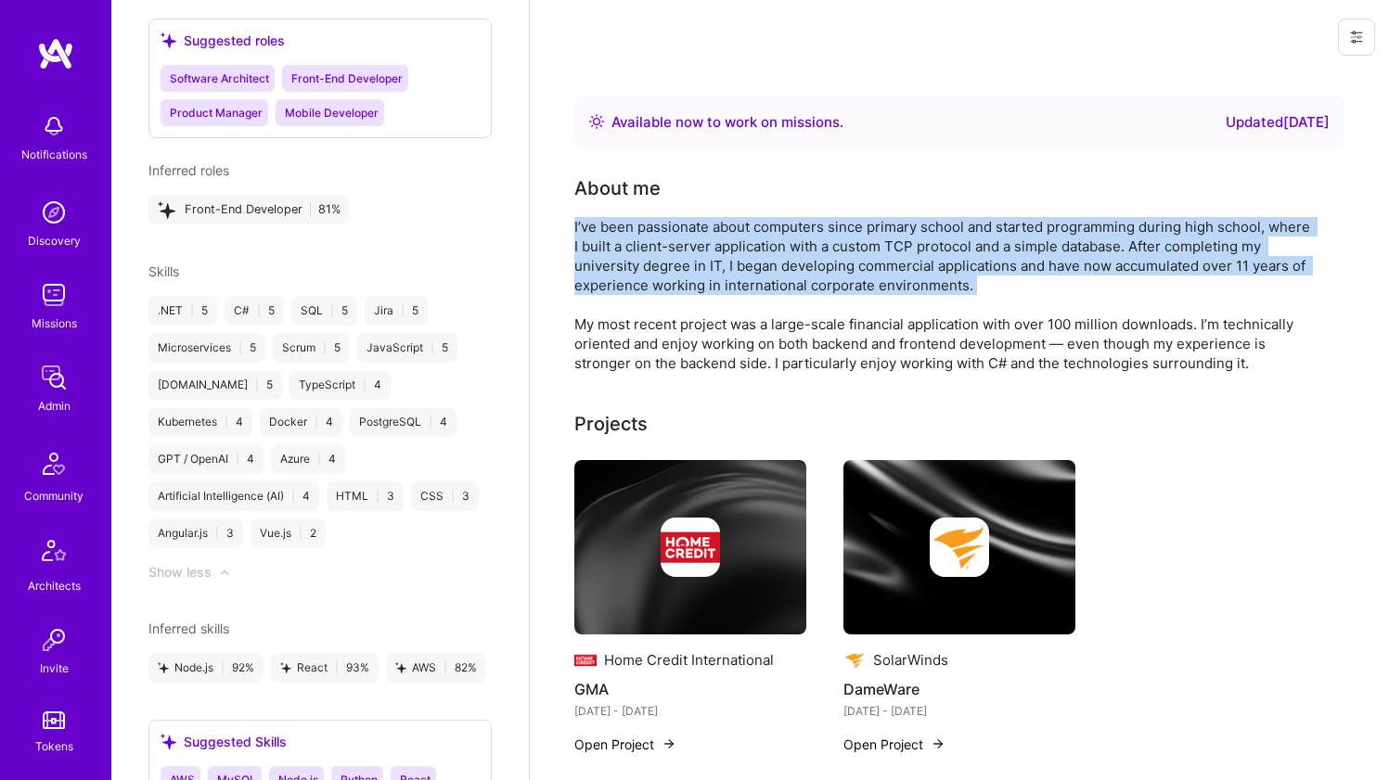
click at [756, 264] on div "I’ve been passionate about computers since primary school and started programmi…" at bounding box center [945, 295] width 742 height 156
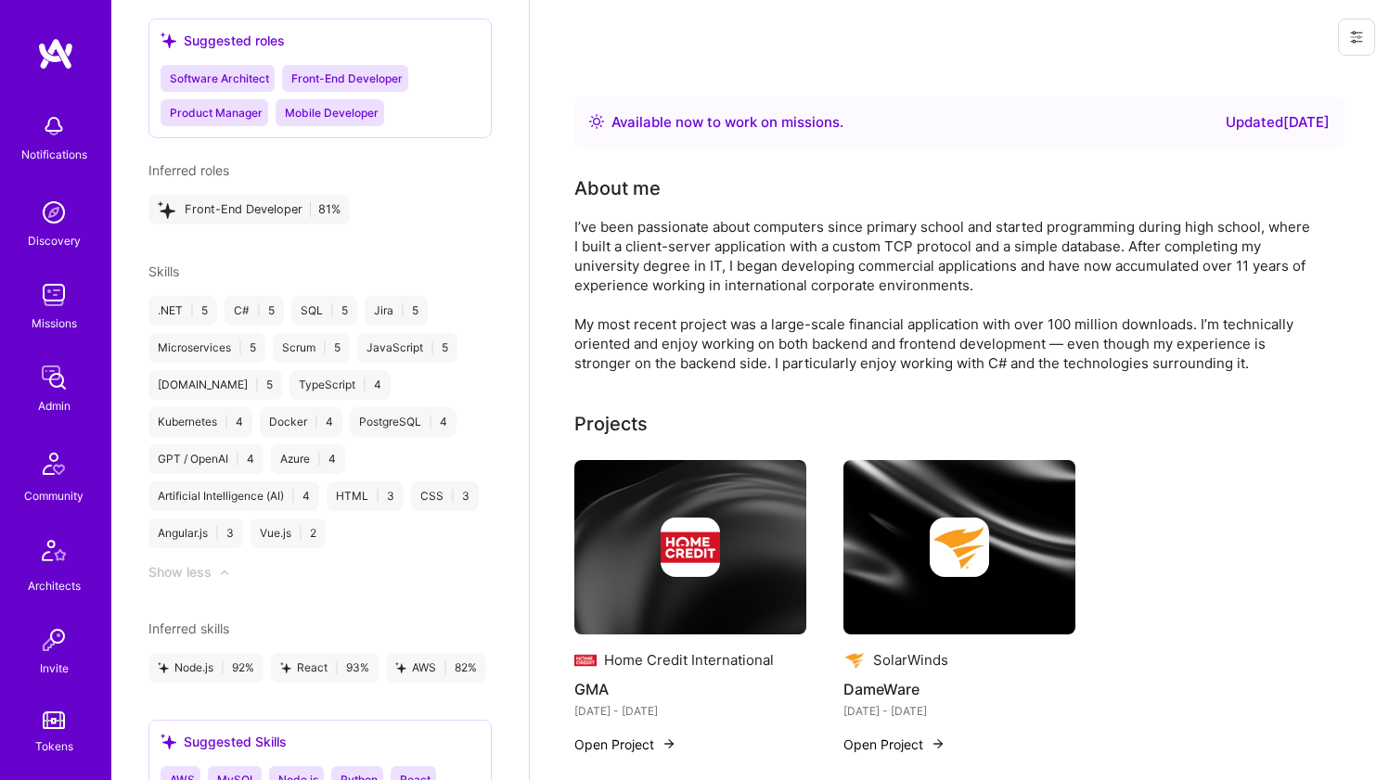
click at [775, 184] on div "About me" at bounding box center [945, 188] width 742 height 28
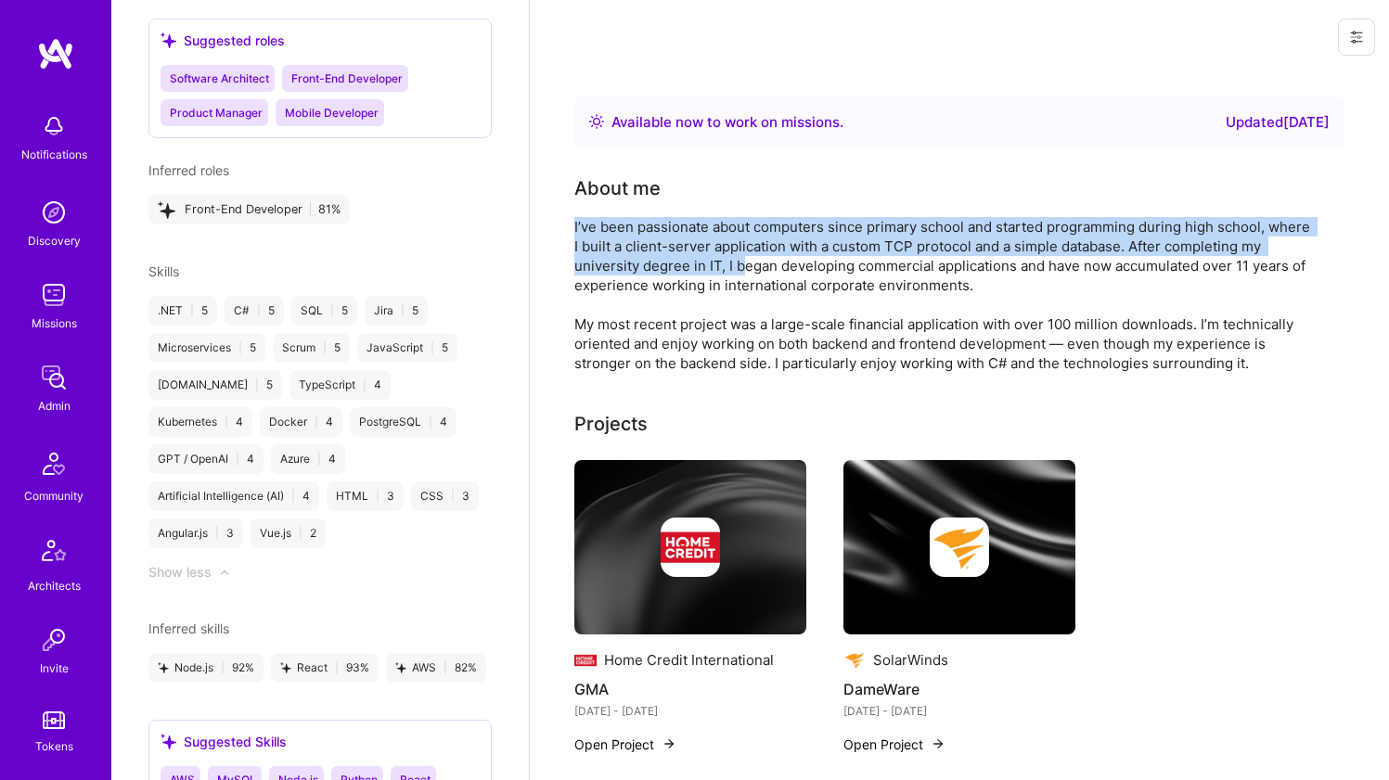
drag, startPoint x: 752, startPoint y: 243, endPoint x: 740, endPoint y: 274, distance: 32.6
click at [740, 274] on div "About me I’ve been passionate about computers since primary school and started …" at bounding box center [945, 273] width 742 height 199
click at [740, 274] on div "I’ve been passionate about computers since primary school and started programmi…" at bounding box center [945, 295] width 742 height 156
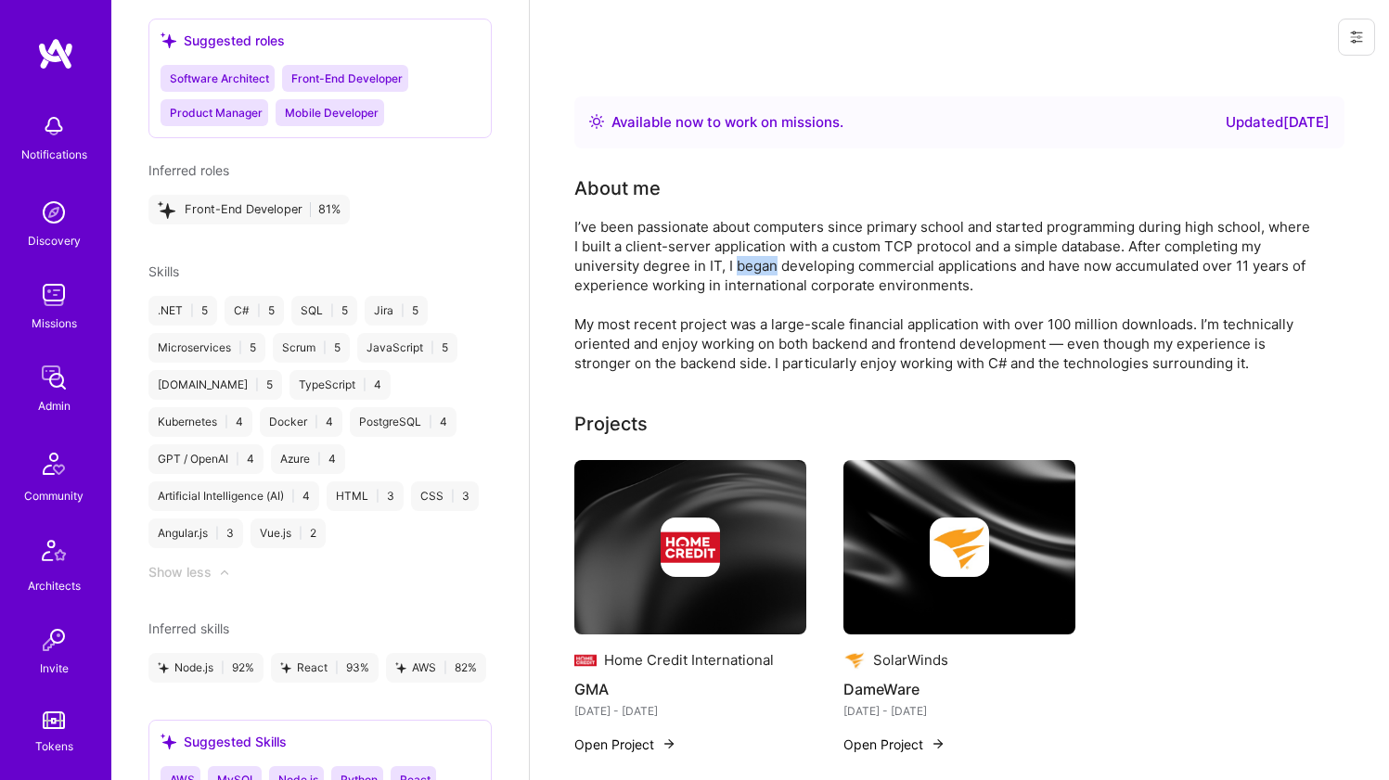
click at [740, 274] on div "I’ve been passionate about computers since primary school and started programmi…" at bounding box center [945, 295] width 742 height 156
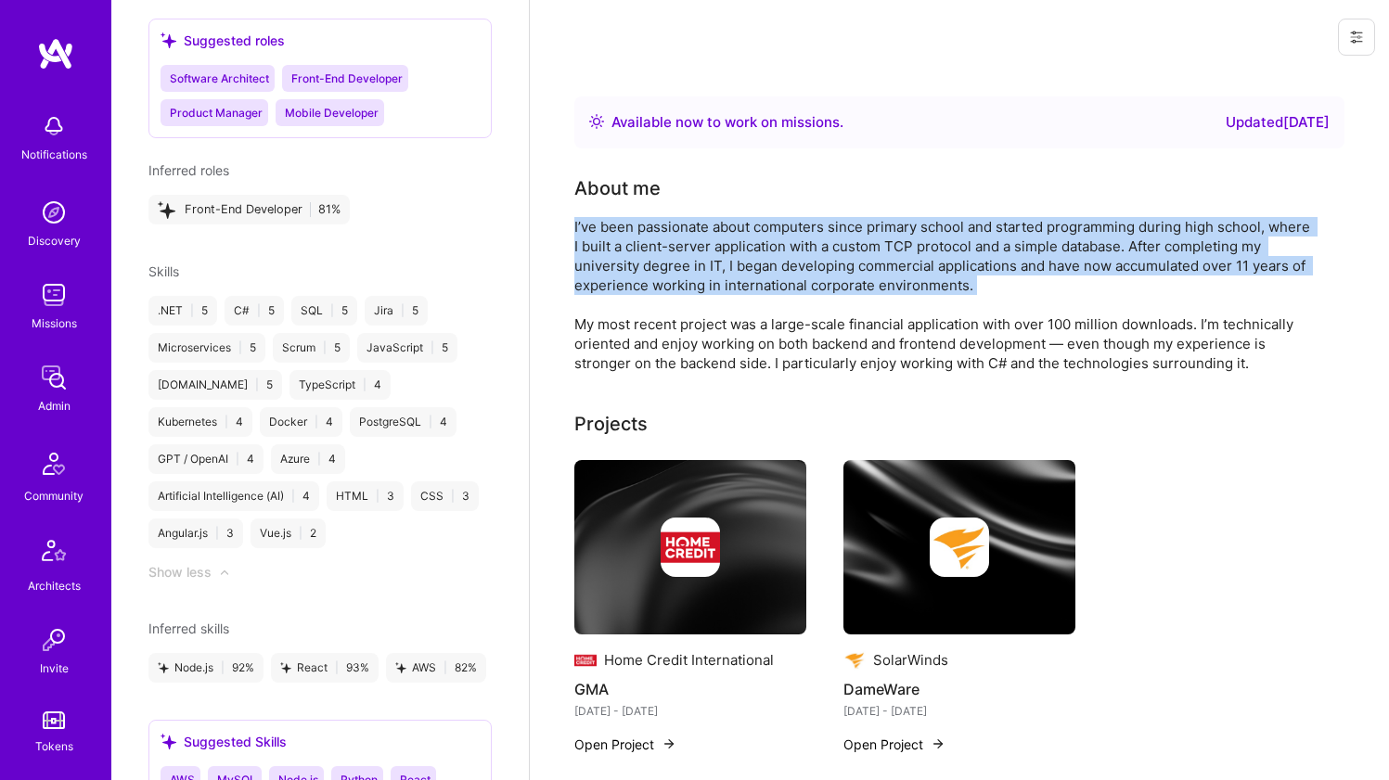
click at [740, 273] on div "I’ve been passionate about computers since primary school and started programmi…" at bounding box center [945, 295] width 742 height 156
click at [738, 269] on div "I’ve been passionate about computers since primary school and started programmi…" at bounding box center [945, 295] width 742 height 156
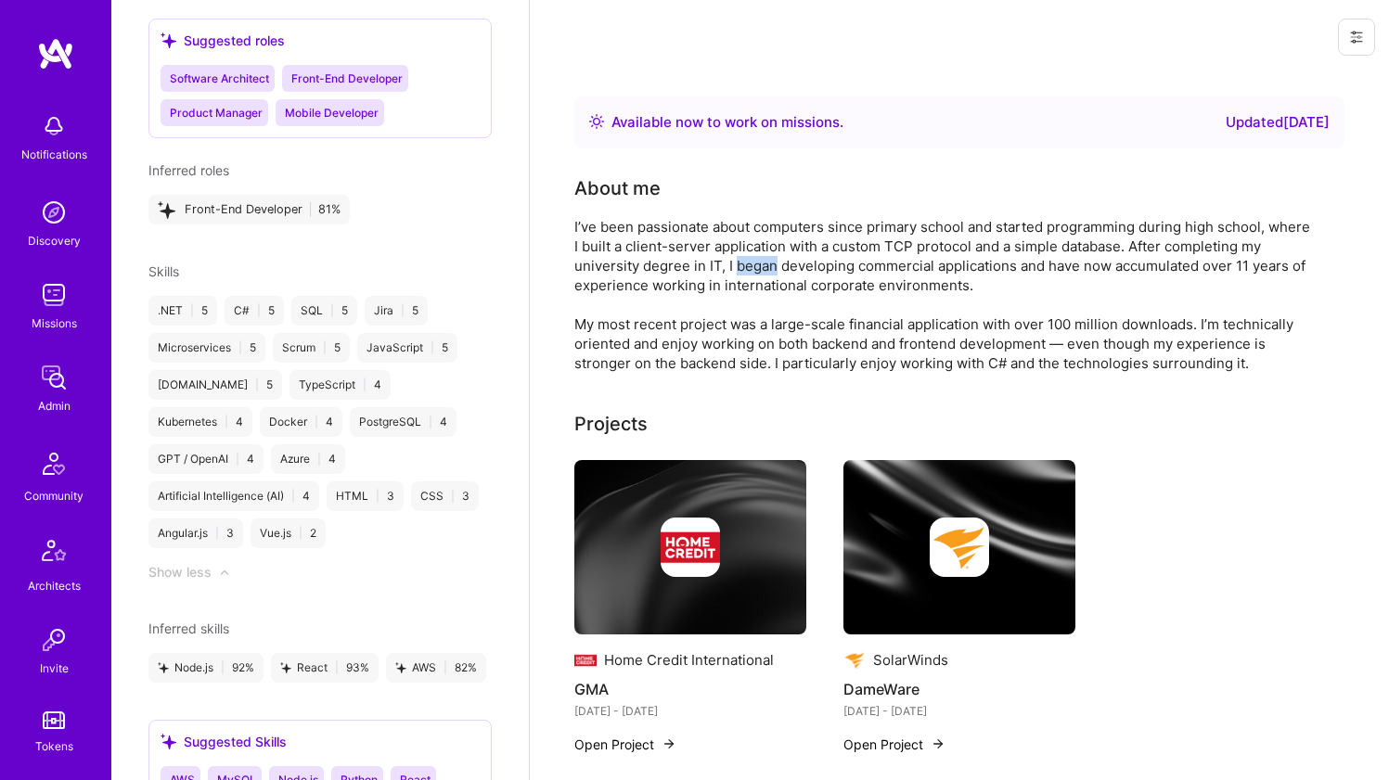
click at [738, 268] on div "I’ve been passionate about computers since primary school and started programmi…" at bounding box center [945, 295] width 742 height 156
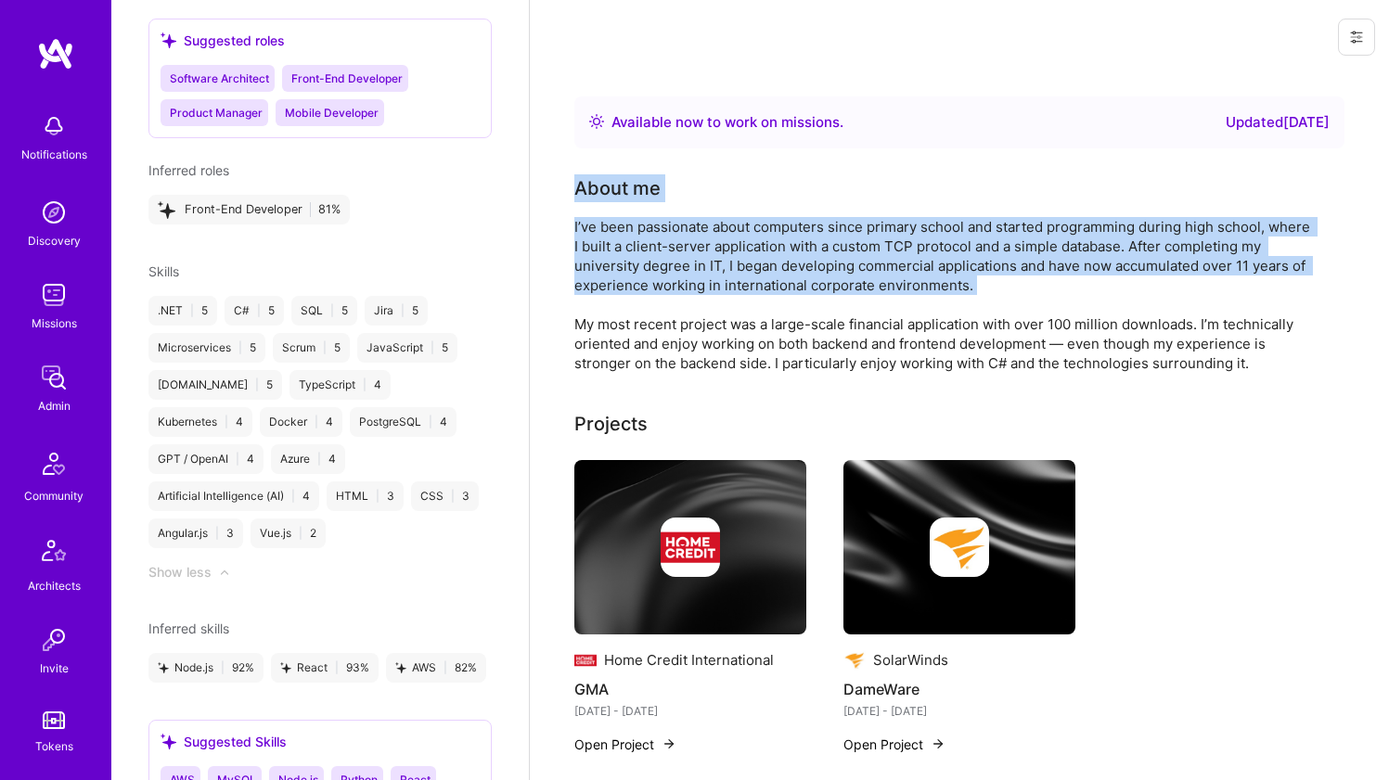
drag, startPoint x: 738, startPoint y: 268, endPoint x: 731, endPoint y: 174, distance: 94.9
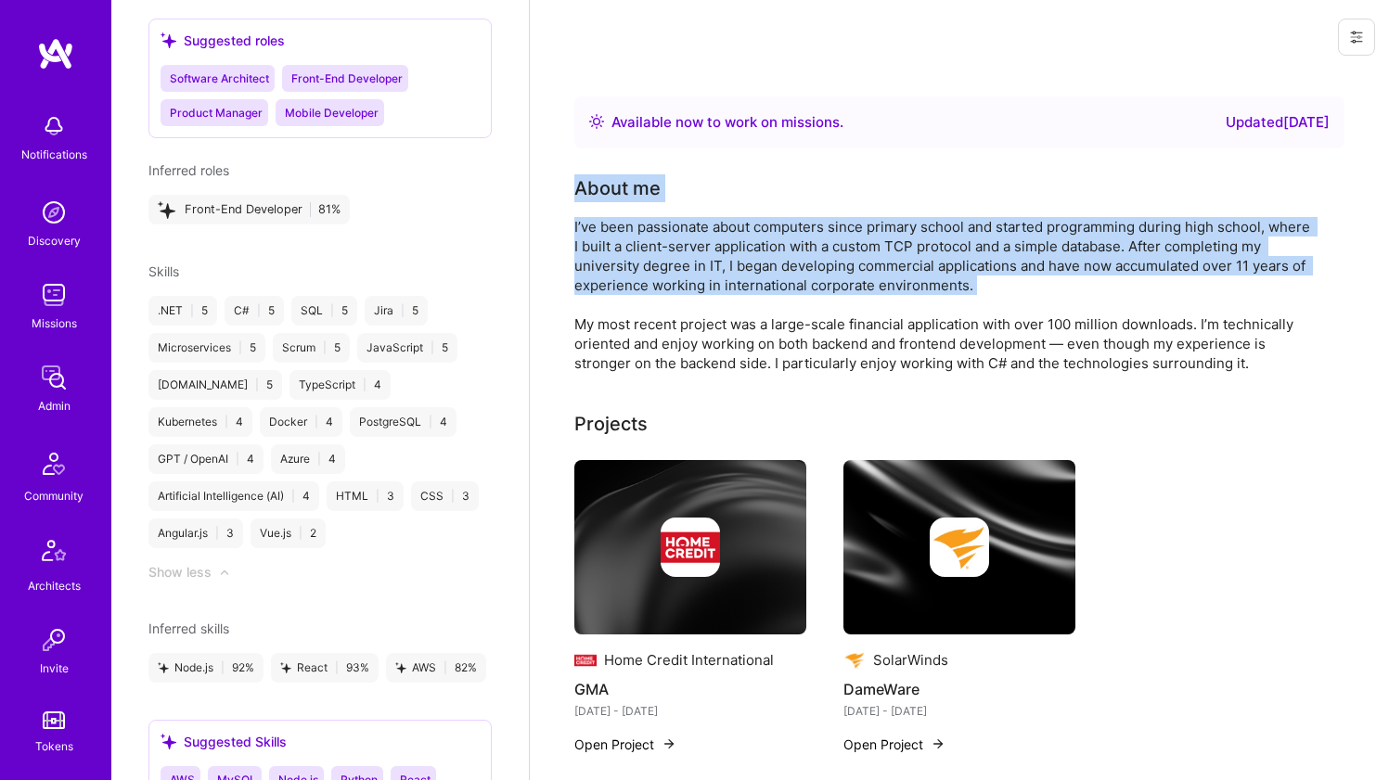
drag, startPoint x: 730, startPoint y: 174, endPoint x: 670, endPoint y: 254, distance: 100.8
click at [670, 254] on div "I’ve been passionate about computers since primary school and started programmi…" at bounding box center [945, 295] width 742 height 156
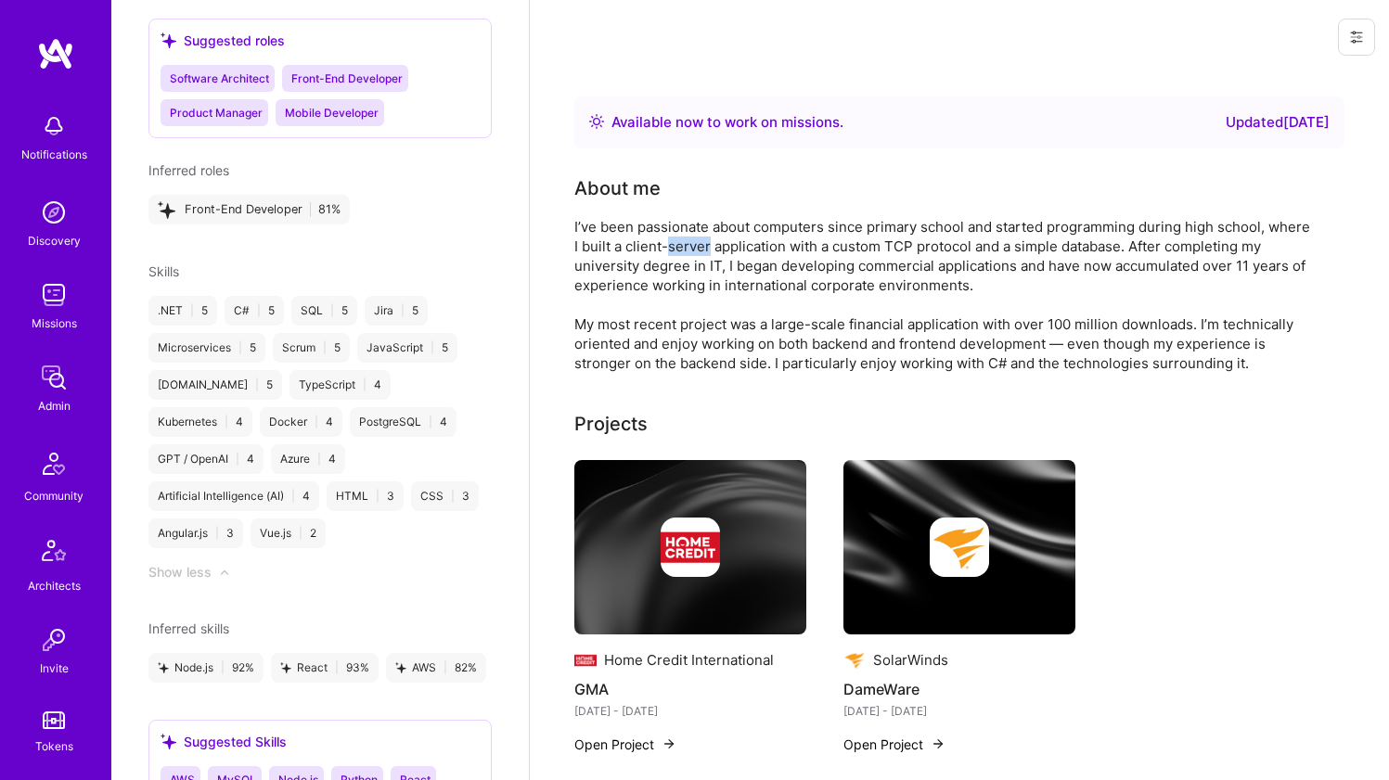
click at [670, 254] on div "I’ve been passionate about computers since primary school and started programmi…" at bounding box center [945, 295] width 742 height 156
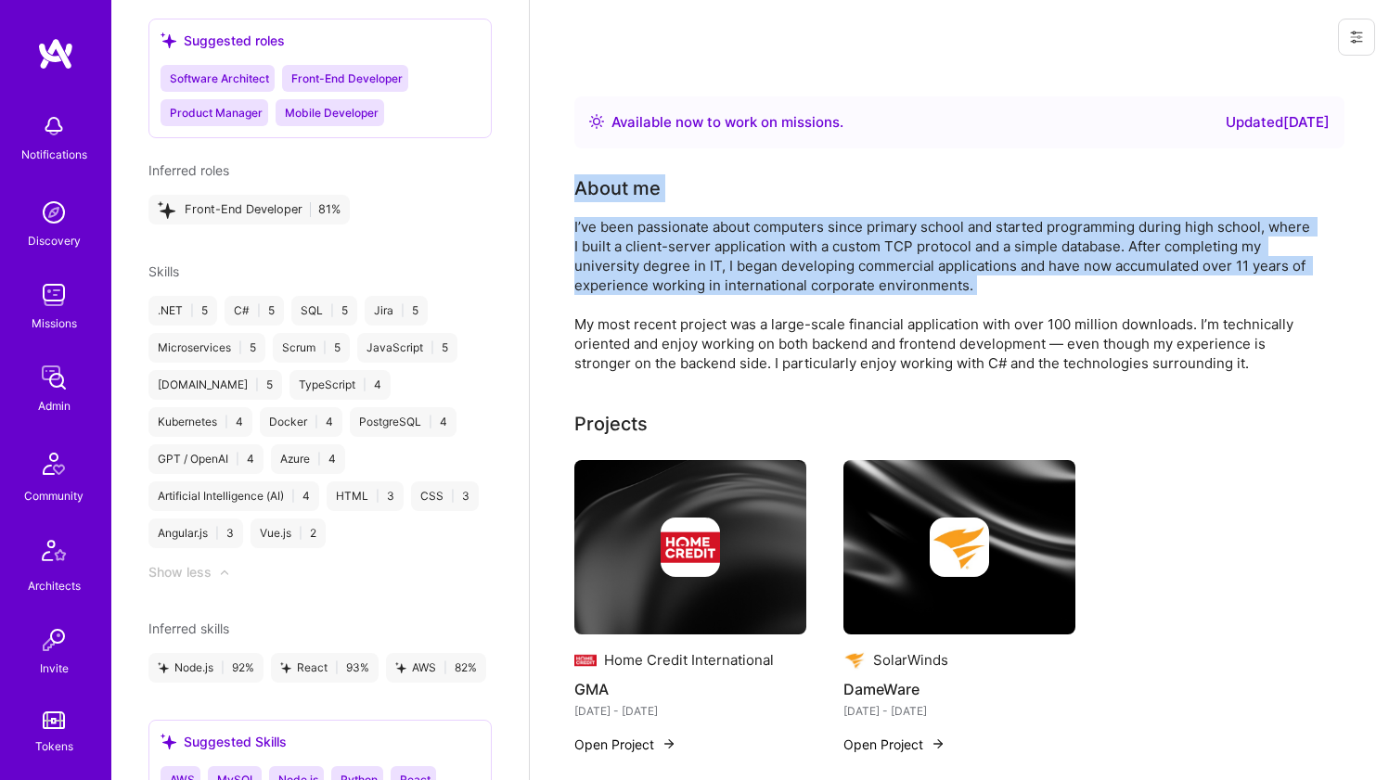
drag, startPoint x: 670, startPoint y: 254, endPoint x: 672, endPoint y: 173, distance: 81.7
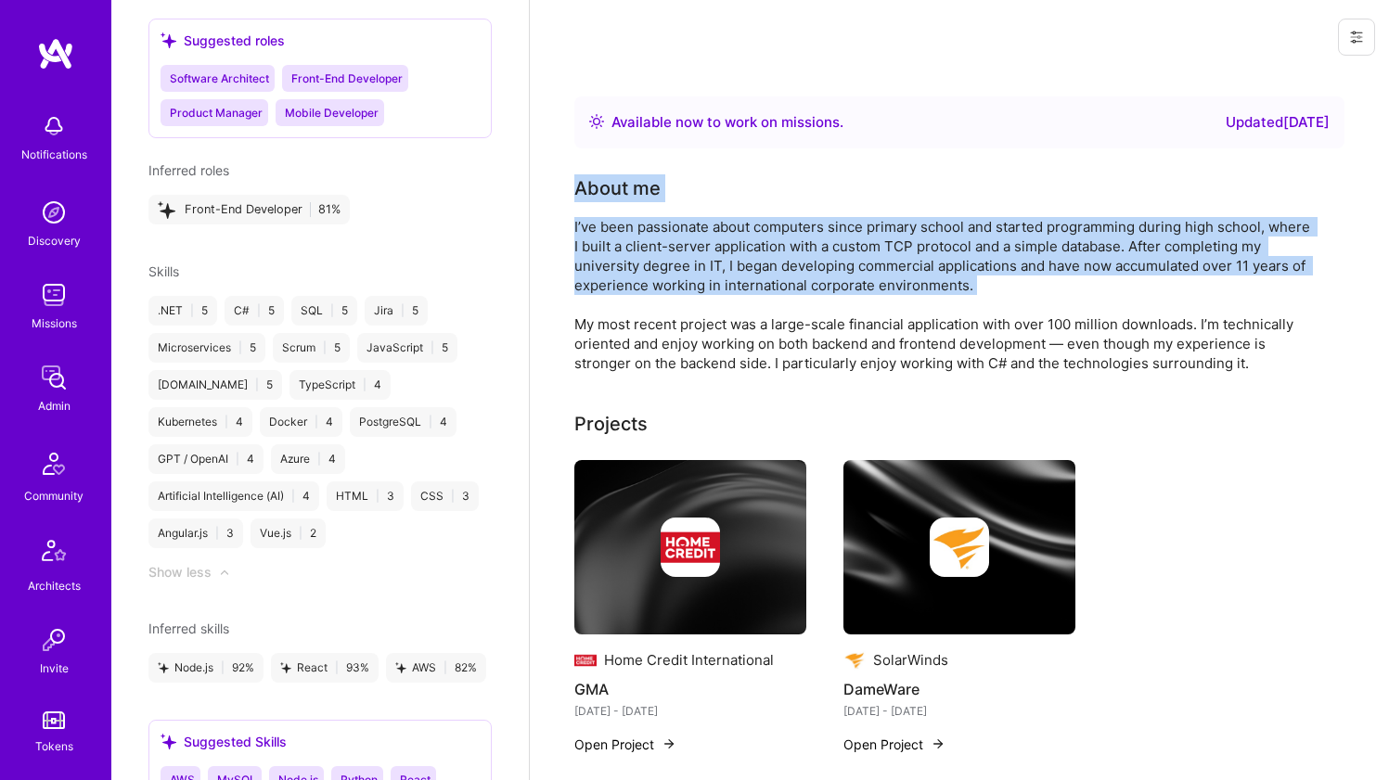
drag, startPoint x: 672, startPoint y: 173, endPoint x: 637, endPoint y: 238, distance: 73.5
click at [637, 238] on div "I’ve been passionate about computers since primary school and started programmi…" at bounding box center [945, 295] width 742 height 156
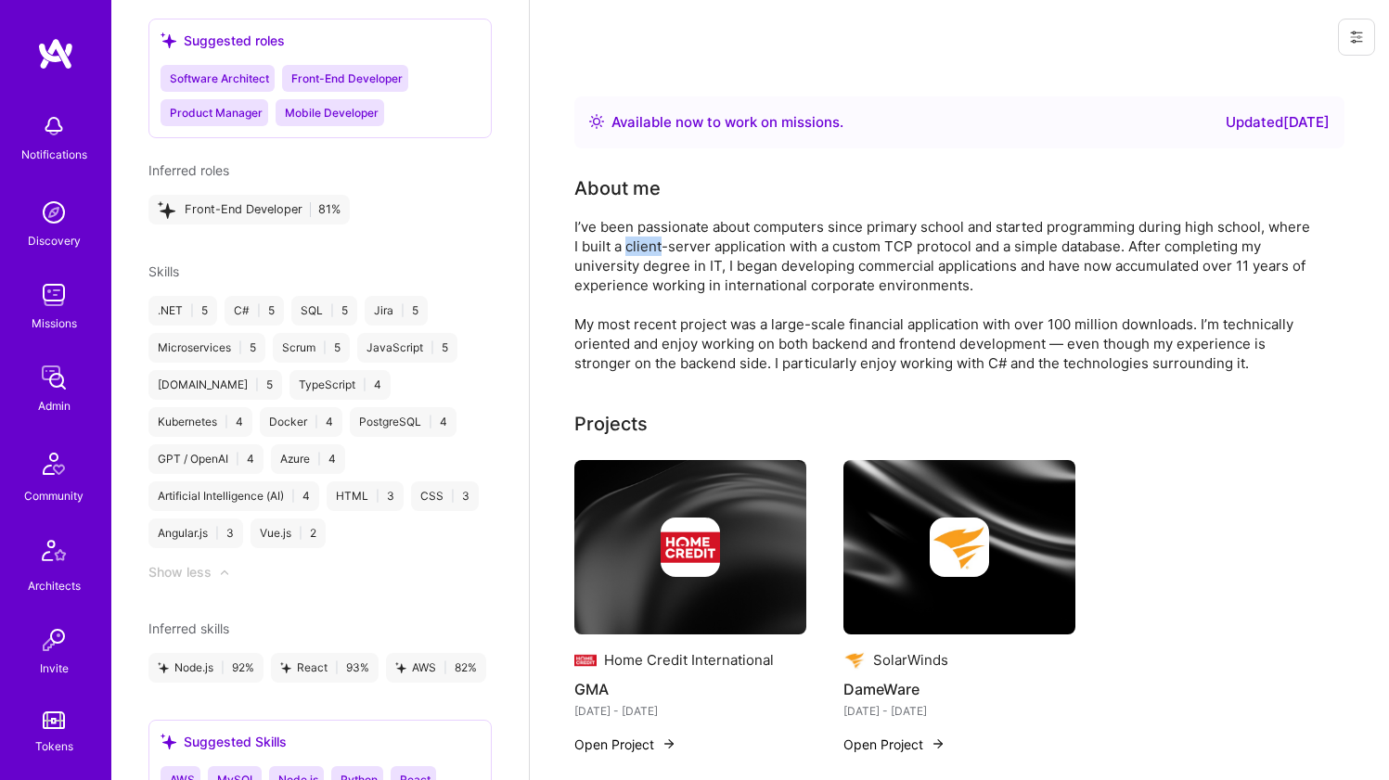
click at [637, 237] on div "I’ve been passionate about computers since primary school and started programmi…" at bounding box center [945, 295] width 742 height 156
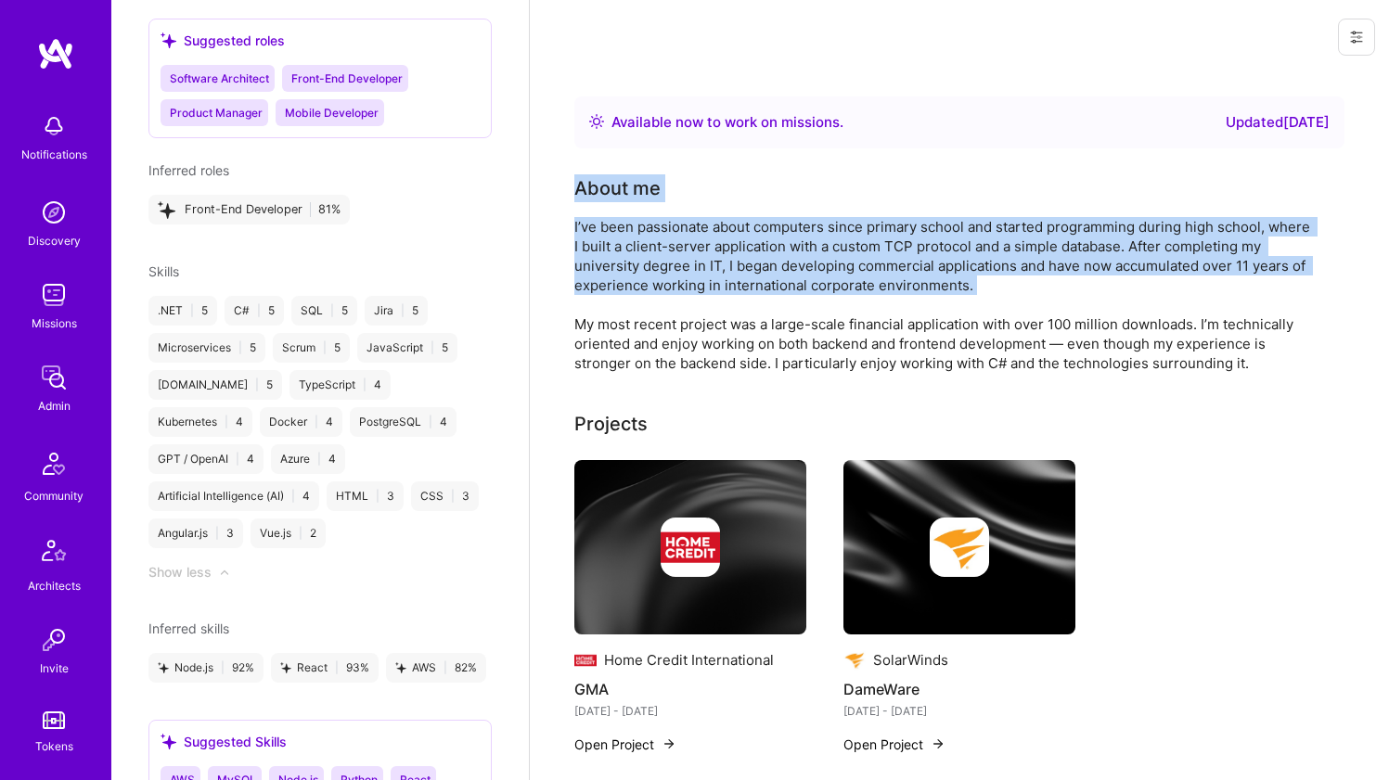
drag, startPoint x: 637, startPoint y: 237, endPoint x: 636, endPoint y: 182, distance: 54.8
click at [636, 182] on div "About me I’ve been passionate about computers since primary school and started …" at bounding box center [945, 273] width 742 height 199
click at [636, 182] on div "About me" at bounding box center [617, 188] width 86 height 28
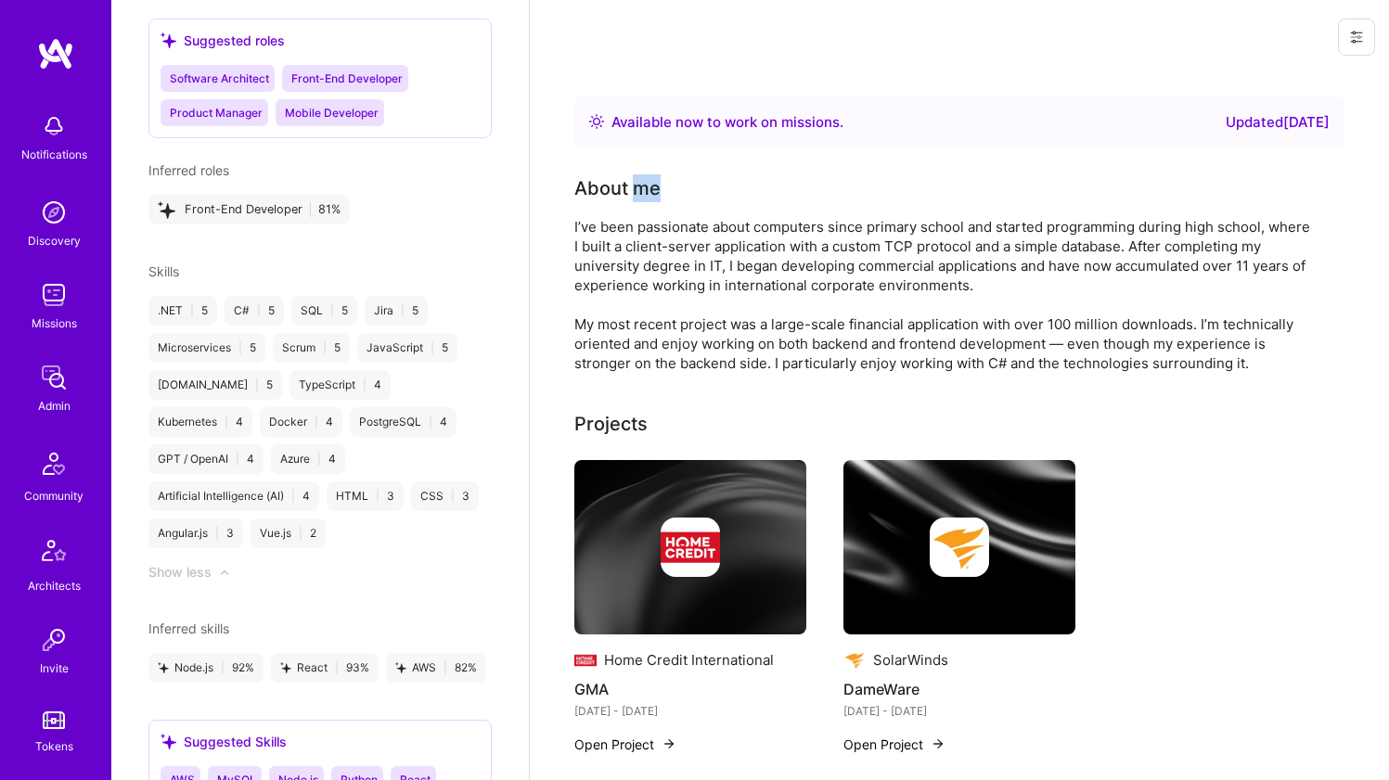
click at [636, 182] on div "About me" at bounding box center [617, 188] width 86 height 28
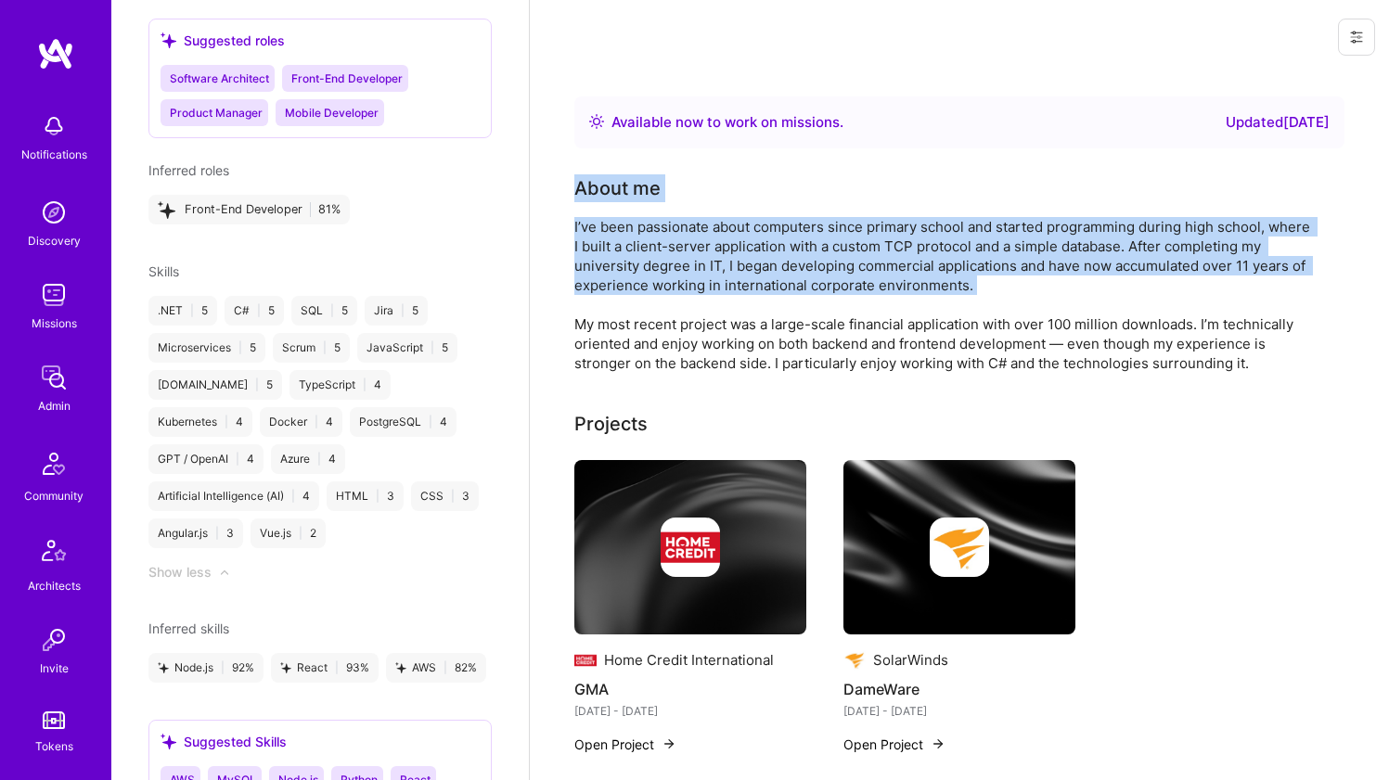
drag, startPoint x: 636, startPoint y: 182, endPoint x: 614, endPoint y: 263, distance: 83.5
click at [614, 263] on div "About me I’ve been passionate about computers since primary school and started …" at bounding box center [945, 273] width 742 height 199
click at [614, 263] on div "I’ve been passionate about computers since primary school and started programmi…" at bounding box center [945, 295] width 742 height 156
click at [613, 262] on div "I’ve been passionate about computers since primary school and started programmi…" at bounding box center [945, 295] width 742 height 156
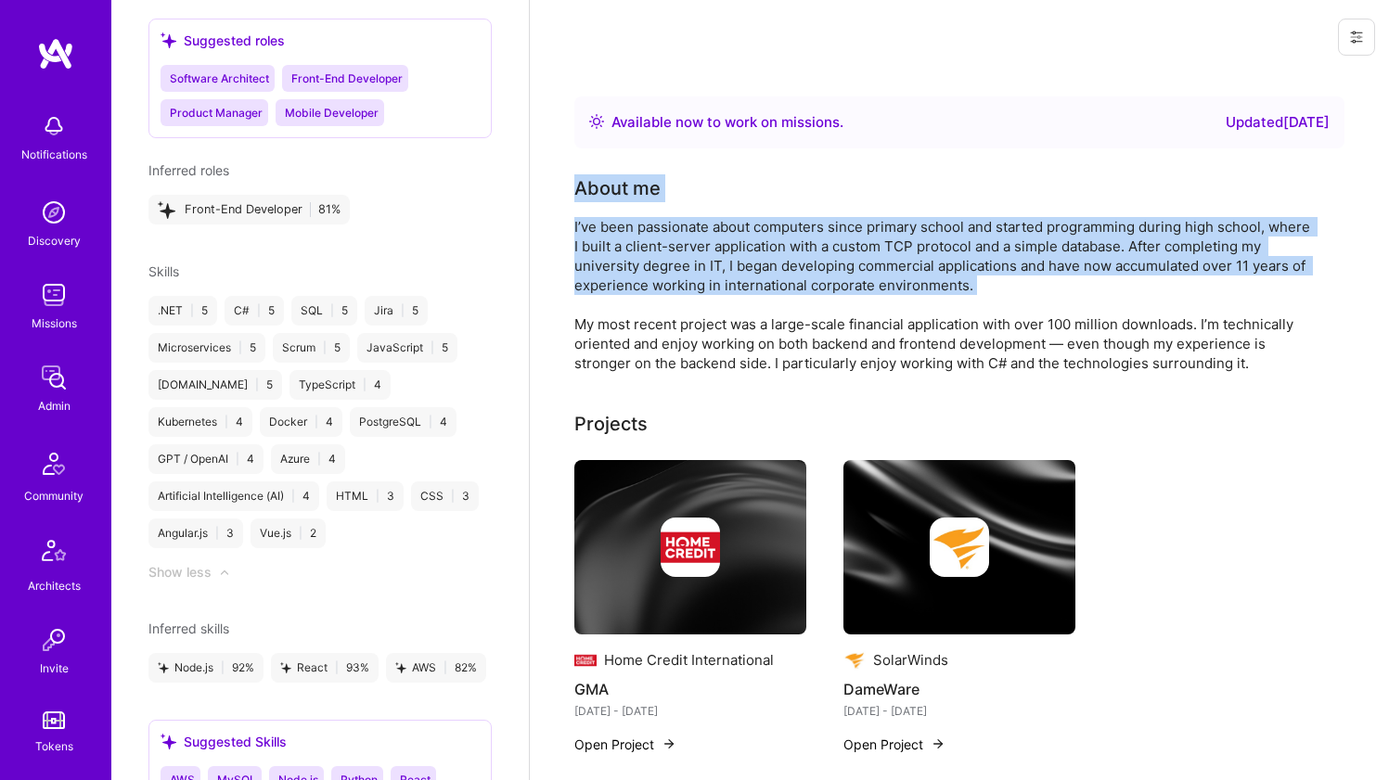
drag, startPoint x: 613, startPoint y: 262, endPoint x: 612, endPoint y: 186, distance: 76.1
click at [612, 186] on div "About me I’ve been passionate about computers since primary school and started …" at bounding box center [945, 273] width 742 height 199
click at [612, 186] on div "About me" at bounding box center [617, 188] width 86 height 28
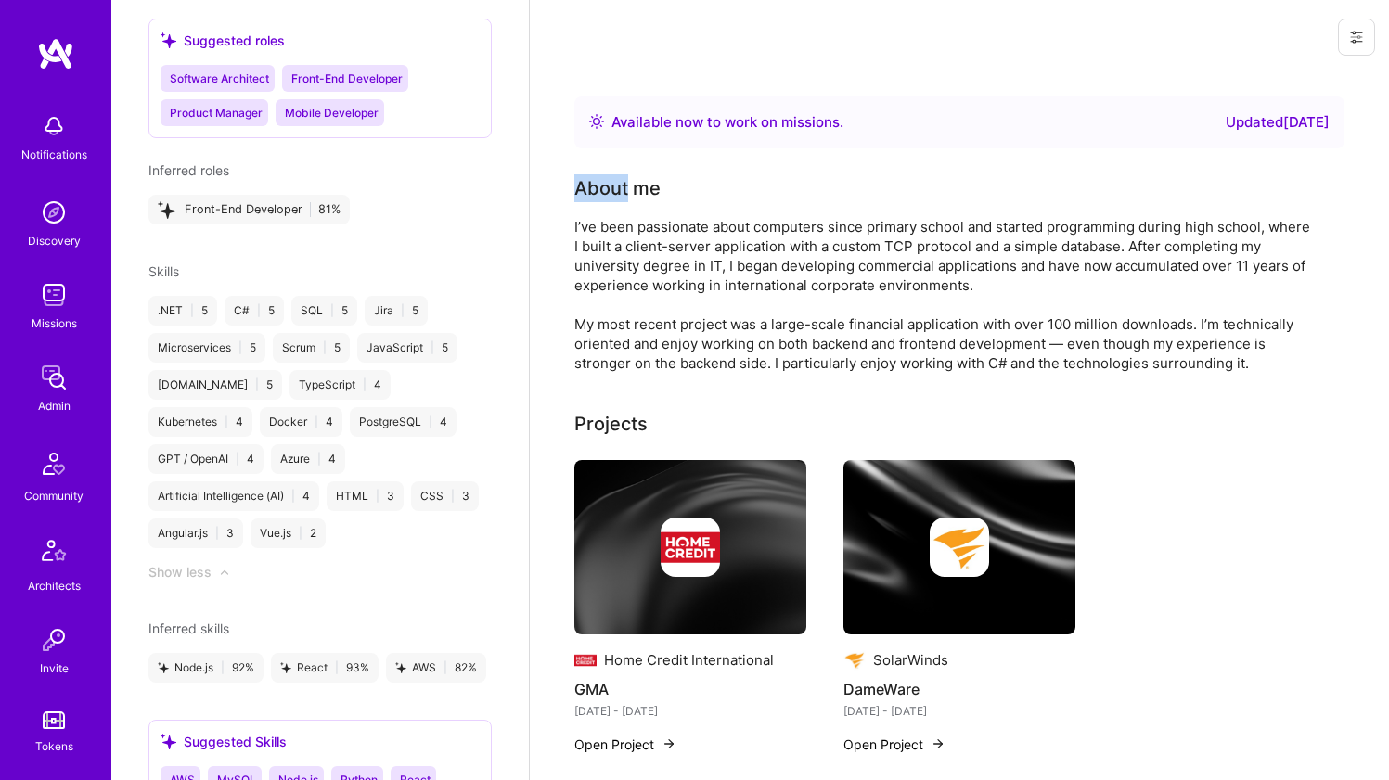
click at [612, 186] on div "About me" at bounding box center [617, 188] width 86 height 28
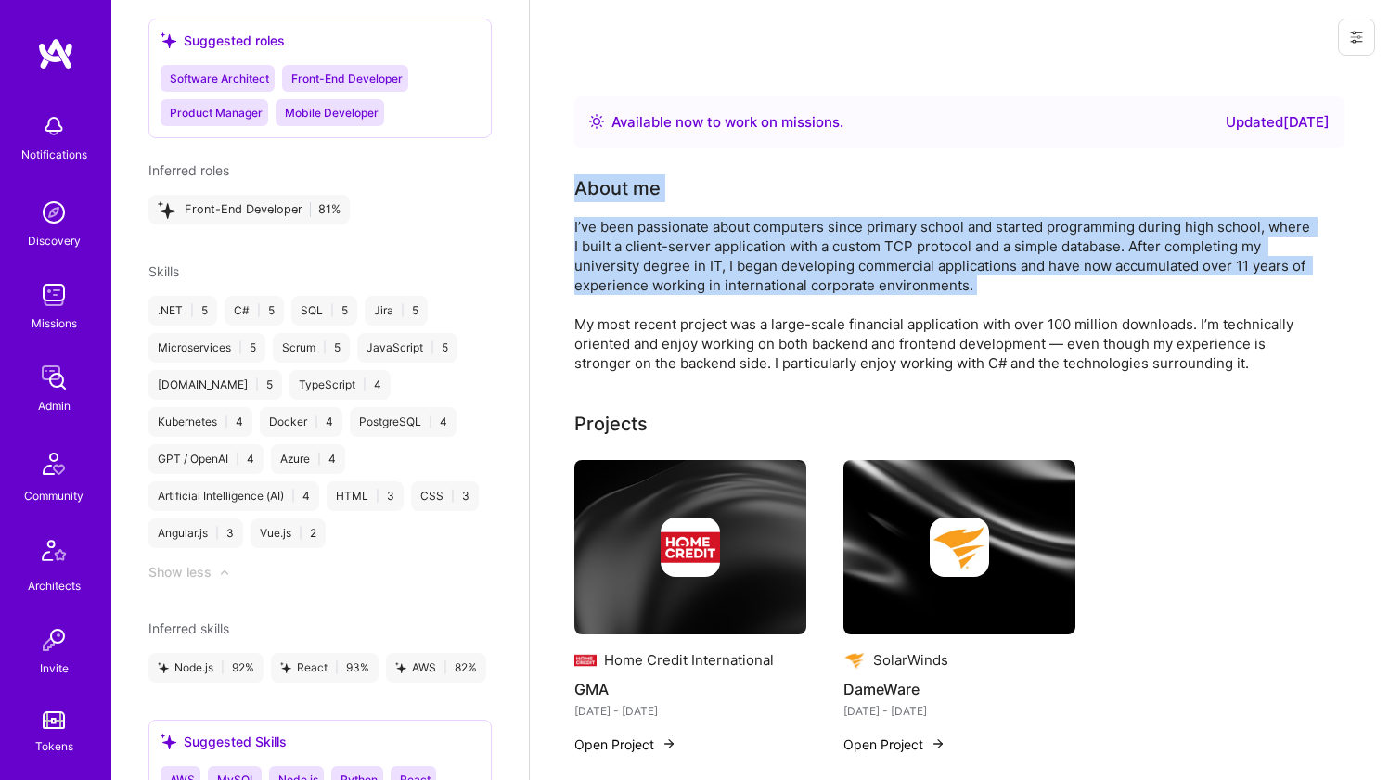
drag, startPoint x: 612, startPoint y: 186, endPoint x: 596, endPoint y: 242, distance: 59.0
click at [596, 242] on div "About me I’ve been passionate about computers since primary school and started …" at bounding box center [945, 273] width 742 height 199
click at [596, 241] on div "I’ve been passionate about computers since primary school and started programmi…" at bounding box center [945, 295] width 742 height 156
click at [595, 241] on div "I’ve been passionate about computers since primary school and started programmi…" at bounding box center [945, 295] width 742 height 156
drag, startPoint x: 595, startPoint y: 240, endPoint x: 596, endPoint y: 168, distance: 72.4
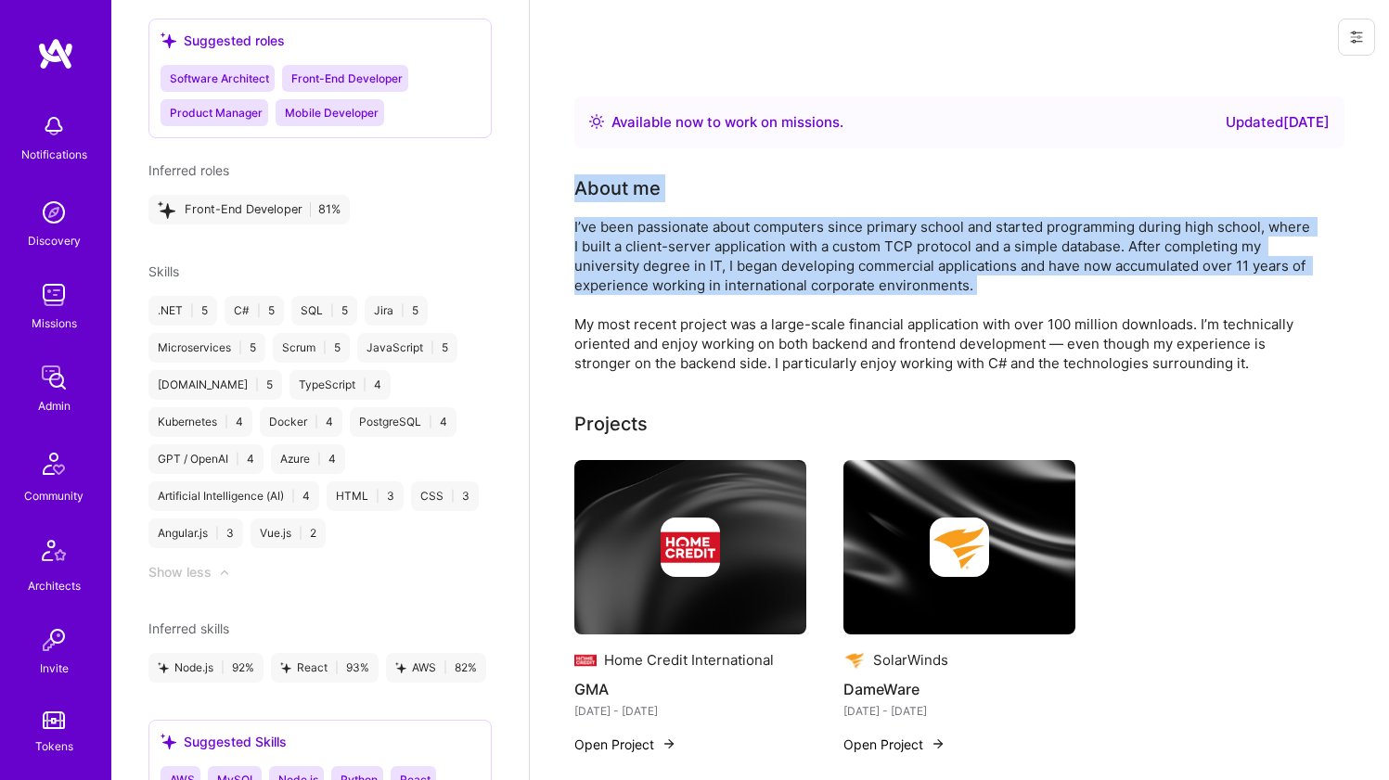
drag, startPoint x: 596, startPoint y: 168, endPoint x: 588, endPoint y: 215, distance: 47.9
click at [587, 214] on div "About me I’ve been passionate about computers since primary school and started …" at bounding box center [945, 273] width 742 height 199
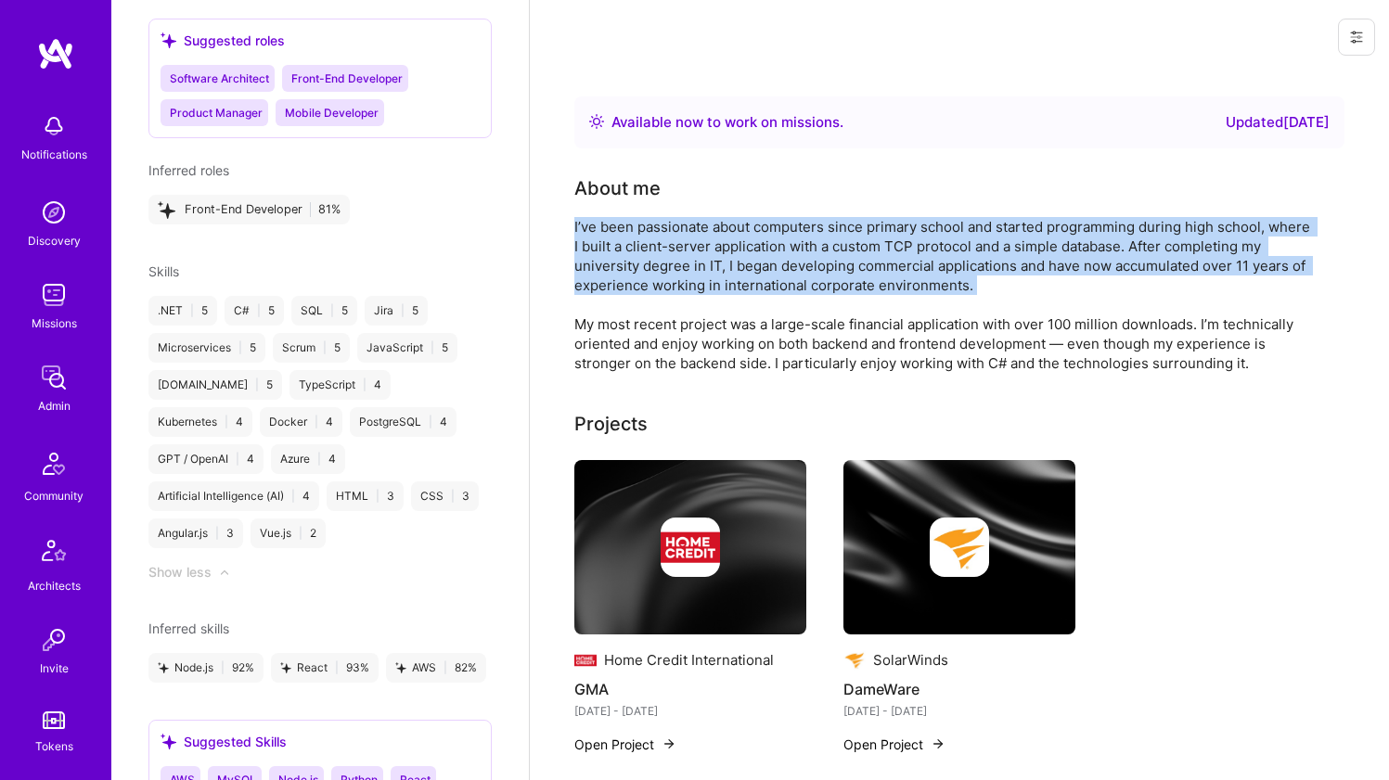
click at [587, 214] on div "About me I’ve been passionate about computers since primary school and started …" at bounding box center [945, 273] width 742 height 199
drag, startPoint x: 587, startPoint y: 200, endPoint x: 588, endPoint y: 181, distance: 19.5
click at [587, 195] on div "About me I’ve been passionate about computers since primary school and started …" at bounding box center [945, 273] width 742 height 199
click at [588, 179] on div "About me" at bounding box center [617, 188] width 86 height 28
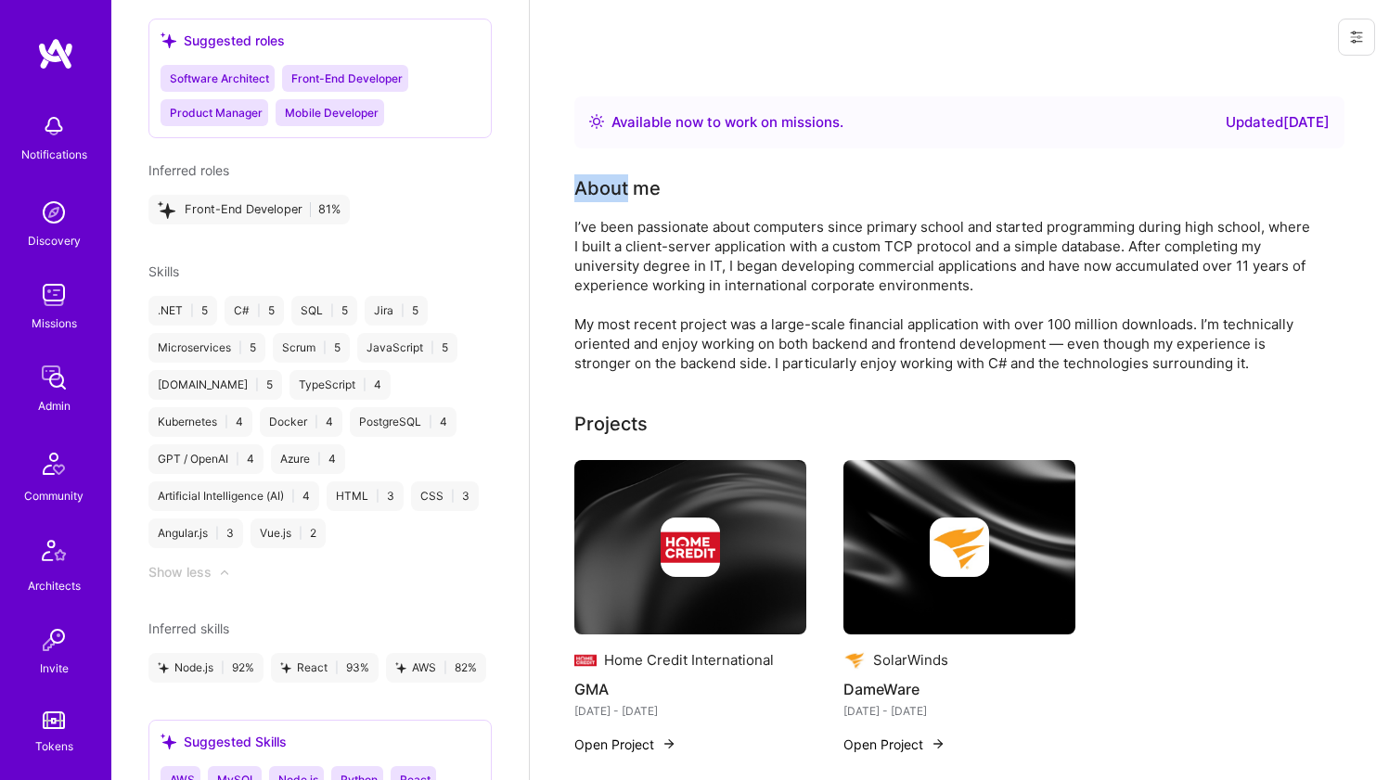
click at [588, 179] on div "About me" at bounding box center [617, 188] width 86 height 28
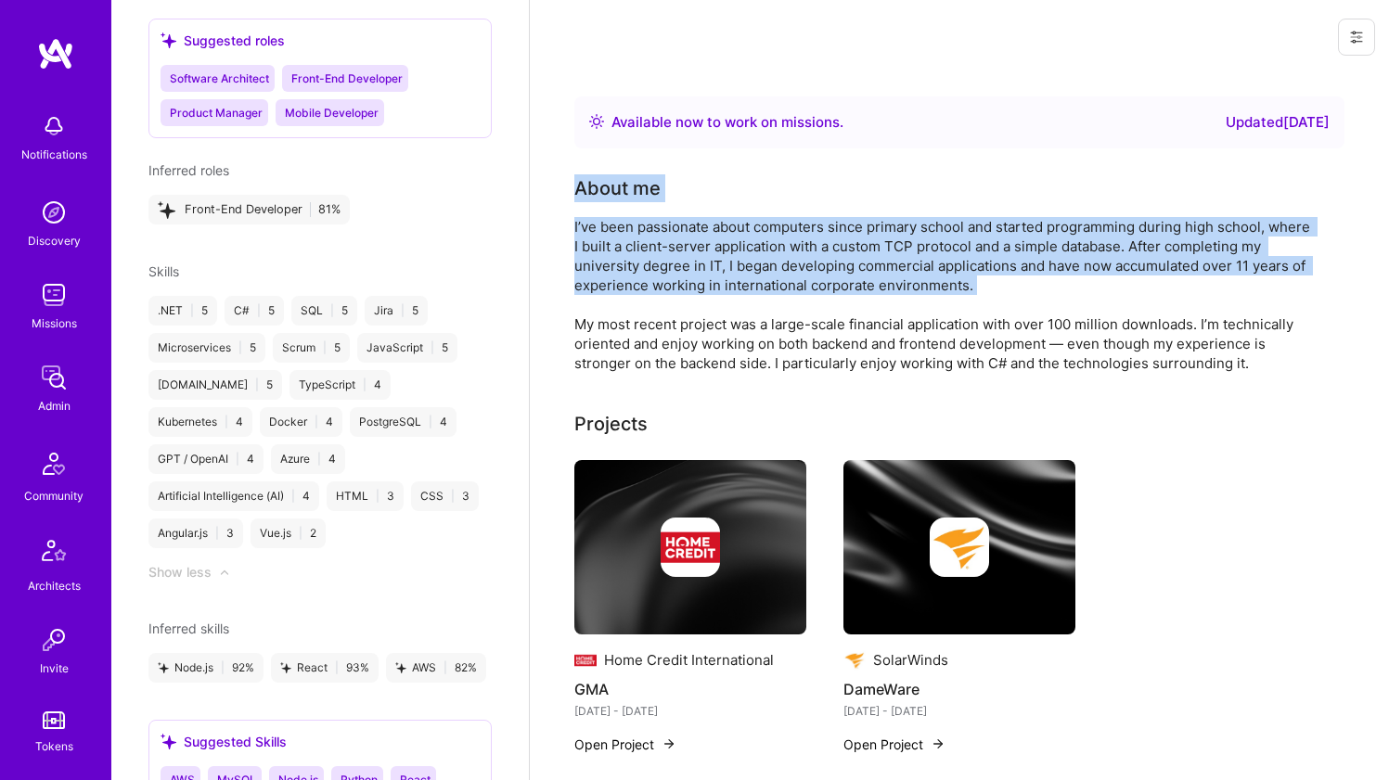
drag, startPoint x: 588, startPoint y: 179, endPoint x: 576, endPoint y: 238, distance: 59.7
click at [576, 238] on div "About me I’ve been passionate about computers since primary school and started …" at bounding box center [945, 273] width 742 height 199
click at [576, 238] on div "I’ve been passionate about computers since primary school and started programmi…" at bounding box center [945, 295] width 742 height 156
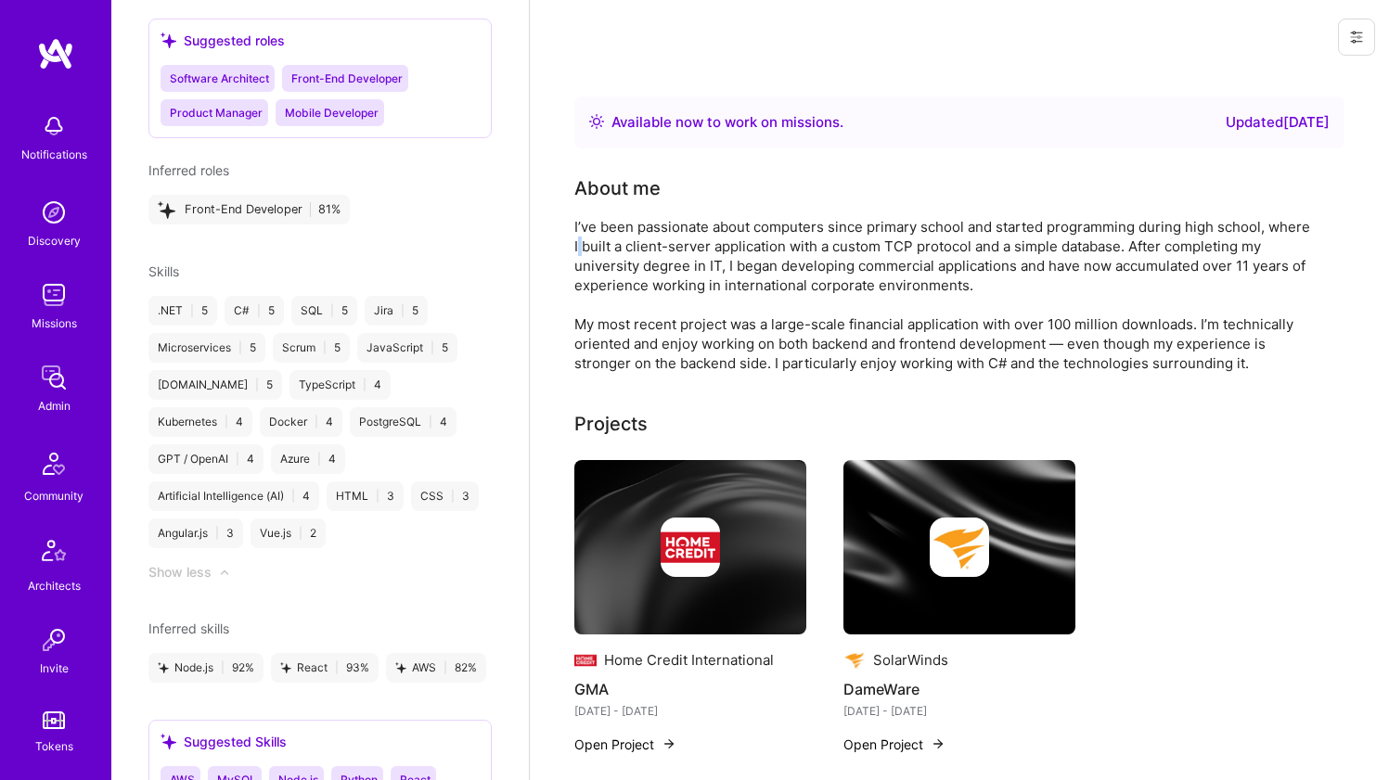
click at [576, 238] on div "I’ve been passionate about computers since primary school and started programmi…" at bounding box center [945, 295] width 742 height 156
drag, startPoint x: 576, startPoint y: 238, endPoint x: 581, endPoint y: 160, distance: 78.1
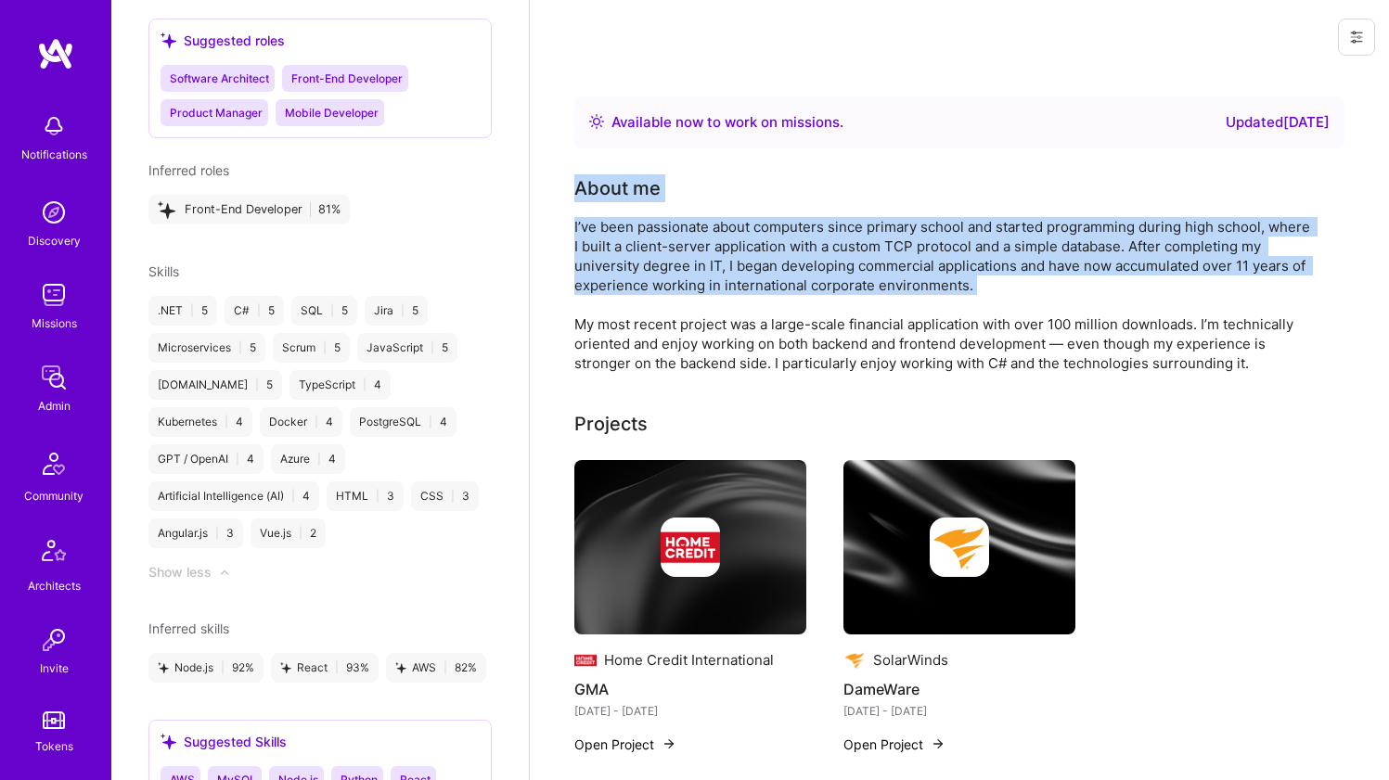
drag, startPoint x: 581, startPoint y: 160, endPoint x: 566, endPoint y: 217, distance: 59.4
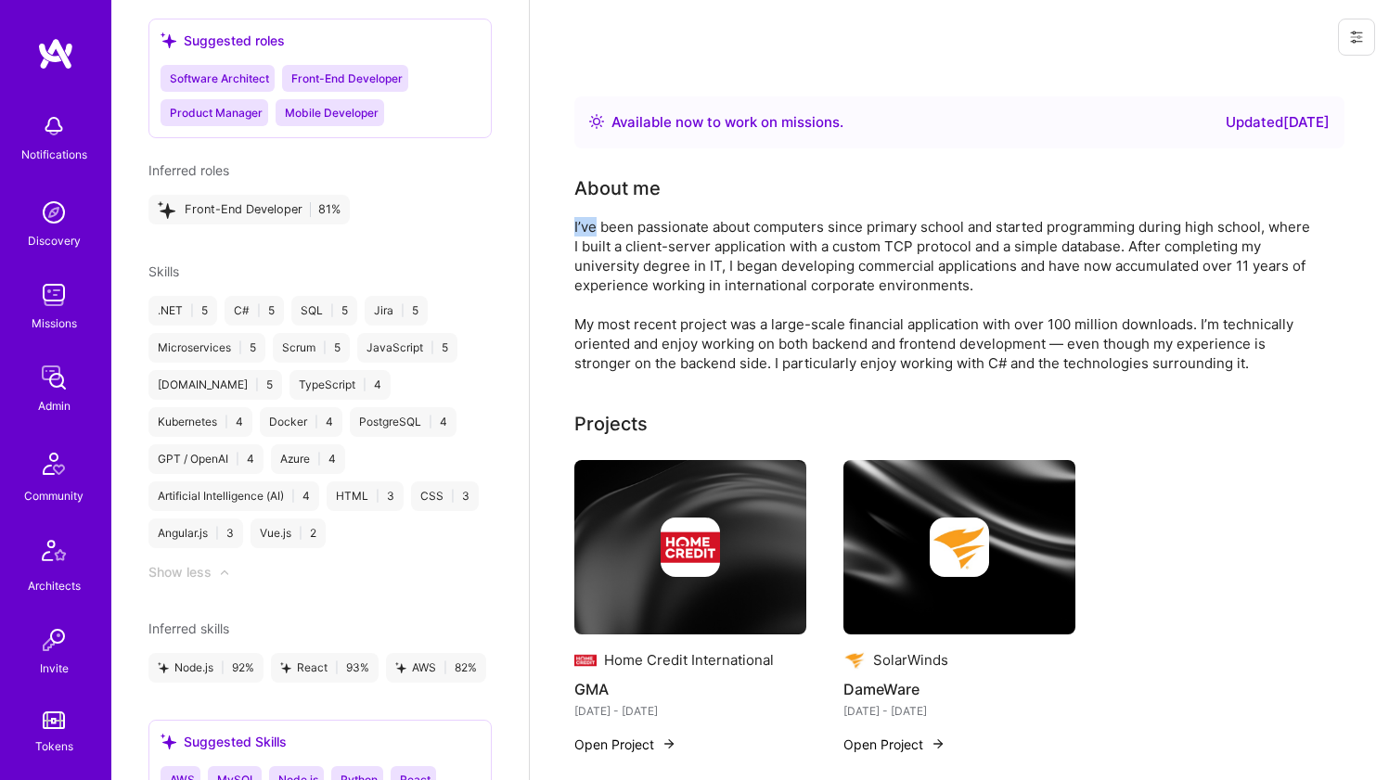
drag, startPoint x: 566, startPoint y: 217, endPoint x: 566, endPoint y: 176, distance: 40.8
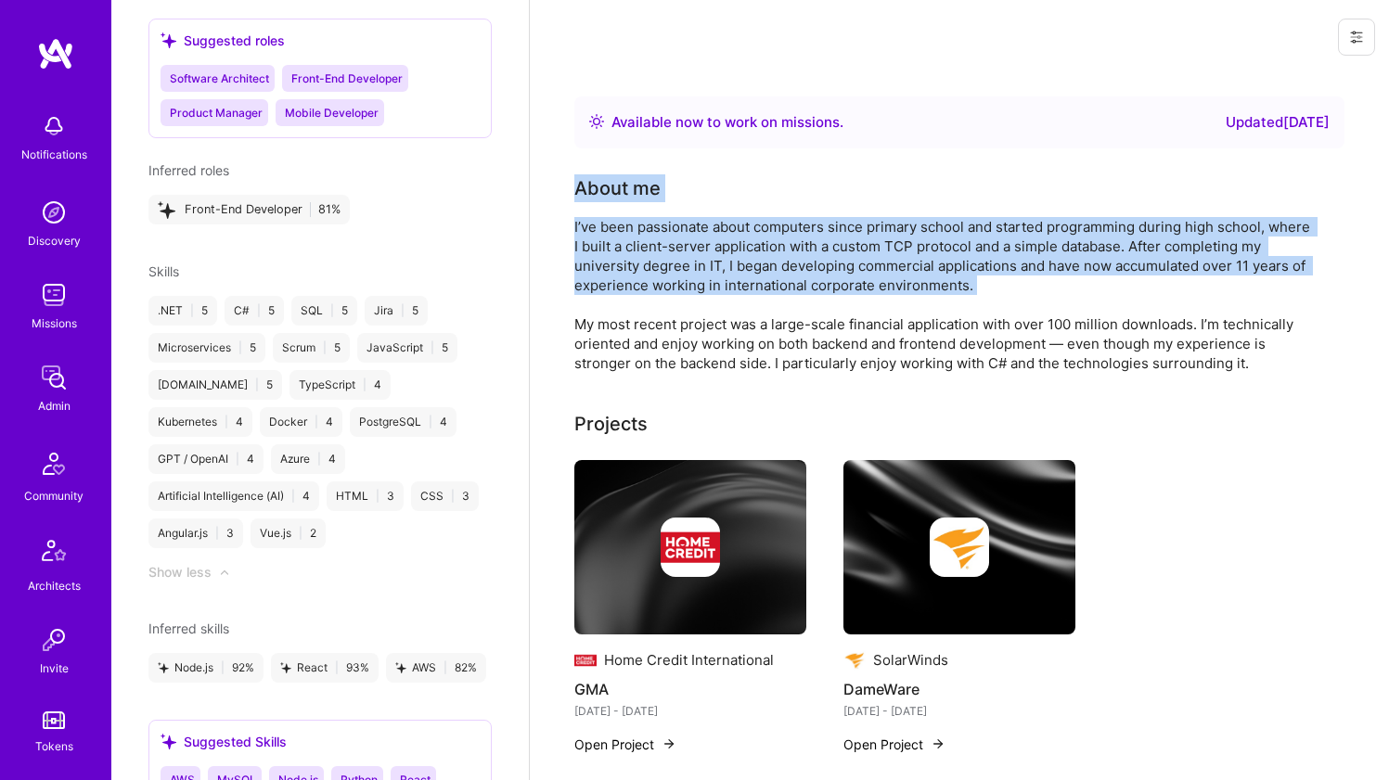
drag, startPoint x: 566, startPoint y: 176, endPoint x: 558, endPoint y: 217, distance: 41.7
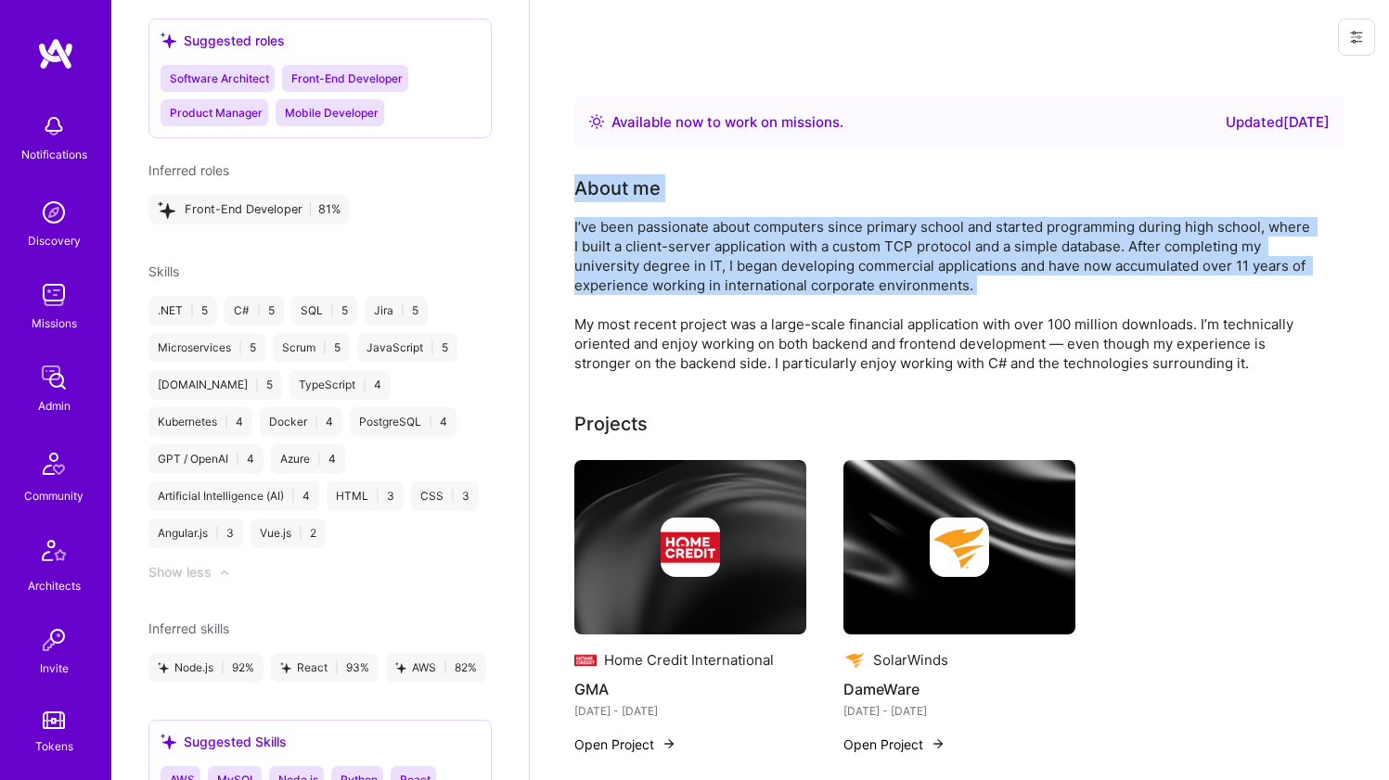
drag, startPoint x: 558, startPoint y: 217, endPoint x: 558, endPoint y: 164, distance: 52.9
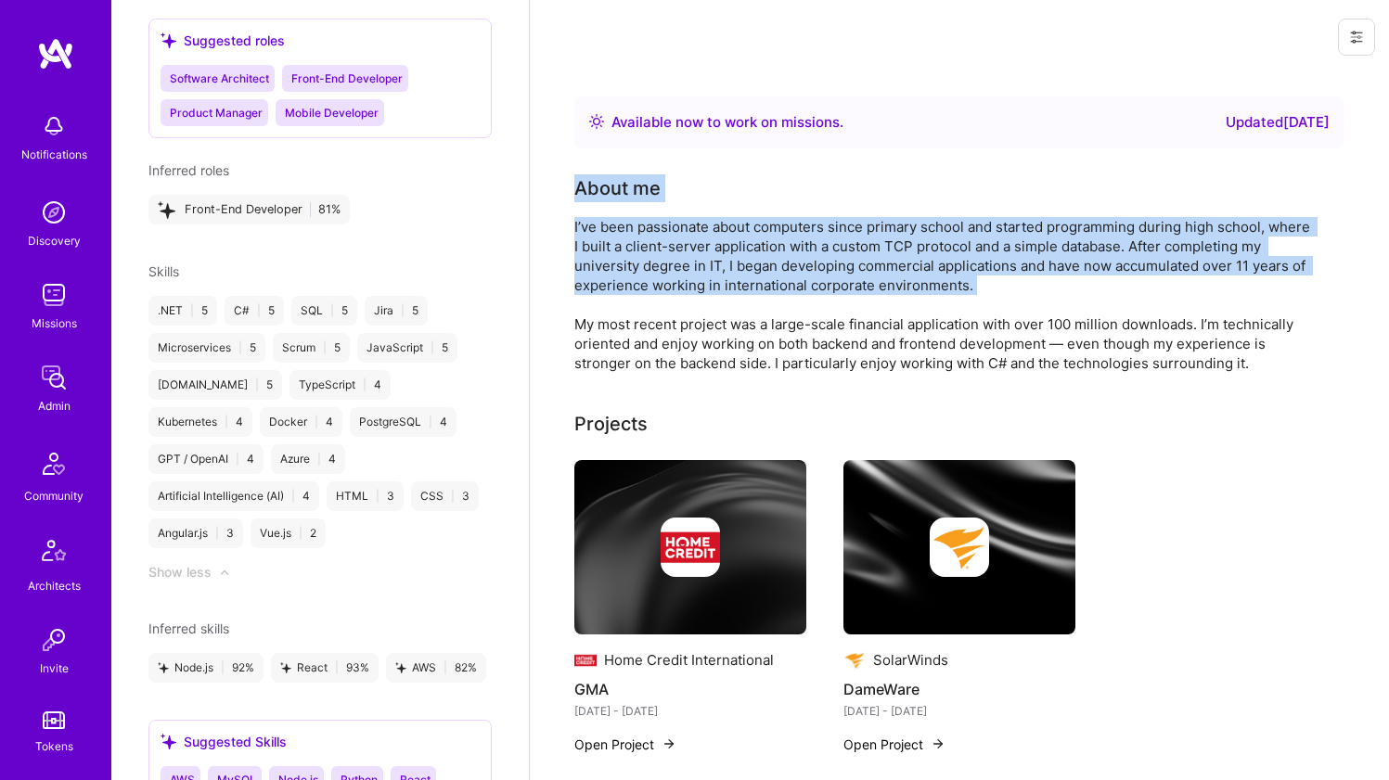
drag, startPoint x: 558, startPoint y: 164, endPoint x: 544, endPoint y: 232, distance: 69.2
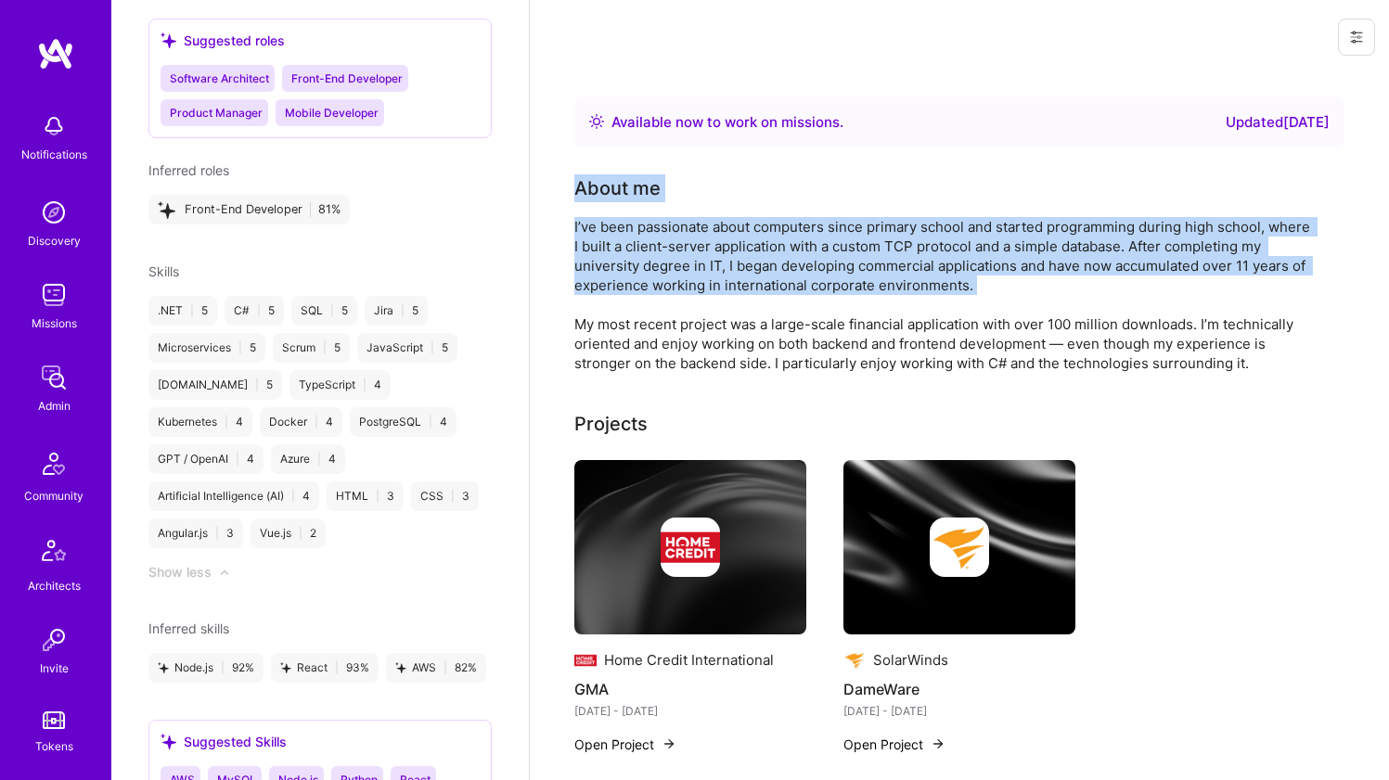
drag, startPoint x: 546, startPoint y: 231, endPoint x: 555, endPoint y: 176, distance: 55.5
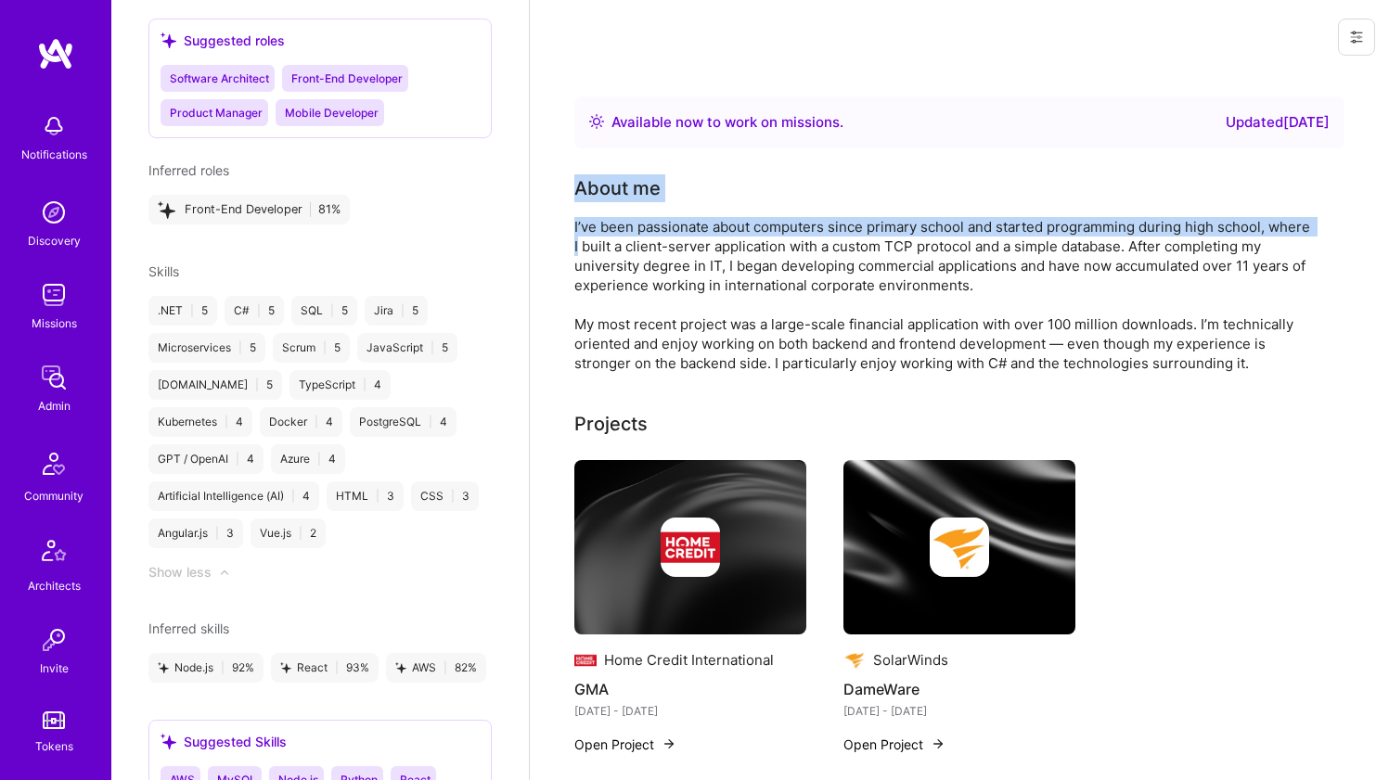
drag, startPoint x: 555, startPoint y: 176, endPoint x: 549, endPoint y: 246, distance: 69.8
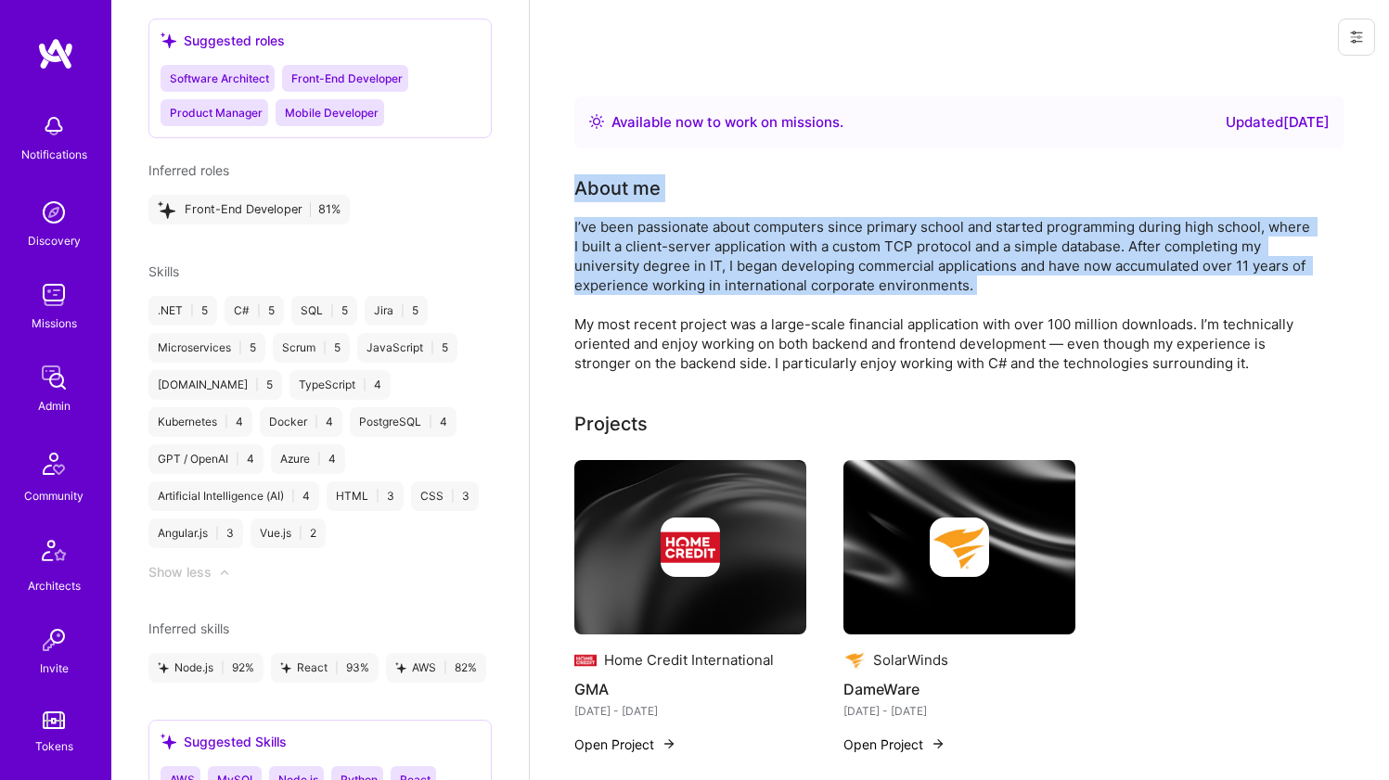
drag, startPoint x: 549, startPoint y: 246, endPoint x: 557, endPoint y: 182, distance: 64.5
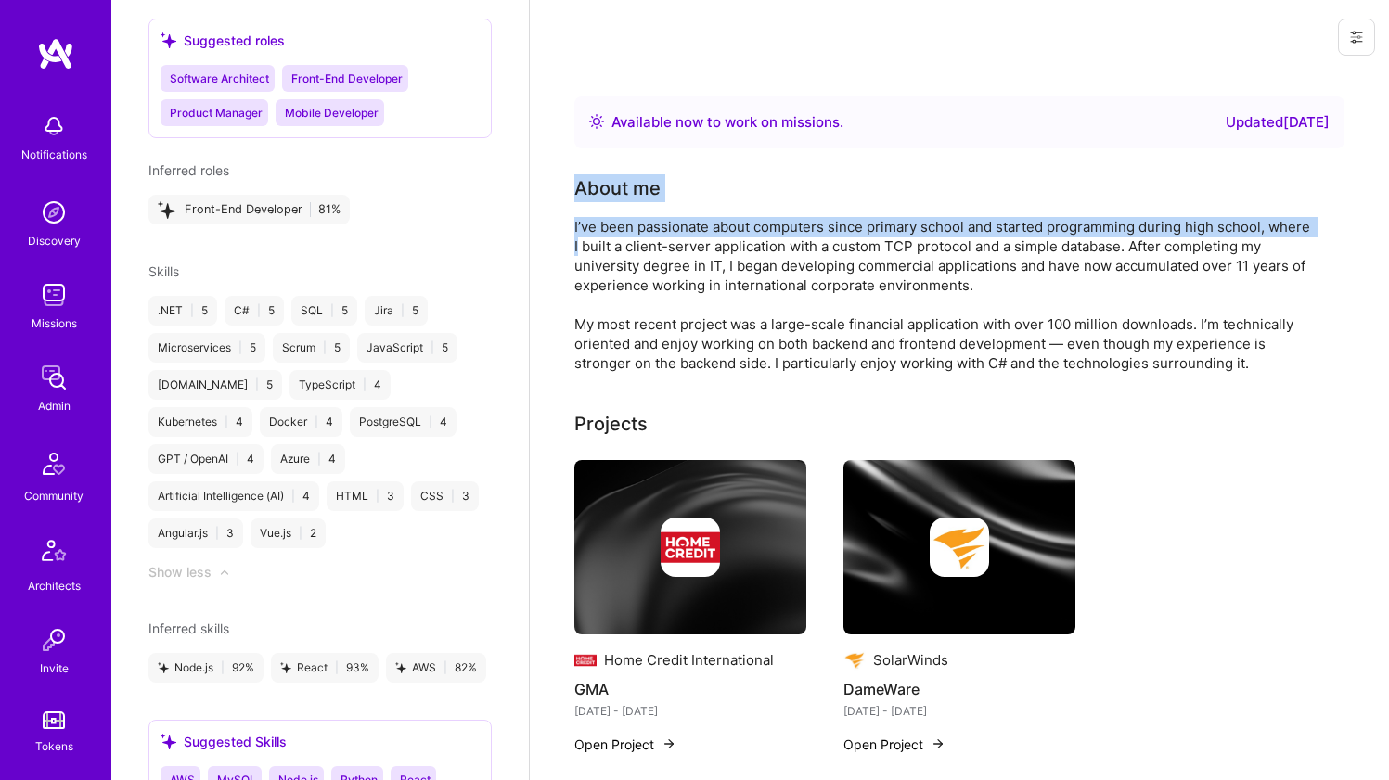
drag, startPoint x: 557, startPoint y: 182, endPoint x: 563, endPoint y: 237, distance: 55.1
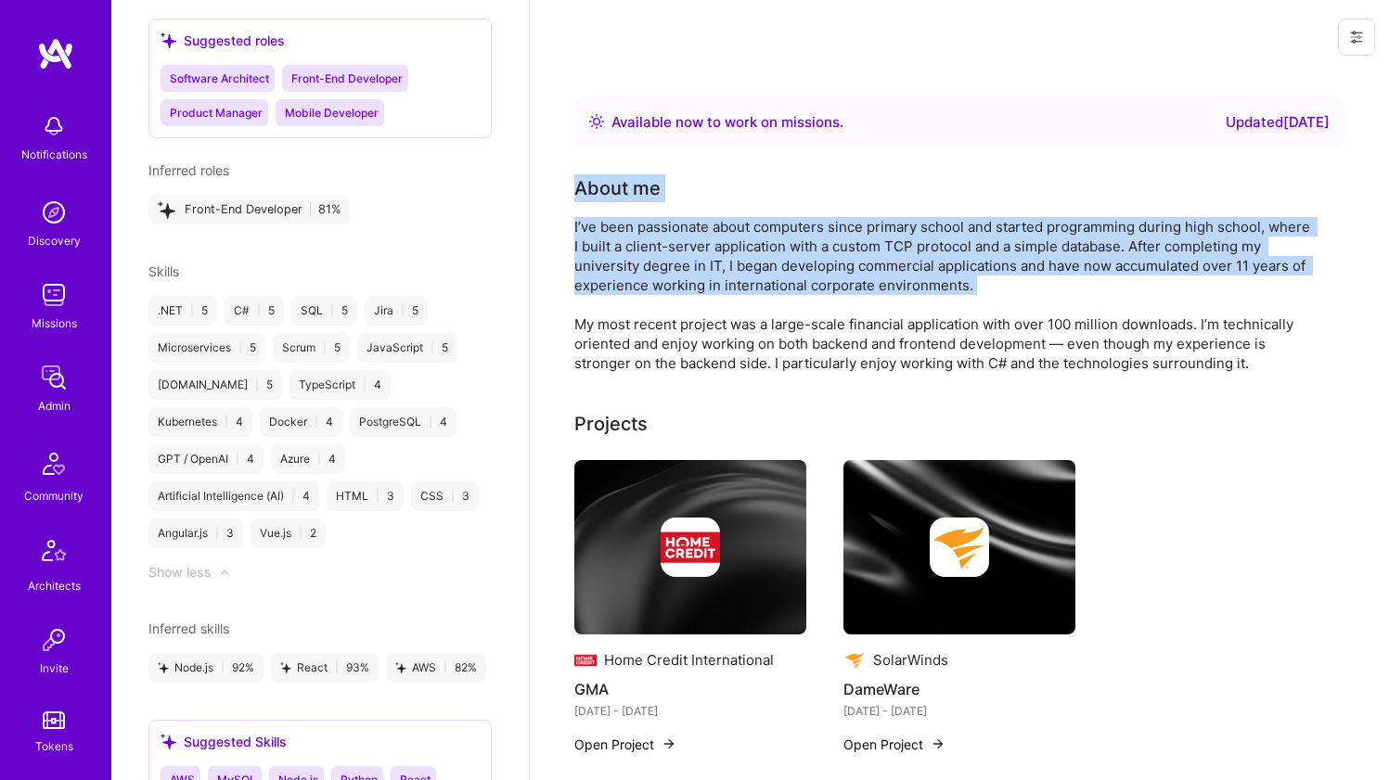
drag, startPoint x: 563, startPoint y: 237, endPoint x: 566, endPoint y: 185, distance: 52.0
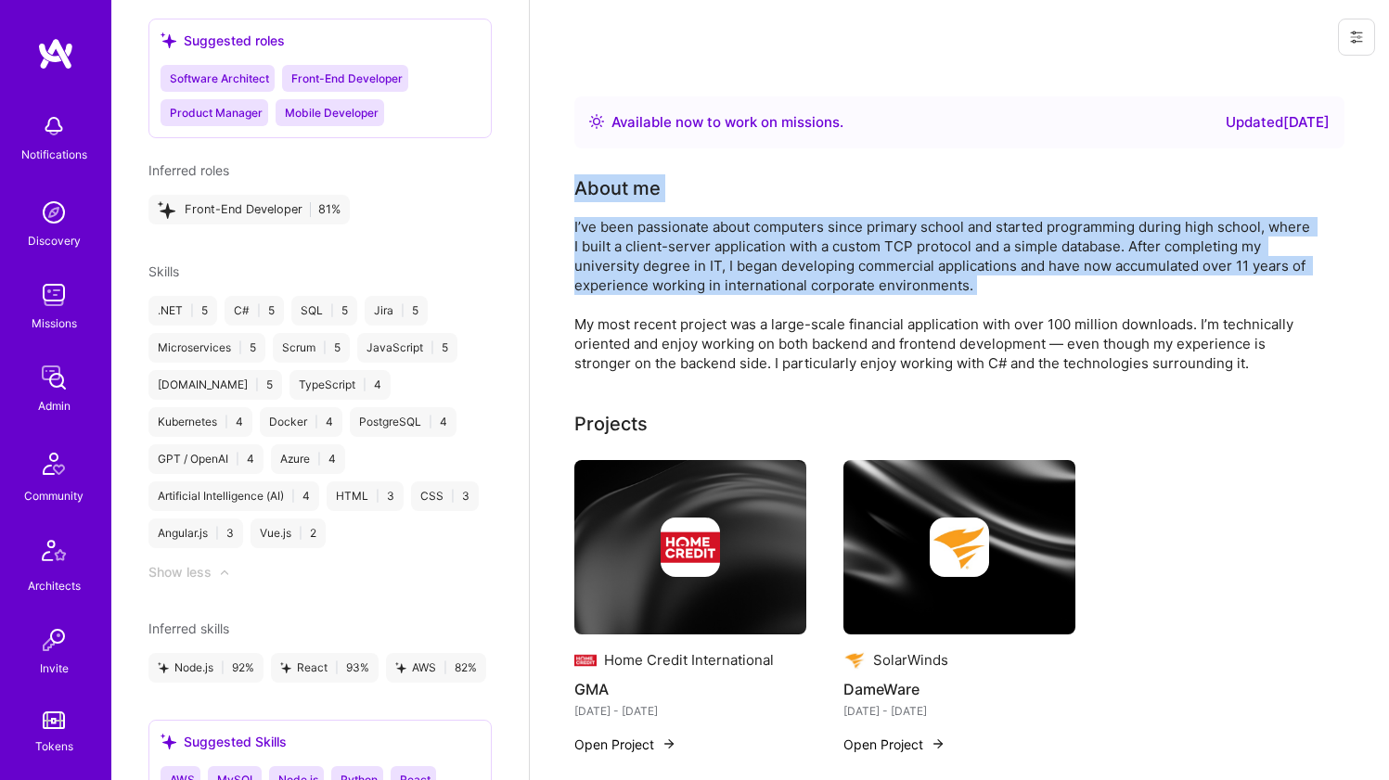
drag, startPoint x: 566, startPoint y: 185, endPoint x: 578, endPoint y: 242, distance: 58.8
click at [578, 242] on div "I’ve been passionate about computers since primary school and started programmi…" at bounding box center [945, 295] width 742 height 156
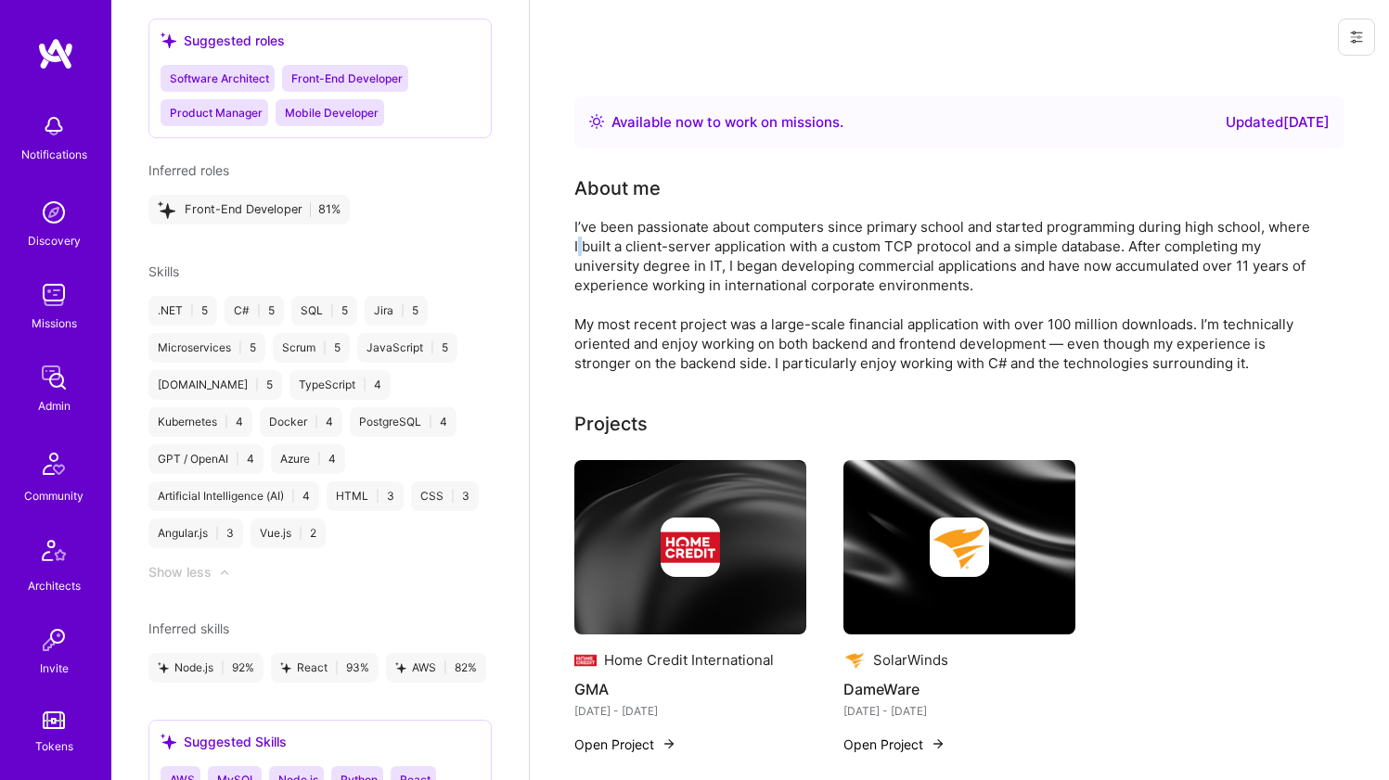
click at [578, 242] on div "I’ve been passionate about computers since primary school and started programmi…" at bounding box center [945, 295] width 742 height 156
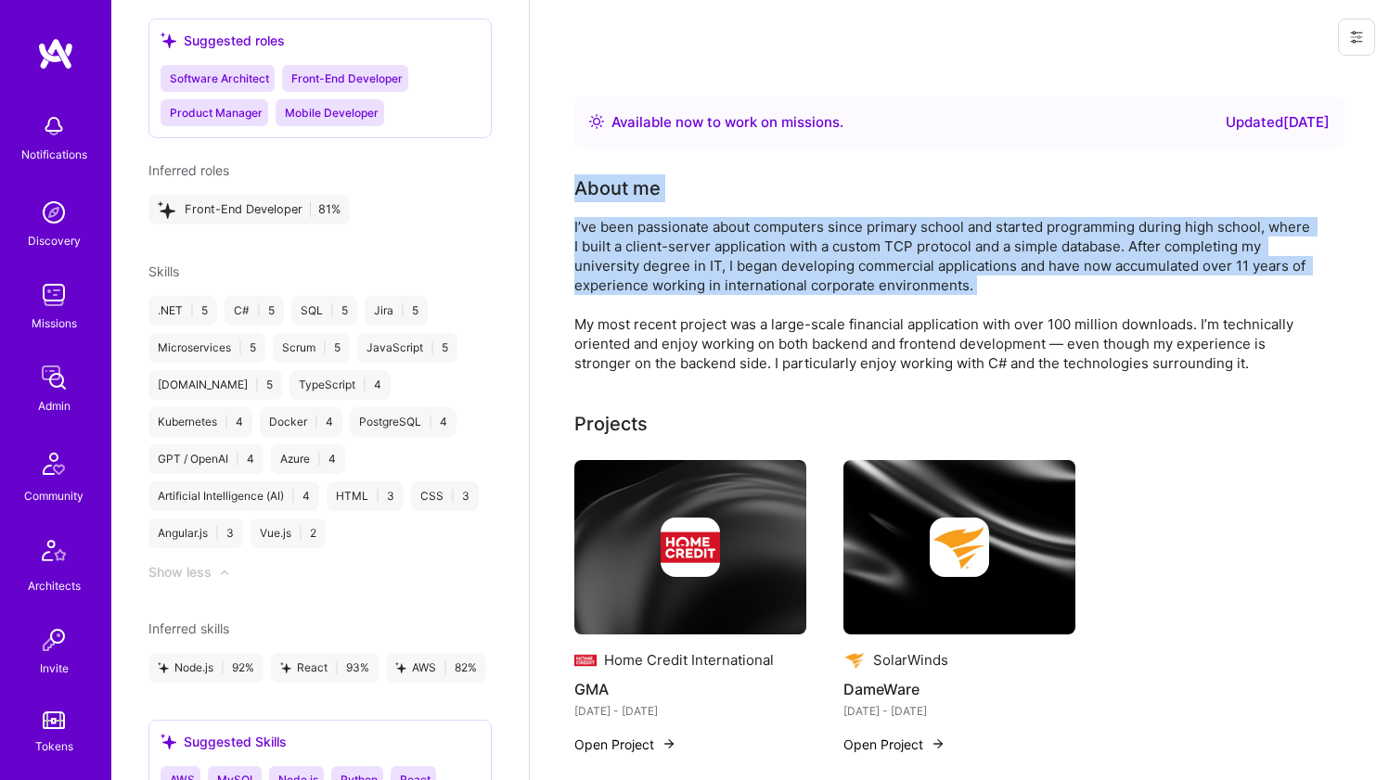
drag, startPoint x: 578, startPoint y: 242, endPoint x: 579, endPoint y: 185, distance: 57.5
click at [579, 185] on div "About me I’ve been passionate about computers since primary school and started …" at bounding box center [945, 273] width 742 height 199
click at [579, 185] on div "About me" at bounding box center [617, 188] width 86 height 28
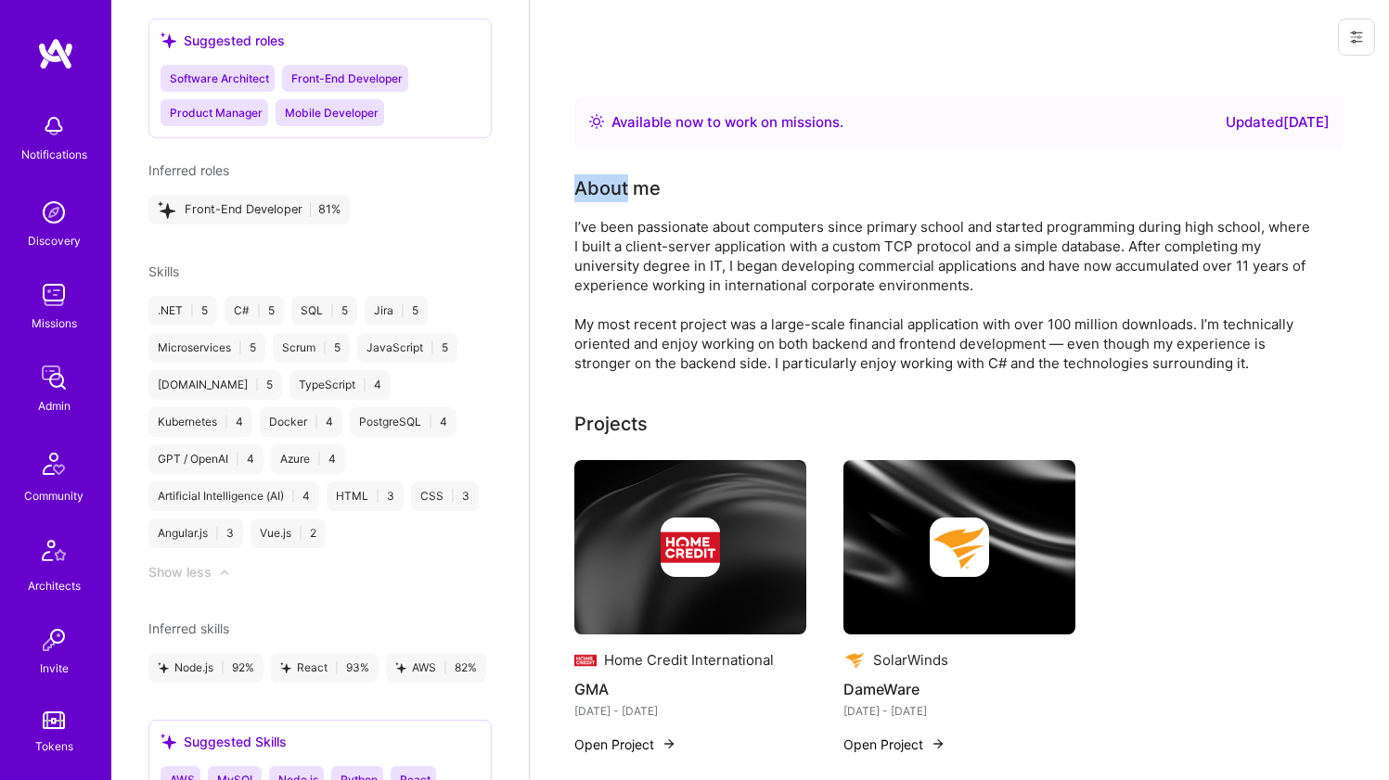
click at [579, 185] on div "About me" at bounding box center [617, 188] width 86 height 28
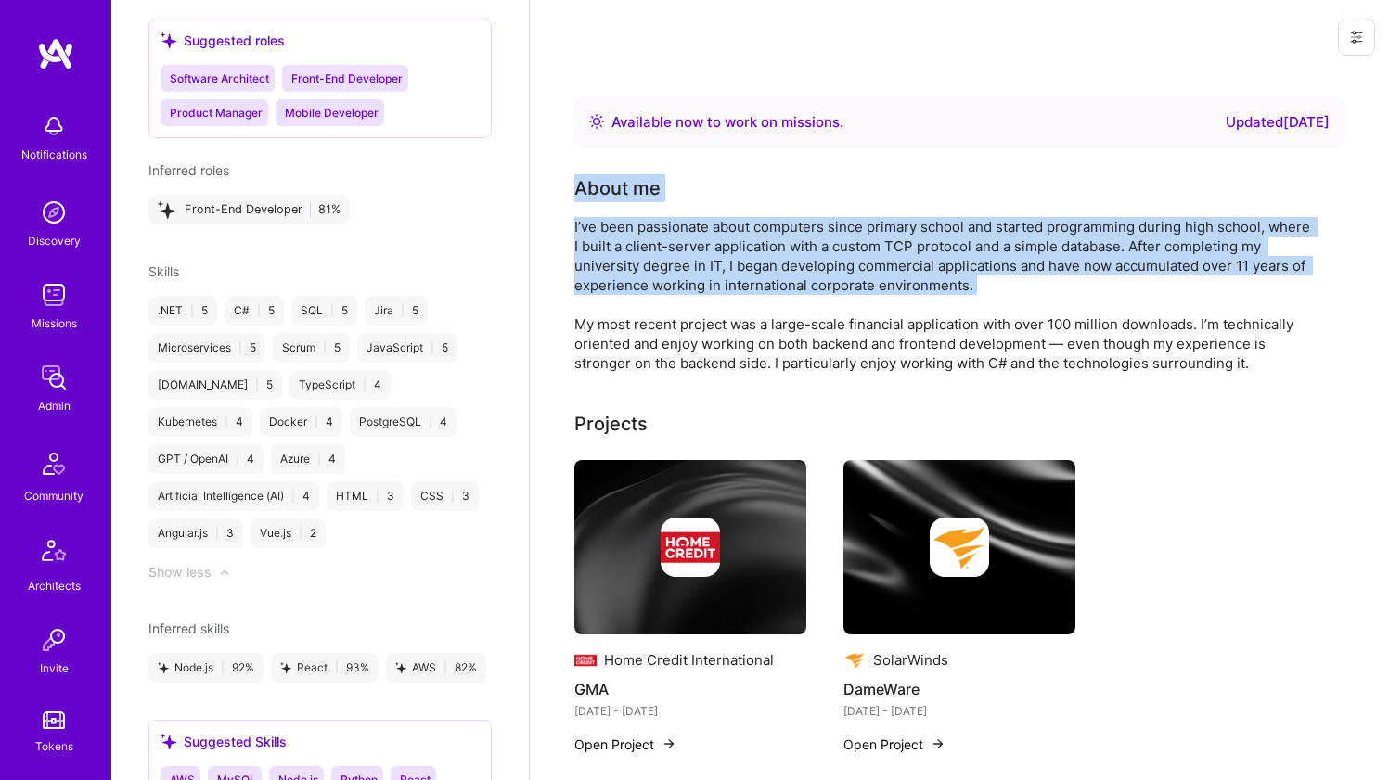
drag, startPoint x: 579, startPoint y: 185, endPoint x: 582, endPoint y: 227, distance: 42.8
click at [582, 227] on div "About me I’ve been passionate about computers since primary school and started …" at bounding box center [945, 273] width 742 height 199
click at [582, 227] on div "I’ve been passionate about computers since primary school and started programmi…" at bounding box center [945, 295] width 742 height 156
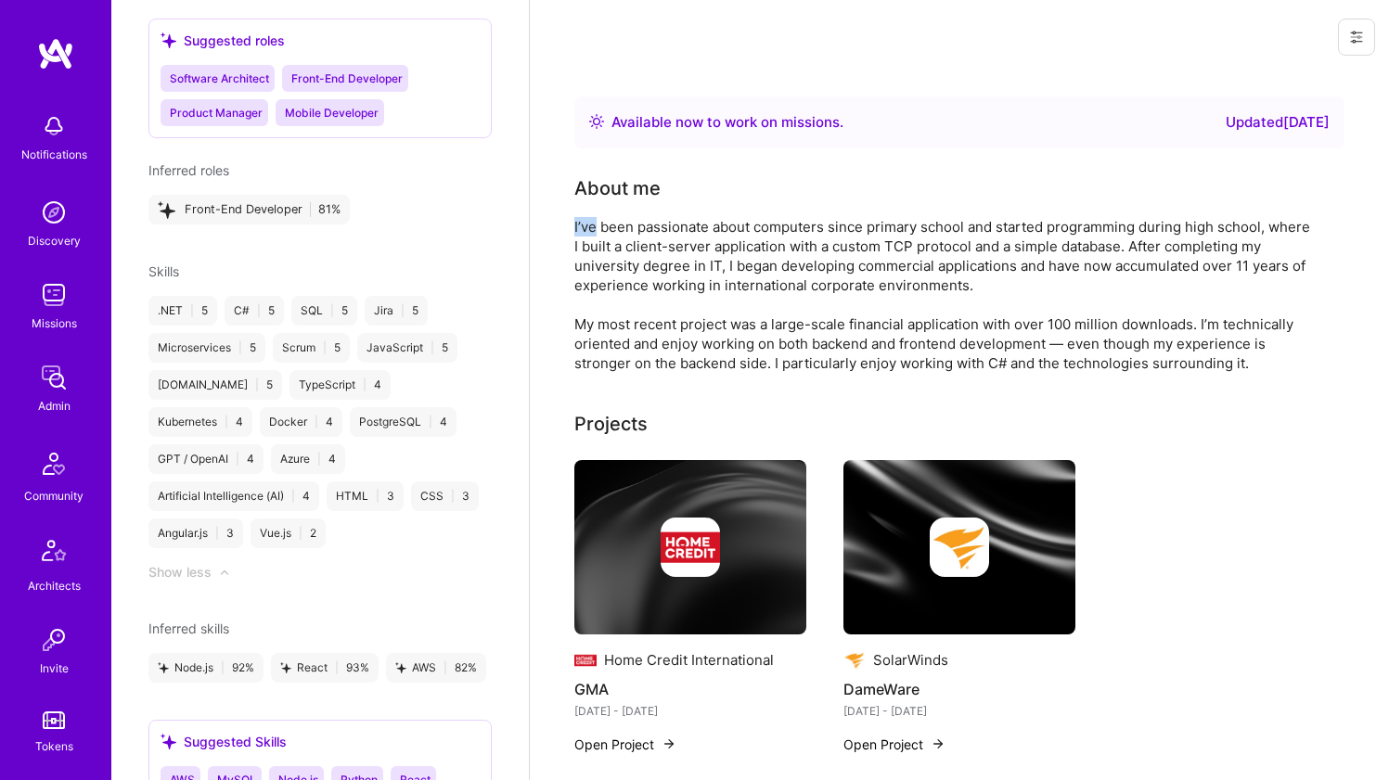
click at [582, 227] on div "I’ve been passionate about computers since primary school and started programmi…" at bounding box center [945, 295] width 742 height 156
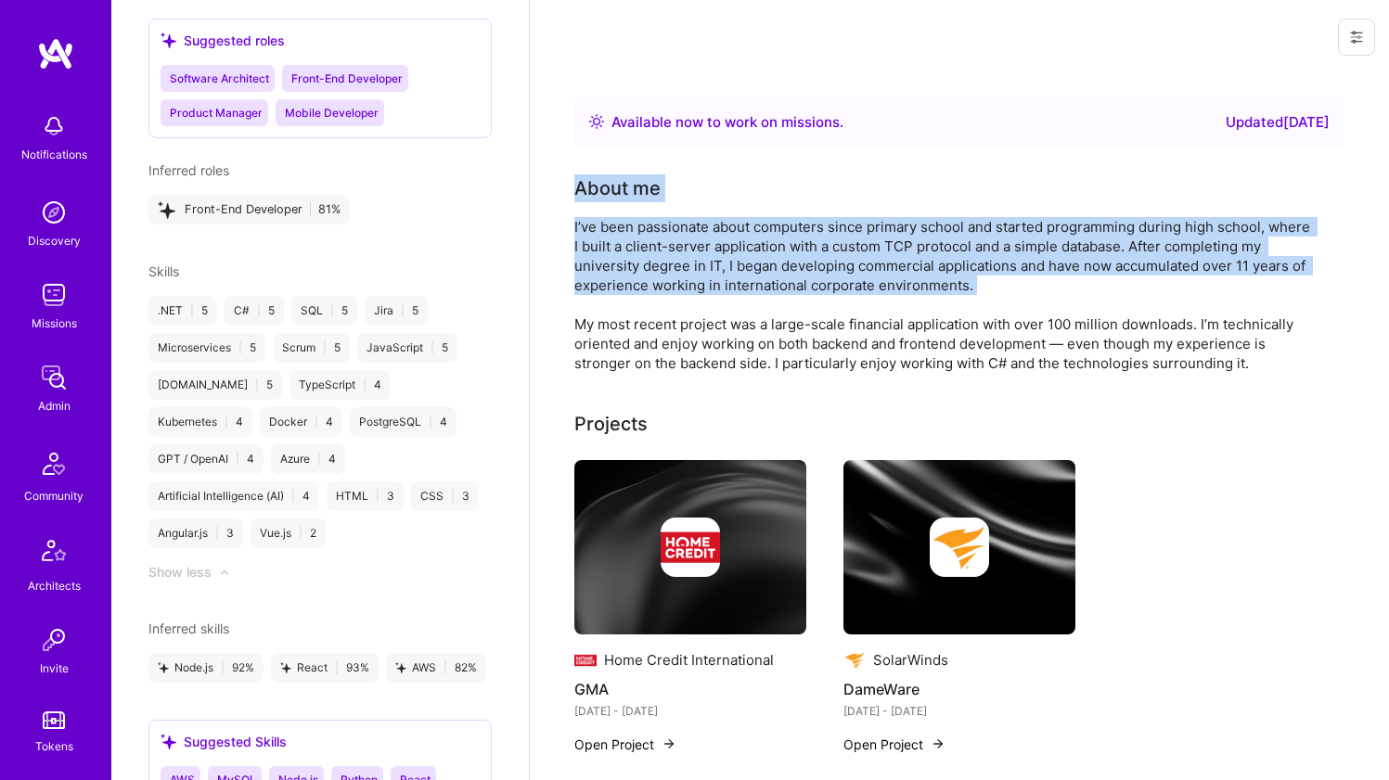
drag, startPoint x: 582, startPoint y: 227, endPoint x: 581, endPoint y: 185, distance: 42.7
click at [581, 185] on div "About me I’ve been passionate about computers since primary school and started …" at bounding box center [945, 273] width 742 height 199
click at [581, 185] on div "About me" at bounding box center [617, 188] width 86 height 28
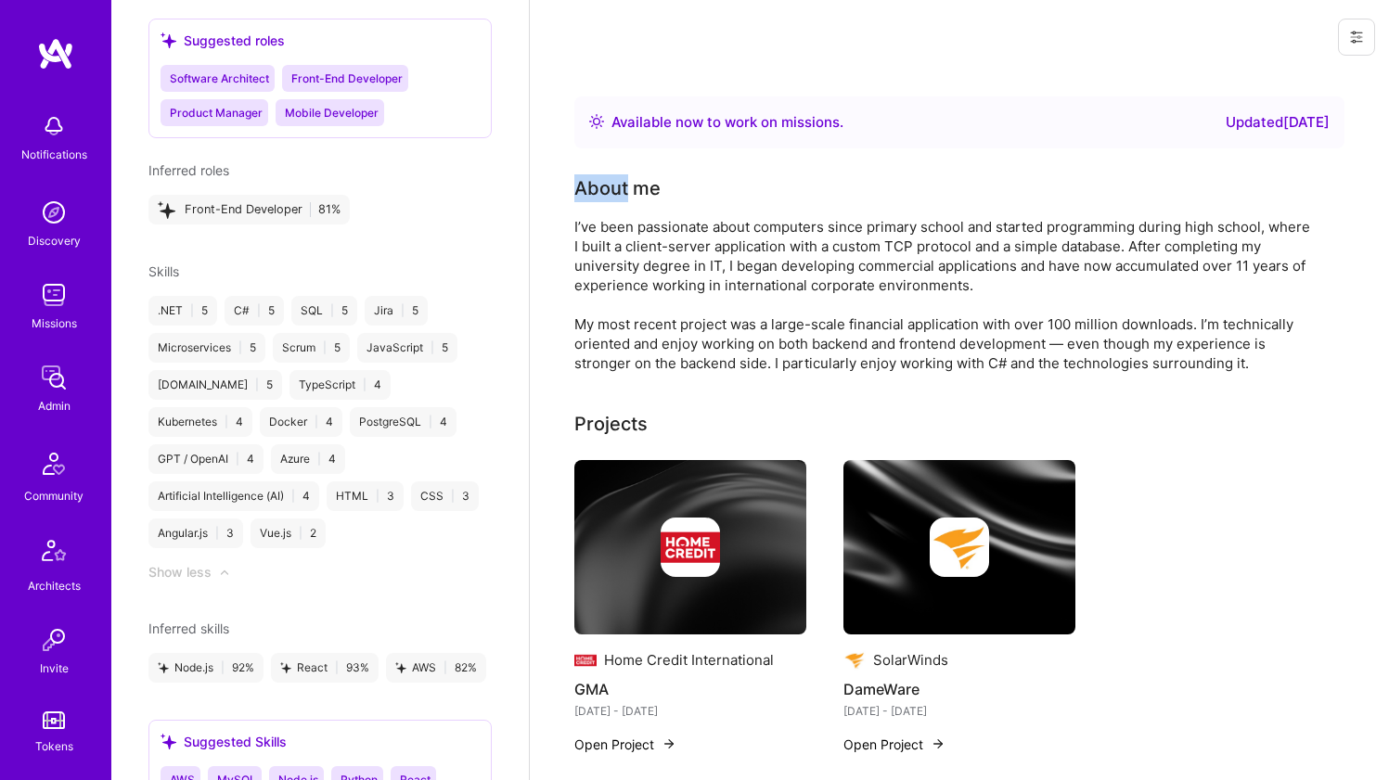
click at [581, 185] on div "About me" at bounding box center [617, 188] width 86 height 28
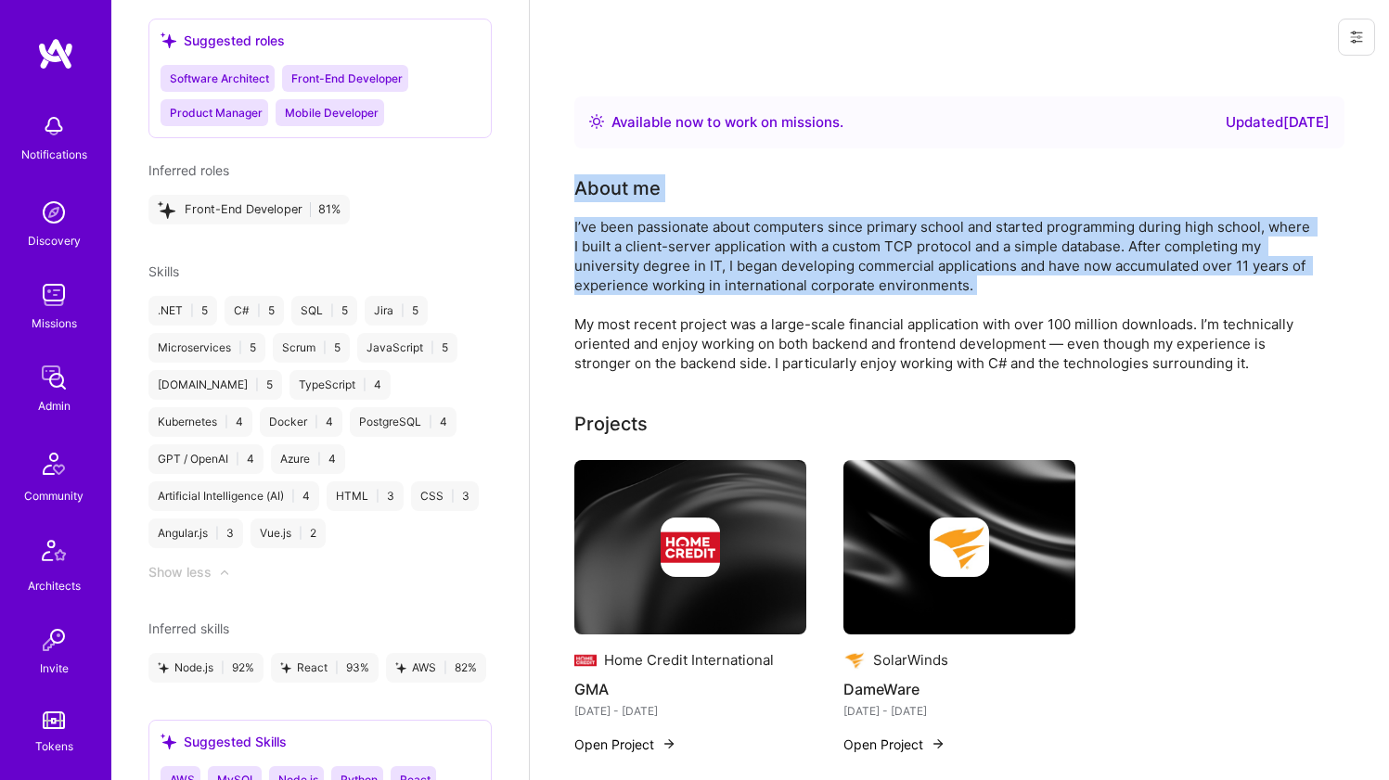
drag, startPoint x: 581, startPoint y: 185, endPoint x: 579, endPoint y: 240, distance: 55.7
click at [579, 240] on div "About me I’ve been passionate about computers since primary school and started …" at bounding box center [945, 273] width 742 height 199
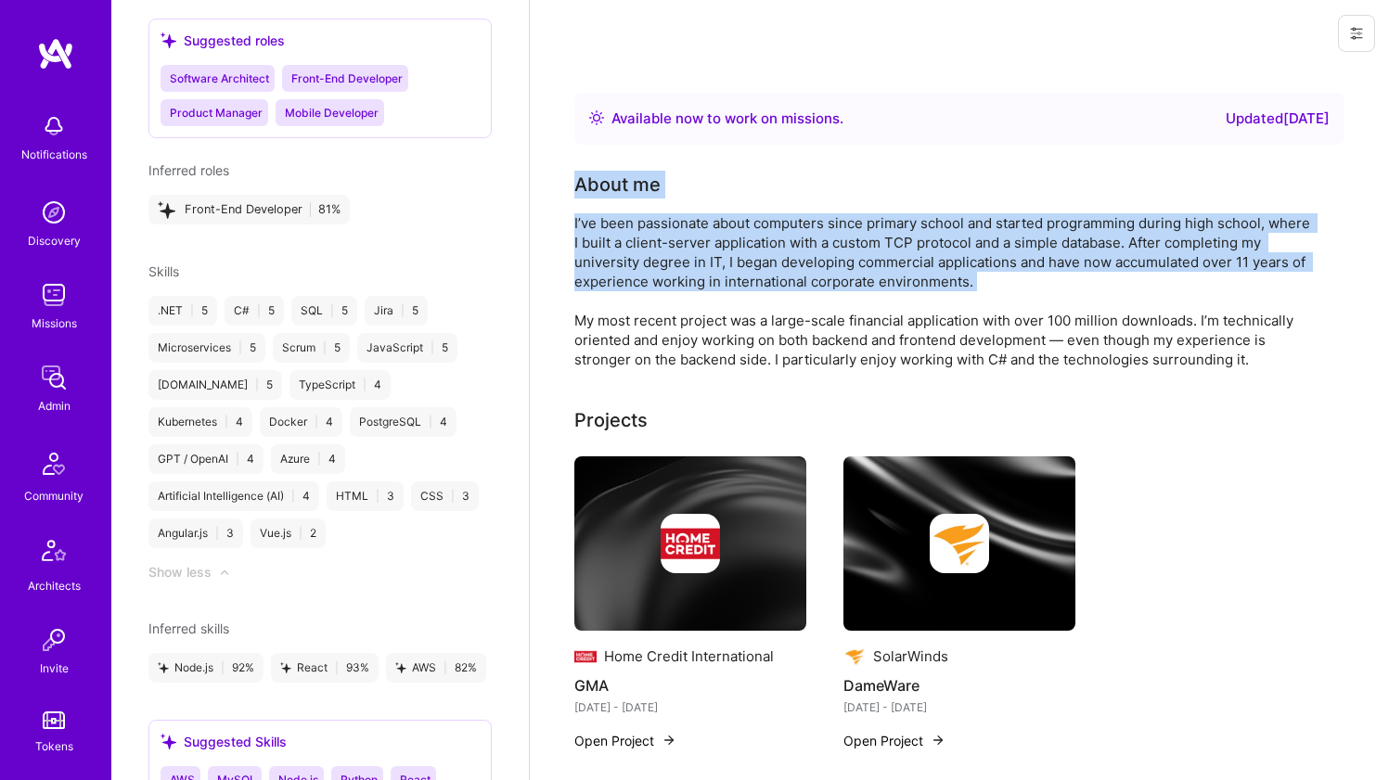
click at [579, 240] on div "I’ve been passionate about computers since primary school and started programmi…" at bounding box center [945, 291] width 742 height 156
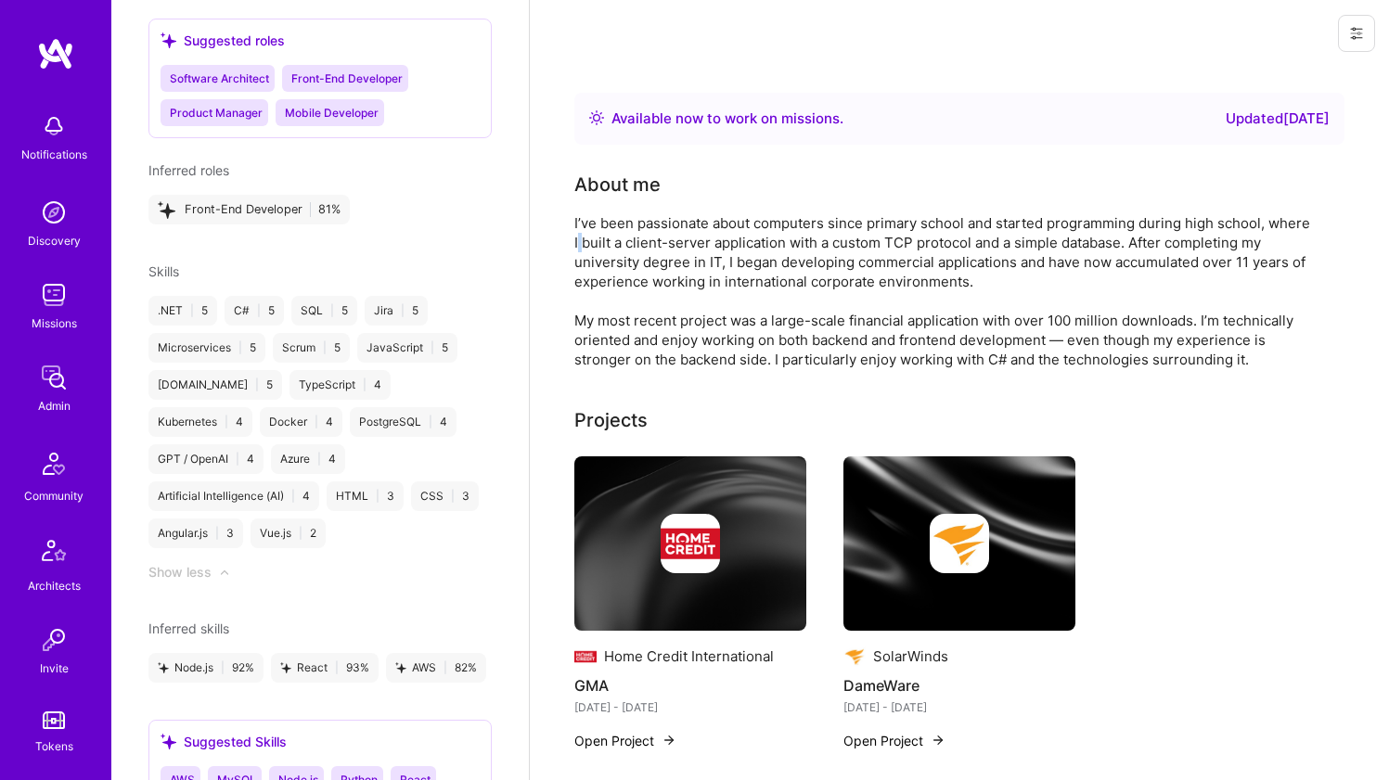
click at [579, 240] on div "I’ve been passionate about computers since primary school and started programmi…" at bounding box center [945, 291] width 742 height 156
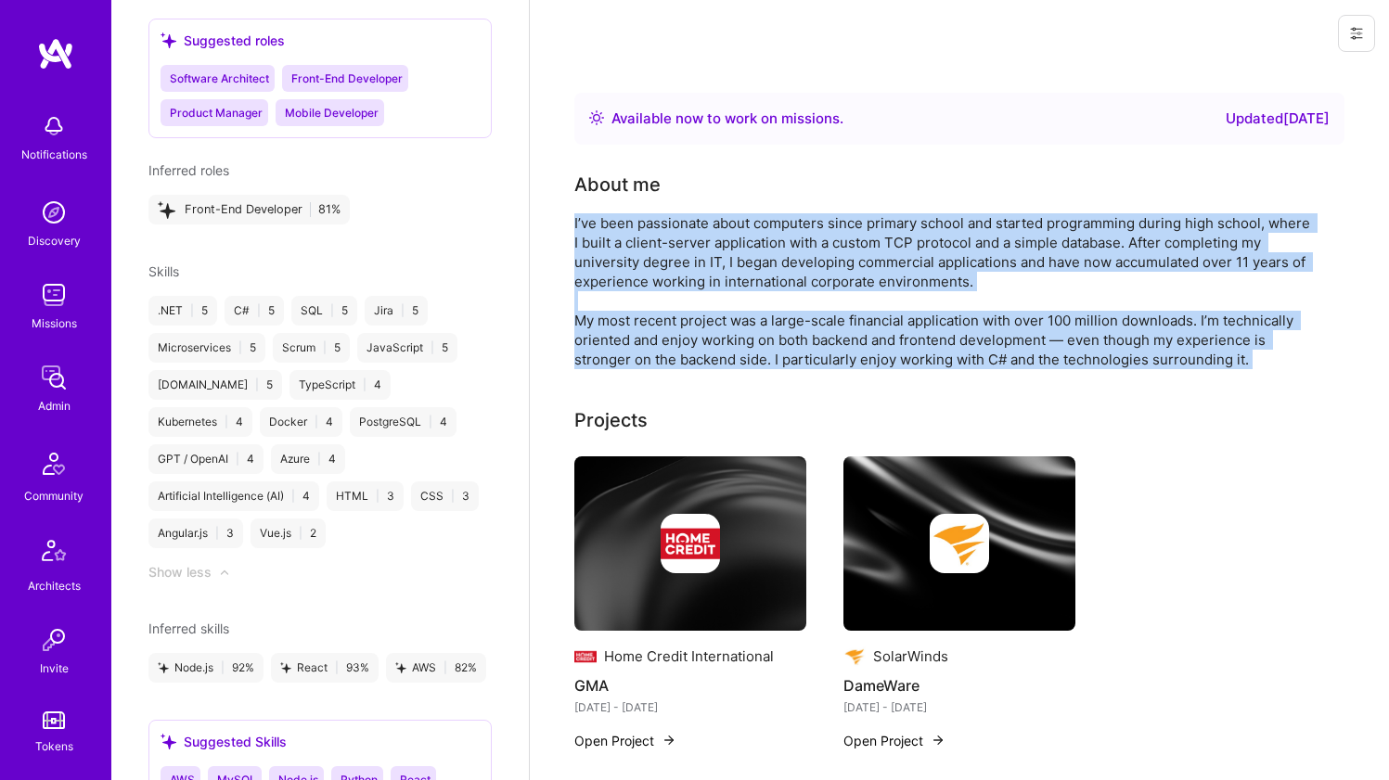
drag, startPoint x: 579, startPoint y: 240, endPoint x: 615, endPoint y: 340, distance: 105.7
click at [615, 340] on div "I’ve been passionate about computers since primary school and started programmi…" at bounding box center [945, 291] width 742 height 156
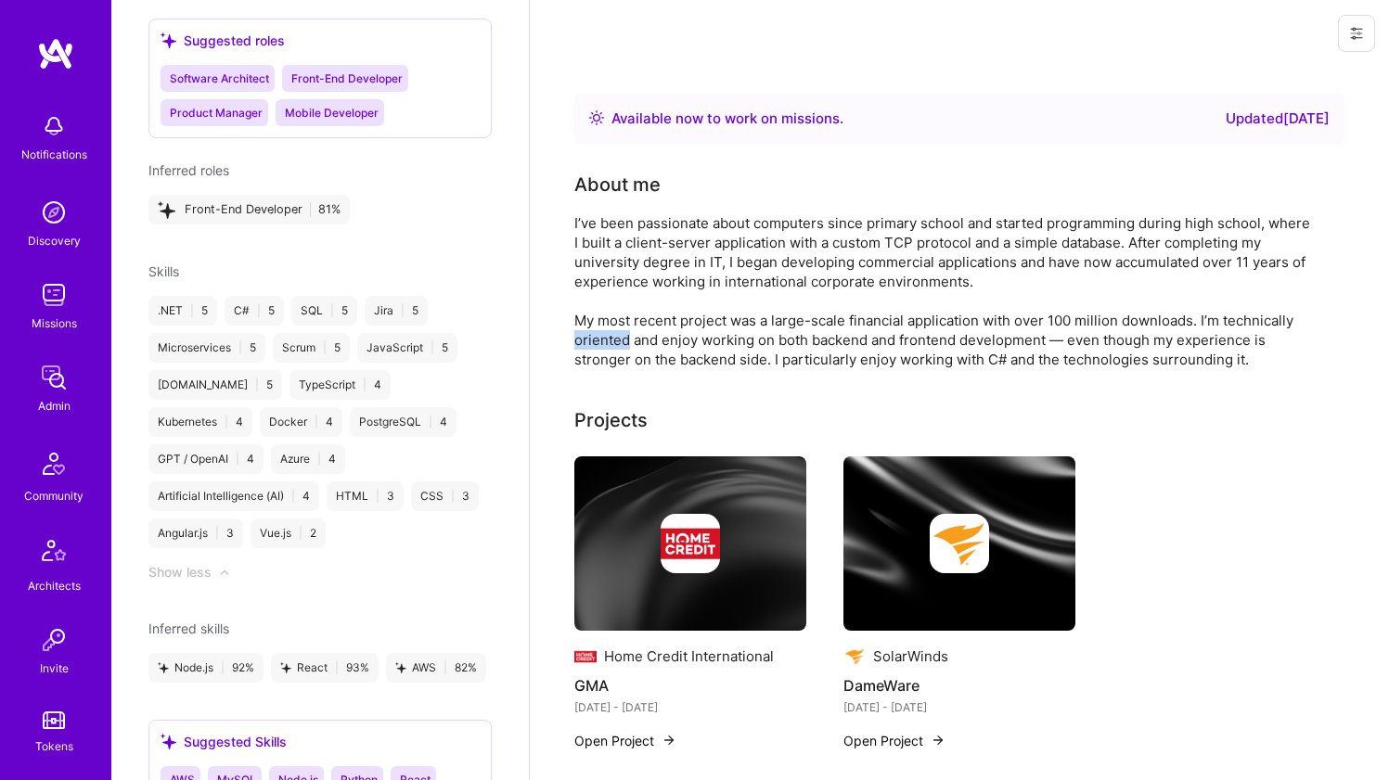
click at [615, 340] on div "I’ve been passionate about computers since primary school and started programmi…" at bounding box center [945, 291] width 742 height 156
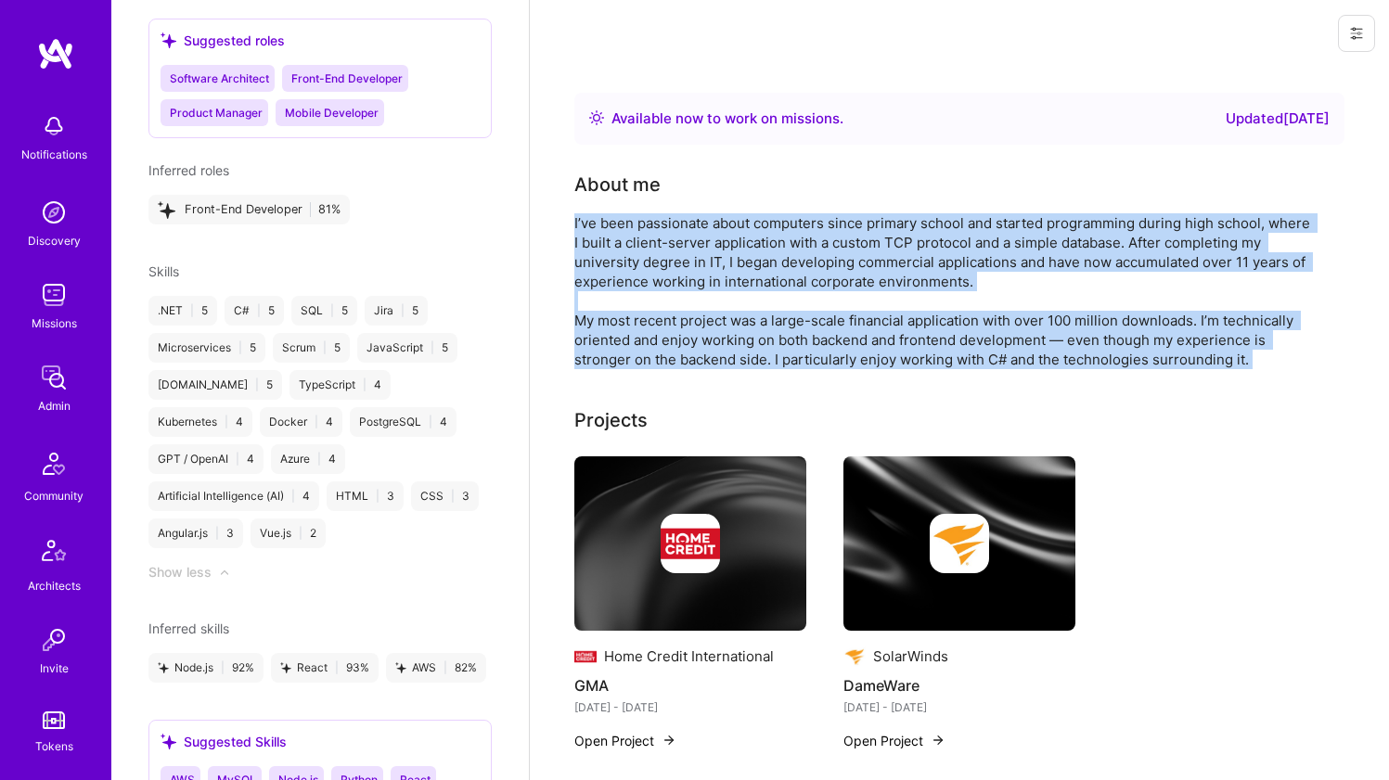
drag
click at [608, 199] on div "About me I’ve been passionate about computers since primary school and started …" at bounding box center [945, 270] width 742 height 199
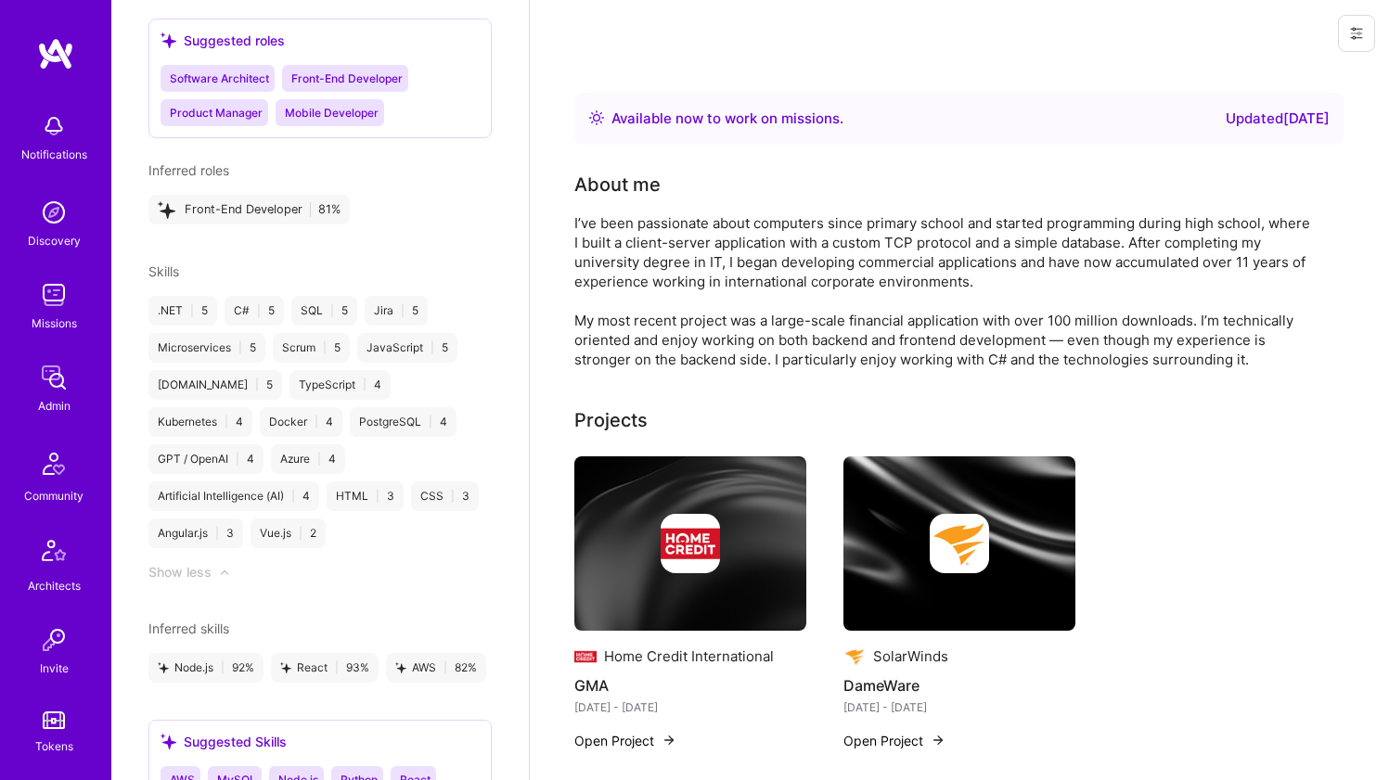
click at [608, 199] on div "About me I’ve been passionate about computers since primary school and started …" at bounding box center [945, 270] width 742 height 199
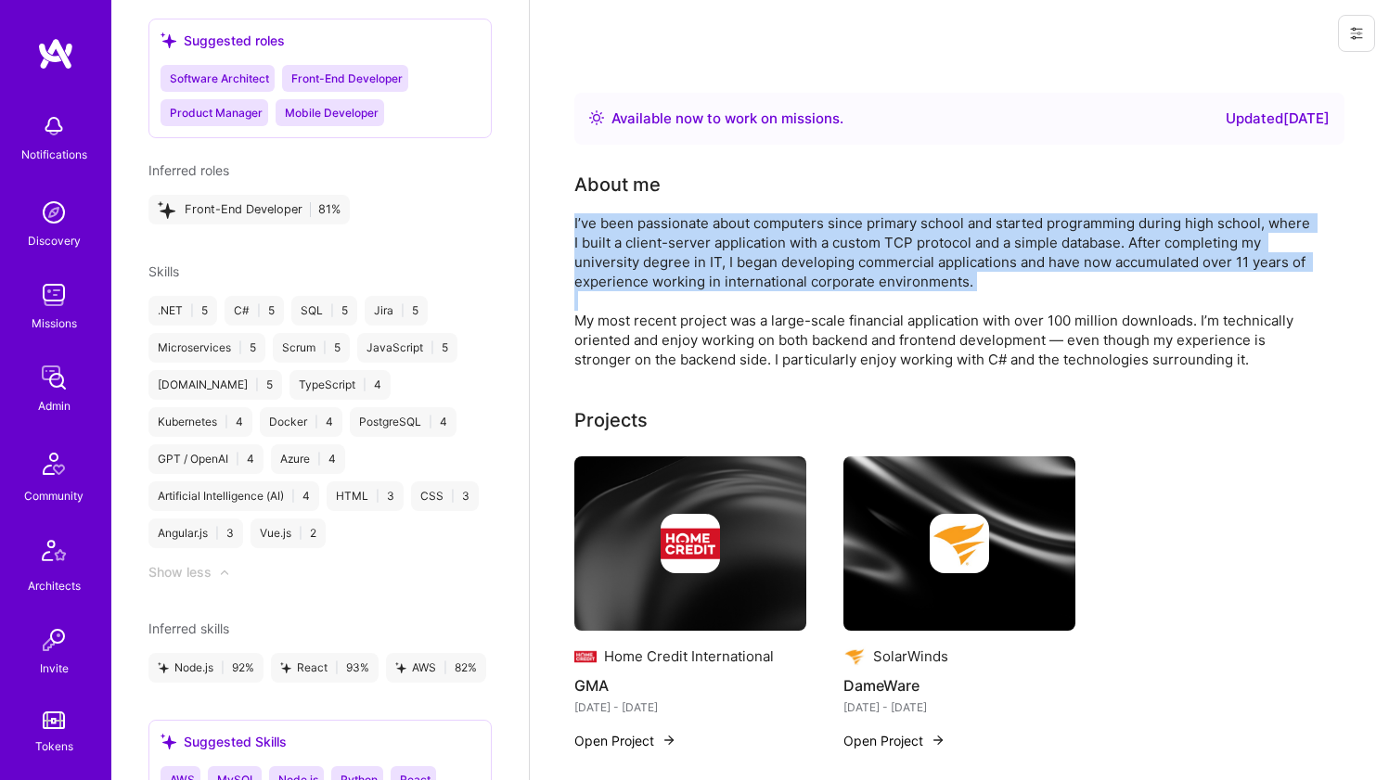
click at [607, 292] on div "About me I’ve been passionate about computers since primary school and started …" at bounding box center [945, 270] width 742 height 199
click at [607, 292] on div "I’ve been passionate about computers since primary school and started programmi…" at bounding box center [945, 291] width 742 height 156
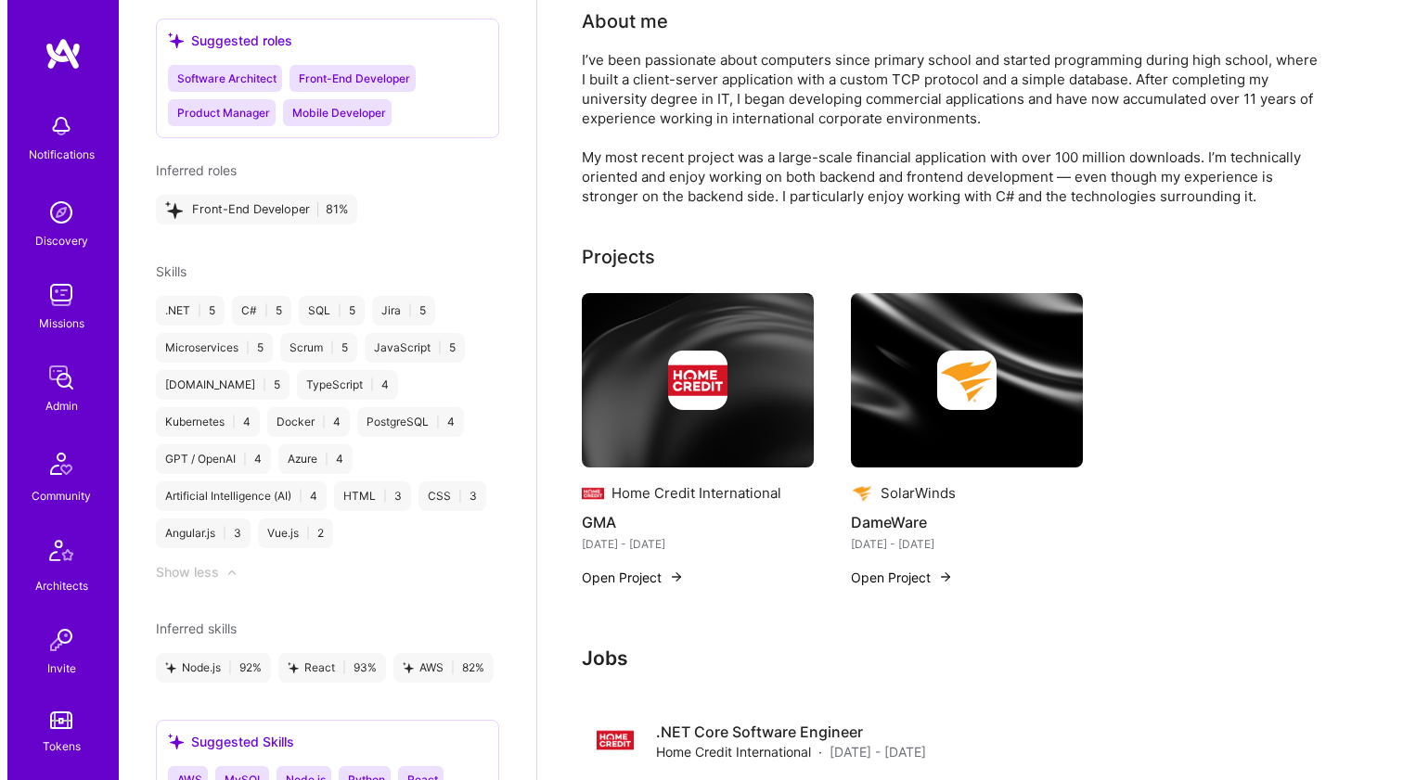
scroll to position [318, 0]
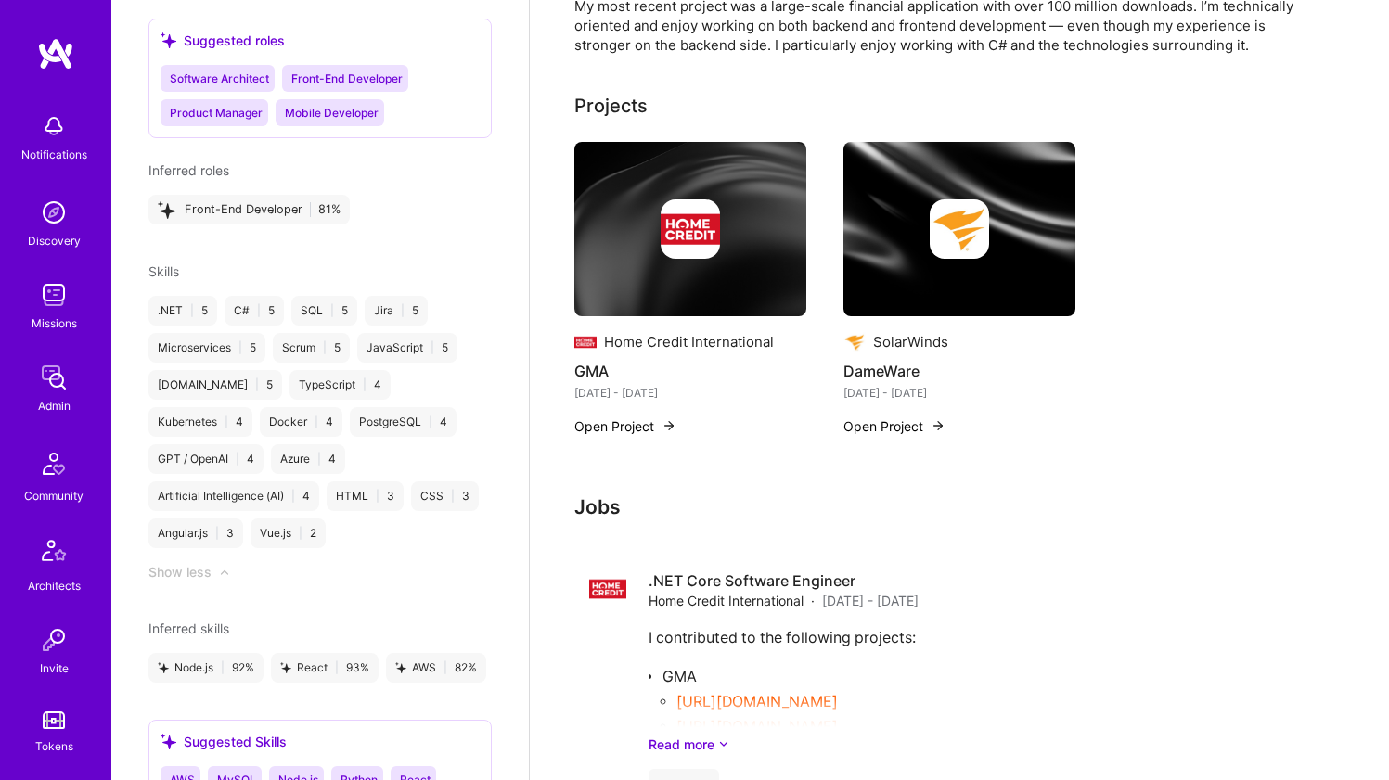
click at [602, 227] on div at bounding box center [690, 228] width 232 height 59
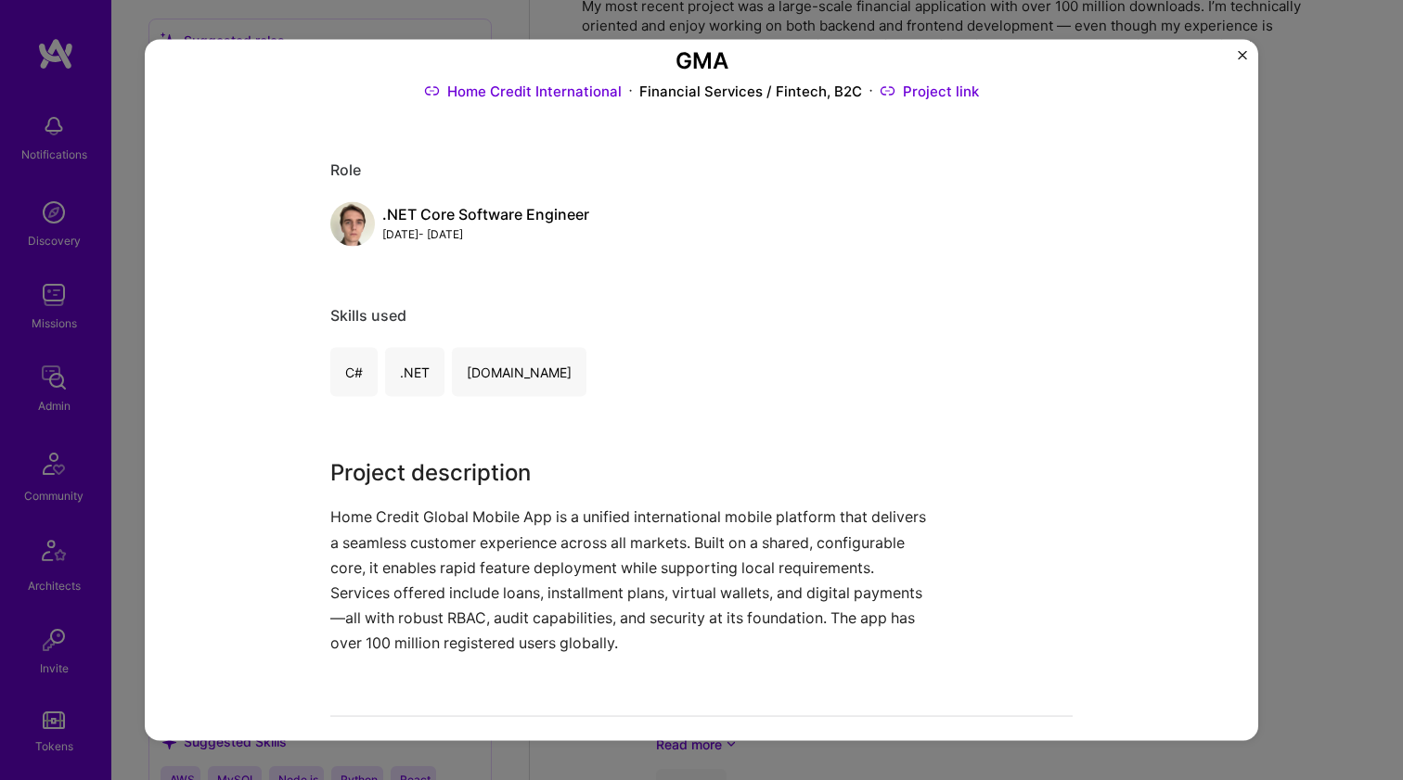
scroll to position [225, 0]
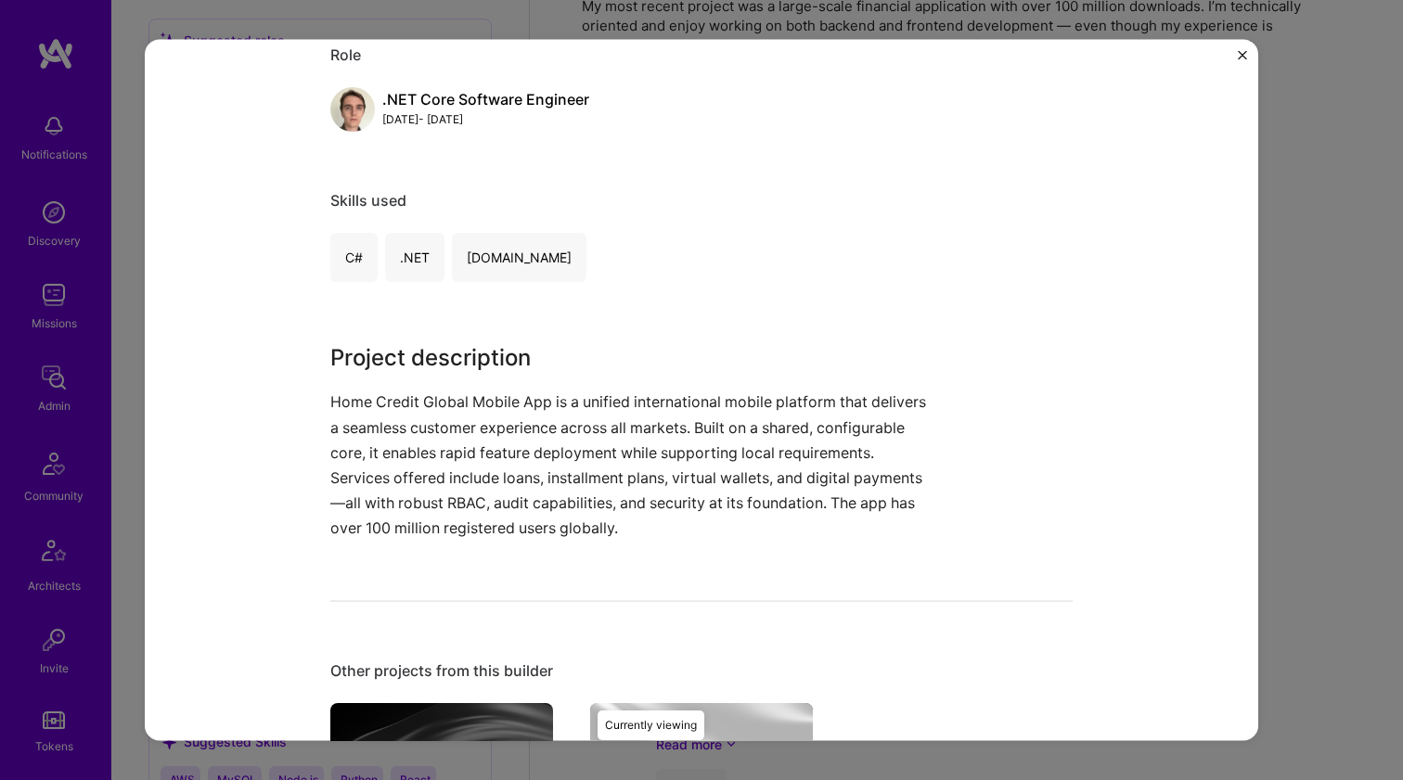
click at [384, 427] on p "Home Credit Global Mobile App is a unified international mobile platform that d…" at bounding box center [631, 465] width 603 height 151
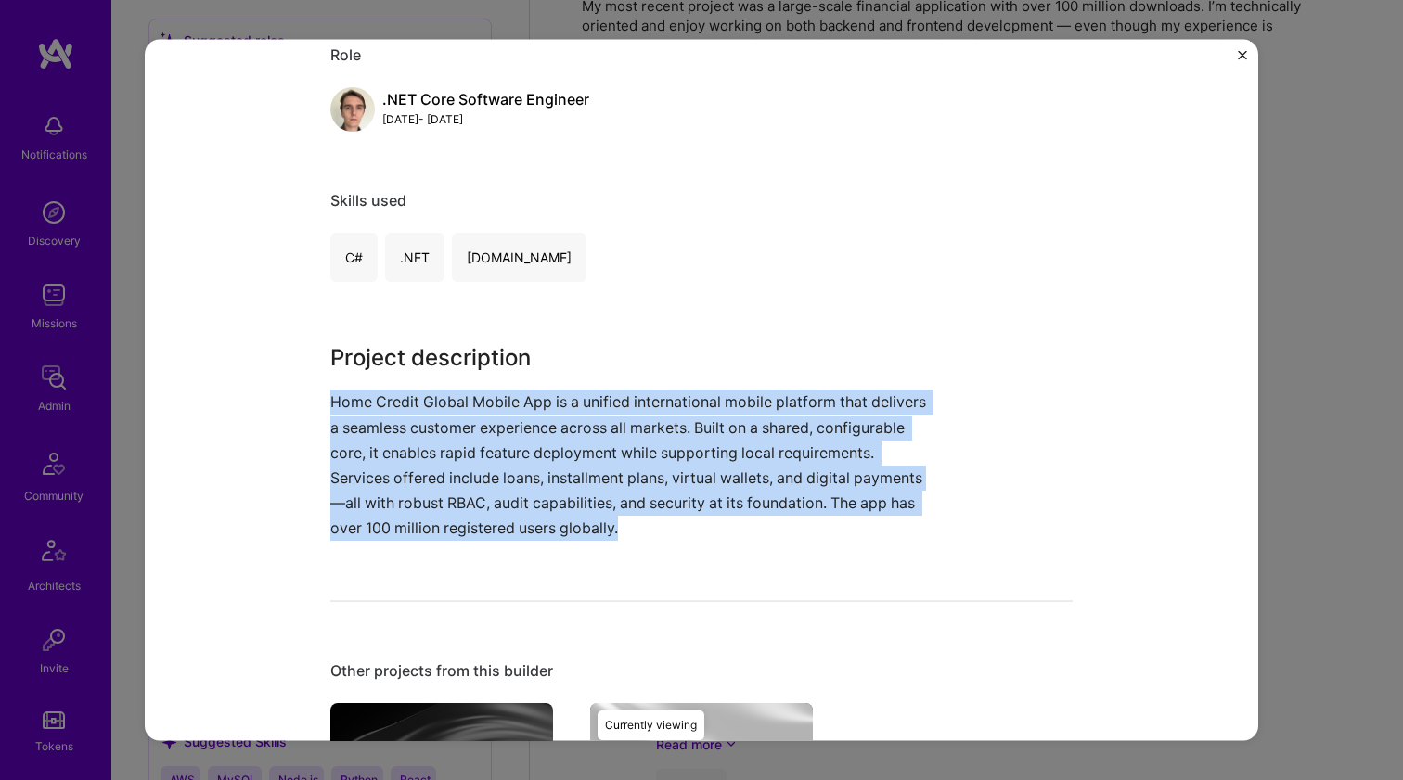
click at [384, 427] on p "Home Credit Global Mobile App is a unified international mobile platform that d…" at bounding box center [631, 465] width 603 height 151
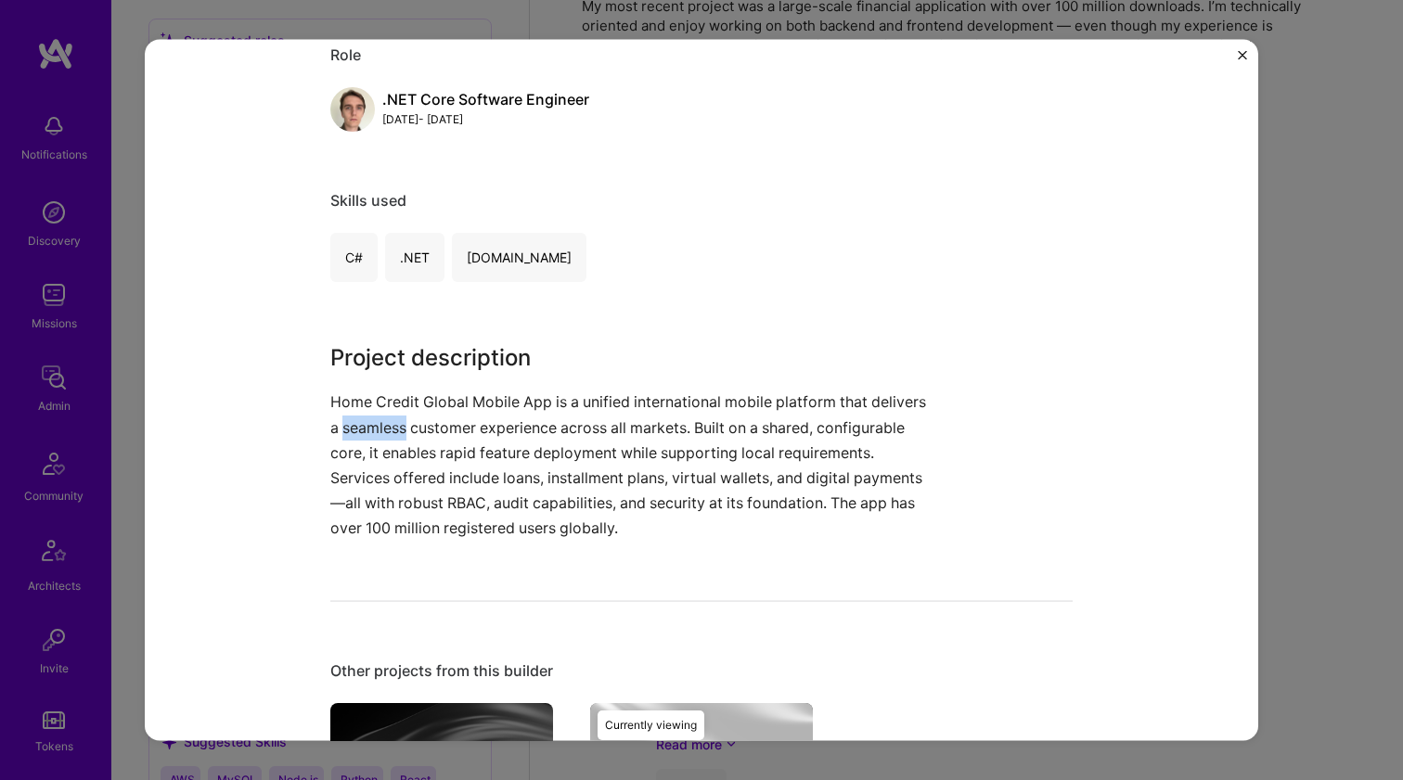
click at [384, 427] on p "Home Credit Global Mobile App is a unified international mobile platform that d…" at bounding box center [631, 465] width 603 height 151
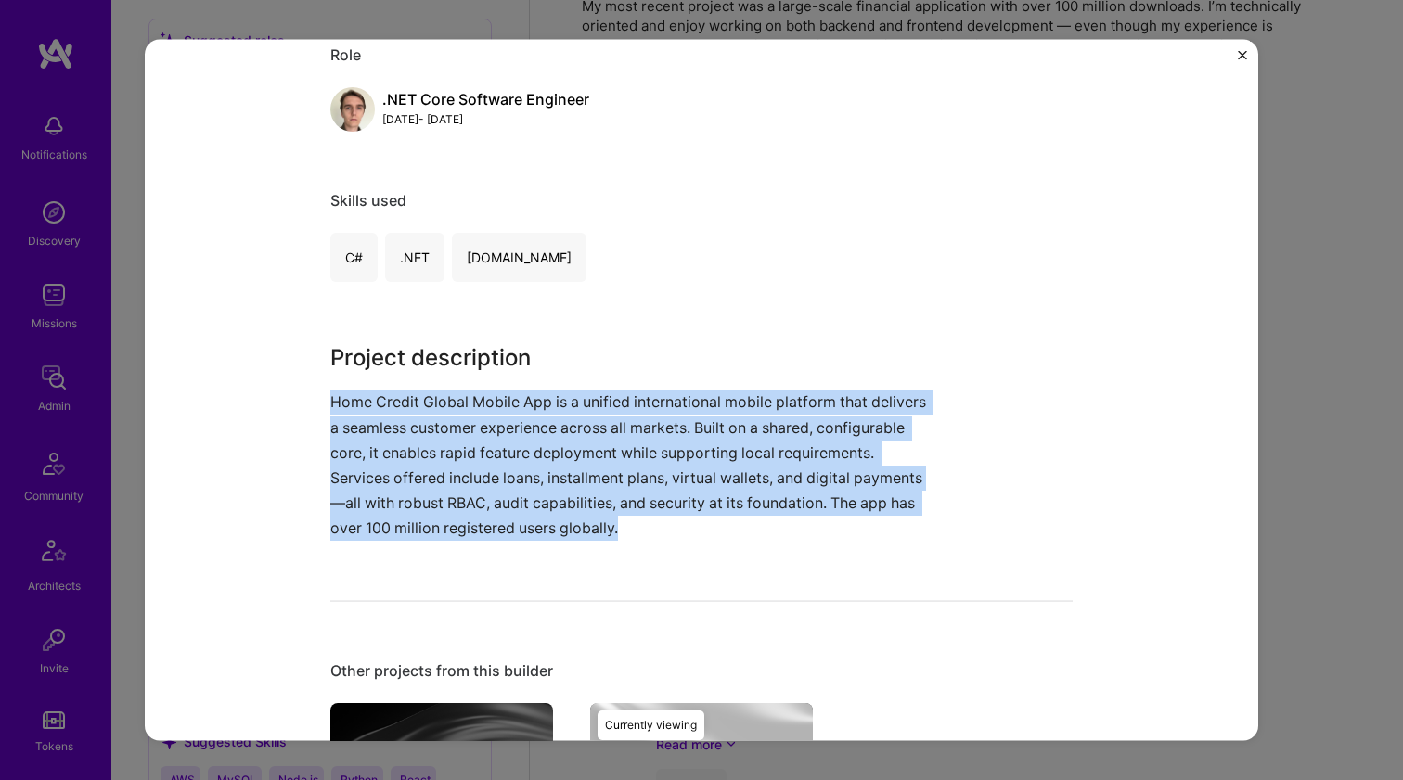
click at [384, 427] on p "Home Credit Global Mobile App is a unified international mobile platform that d…" at bounding box center [631, 465] width 603 height 151
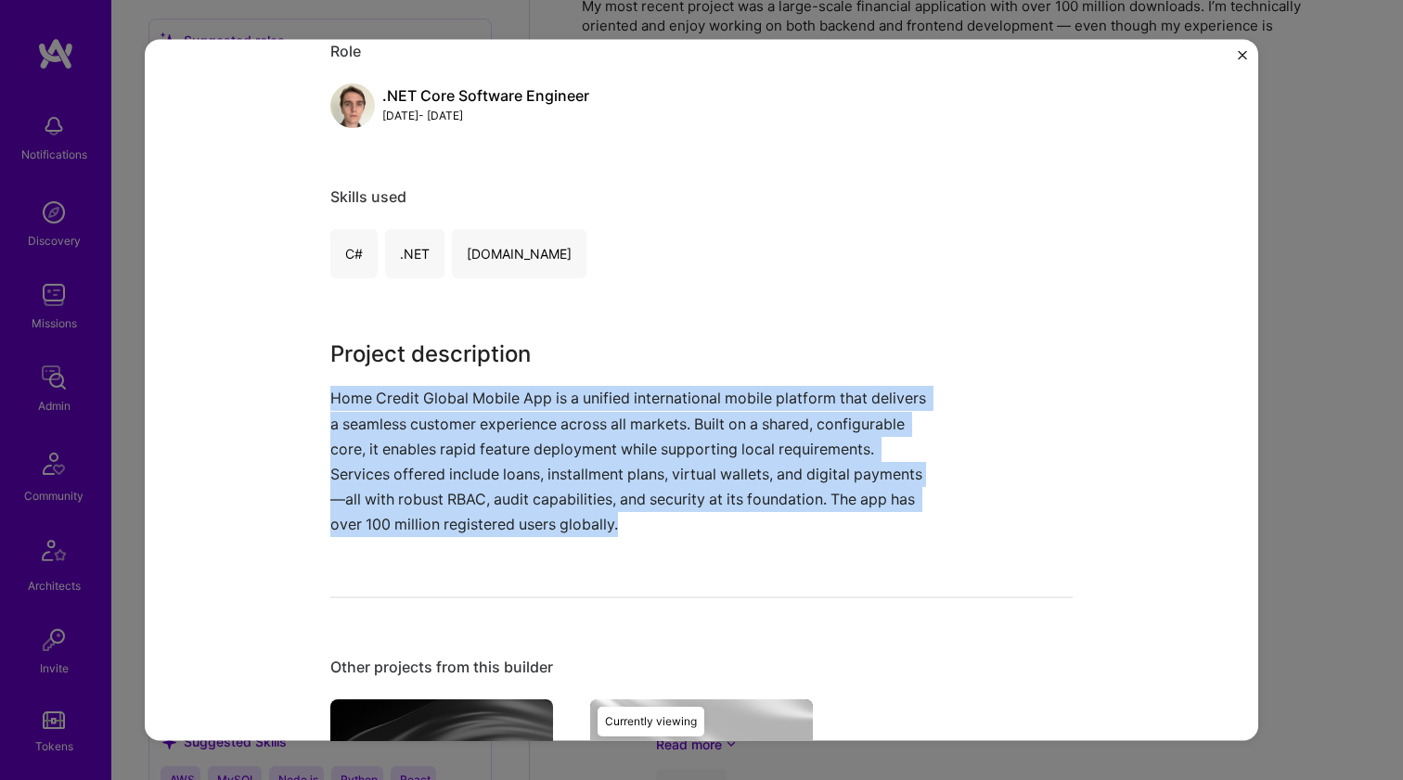
scroll to position [238, 0]
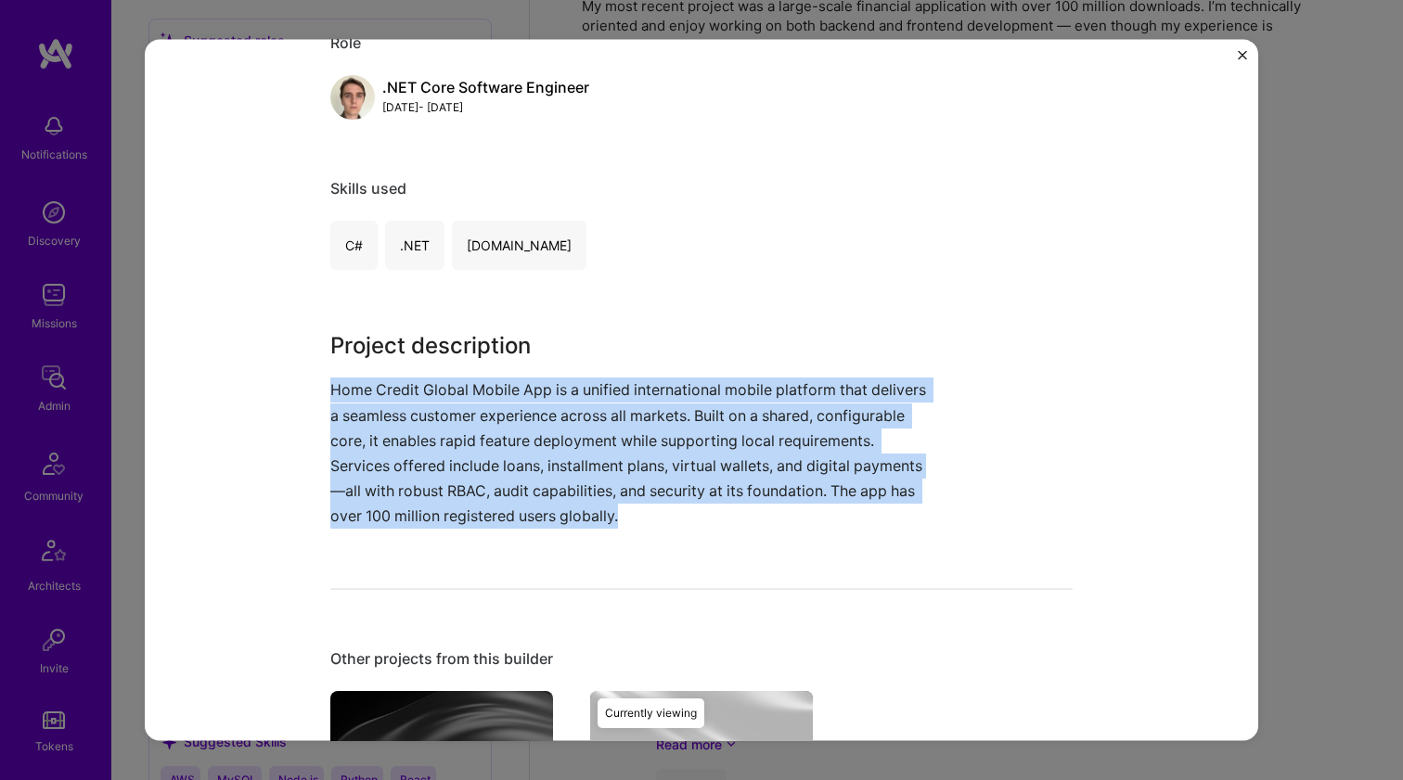
click at [384, 427] on p "Home Credit Global Mobile App is a unified international mobile platform that d…" at bounding box center [631, 453] width 603 height 151
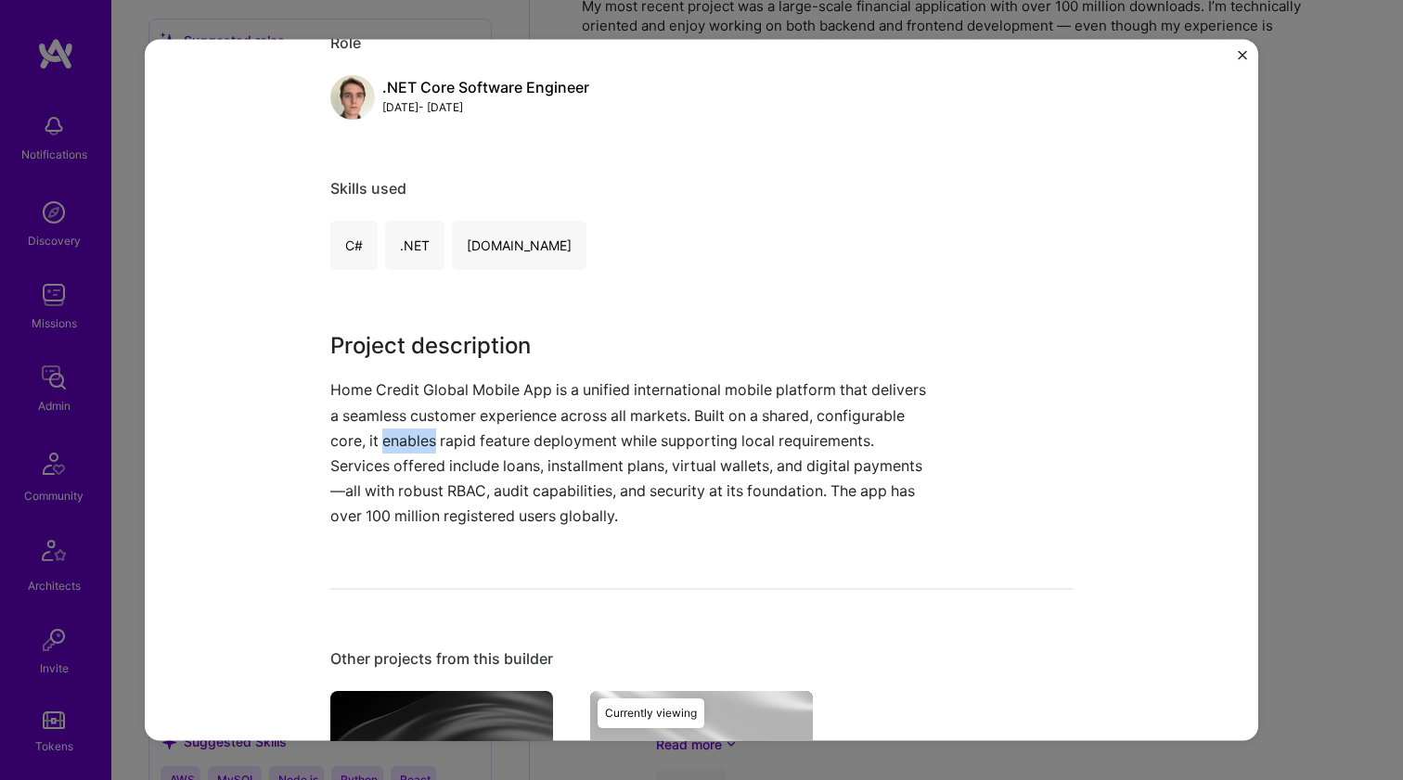
click at [384, 427] on p "Home Credit Global Mobile App is a unified international mobile platform that d…" at bounding box center [631, 453] width 603 height 151
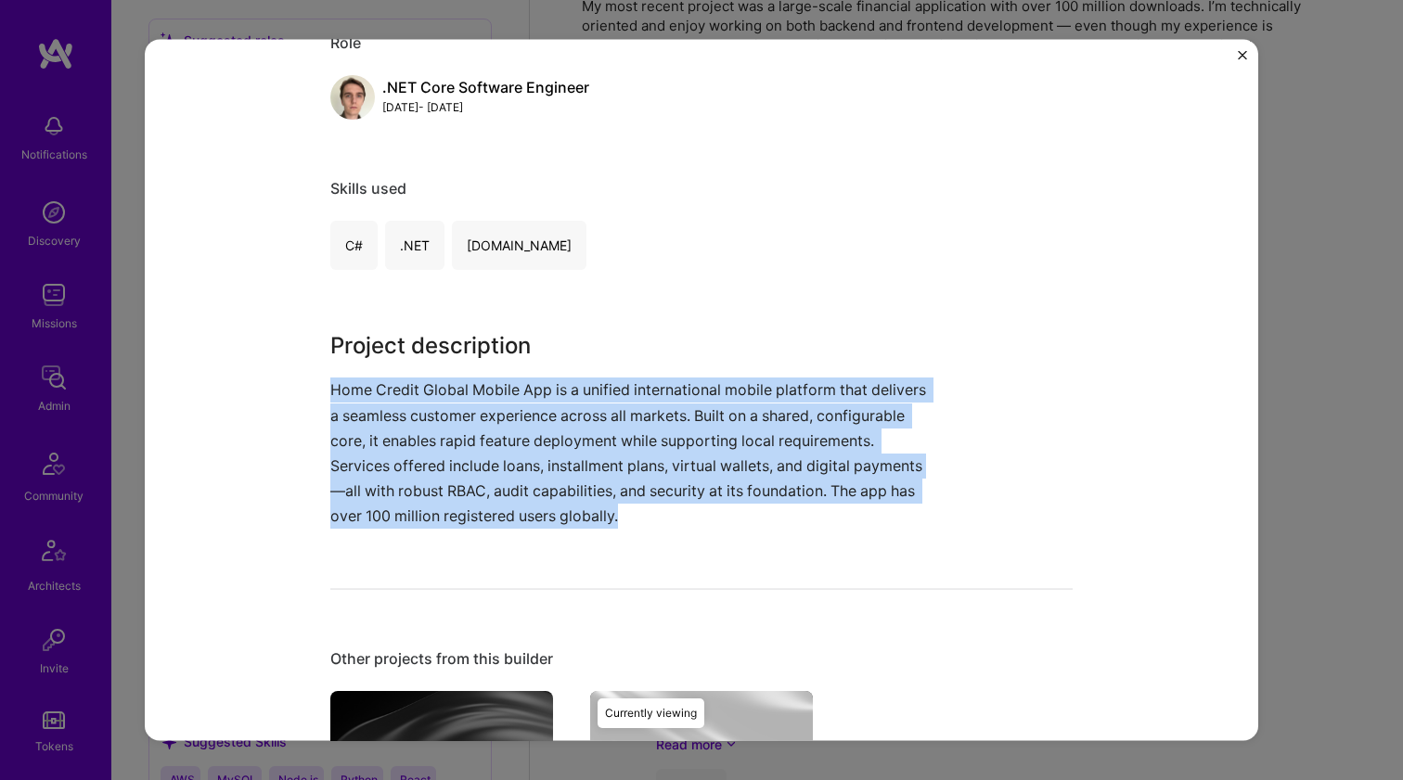
click at [384, 427] on p "Home Credit Global Mobile App is a unified international mobile platform that d…" at bounding box center [631, 453] width 603 height 151
click at [391, 378] on p "Home Credit Global Mobile App is a unified international mobile platform that d…" at bounding box center [631, 453] width 603 height 151
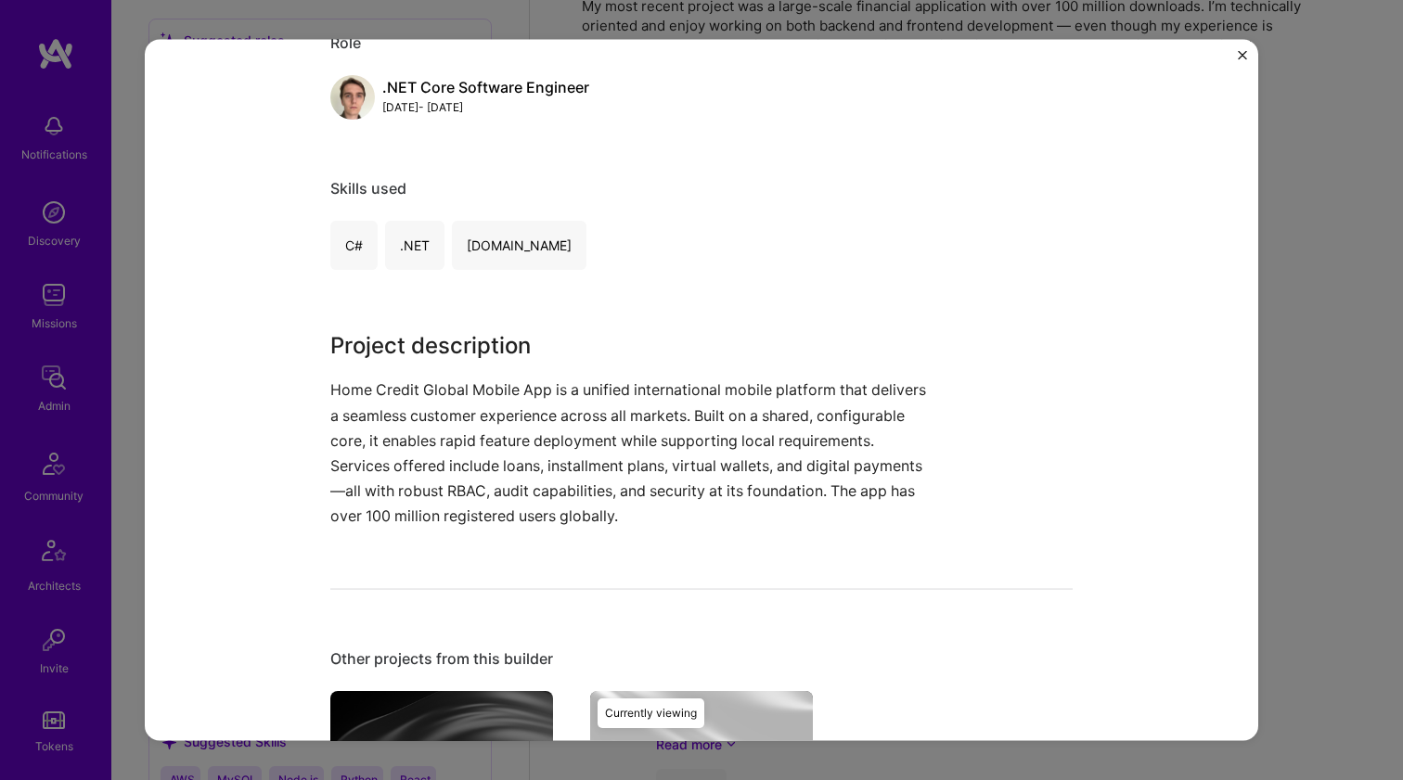
click at [391, 378] on p "Home Credit Global Mobile App is a unified international mobile platform that d…" at bounding box center [631, 453] width 603 height 151
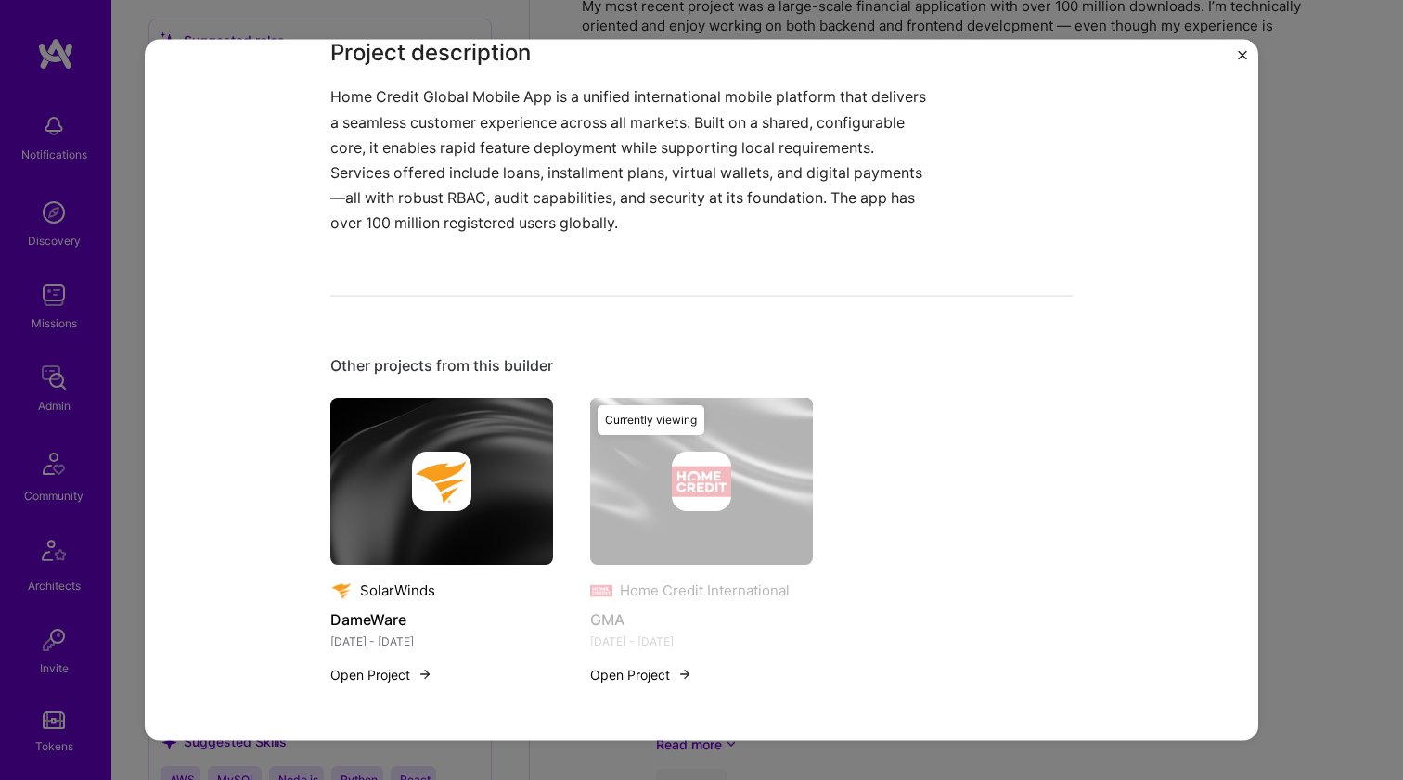
scroll to position [510, 0]
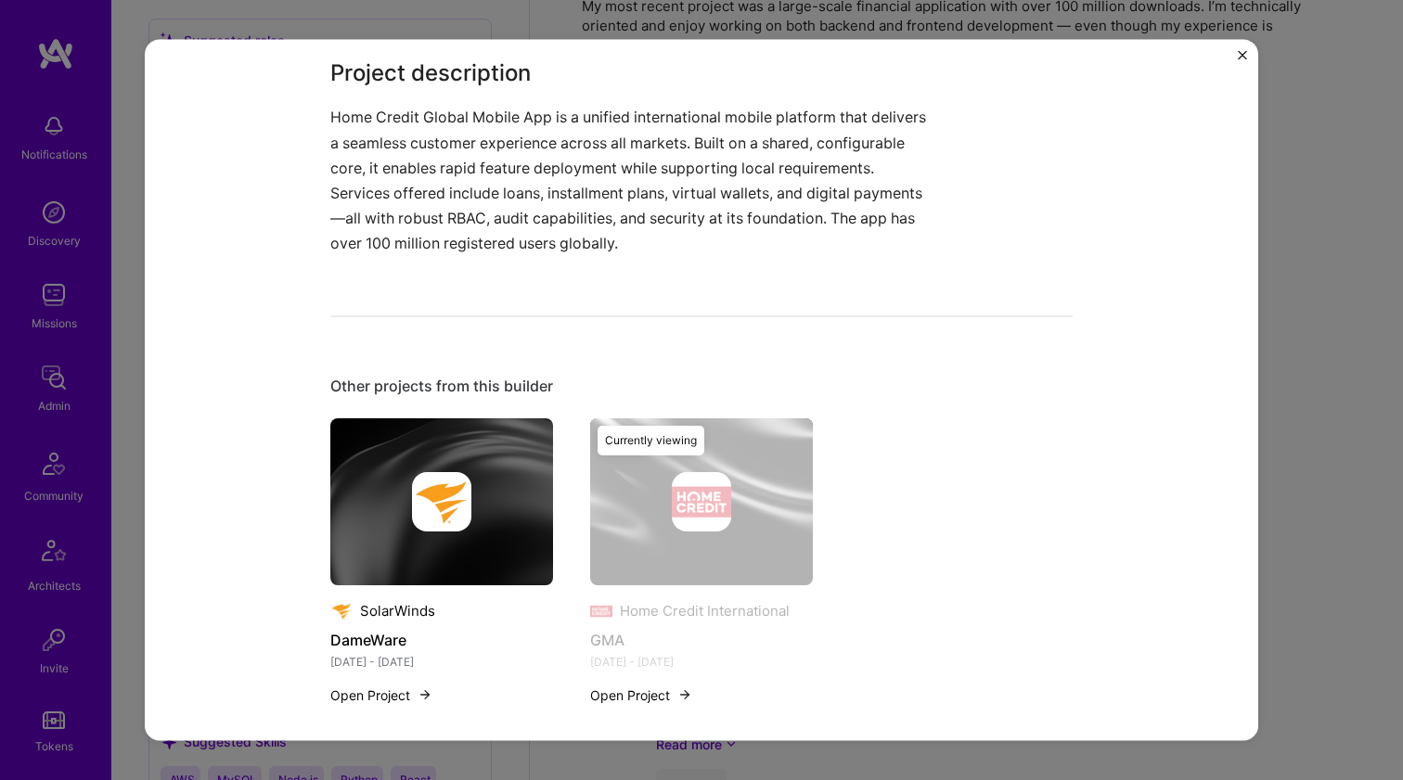
click at [412, 489] on img at bounding box center [441, 500] width 59 height 59
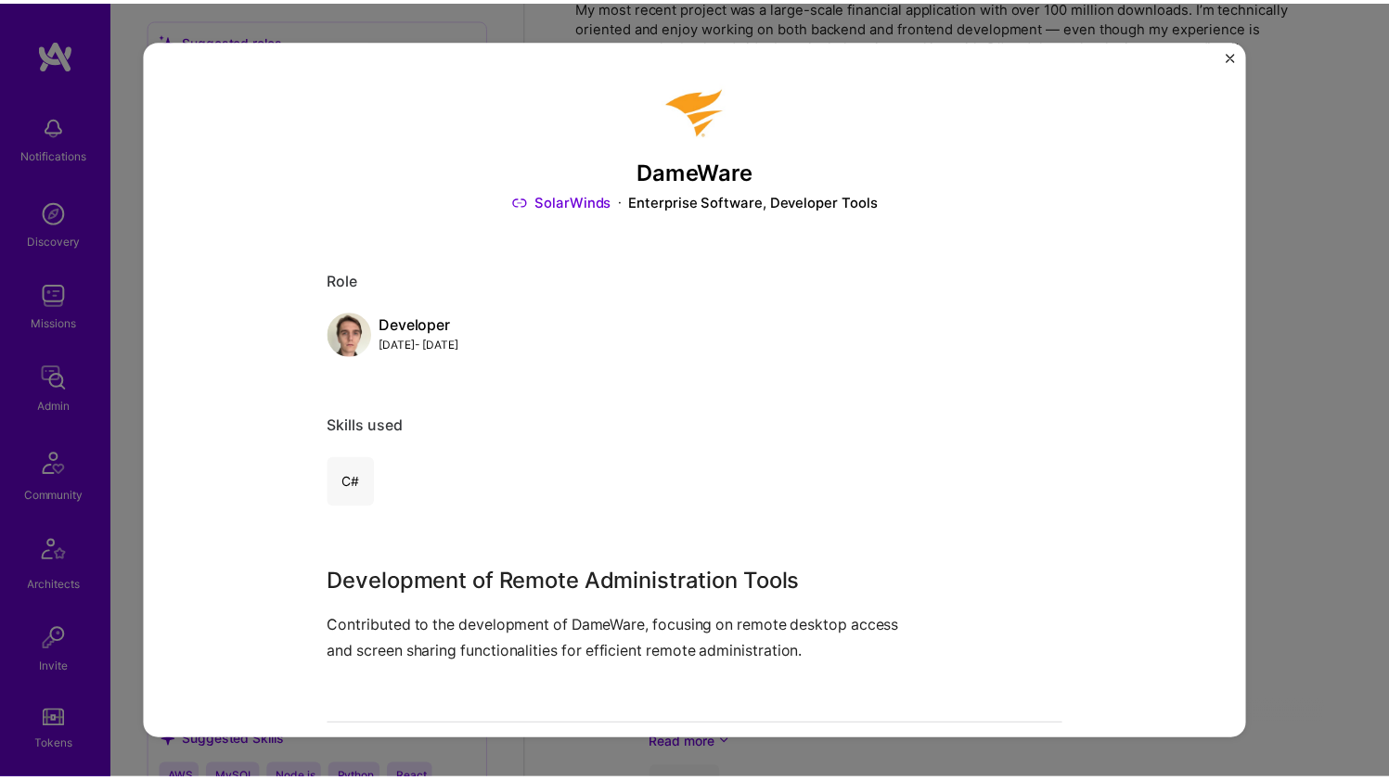
scroll to position [341, 0]
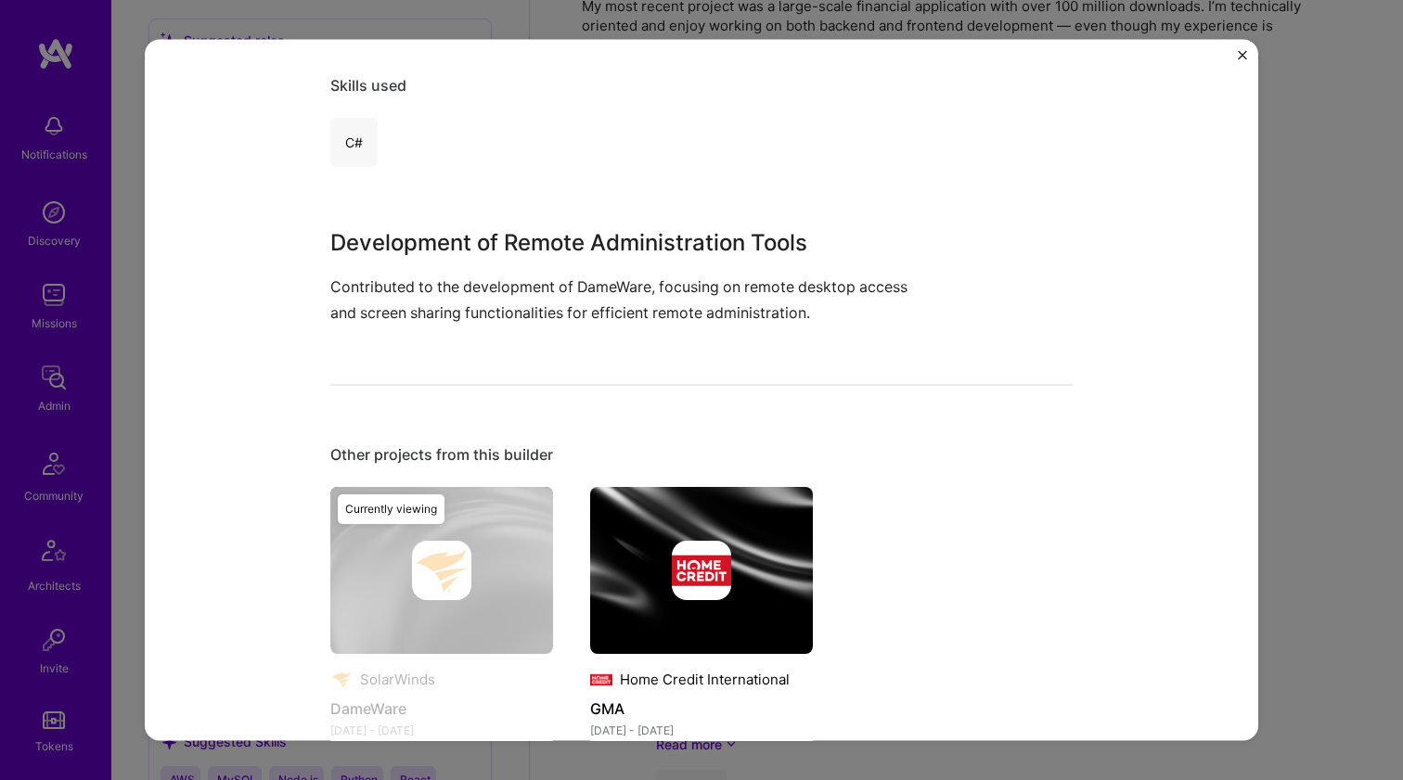
click at [431, 278] on p "Contributed to the development of DameWare, focusing on remote desktop access a…" at bounding box center [631, 300] width 603 height 50
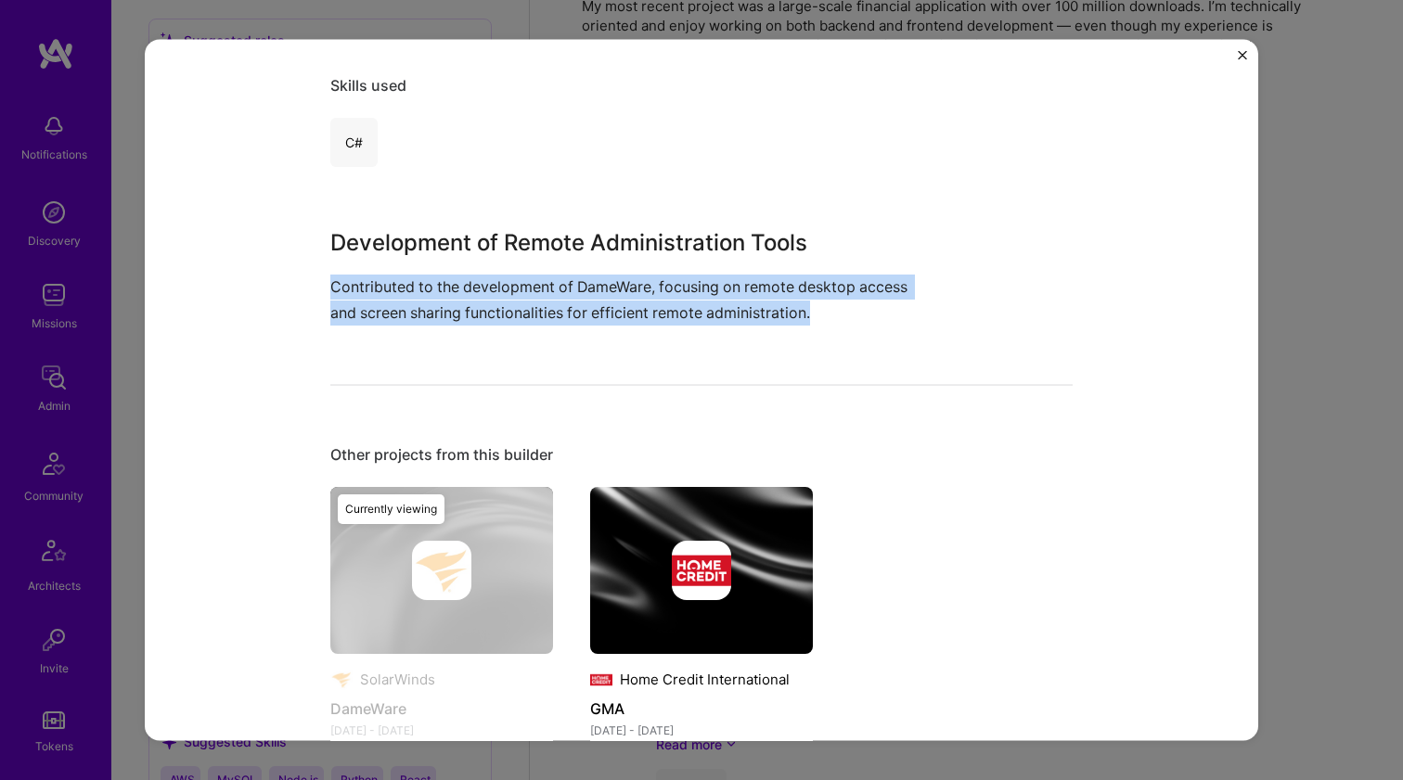
click at [431, 278] on p "Contributed to the development of DameWare, focusing on remote desktop access a…" at bounding box center [631, 300] width 603 height 50
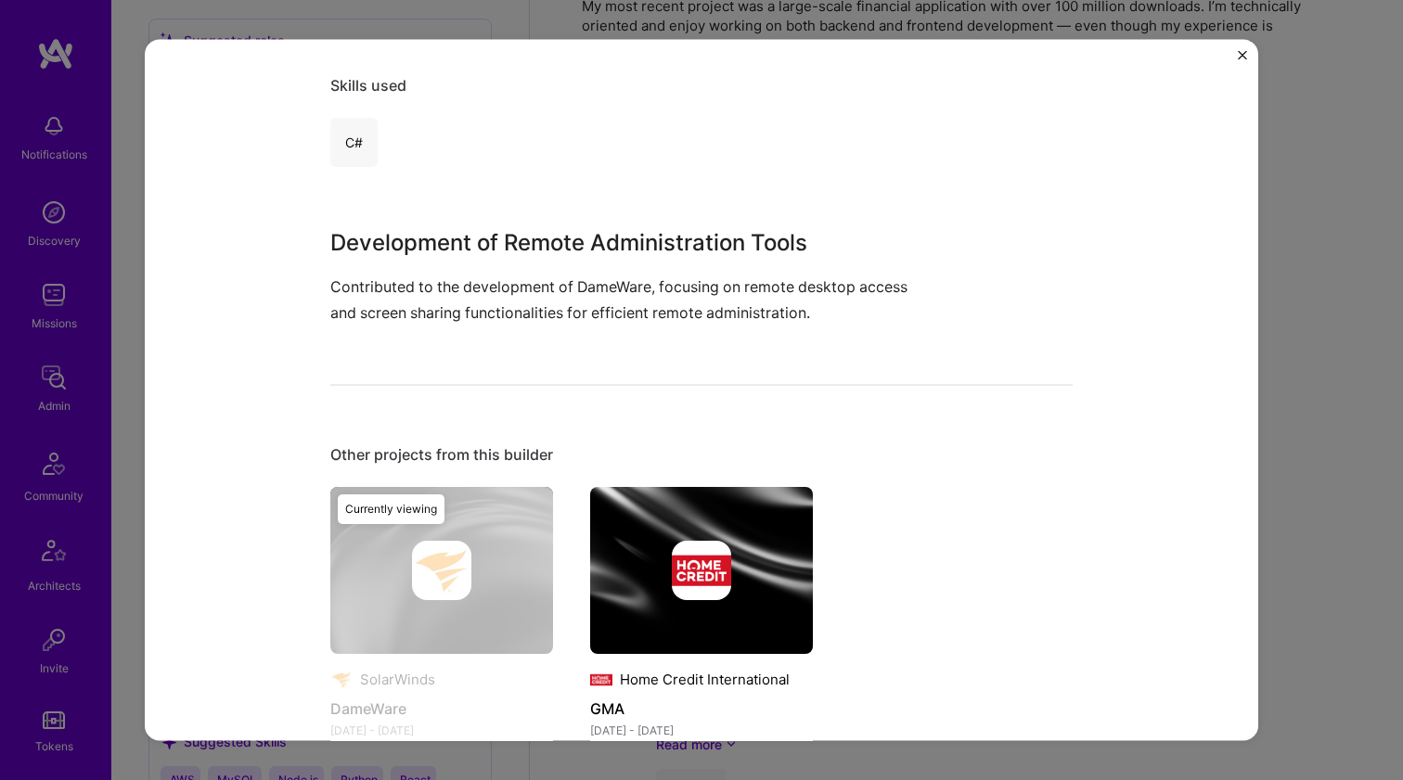
click at [1311, 235] on div "DameWare SolarWinds Enterprise Software, Developer Tools Role Developer Jan, 20…" at bounding box center [701, 390] width 1403 height 780
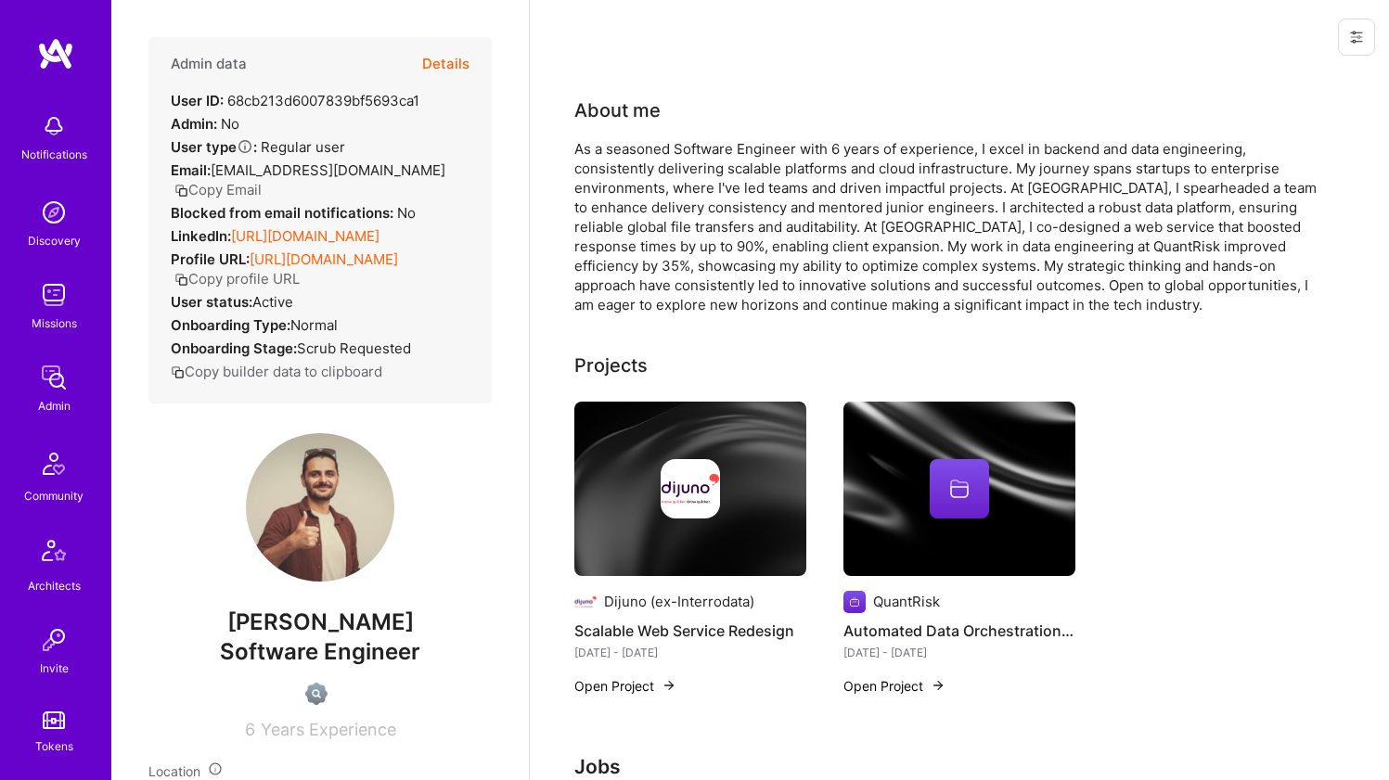
click at [380, 234] on link "https://linkedin.com/in/alinegary" at bounding box center [305, 236] width 148 height 18
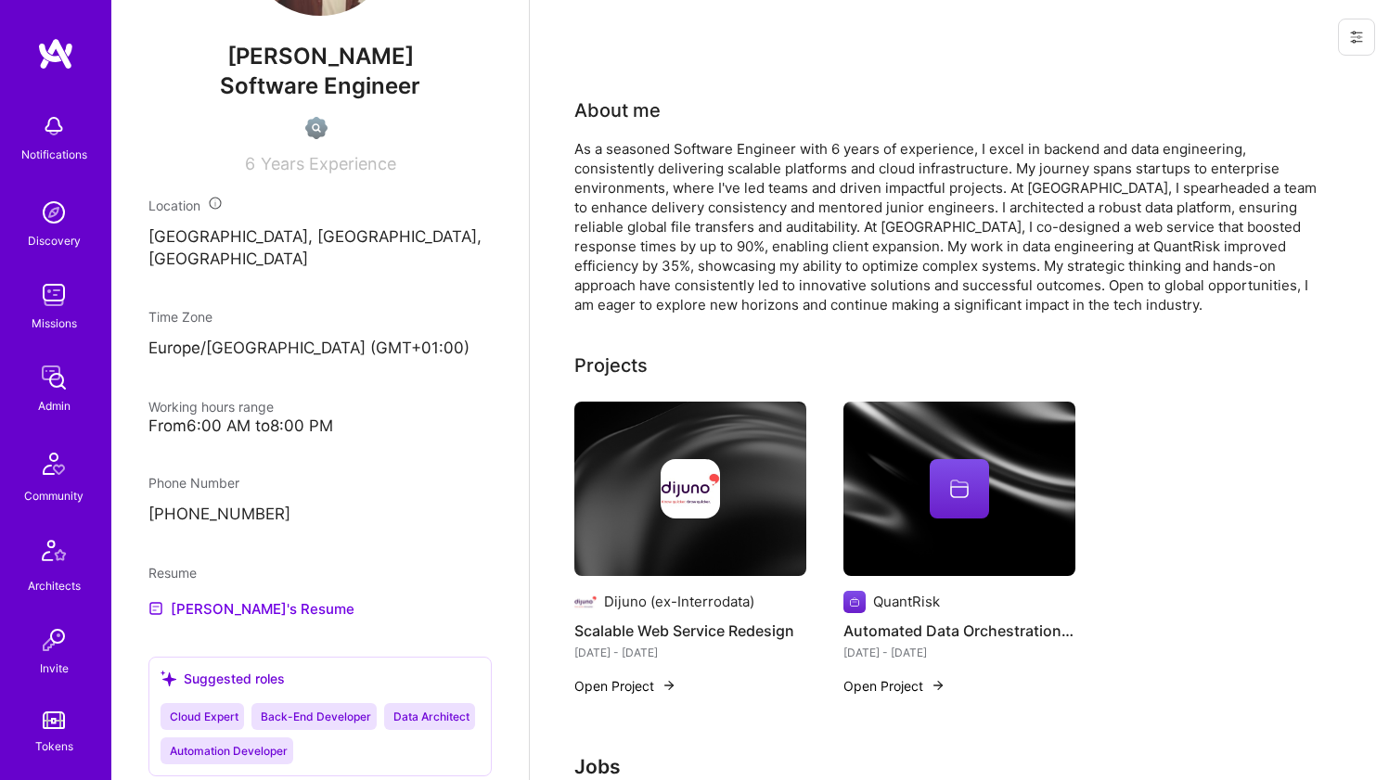
scroll to position [679, 0]
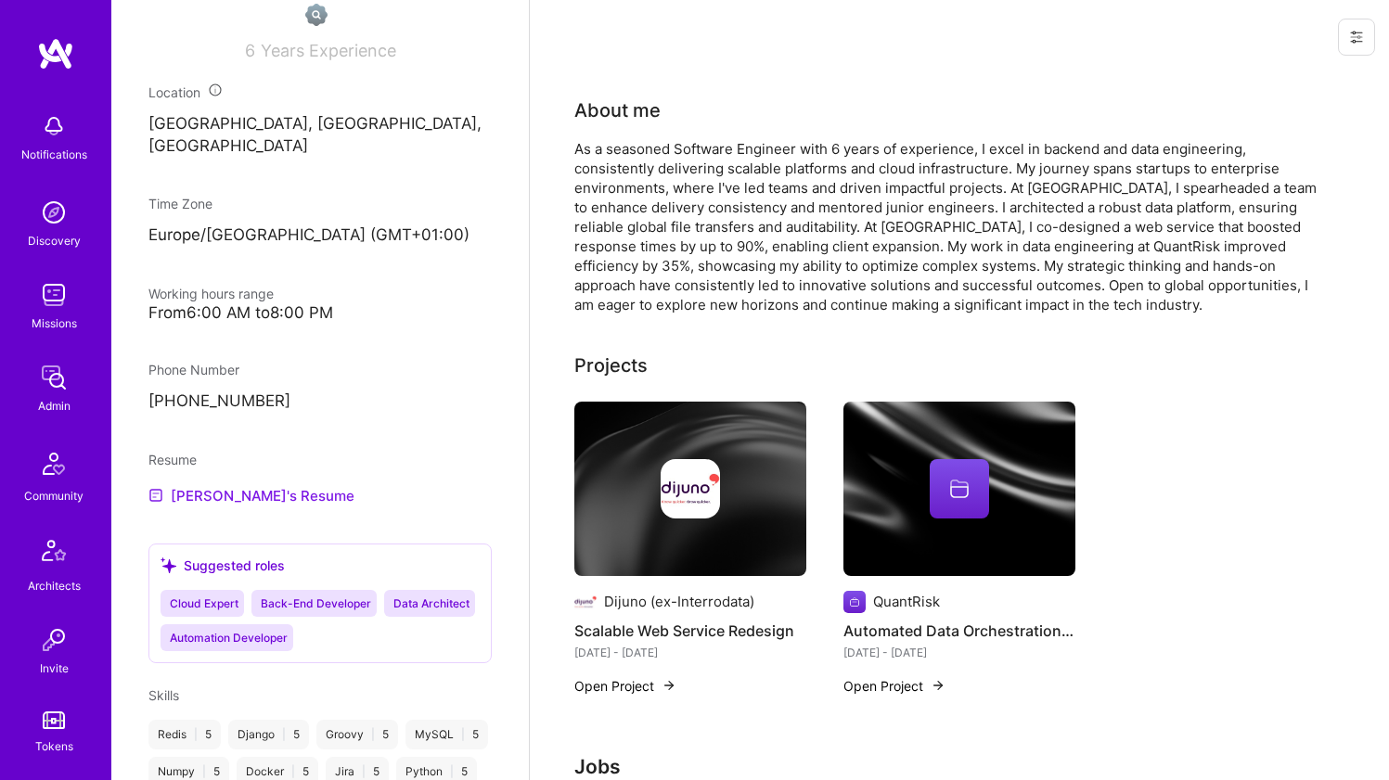
click at [212, 488] on link "Ali's Resume" at bounding box center [251, 495] width 206 height 22
click at [722, 123] on div "About me As a seasoned Software Engineer with 6 years of experience, I excel in…" at bounding box center [945, 206] width 742 height 218
click at [722, 123] on div "About me" at bounding box center [945, 111] width 742 height 28
click at [680, 185] on div "As a seasoned Software Engineer with 6 years of experience, I excel in backend …" at bounding box center [945, 226] width 742 height 175
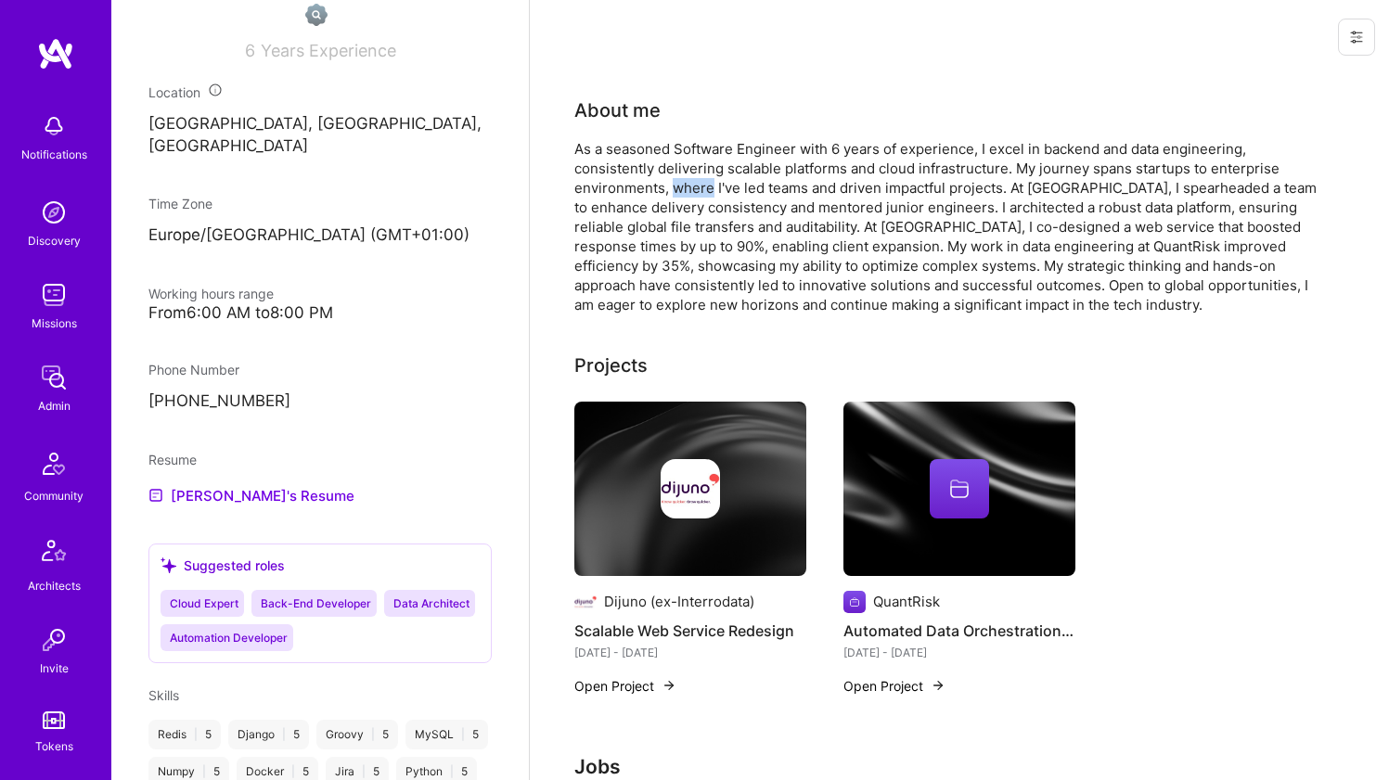
click at [680, 185] on div "As a seasoned Software Engineer with 6 years of experience, I excel in backend …" at bounding box center [945, 226] width 742 height 175
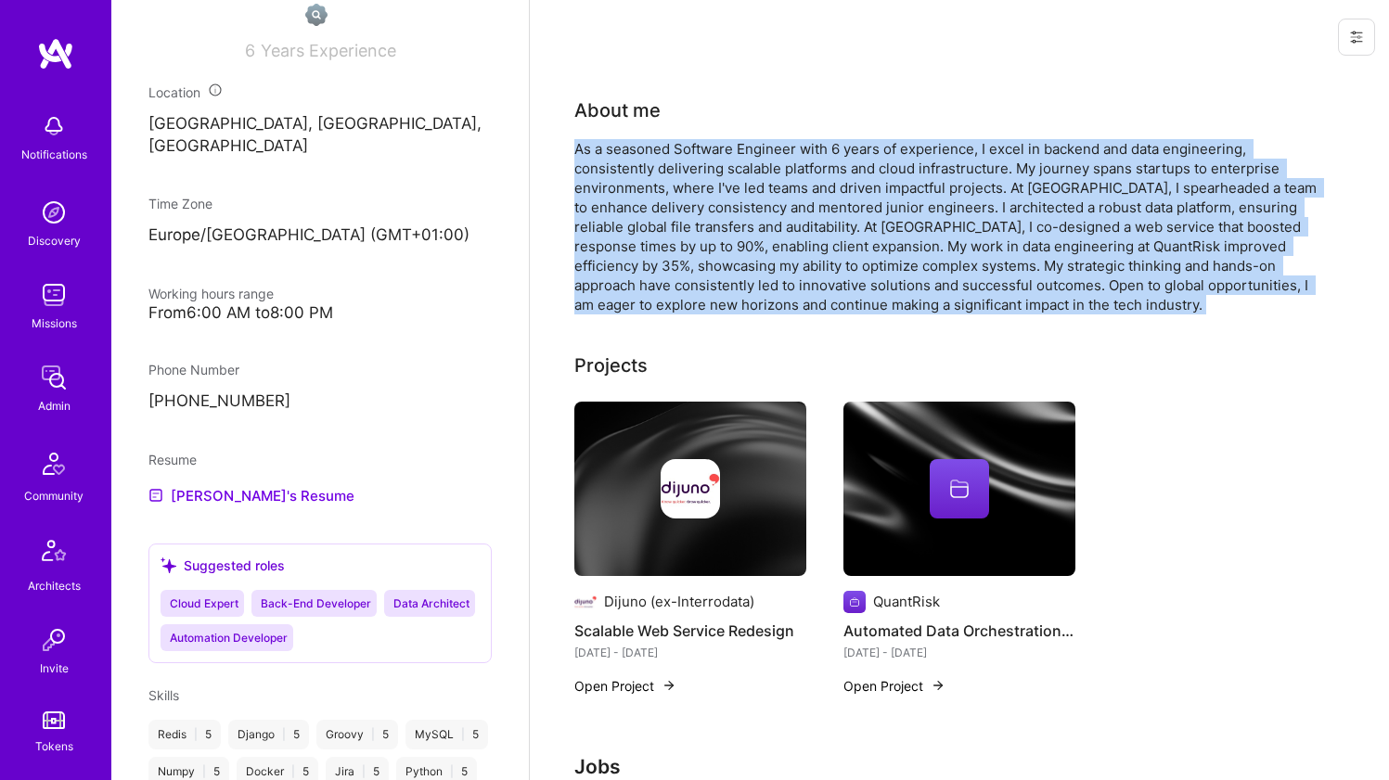
click at [680, 185] on div "As a seasoned Software Engineer with 6 years of experience, I excel in backend …" at bounding box center [945, 226] width 742 height 175
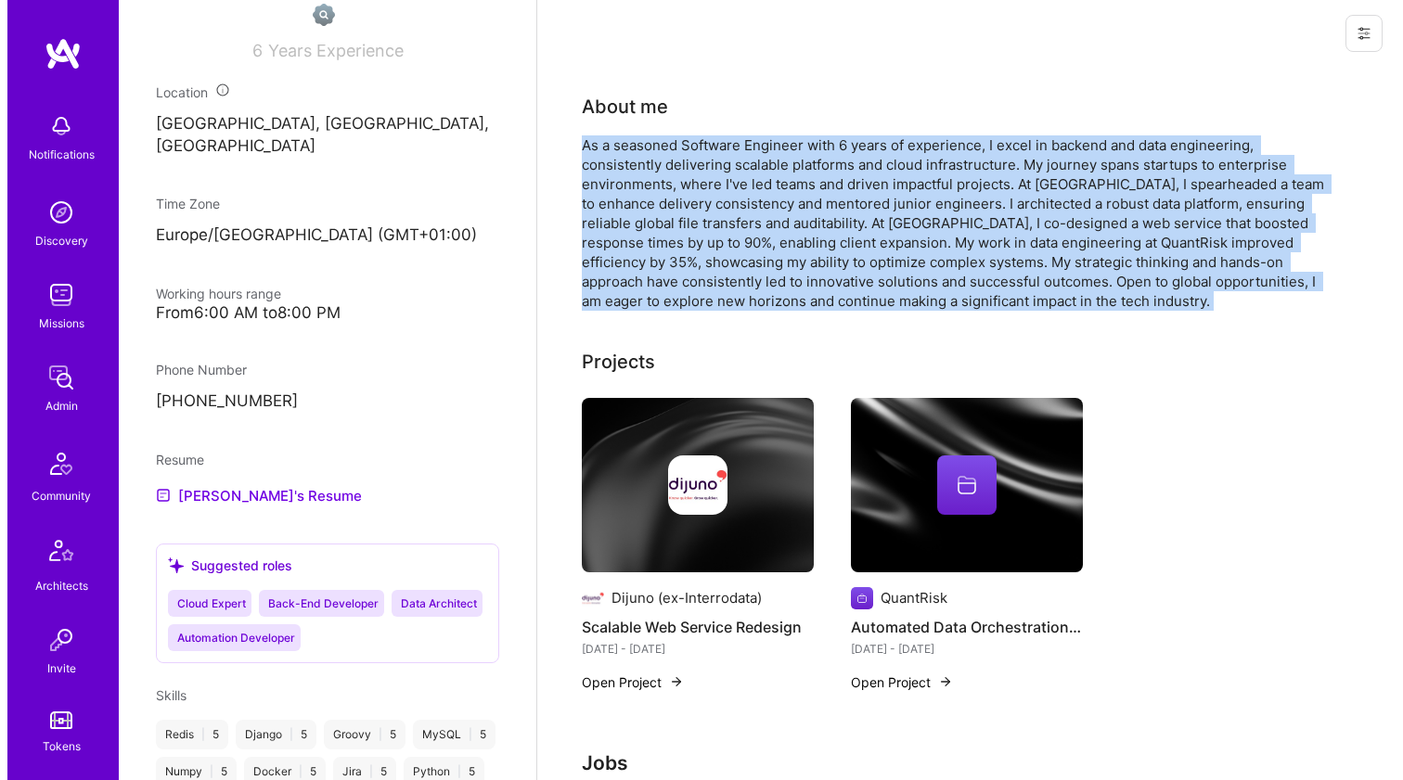
scroll to position [41, 0]
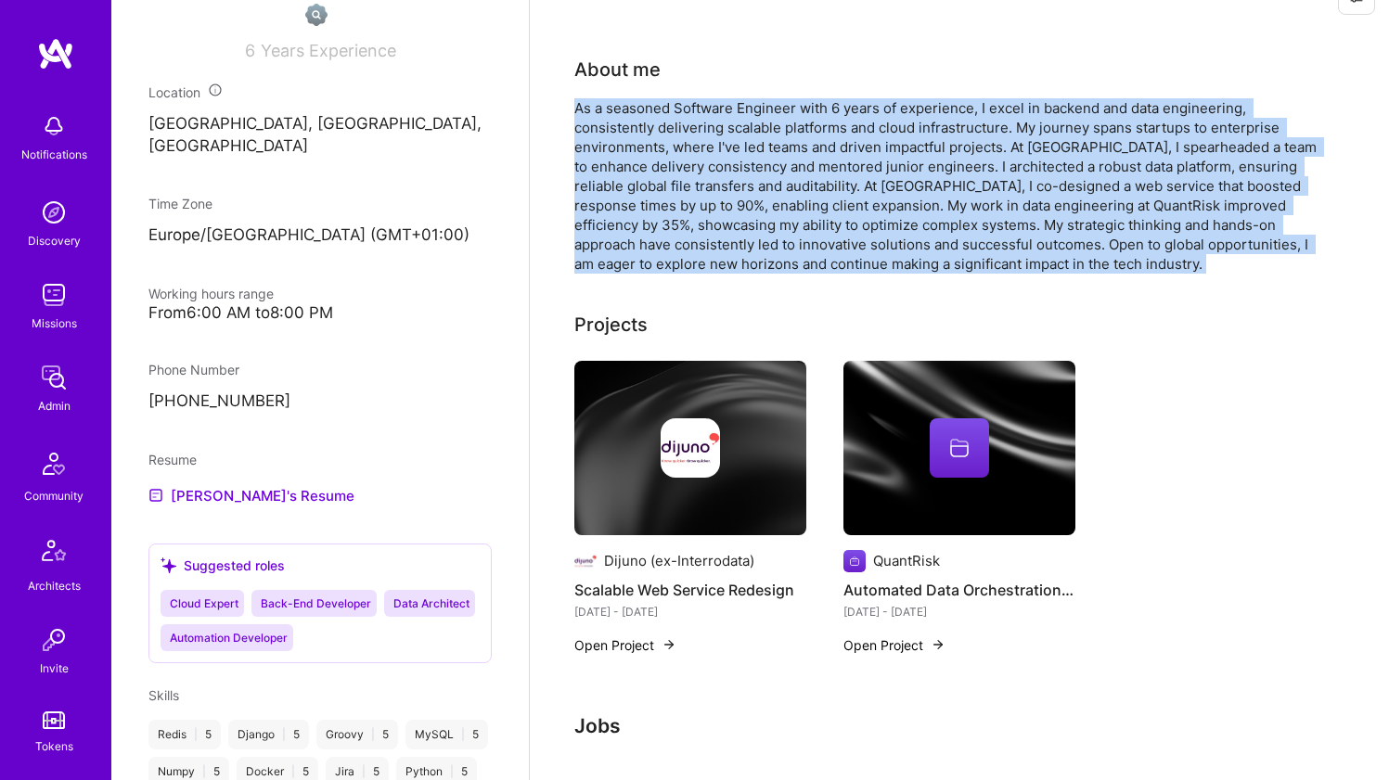
click at [636, 392] on img at bounding box center [690, 448] width 232 height 174
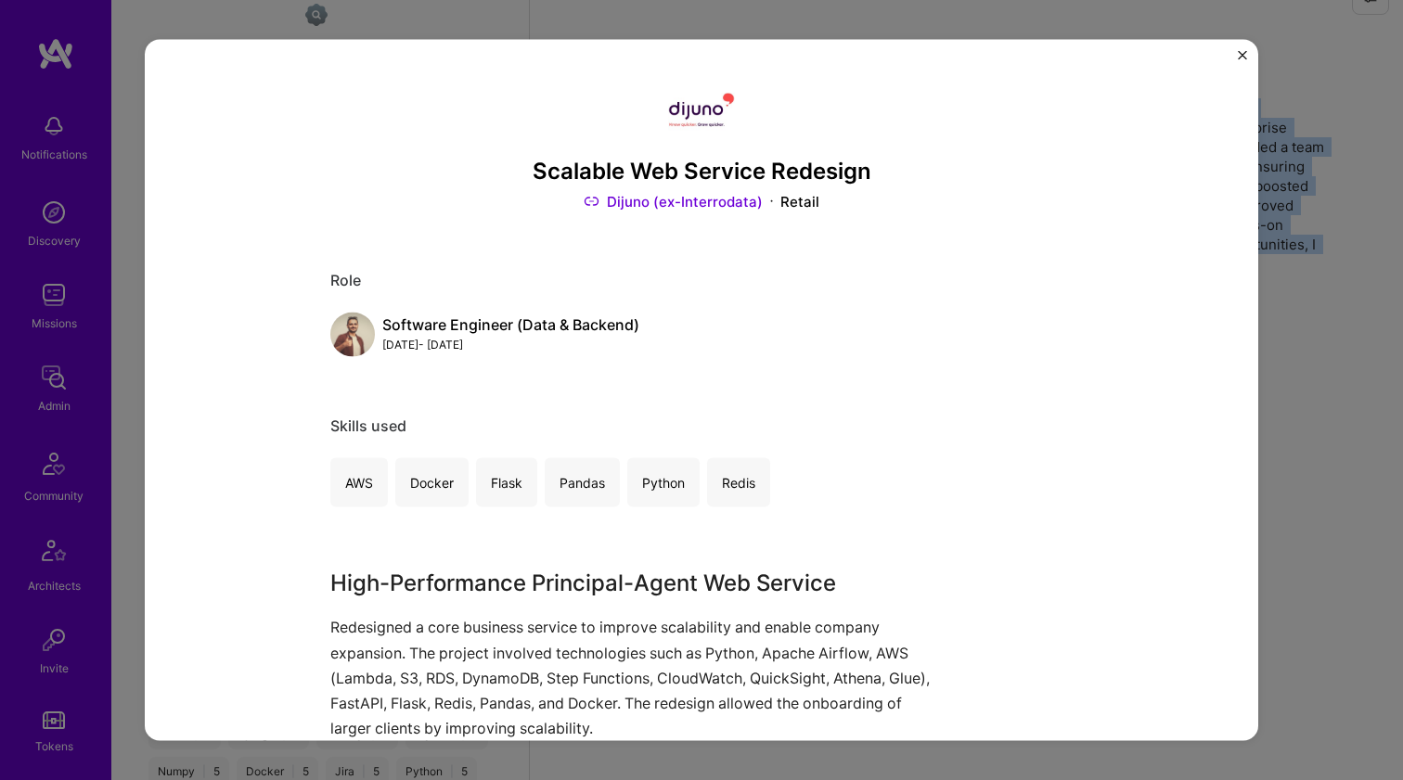
scroll to position [475, 0]
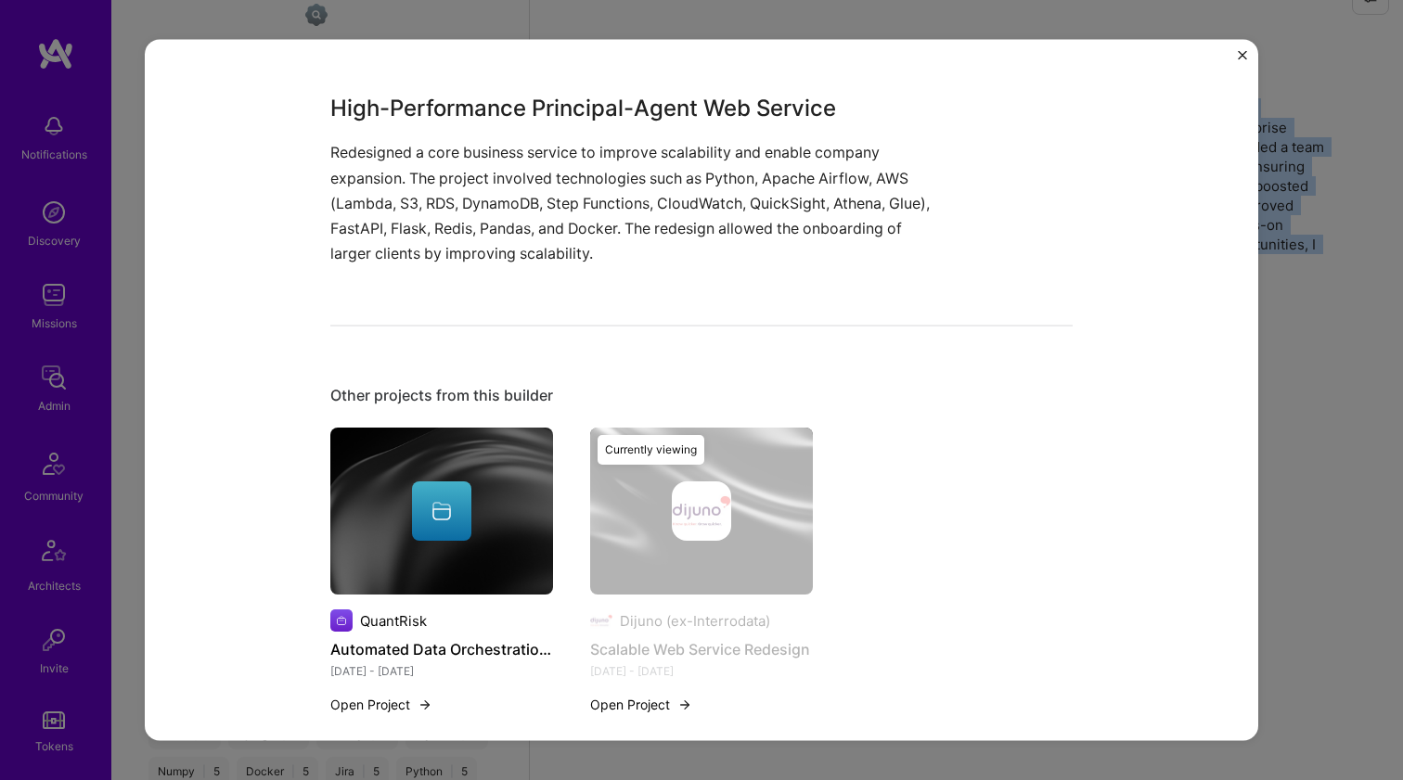
click at [474, 487] on div at bounding box center [441, 511] width 223 height 59
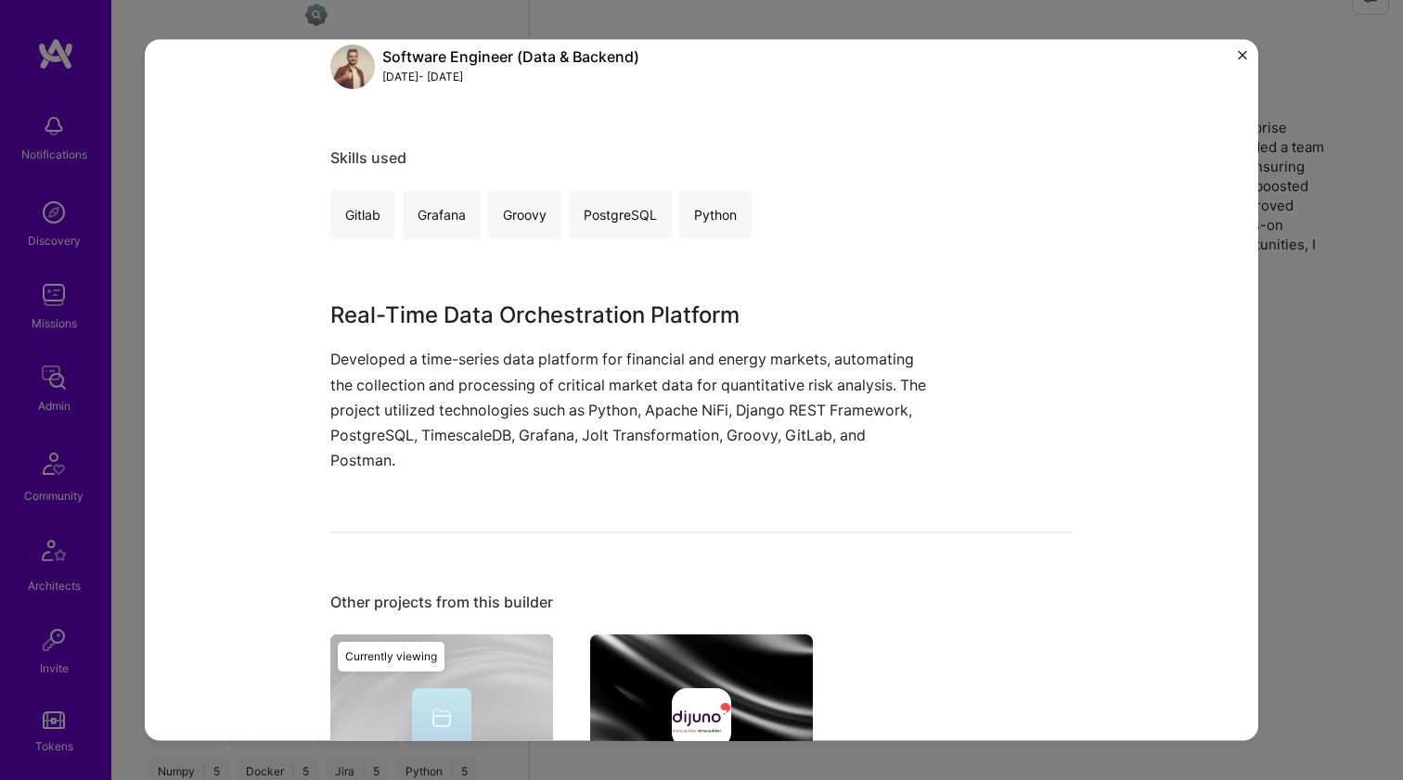
scroll to position [420, 0]
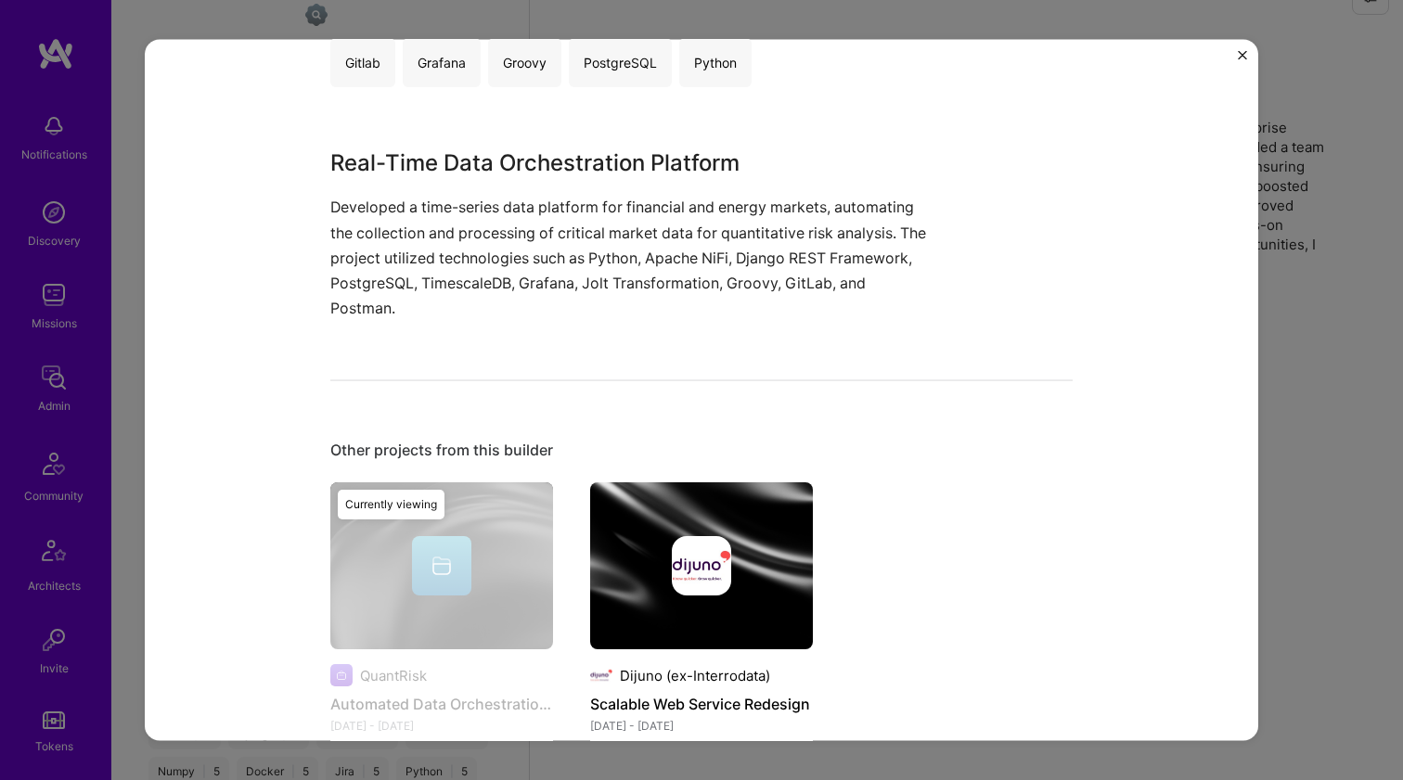
click at [766, 516] on img at bounding box center [701, 566] width 223 height 167
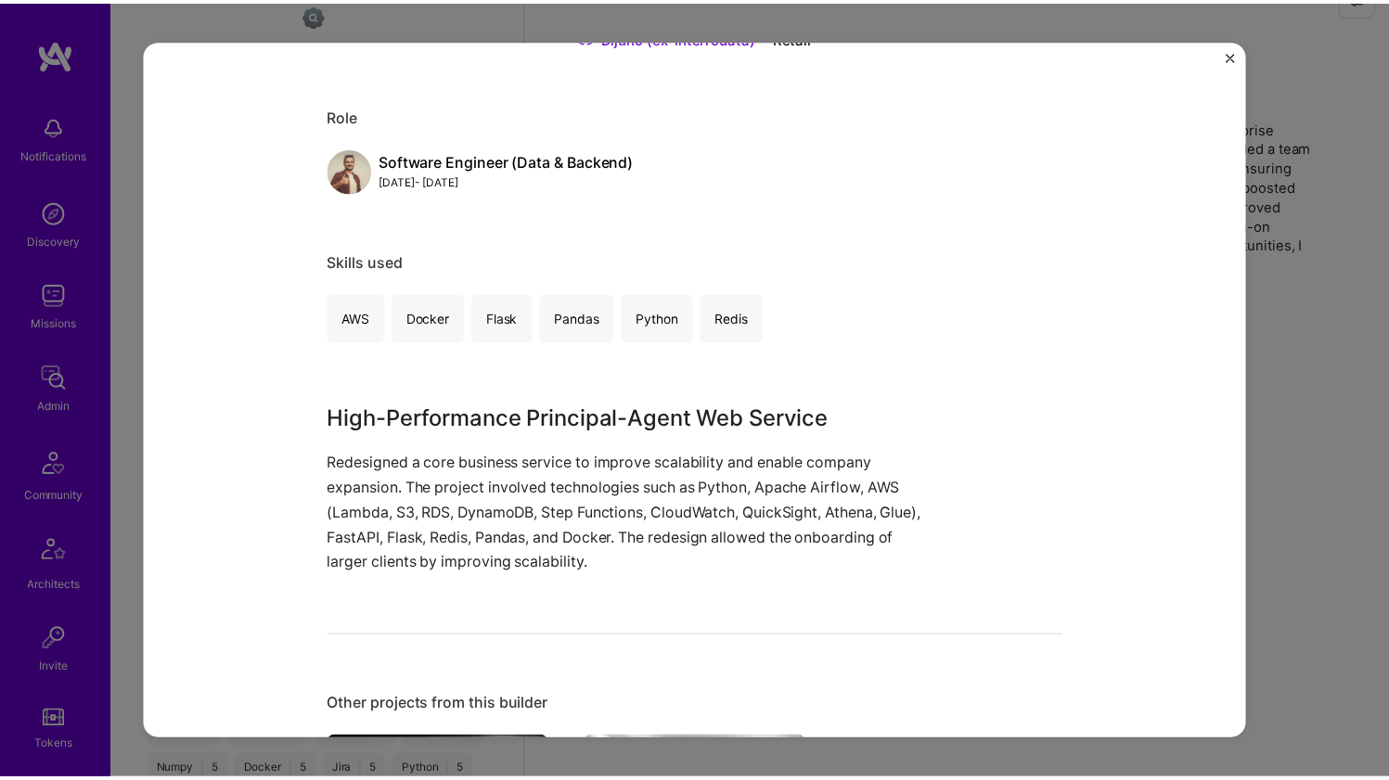
scroll to position [307, 0]
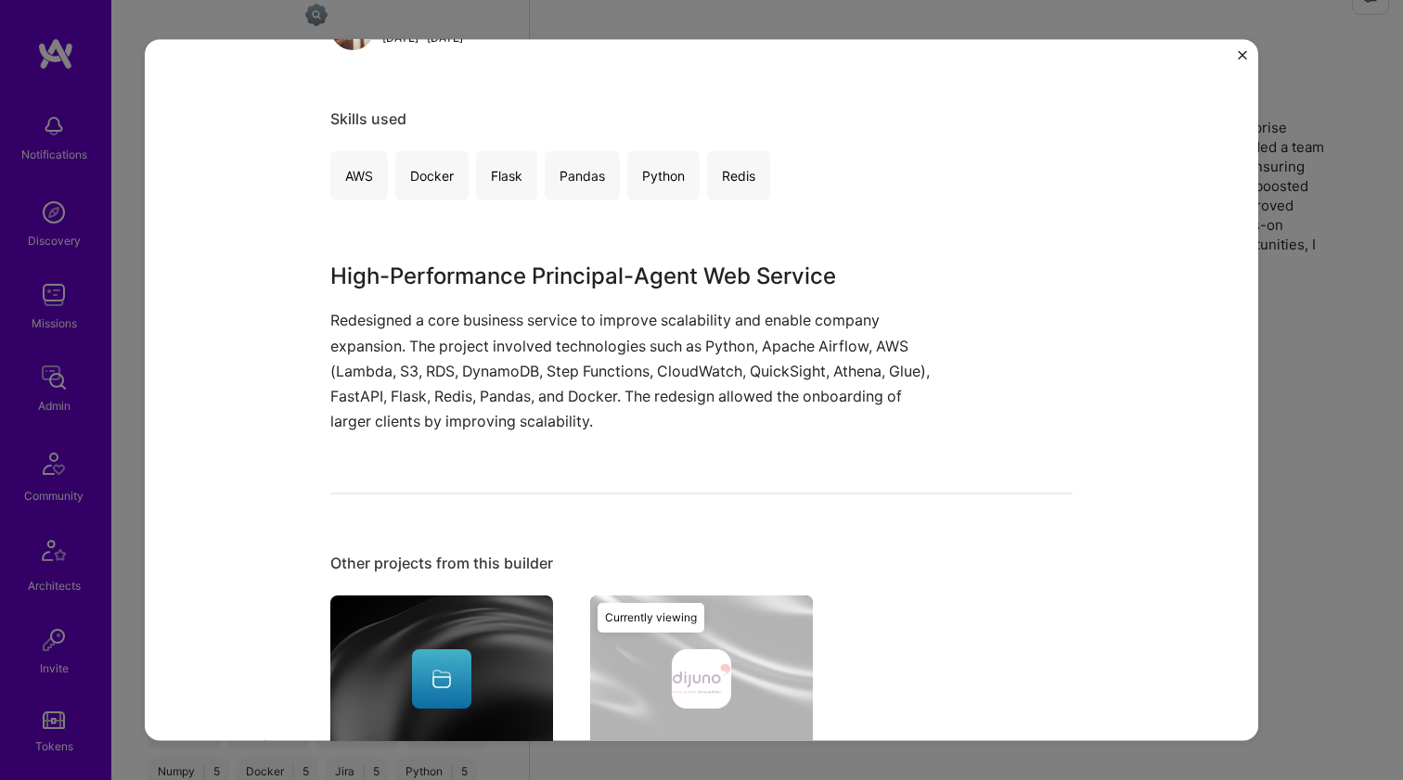
click at [1300, 261] on div "Scalable Web Service Redesign Dijuno (ex-Interrodata) Retail Role Software Engi…" at bounding box center [701, 390] width 1403 height 780
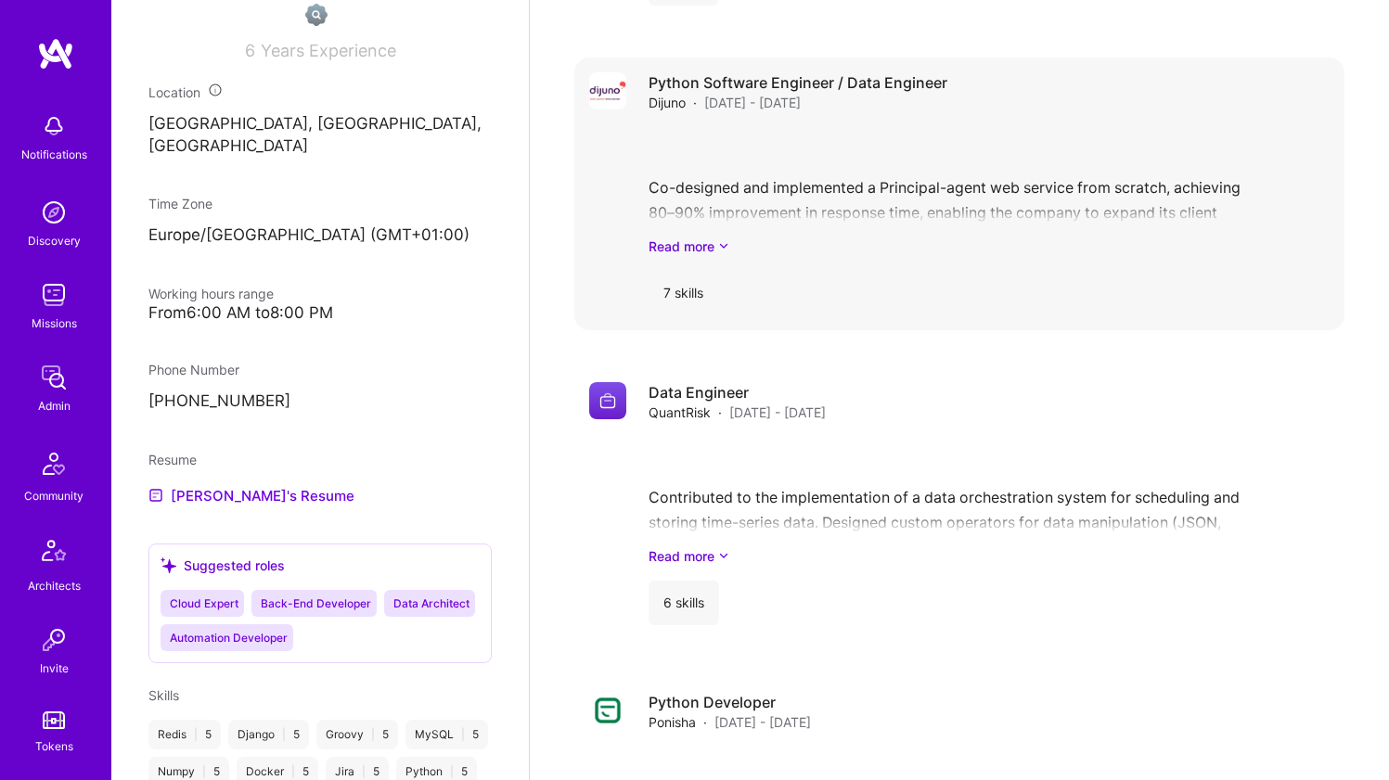
scroll to position [1592, 0]
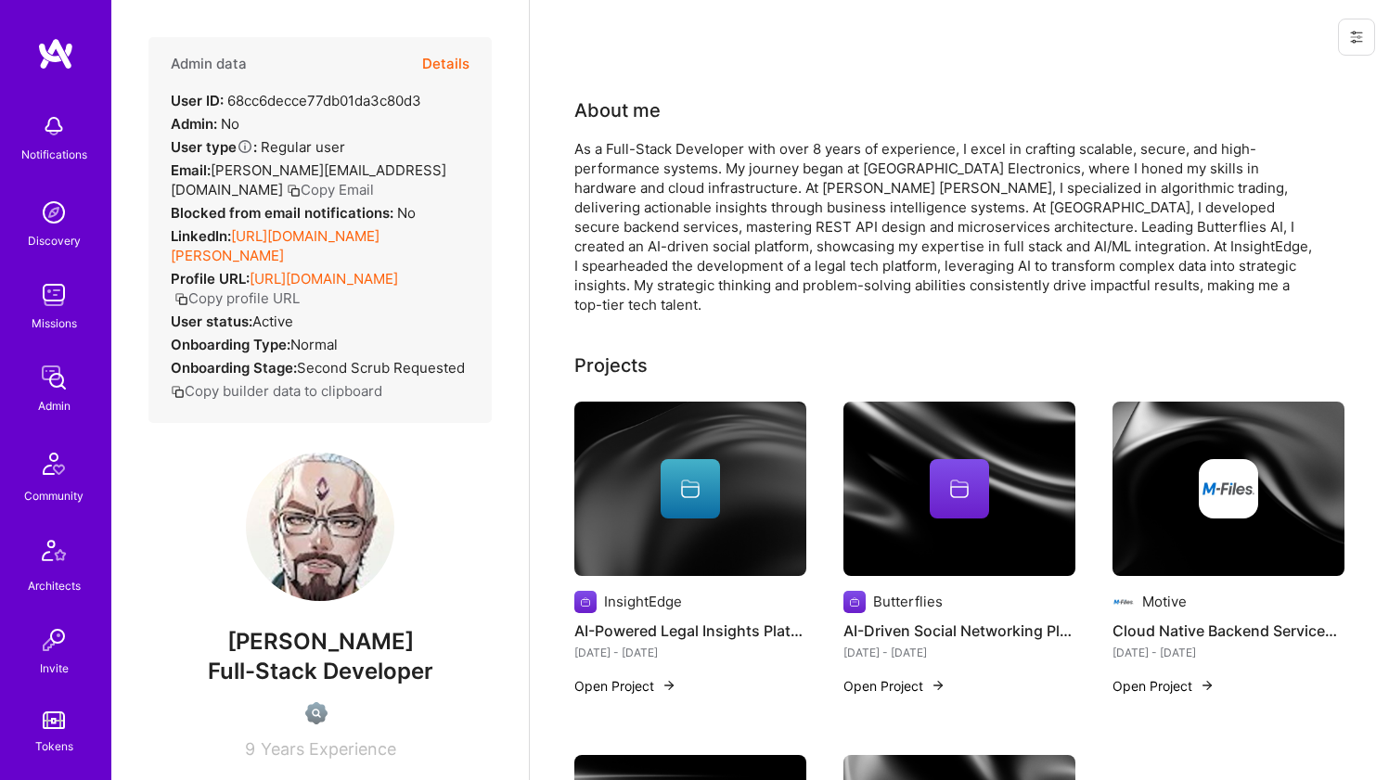
click at [316, 249] on link "https://linkedin.com/in/pedro-colmenares-026599324" at bounding box center [275, 245] width 209 height 37
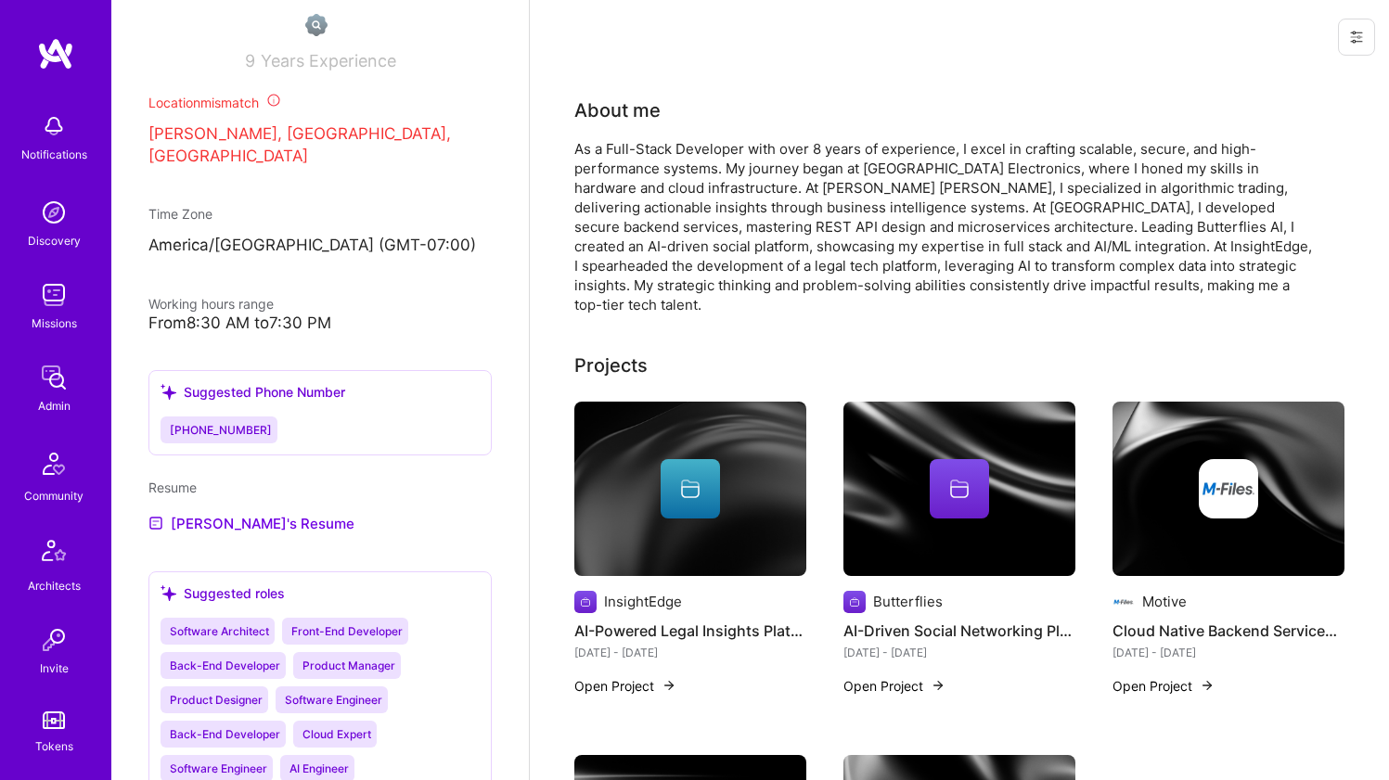
scroll to position [839, 0]
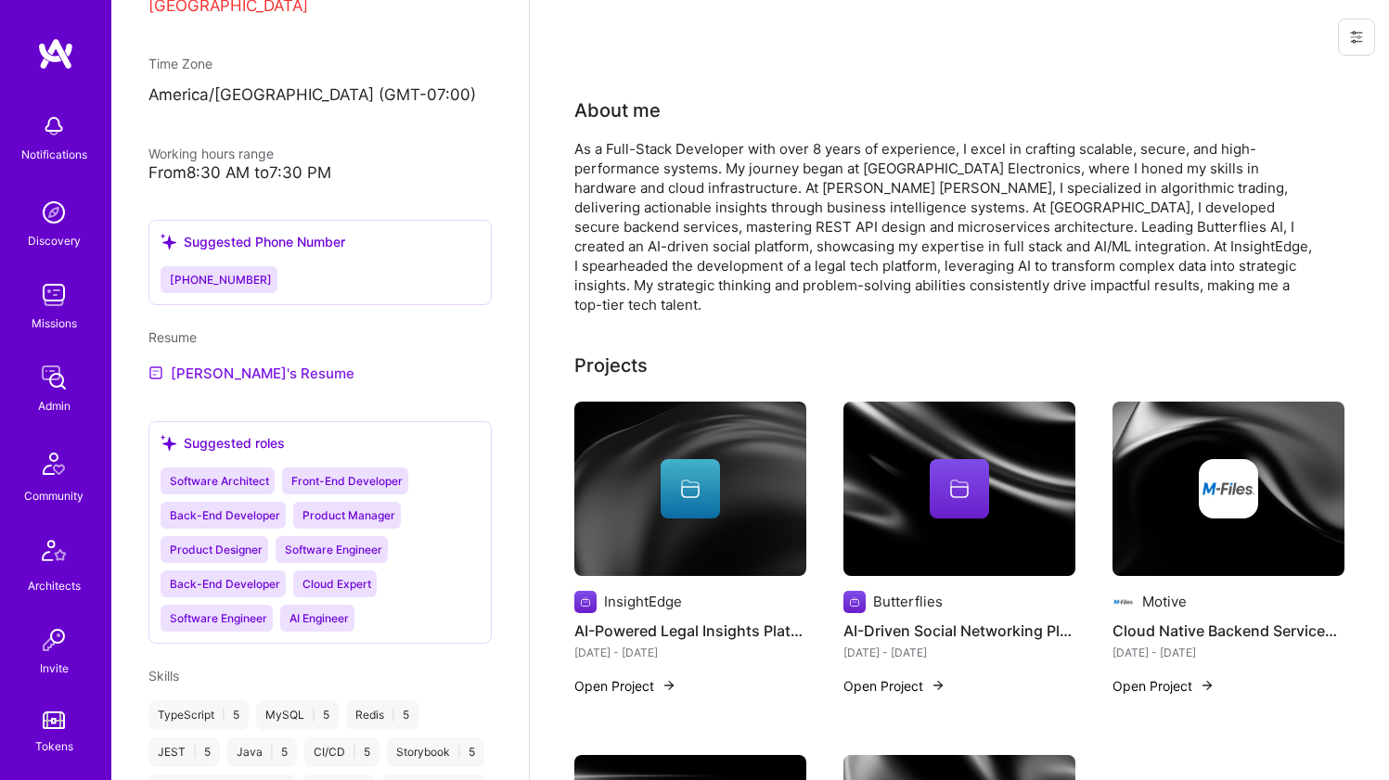
click at [247, 384] on link "Pedro's Resume" at bounding box center [251, 373] width 206 height 22
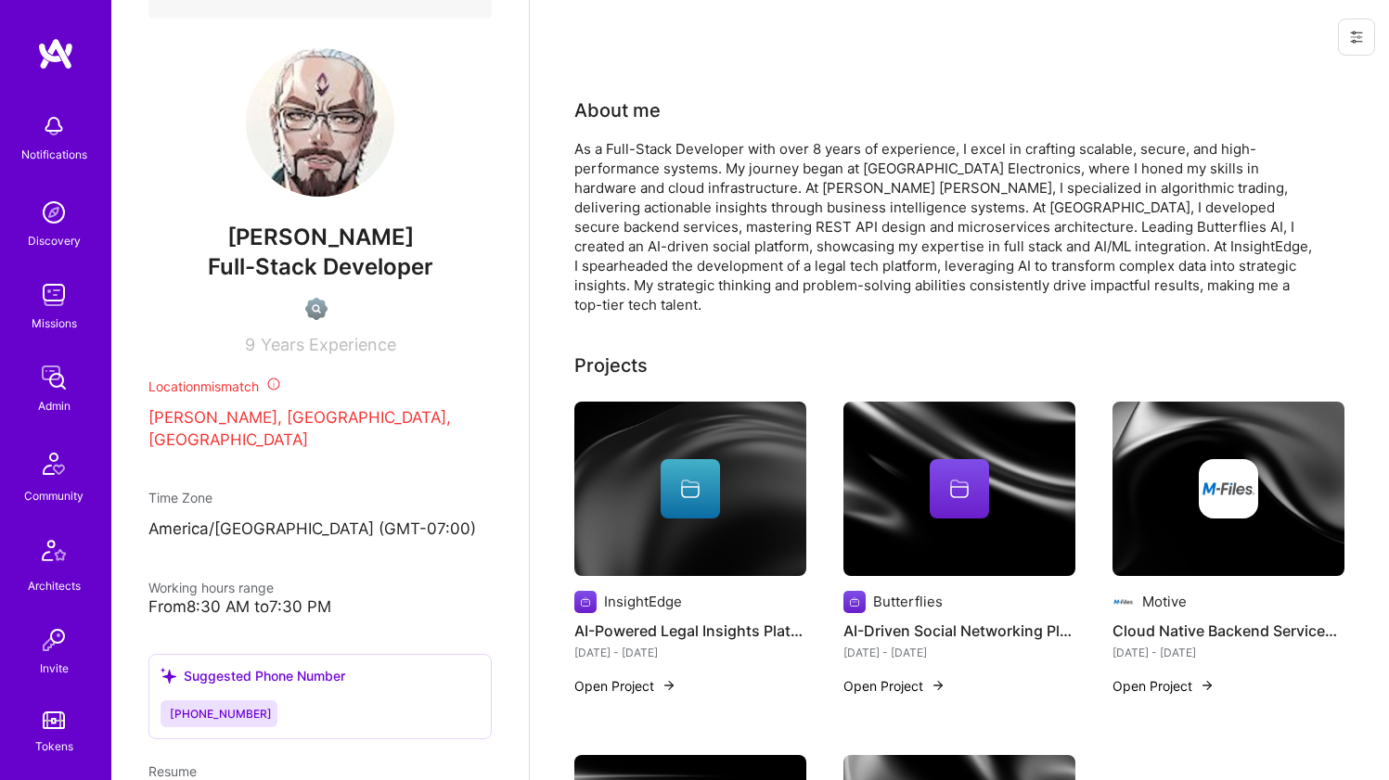
scroll to position [0, 0]
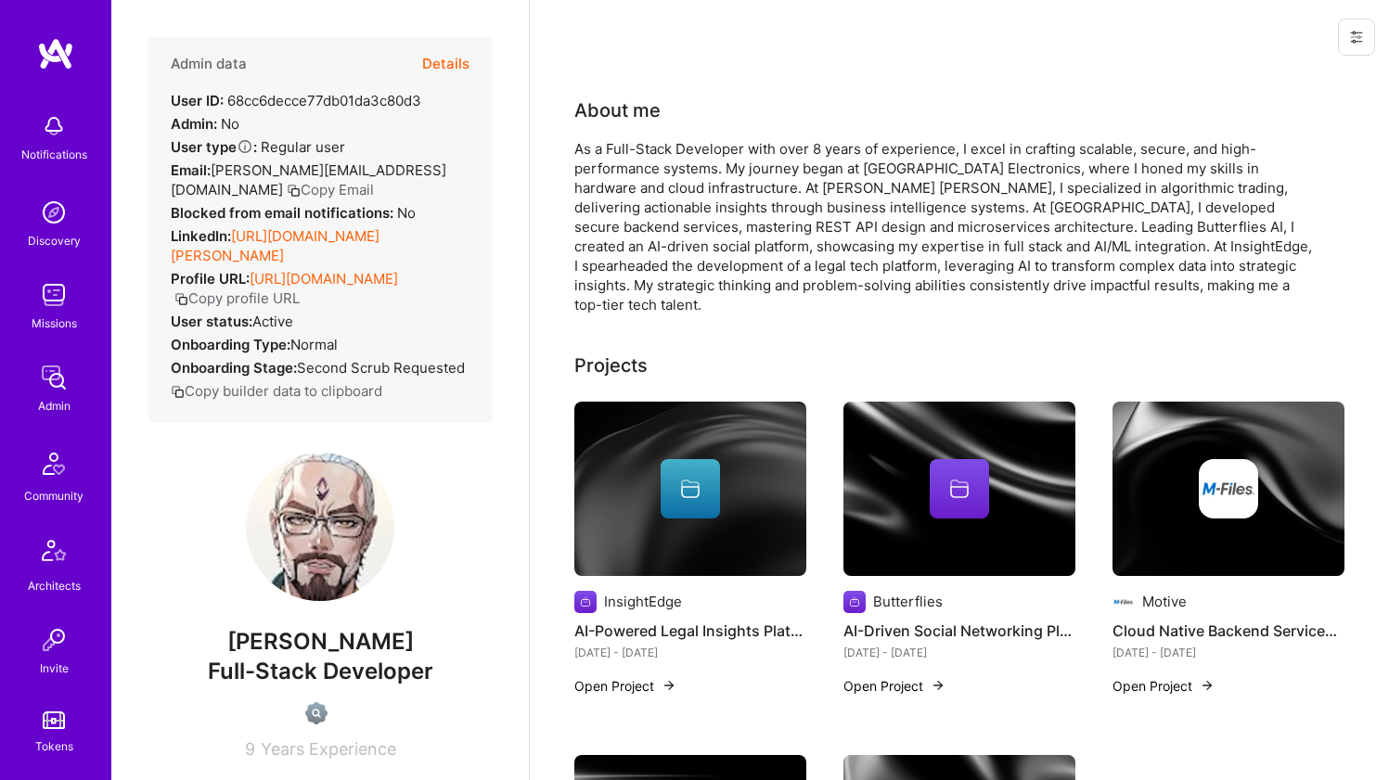
click at [651, 239] on div "As a Full-Stack Developer with over 8 years of experience, I excel in crafting …" at bounding box center [945, 226] width 742 height 175
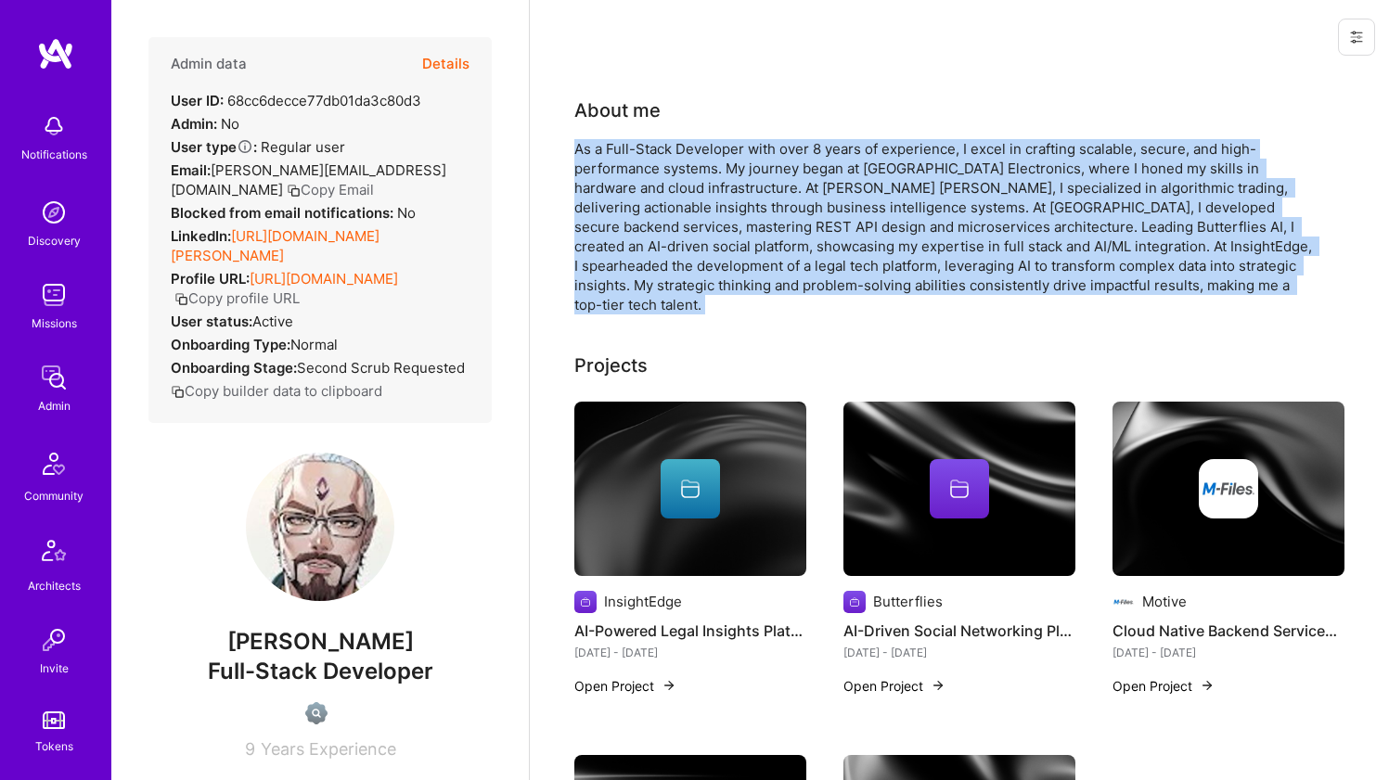
click at [651, 239] on div "As a Full-Stack Developer with over 8 years of experience, I excel in crafting …" at bounding box center [945, 226] width 742 height 175
click at [675, 197] on div "As a Full-Stack Developer with over 8 years of experience, I excel in crafting …" at bounding box center [945, 226] width 742 height 175
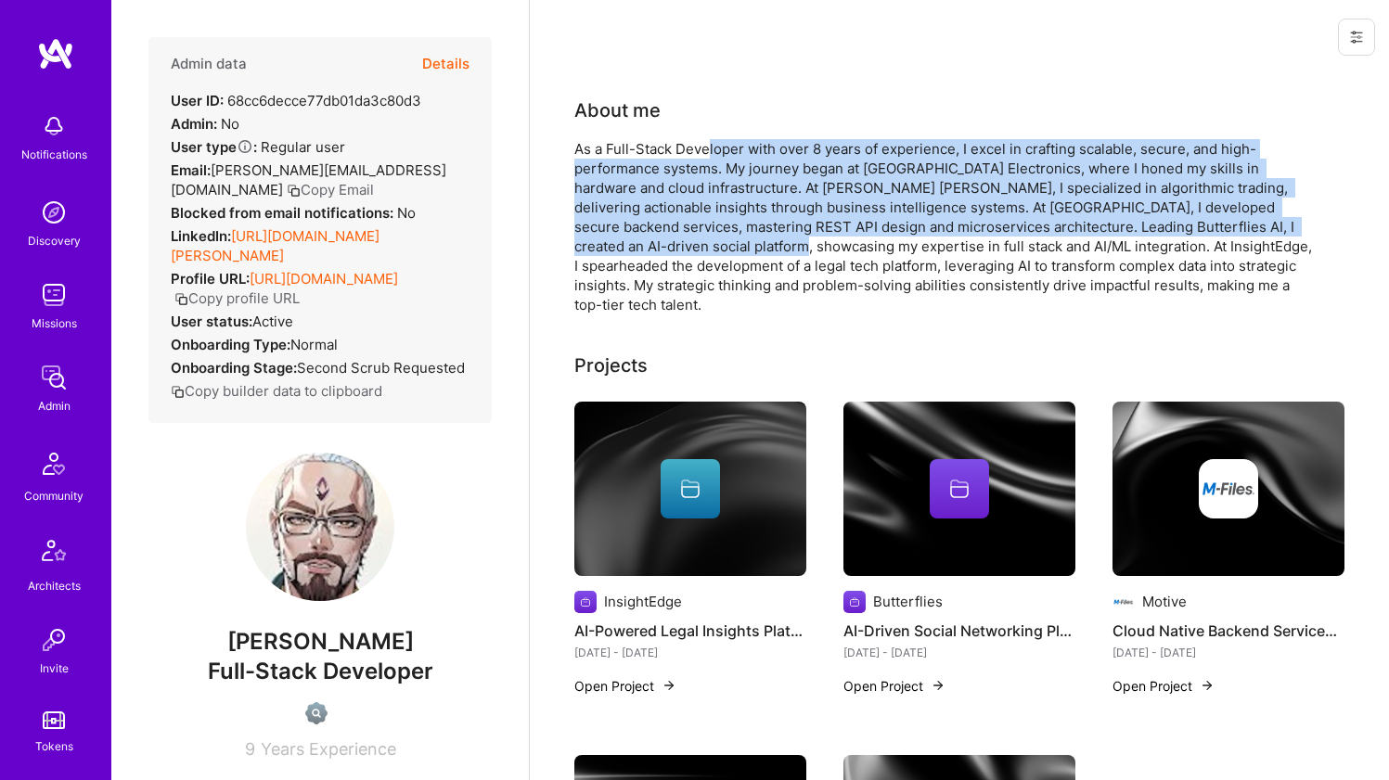
drag, startPoint x: 707, startPoint y: 149, endPoint x: 702, endPoint y: 251, distance: 101.2
click at [702, 251] on div "As a Full-Stack Developer with over 8 years of experience, I excel in crafting …" at bounding box center [945, 226] width 742 height 175
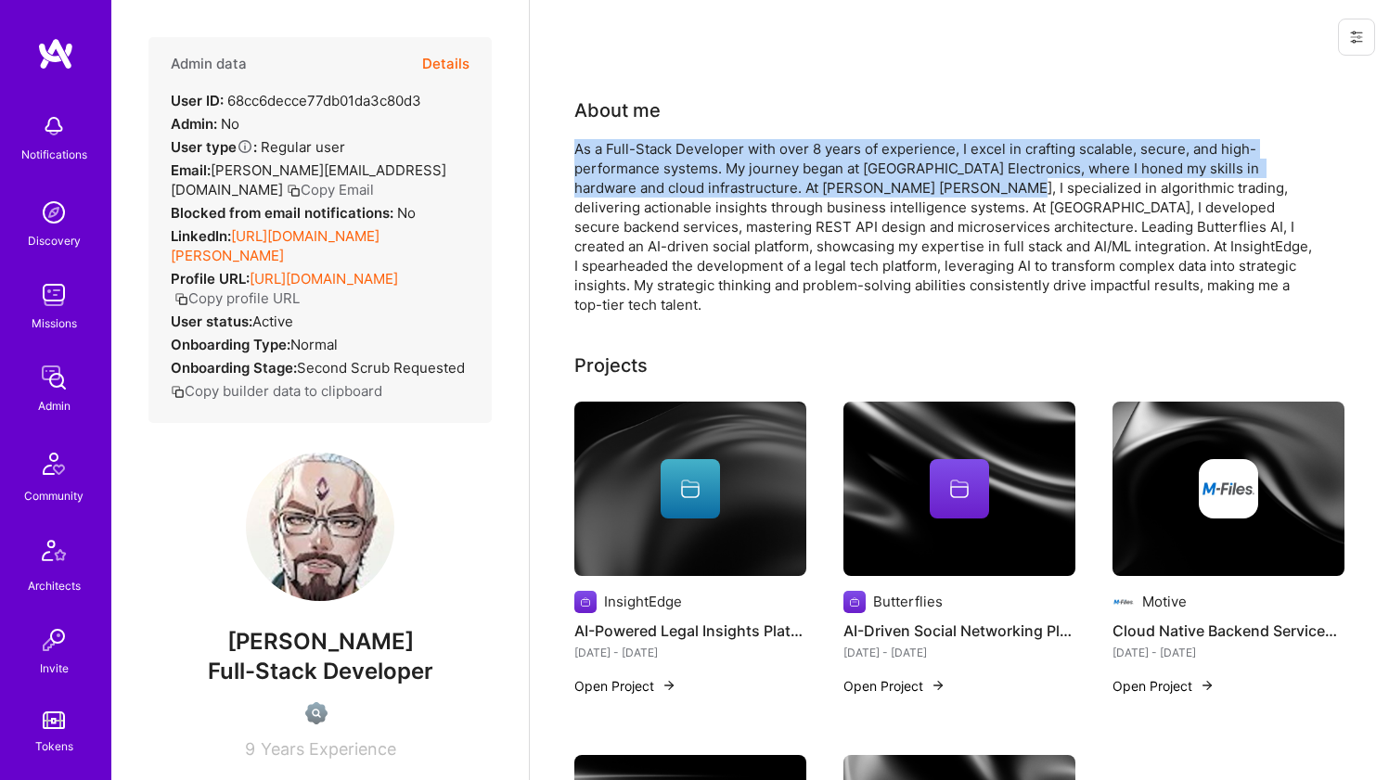
drag, startPoint x: 579, startPoint y: 149, endPoint x: 969, endPoint y: 180, distance: 390.9
click at [954, 180] on div "As a Full-Stack Developer with over 8 years of experience, I excel in crafting …" at bounding box center [945, 226] width 742 height 175
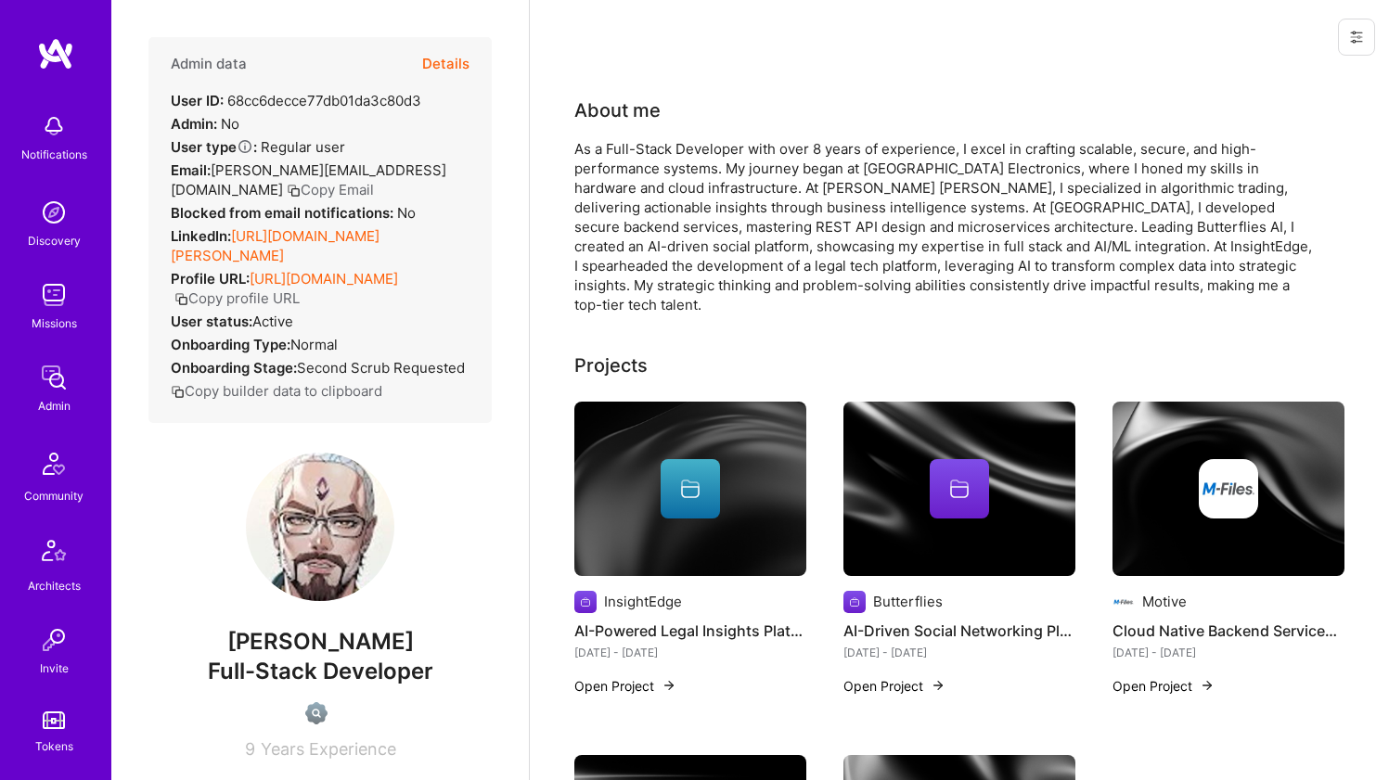
click at [970, 180] on div "As a Full-Stack Developer with over 8 years of experience, I excel in crafting …" at bounding box center [945, 226] width 742 height 175
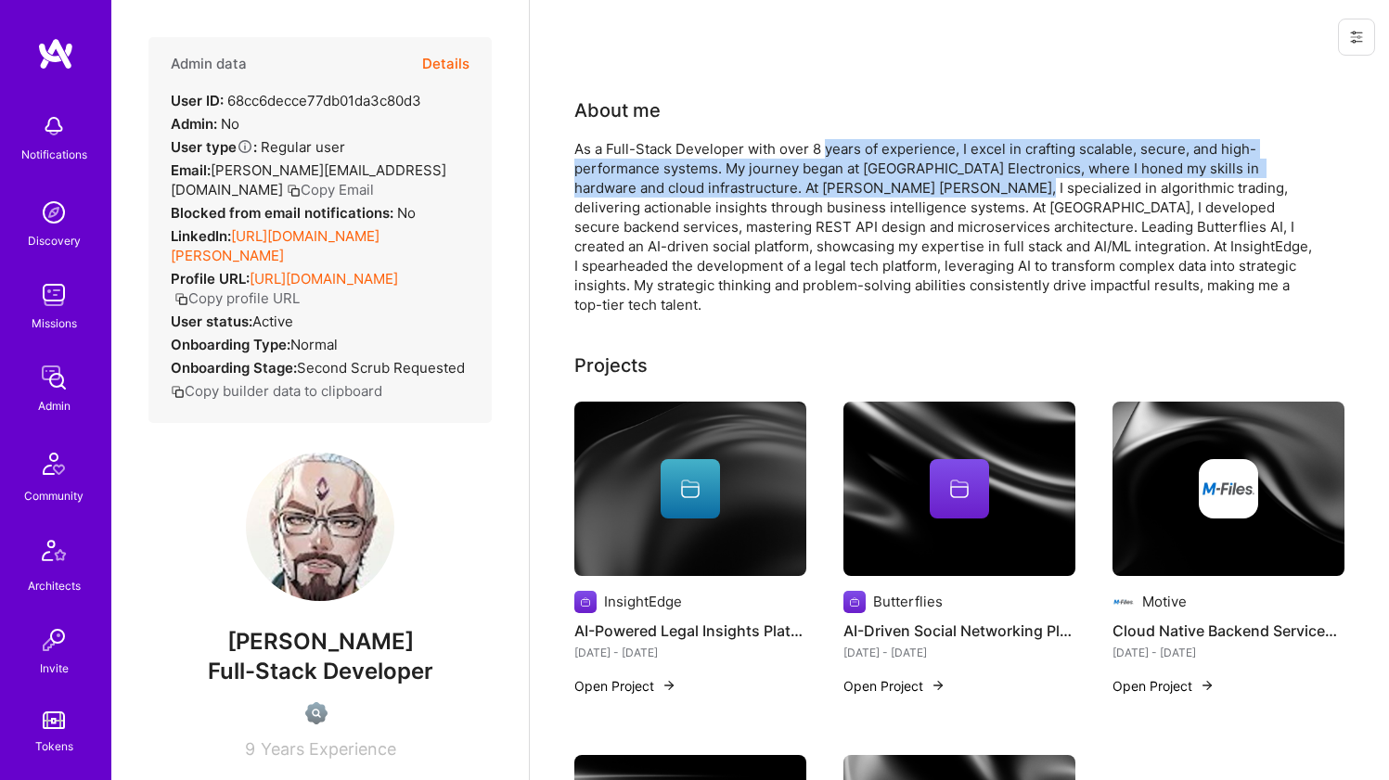
drag, startPoint x: 949, startPoint y: 184, endPoint x: 814, endPoint y: 151, distance: 139.3
click at [814, 151] on div "As a Full-Stack Developer with over 8 years of experience, I excel in crafting …" at bounding box center [945, 226] width 742 height 175
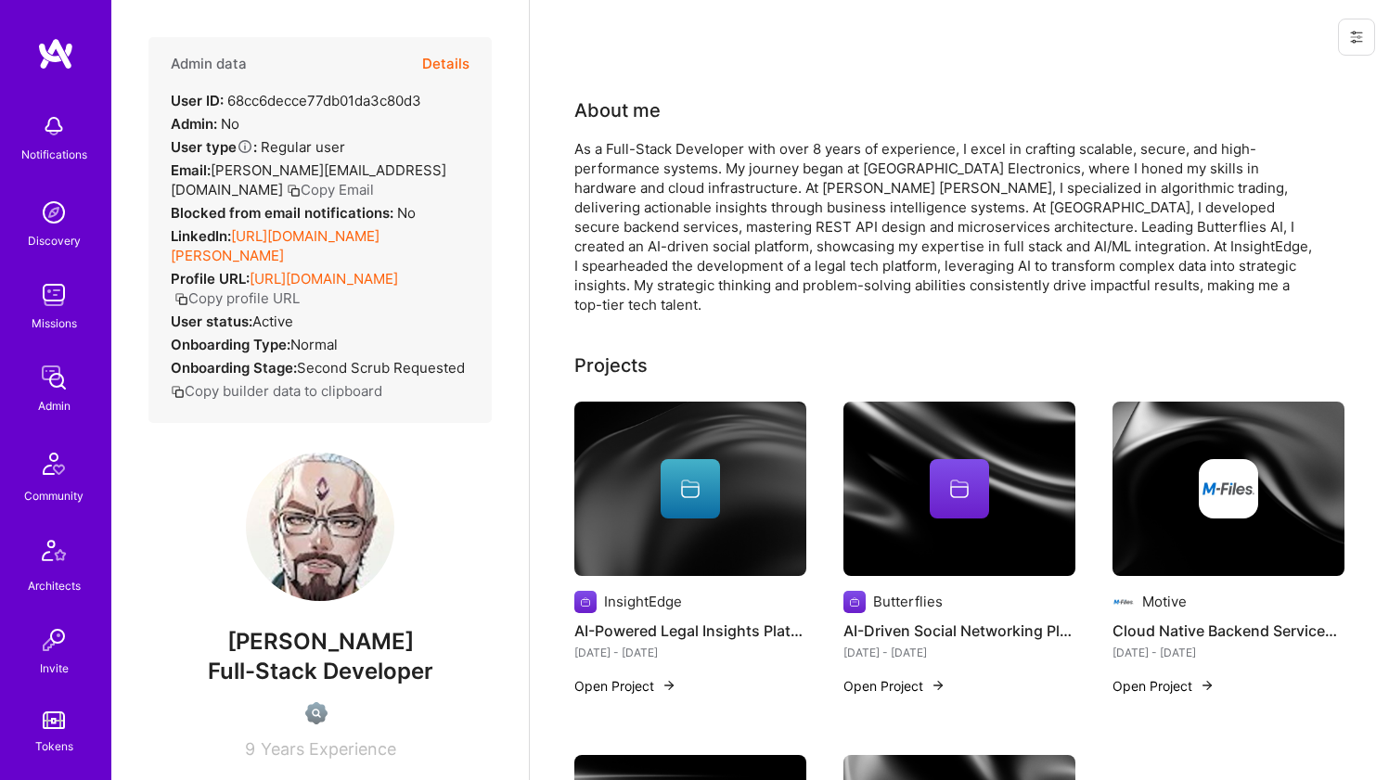
click at [784, 157] on div "As a Full-Stack Developer with over 8 years of experience, I excel in crafting …" at bounding box center [945, 226] width 742 height 175
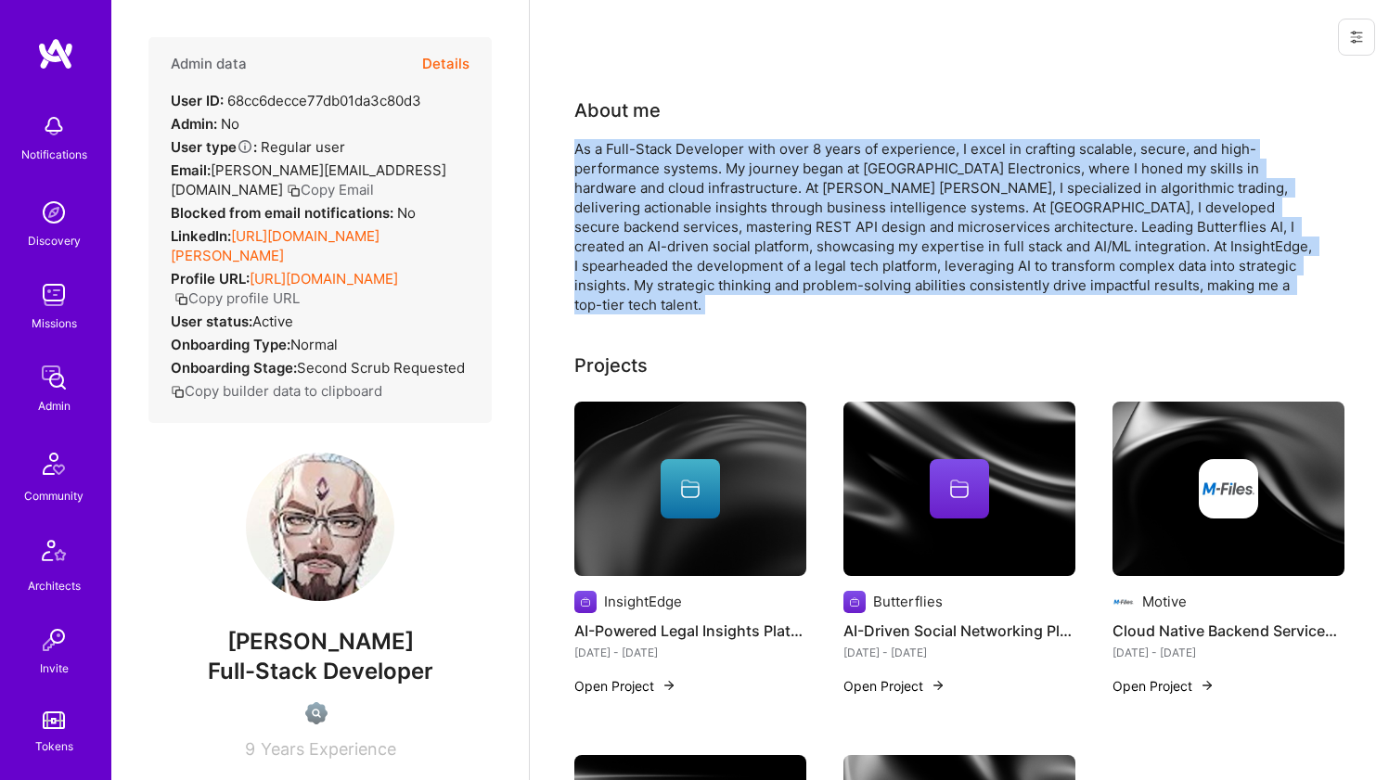
click at [784, 157] on div "As a Full-Stack Developer with over 8 years of experience, I excel in crafting …" at bounding box center [945, 226] width 742 height 175
click at [782, 158] on div "As a Full-Stack Developer with over 8 years of experience, I excel in crafting …" at bounding box center [945, 226] width 742 height 175
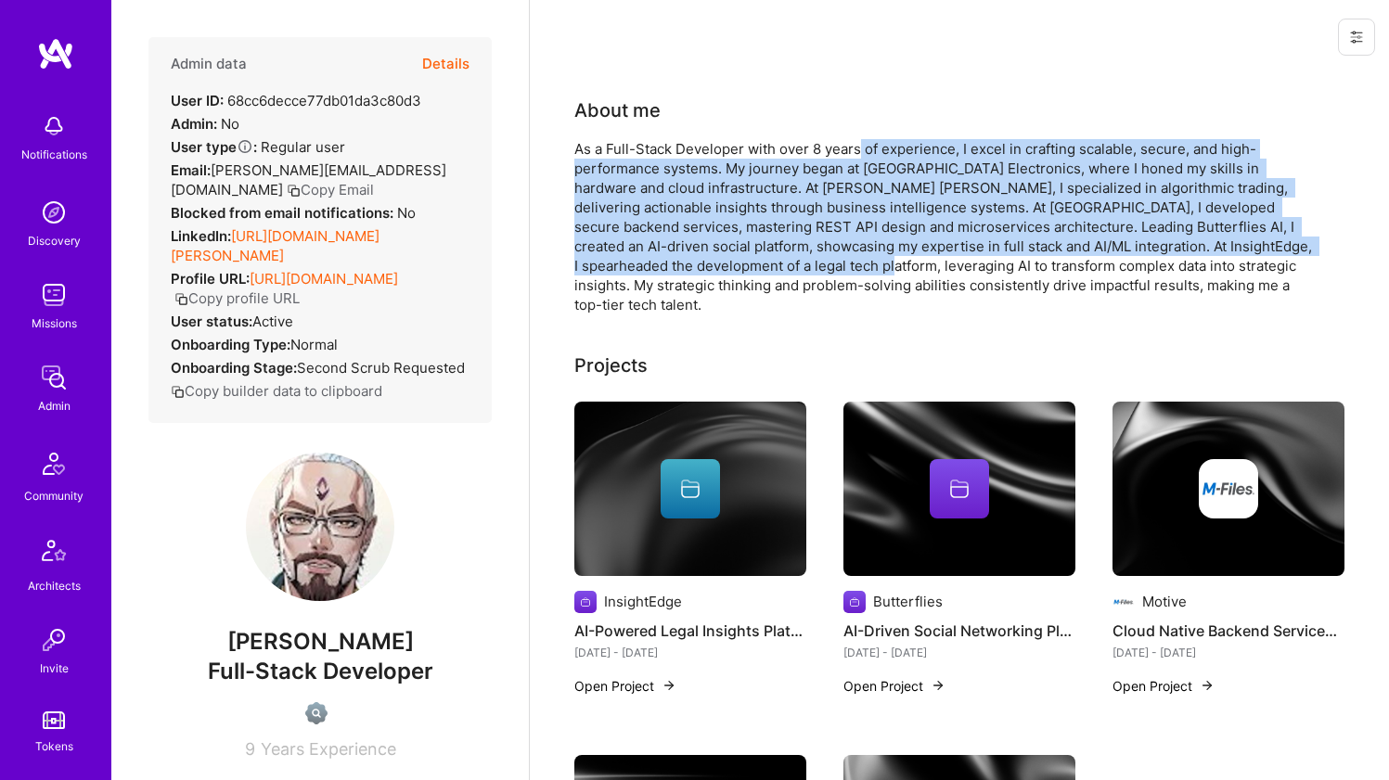
drag, startPoint x: 859, startPoint y: 153, endPoint x: 830, endPoint y: 265, distance: 116.1
click at [830, 265] on div "As a Full-Stack Developer with over 8 years of experience, I excel in crafting …" at bounding box center [945, 226] width 742 height 175
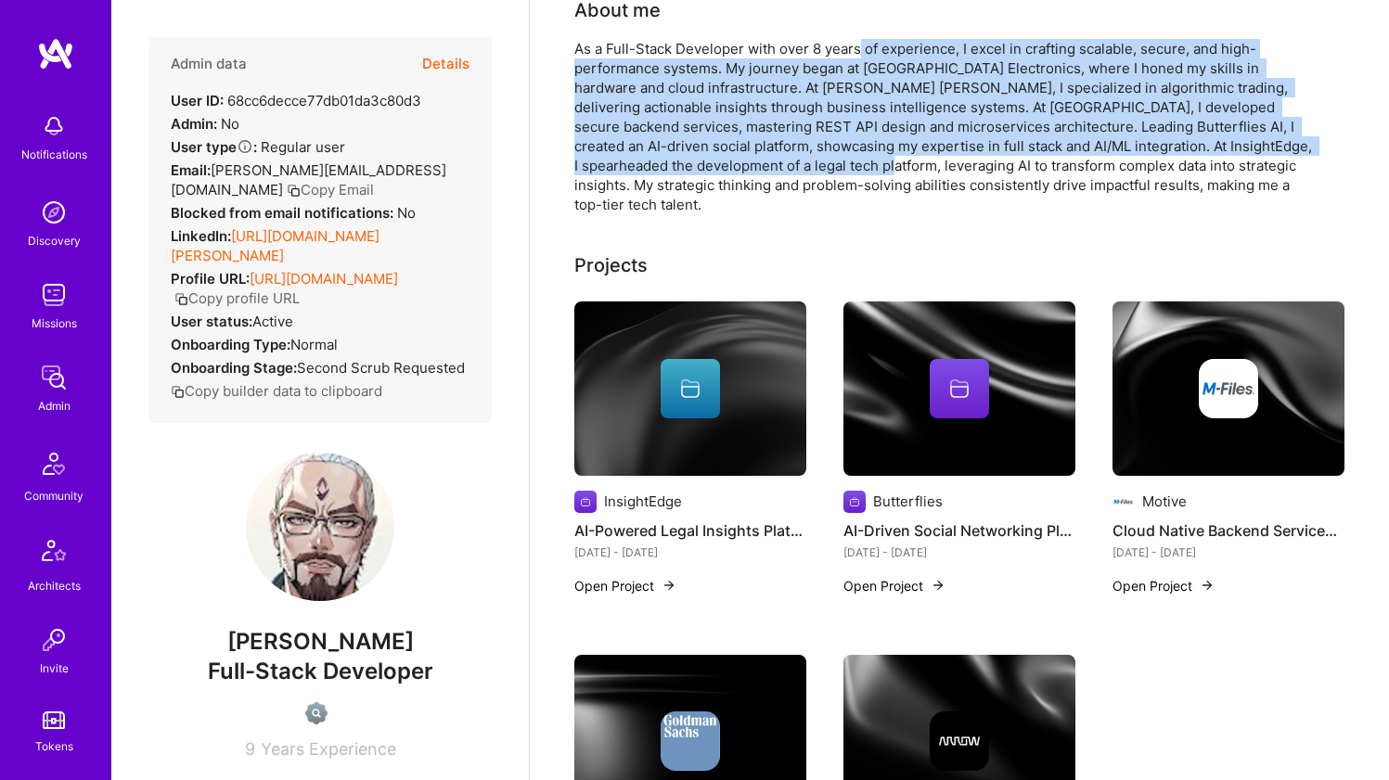
scroll to position [210, 0]
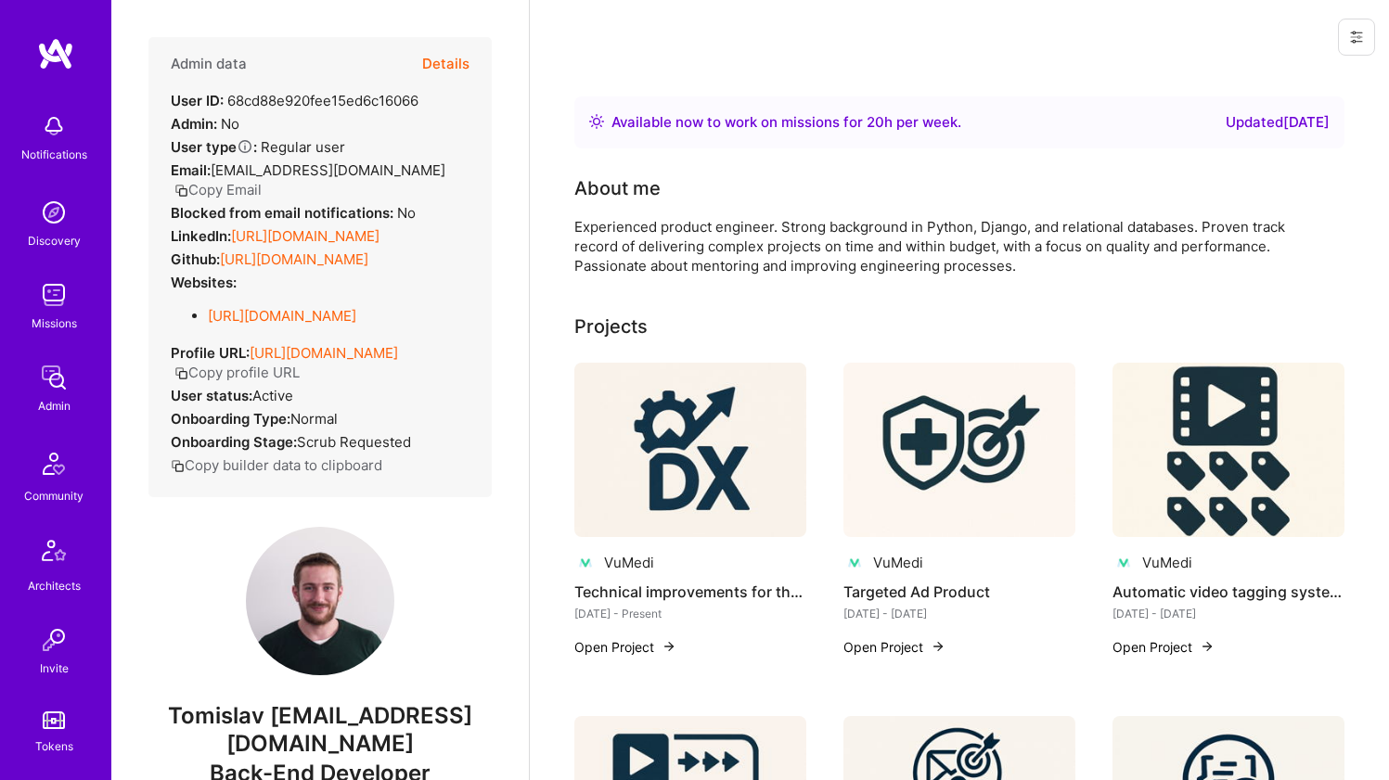
click at [356, 237] on link "[URL][DOMAIN_NAME]" at bounding box center [305, 236] width 148 height 18
click at [310, 268] on link "[URL][DOMAIN_NAME]" at bounding box center [294, 260] width 148 height 18
click at [259, 325] on link "[URL][DOMAIN_NAME]" at bounding box center [282, 316] width 148 height 18
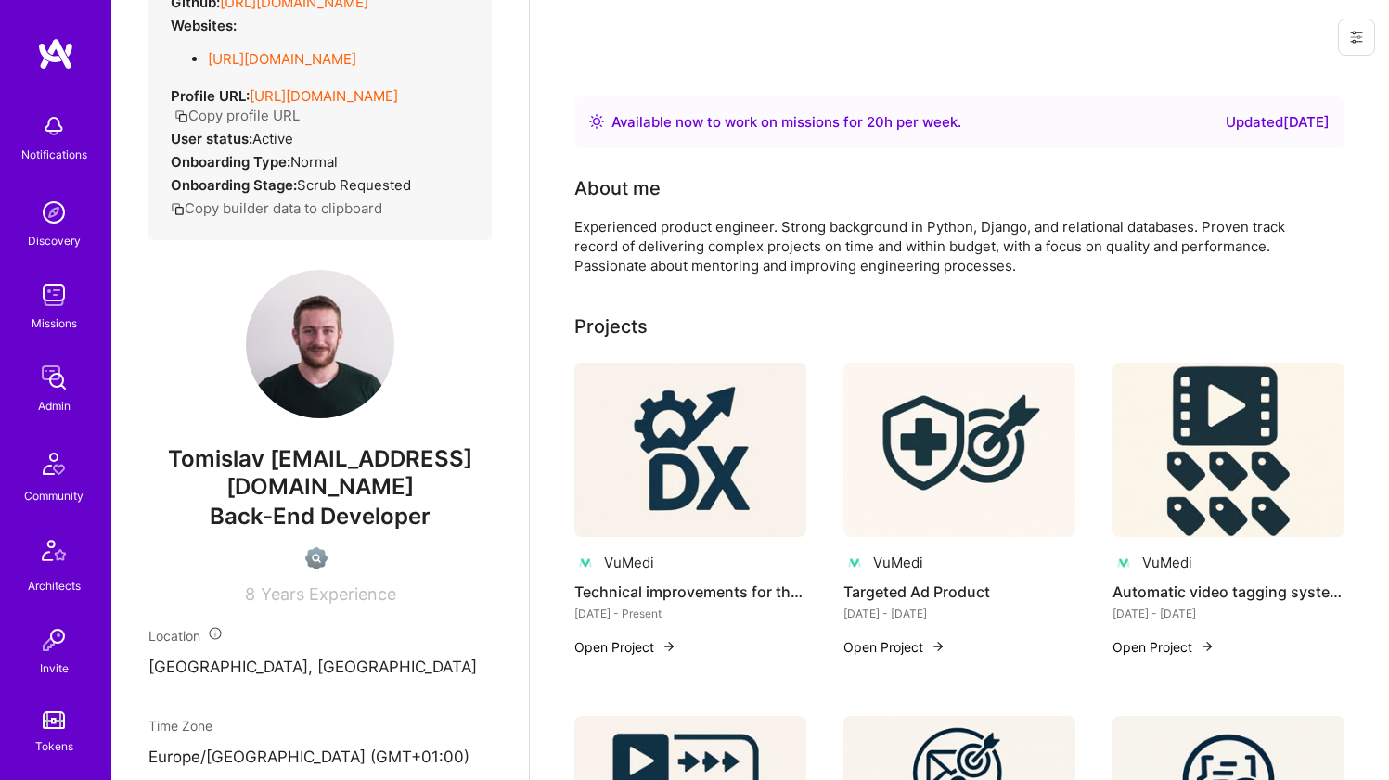
scroll to position [677, 0]
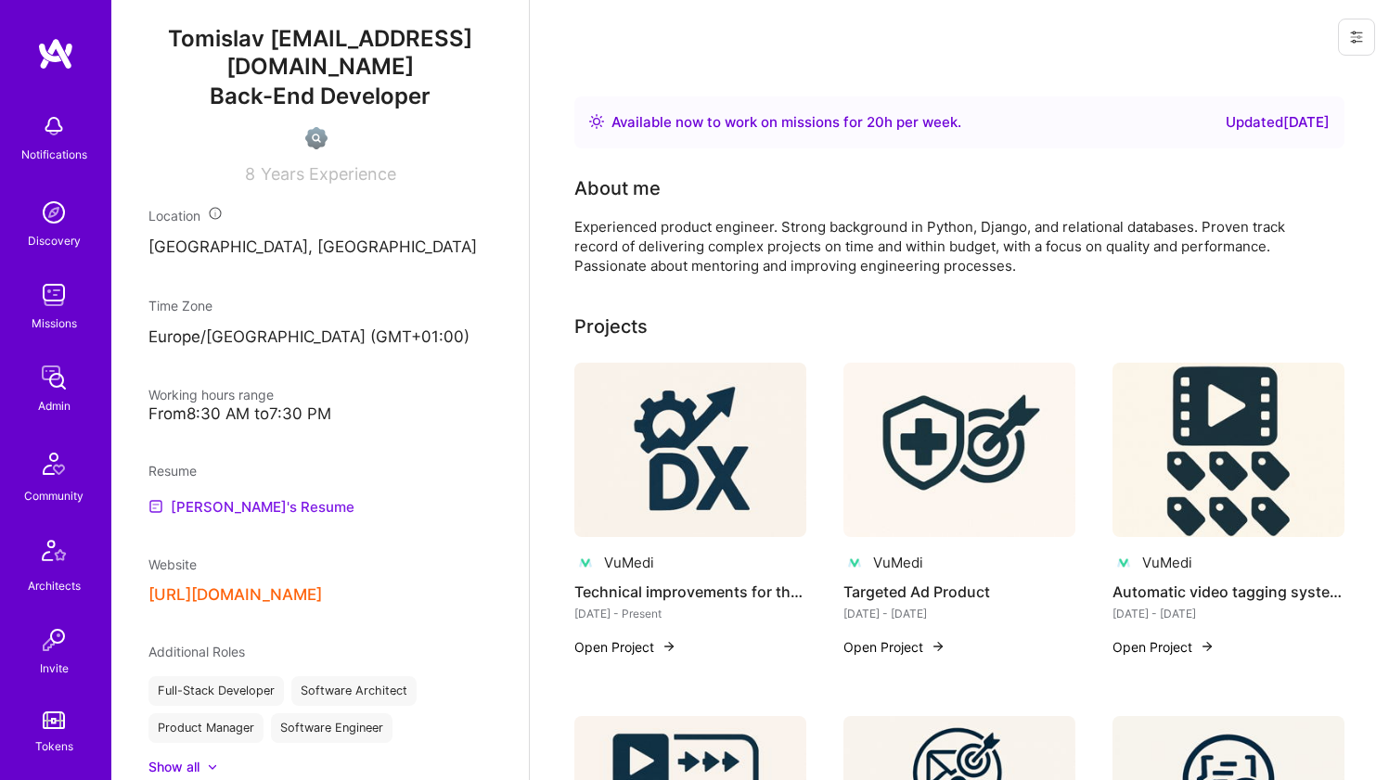
click at [225, 518] on link "[PERSON_NAME]'s Resume" at bounding box center [251, 506] width 206 height 22
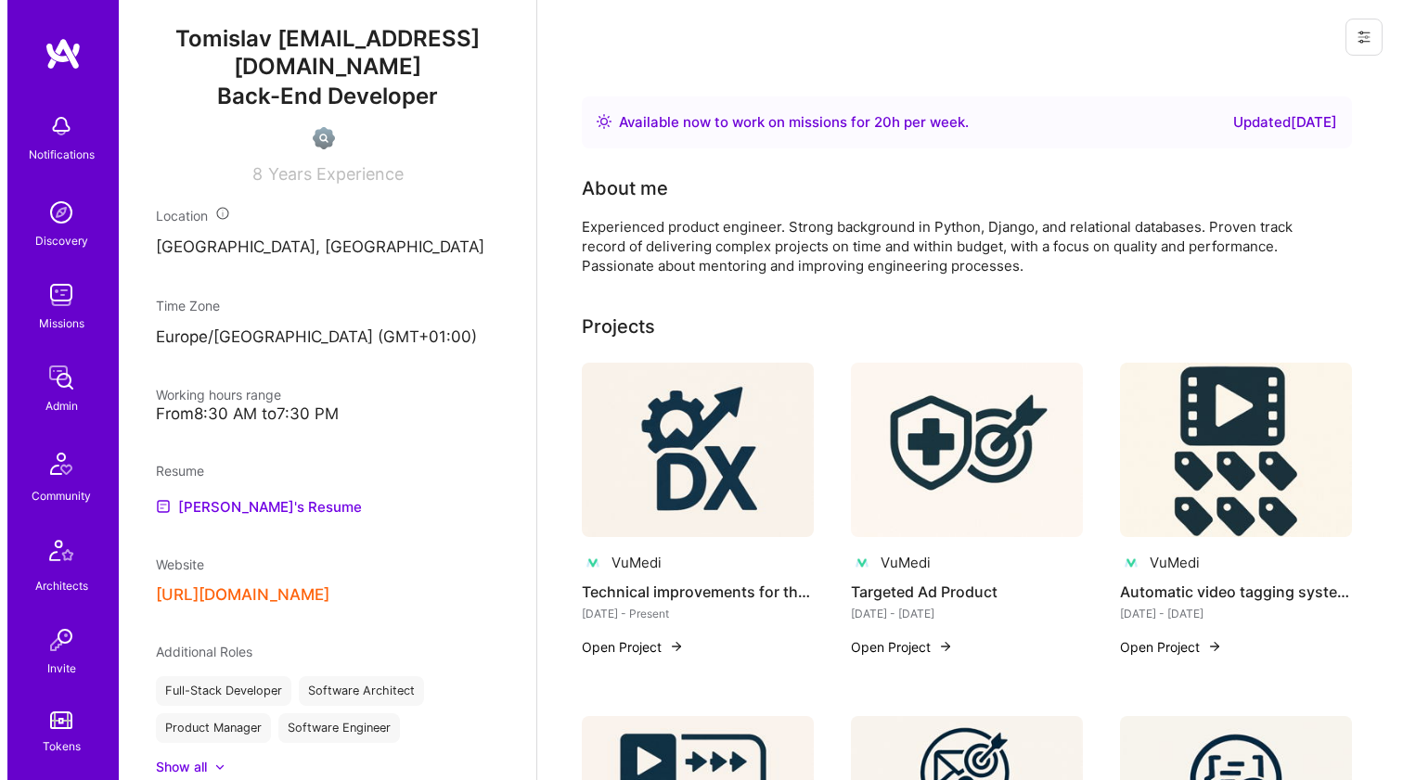
scroll to position [681, 0]
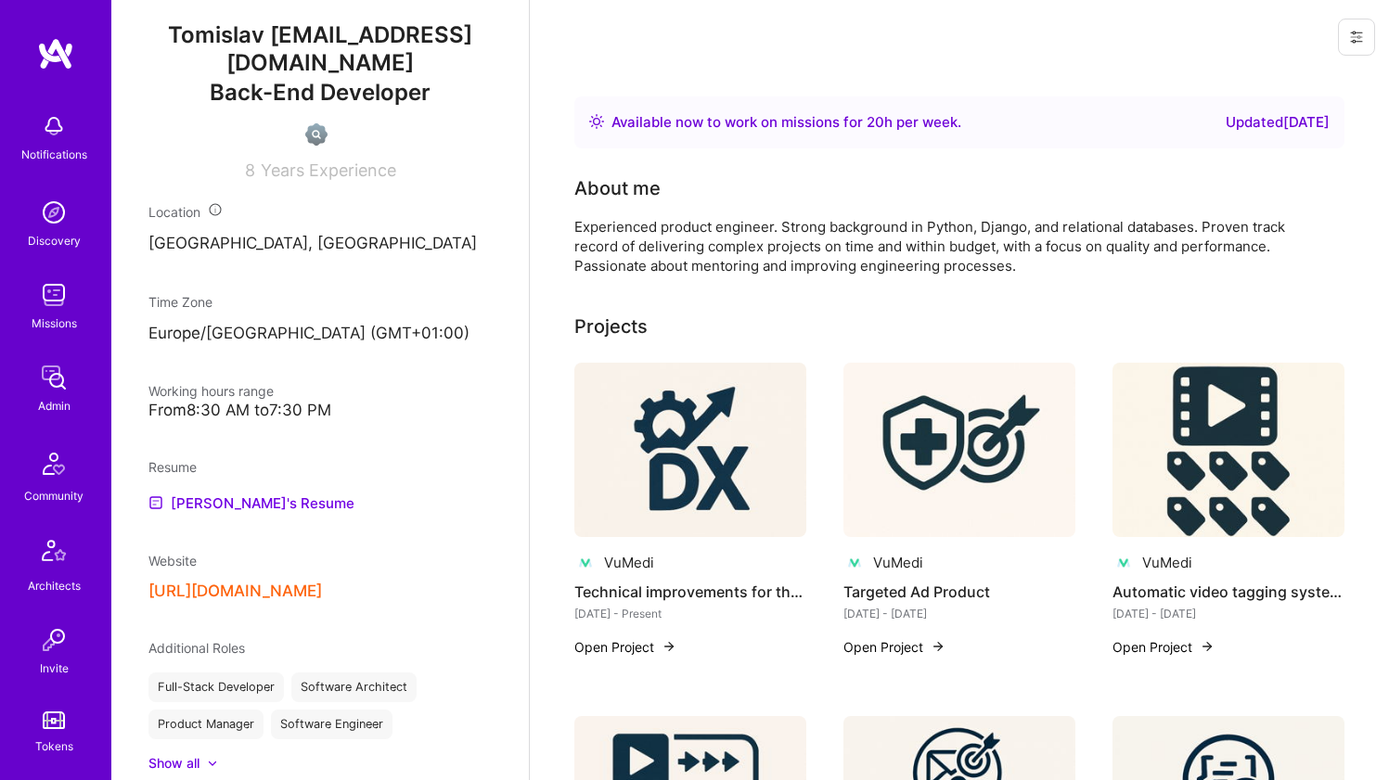
click at [667, 407] on img at bounding box center [690, 450] width 232 height 174
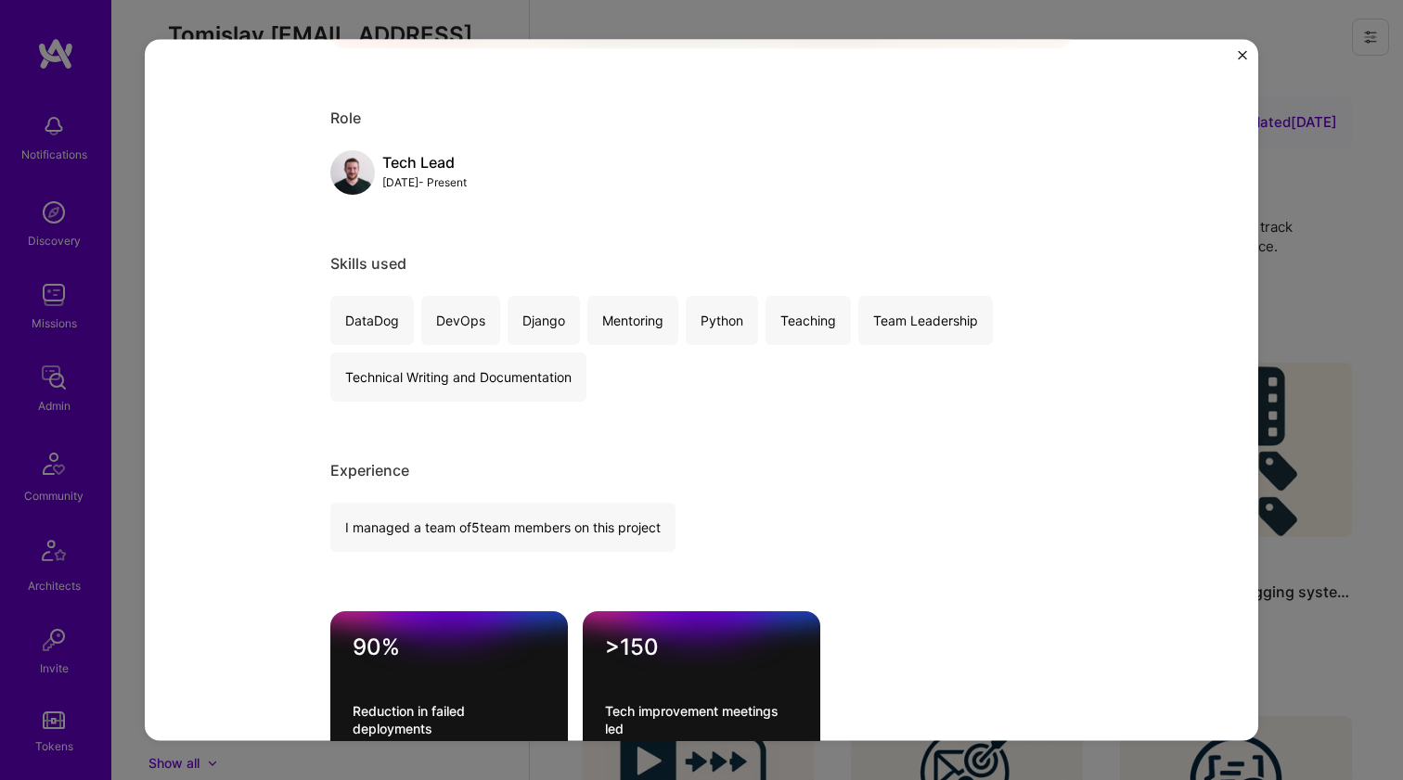
scroll to position [1316, 0]
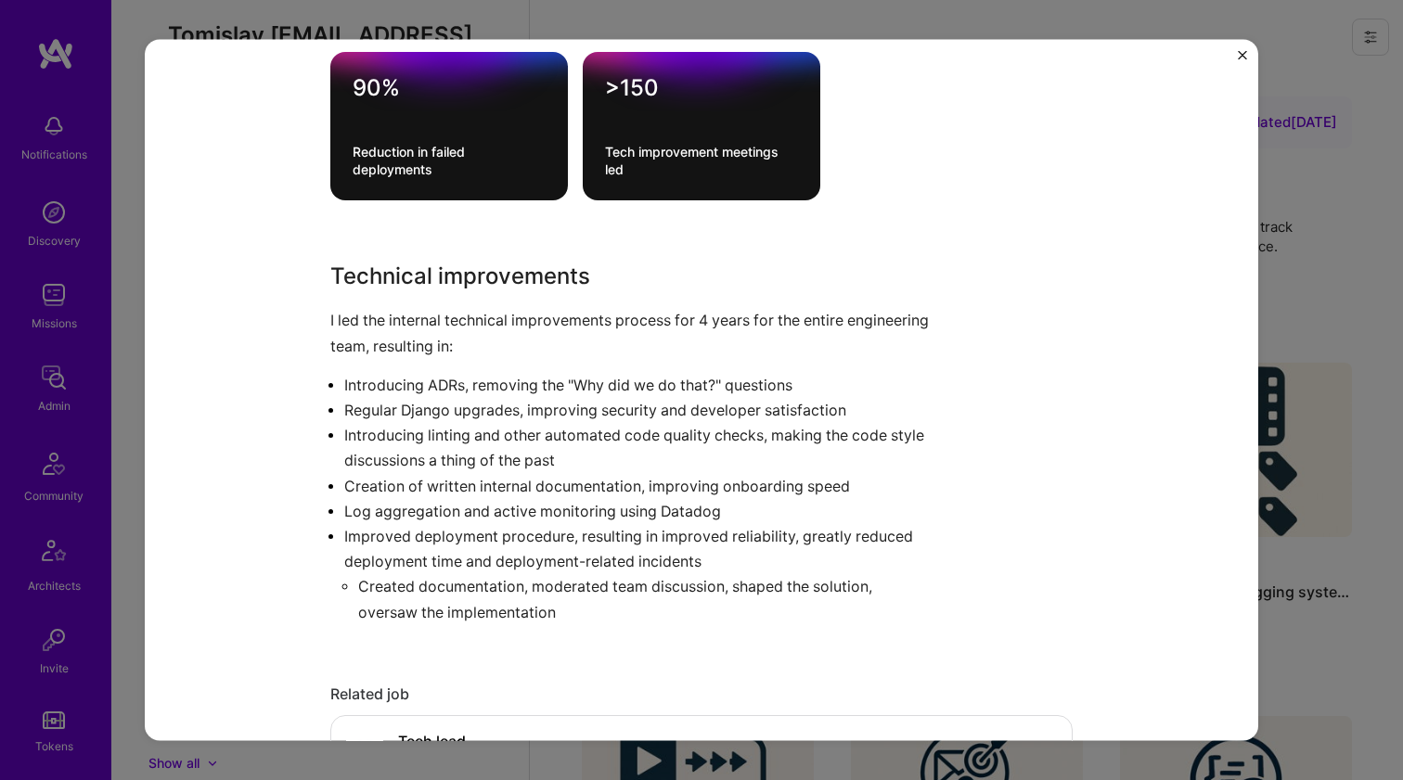
click at [535, 341] on p "I led the internal technical improvements process for 4 years for the entire en…" at bounding box center [631, 333] width 603 height 50
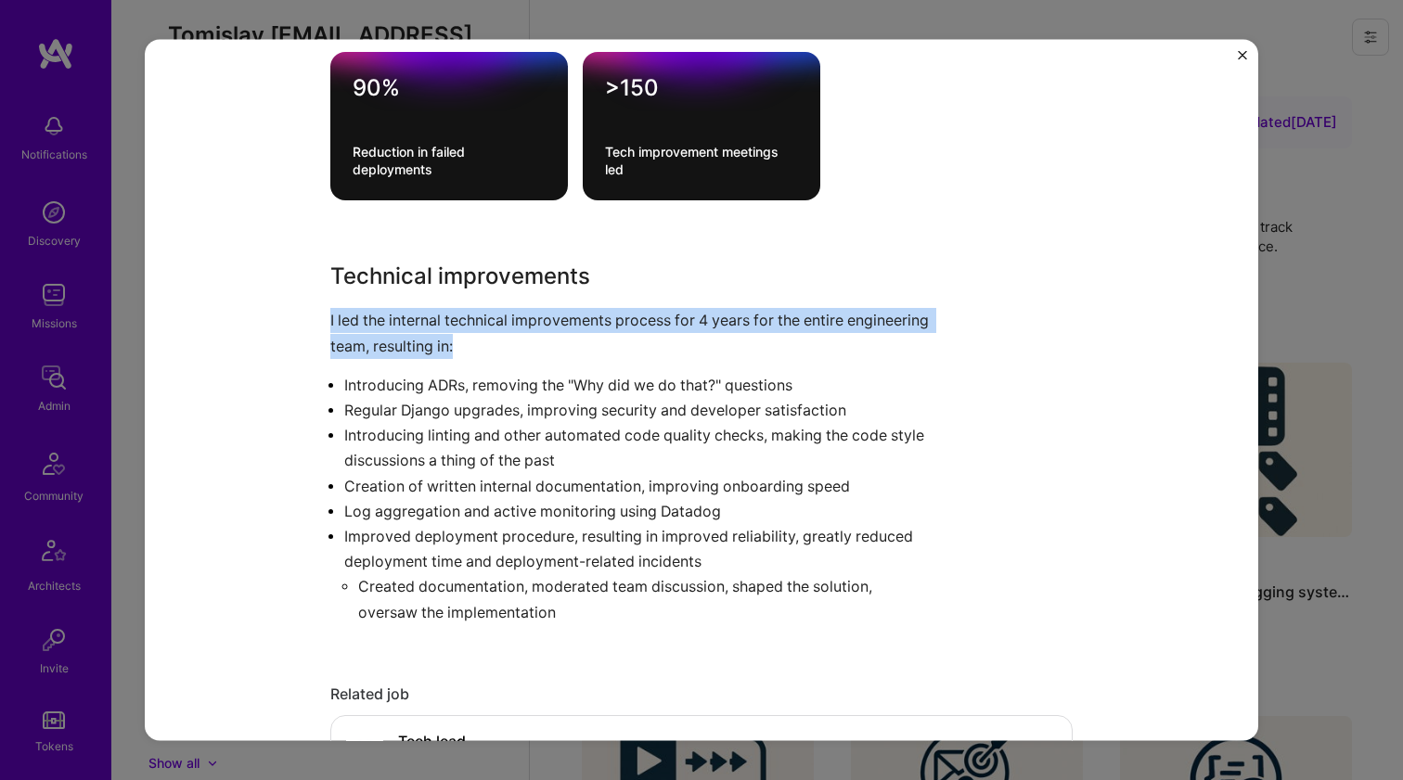
drag, startPoint x: 535, startPoint y: 341, endPoint x: 534, endPoint y: 326, distance: 15.0
click at [534, 326] on p "I led the internal technical improvements process for 4 years for the entire en…" at bounding box center [631, 333] width 603 height 50
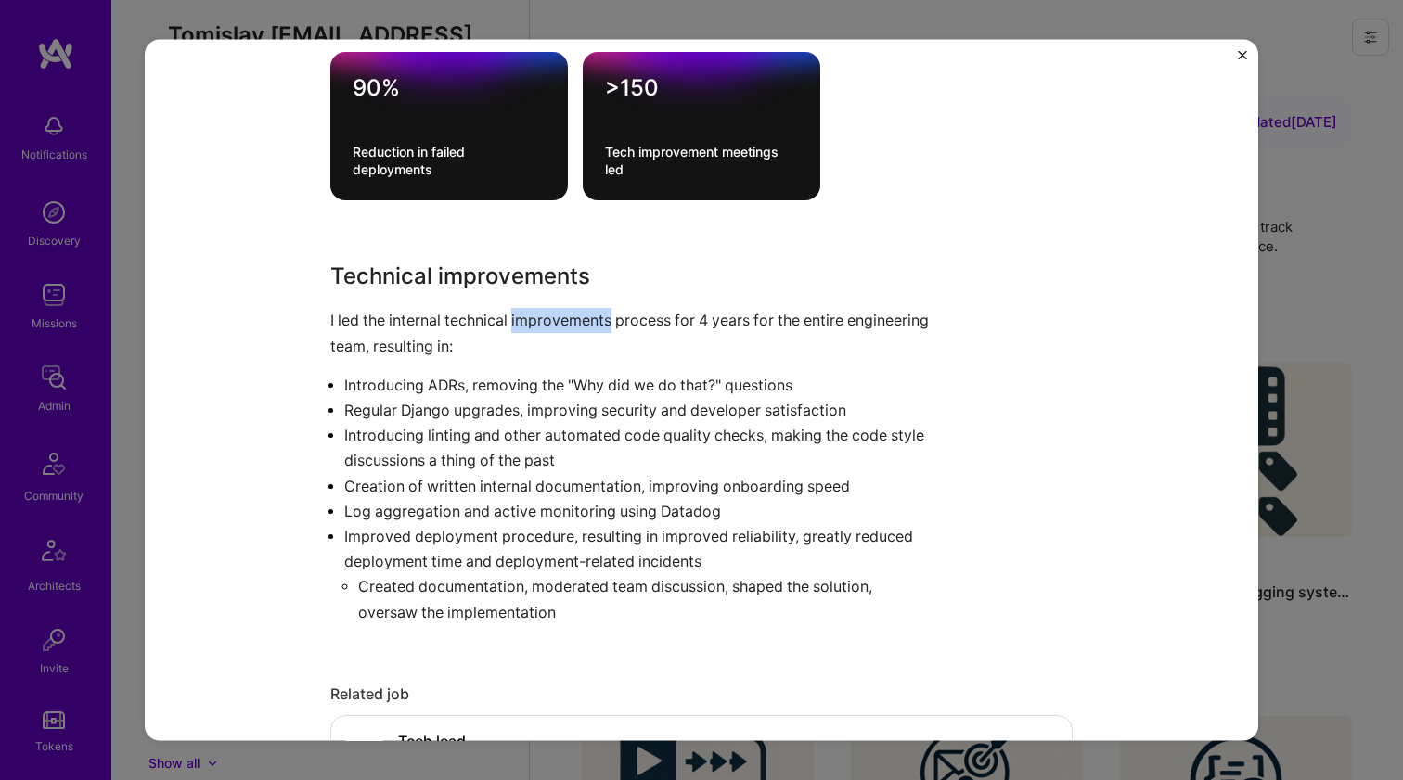
click at [534, 326] on p "I led the internal technical improvements process for 4 years for the entire en…" at bounding box center [631, 333] width 603 height 50
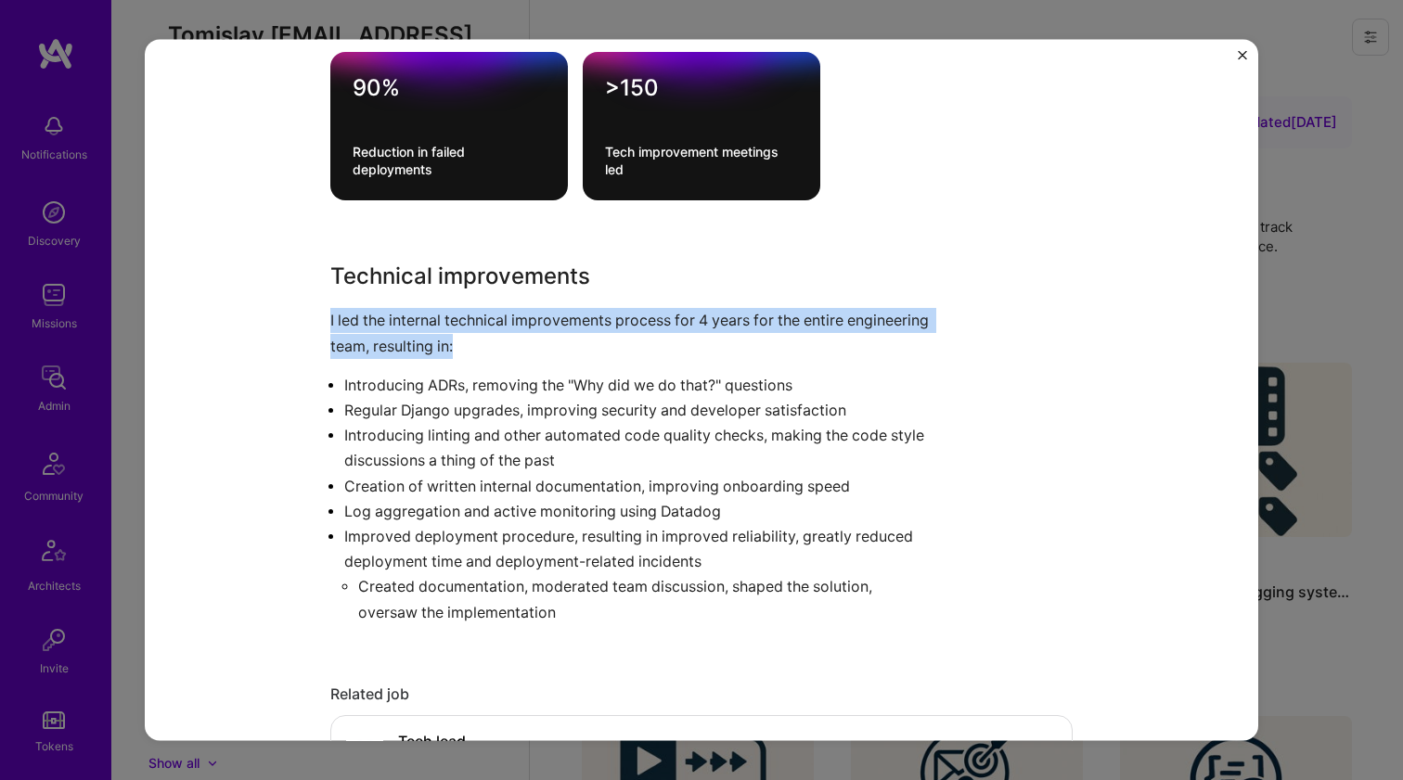
drag, startPoint x: 534, startPoint y: 326, endPoint x: 413, endPoint y: 464, distance: 183.5
click at [413, 464] on div "Technical improvements I led the internal technical improvements process for 4 …" at bounding box center [631, 442] width 603 height 365
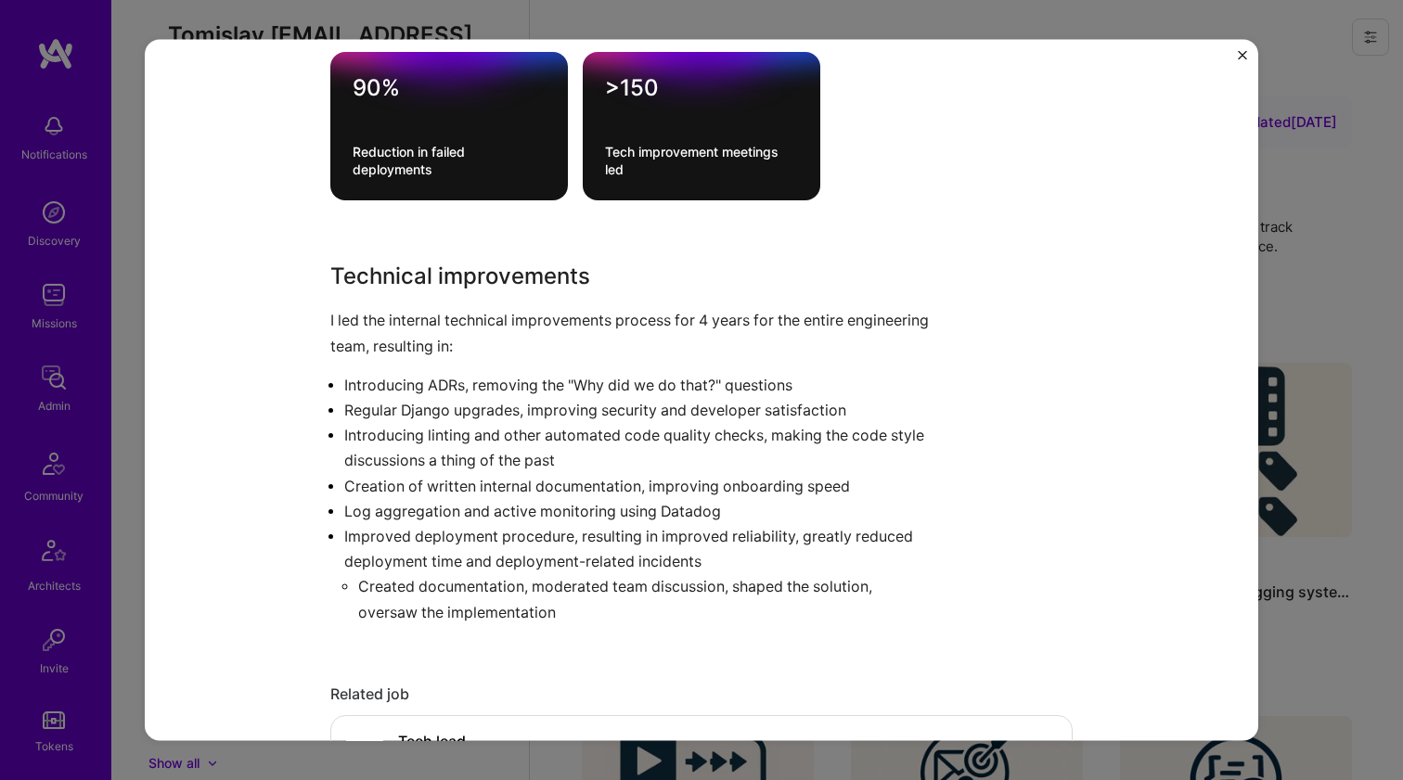
click at [413, 464] on p "Introducing linting and other automated code quality checks, making the code st…" at bounding box center [638, 448] width 589 height 50
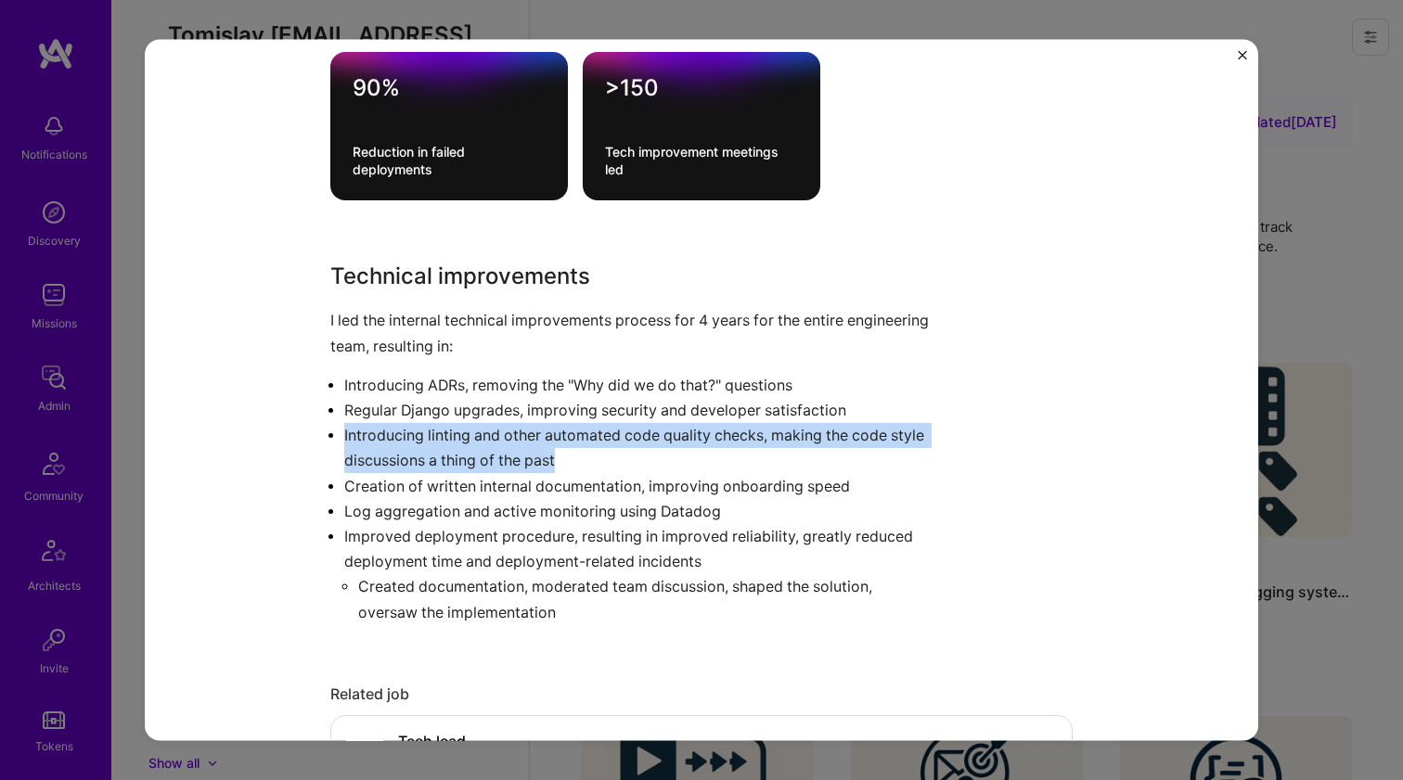
drag, startPoint x: 413, startPoint y: 462, endPoint x: 423, endPoint y: 341, distance: 121.1
click at [422, 342] on div "Technical improvements I led the internal technical improvements process for 4 …" at bounding box center [631, 442] width 603 height 365
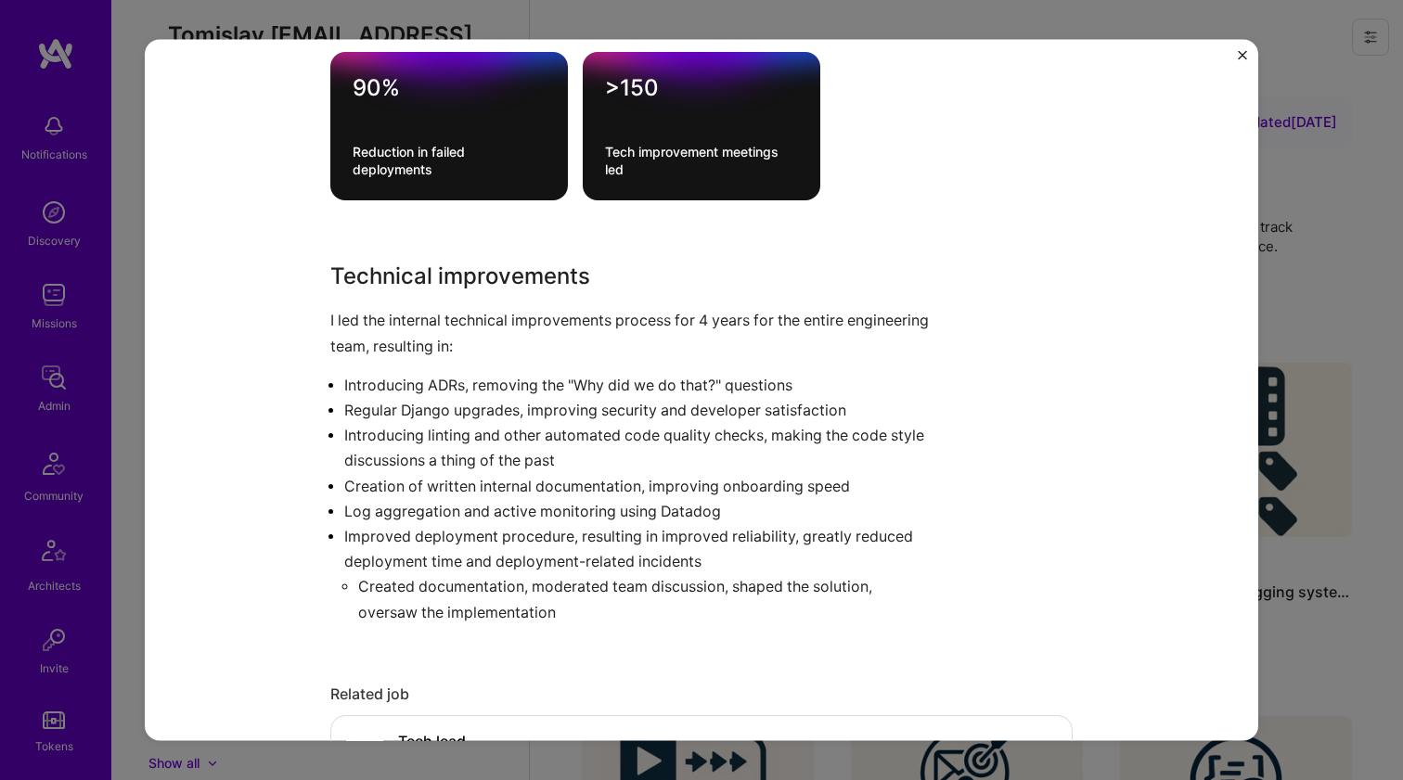
click at [423, 341] on p "I led the internal technical improvements process for 4 years for the entire en…" at bounding box center [631, 333] width 603 height 50
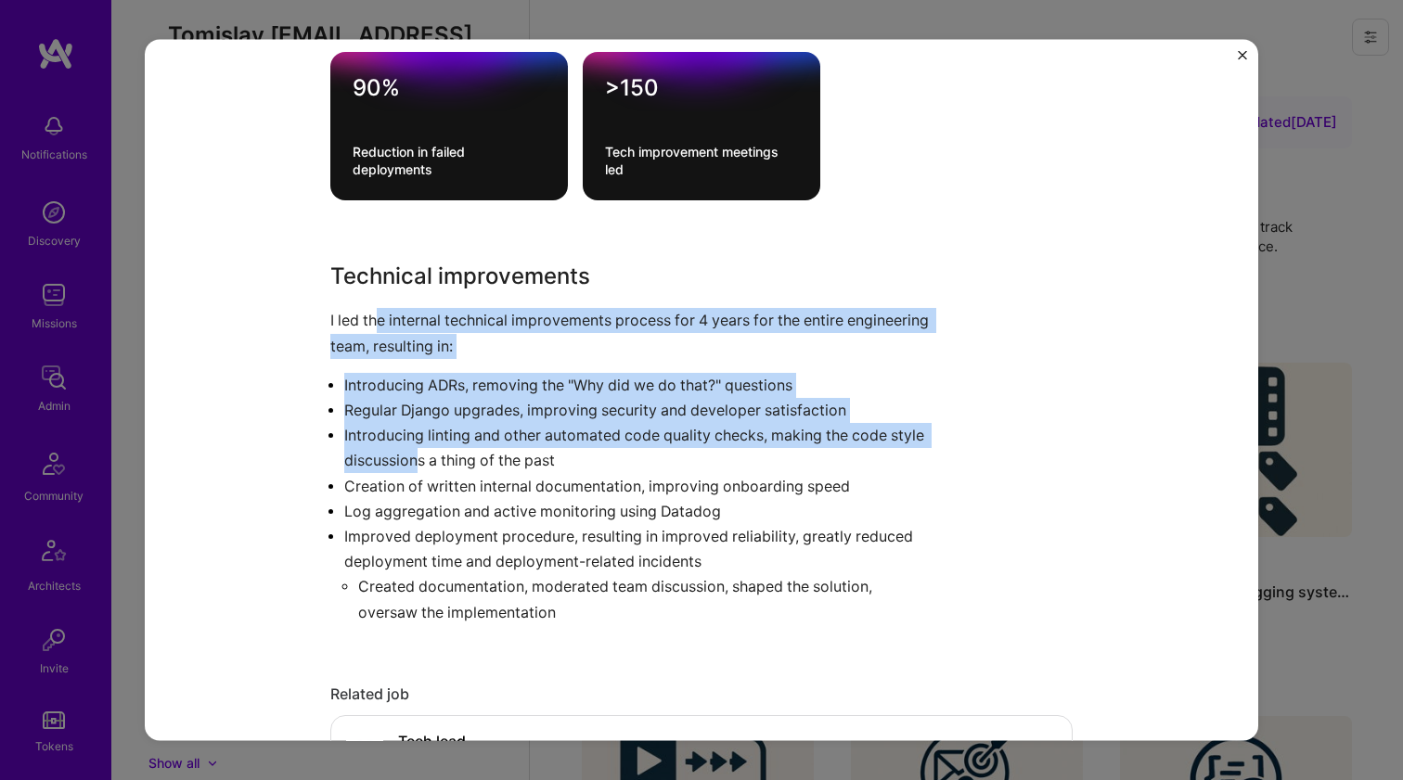
drag, startPoint x: 368, startPoint y: 309, endPoint x: 446, endPoint y: 462, distance: 171.8
click at [446, 462] on div "Technical improvements I led the internal technical improvements process for 4 …" at bounding box center [631, 442] width 603 height 365
click at [446, 462] on p "Introducing linting and other automated code quality checks, making the code st…" at bounding box center [638, 448] width 589 height 50
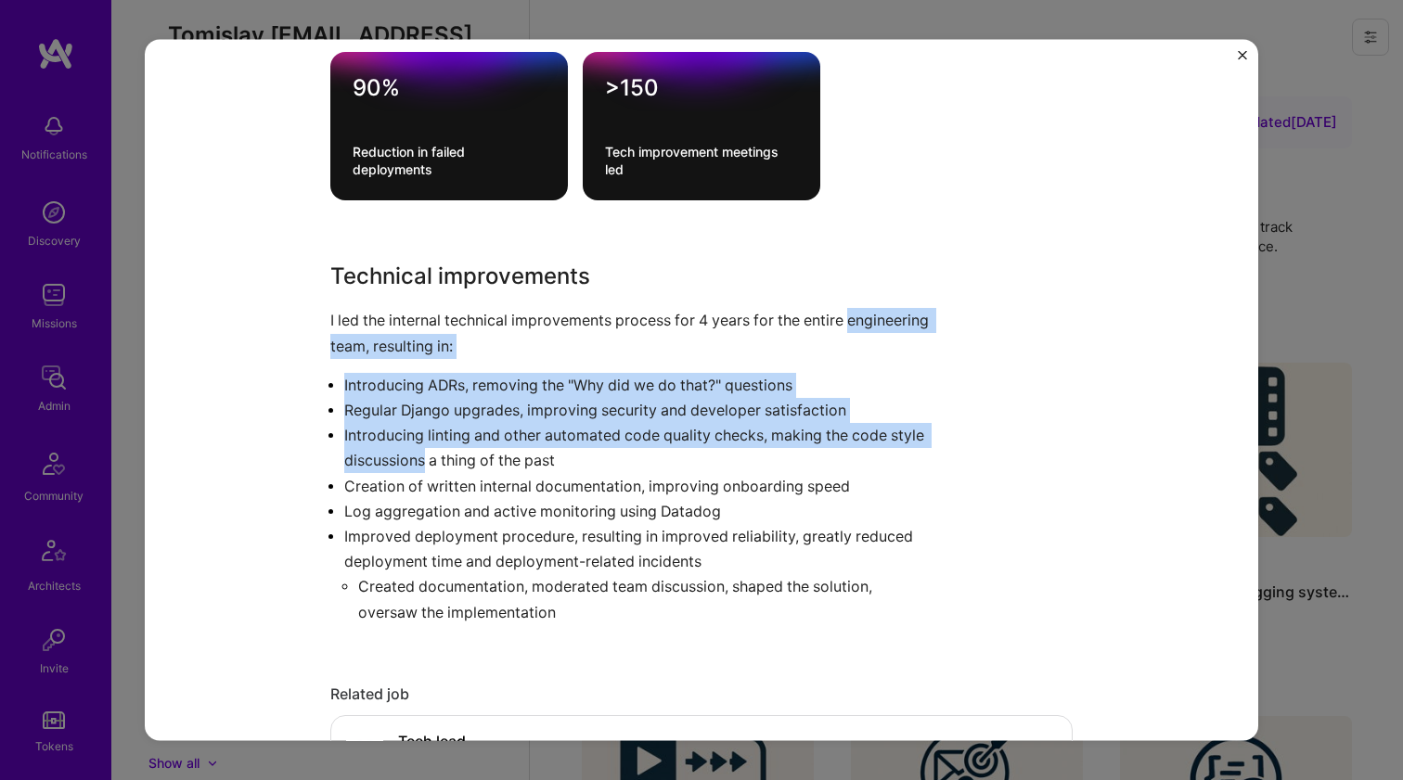
drag, startPoint x: 446, startPoint y: 462, endPoint x: 322, endPoint y: 333, distance: 179.2
click at [322, 334] on div "Technical improvements for the engineering team VuMedi Healthcare Role Tech Lea…" at bounding box center [701, 390] width 1113 height 702
click at [322, 333] on div "Technical improvements for the engineering team VuMedi Healthcare Role Tech Lea…" at bounding box center [701, 390] width 1113 height 702
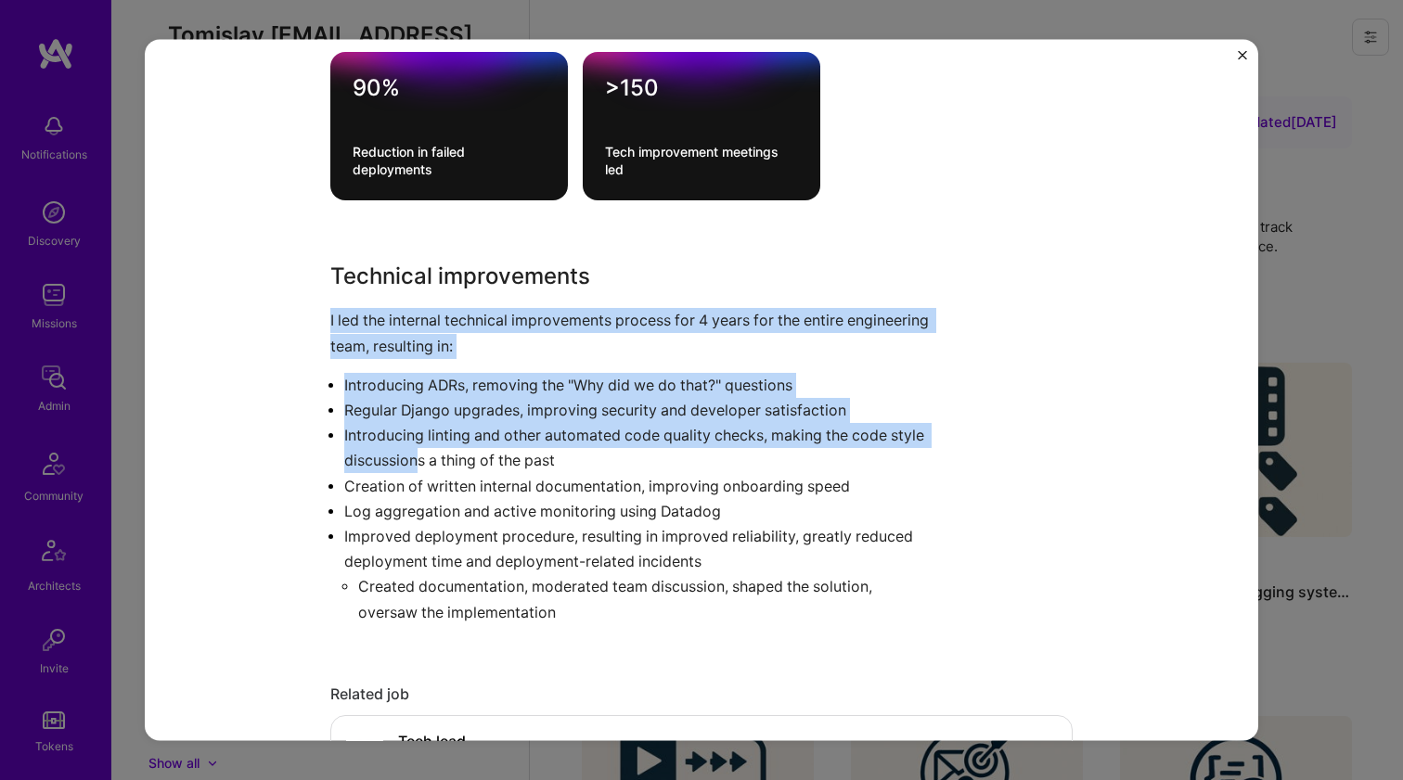
drag, startPoint x: 324, startPoint y: 324, endPoint x: 450, endPoint y: 457, distance: 183.8
click at [450, 457] on div "Technical improvements I led the internal technical improvements process for 4 …" at bounding box center [631, 442] width 603 height 365
click at [450, 457] on p "Introducing linting and other automated code quality checks, making the code st…" at bounding box center [638, 448] width 589 height 50
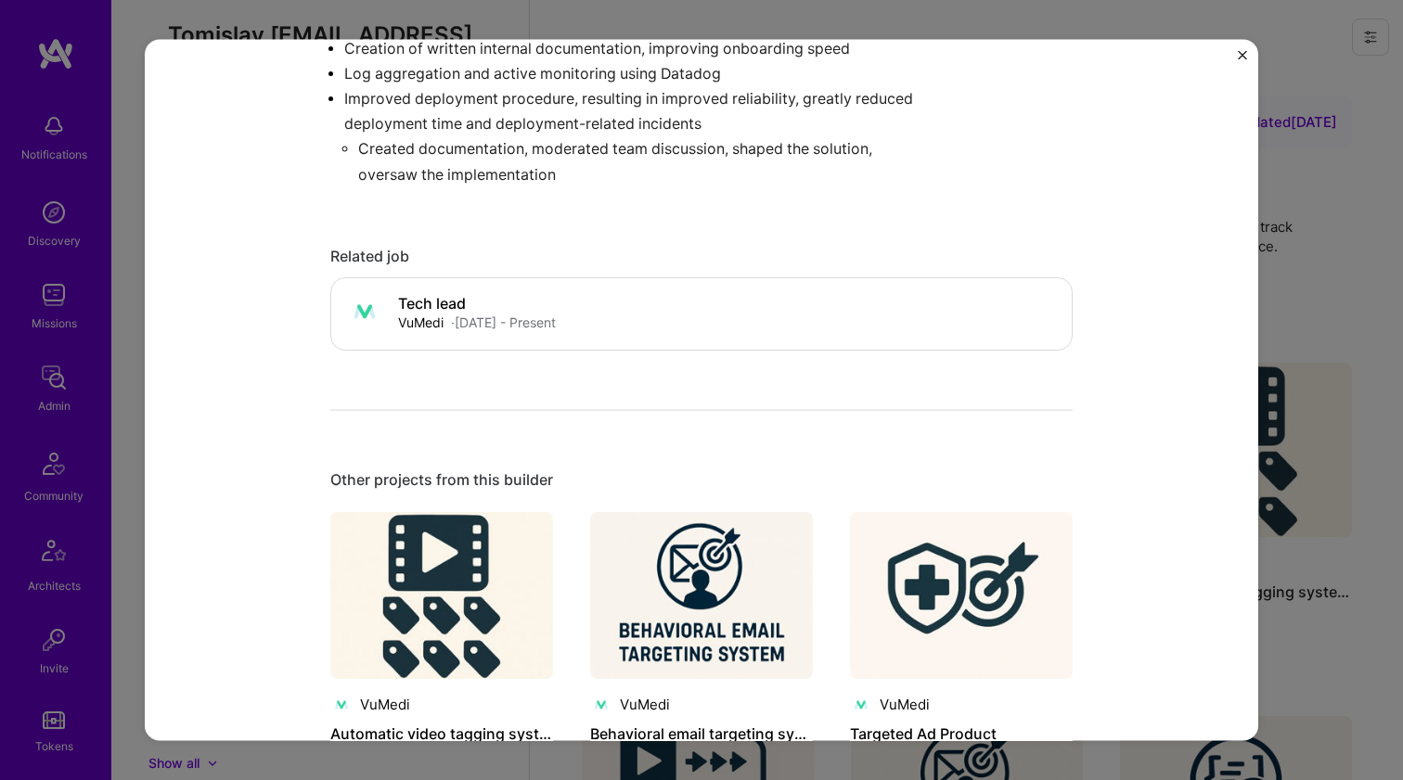
scroll to position [1929, 0]
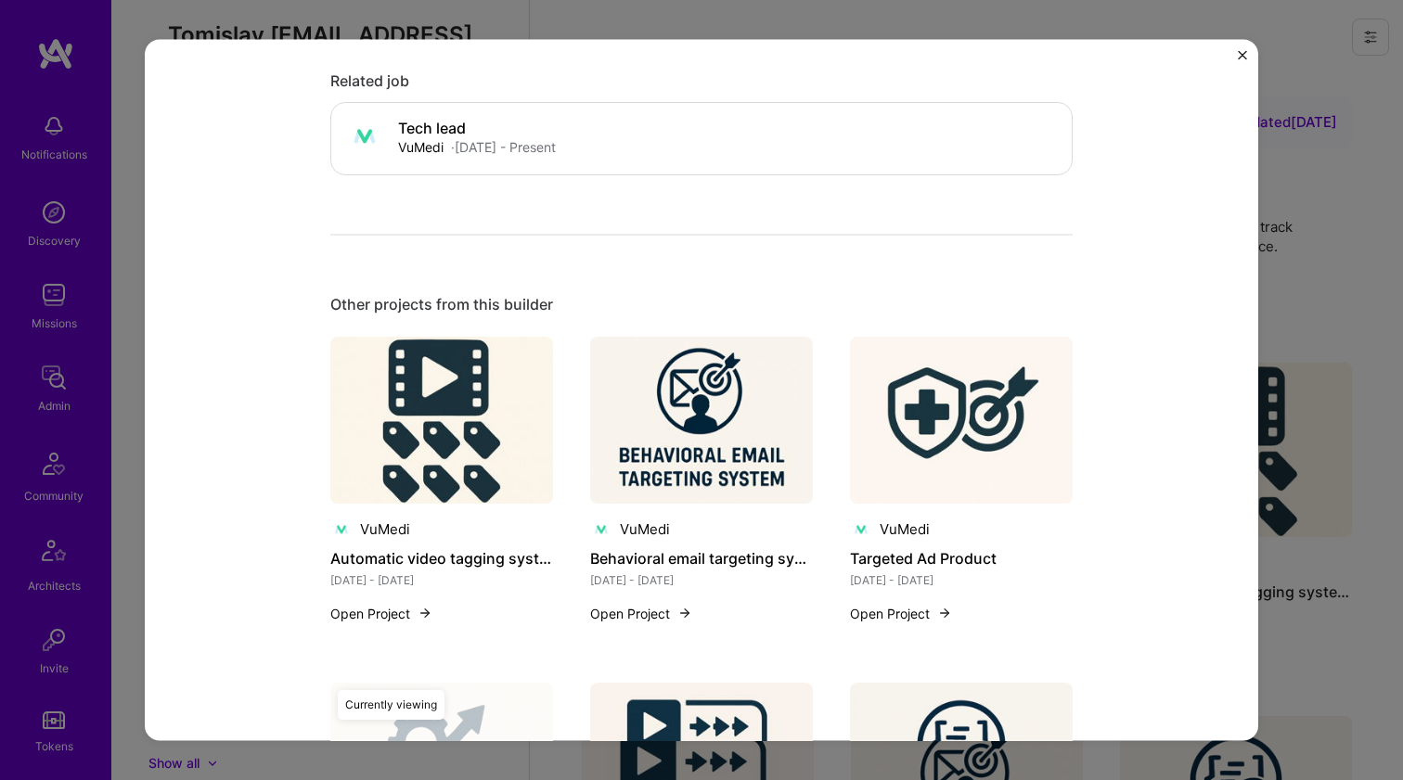
click at [673, 457] on img at bounding box center [701, 419] width 223 height 167
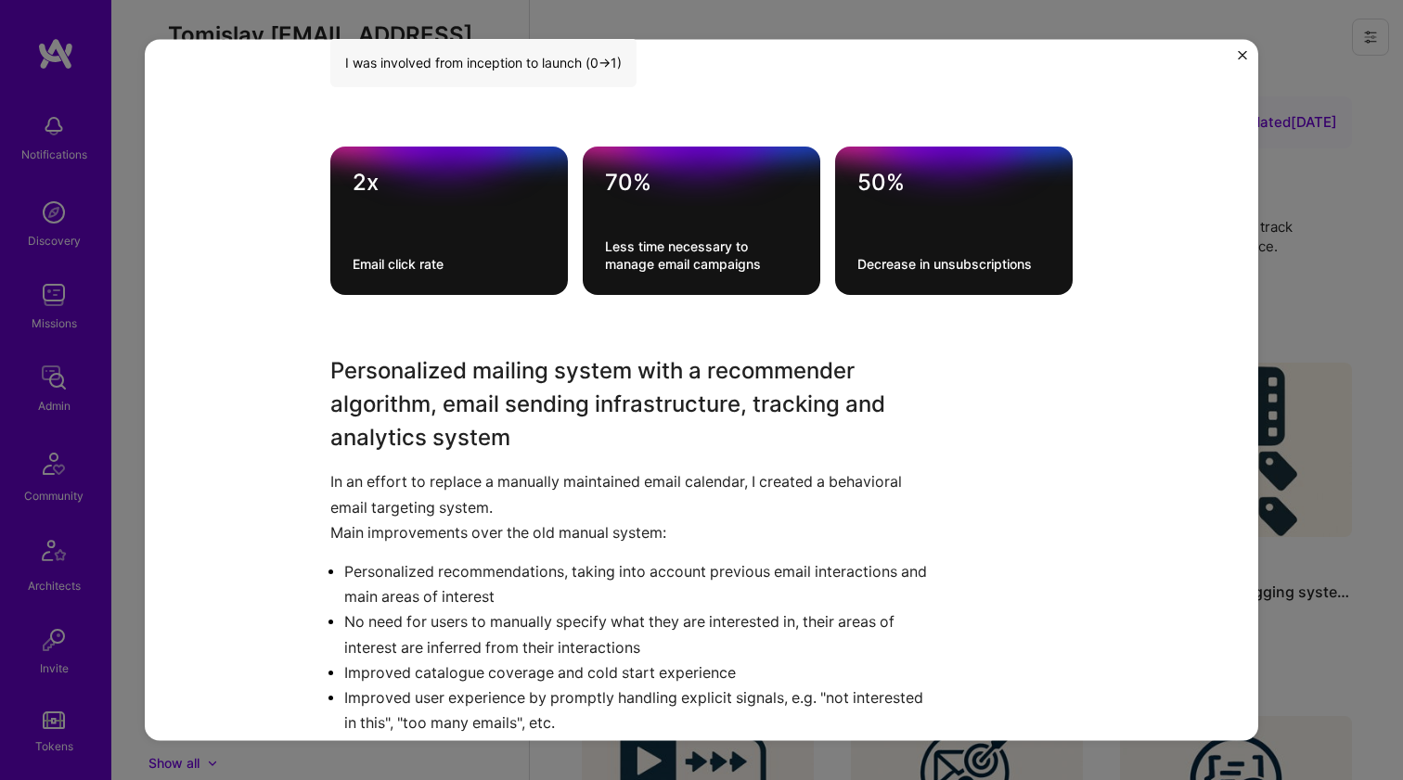
scroll to position [1518, 0]
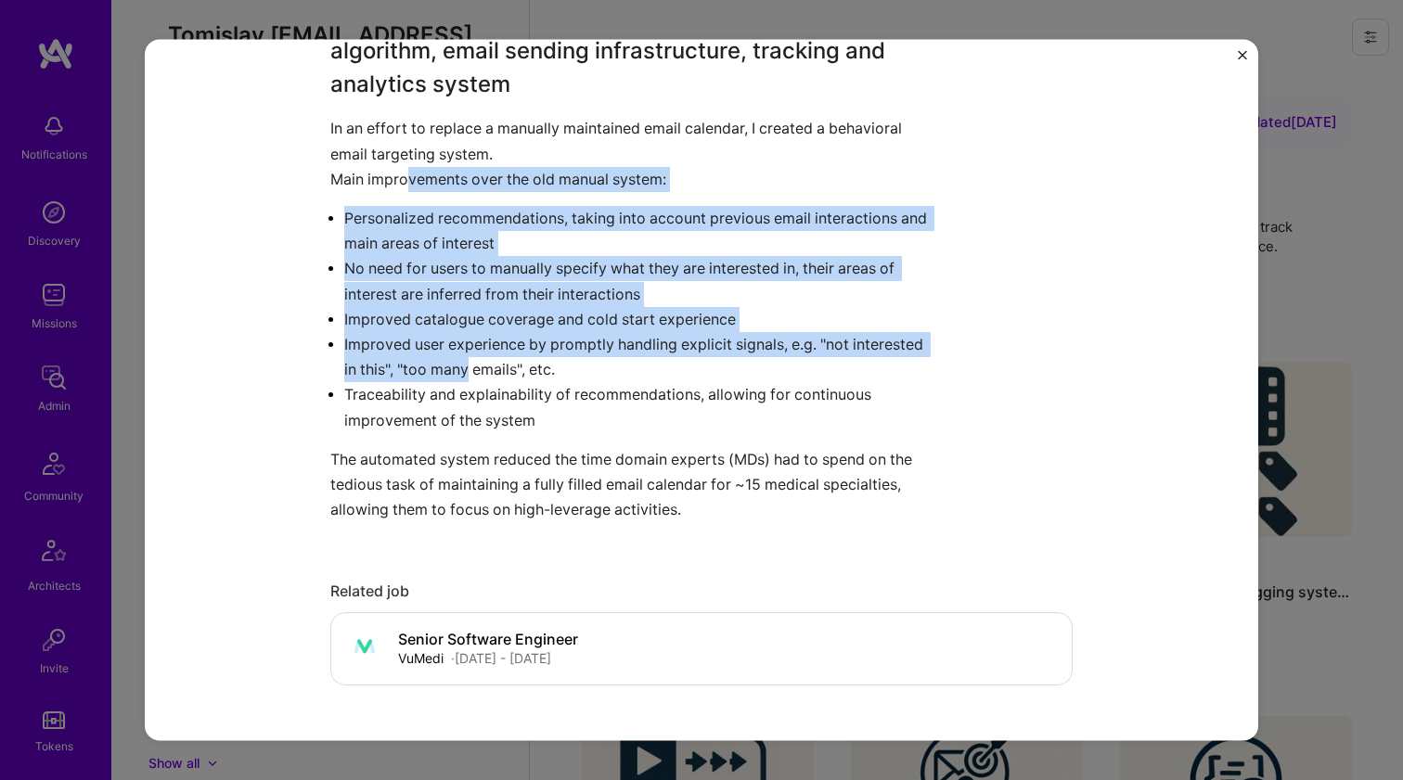
drag, startPoint x: 404, startPoint y: 174, endPoint x: 467, endPoint y: 366, distance: 201.3
click at [466, 365] on div "Personalized mailing system with a recommender algorithm, email sending infrast…" at bounding box center [631, 261] width 603 height 521
click at [467, 366] on p "Improved user experience by promptly handling explicit signals, e.g. "not inter…" at bounding box center [638, 357] width 589 height 50
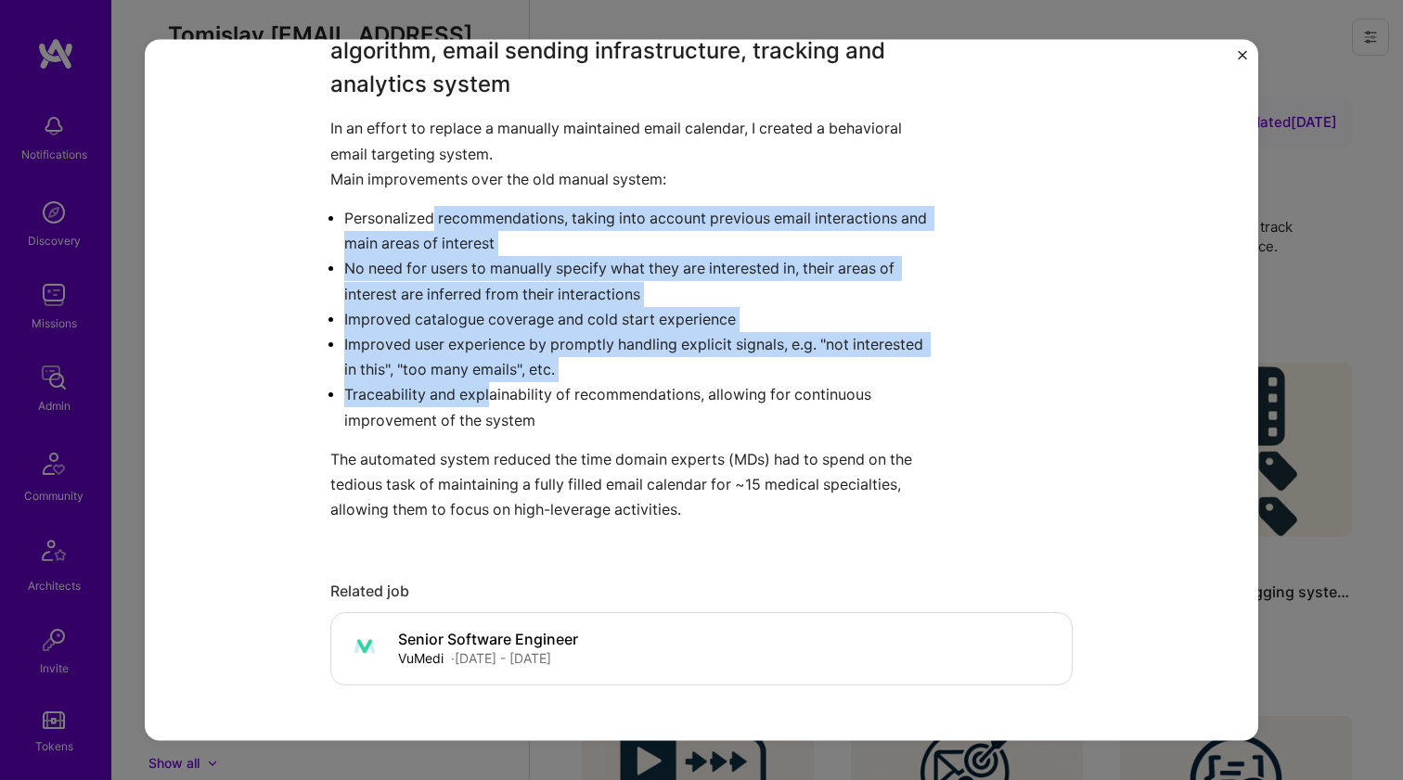
drag, startPoint x: 485, startPoint y: 391, endPoint x: 421, endPoint y: 200, distance: 200.7
click at [421, 201] on div "Personalized mailing system with a recommender algorithm, email sending infrast…" at bounding box center [631, 261] width 603 height 521
click at [421, 200] on div "Personalized mailing system with a recommender algorithm, email sending infrast…" at bounding box center [631, 261] width 603 height 521
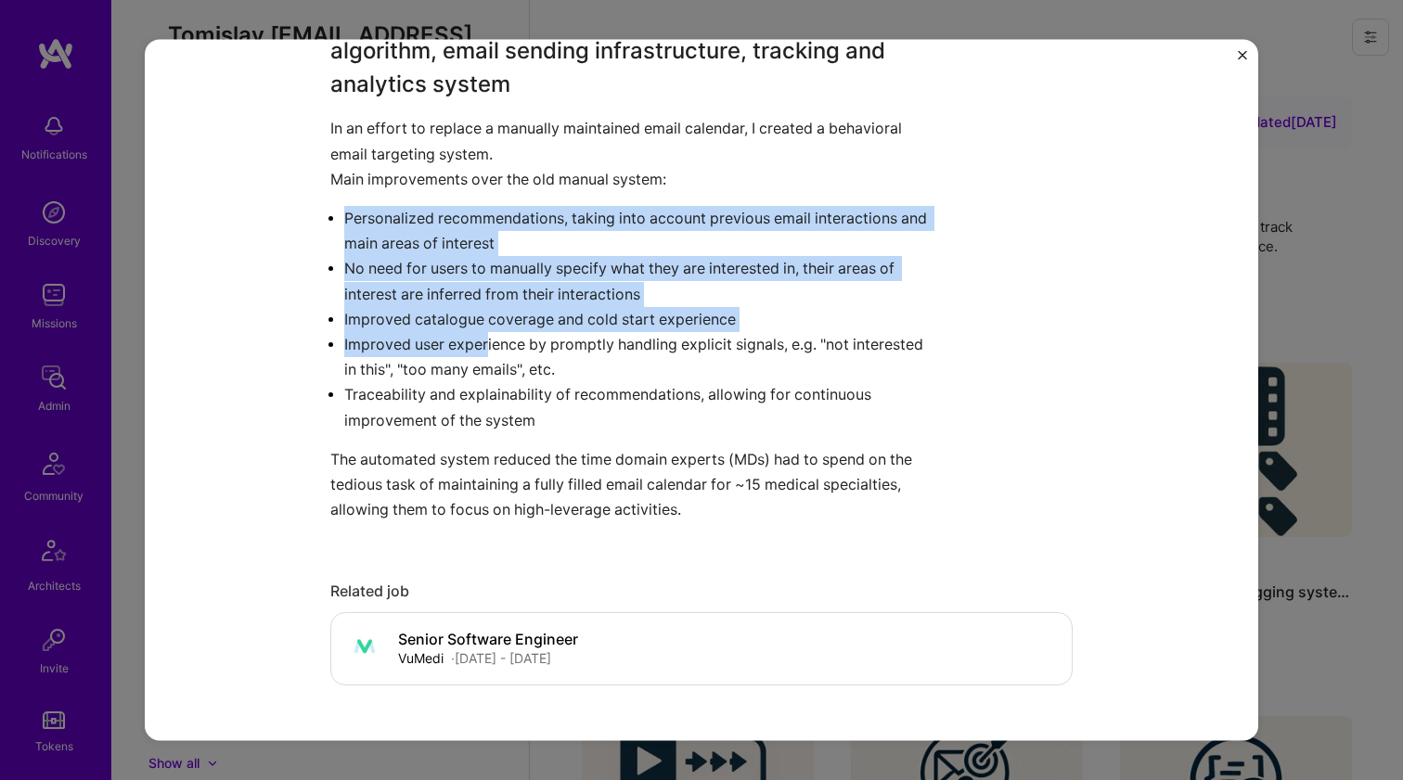
drag, startPoint x: 479, startPoint y: 341, endPoint x: 494, endPoint y: 358, distance: 23.0
click at [489, 354] on div "Personalized mailing system with a recommender algorithm, email sending infrast…" at bounding box center [631, 261] width 603 height 521
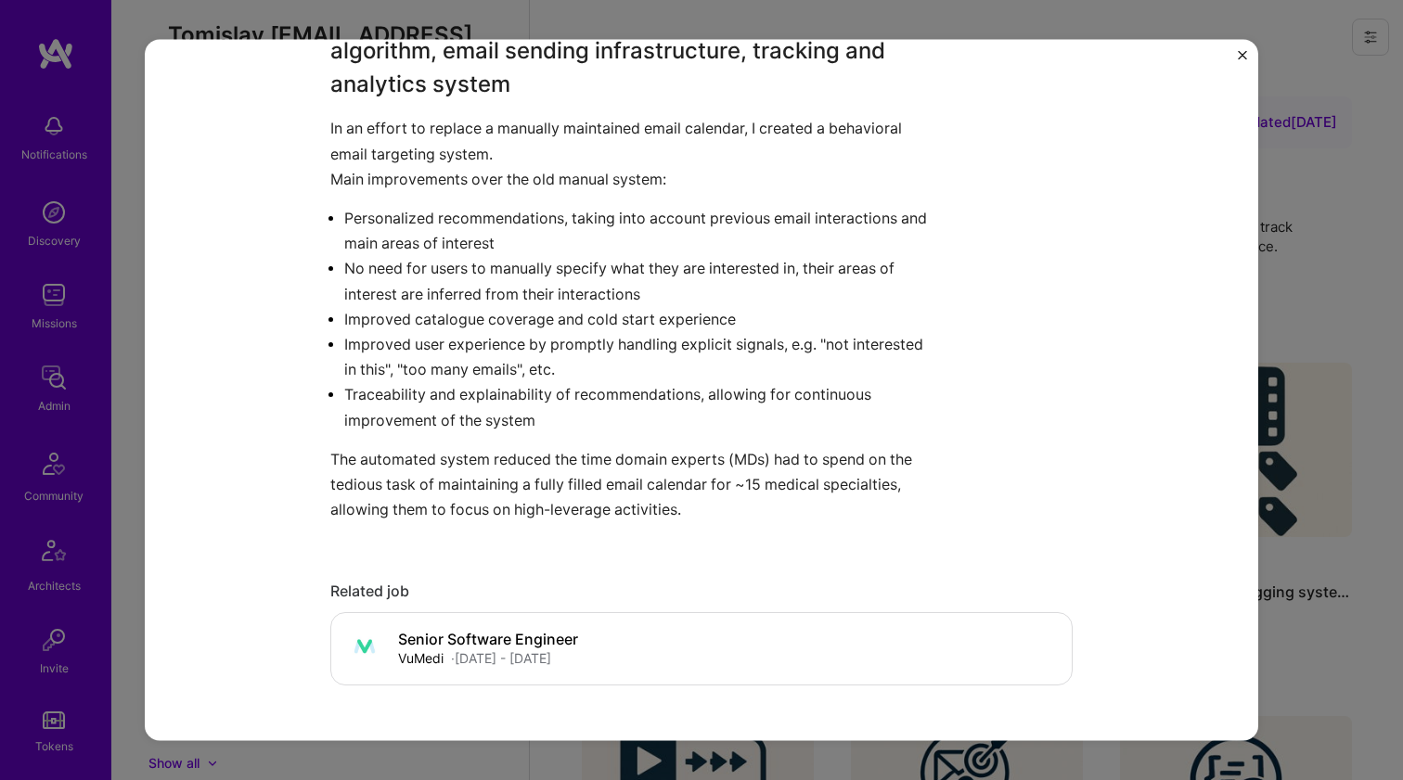
click at [494, 358] on p "Improved user experience by promptly handling explicit signals, e.g. "not inter…" at bounding box center [638, 357] width 589 height 50
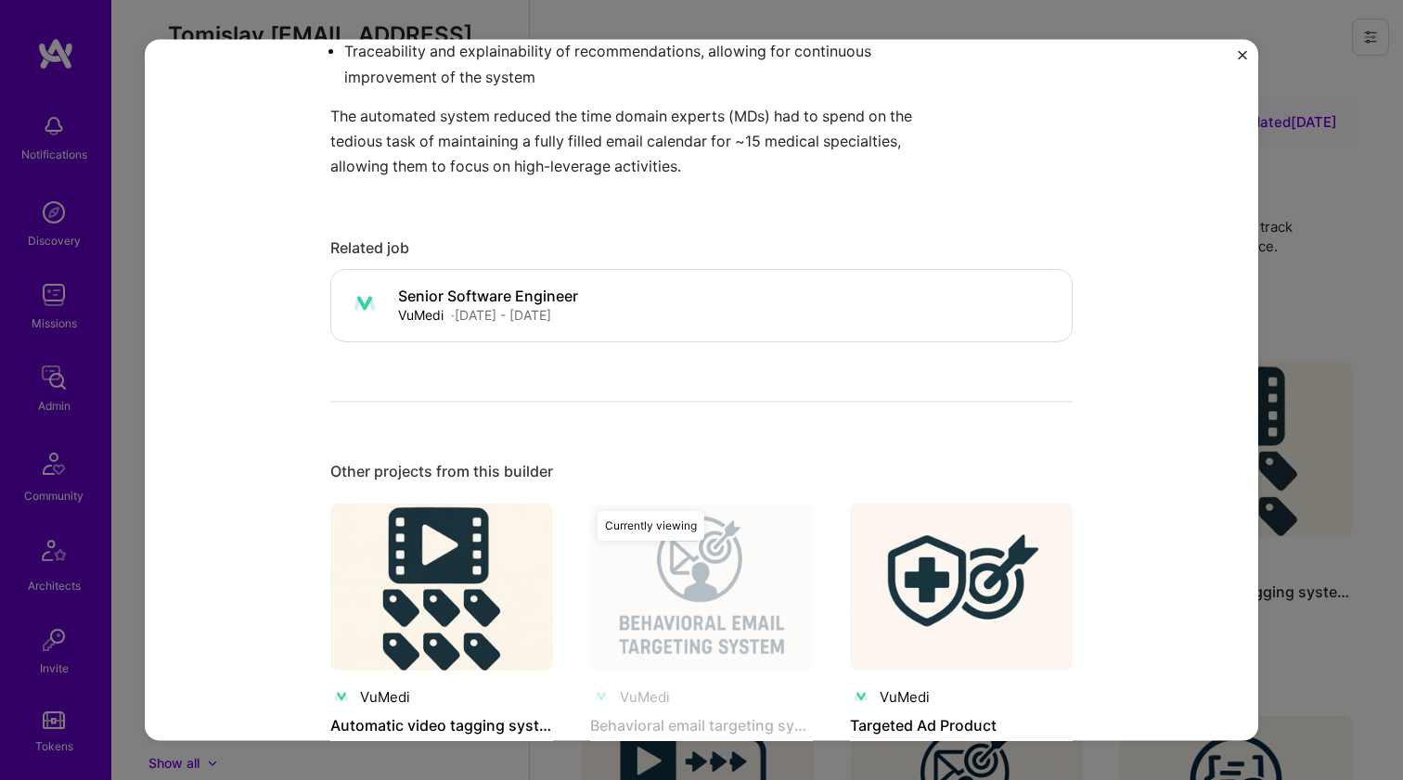
scroll to position [2254, 0]
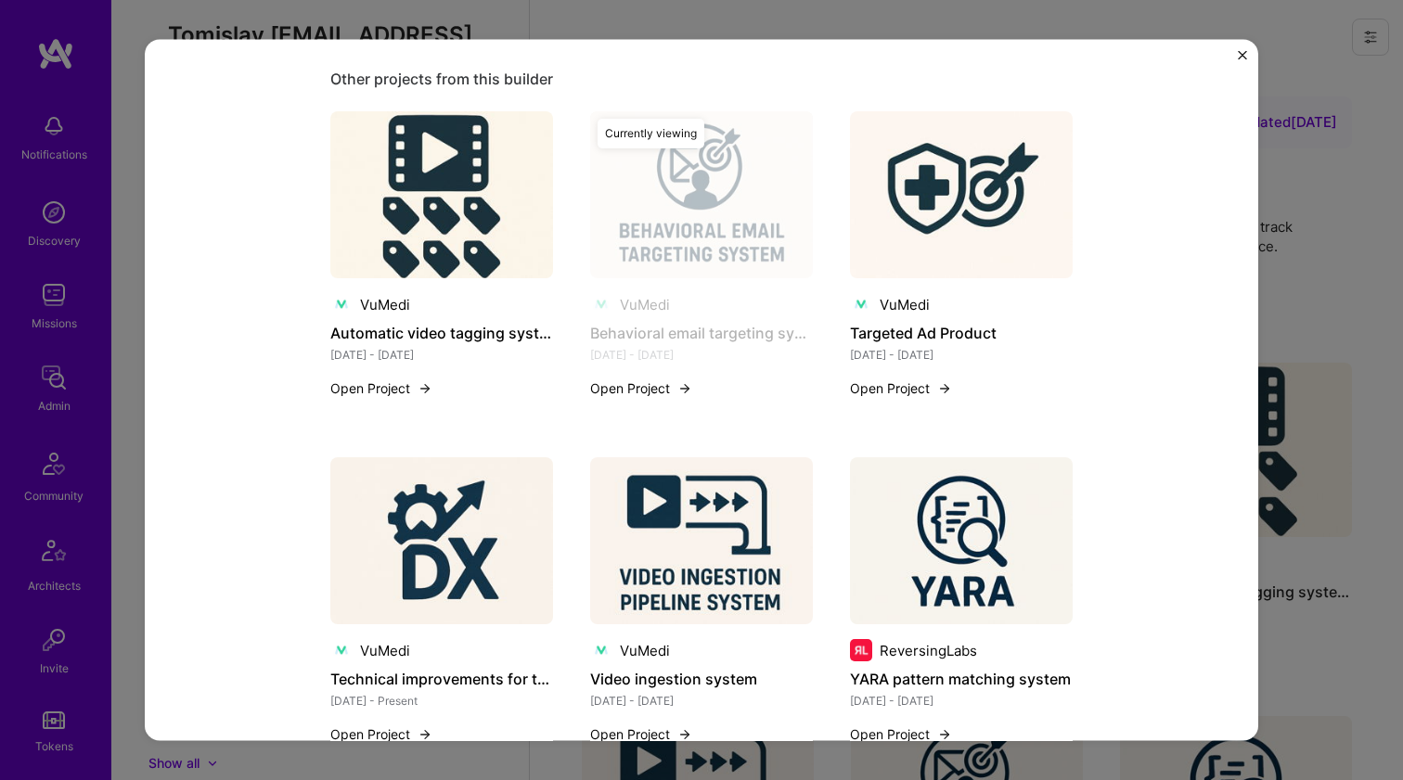
click at [931, 476] on img at bounding box center [961, 540] width 223 height 167
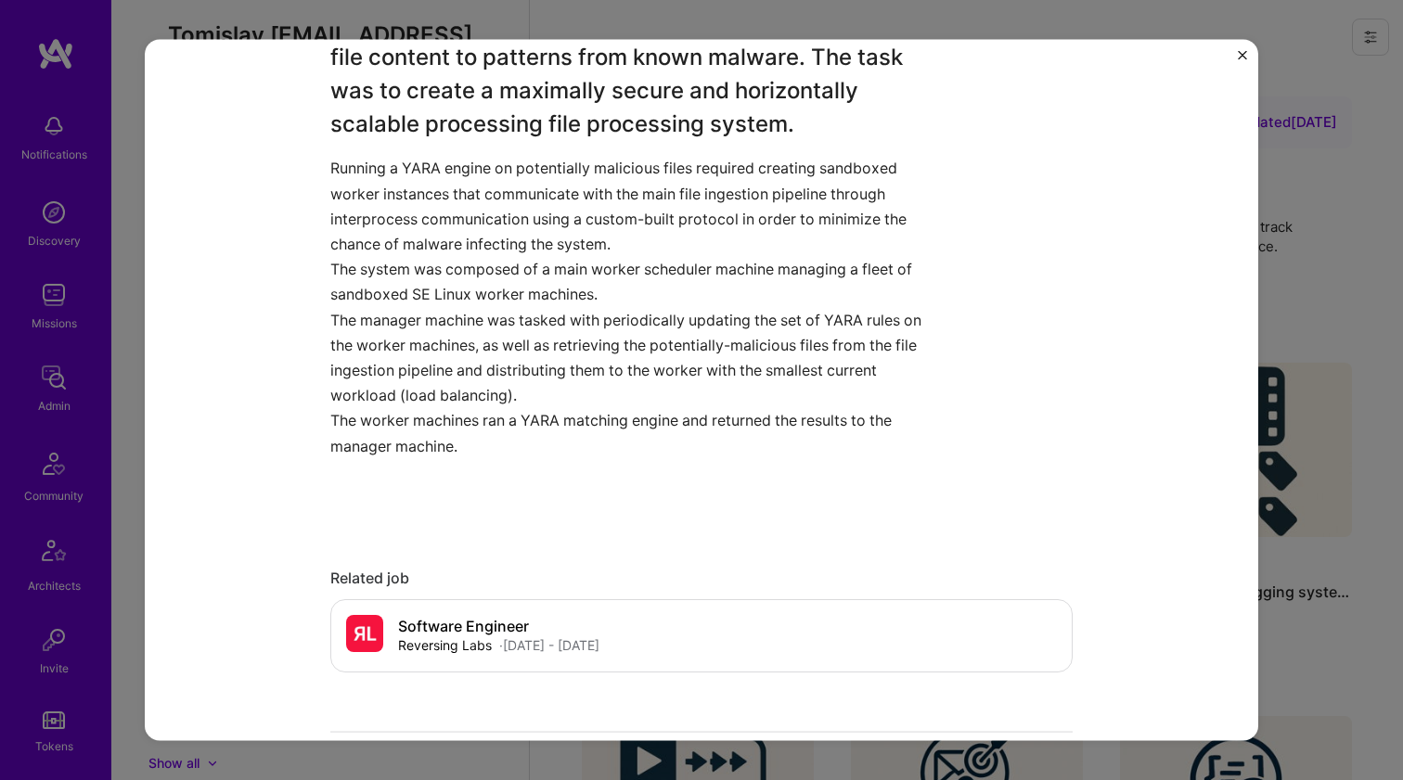
scroll to position [2293, 0]
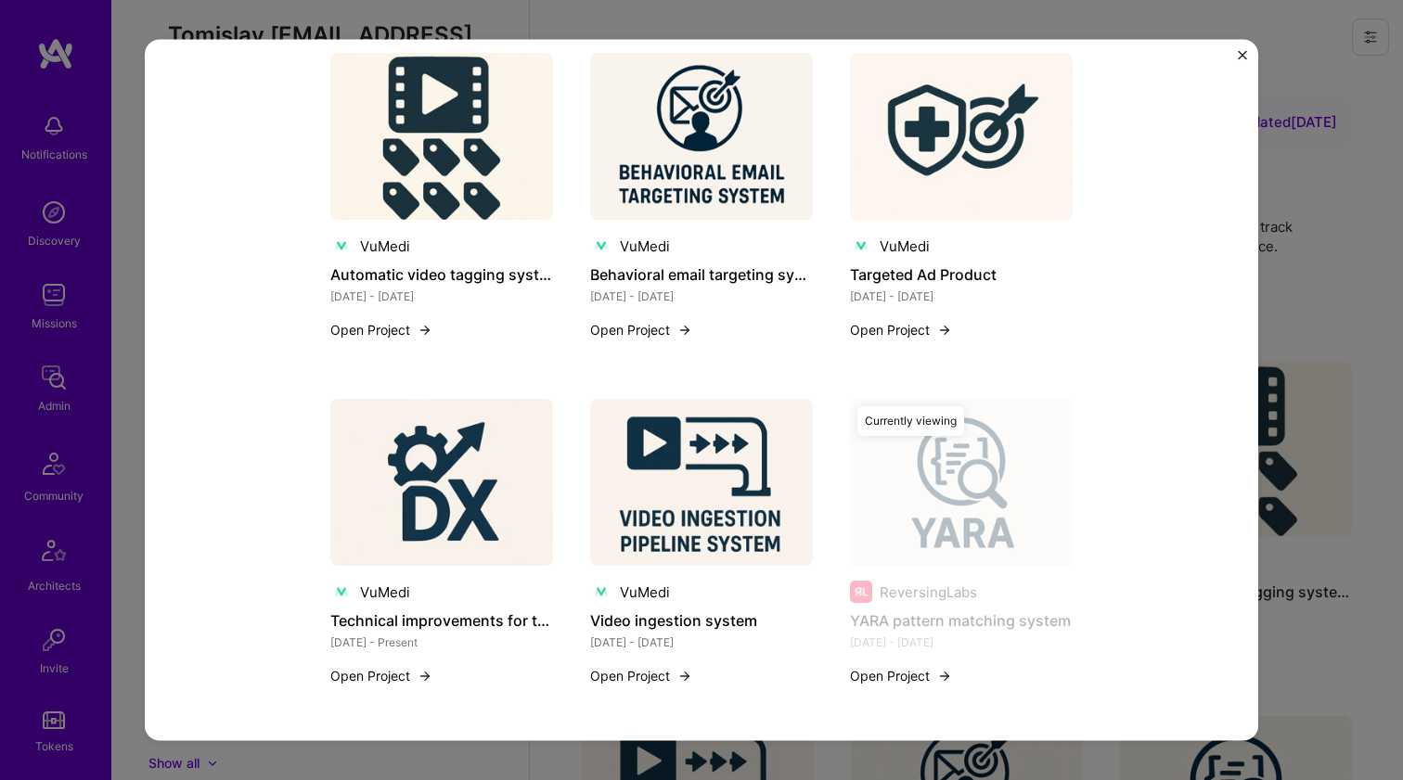
click at [920, 155] on img at bounding box center [961, 136] width 223 height 167
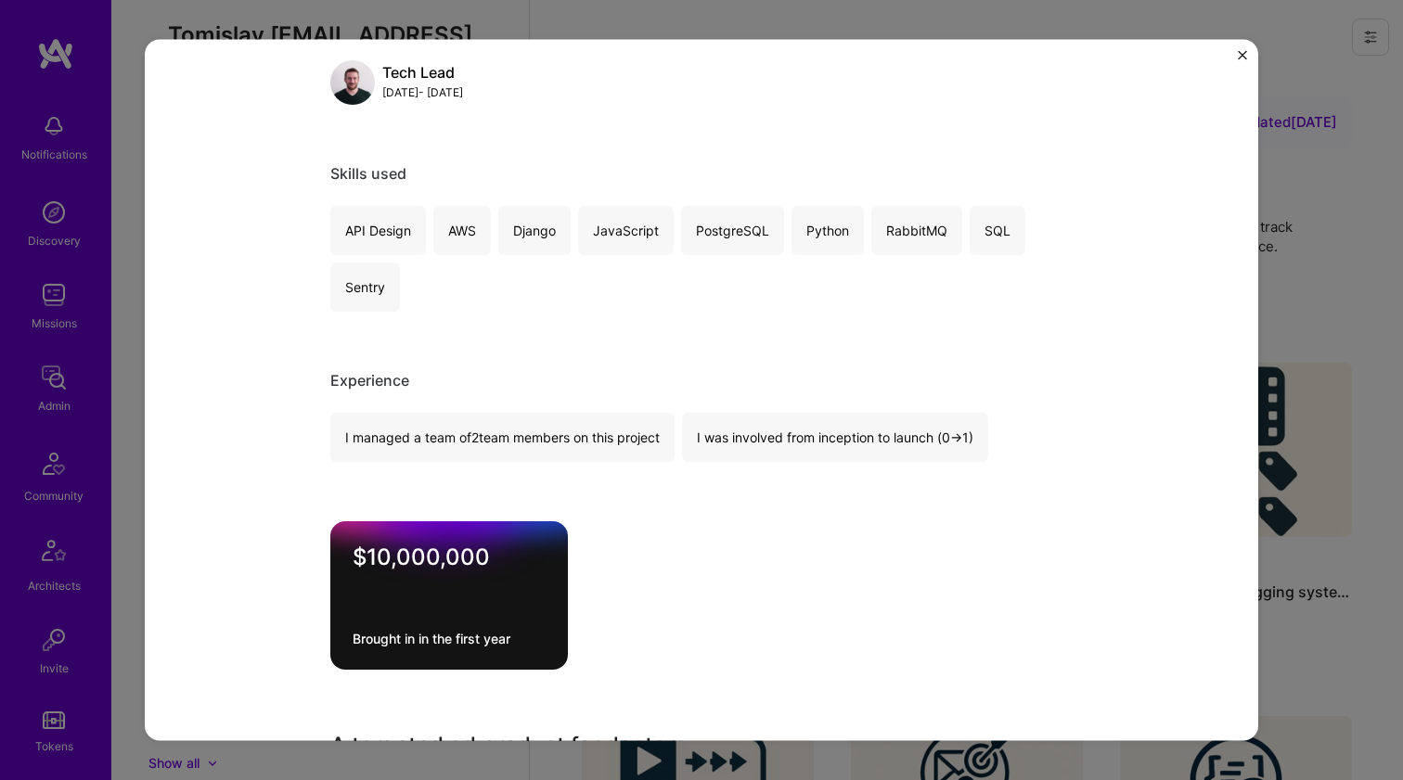
scroll to position [1380, 0]
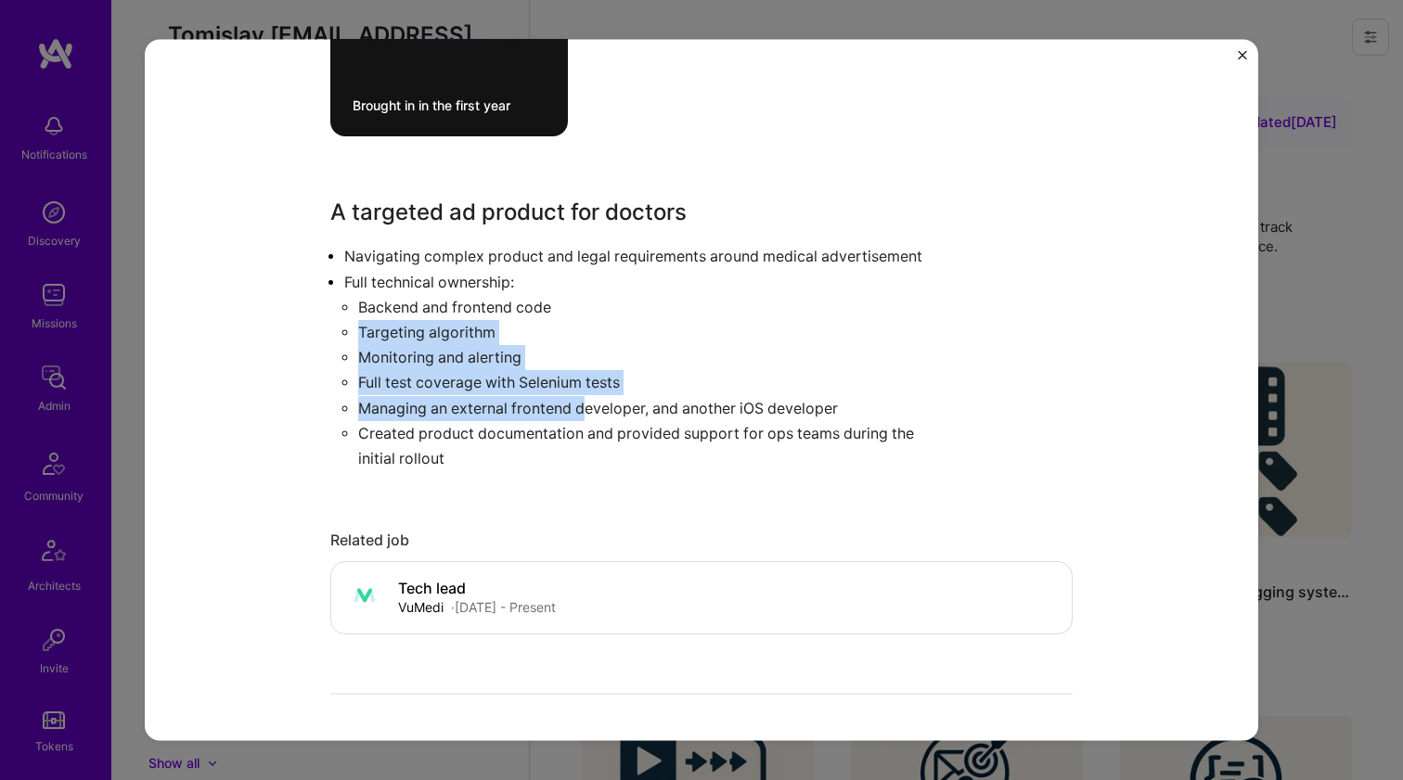
drag, startPoint x: 624, startPoint y: 294, endPoint x: 581, endPoint y: 401, distance: 114.9
click at [581, 401] on ul "Backend and frontend code Targeting algorithm Monitoring and alerting Full test…" at bounding box center [638, 382] width 589 height 176
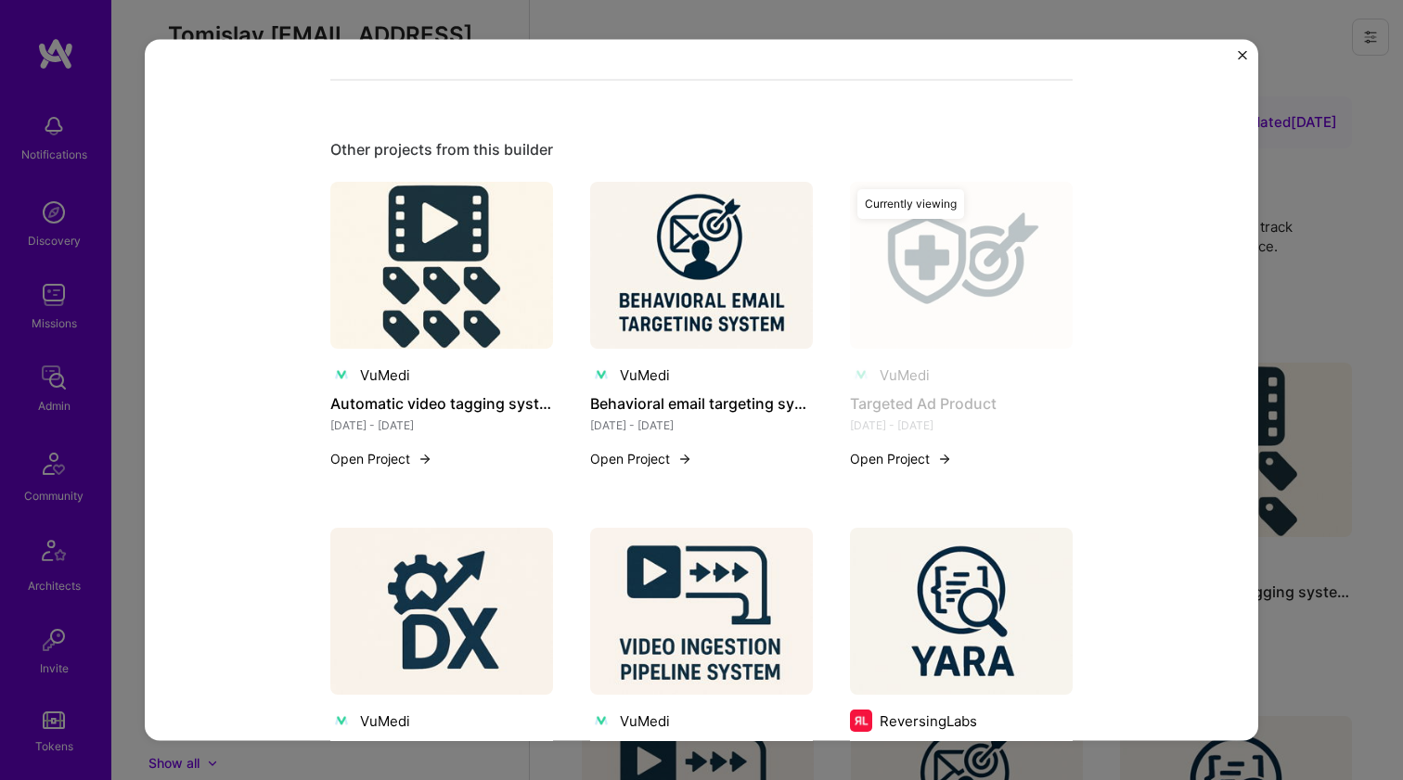
scroll to position [2124, 0]
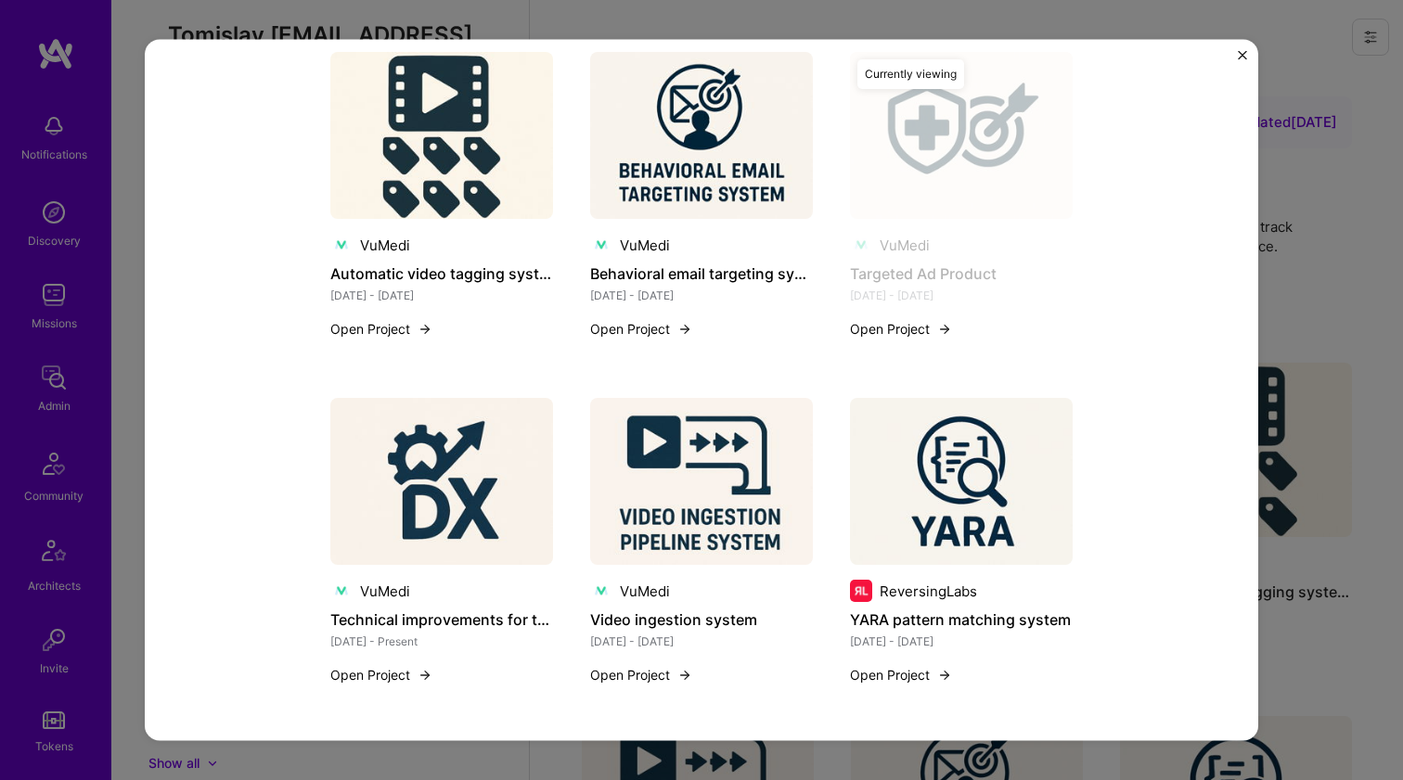
click at [501, 422] on img at bounding box center [441, 481] width 223 height 167
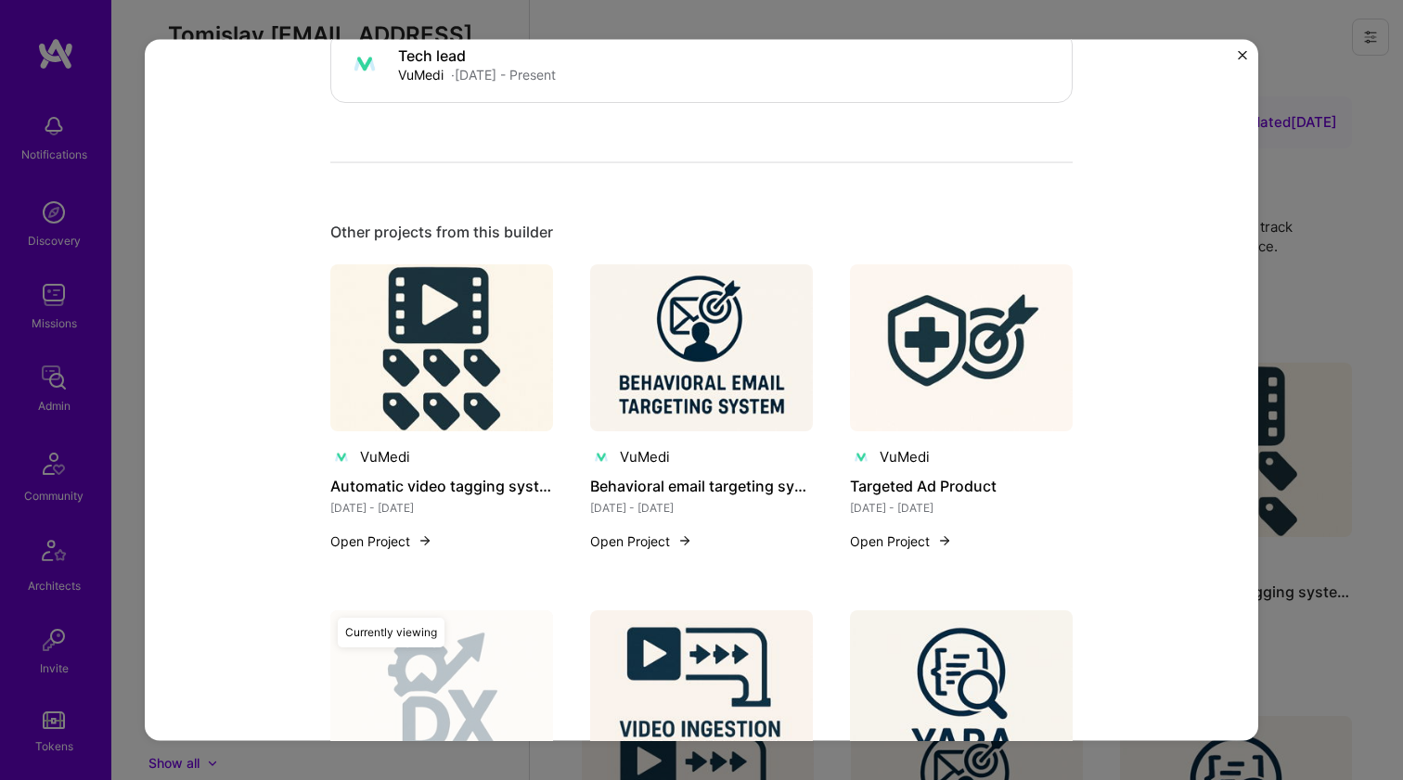
scroll to position [2213, 0]
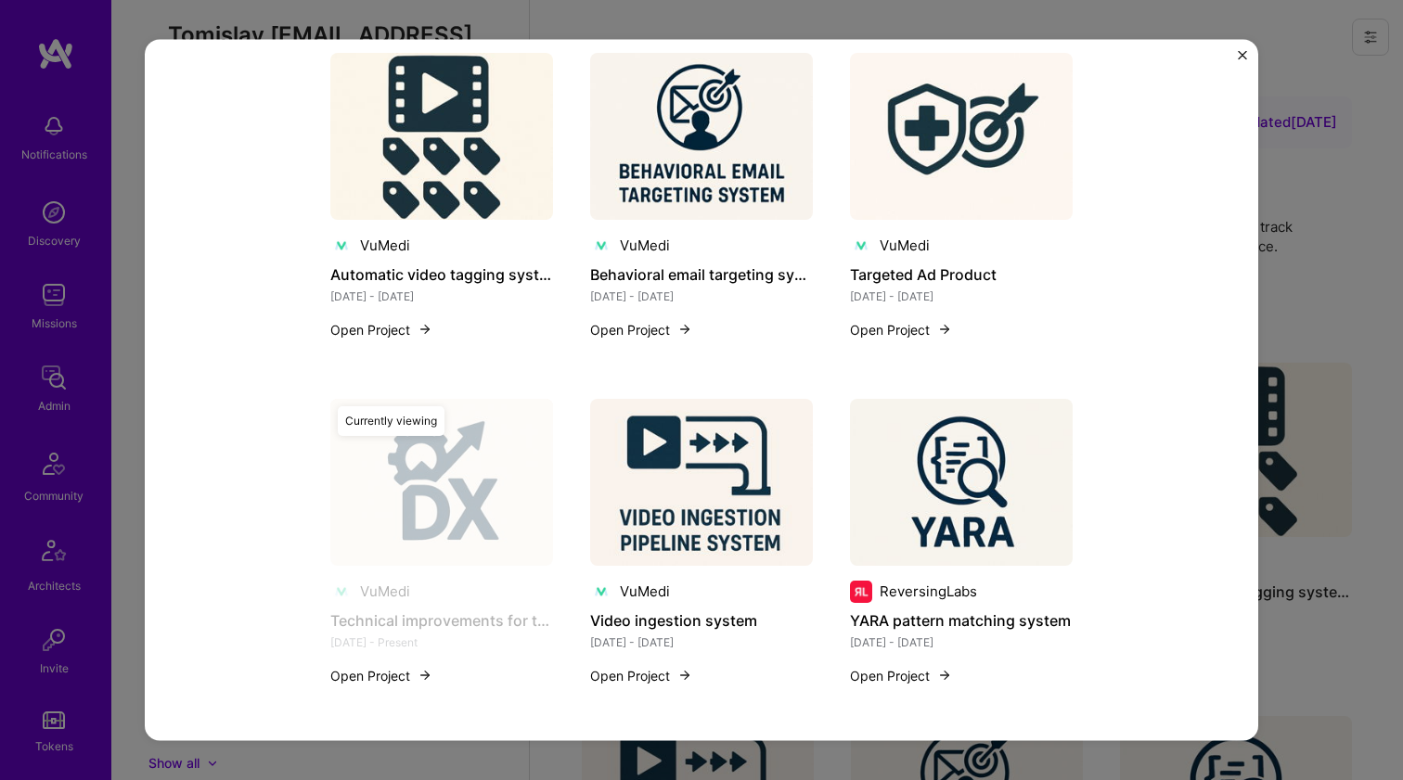
click at [648, 509] on img at bounding box center [701, 481] width 223 height 167
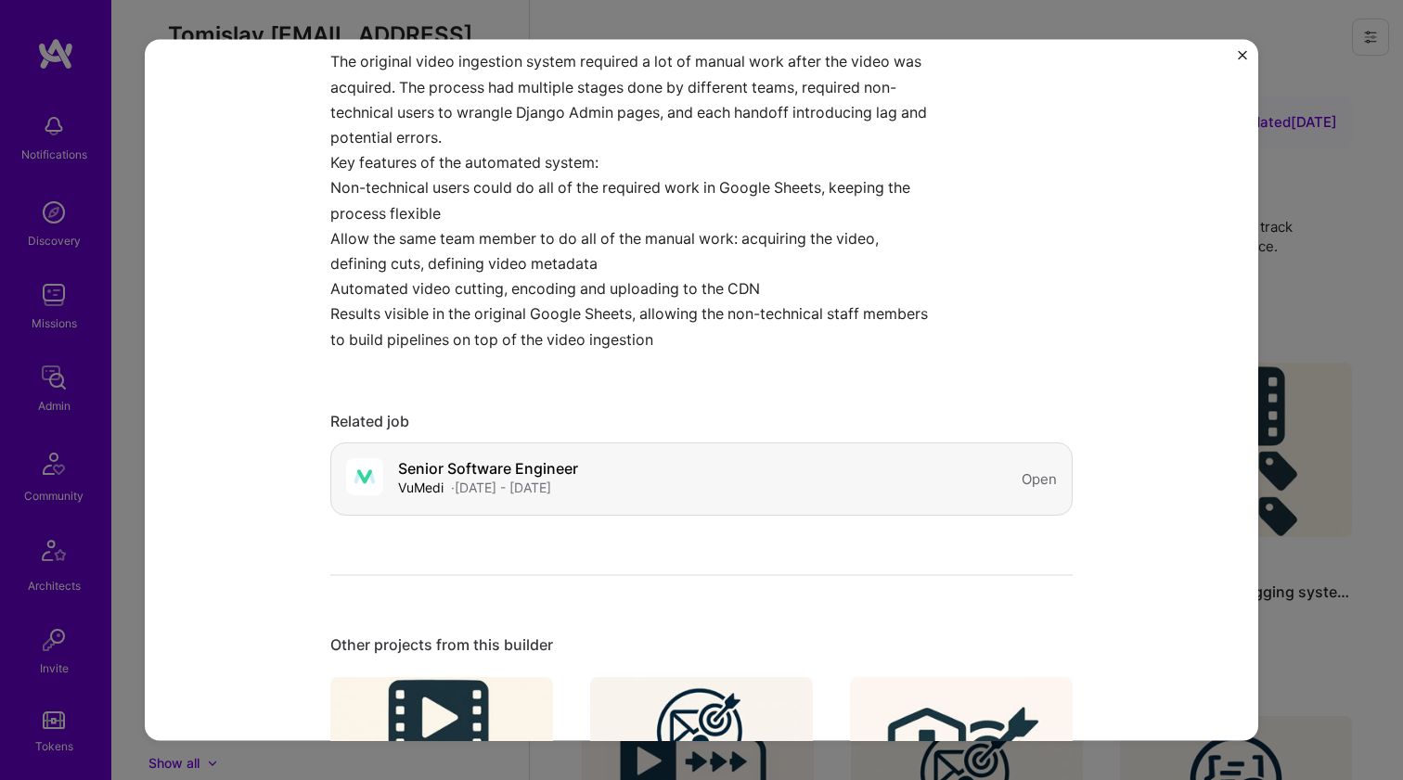
scroll to position [1302, 0]
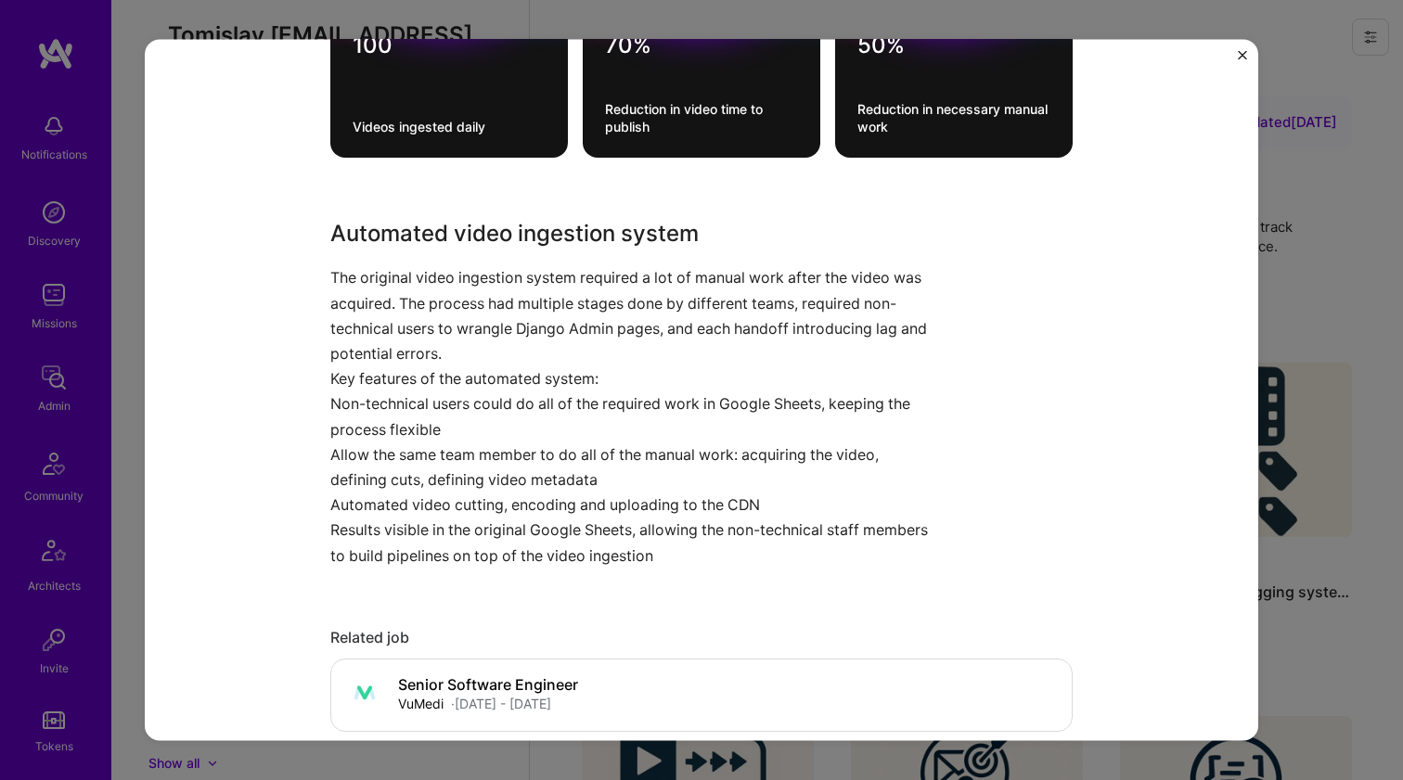
click at [361, 285] on p "The original video ingestion system required a lot of manual work after the vid…" at bounding box center [631, 315] width 603 height 101
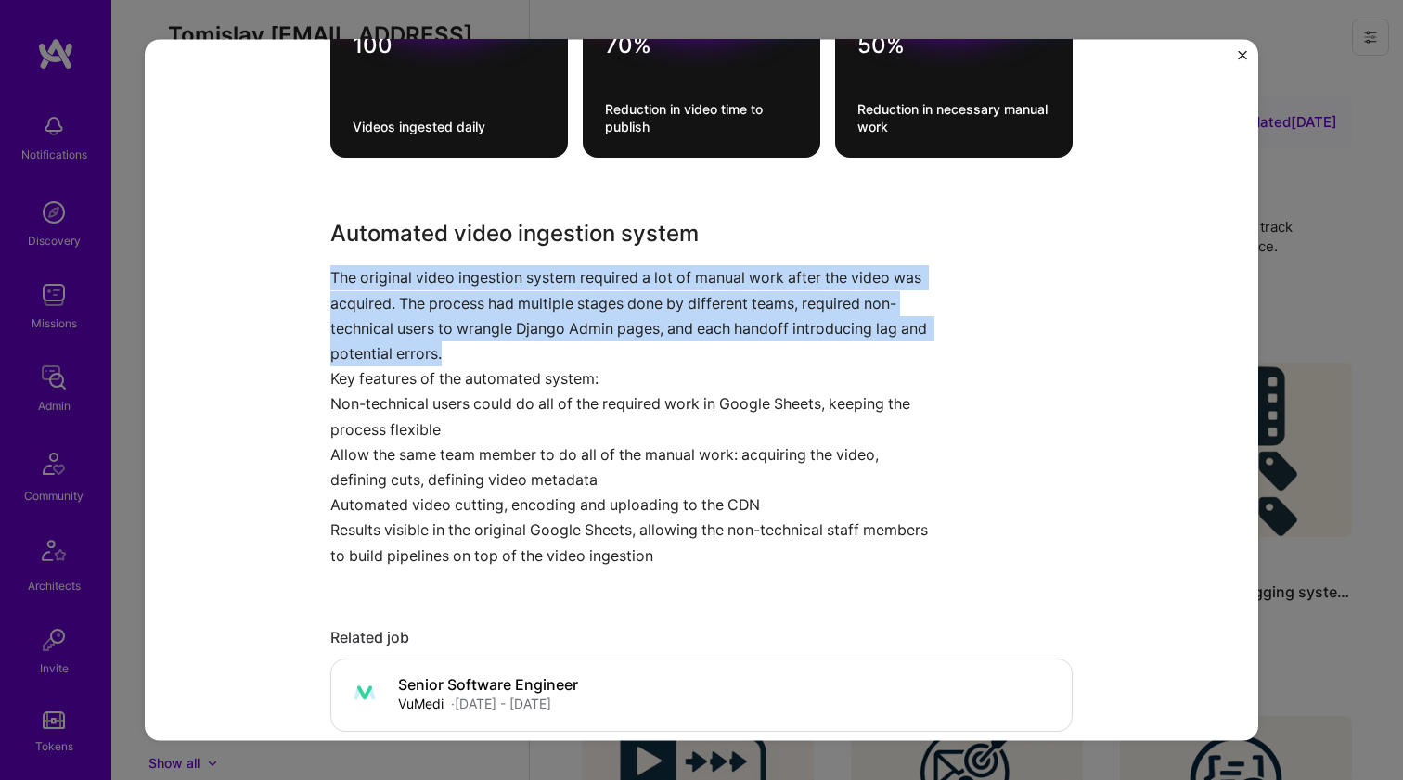
drag, startPoint x: 361, startPoint y: 285, endPoint x: 380, endPoint y: 429, distance: 145.1
click at [380, 429] on div "Automated video ingestion system The original video ingestion system required a…" at bounding box center [631, 392] width 603 height 351
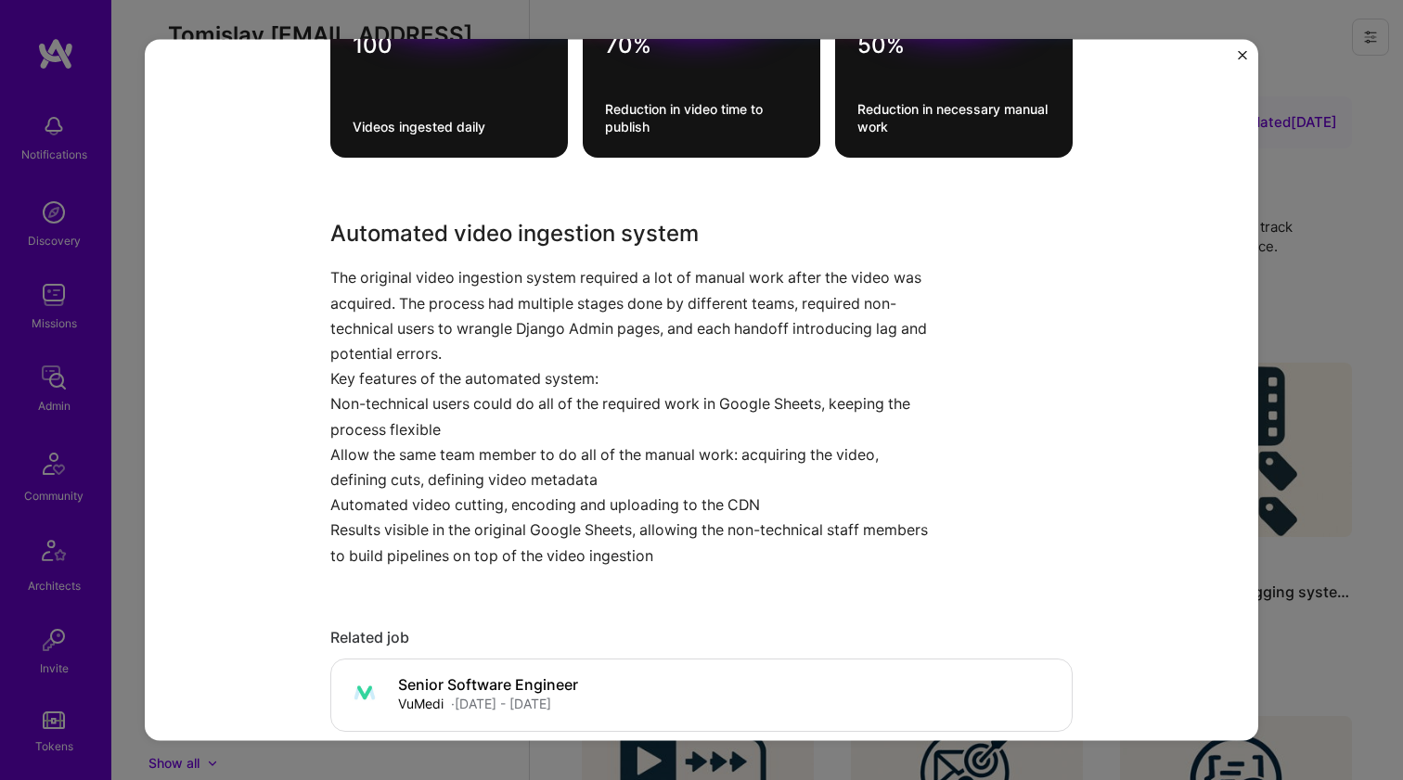
click at [380, 429] on p "Non-technical users could do all of the required work in Google Sheets, keeping…" at bounding box center [631, 417] width 603 height 50
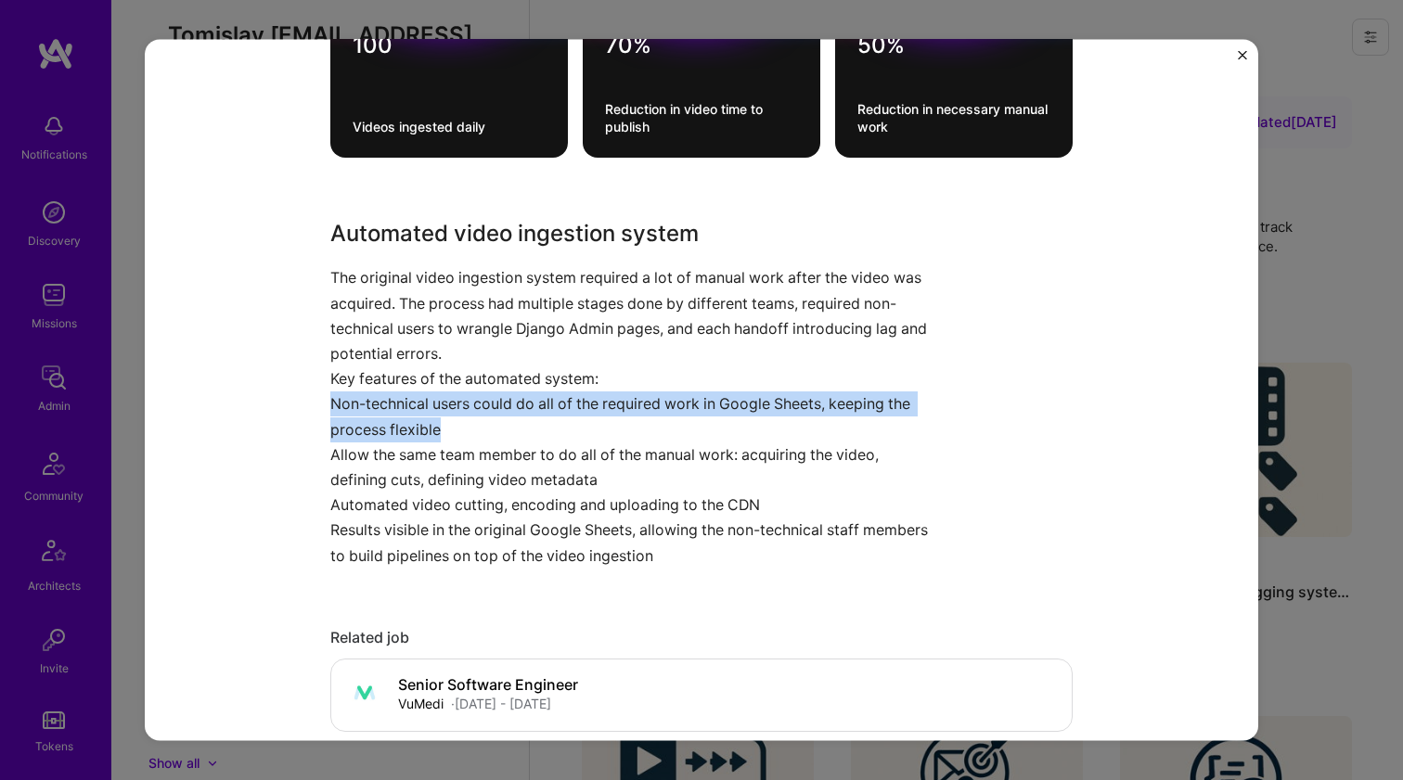
drag, startPoint x: 380, startPoint y: 429, endPoint x: 380, endPoint y: 327, distance: 102.1
click at [380, 328] on div "Automated video ingestion system The original video ingestion system required a…" at bounding box center [631, 392] width 603 height 351
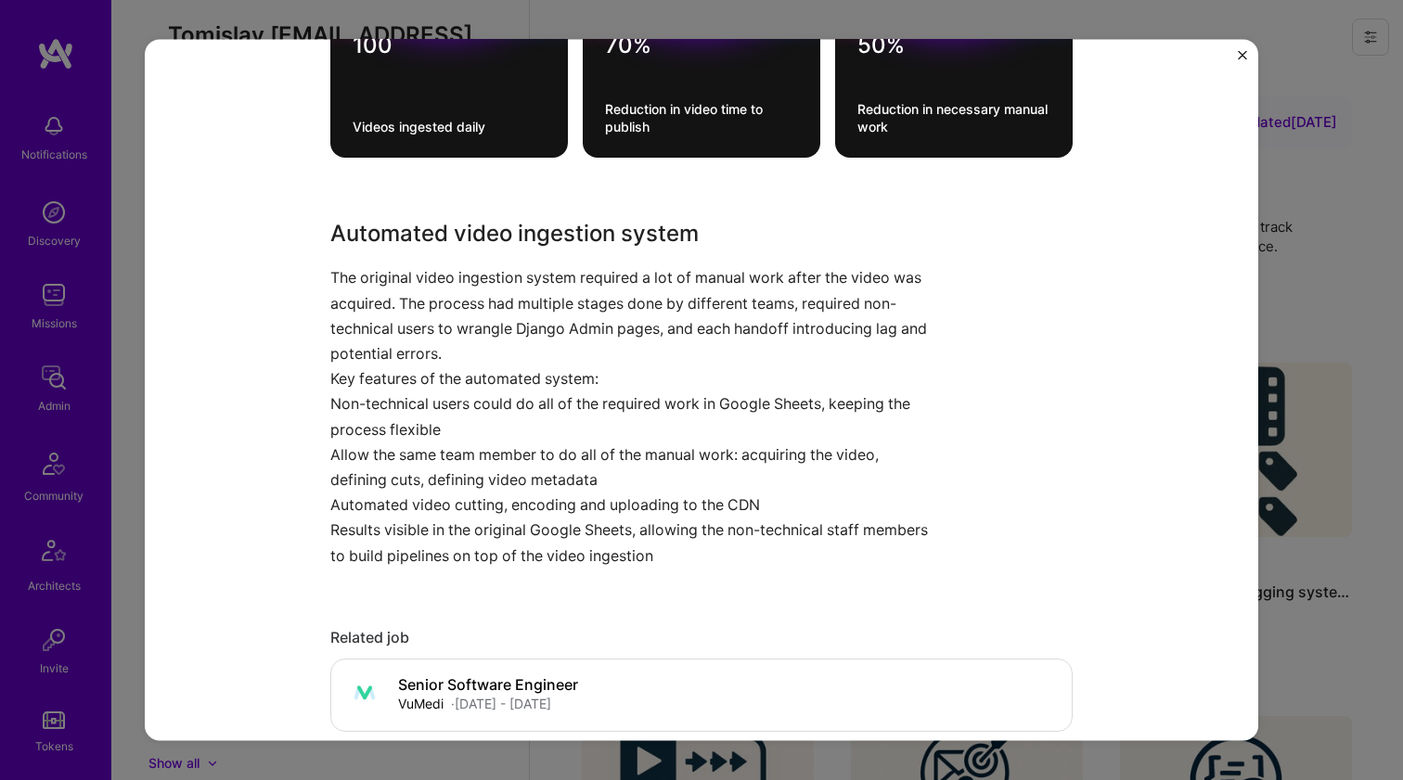
click at [380, 327] on p "The original video ingestion system required a lot of manual work after the vid…" at bounding box center [631, 315] width 603 height 101
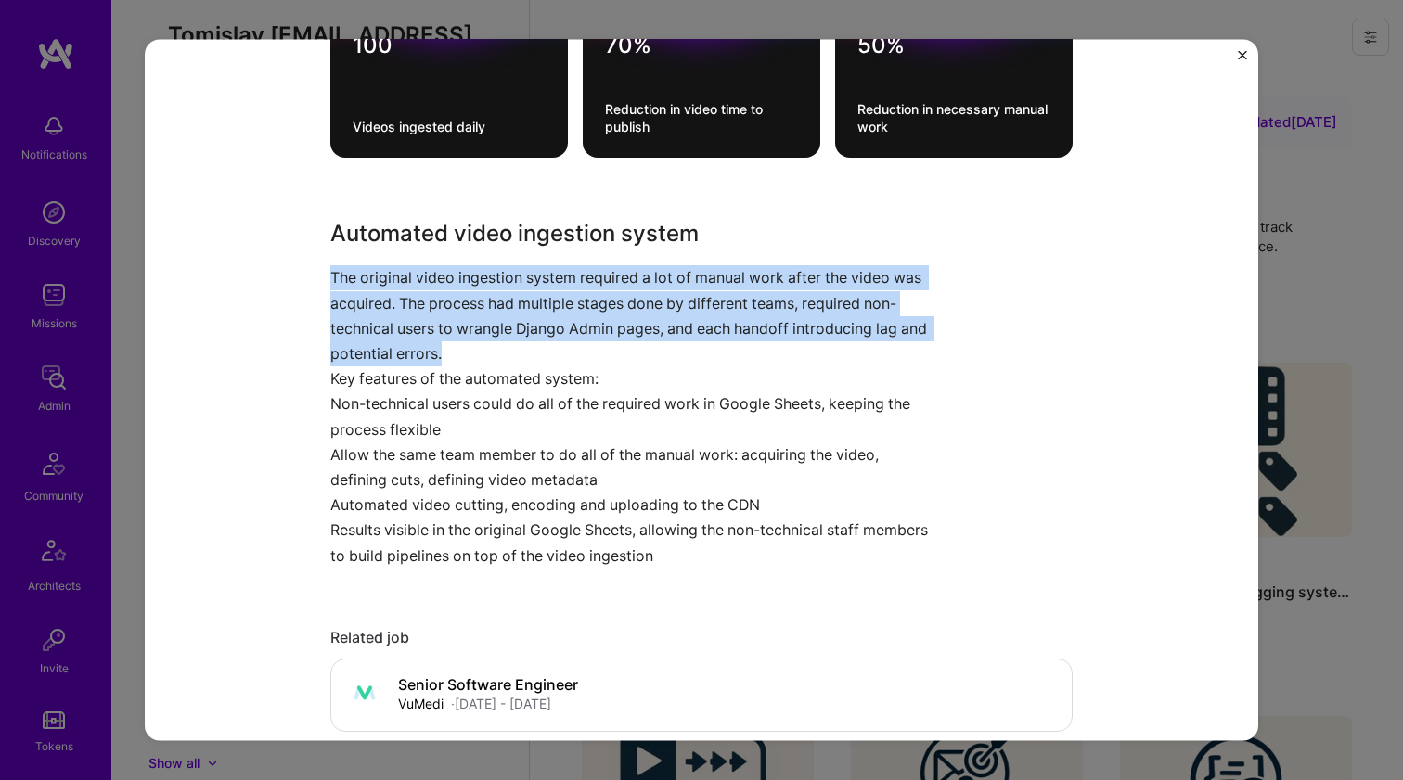
drag, startPoint x: 380, startPoint y: 327, endPoint x: 371, endPoint y: 427, distance: 100.6
click at [371, 426] on div "Automated video ingestion system The original video ingestion system required a…" at bounding box center [631, 392] width 603 height 351
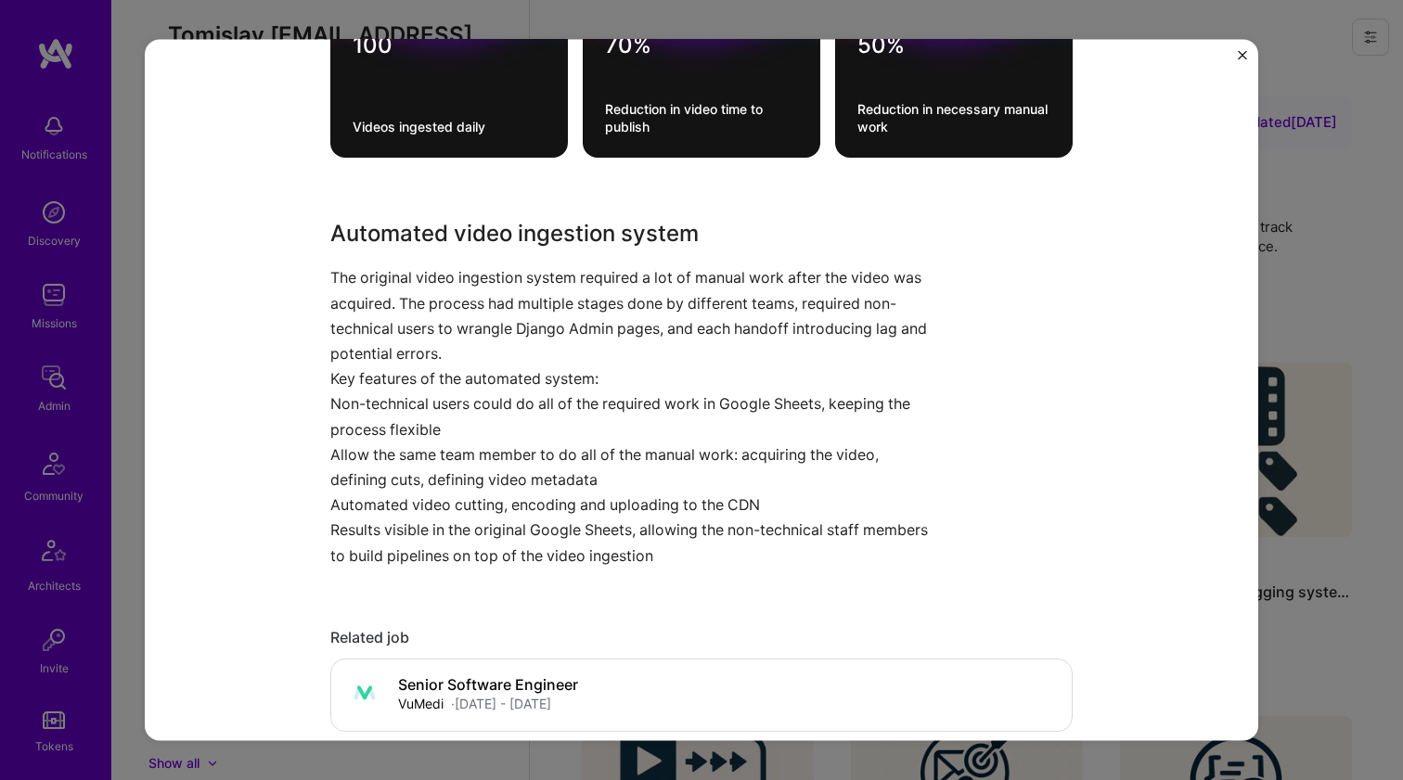
click at [376, 438] on p "Non-technical users could do all of the required work in Google Sheets, keeping…" at bounding box center [631, 417] width 603 height 50
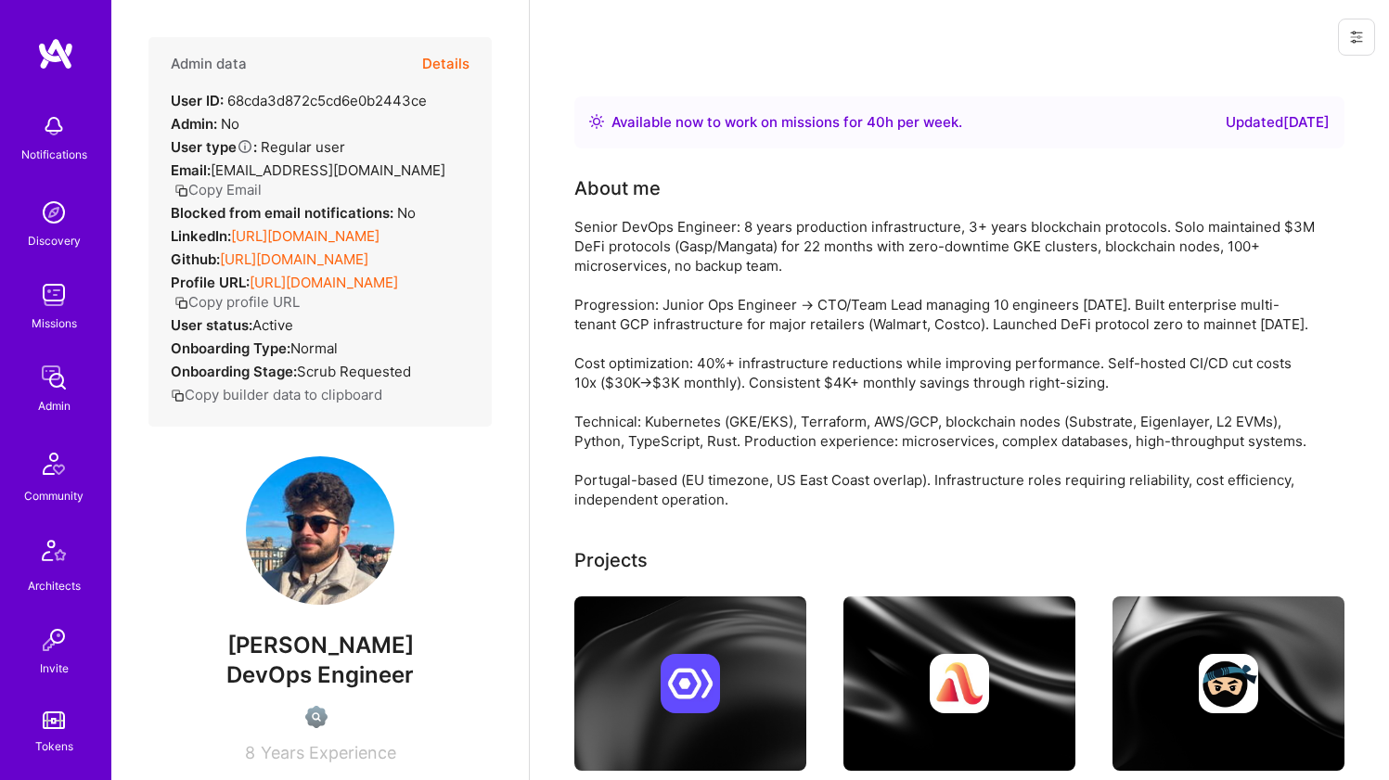
click at [328, 227] on link "[URL][DOMAIN_NAME]" at bounding box center [305, 236] width 148 height 18
click at [317, 251] on link "[URL][DOMAIN_NAME]" at bounding box center [294, 260] width 148 height 18
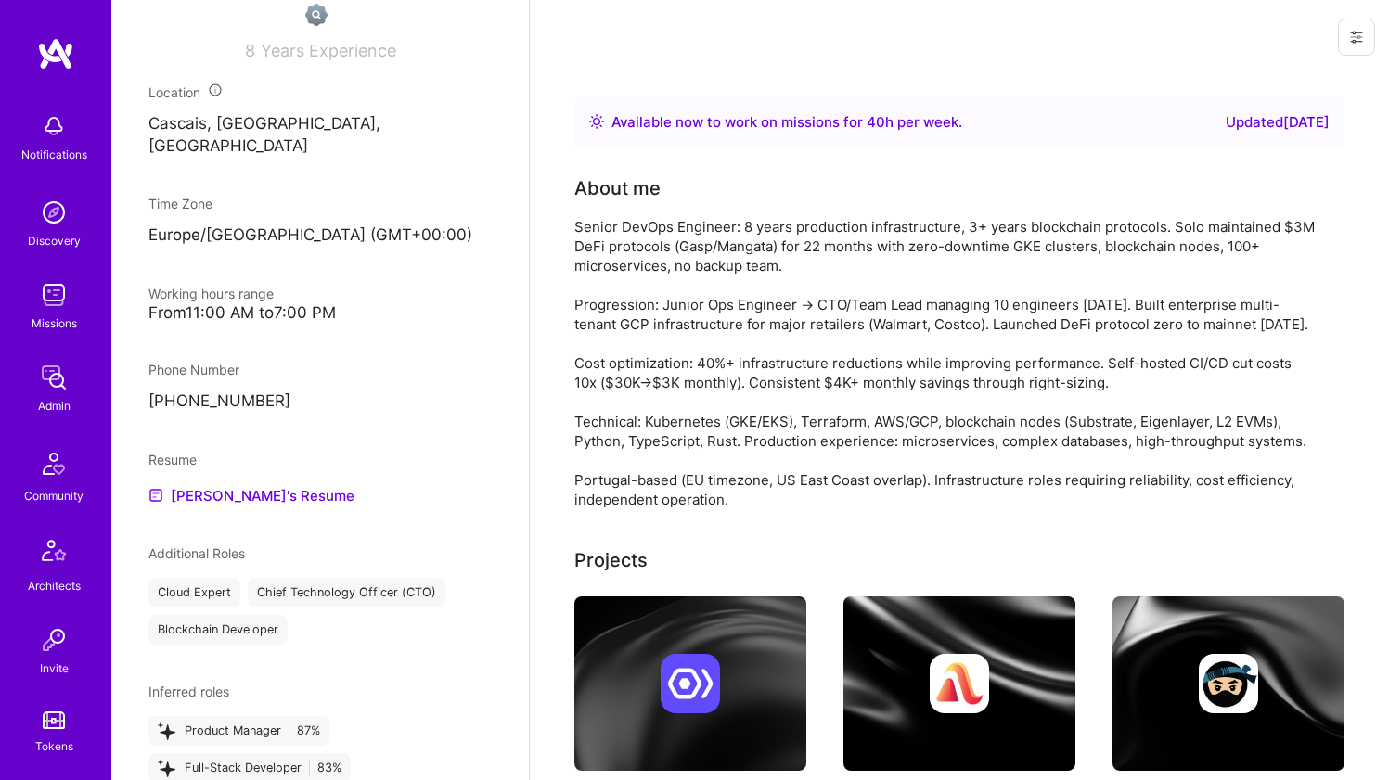
scroll to position [852, 0]
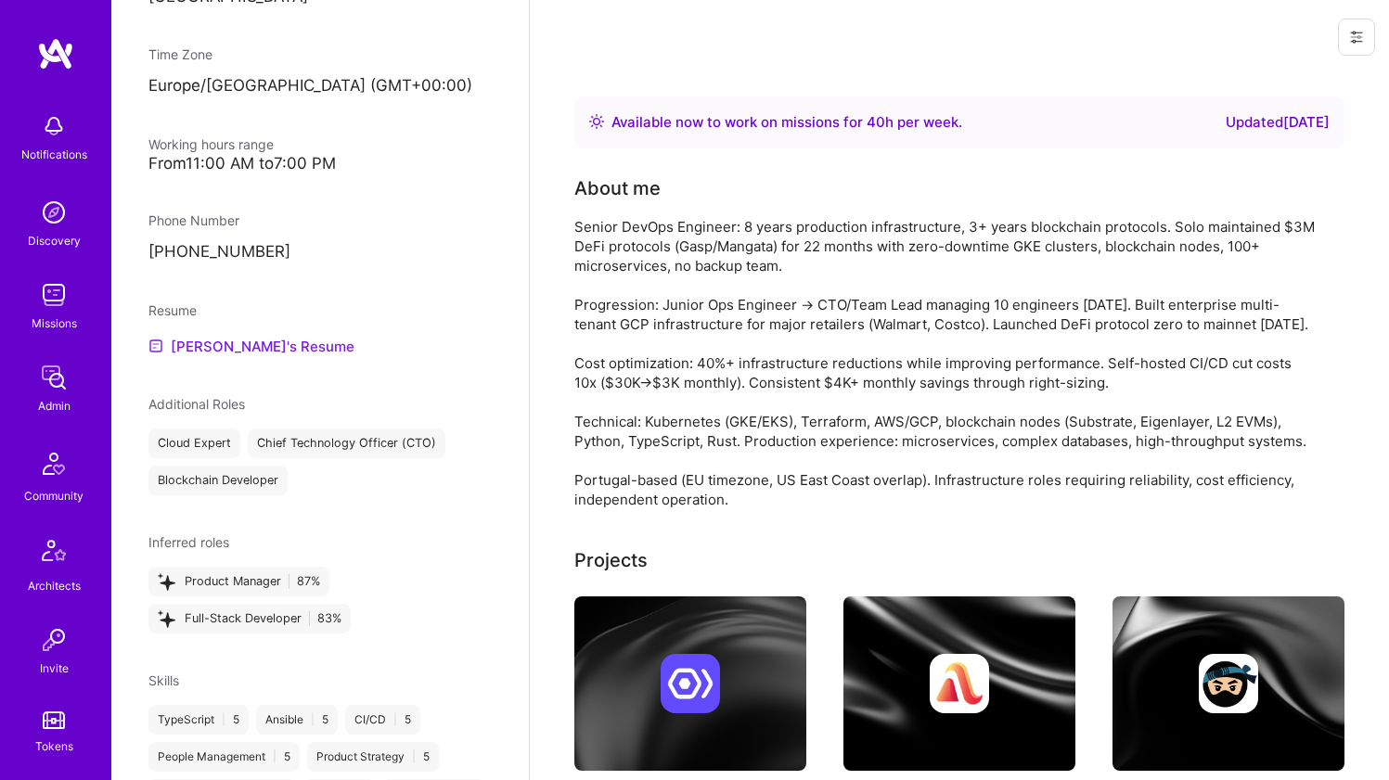
click at [264, 335] on link "[PERSON_NAME]'s Resume" at bounding box center [251, 346] width 206 height 22
click at [734, 245] on div "Senior DevOps Engineer: 8 years production infrastructure, 3+ years blockchain …" at bounding box center [945, 363] width 742 height 292
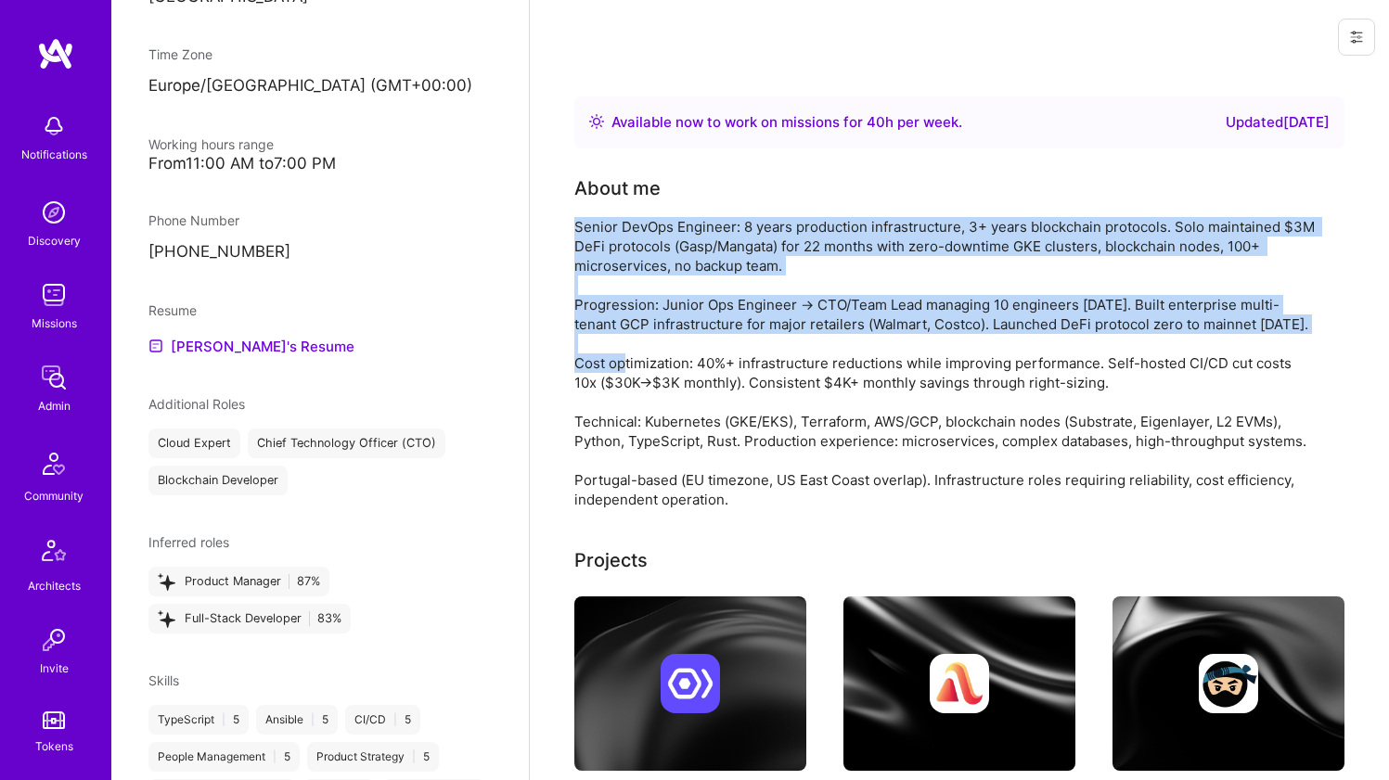
drag, startPoint x: 734, startPoint y: 245, endPoint x: 711, endPoint y: 317, distance: 76.0
click at [711, 317] on div "Senior DevOps Engineer: 8 years production infrastructure, 3+ years blockchain …" at bounding box center [945, 363] width 742 height 292
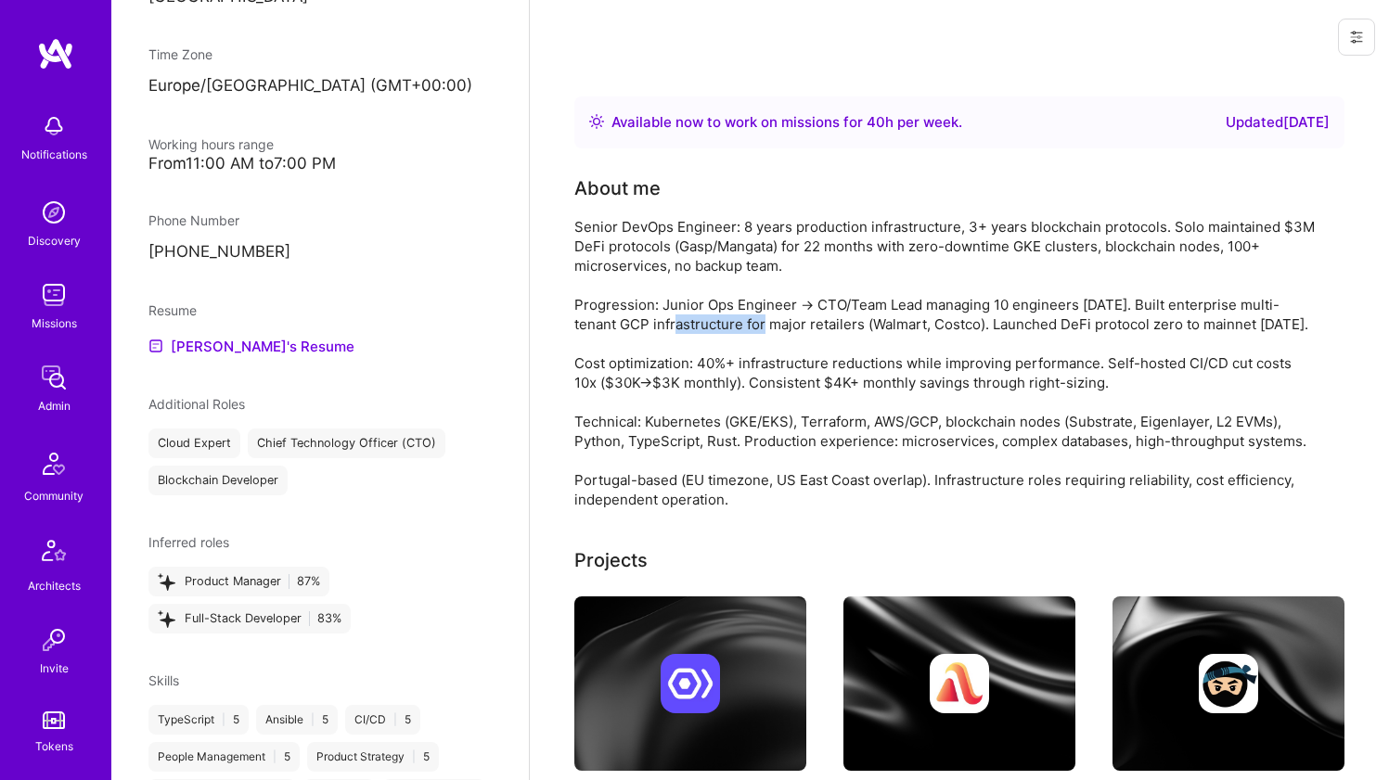
click at [711, 317] on div "Senior DevOps Engineer: 8 years production infrastructure, 3+ years blockchain …" at bounding box center [945, 363] width 742 height 292
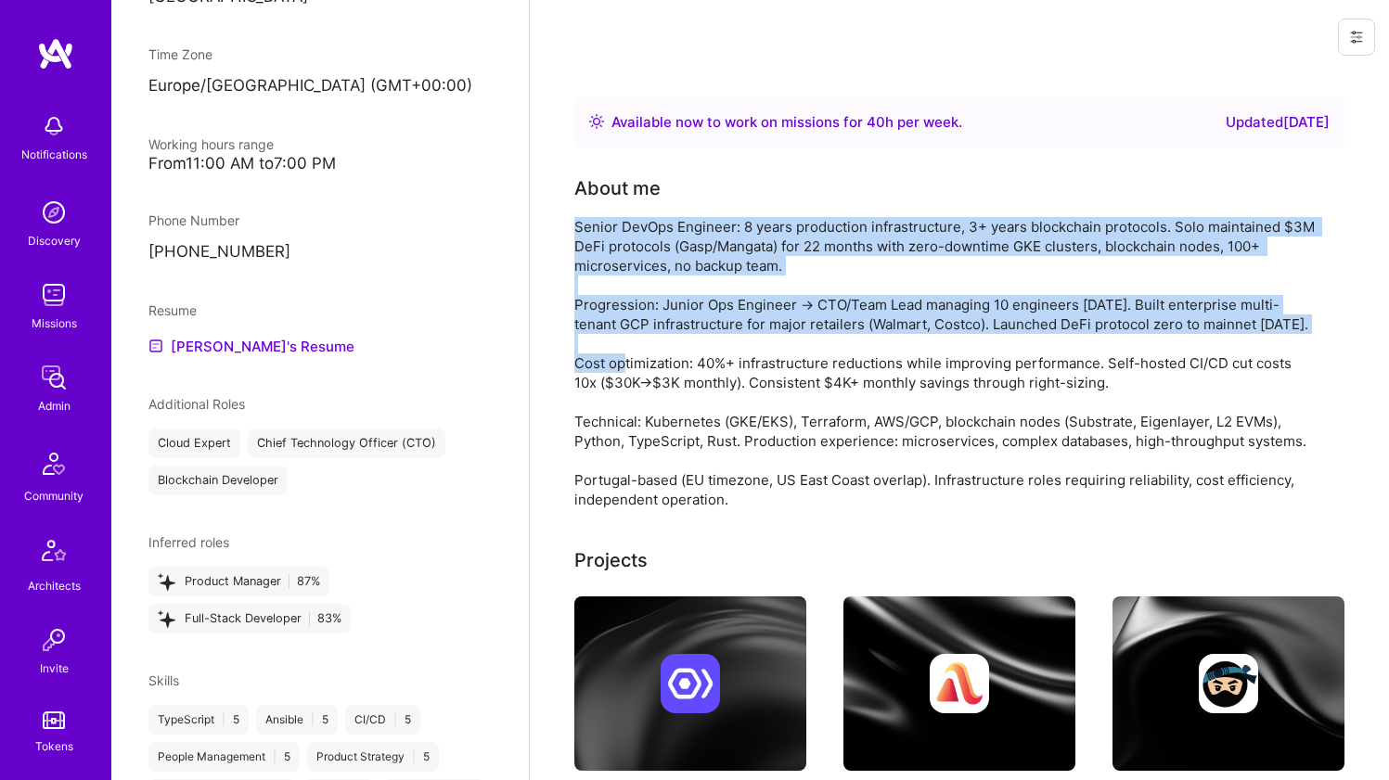
drag, startPoint x: 711, startPoint y: 317, endPoint x: 709, endPoint y: 263, distance: 54.8
click at [709, 263] on div "Senior DevOps Engineer: 8 years production infrastructure, 3+ years blockchain …" at bounding box center [945, 363] width 742 height 292
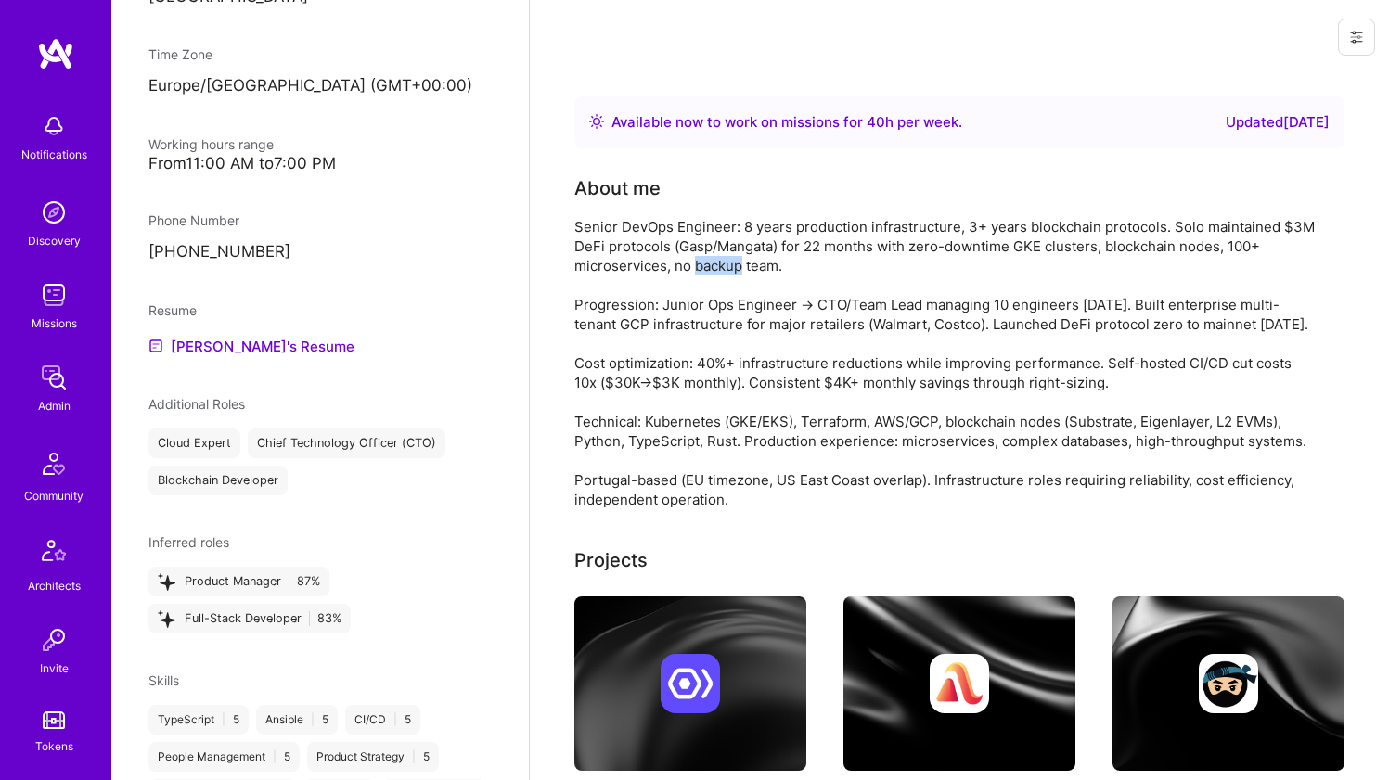
click at [709, 263] on div "Senior DevOps Engineer: 8 years production infrastructure, 3+ years blockchain …" at bounding box center [945, 363] width 742 height 292
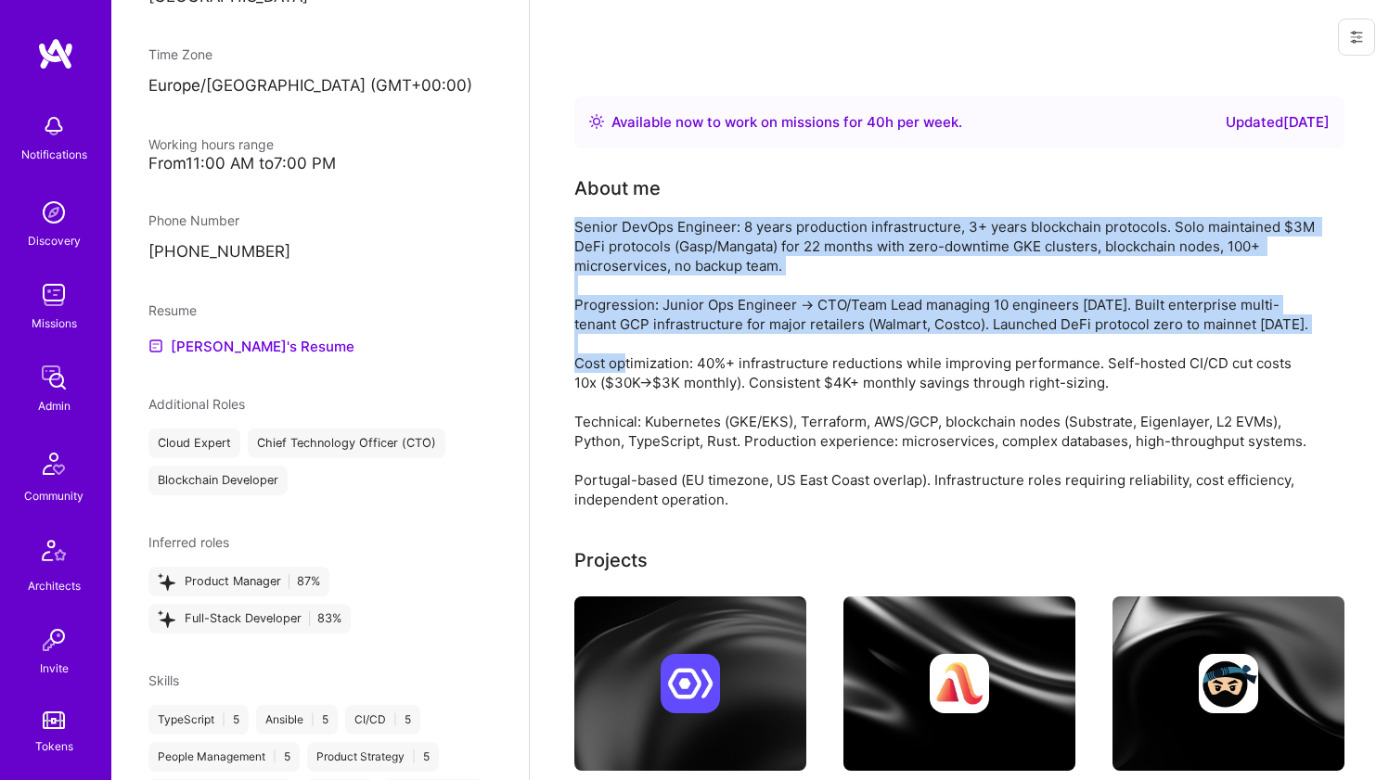
drag, startPoint x: 709, startPoint y: 263, endPoint x: 693, endPoint y: 295, distance: 36.1
click at [693, 295] on div "Senior DevOps Engineer: 8 years production infrastructure, 3+ years blockchain …" at bounding box center [945, 363] width 742 height 292
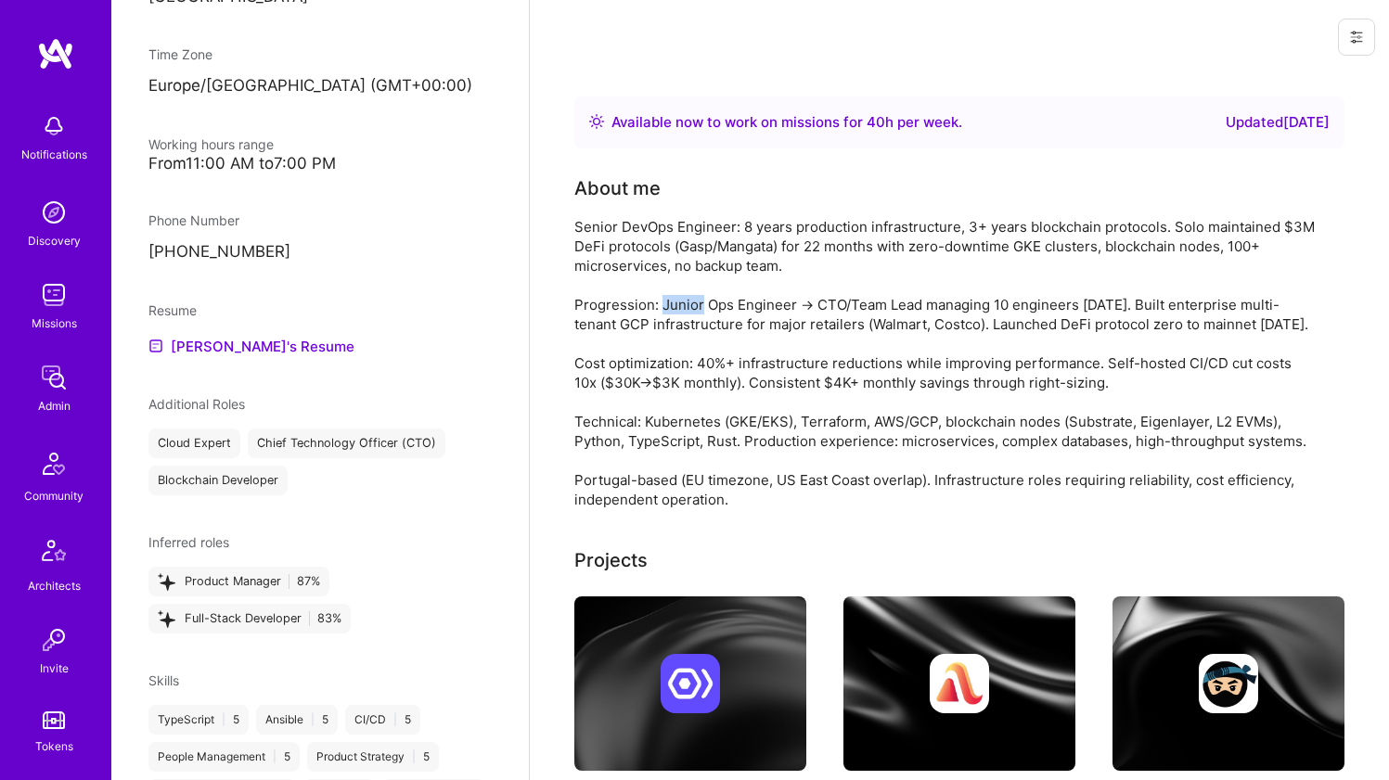
click at [693, 295] on div "Senior DevOps Engineer: 8 years production infrastructure, 3+ years blockchain …" at bounding box center [945, 363] width 742 height 292
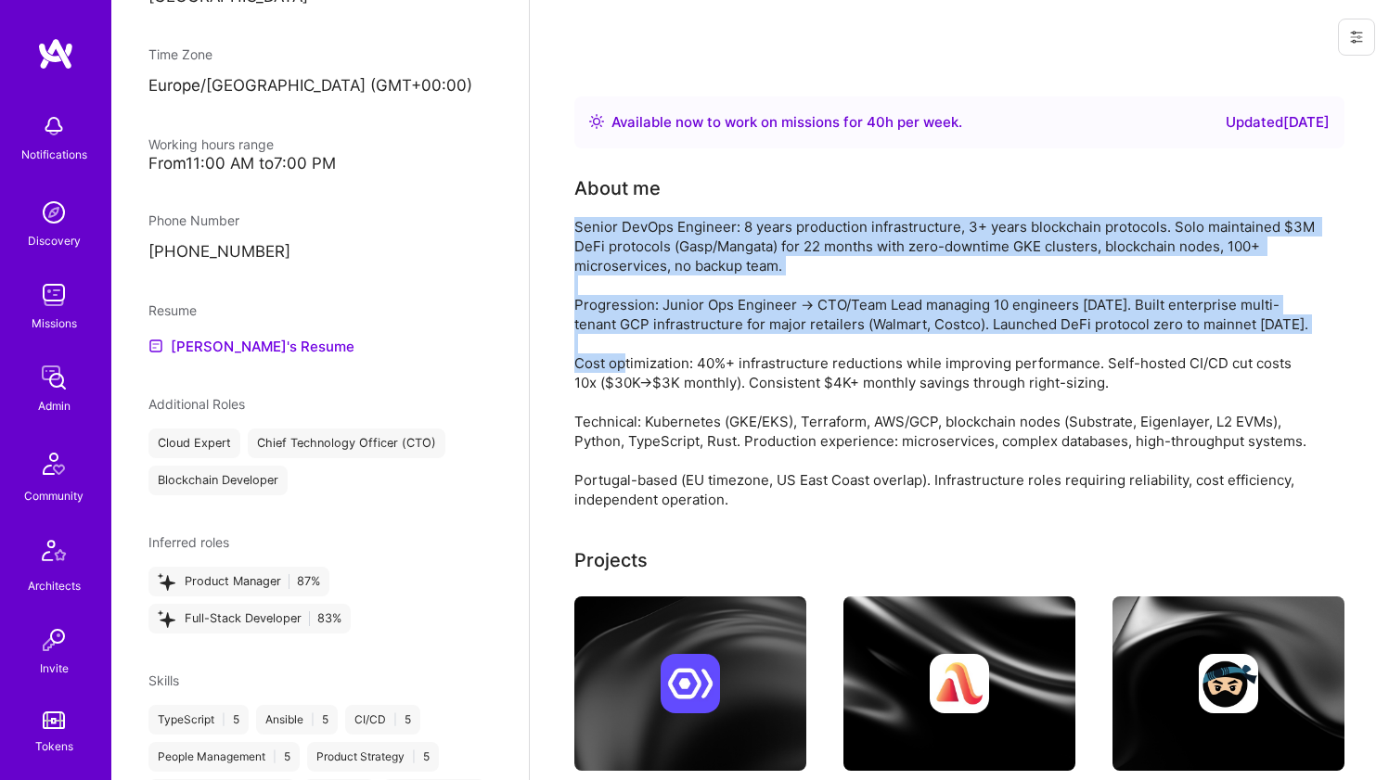
drag, startPoint x: 693, startPoint y: 295, endPoint x: 694, endPoint y: 238, distance: 56.6
click at [694, 238] on div "Senior DevOps Engineer: 8 years production infrastructure, 3+ years blockchain …" at bounding box center [945, 363] width 742 height 292
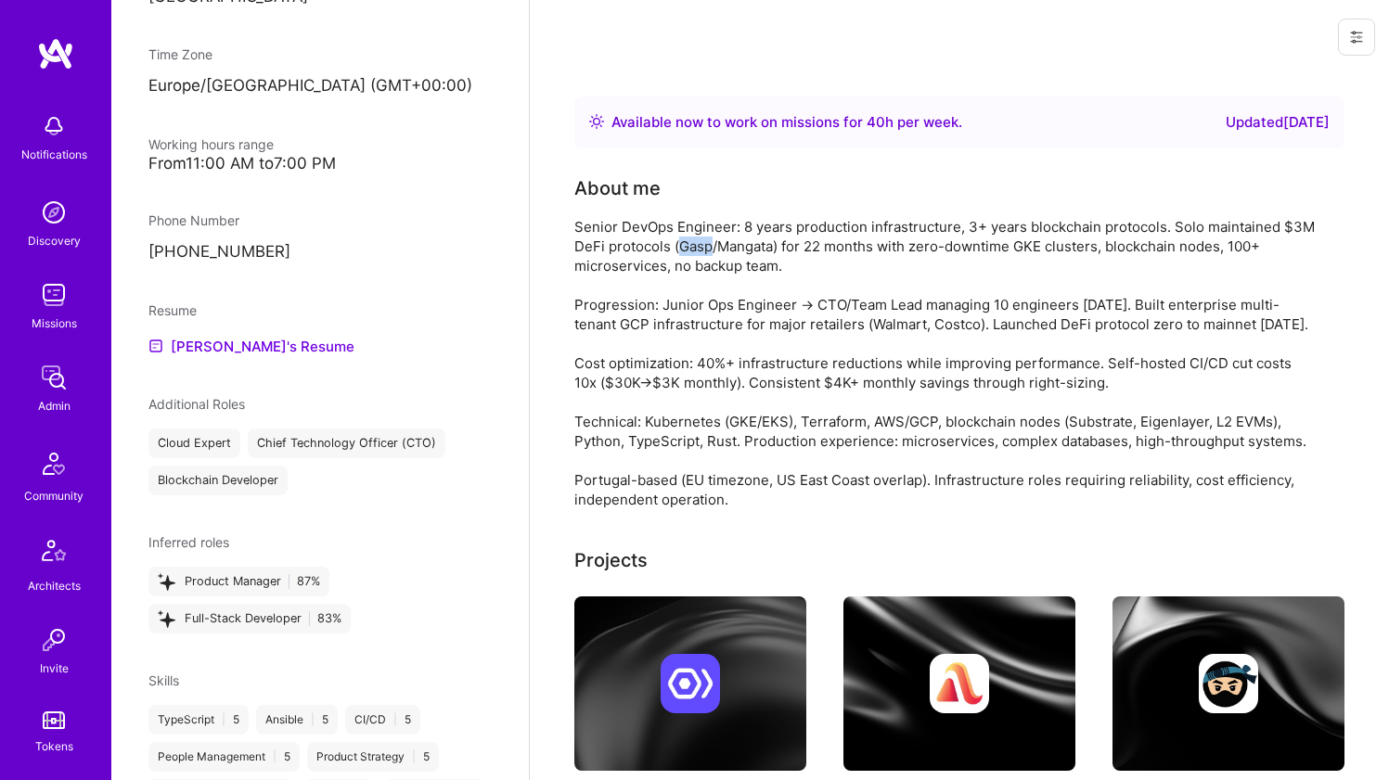
click at [694, 238] on div "Senior DevOps Engineer: 8 years production infrastructure, 3+ years blockchain …" at bounding box center [945, 363] width 742 height 292
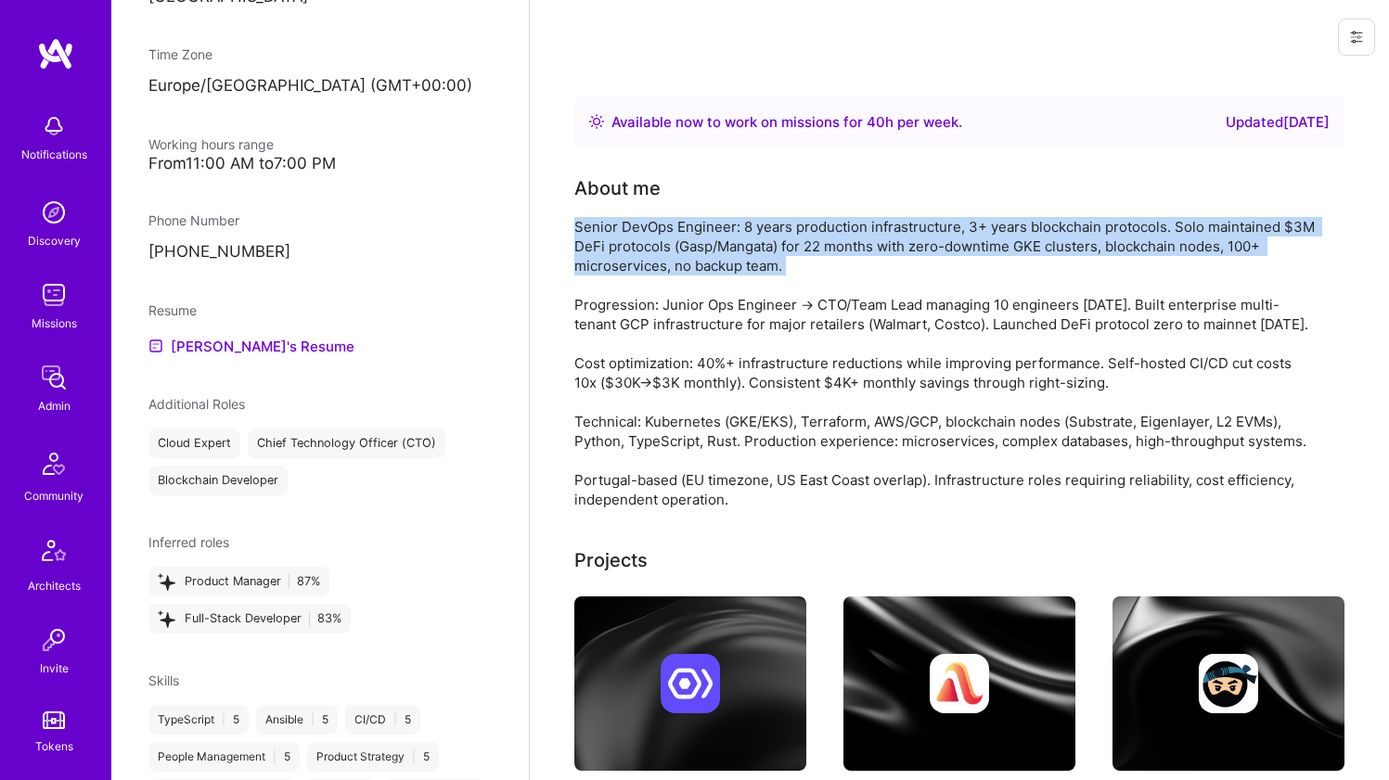
drag, startPoint x: 694, startPoint y: 238, endPoint x: 678, endPoint y: 272, distance: 36.9
click at [678, 272] on div "Senior DevOps Engineer: 8 years production infrastructure, 3+ years blockchain …" at bounding box center [945, 363] width 742 height 292
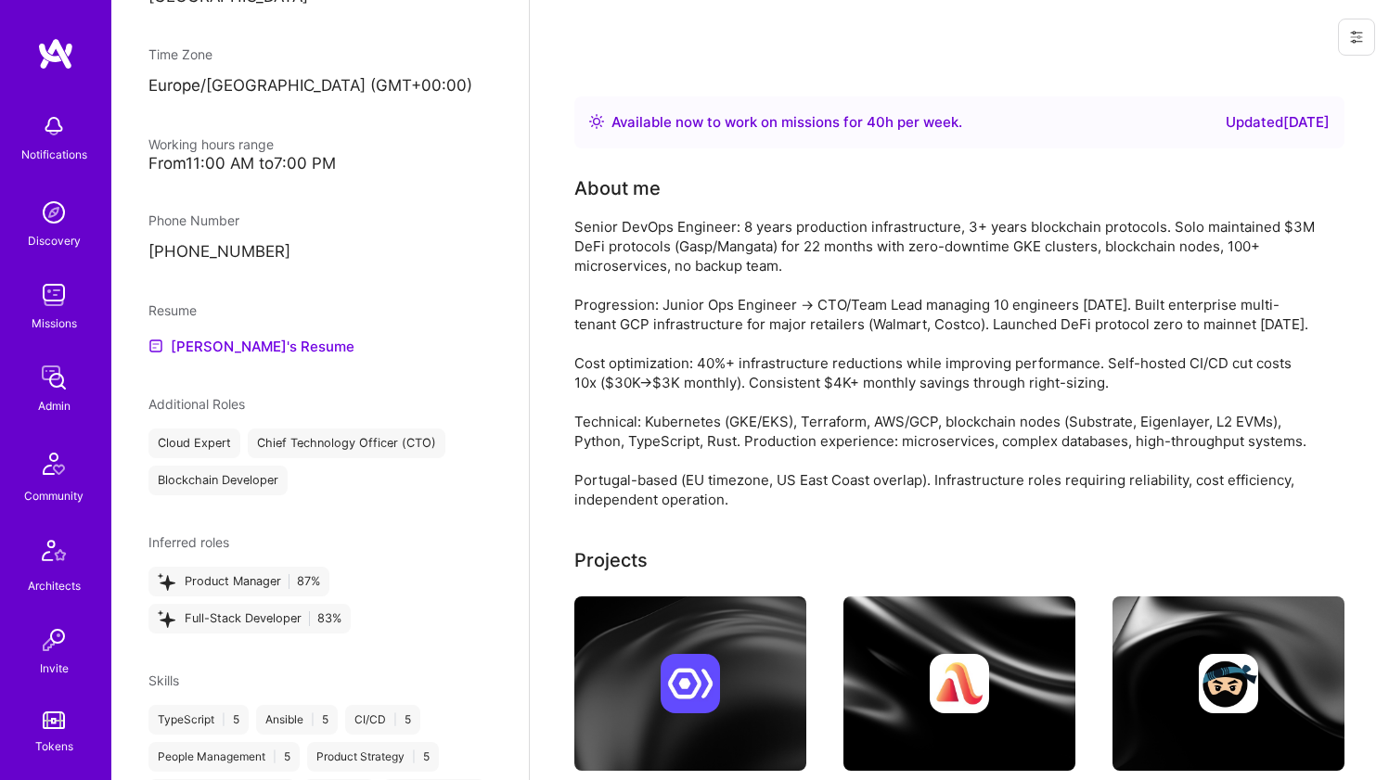
click at [678, 272] on div "Senior DevOps Engineer: 8 years production infrastructure, 3+ years blockchain …" at bounding box center [945, 363] width 742 height 292
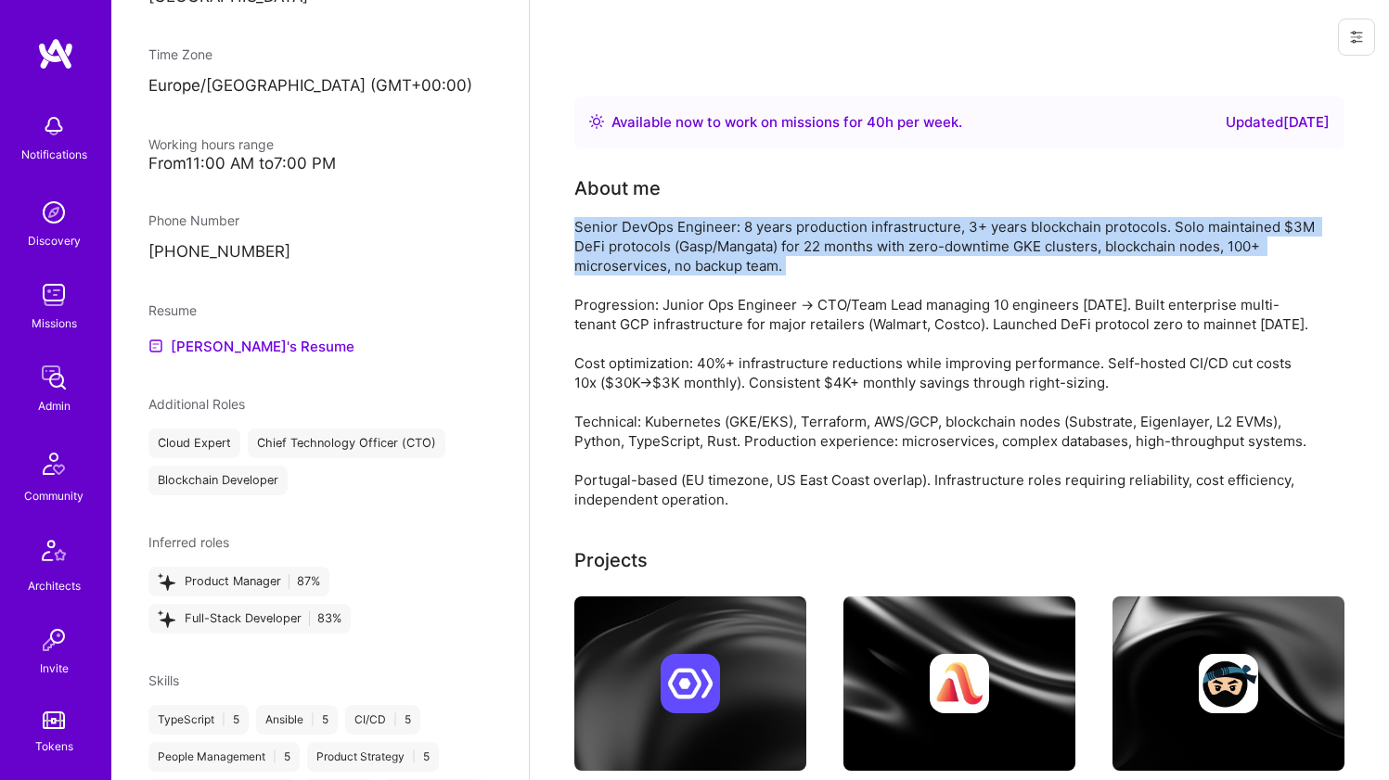
drag, startPoint x: 678, startPoint y: 272, endPoint x: 676, endPoint y: 224, distance: 48.3
click at [676, 224] on div "Senior DevOps Engineer: 8 years production infrastructure, 3+ years blockchain …" at bounding box center [945, 363] width 742 height 292
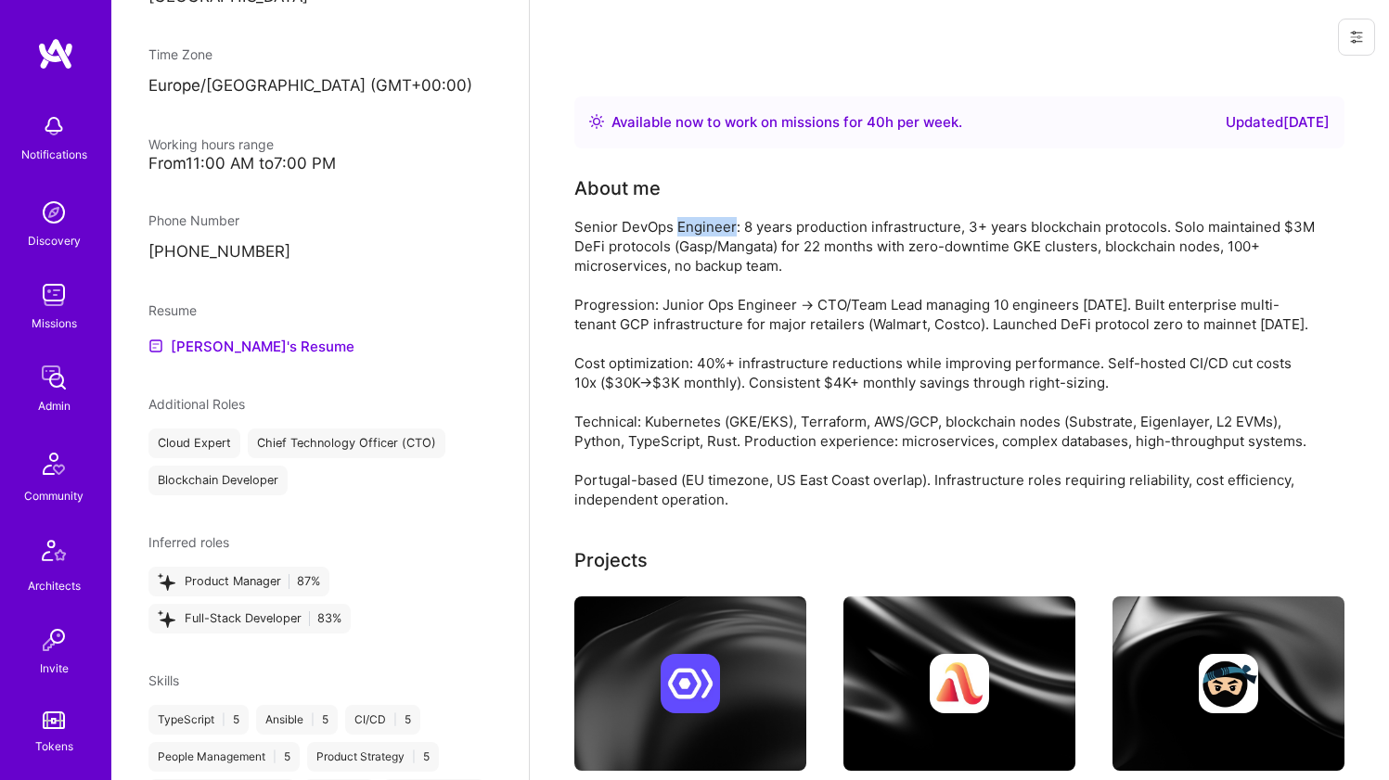
click at [676, 224] on div "Senior DevOps Engineer: 8 years production infrastructure, 3+ years blockchain …" at bounding box center [945, 363] width 742 height 292
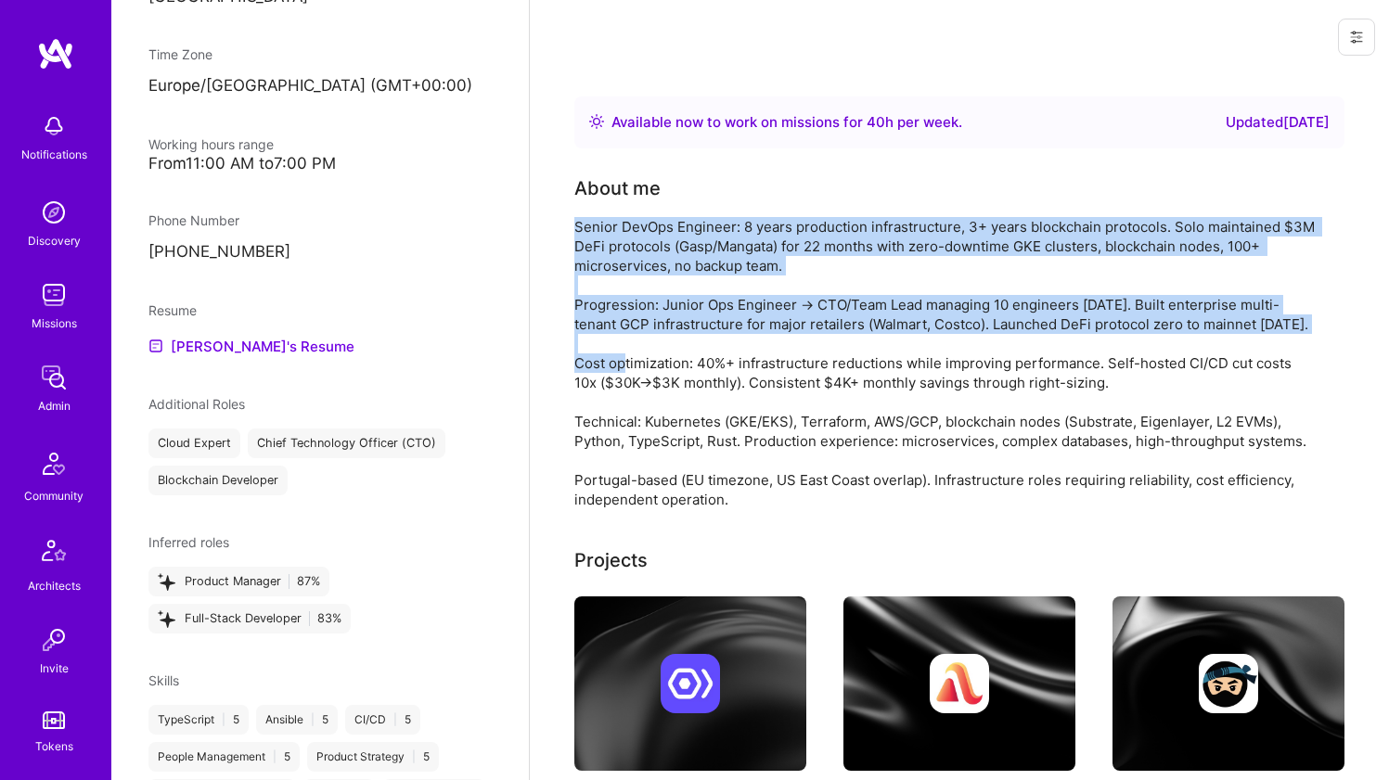
drag, startPoint x: 676, startPoint y: 224, endPoint x: 636, endPoint y: 296, distance: 83.1
click at [636, 296] on div "Senior DevOps Engineer: 8 years production infrastructure, 3+ years blockchain …" at bounding box center [945, 363] width 742 height 292
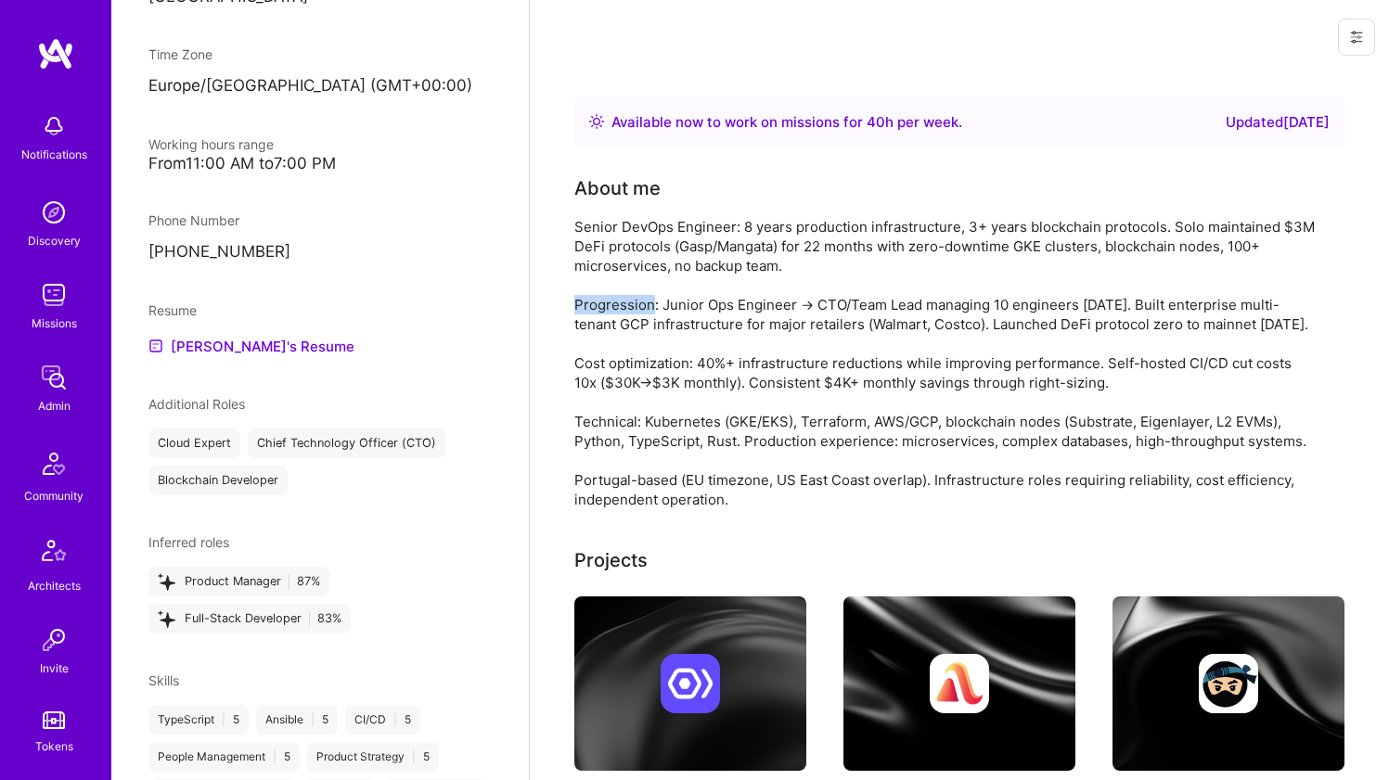
click at [636, 296] on div "Senior DevOps Engineer: 8 years production infrastructure, 3+ years blockchain …" at bounding box center [945, 363] width 742 height 292
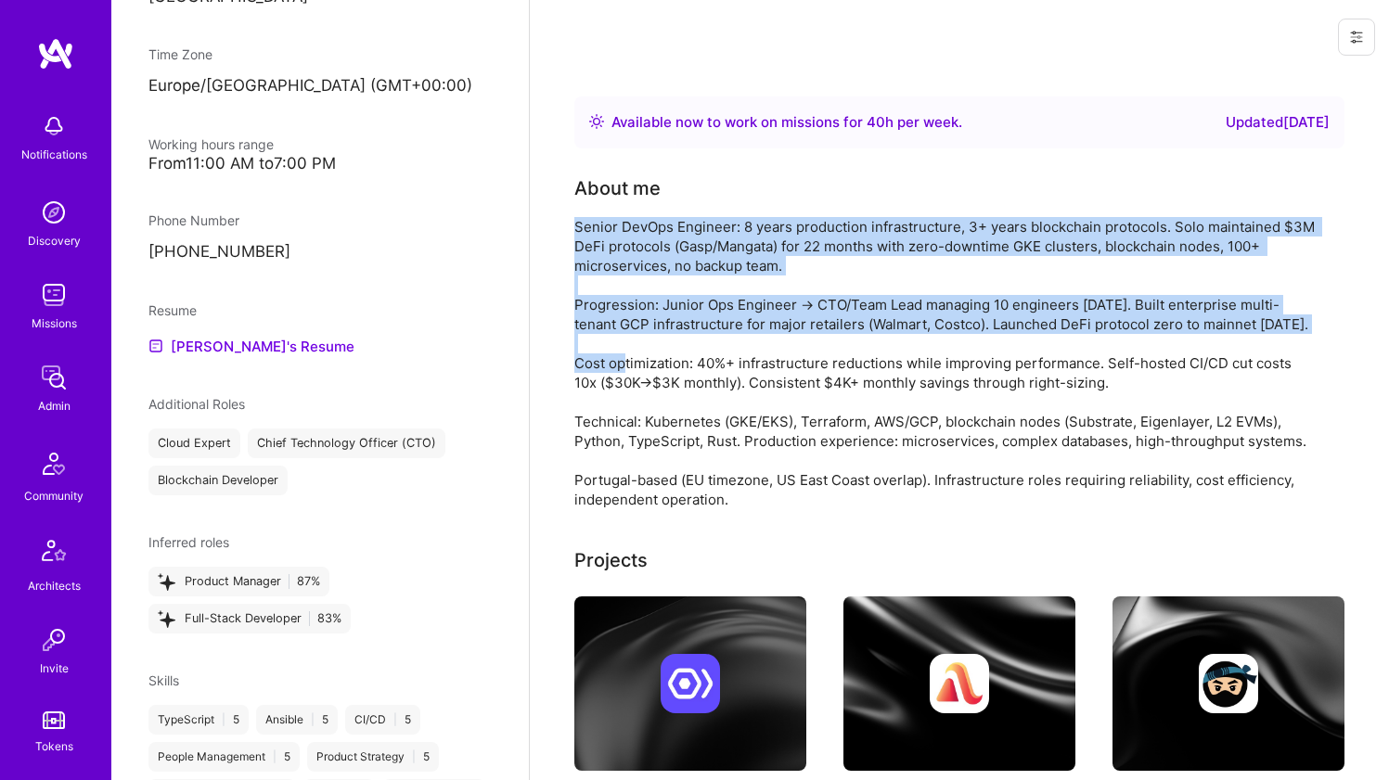
drag, startPoint x: 636, startPoint y: 294, endPoint x: 636, endPoint y: 242, distance: 52.0
click at [636, 242] on div "Senior DevOps Engineer: 8 years production infrastructure, 3+ years blockchain …" at bounding box center [945, 363] width 742 height 292
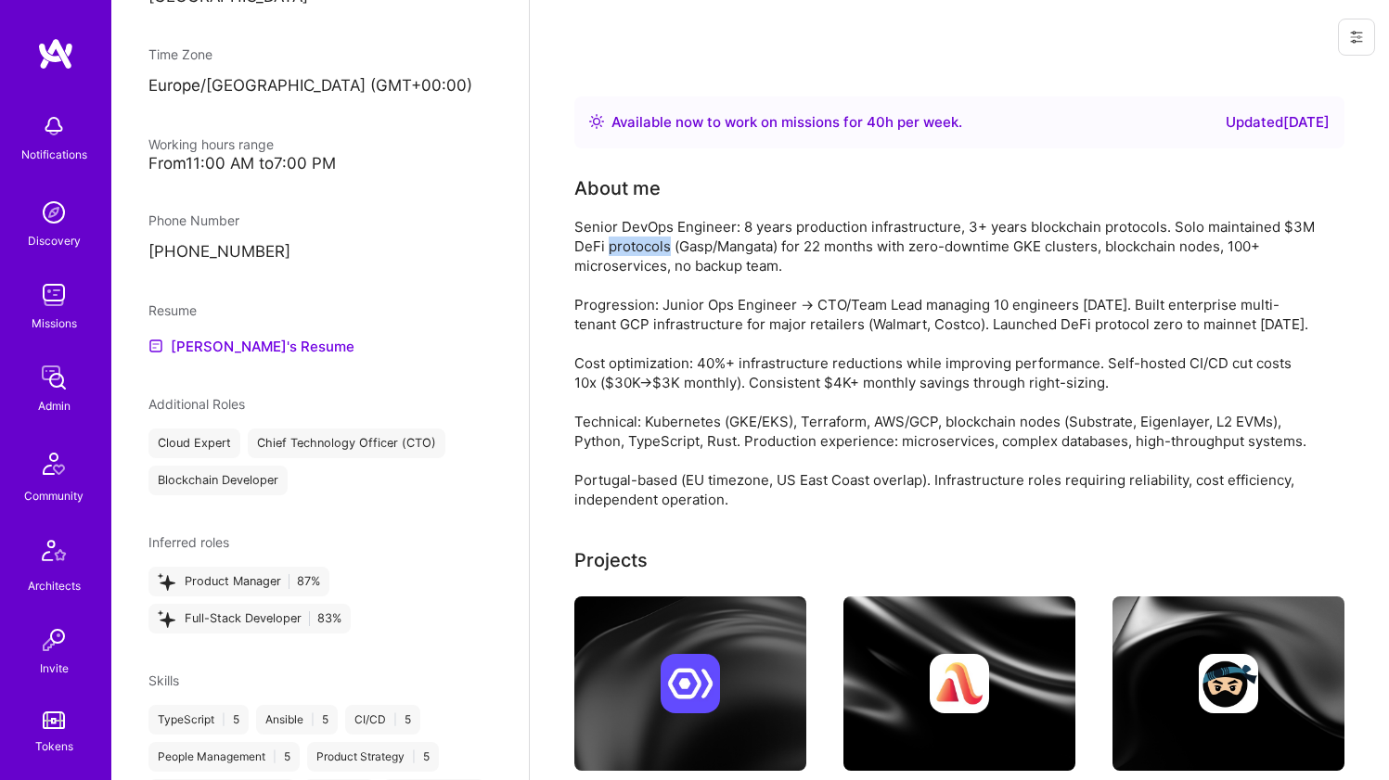
click at [636, 242] on div "Senior DevOps Engineer: 8 years production infrastructure, 3+ years blockchain …" at bounding box center [945, 363] width 742 height 292
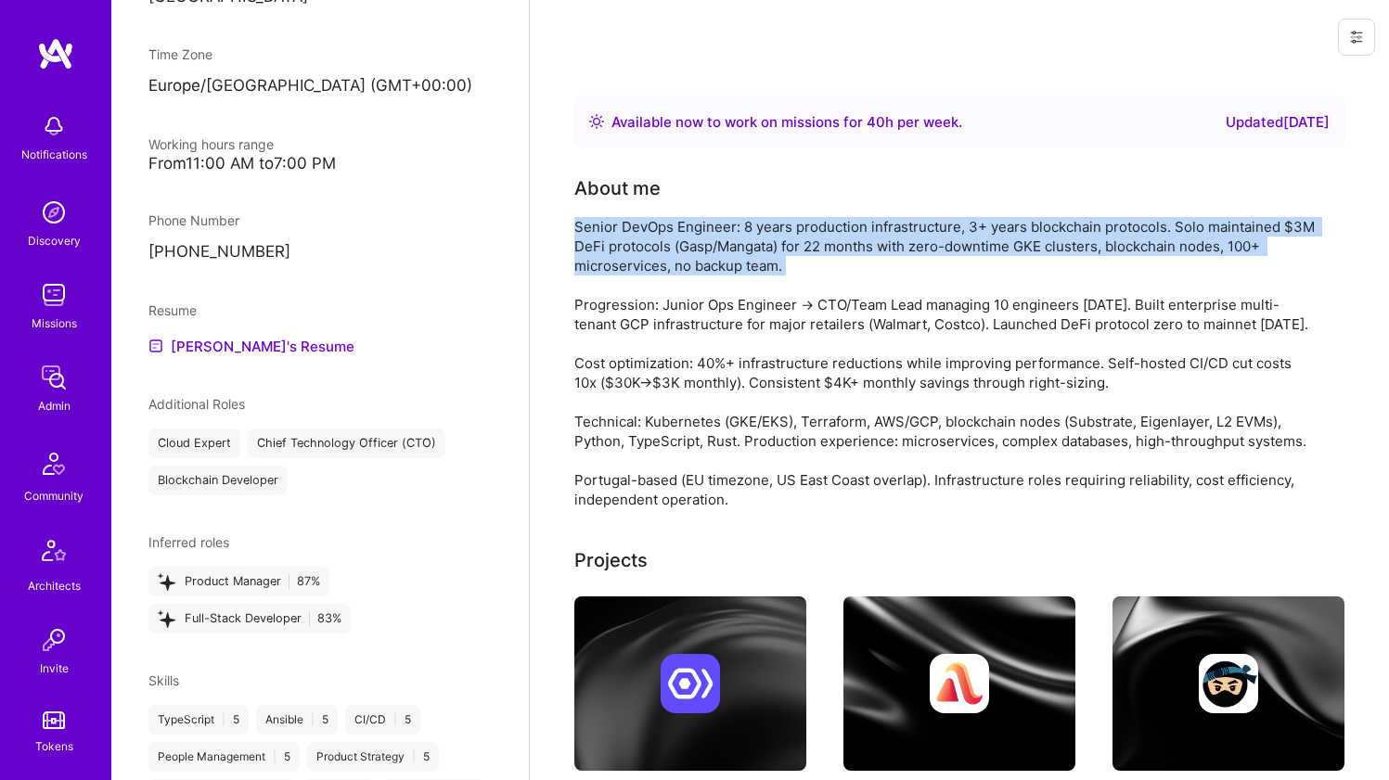
click at [636, 242] on div "Senior DevOps Engineer: 8 years production infrastructure, 3+ years blockchain …" at bounding box center [945, 363] width 742 height 292
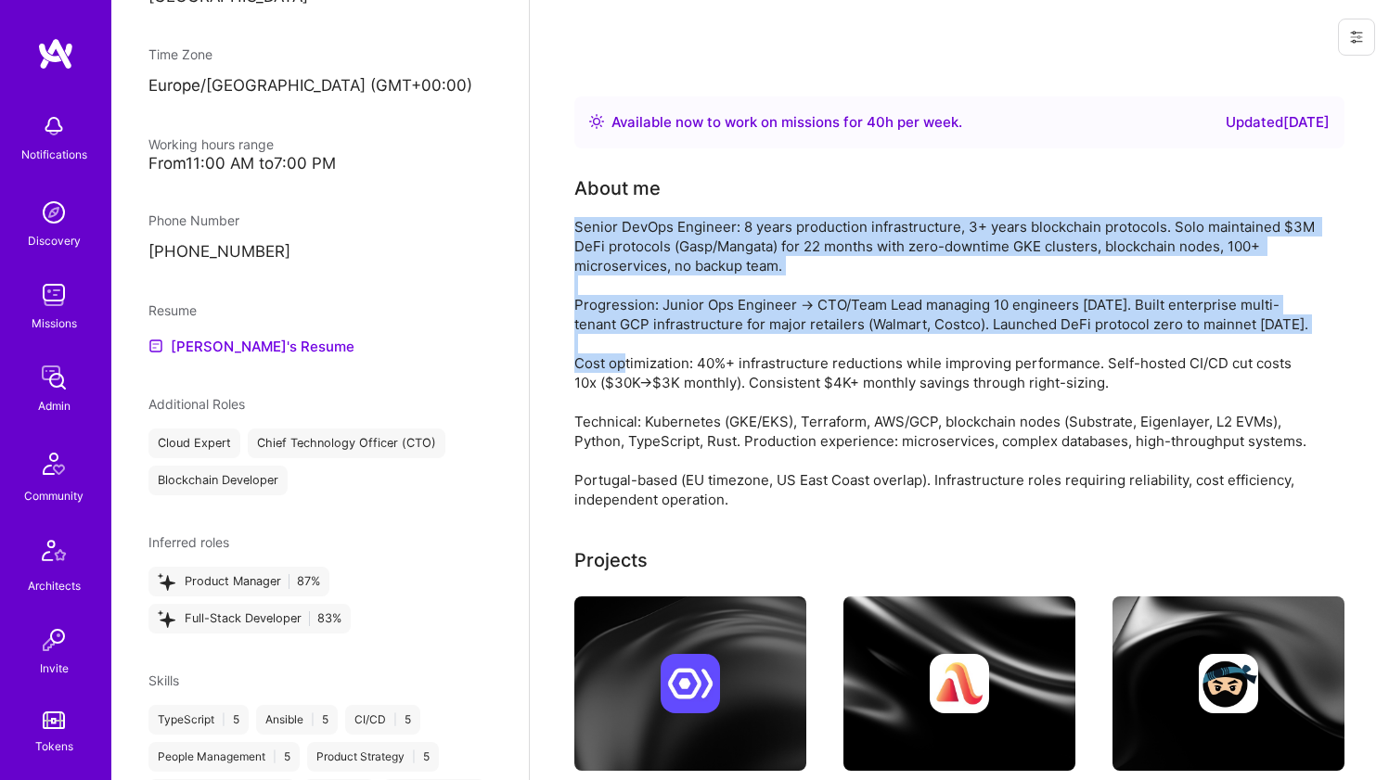
drag, startPoint x: 636, startPoint y: 242, endPoint x: 614, endPoint y: 297, distance: 58.8
click at [614, 297] on div "Senior DevOps Engineer: 8 years production infrastructure, 3+ years blockchain …" at bounding box center [945, 363] width 742 height 292
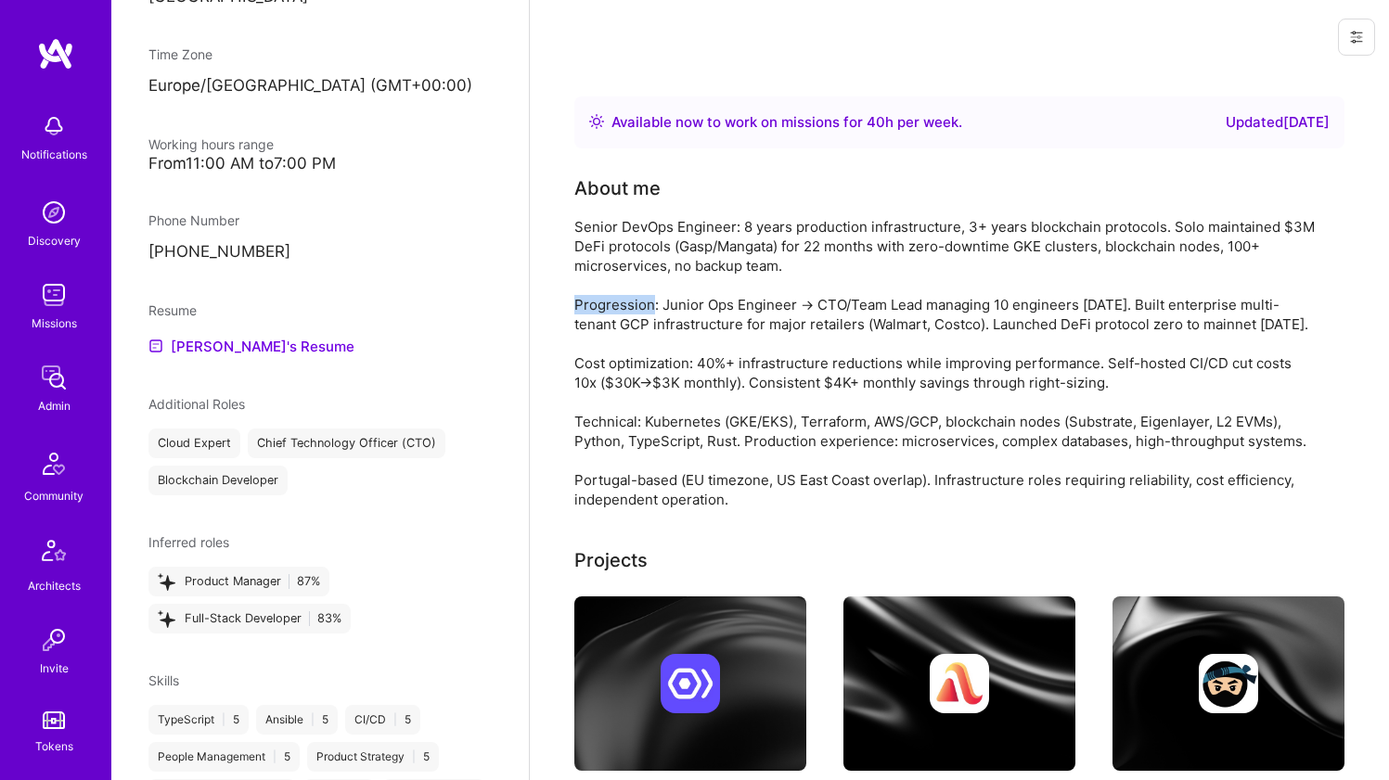
click at [614, 297] on div "Senior DevOps Engineer: 8 years production infrastructure, 3+ years blockchain …" at bounding box center [945, 363] width 742 height 292
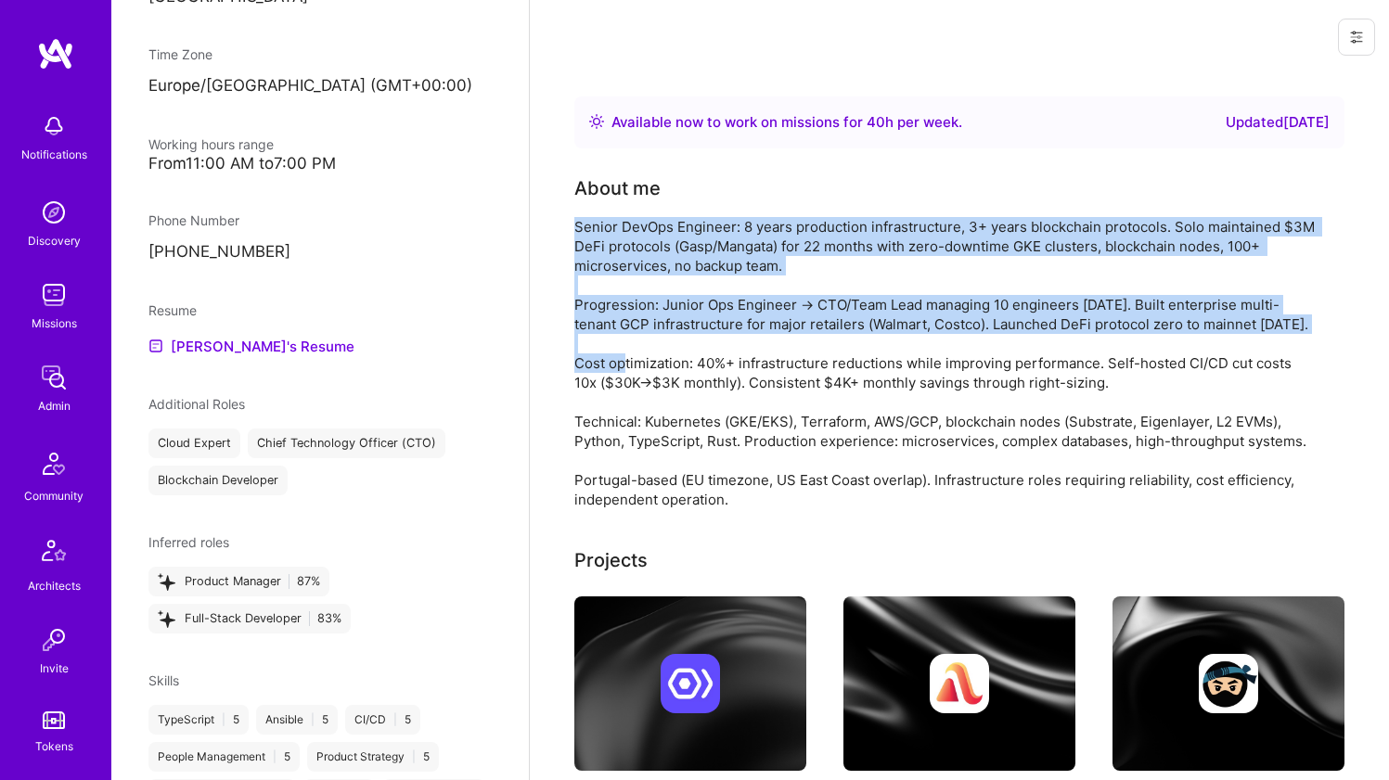
drag, startPoint x: 614, startPoint y: 297, endPoint x: 620, endPoint y: 245, distance: 52.3
click at [620, 246] on div "Senior DevOps Engineer: 8 years production infrastructure, 3+ years blockchain …" at bounding box center [945, 363] width 742 height 292
click at [620, 245] on div "Senior DevOps Engineer: 8 years production infrastructure, 3+ years blockchain …" at bounding box center [945, 363] width 742 height 292
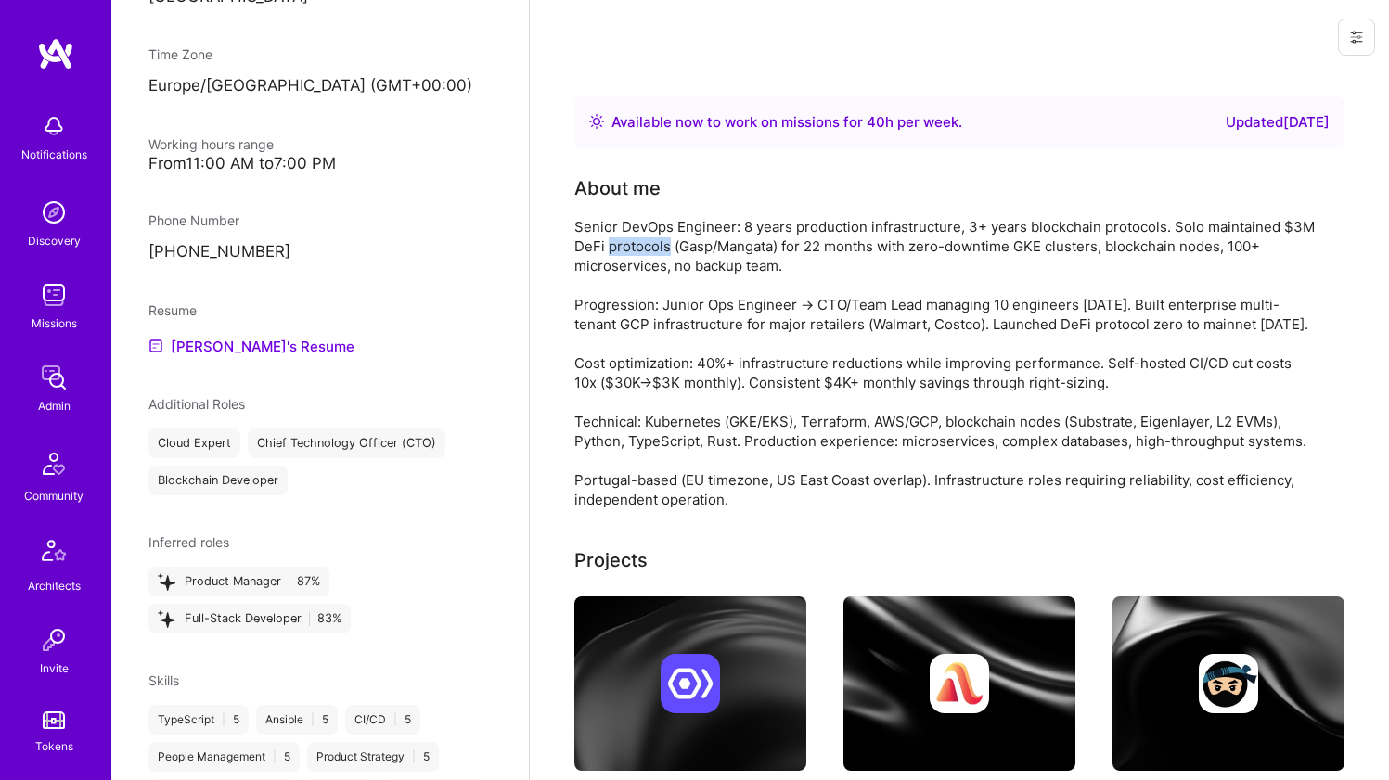
click at [620, 245] on div "Senior DevOps Engineer: 8 years production infrastructure, 3+ years blockchain …" at bounding box center [945, 363] width 742 height 292
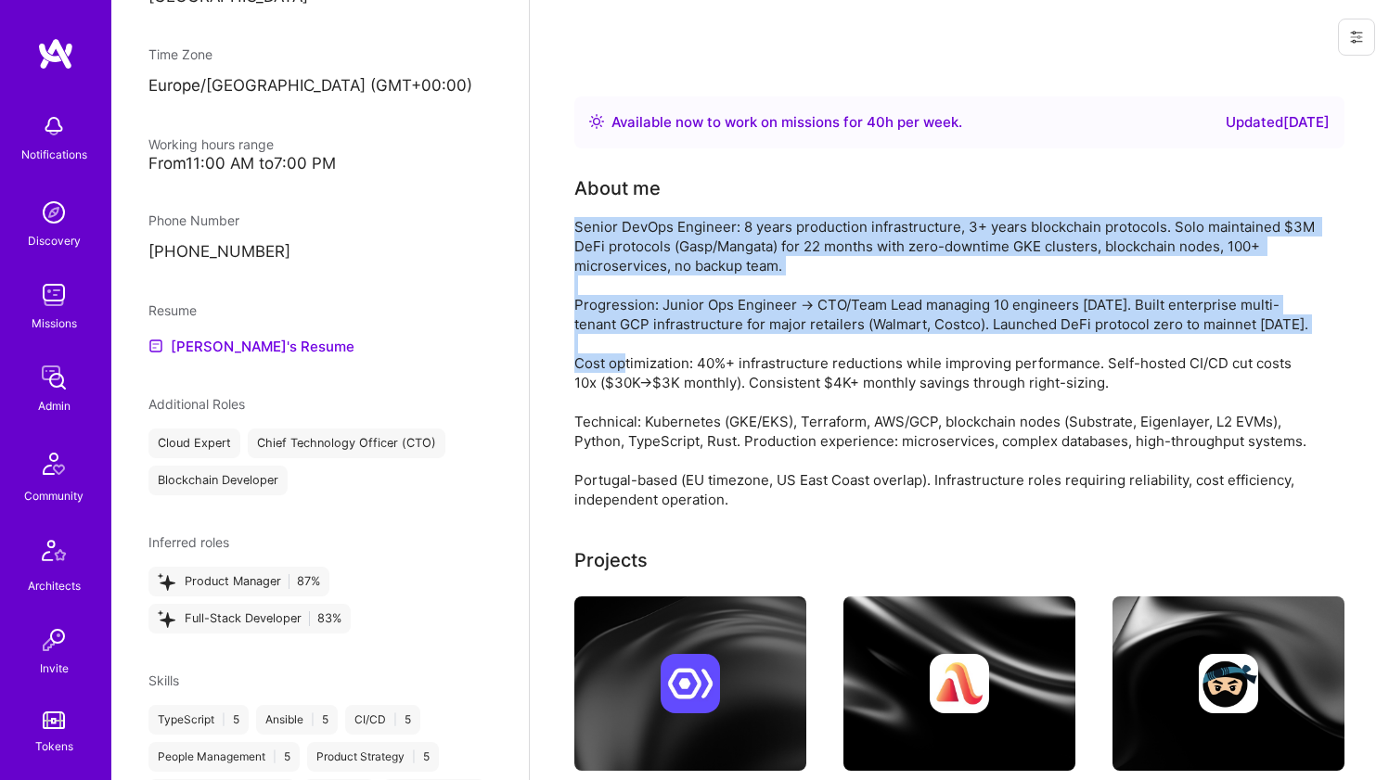
drag, startPoint x: 620, startPoint y: 245, endPoint x: 594, endPoint y: 306, distance: 66.5
click at [594, 306] on div "Senior DevOps Engineer: 8 years production infrastructure, 3+ years blockchain …" at bounding box center [945, 363] width 742 height 292
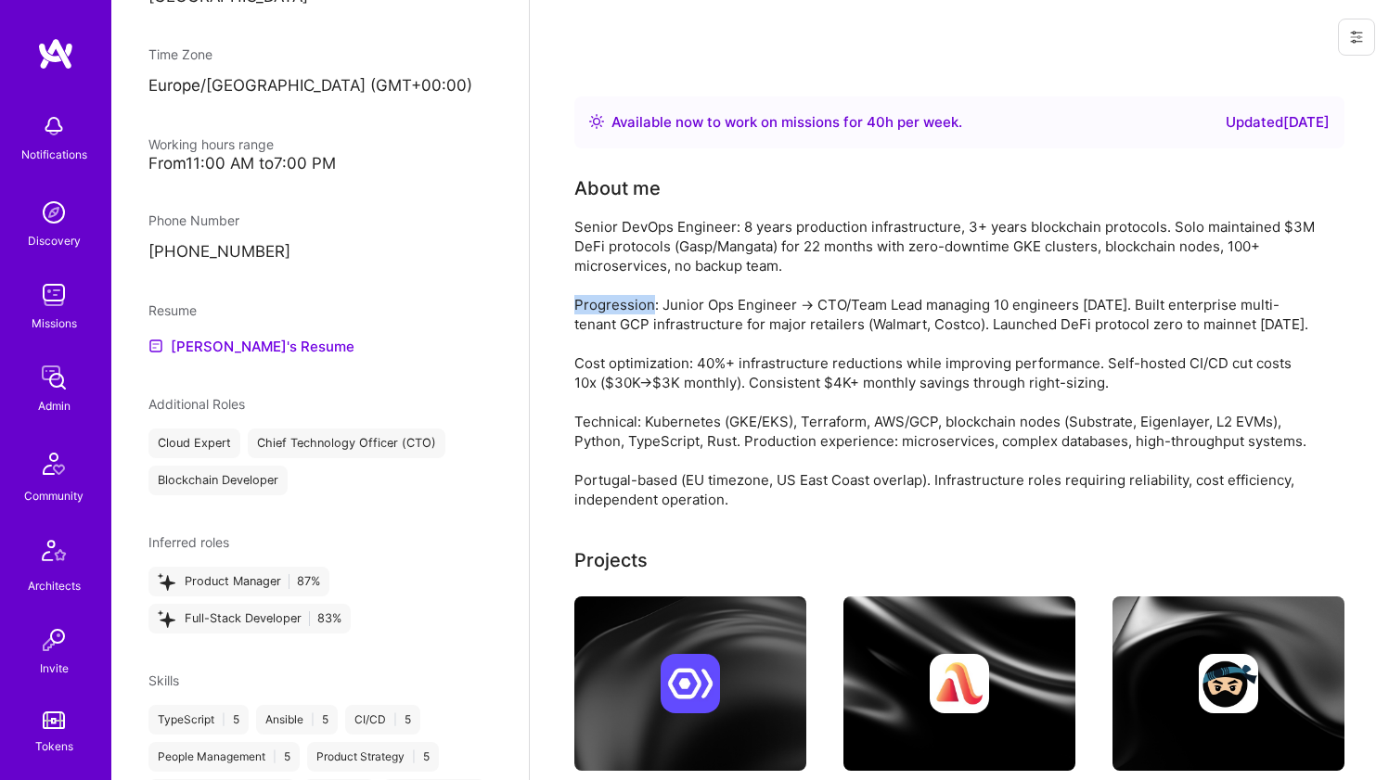
click at [594, 306] on div "Senior DevOps Engineer: 8 years production infrastructure, 3+ years blockchain …" at bounding box center [945, 363] width 742 height 292
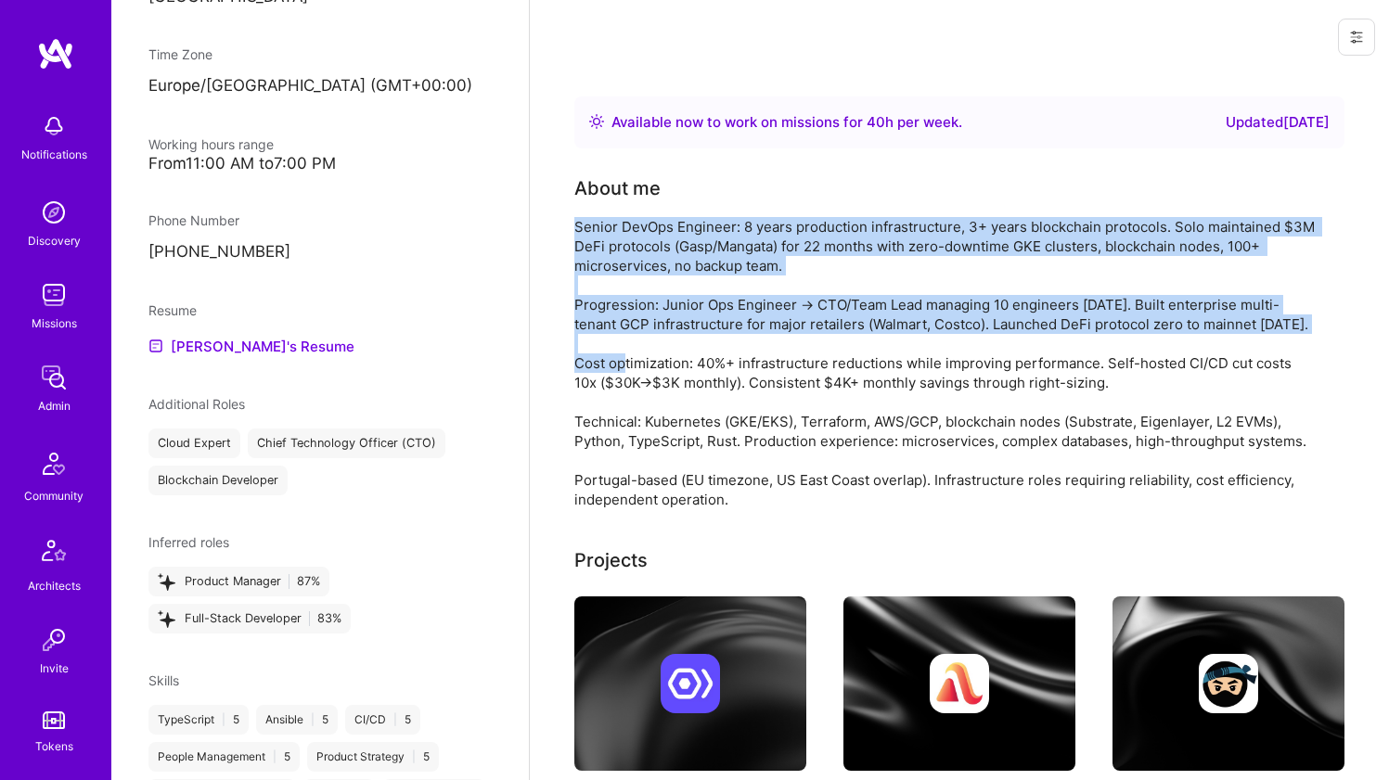
drag, startPoint x: 594, startPoint y: 305, endPoint x: 600, endPoint y: 255, distance: 50.5
click at [600, 255] on div "Senior DevOps Engineer: 8 years production infrastructure, 3+ years blockchain …" at bounding box center [945, 363] width 742 height 292
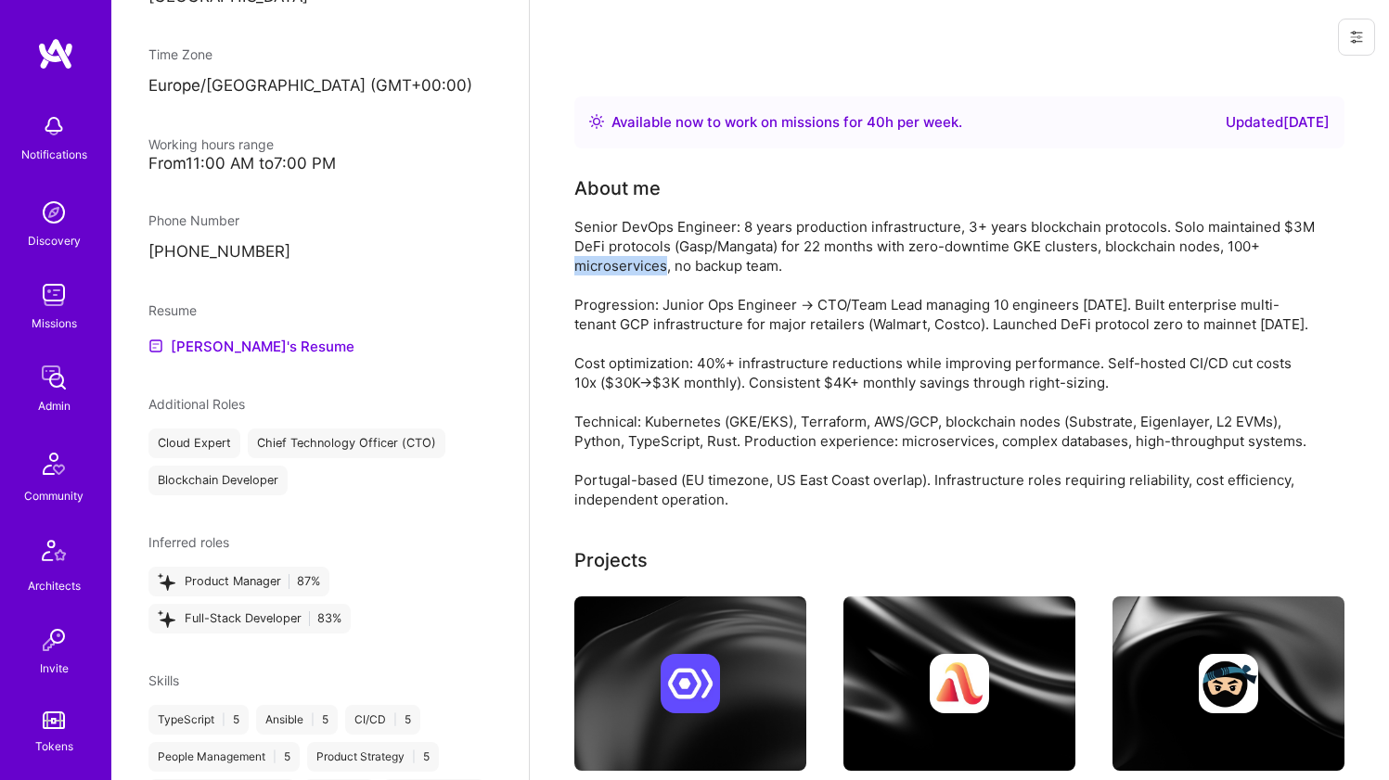
click at [600, 255] on div "Senior DevOps Engineer: 8 years production infrastructure, 3+ years blockchain …" at bounding box center [945, 363] width 742 height 292
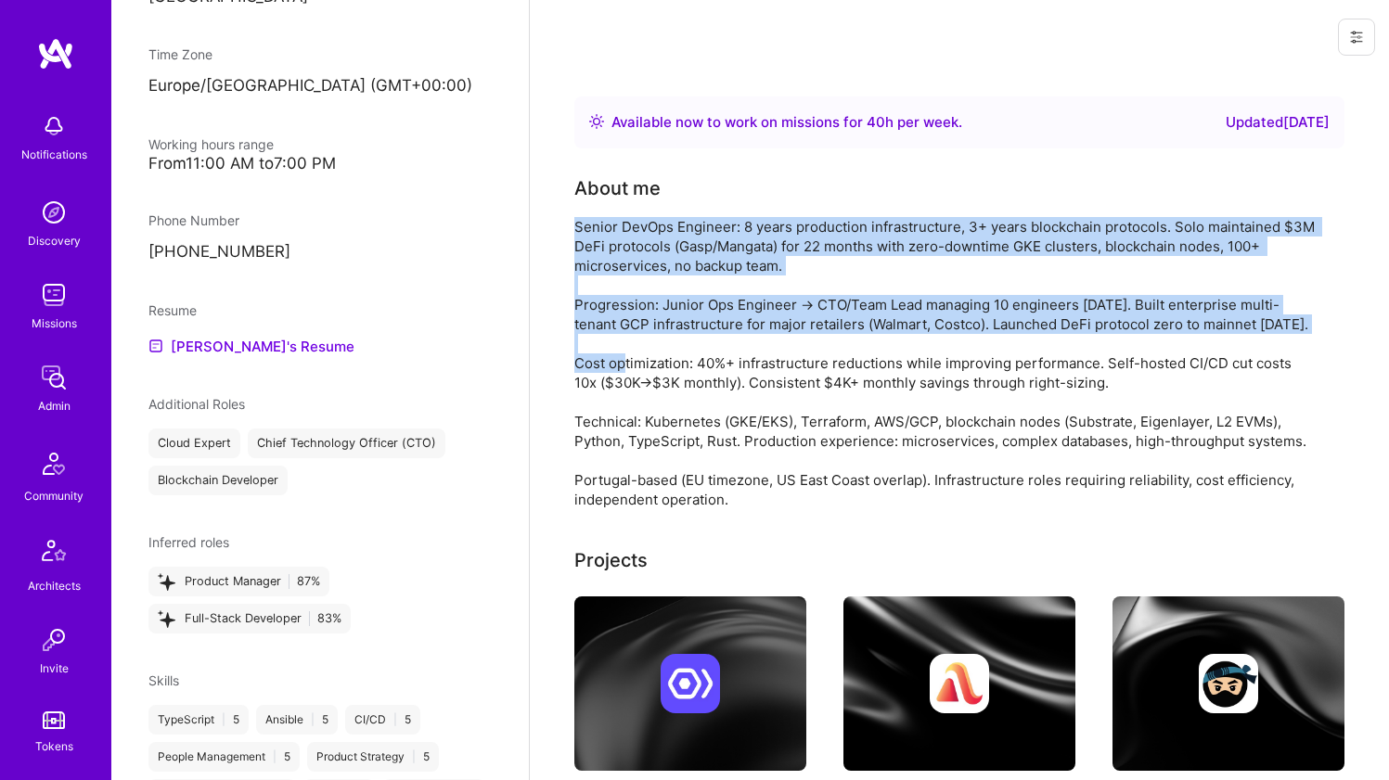
drag, startPoint x: 600, startPoint y: 255, endPoint x: 579, endPoint y: 325, distance: 72.8
click at [579, 325] on div "Senior DevOps Engineer: 8 years production infrastructure, 3+ years blockchain …" at bounding box center [945, 363] width 742 height 292
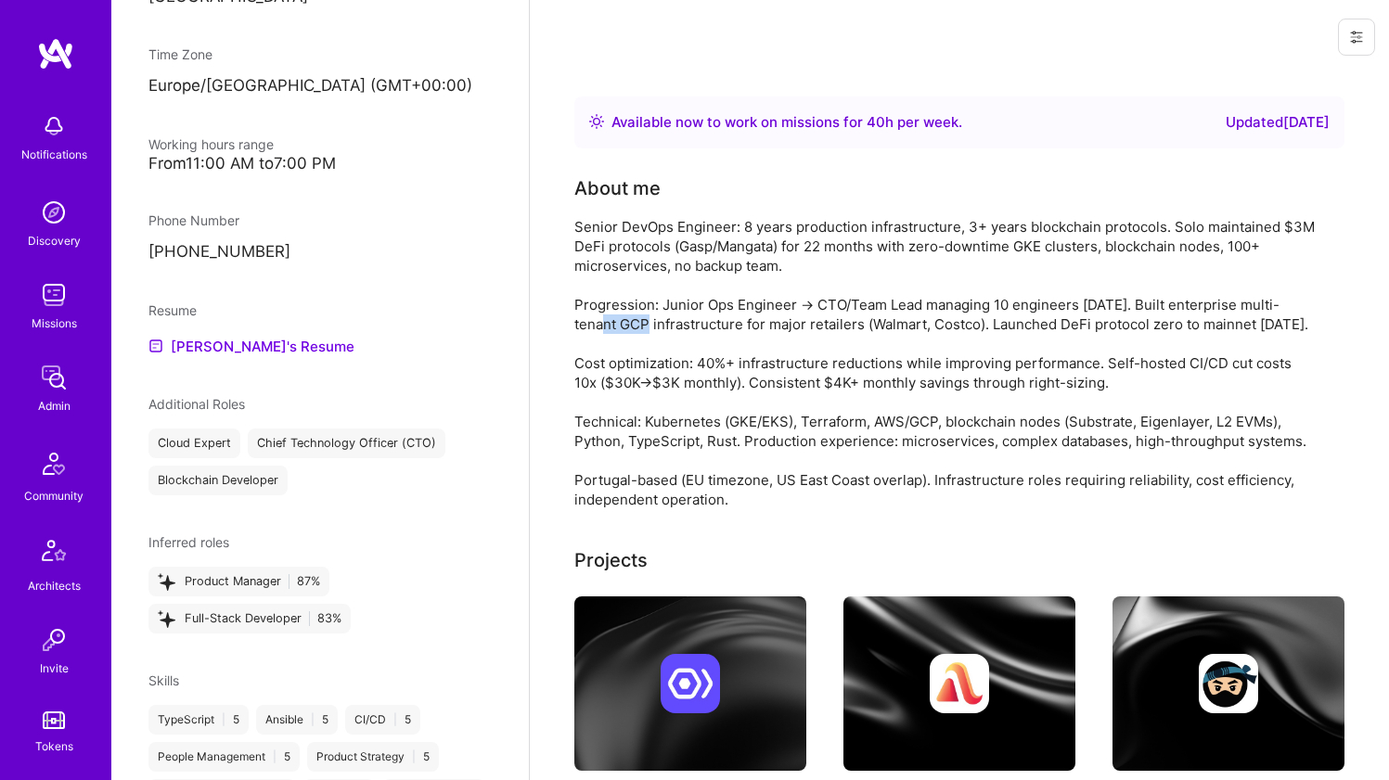
click at [579, 325] on div "Senior DevOps Engineer: 8 years production infrastructure, 3+ years blockchain …" at bounding box center [945, 363] width 742 height 292
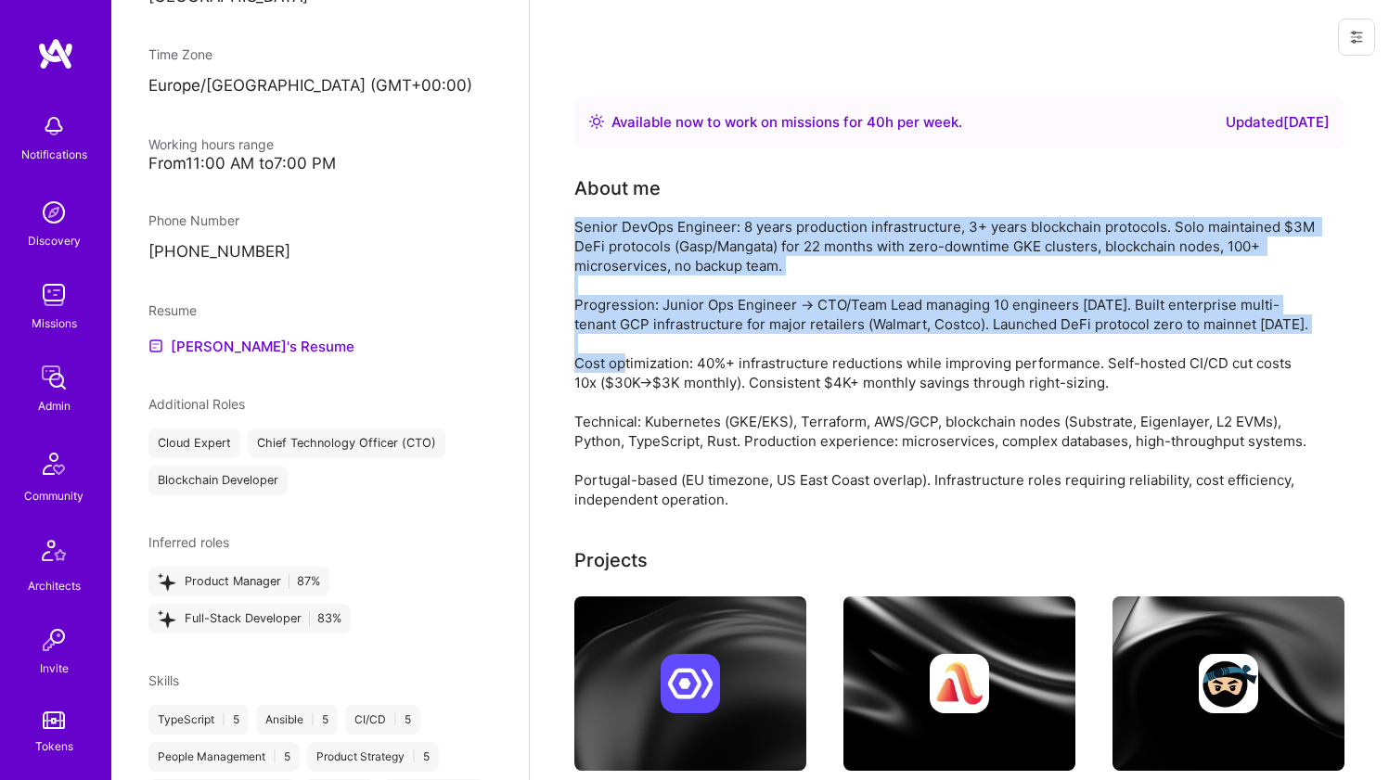
drag, startPoint x: 579, startPoint y: 325, endPoint x: 581, endPoint y: 267, distance: 57.6
click at [581, 267] on div "Senior DevOps Engineer: 8 years production infrastructure, 3+ years blockchain …" at bounding box center [945, 363] width 742 height 292
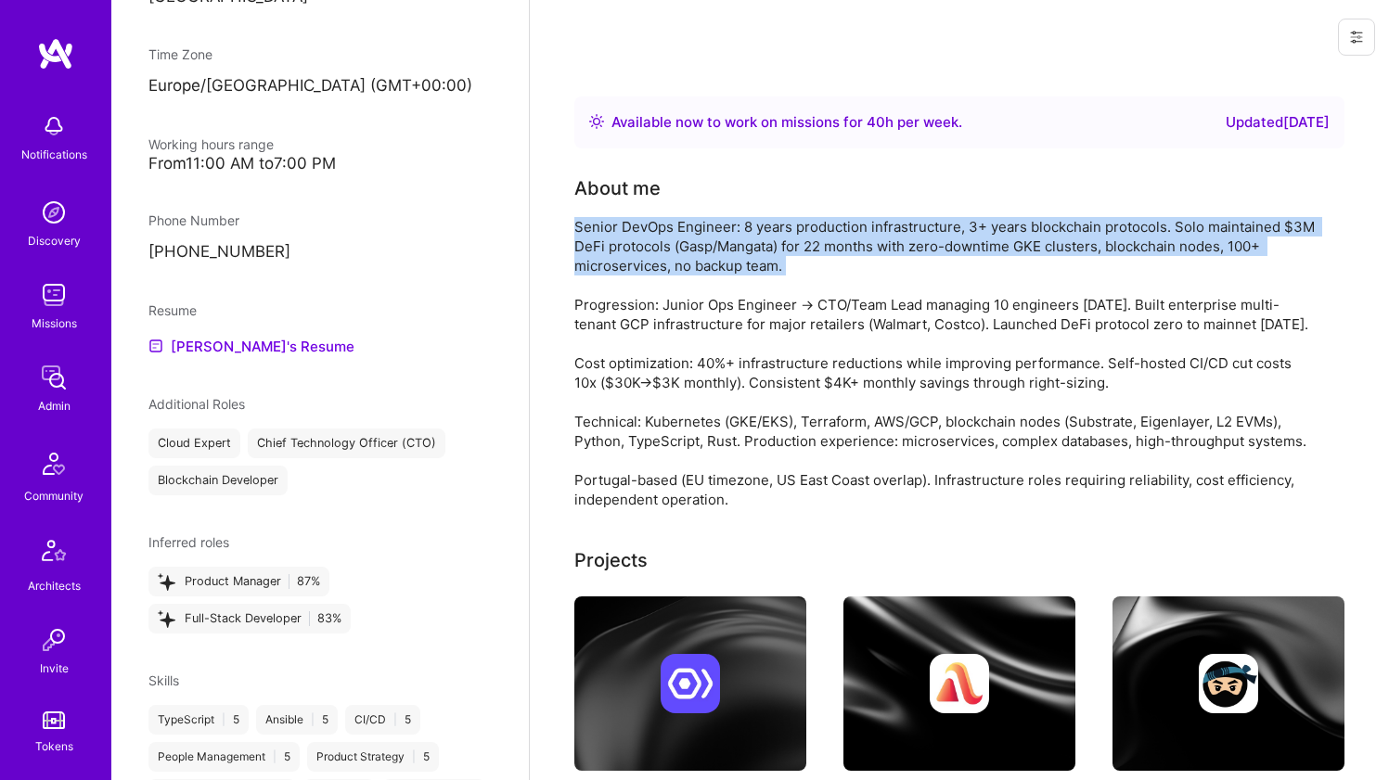
click at [581, 267] on div "Senior DevOps Engineer: 8 years production infrastructure, 3+ years blockchain …" at bounding box center [945, 363] width 742 height 292
drag, startPoint x: 581, startPoint y: 267, endPoint x: 573, endPoint y: 292, distance: 26.4
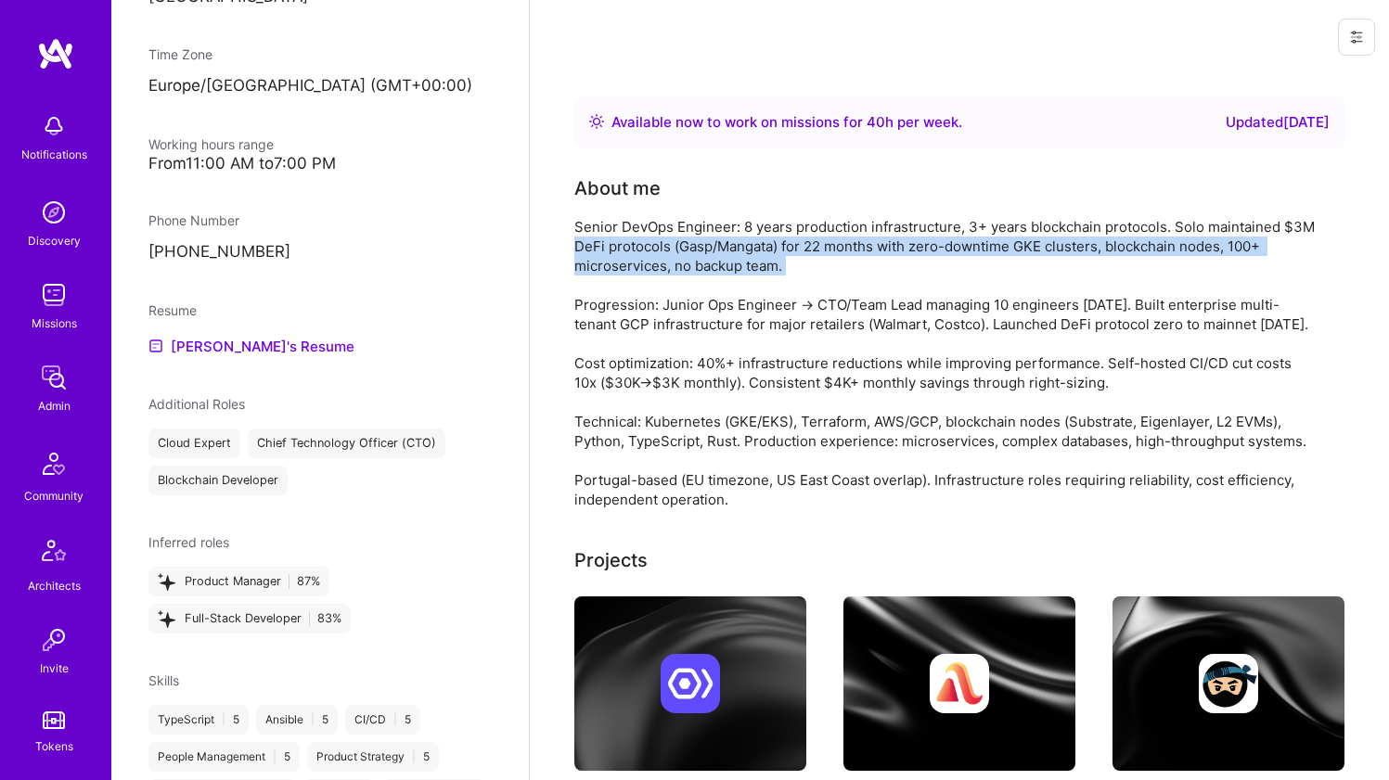
drag, startPoint x: 573, startPoint y: 292, endPoint x: 575, endPoint y: 249, distance: 43.7
click at [575, 249] on div "Senior DevOps Engineer: 8 years production infrastructure, 3+ years blockchain …" at bounding box center [945, 363] width 742 height 292
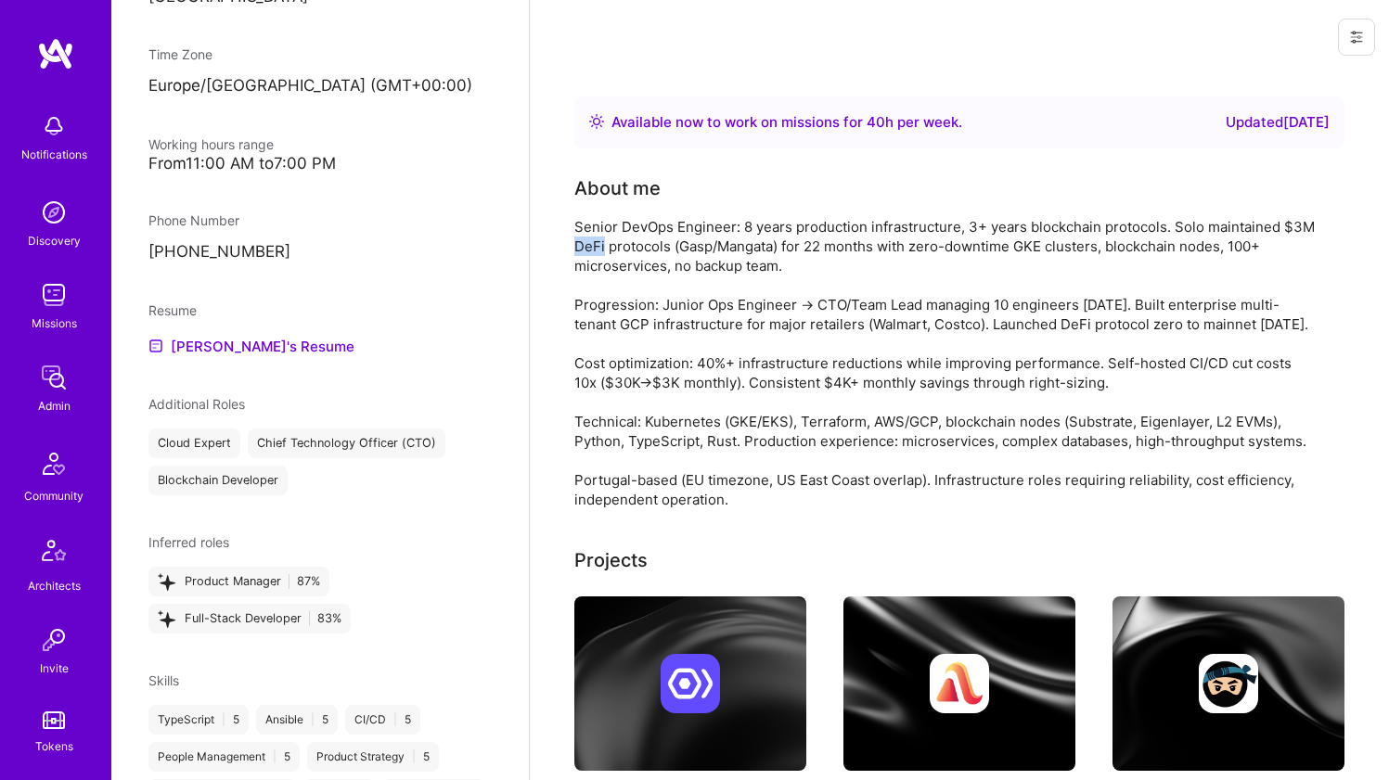
click at [575, 249] on div "Senior DevOps Engineer: 8 years production infrastructure, 3+ years blockchain …" at bounding box center [945, 363] width 742 height 292
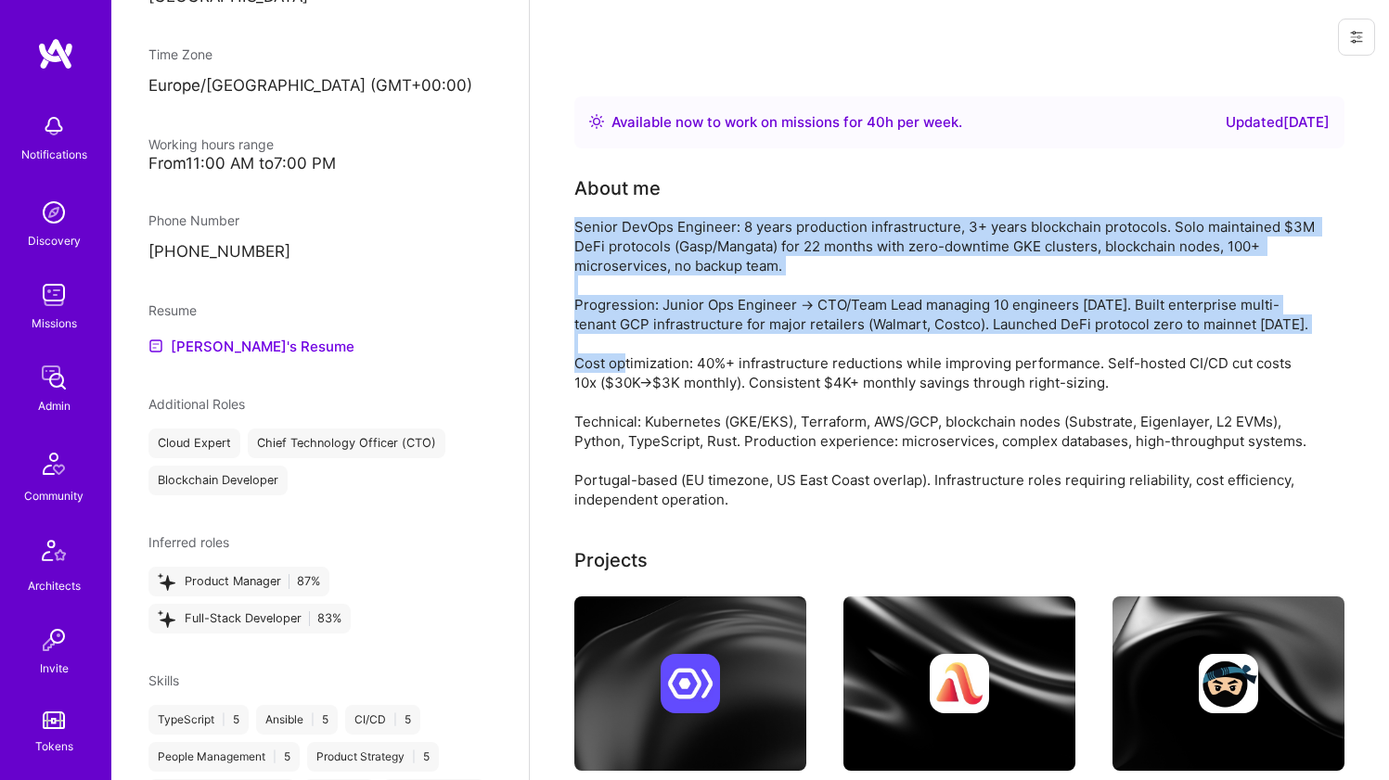
drag, startPoint x: 575, startPoint y: 249, endPoint x: 559, endPoint y: 309, distance: 62.6
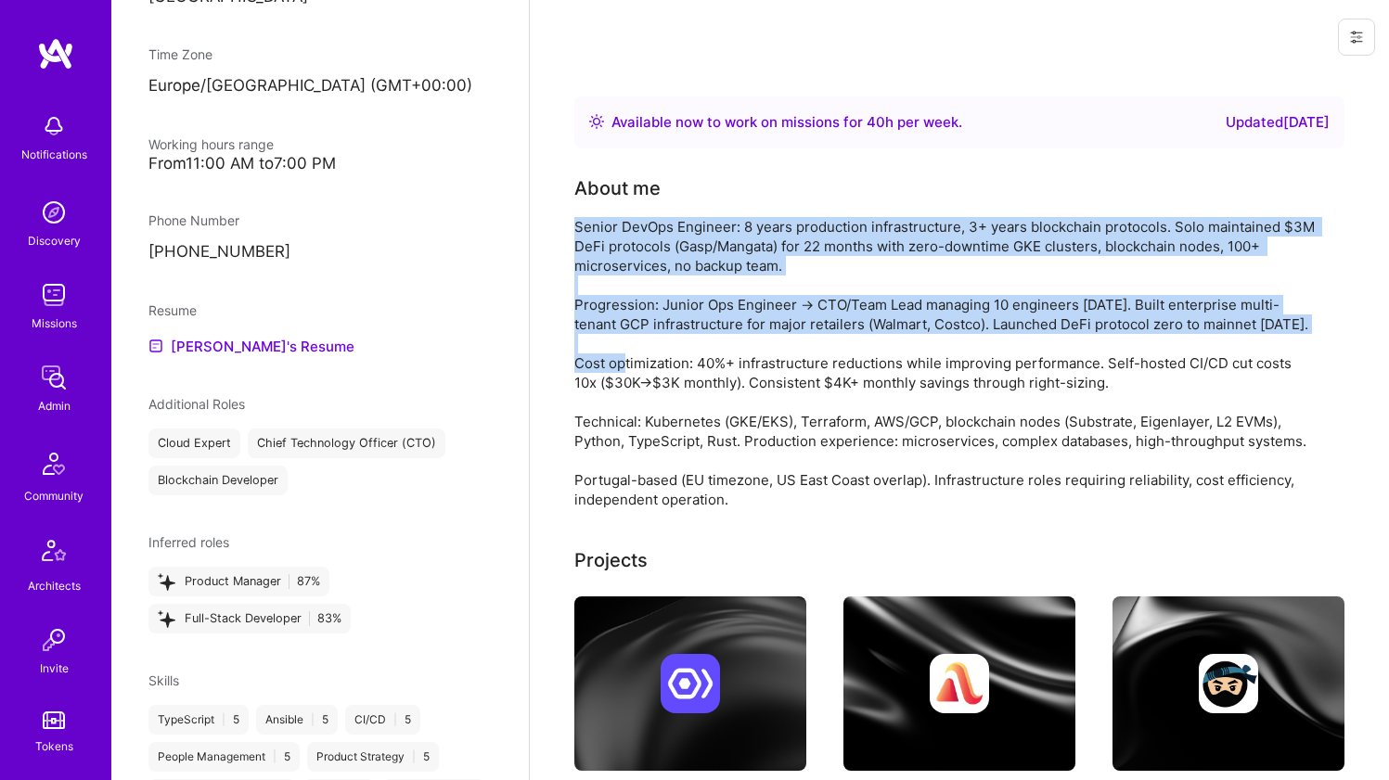
drag, startPoint x: 559, startPoint y: 309, endPoint x: 559, endPoint y: 270, distance: 39.0
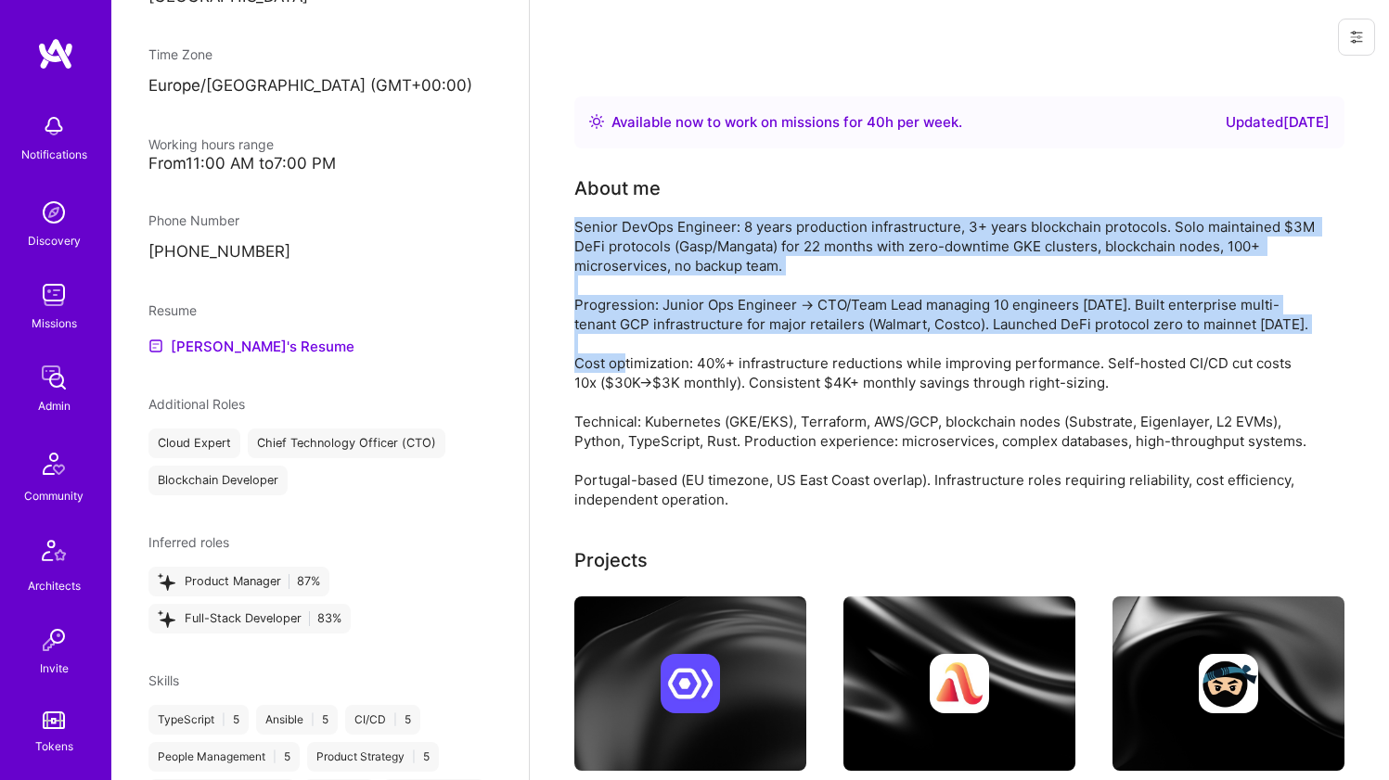
drag, startPoint x: 559, startPoint y: 270, endPoint x: 637, endPoint y: 340, distance: 104.5
click at [637, 340] on div "Senior DevOps Engineer: 8 years production infrastructure, 3+ years blockchain …" at bounding box center [945, 363] width 742 height 292
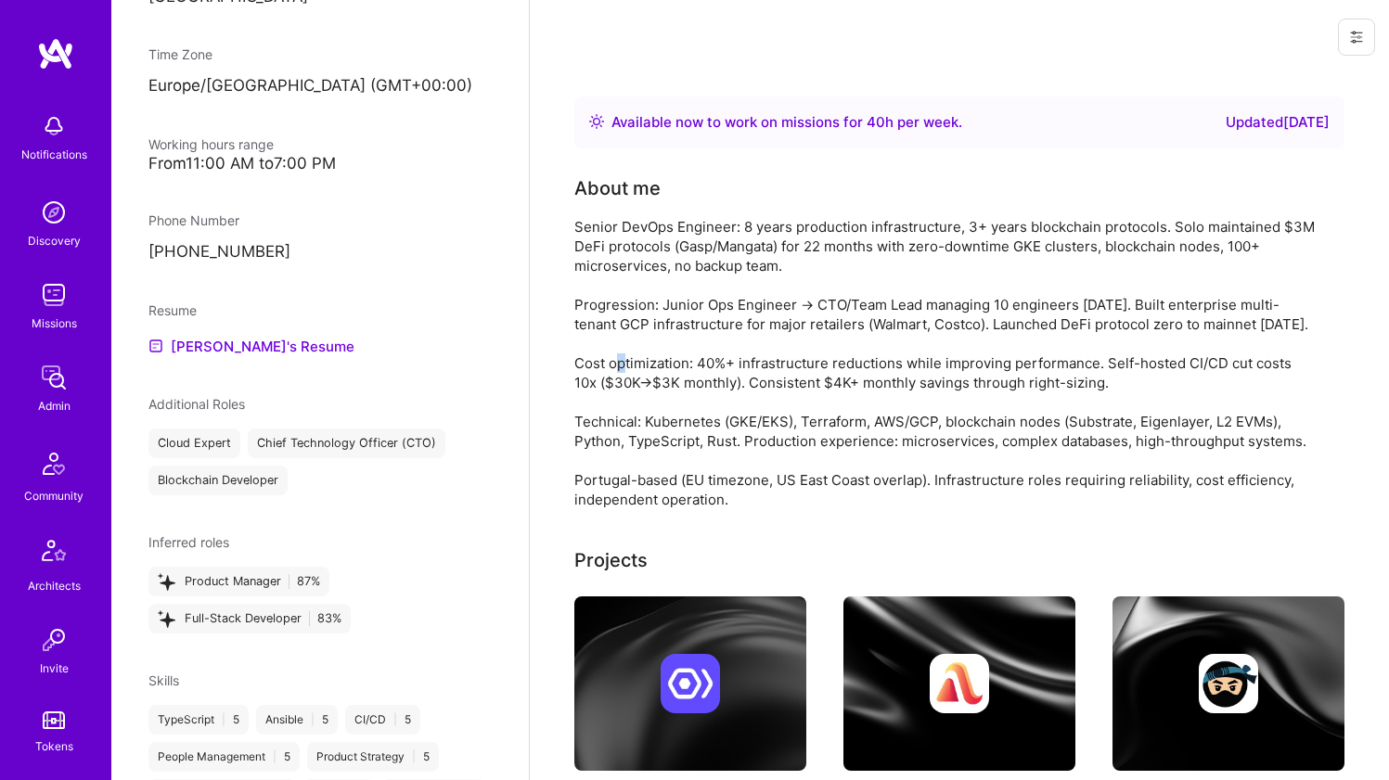
click at [637, 340] on div "Senior DevOps Engineer: 8 years production infrastructure, 3+ years blockchain …" at bounding box center [945, 363] width 742 height 292
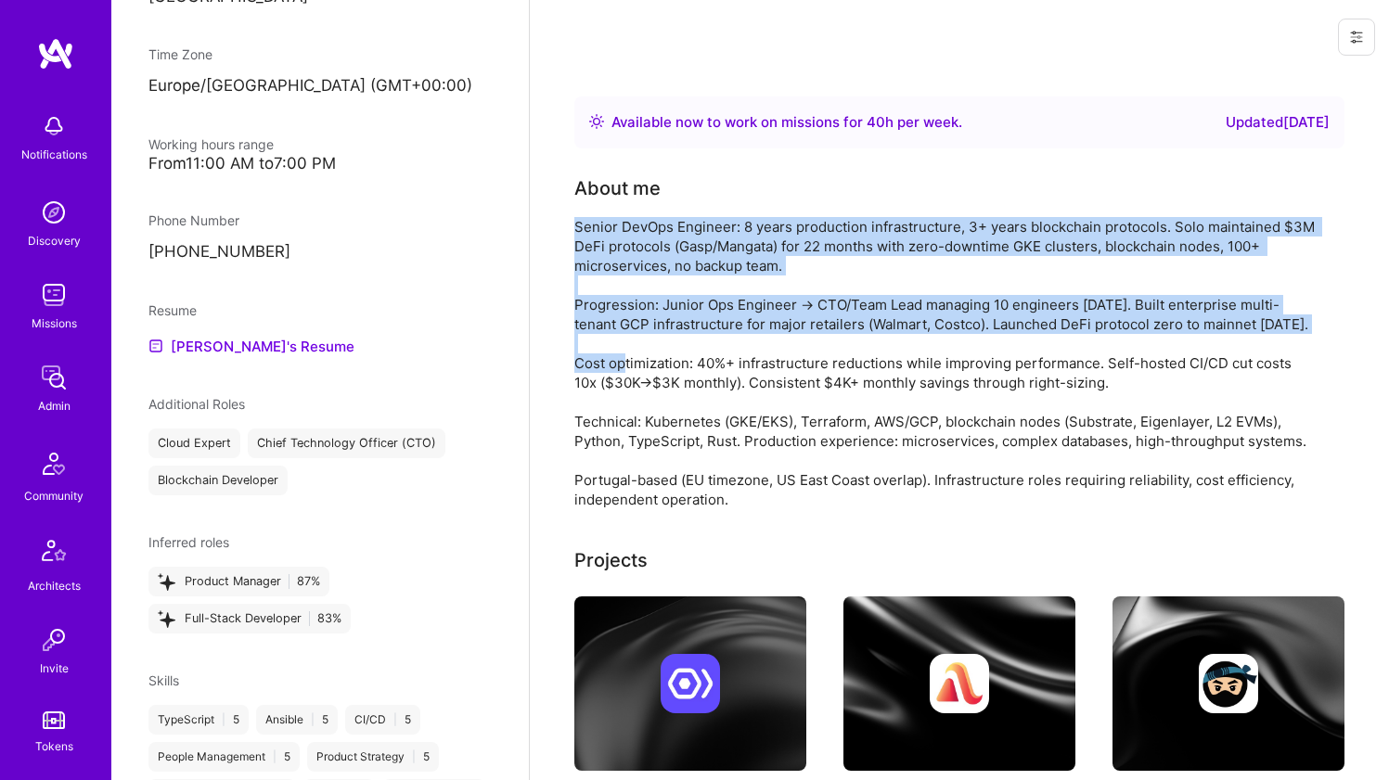
drag, startPoint x: 637, startPoint y: 340, endPoint x: 635, endPoint y: 246, distance: 93.7
click at [635, 246] on div "Senior DevOps Engineer: 8 years production infrastructure, 3+ years blockchain …" at bounding box center [945, 363] width 742 height 292
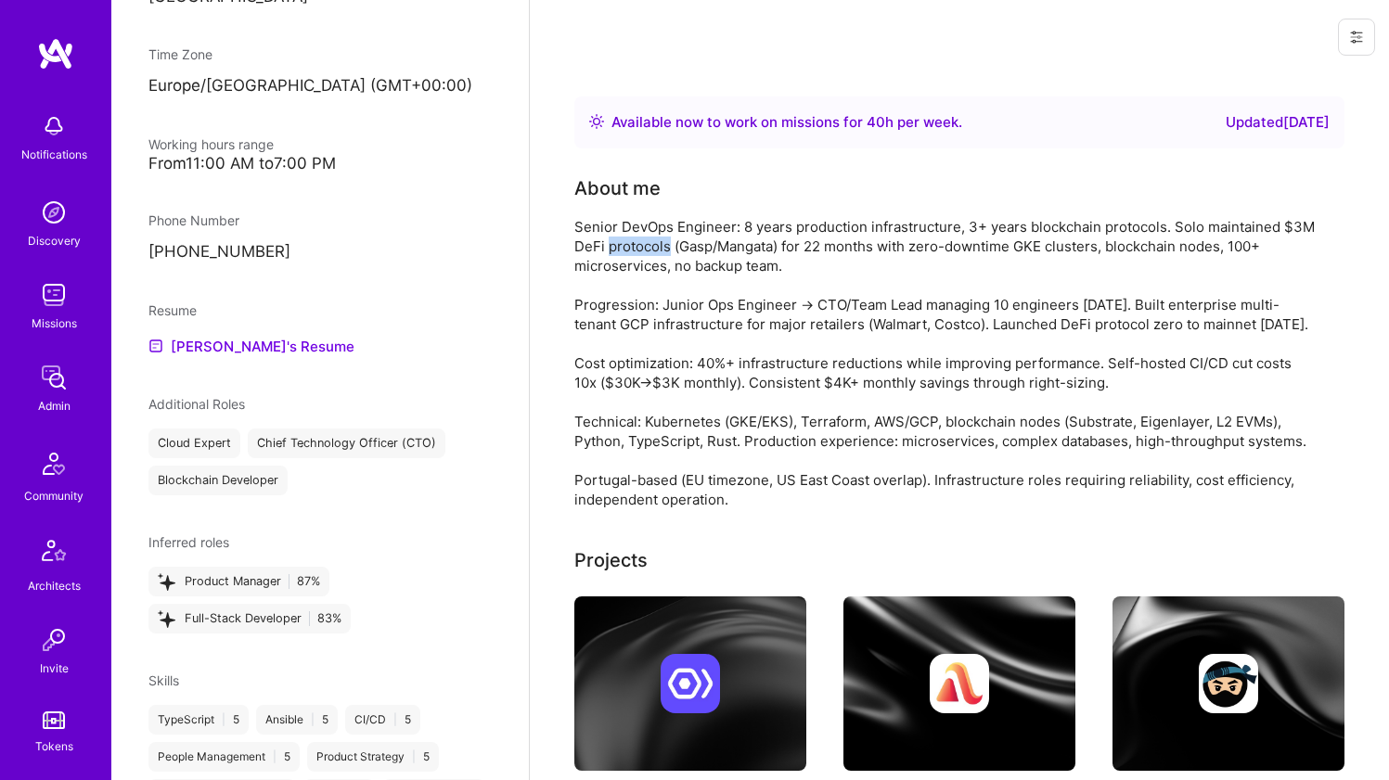
click at [635, 246] on div "Senior DevOps Engineer: 8 years production infrastructure, 3+ years blockchain …" at bounding box center [945, 363] width 742 height 292
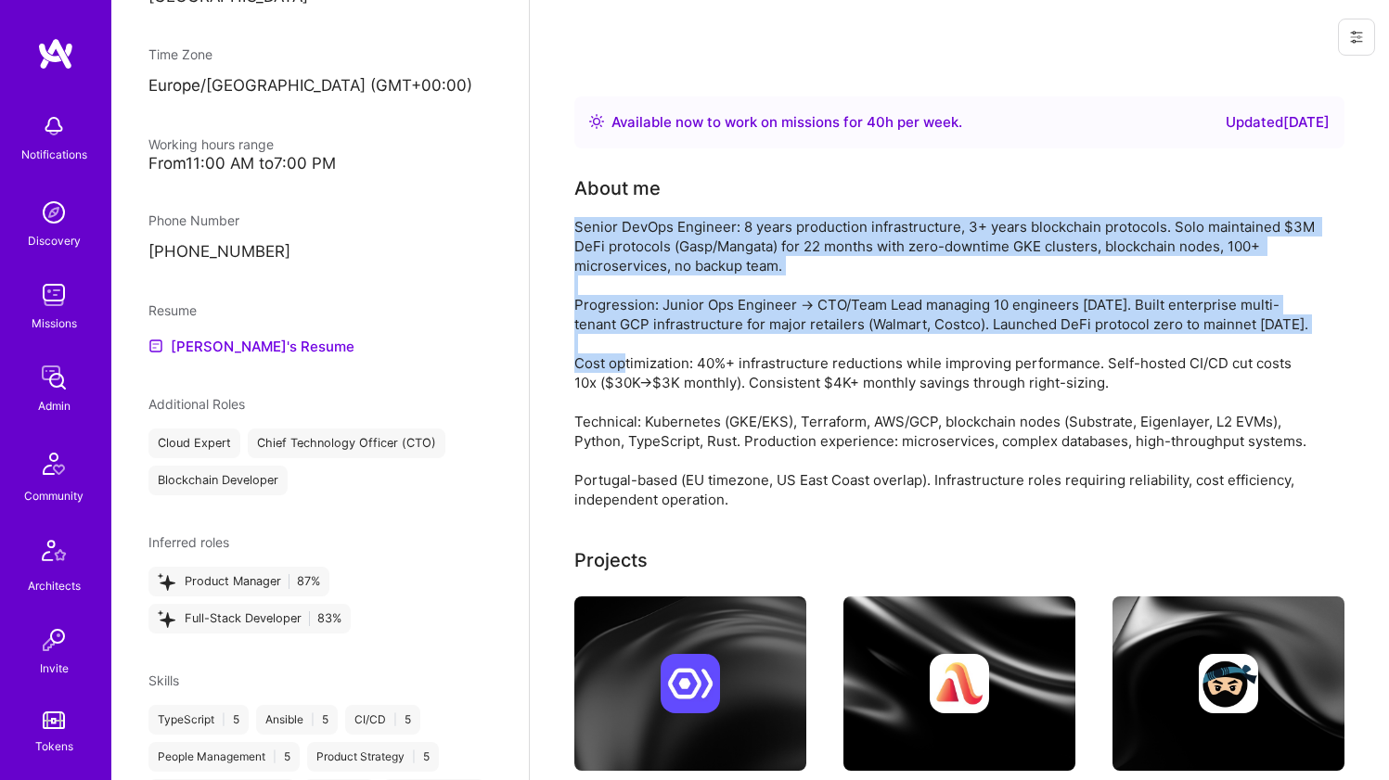
drag, startPoint x: 635, startPoint y: 246, endPoint x: 614, endPoint y: 295, distance: 53.2
click at [614, 295] on div "Senior DevOps Engineer: 8 years production infrastructure, 3+ years blockchain …" at bounding box center [945, 363] width 742 height 292
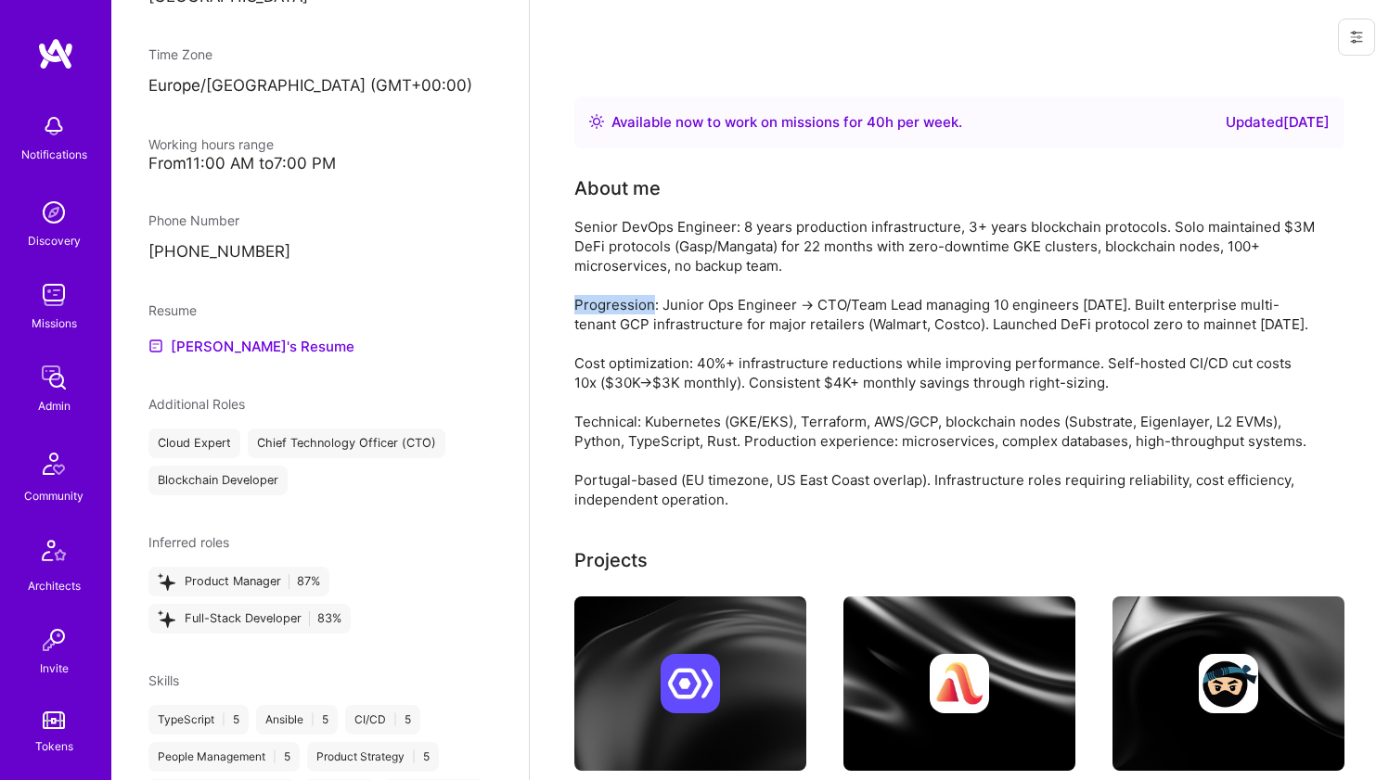
click at [614, 295] on div "Senior DevOps Engineer: 8 years production infrastructure, 3+ years blockchain …" at bounding box center [945, 363] width 742 height 292
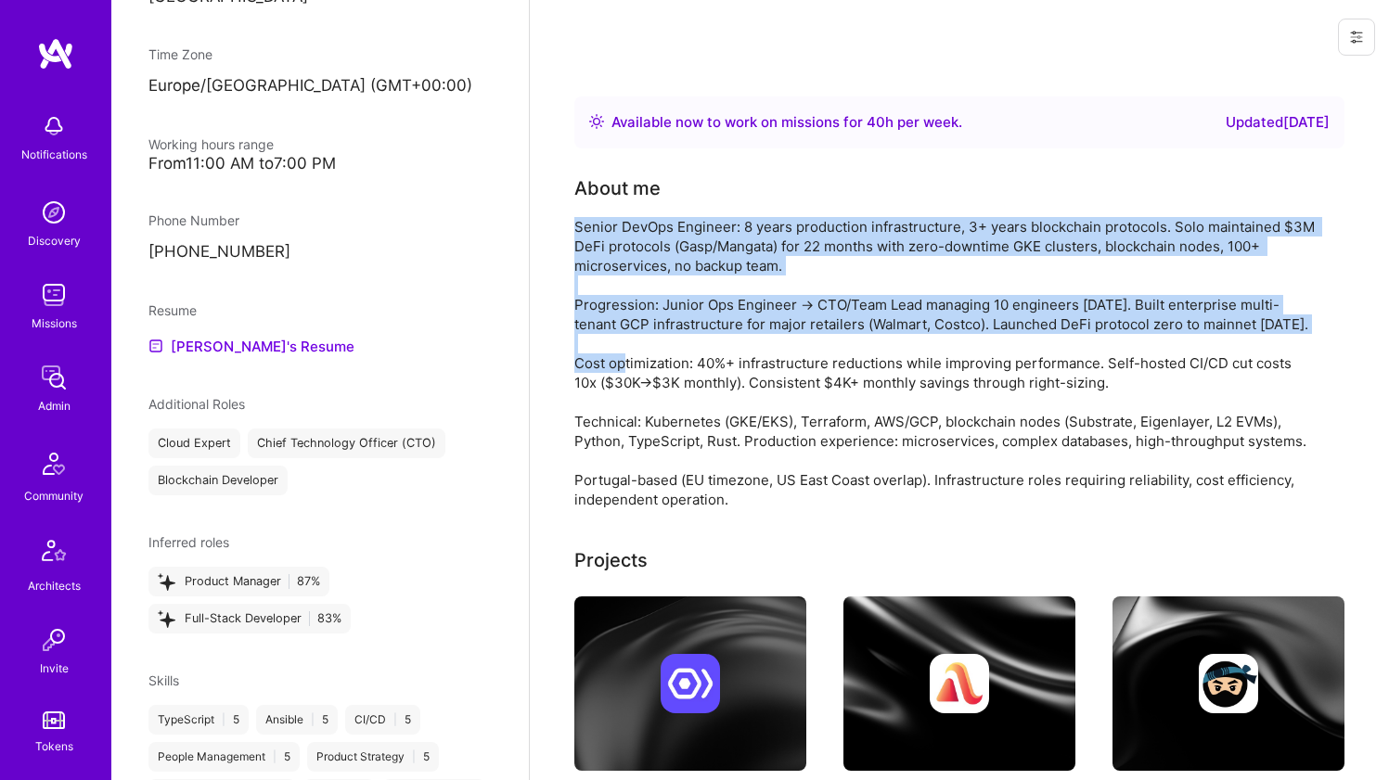
drag, startPoint x: 614, startPoint y: 295, endPoint x: 615, endPoint y: 238, distance: 56.6
click at [615, 238] on div "Senior DevOps Engineer: 8 years production infrastructure, 3+ years blockchain …" at bounding box center [945, 363] width 742 height 292
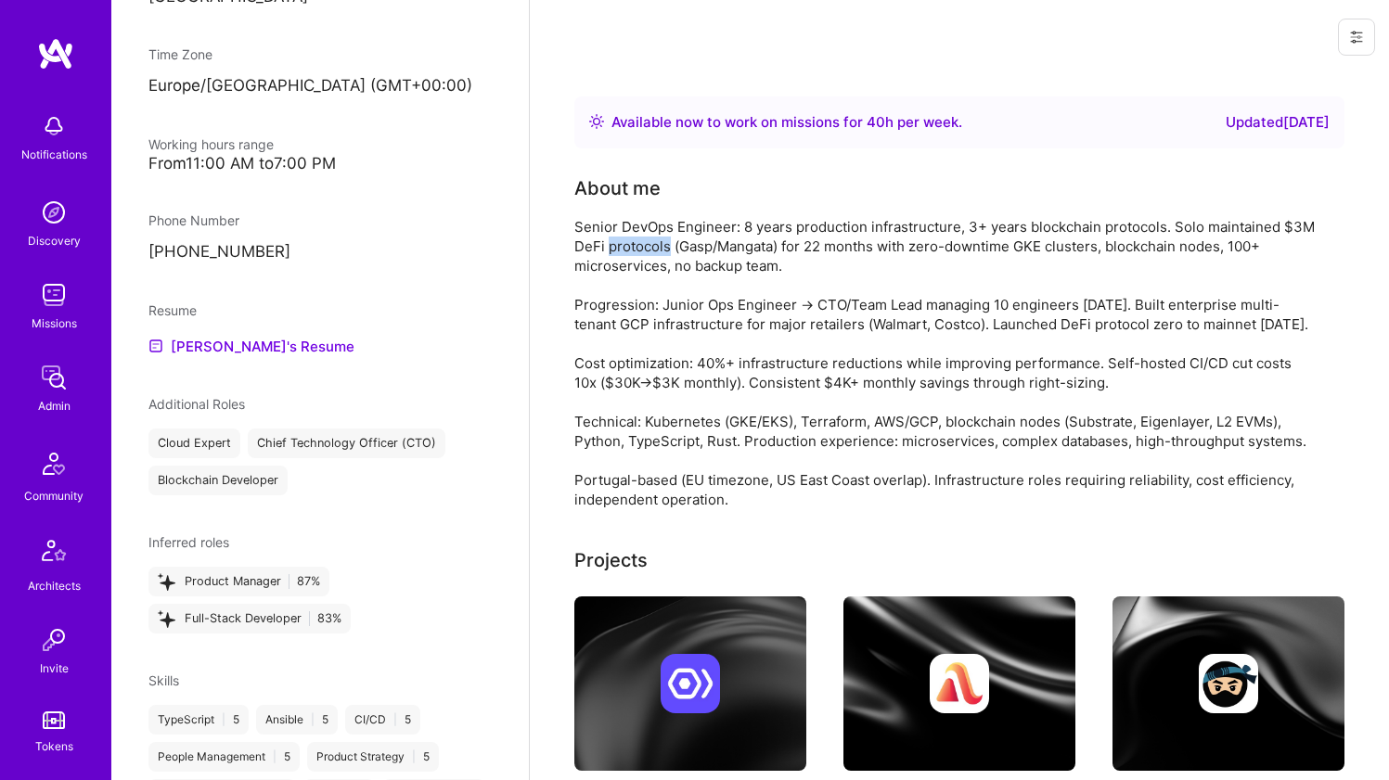
click at [615, 238] on div "Senior DevOps Engineer: 8 years production infrastructure, 3+ years blockchain …" at bounding box center [945, 363] width 742 height 292
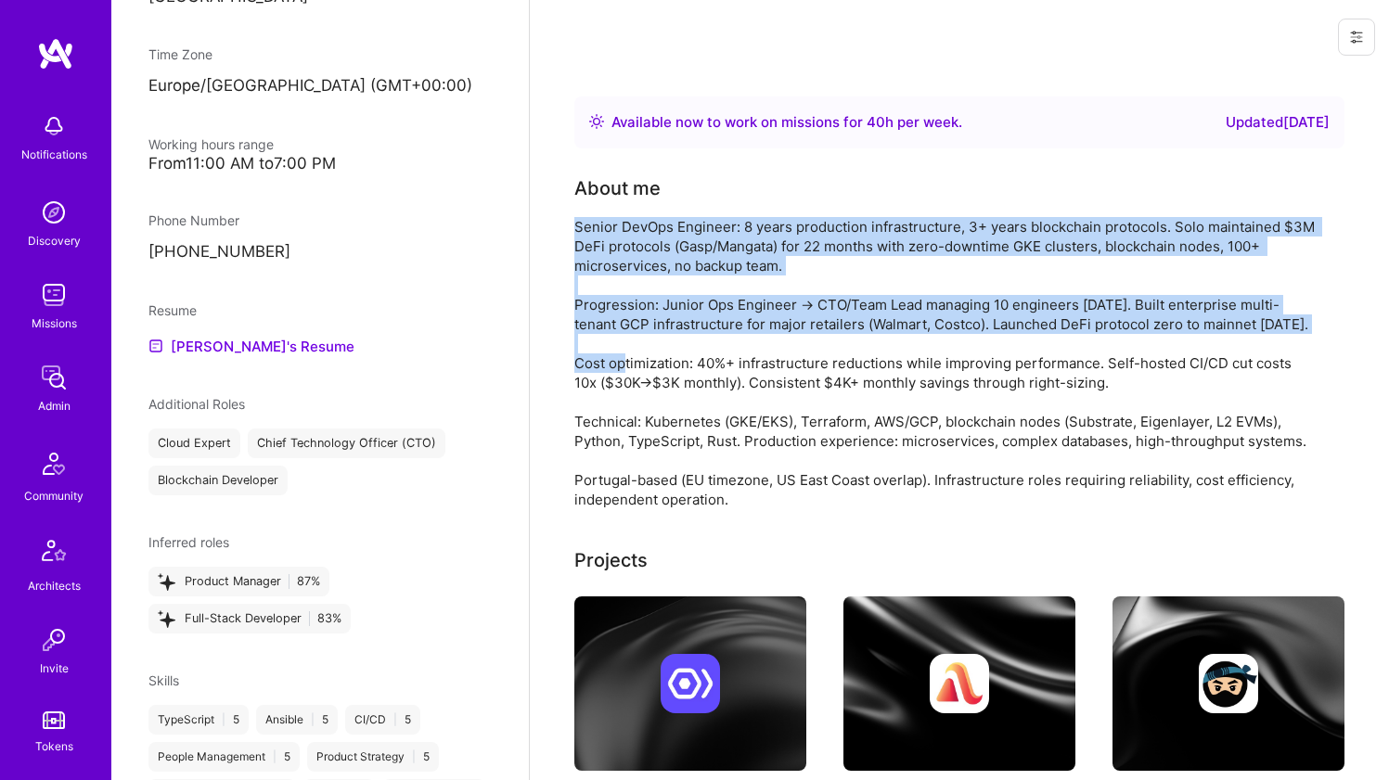
drag, startPoint x: 615, startPoint y: 238, endPoint x: 592, endPoint y: 297, distance: 62.9
click at [592, 297] on div "Senior DevOps Engineer: 8 years production infrastructure, 3+ years blockchain …" at bounding box center [945, 363] width 742 height 292
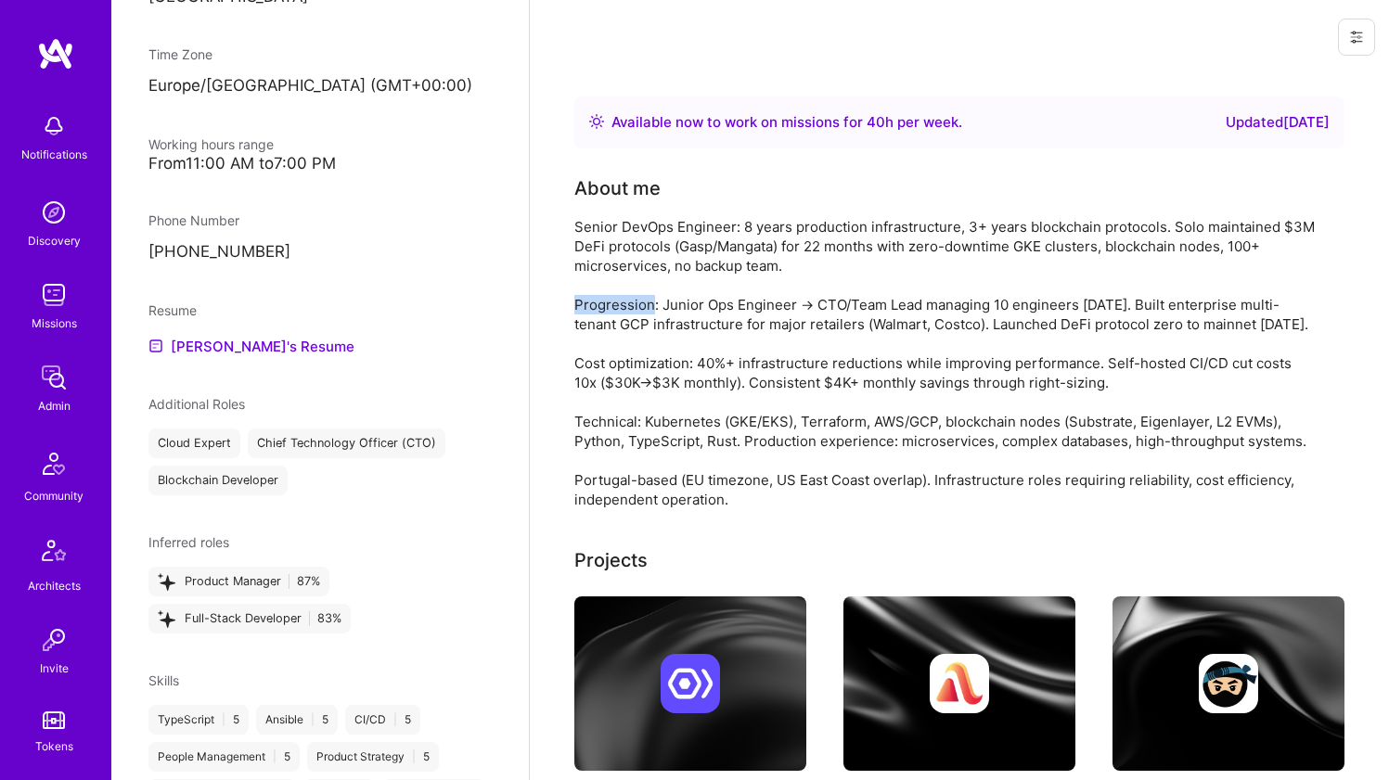
click at [592, 297] on div "Senior DevOps Engineer: 8 years production infrastructure, 3+ years blockchain …" at bounding box center [945, 363] width 742 height 292
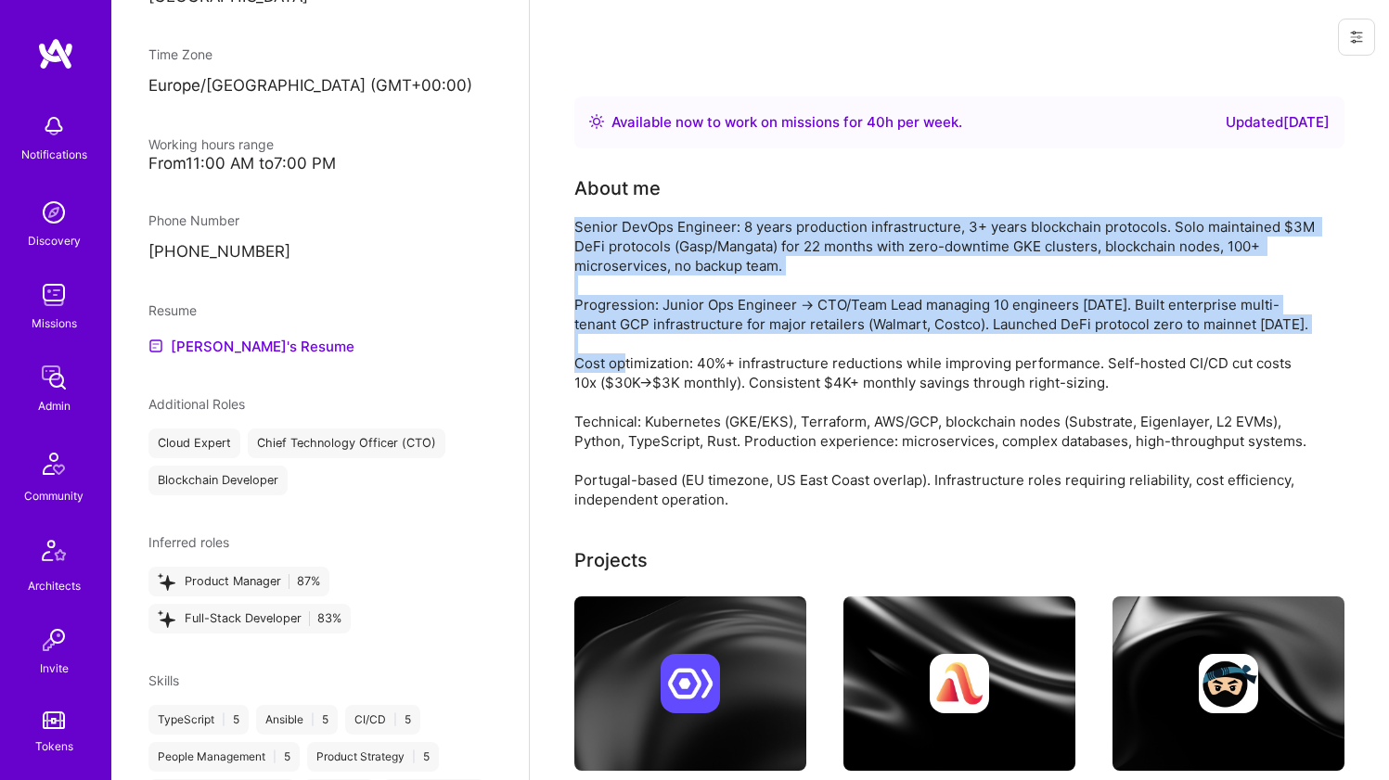
drag, startPoint x: 592, startPoint y: 297, endPoint x: 590, endPoint y: 250, distance: 47.4
click at [590, 250] on div "Senior DevOps Engineer: 8 years production infrastructure, 3+ years blockchain …" at bounding box center [945, 363] width 742 height 292
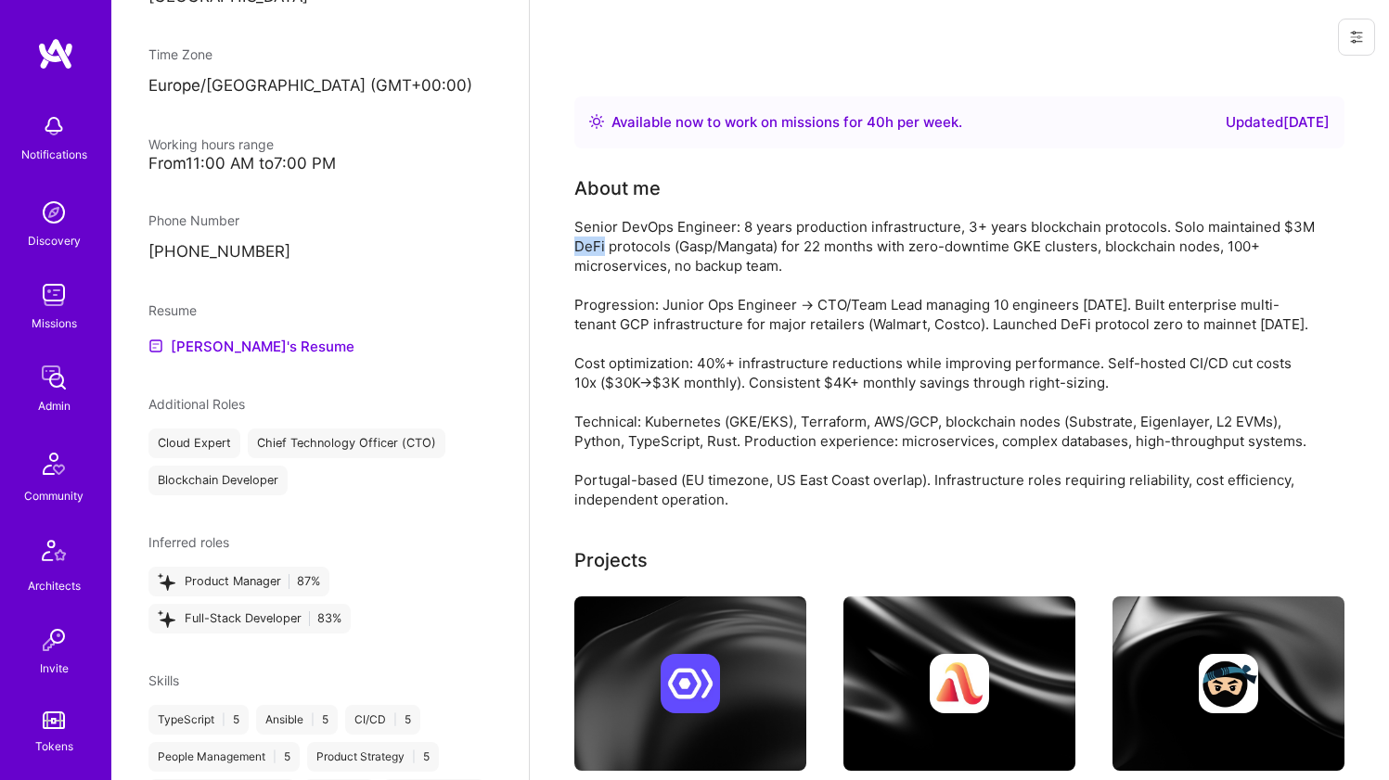
click at [590, 250] on div "Senior DevOps Engineer: 8 years production infrastructure, 3+ years blockchain …" at bounding box center [945, 363] width 742 height 292
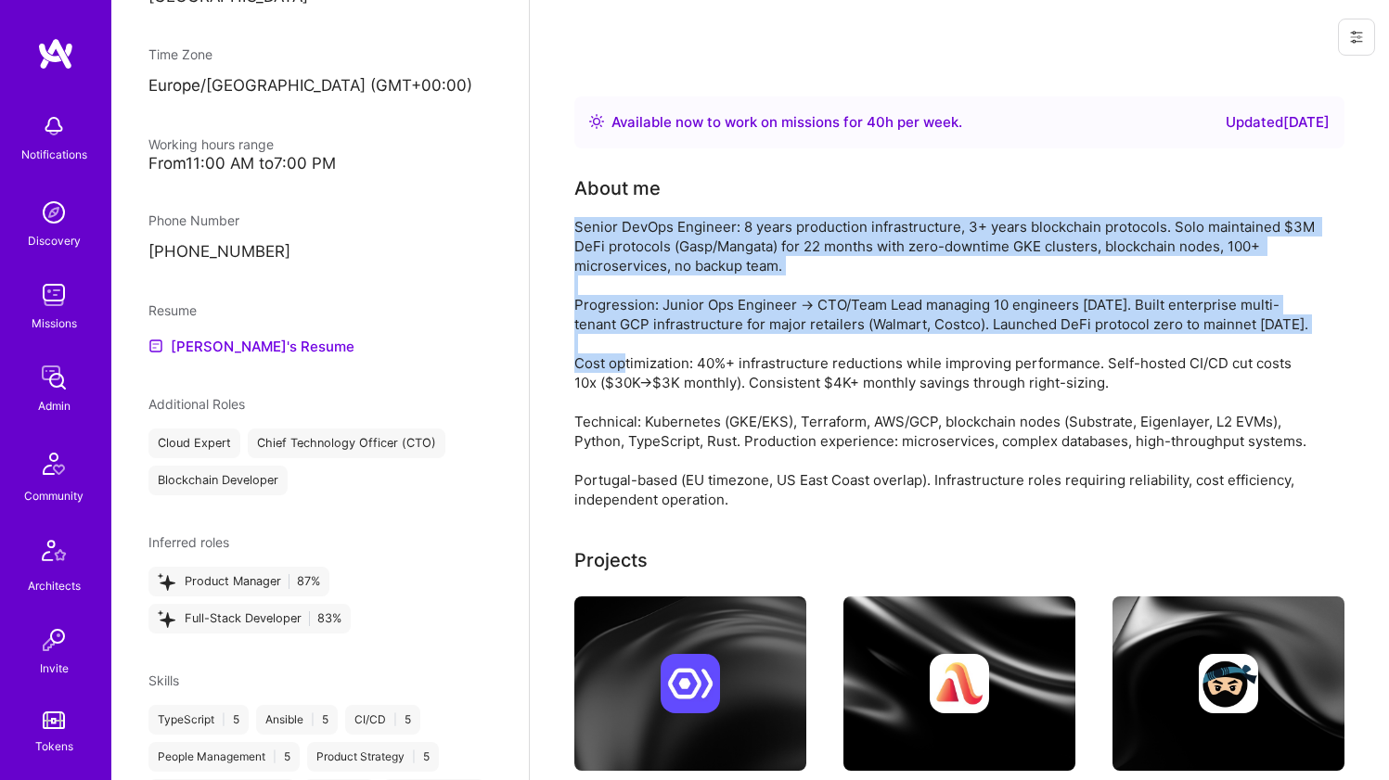
drag, startPoint x: 590, startPoint y: 250, endPoint x: 577, endPoint y: 302, distance: 53.6
click at [577, 302] on div "Senior DevOps Engineer: 8 years production infrastructure, 3+ years blockchain …" at bounding box center [945, 363] width 742 height 292
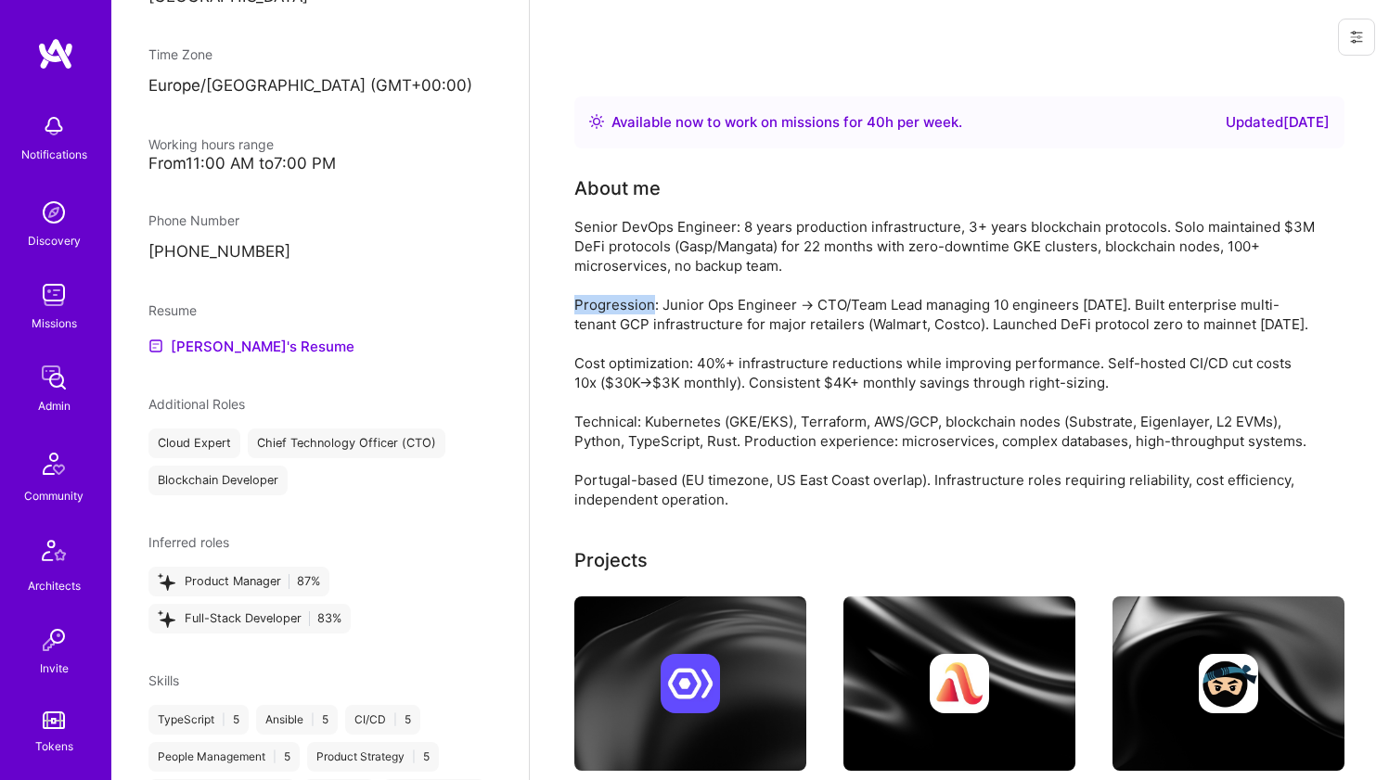
click at [577, 302] on div "Senior DevOps Engineer: 8 years production infrastructure, 3+ years blockchain …" at bounding box center [945, 363] width 742 height 292
click at [577, 299] on div "Senior DevOps Engineer: 8 years production infrastructure, 3+ years blockchain …" at bounding box center [945, 363] width 742 height 292
click at [577, 295] on div "Senior DevOps Engineer: 8 years production infrastructure, 3+ years blockchain …" at bounding box center [945, 363] width 742 height 292
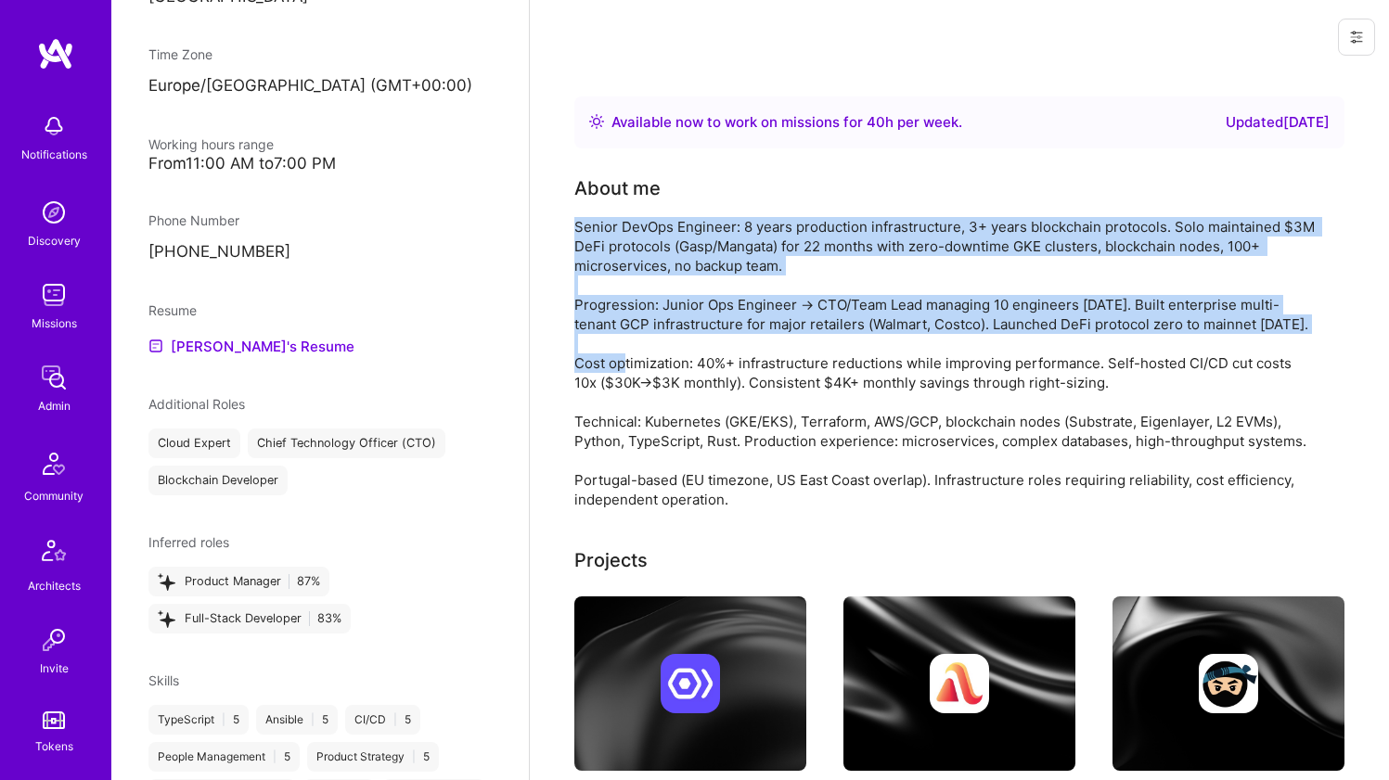
drag, startPoint x: 577, startPoint y: 295, endPoint x: 577, endPoint y: 258, distance: 37.1
click at [577, 258] on div "Senior DevOps Engineer: 8 years production infrastructure, 3+ years blockchain …" at bounding box center [945, 363] width 742 height 292
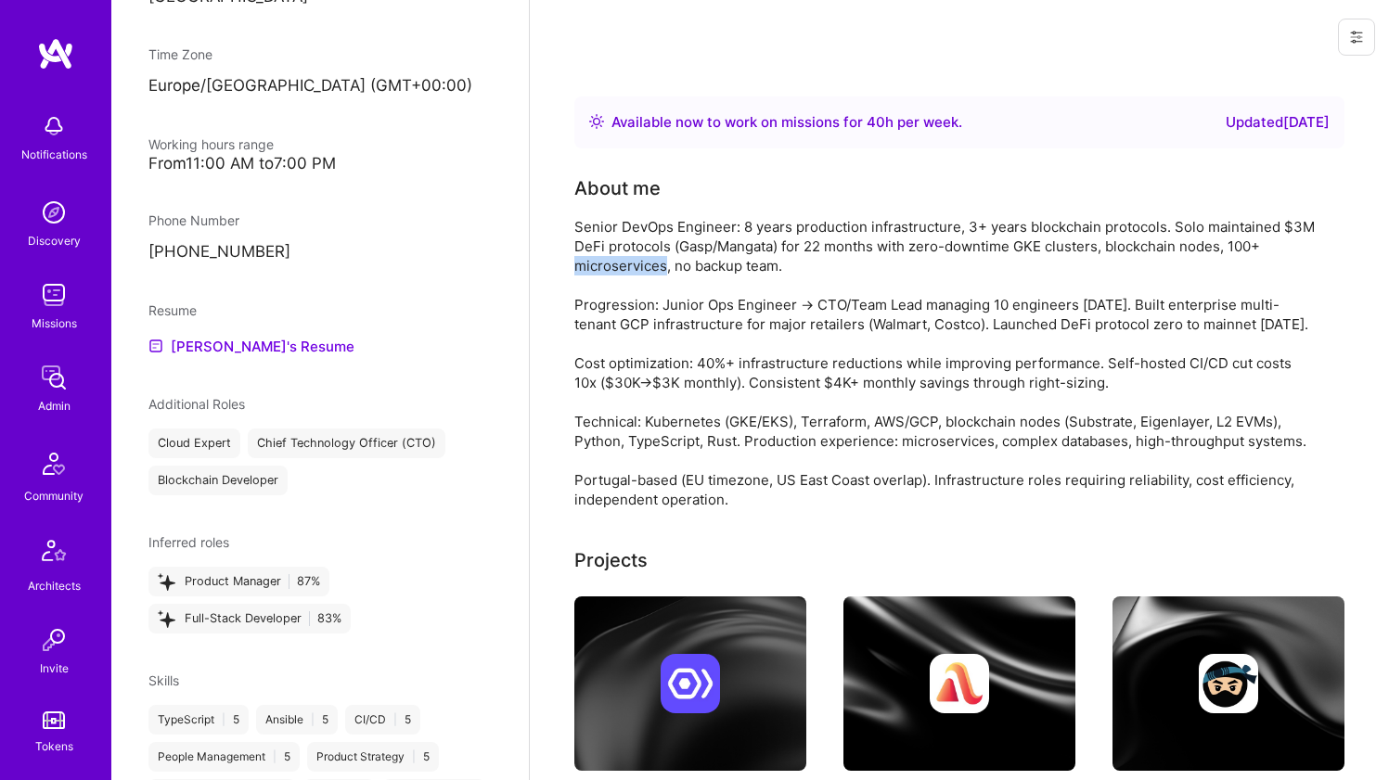
click at [577, 258] on div "Senior DevOps Engineer: 8 years production infrastructure, 3+ years blockchain …" at bounding box center [945, 363] width 742 height 292
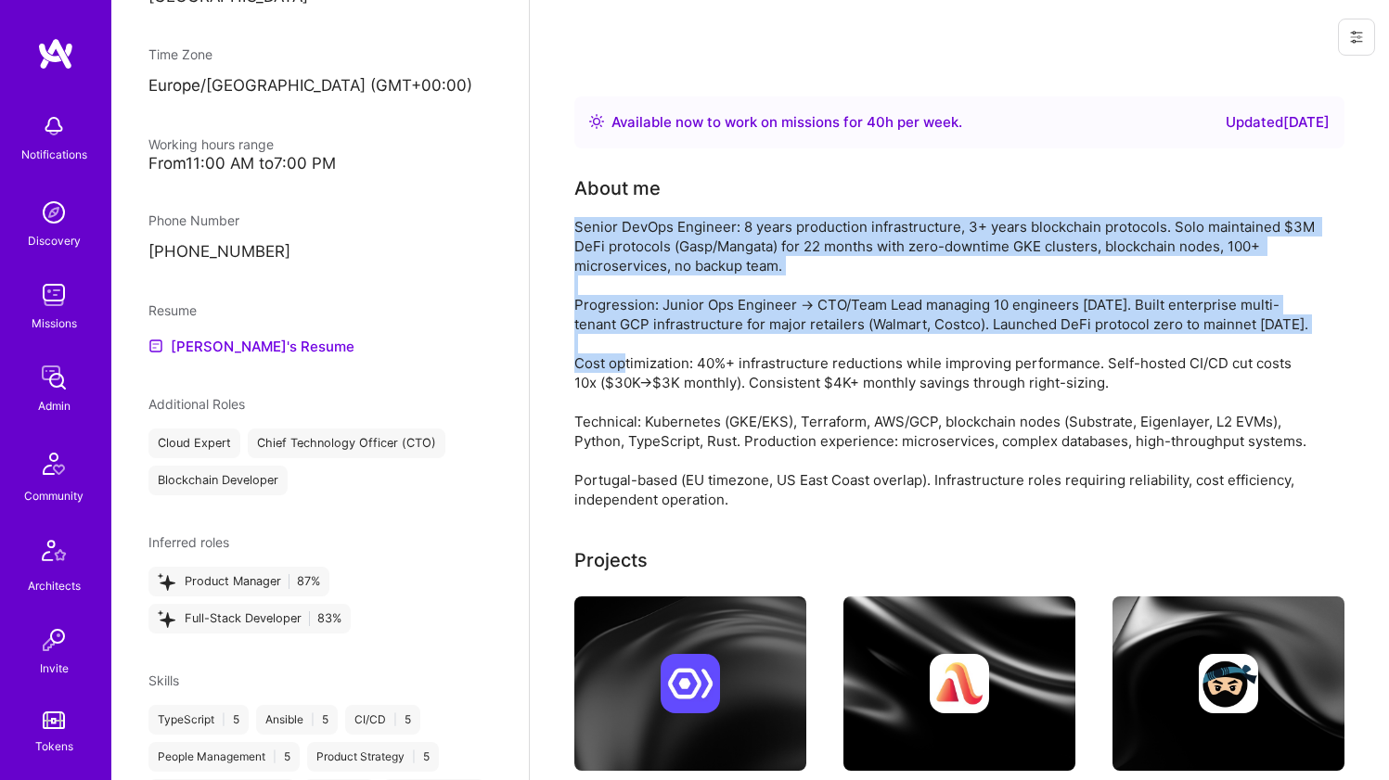
drag, startPoint x: 577, startPoint y: 258, endPoint x: 566, endPoint y: 314, distance: 56.8
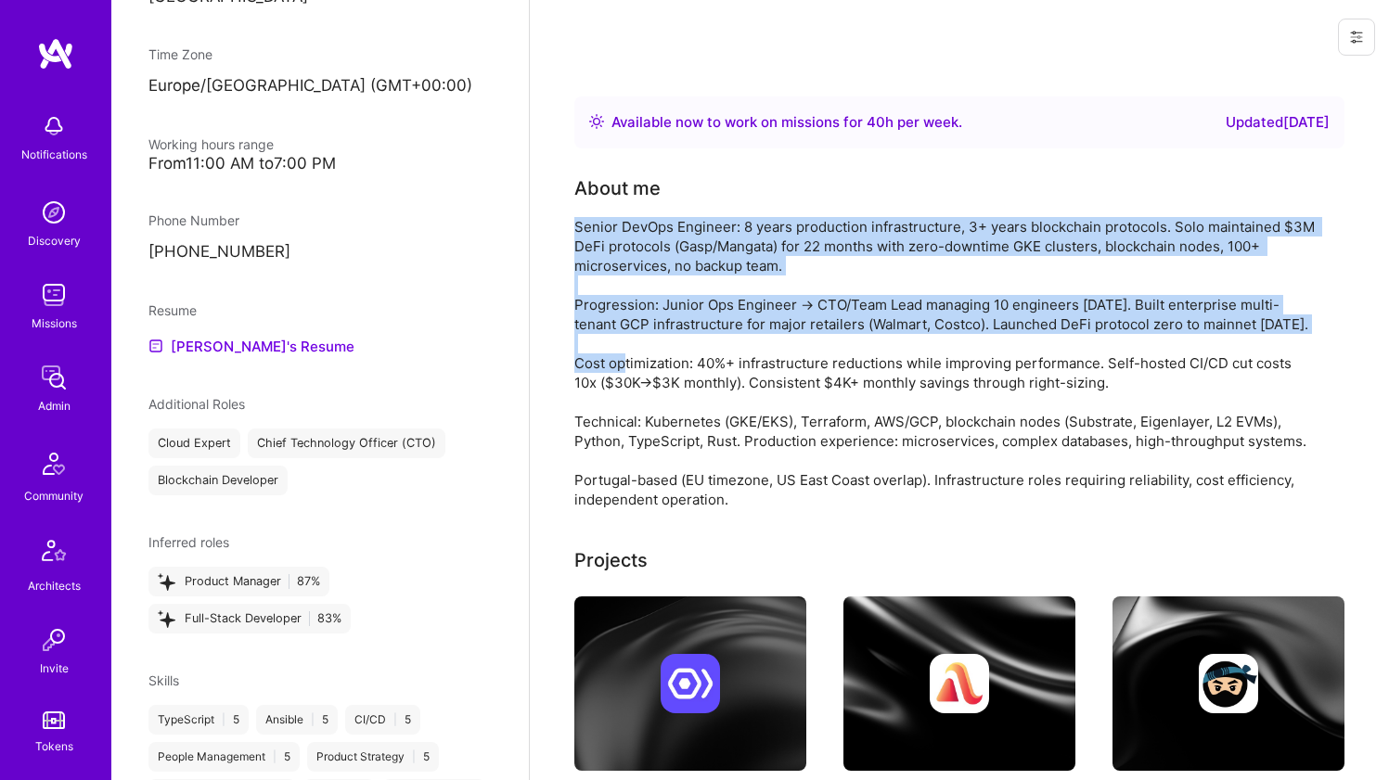
drag, startPoint x: 566, startPoint y: 314, endPoint x: 567, endPoint y: 261, distance: 52.9
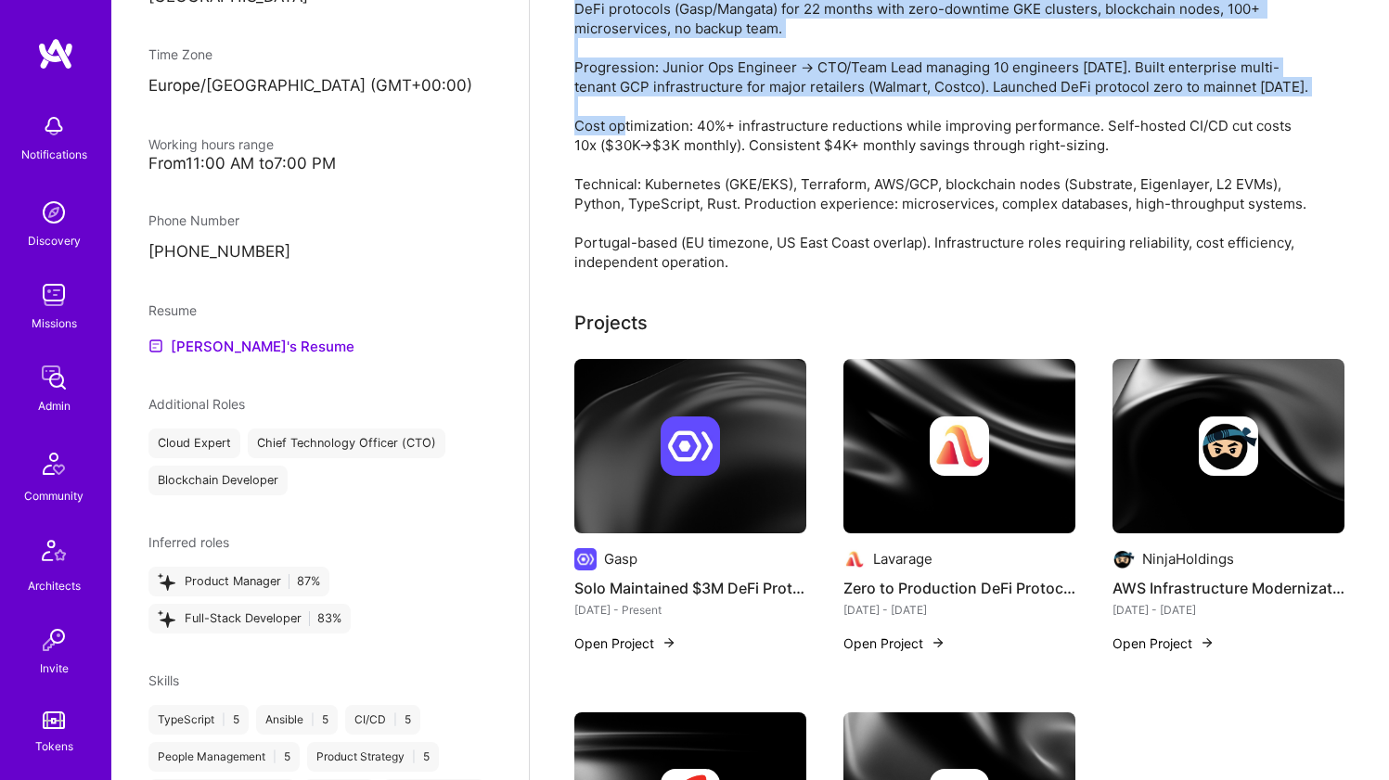
scroll to position [404, 0]
